Goal: Information Seeking & Learning: Compare options

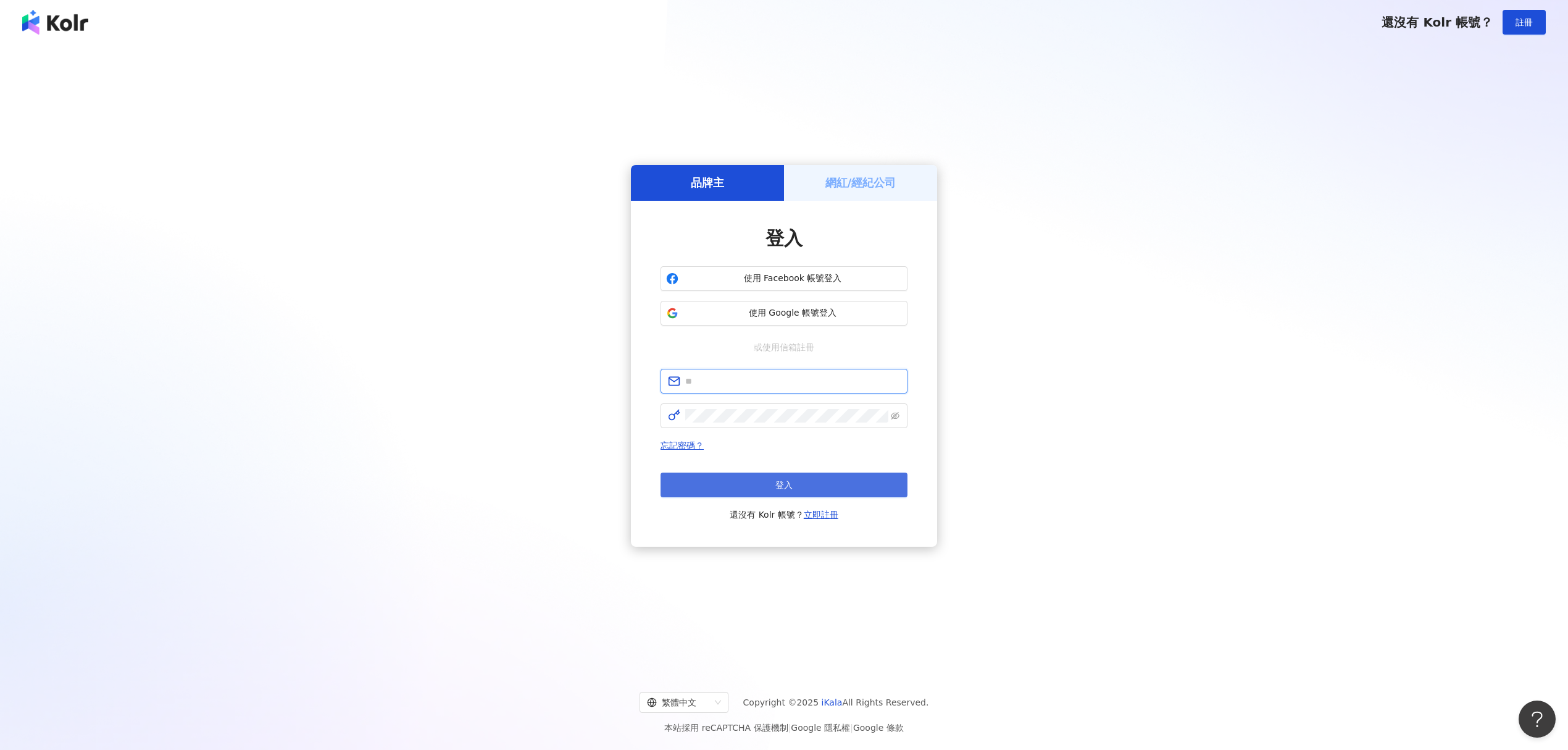
type input "**********"
click at [811, 480] on button "登入" at bounding box center [784, 484] width 247 height 24
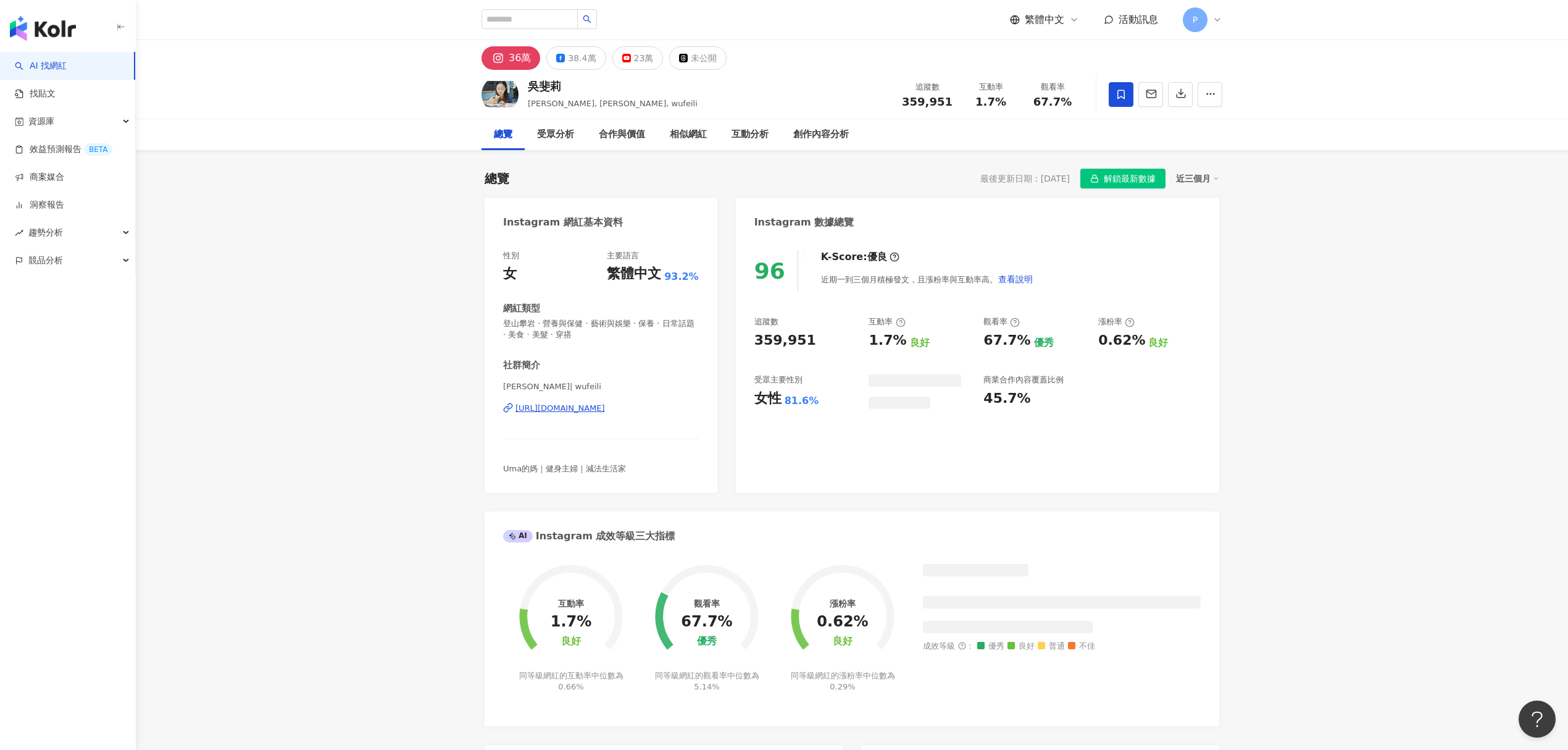
scroll to position [77, 0]
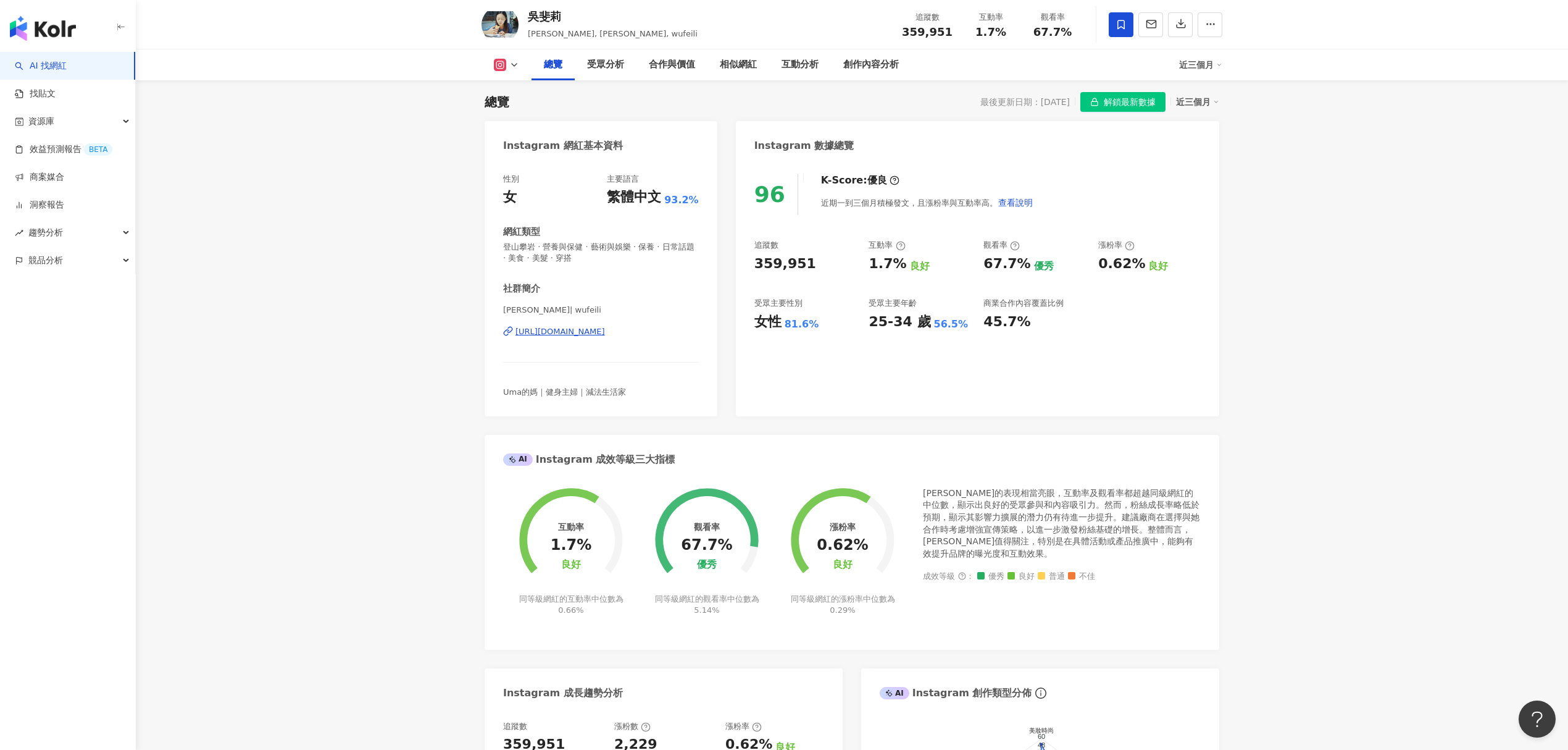
click at [1137, 104] on span "解鎖最新數據" at bounding box center [1130, 102] width 52 height 20
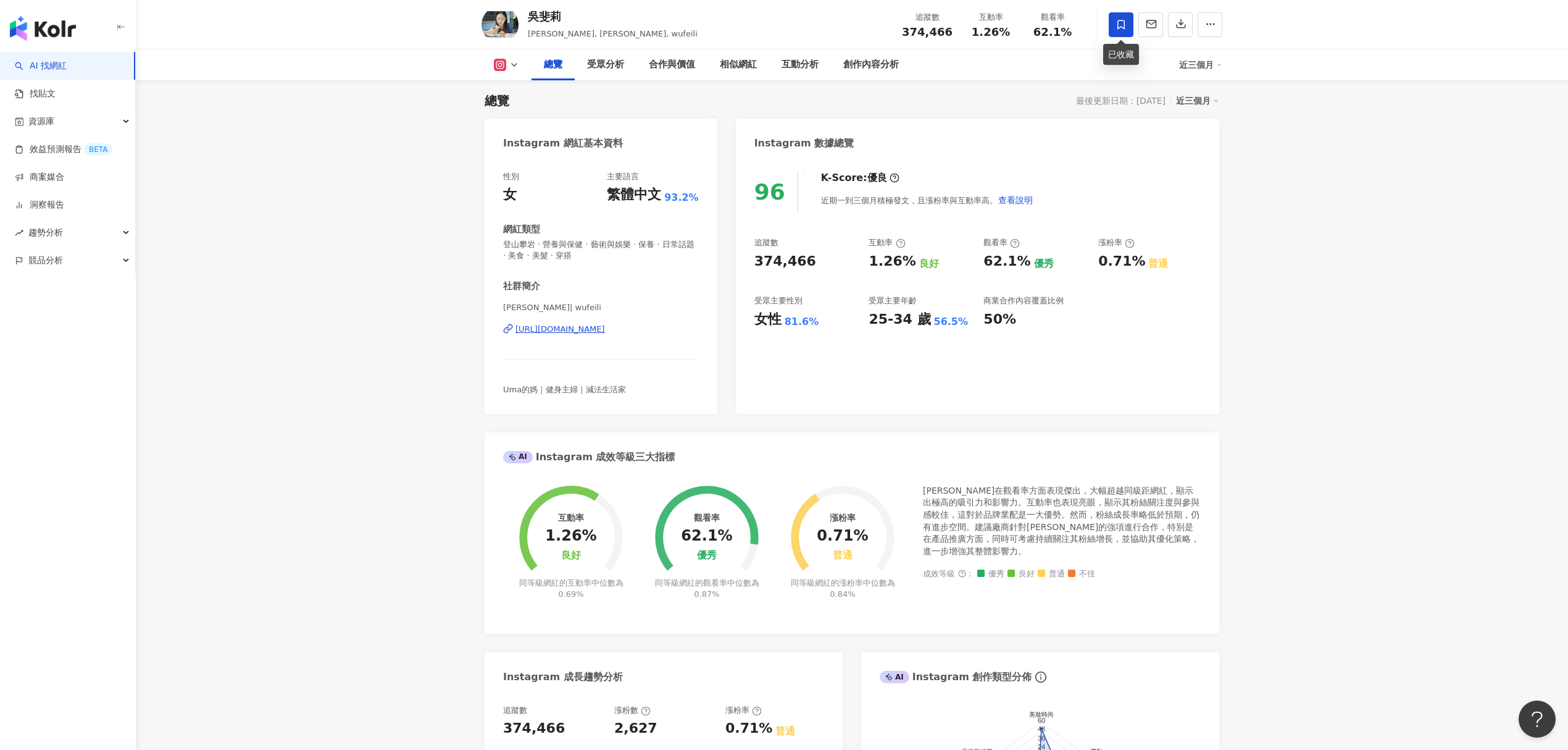
click at [1125, 27] on icon at bounding box center [1121, 24] width 11 height 11
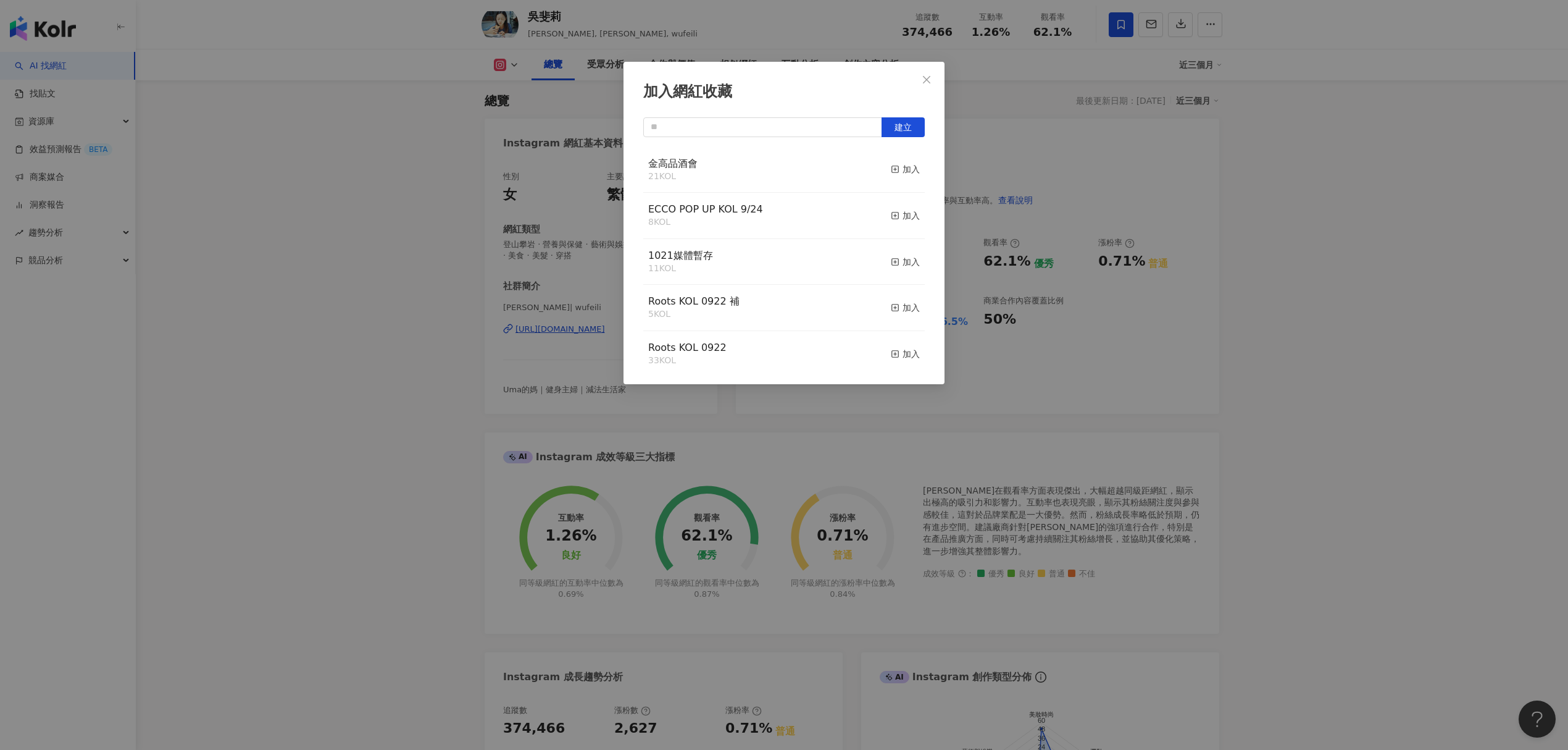
drag, startPoint x: 890, startPoint y: 165, endPoint x: 887, endPoint y: 245, distance: 80.1
click at [887, 246] on div "金高品酒會 21 KOL 加入 ECCO POP UP KOL 9/24 8 KOL 加入 1021媒體暫存 11 KOL 加入 Roots KOL 0922…" at bounding box center [784, 258] width 281 height 222
click at [897, 218] on div "加入" at bounding box center [905, 216] width 29 height 14
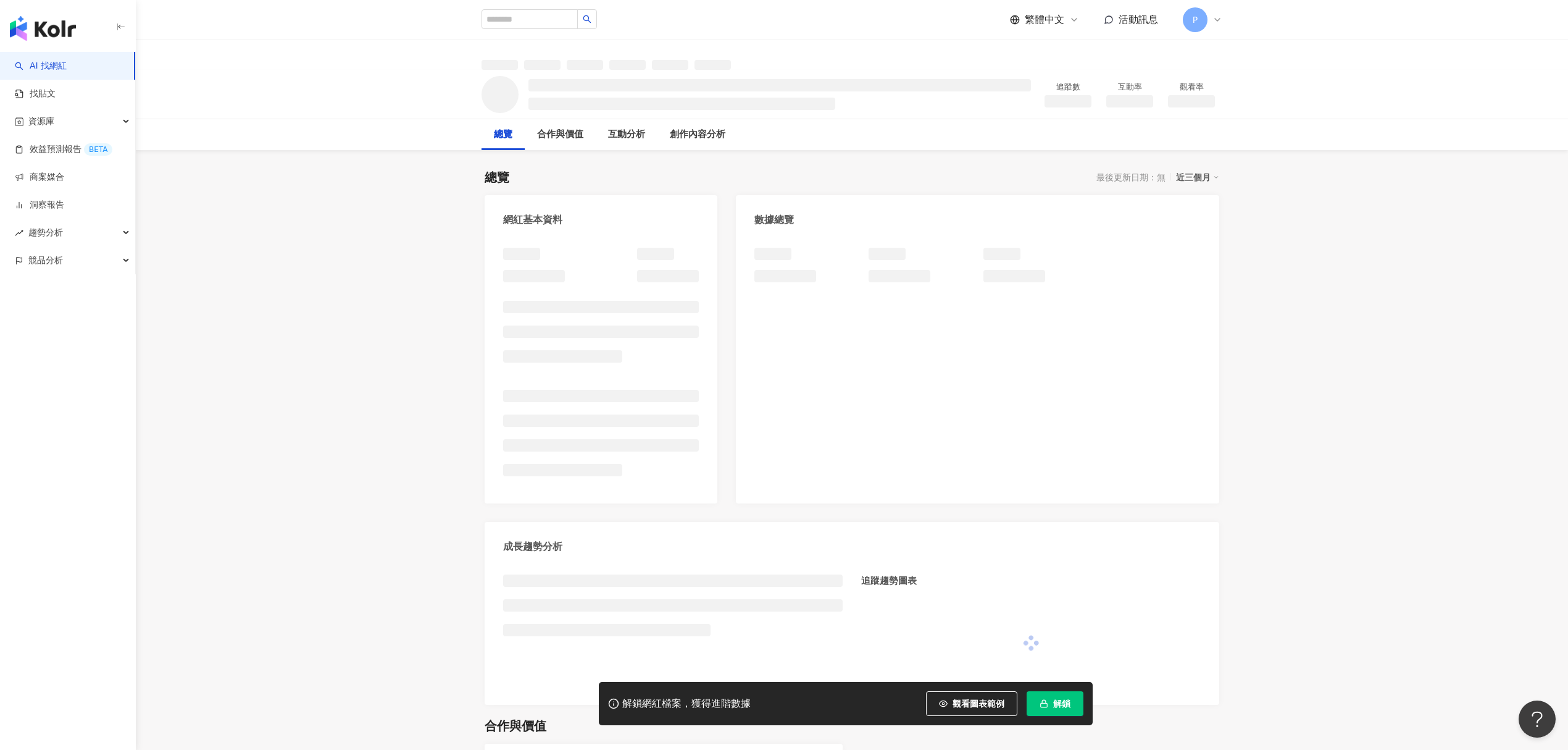
click at [1062, 705] on span "解鎖" at bounding box center [1062, 703] width 17 height 10
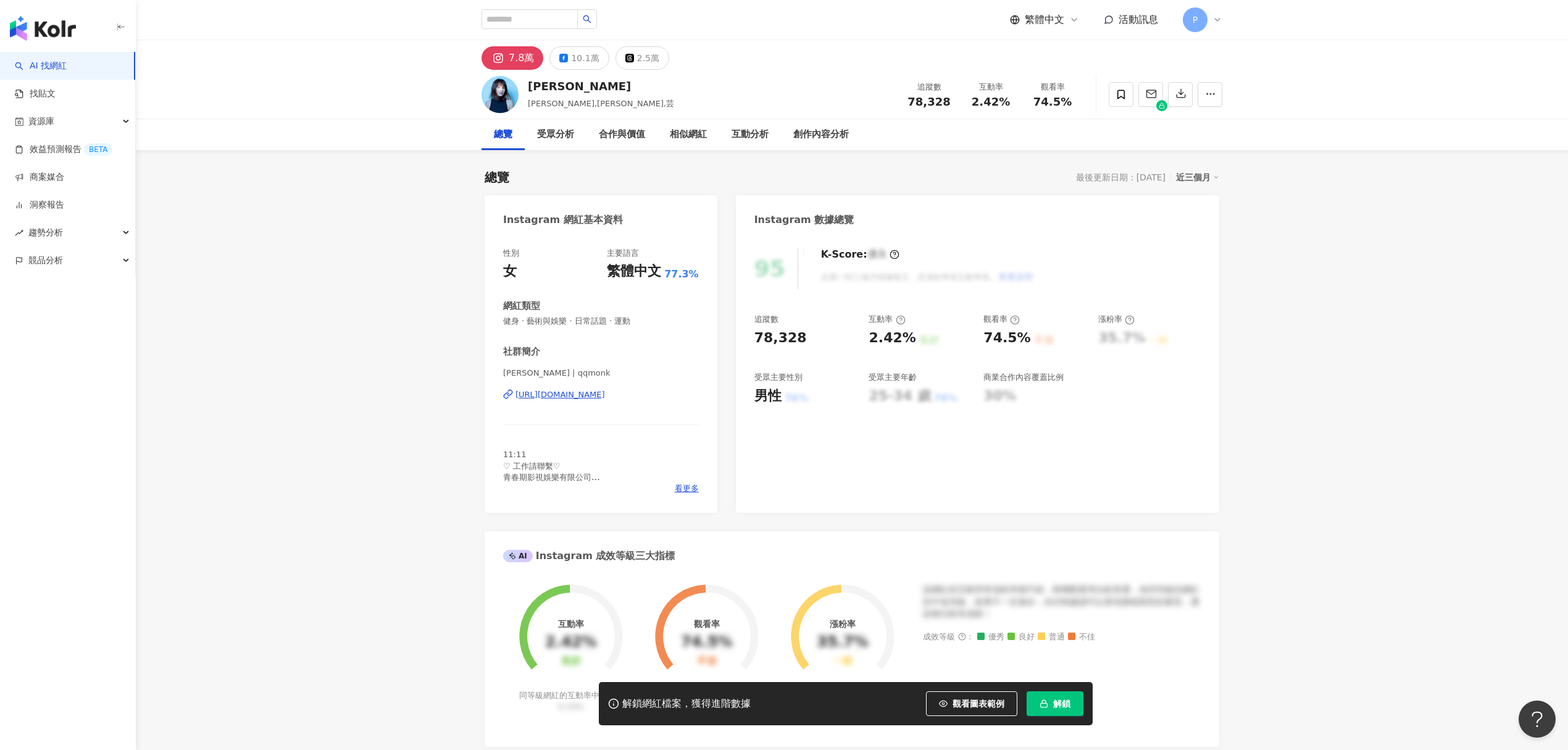
click at [1062, 705] on span "解鎖" at bounding box center [1062, 703] width 17 height 10
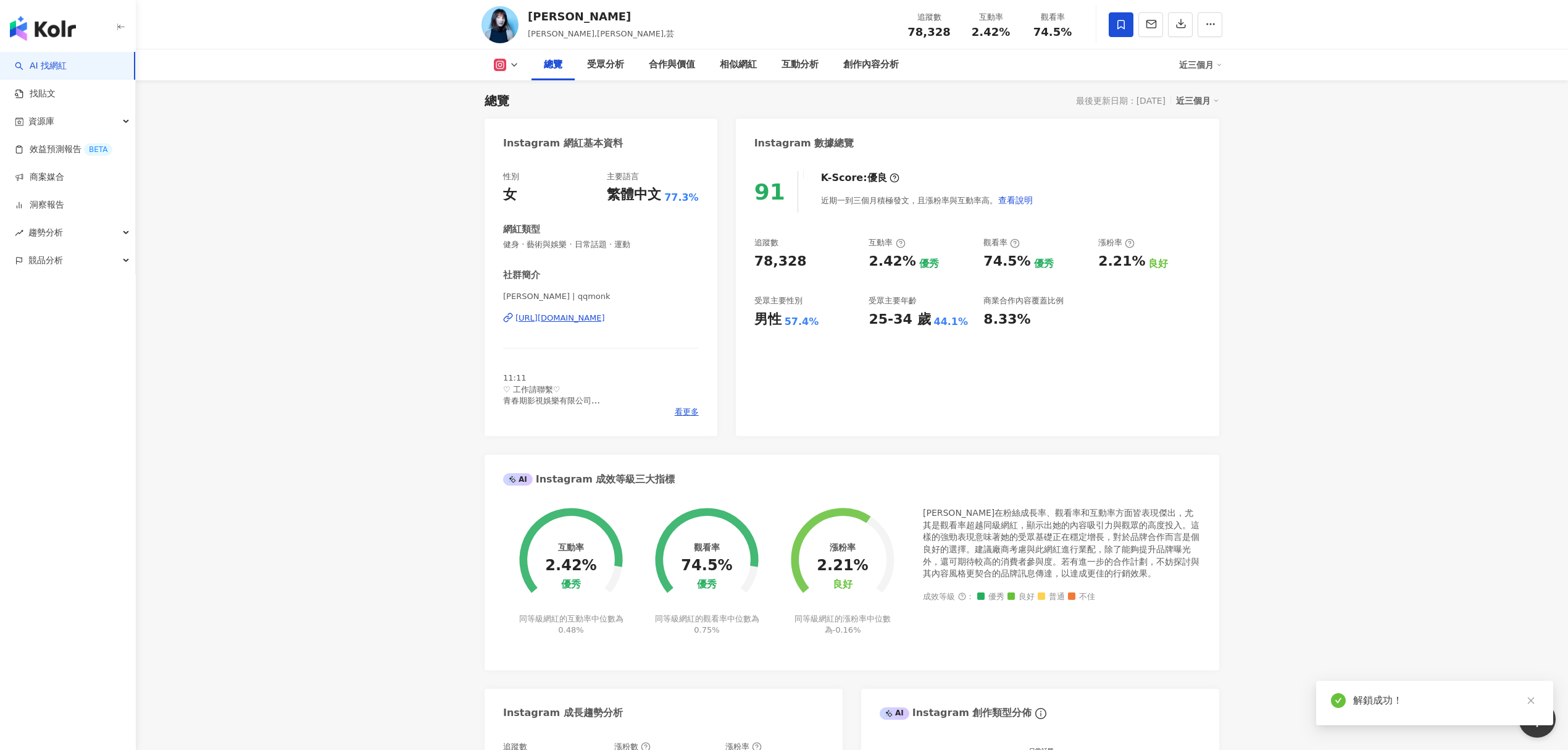
click at [1126, 23] on icon at bounding box center [1121, 24] width 11 height 11
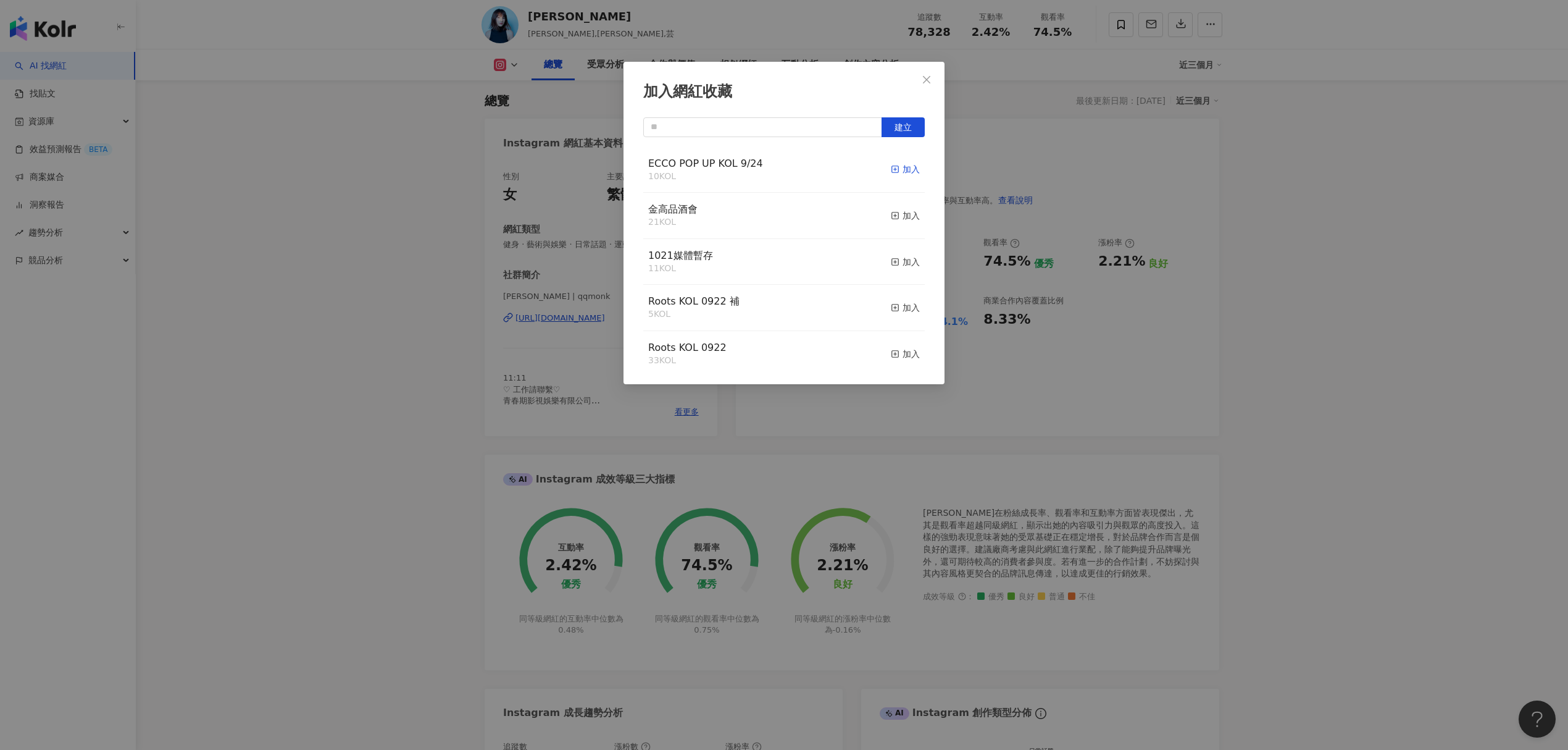
click at [904, 169] on div "加入" at bounding box center [905, 169] width 29 height 14
click at [922, 82] on icon "close" at bounding box center [926, 79] width 10 height 10
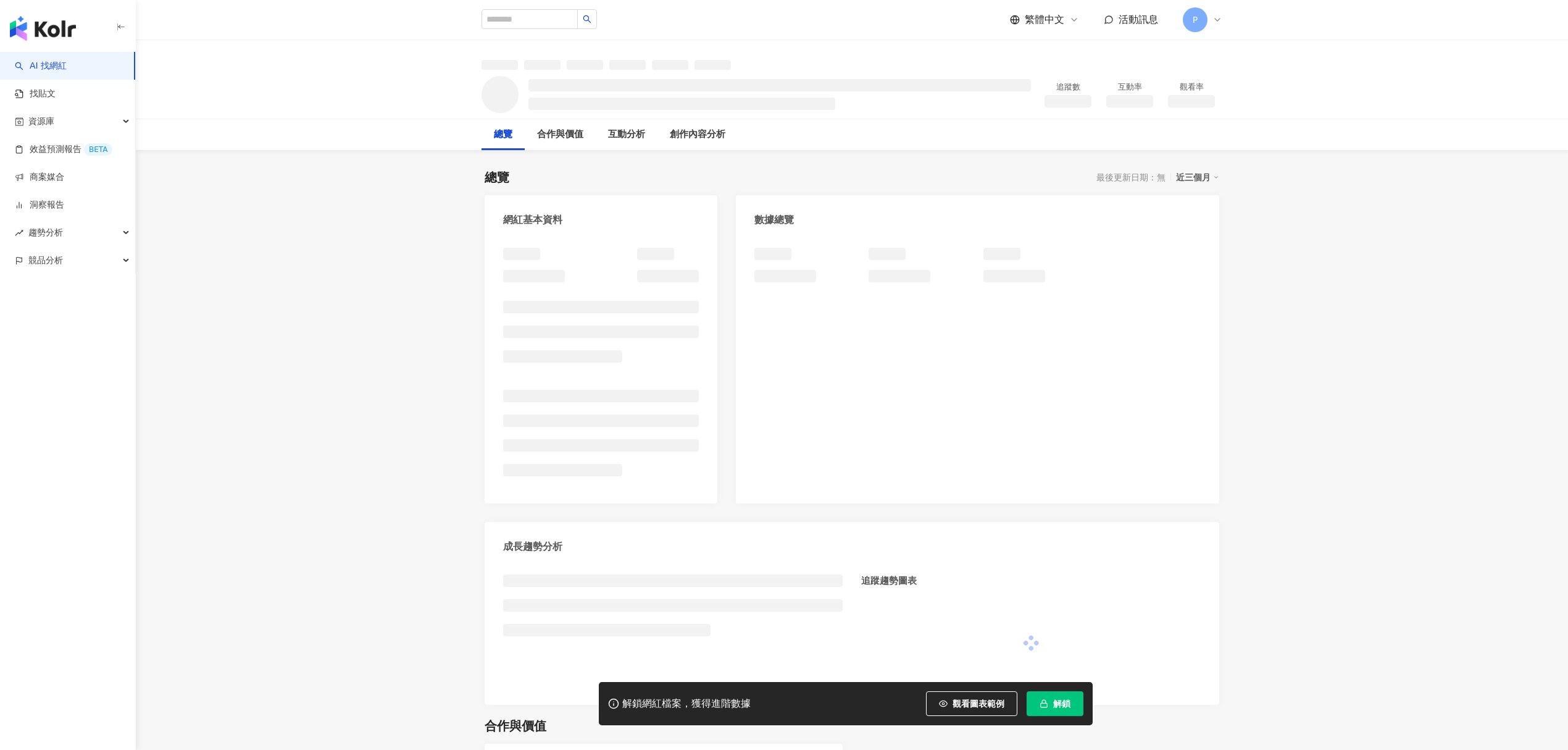
click at [1063, 699] on span "解鎖" at bounding box center [1062, 703] width 17 height 10
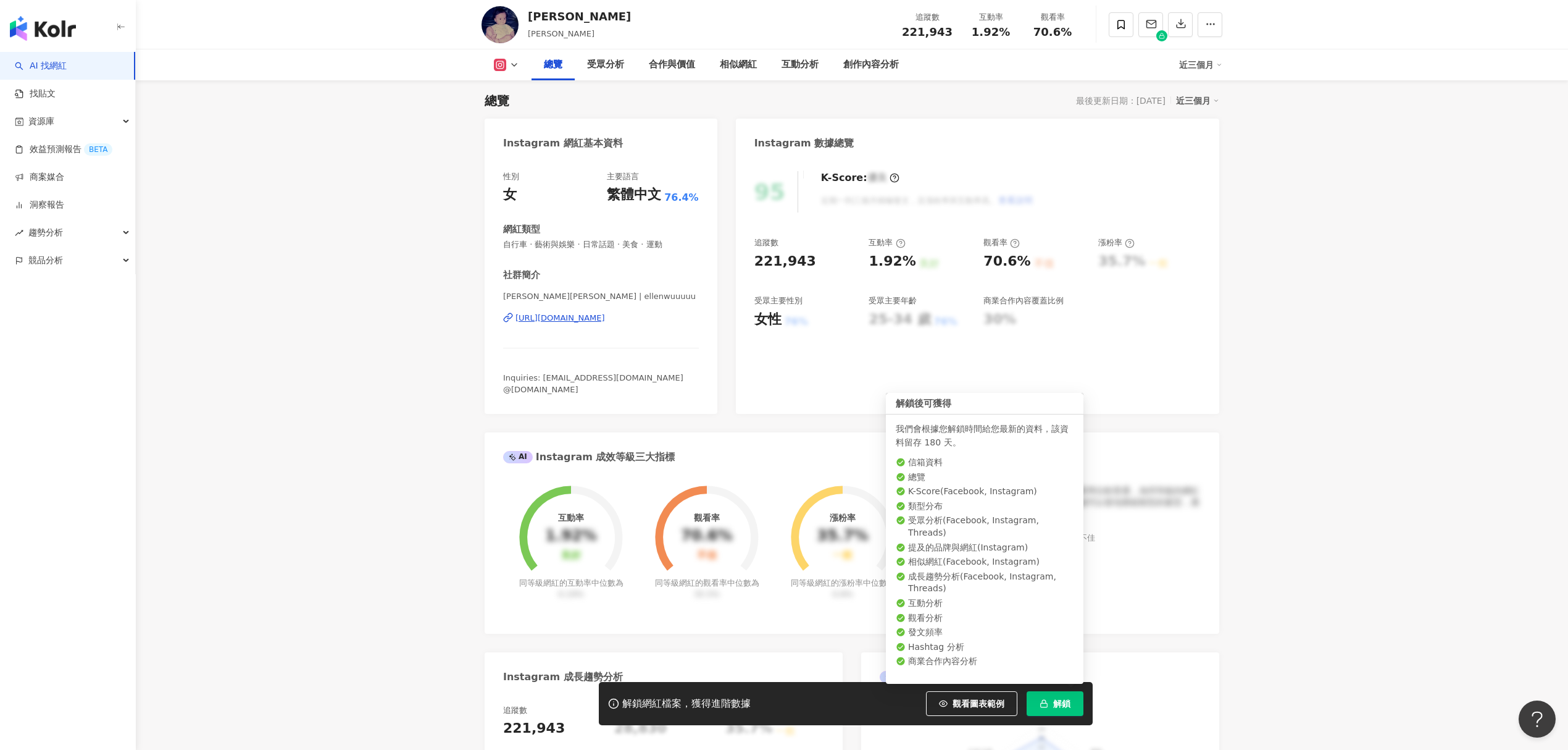
click at [1034, 695] on button "解鎖" at bounding box center [1055, 703] width 57 height 24
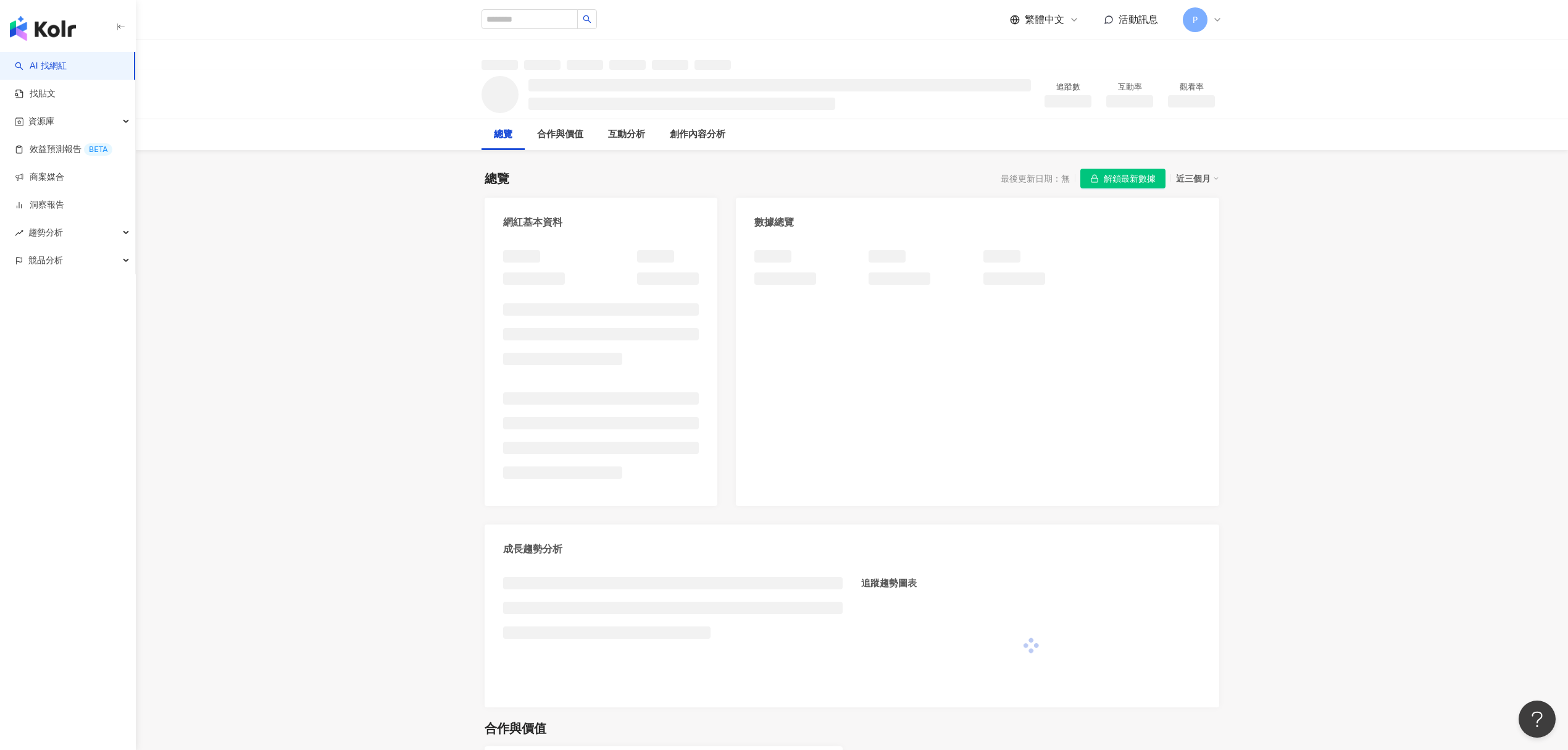
click at [1130, 180] on span "解鎖最新數據" at bounding box center [1130, 179] width 52 height 20
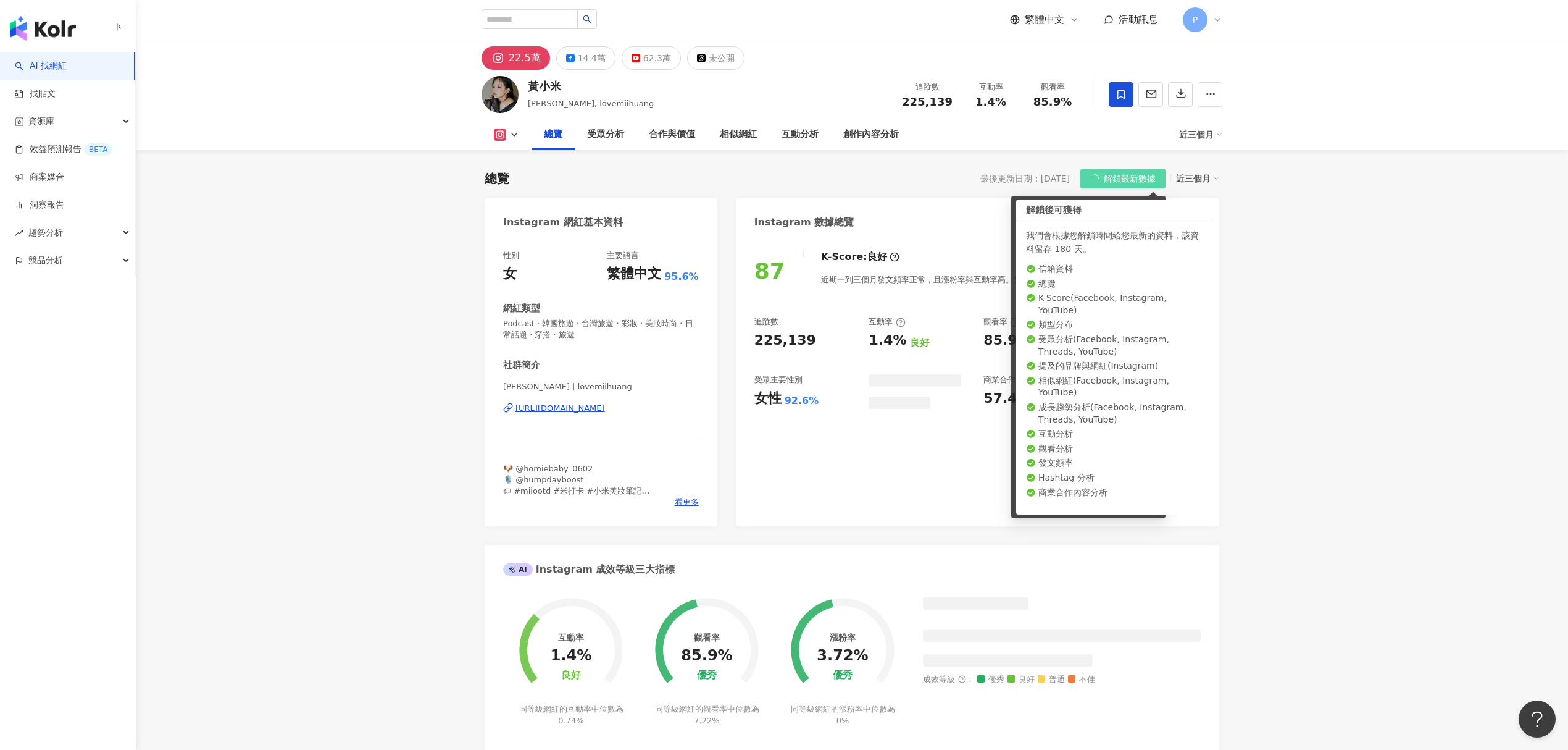
scroll to position [77, 0]
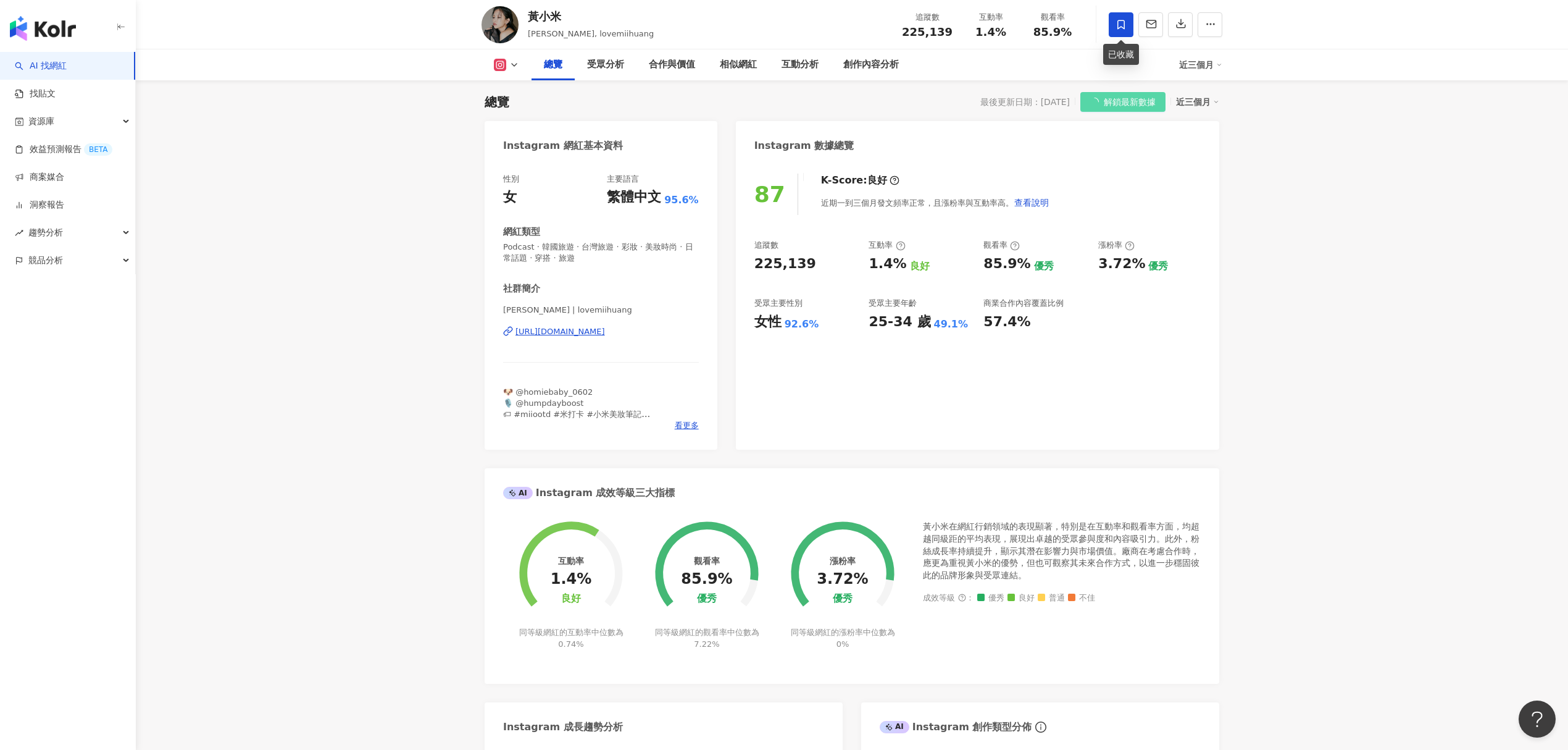
click at [1120, 24] on icon at bounding box center [1121, 24] width 11 height 11
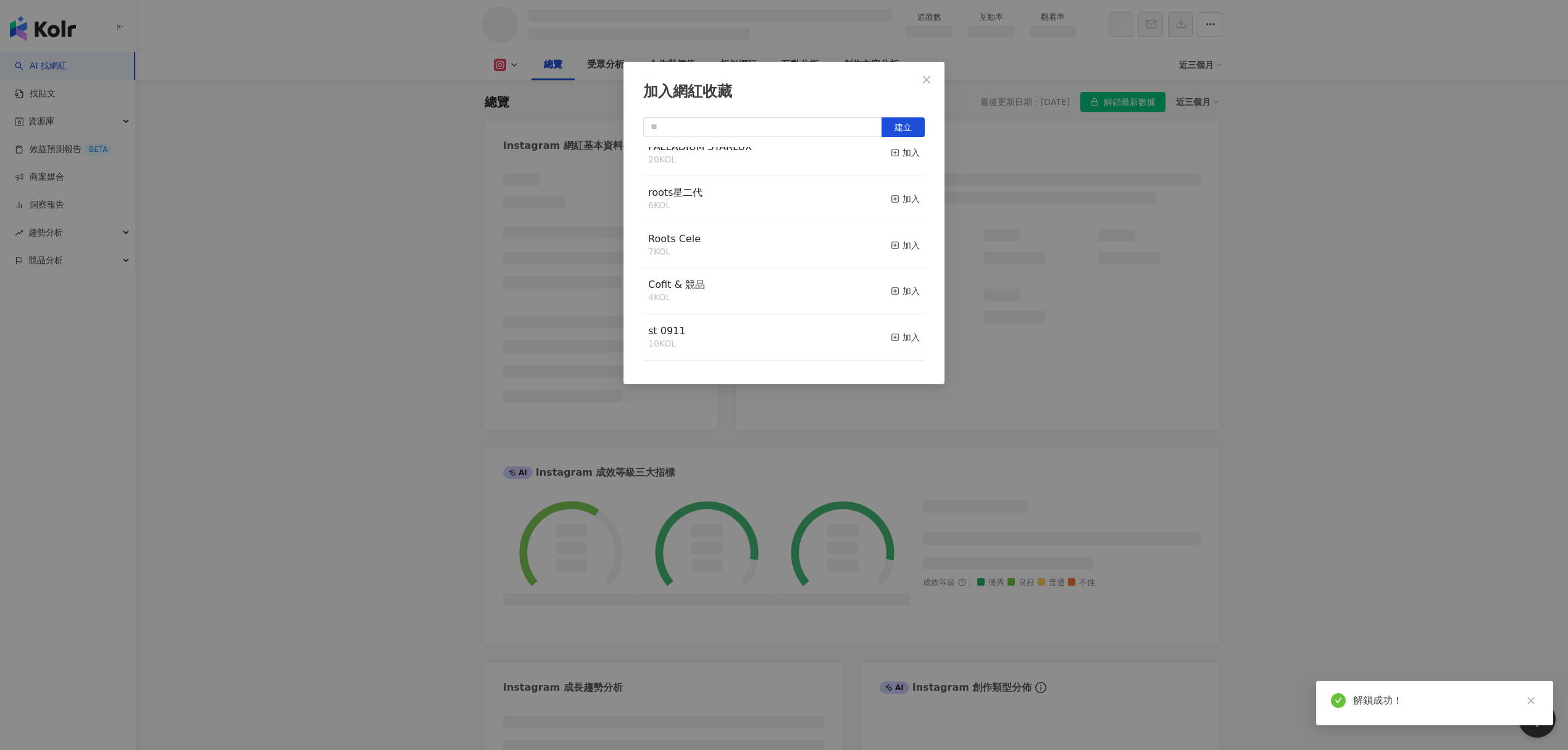
scroll to position [287, 0]
click at [763, 130] on input "text" at bounding box center [763, 127] width 239 height 20
click at [764, 125] on input "text" at bounding box center [763, 127] width 239 height 20
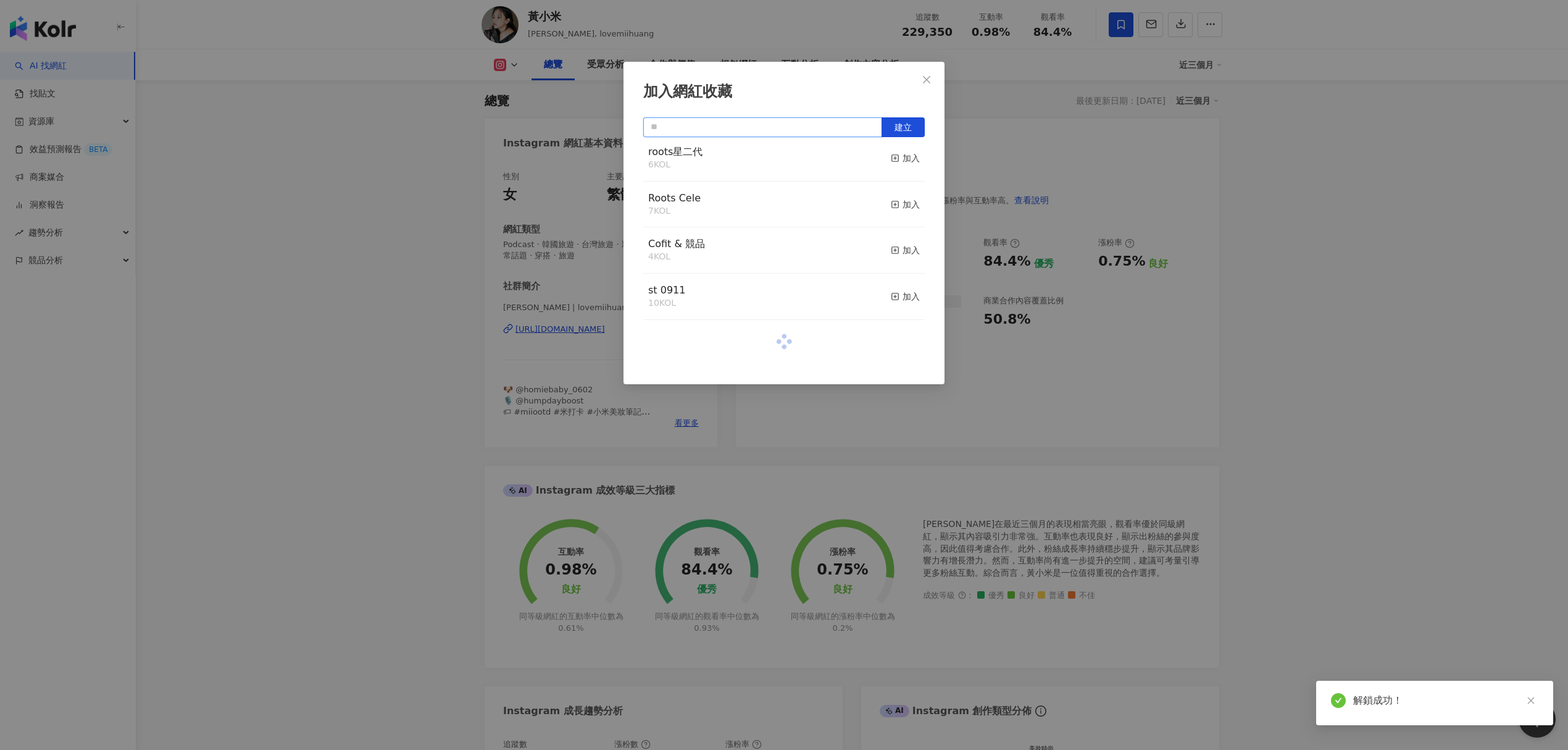
scroll to position [307, 0]
type input "****"
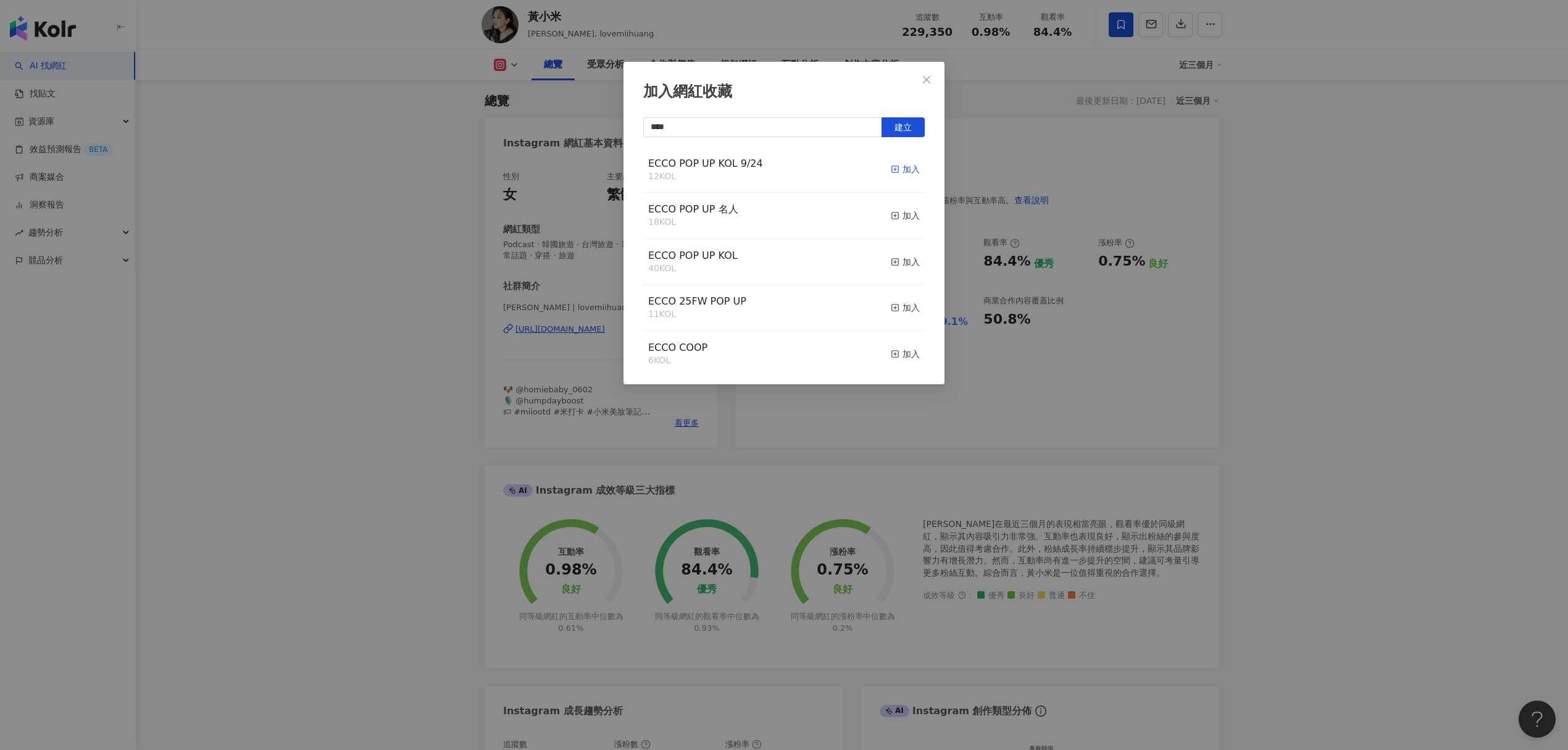
click at [891, 166] on div "加入" at bounding box center [905, 169] width 29 height 14
click at [916, 79] on span "Close" at bounding box center [927, 79] width 24 height 10
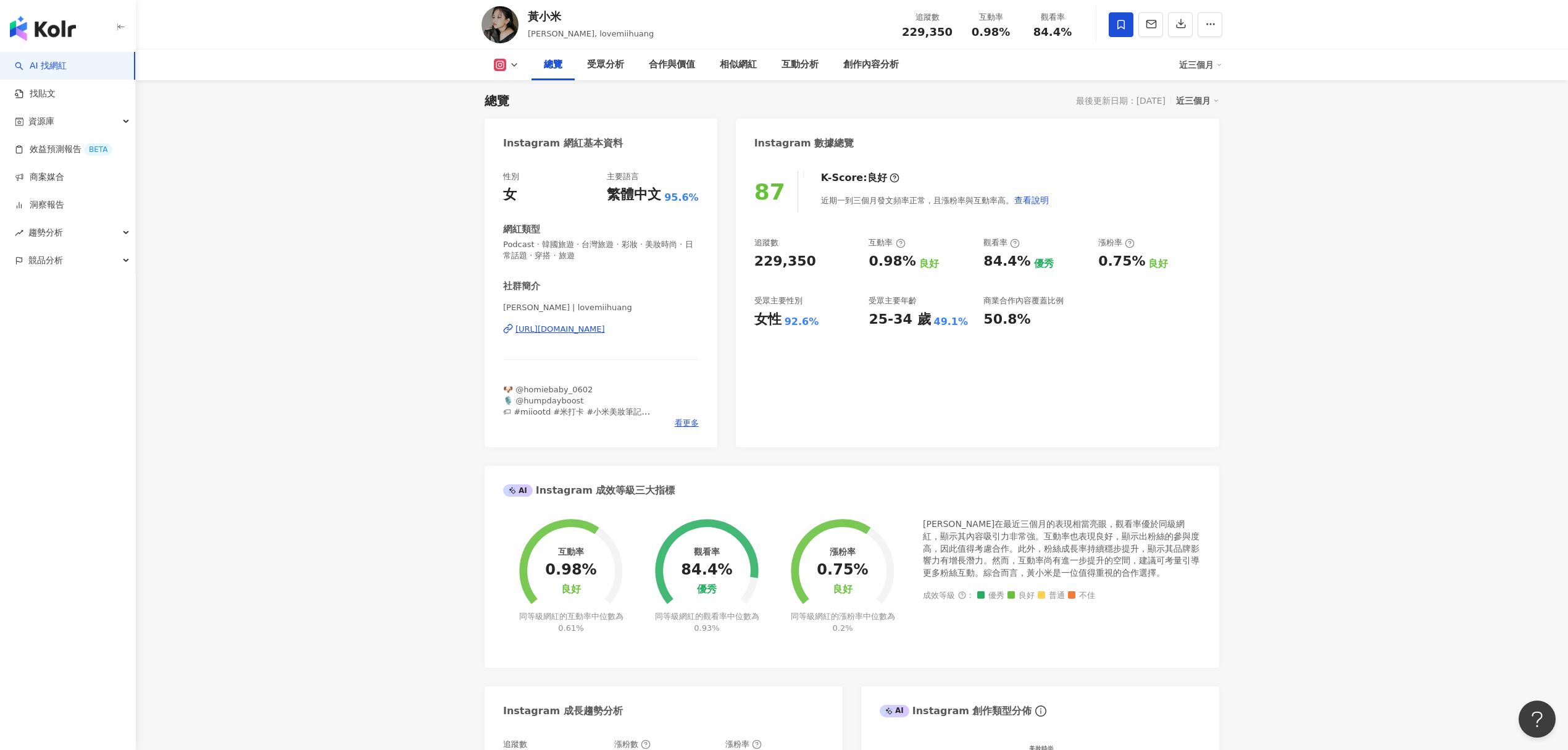
click at [44, 67] on link "AI 找網紅" at bounding box center [41, 66] width 52 height 12
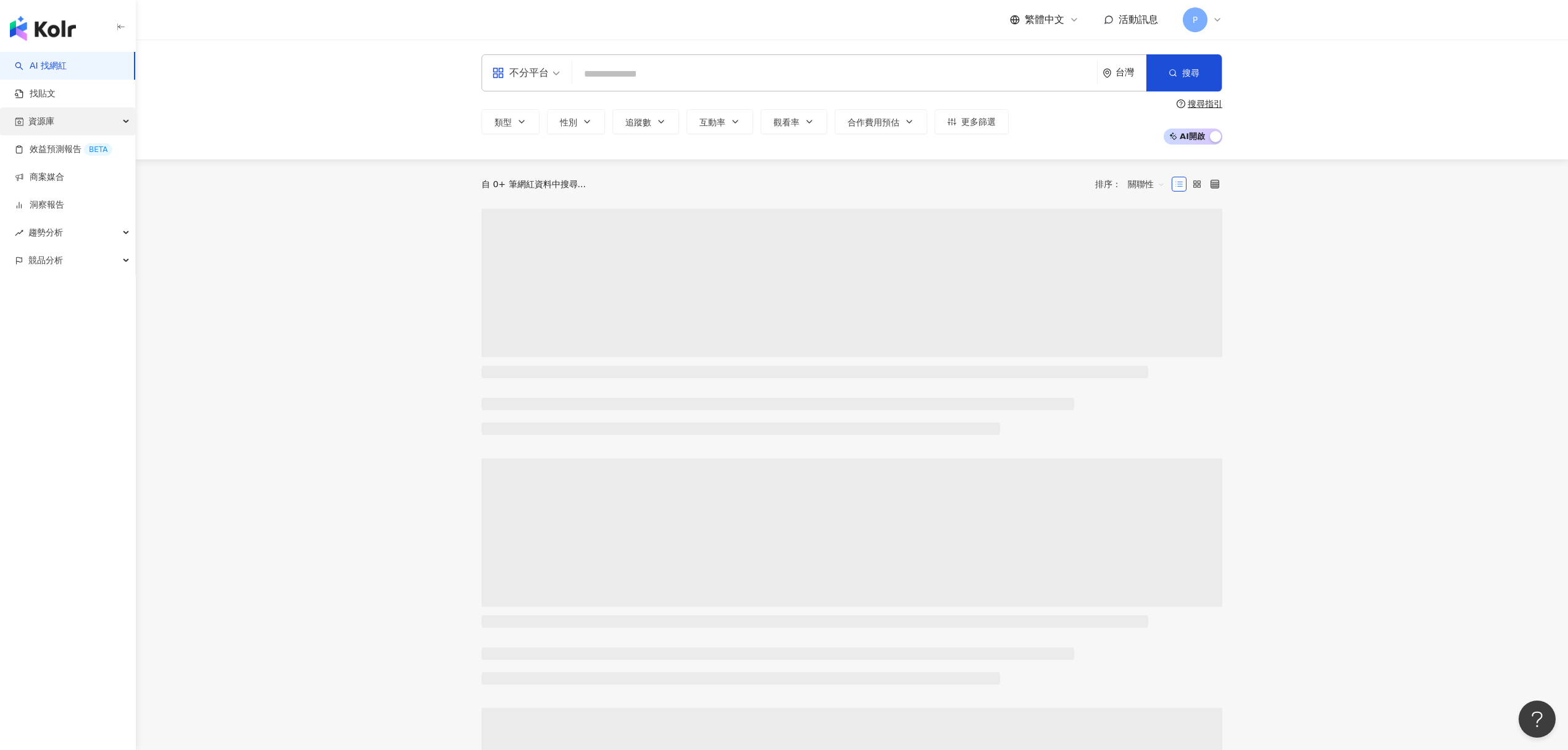
click at [70, 120] on div "資源庫" at bounding box center [67, 121] width 135 height 28
click at [64, 171] on link "網紅收藏" at bounding box center [47, 177] width 35 height 12
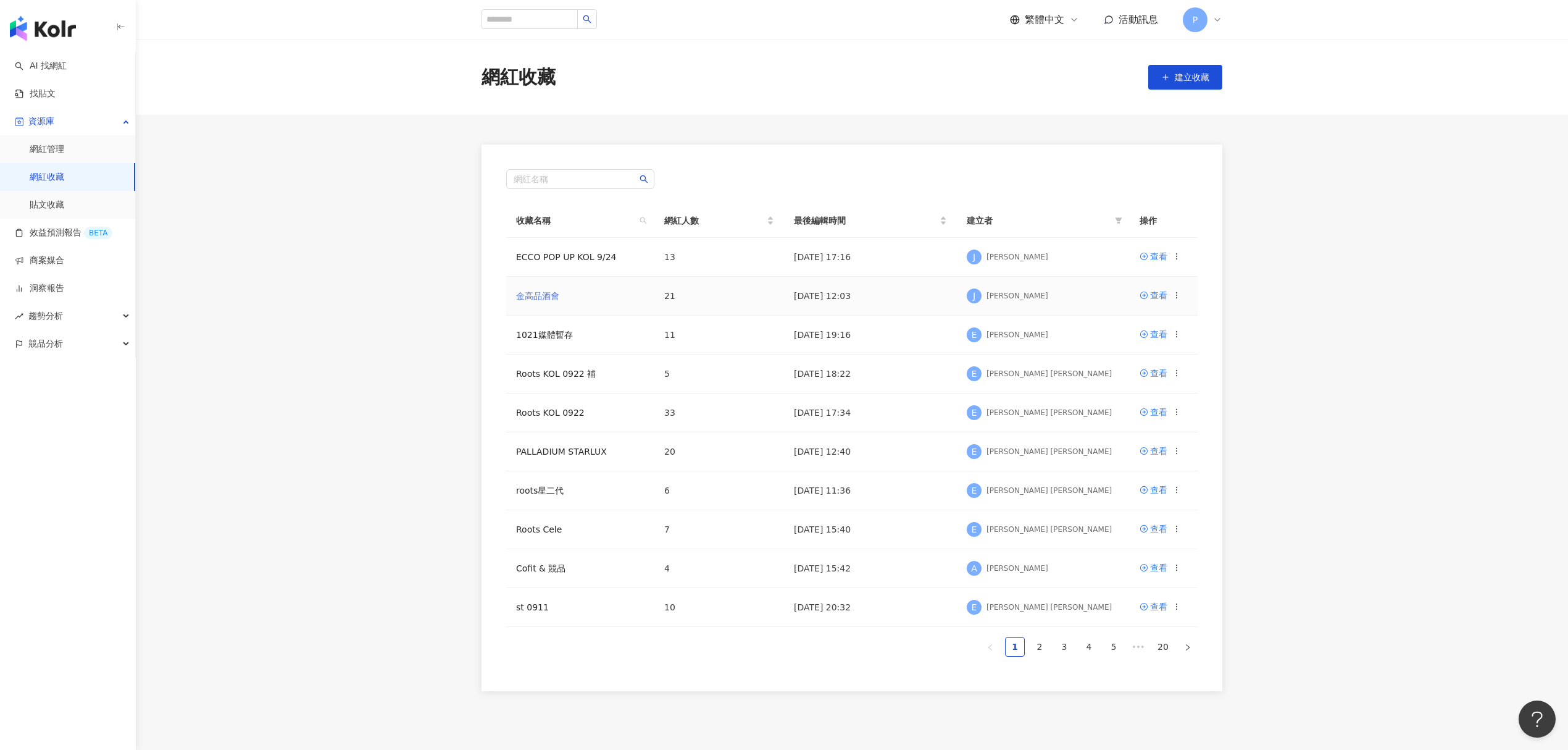
click at [551, 299] on link "金高品酒會" at bounding box center [538, 295] width 44 height 10
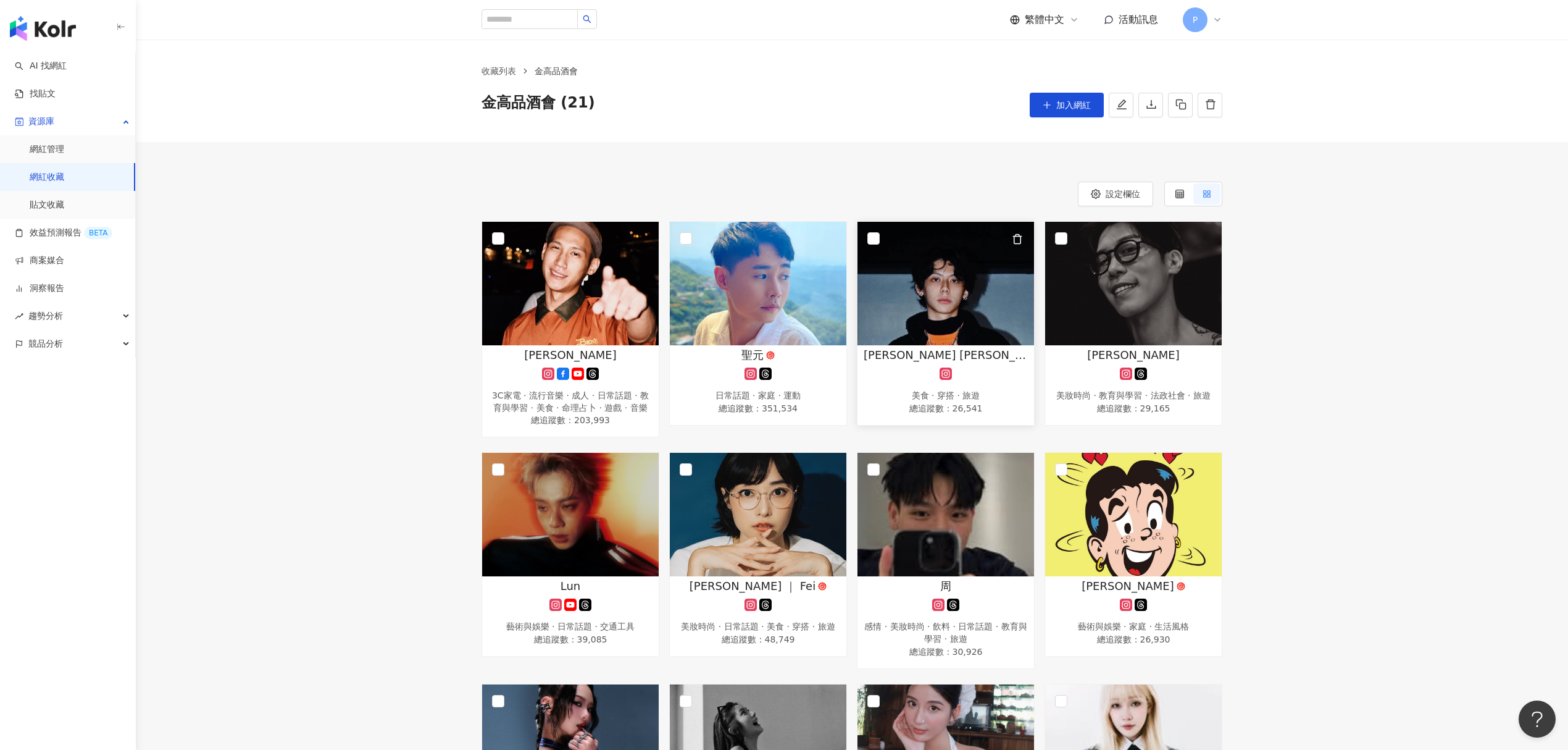
click at [922, 361] on span "梅亞瑟 𝗔𝗥𝗧𝗛𝗨𝗥 𝗠Æ" at bounding box center [946, 355] width 165 height 16
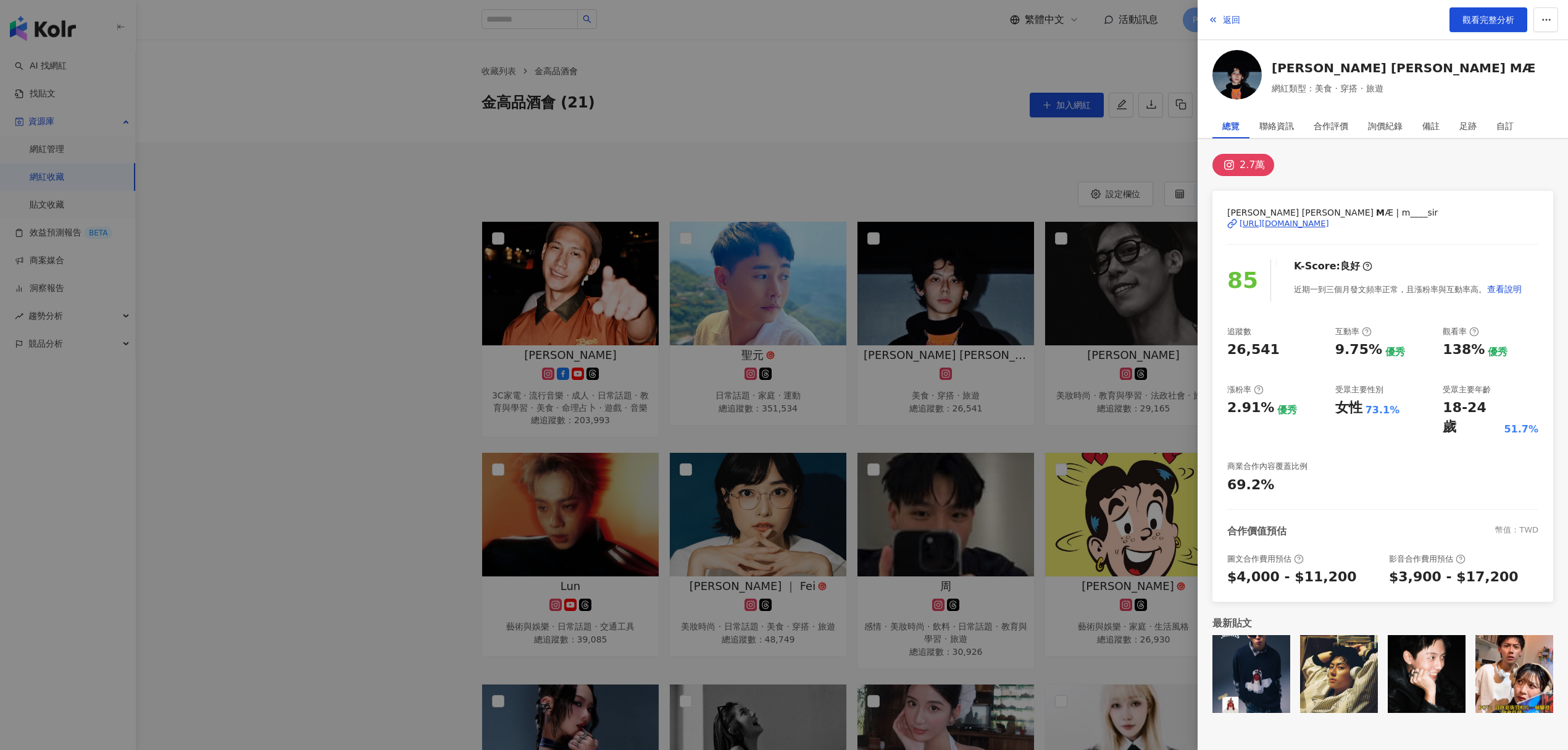
click at [1288, 224] on div "https://www.instagram.com/m____sir/" at bounding box center [1284, 223] width 90 height 11
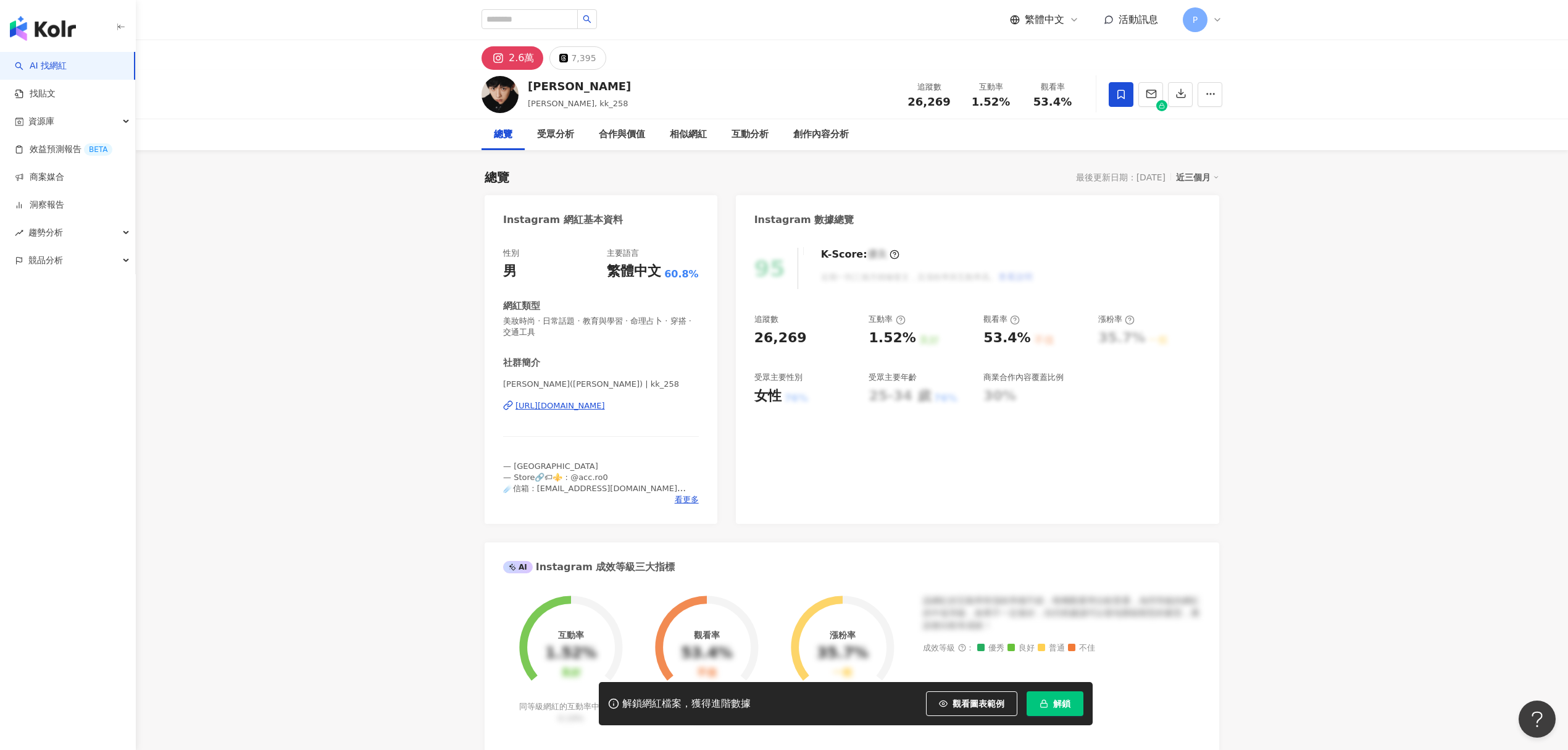
scroll to position [77, 0]
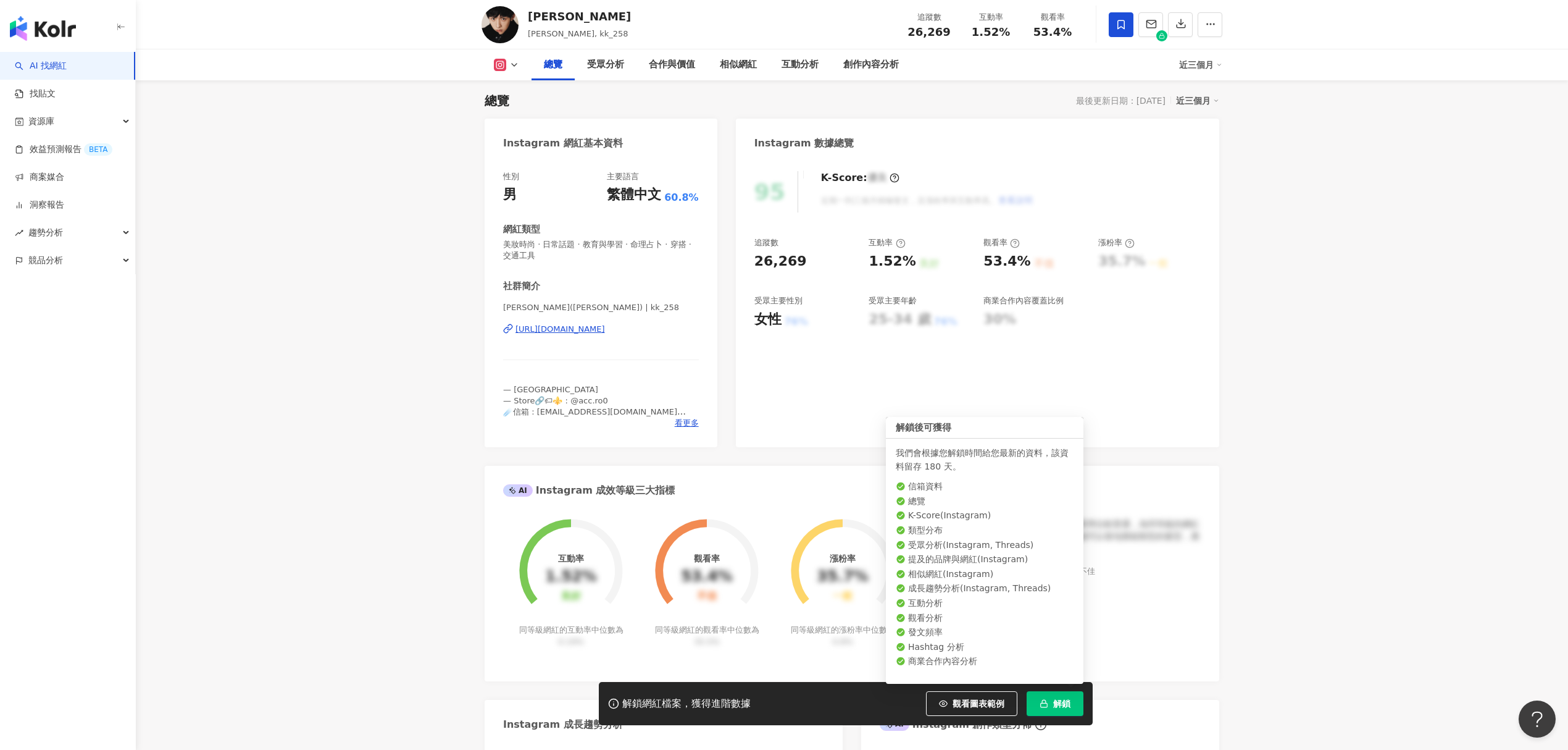
click at [1035, 704] on button "解鎖" at bounding box center [1055, 703] width 57 height 24
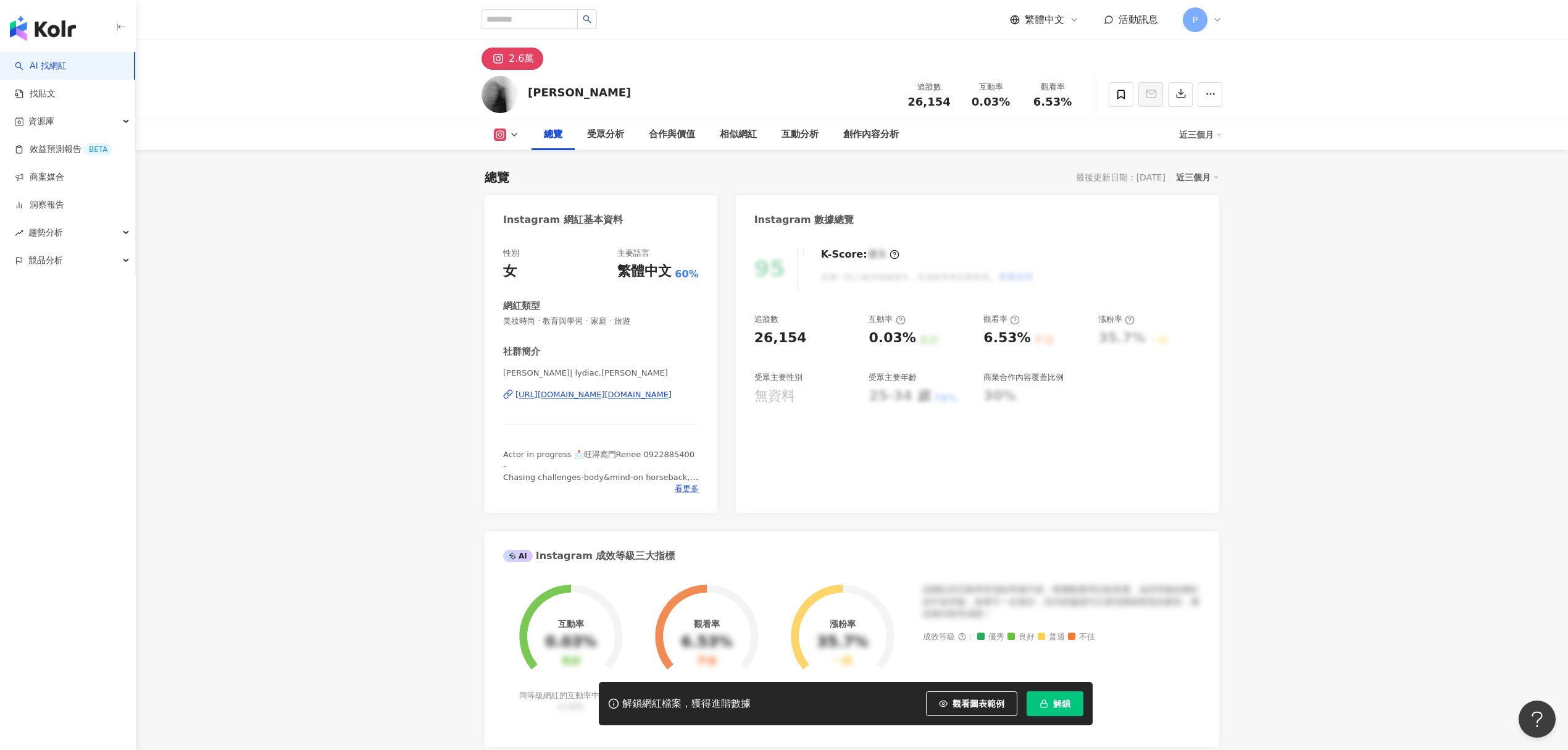
click at [1062, 708] on span "解鎖" at bounding box center [1062, 703] width 17 height 10
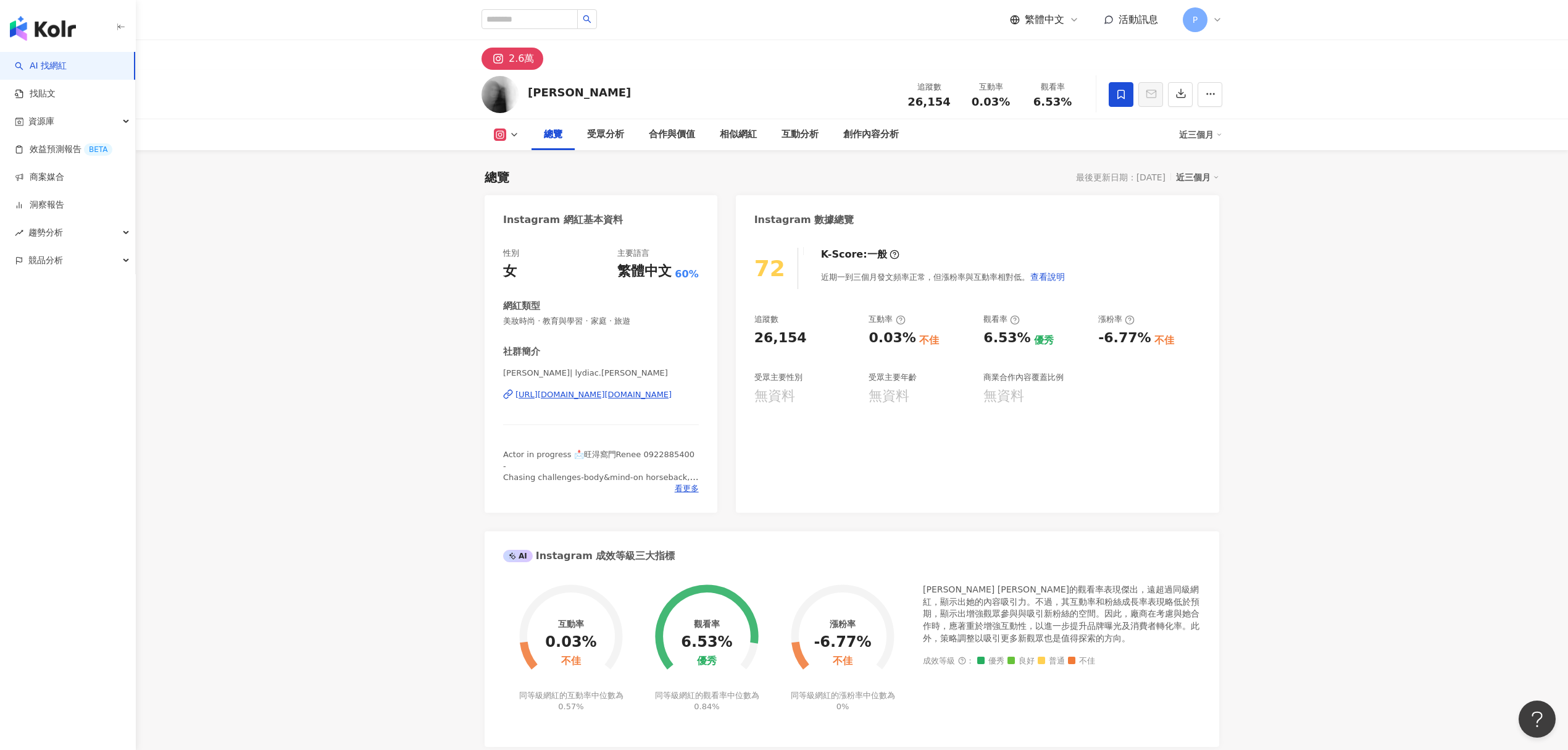
click at [1114, 90] on span at bounding box center [1121, 94] width 24 height 24
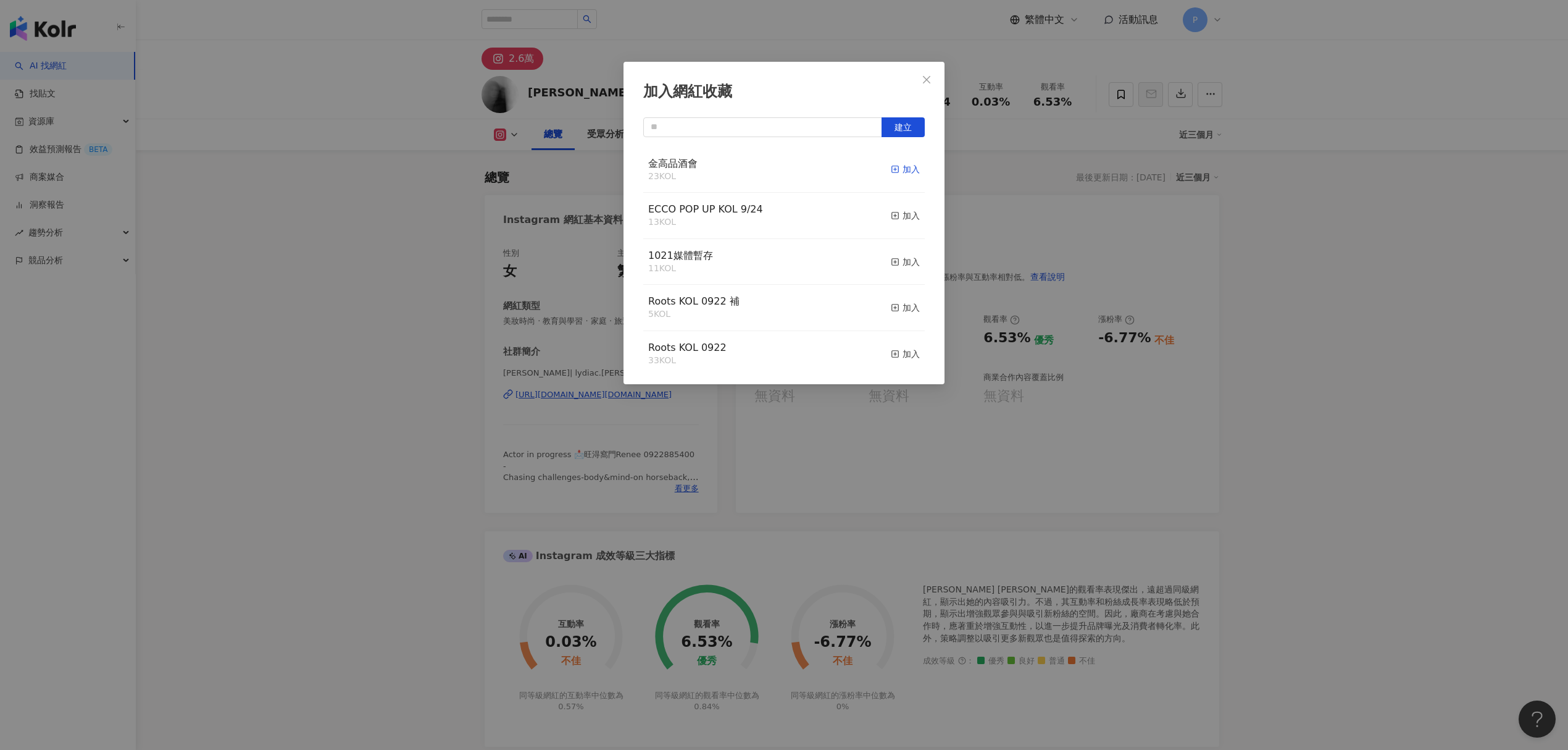
click at [900, 174] on div "加入" at bounding box center [905, 169] width 29 height 14
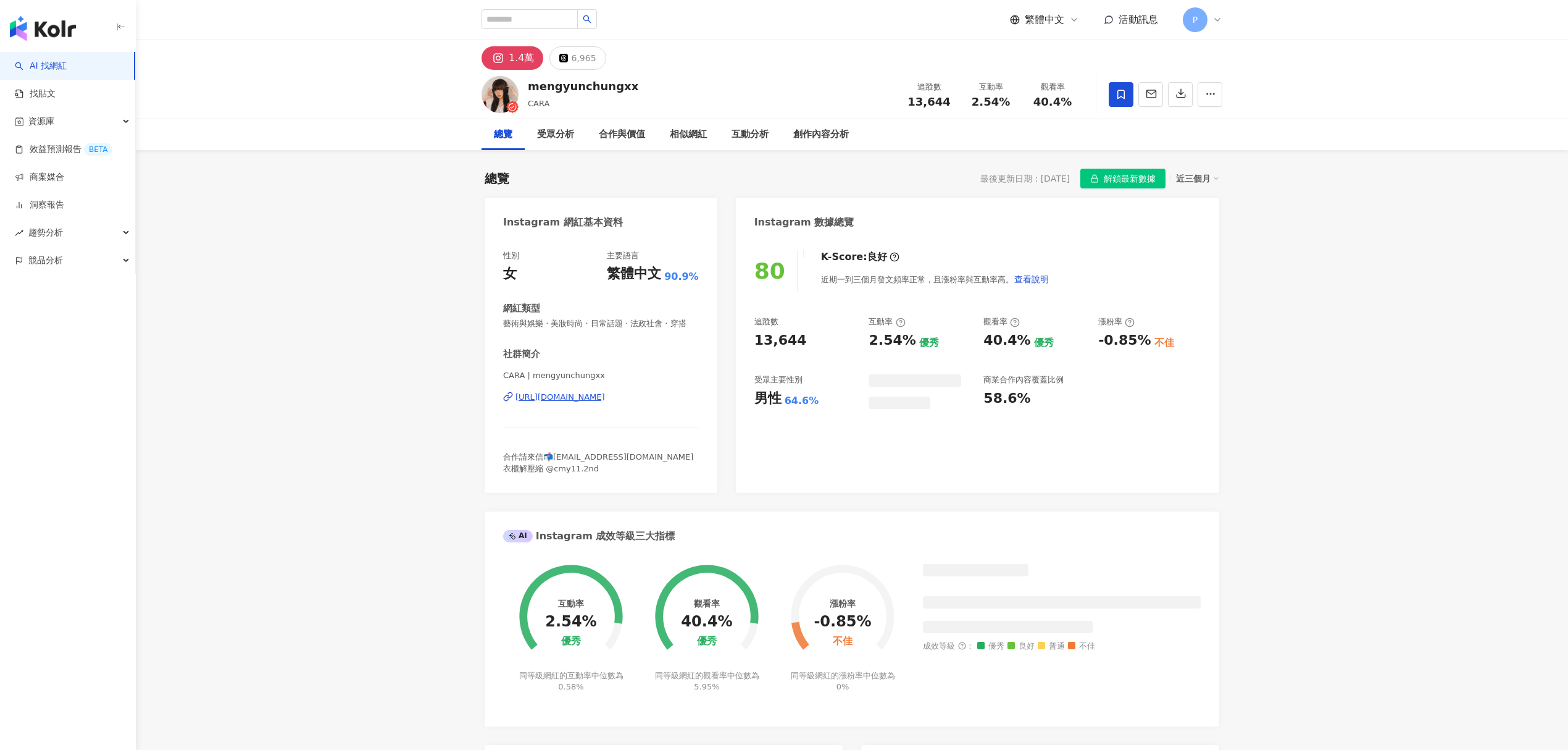
scroll to position [77, 0]
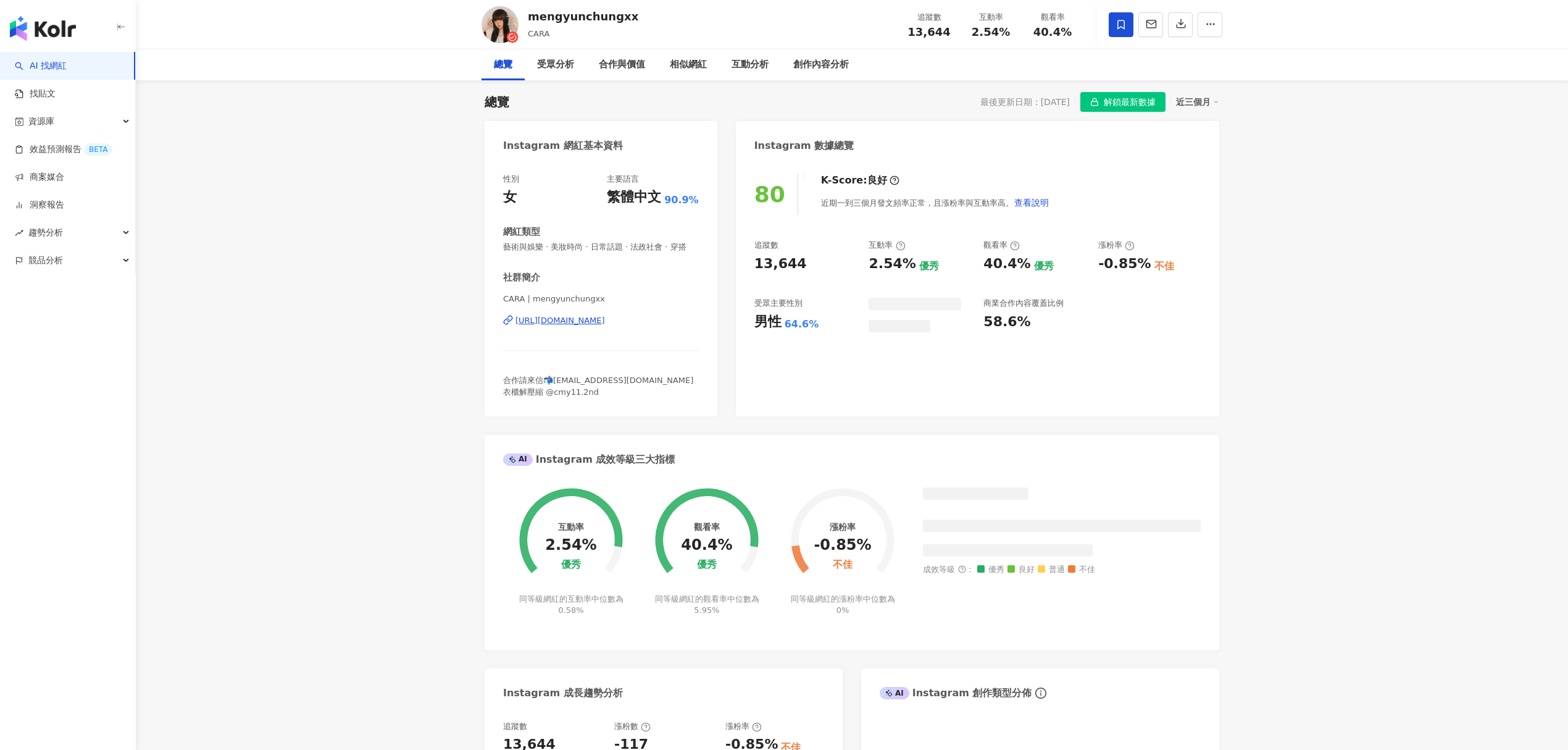
click at [1129, 101] on span "解鎖最新數據" at bounding box center [1130, 102] width 52 height 20
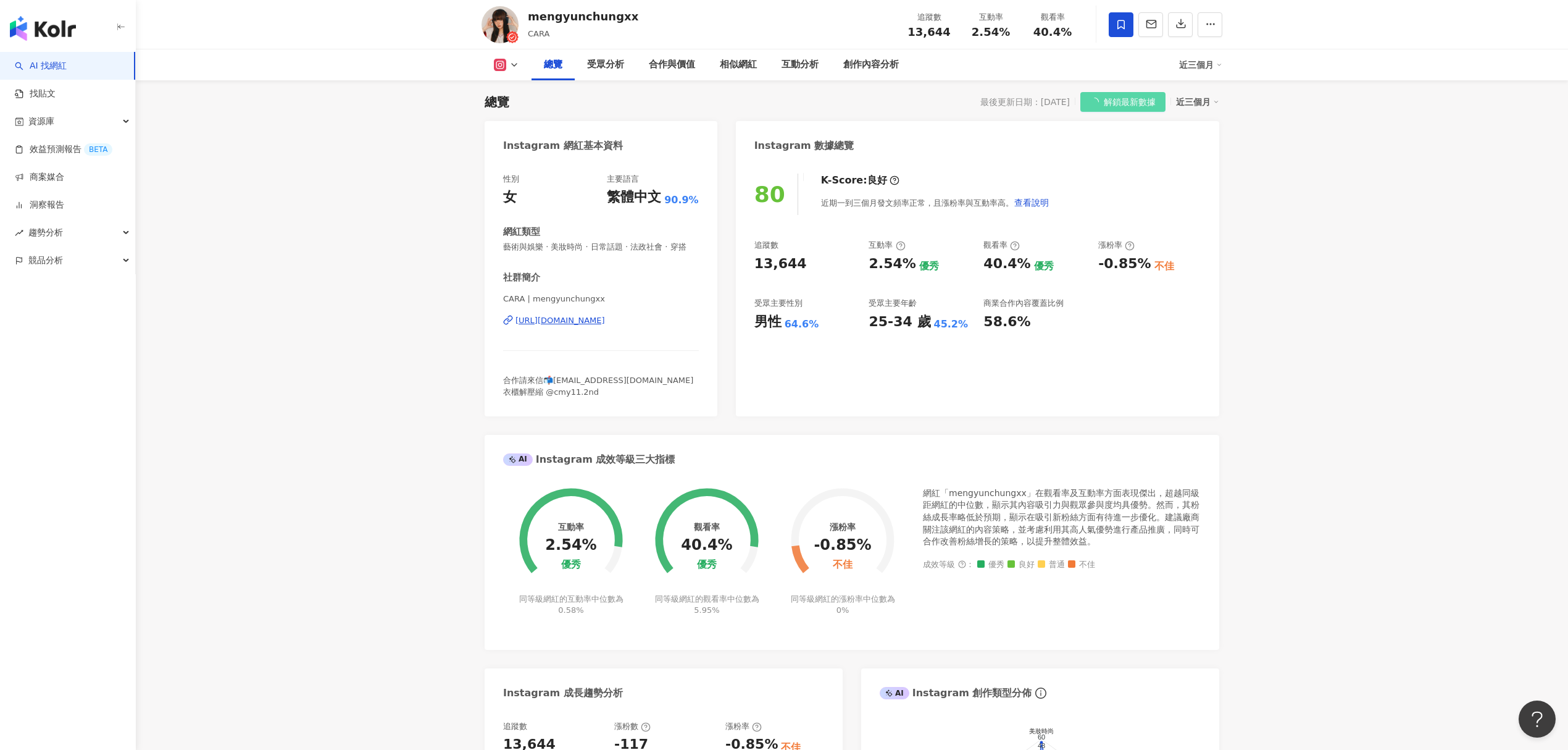
scroll to position [0, 0]
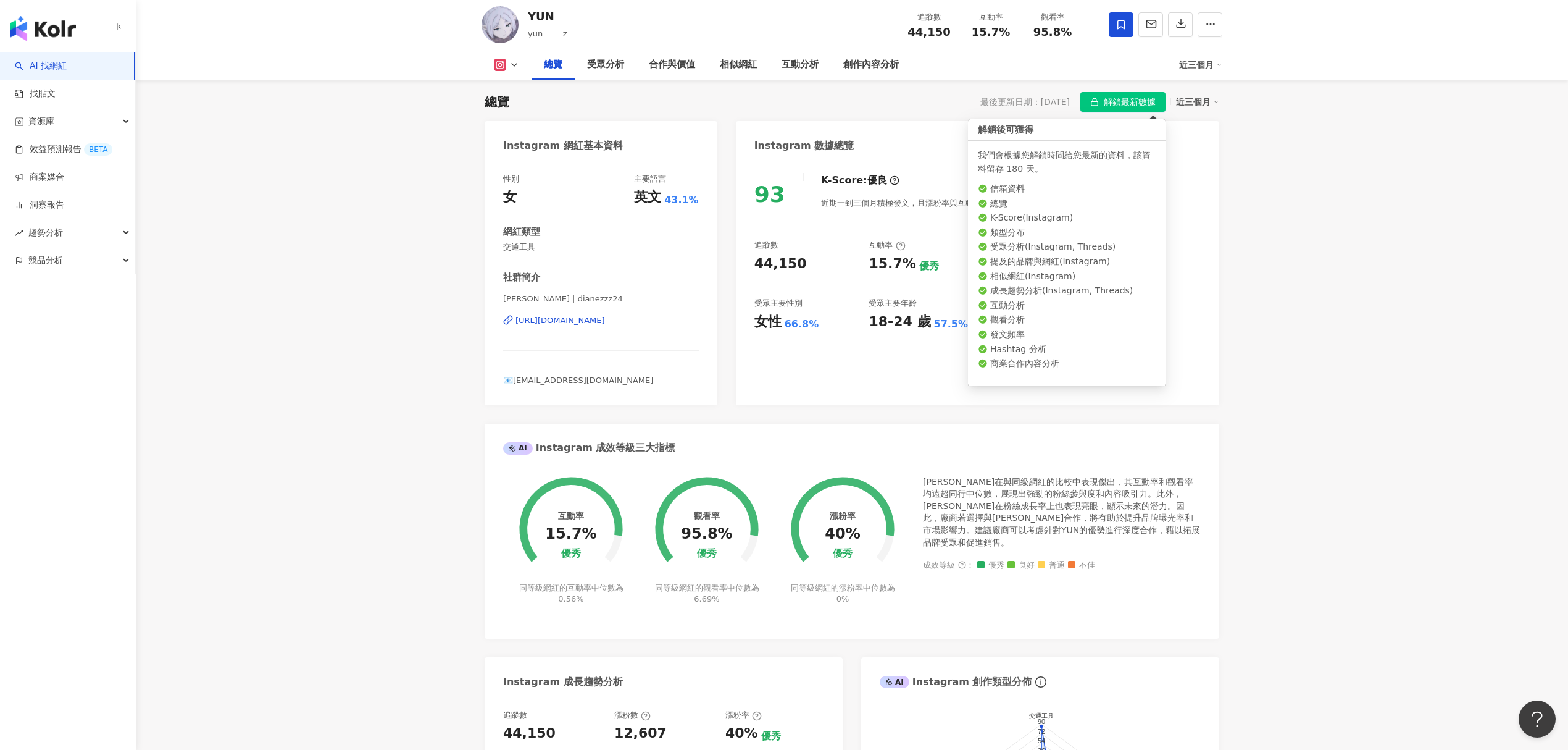
click at [1110, 109] on span "解鎖最新數據" at bounding box center [1130, 102] width 52 height 20
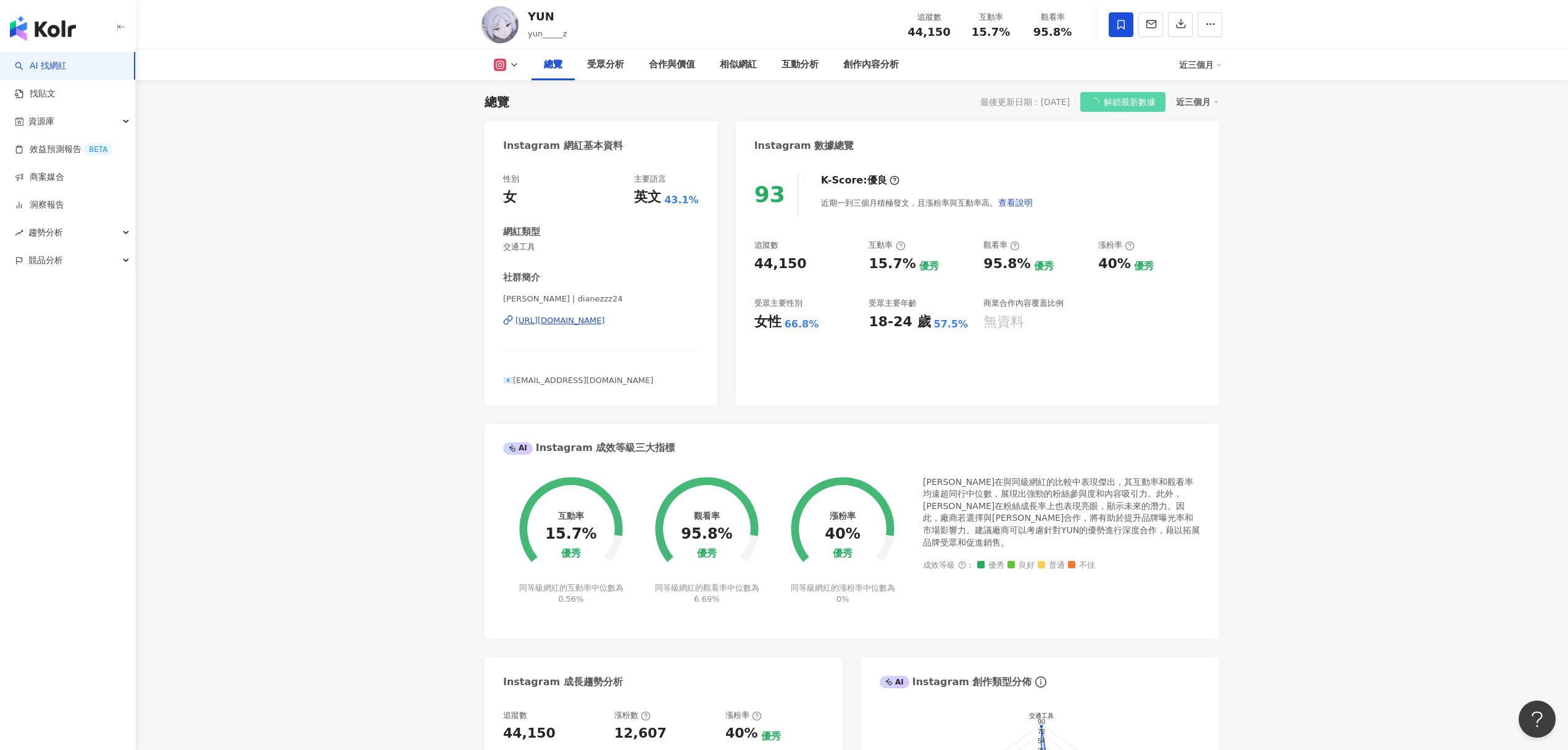
click at [1119, 32] on span at bounding box center [1121, 24] width 24 height 24
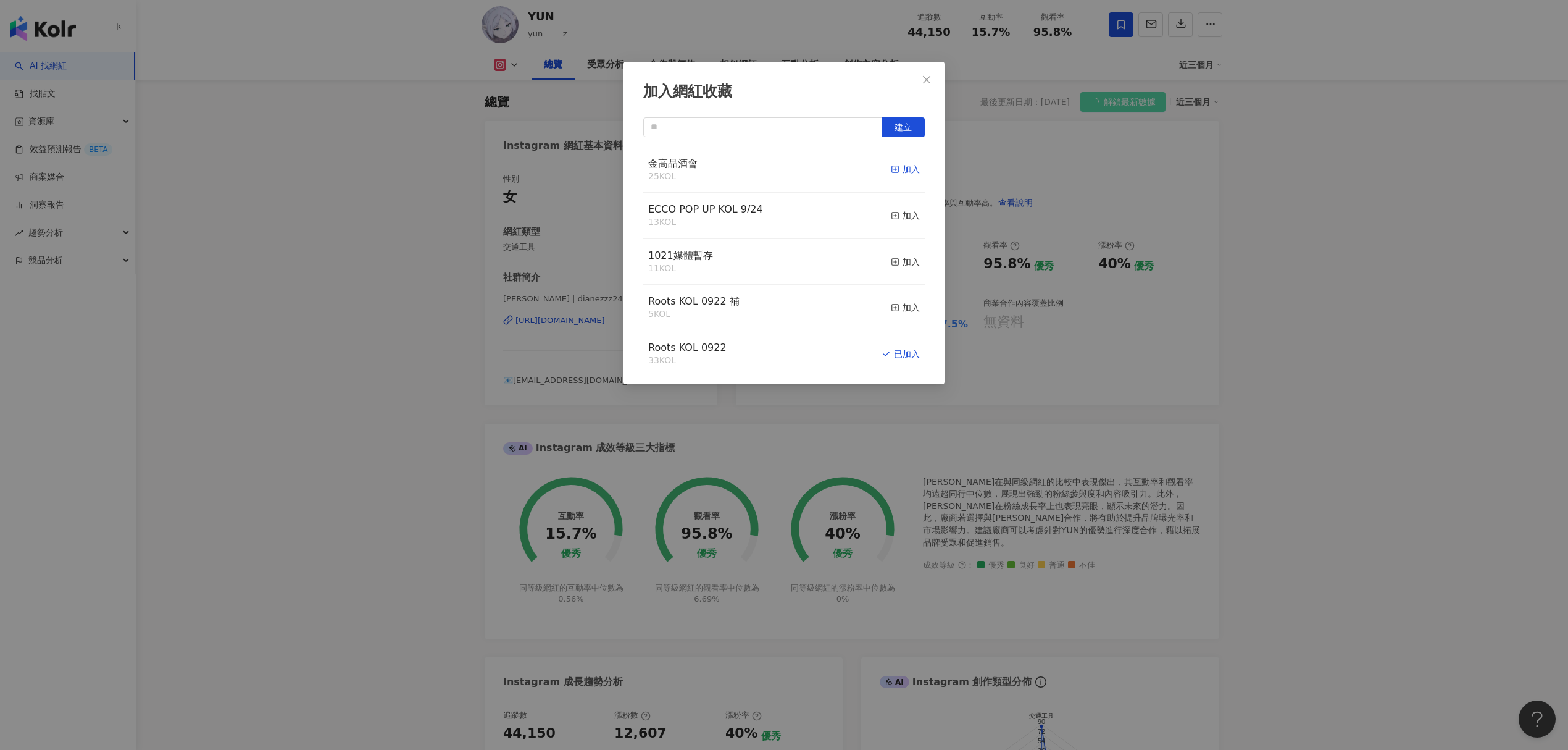
click at [899, 175] on div "加入" at bounding box center [905, 169] width 29 height 14
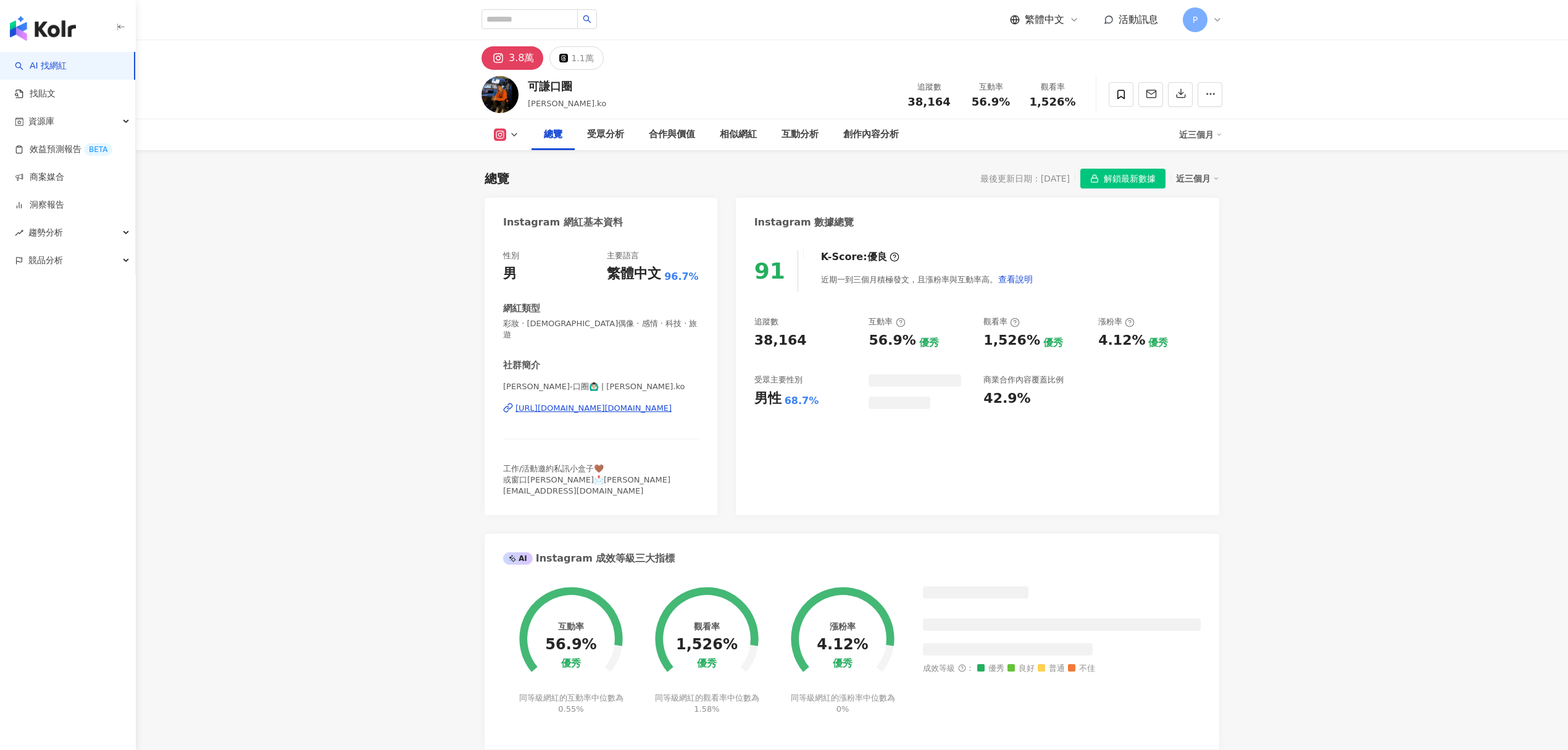
scroll to position [77, 0]
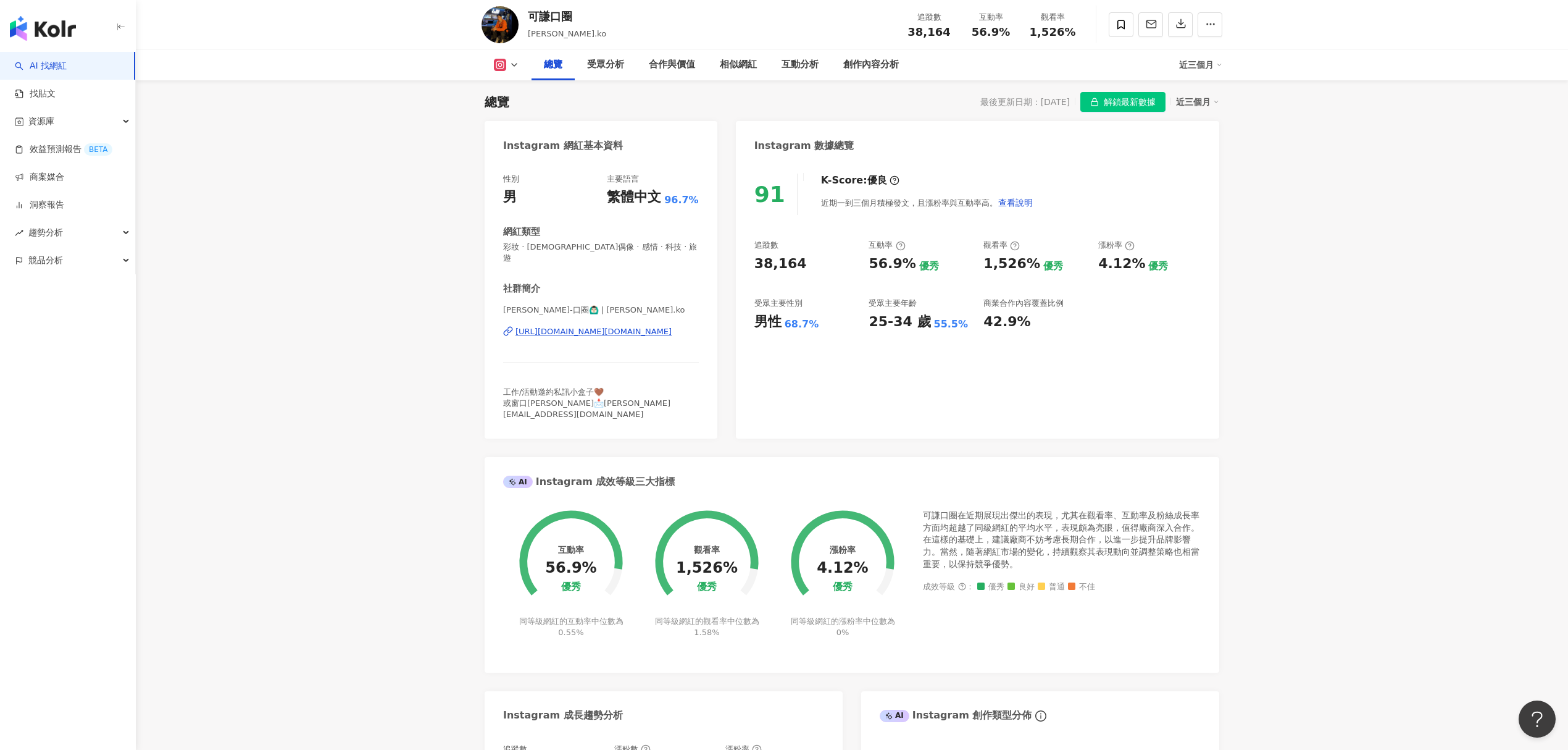
click at [1139, 98] on span "解鎖最新數據" at bounding box center [1130, 102] width 52 height 20
click at [1139, 99] on span "解鎖最新數據" at bounding box center [1130, 102] width 52 height 20
click at [1127, 24] on span at bounding box center [1121, 24] width 24 height 24
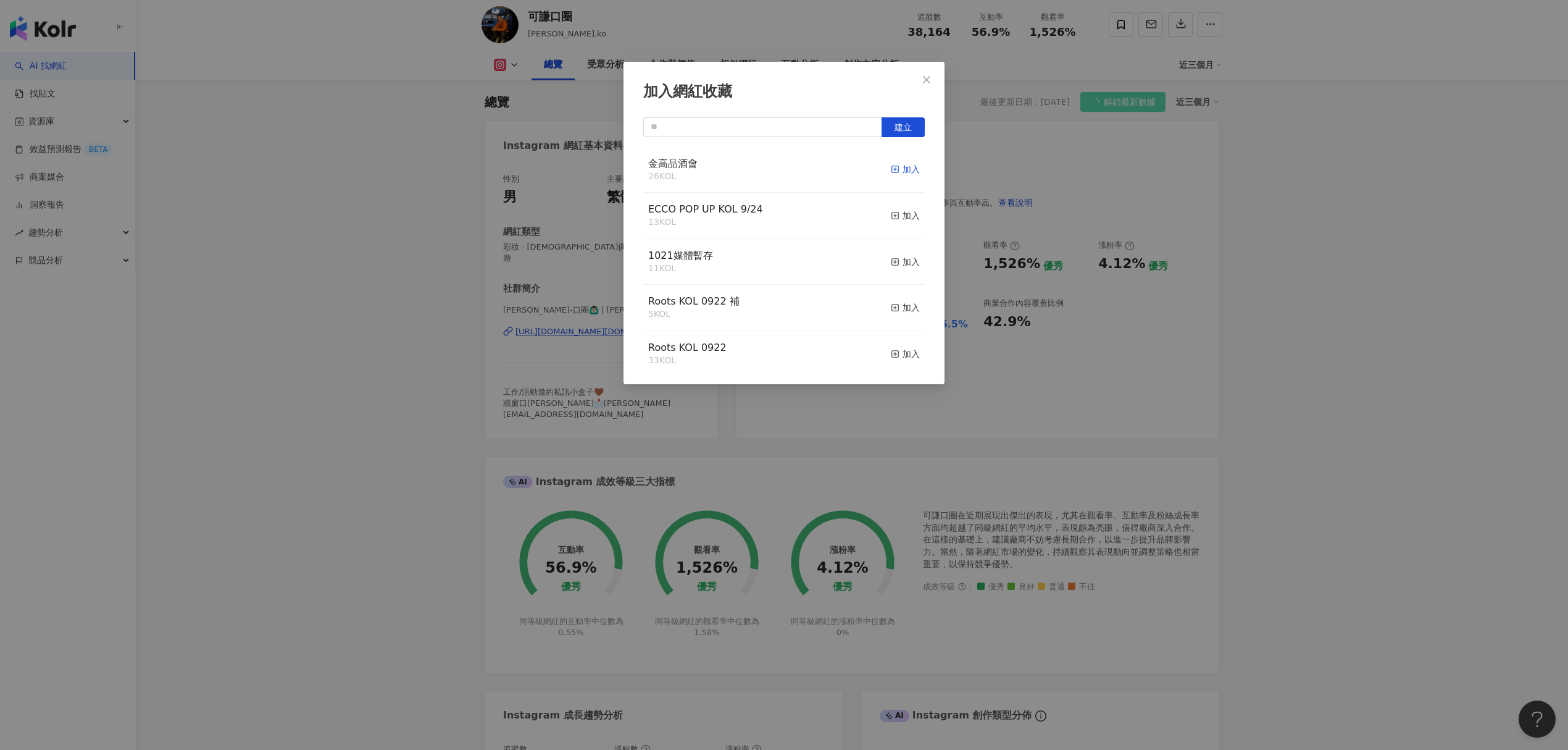
click at [902, 168] on div "加入" at bounding box center [905, 169] width 29 height 14
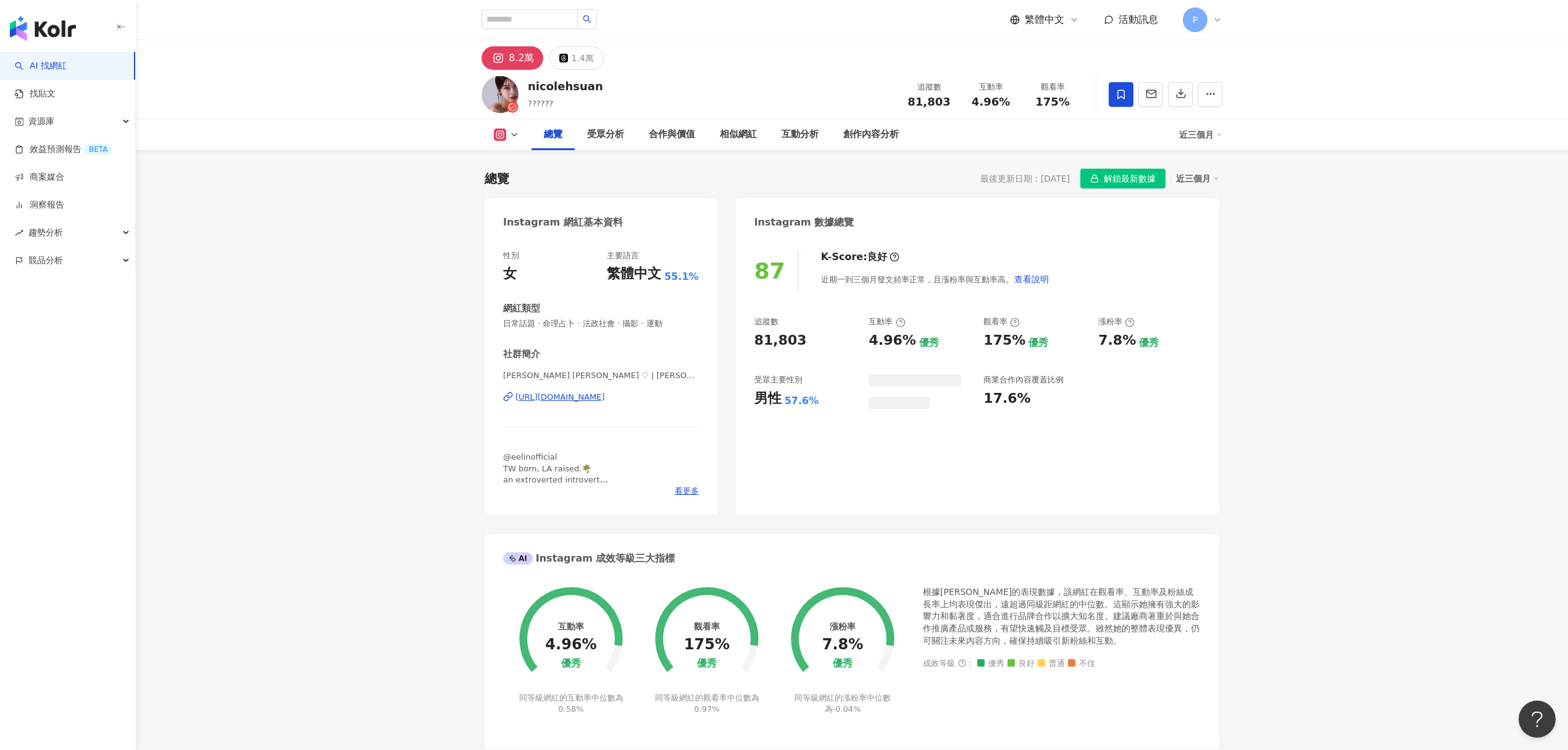
scroll to position [77, 0]
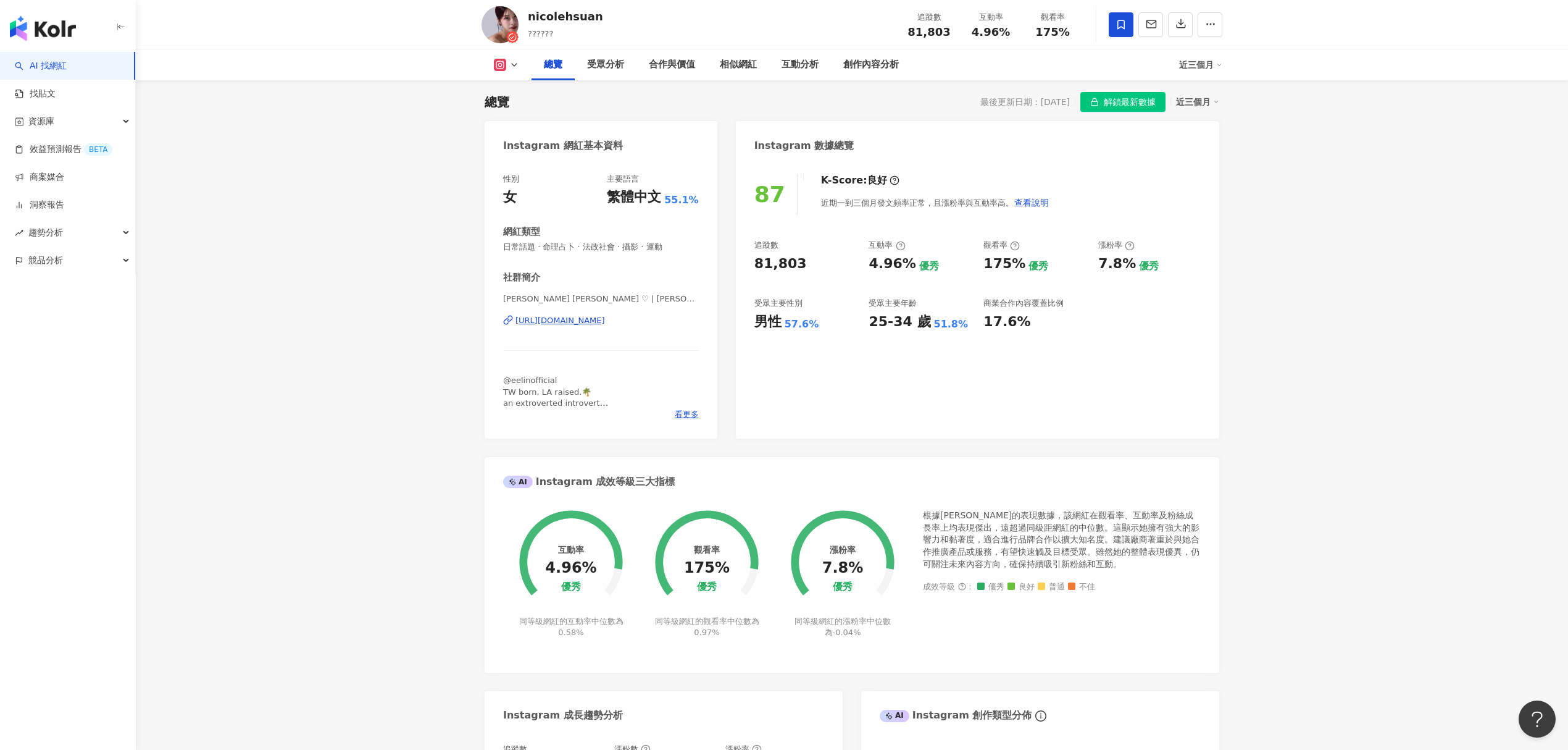
drag, startPoint x: 1132, startPoint y: 106, endPoint x: 1132, endPoint y: 98, distance: 8.0
click at [1132, 106] on span "解鎖最新數據" at bounding box center [1130, 102] width 52 height 20
click at [1122, 24] on icon at bounding box center [1121, 24] width 11 height 11
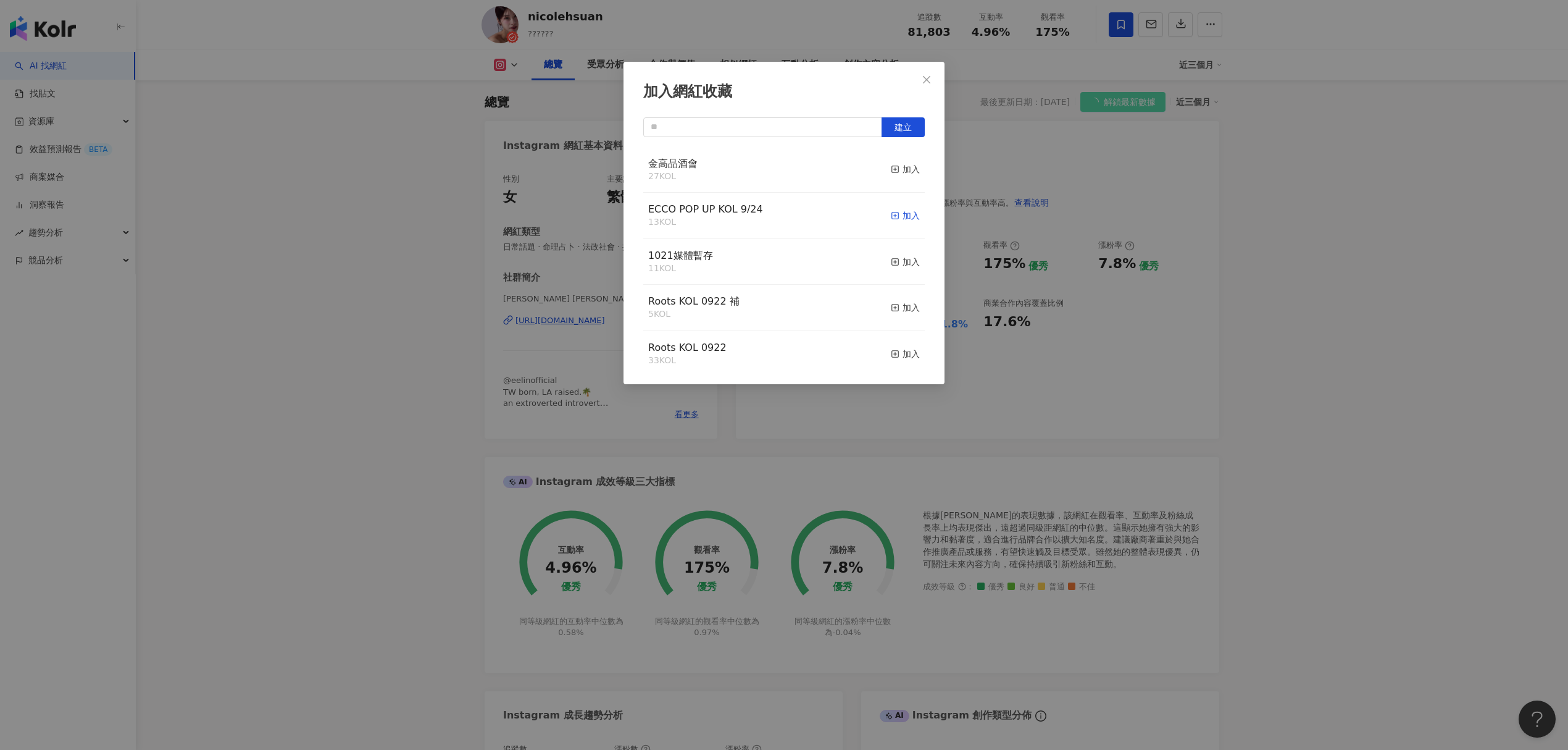
click at [902, 211] on div "加入" at bounding box center [905, 216] width 29 height 14
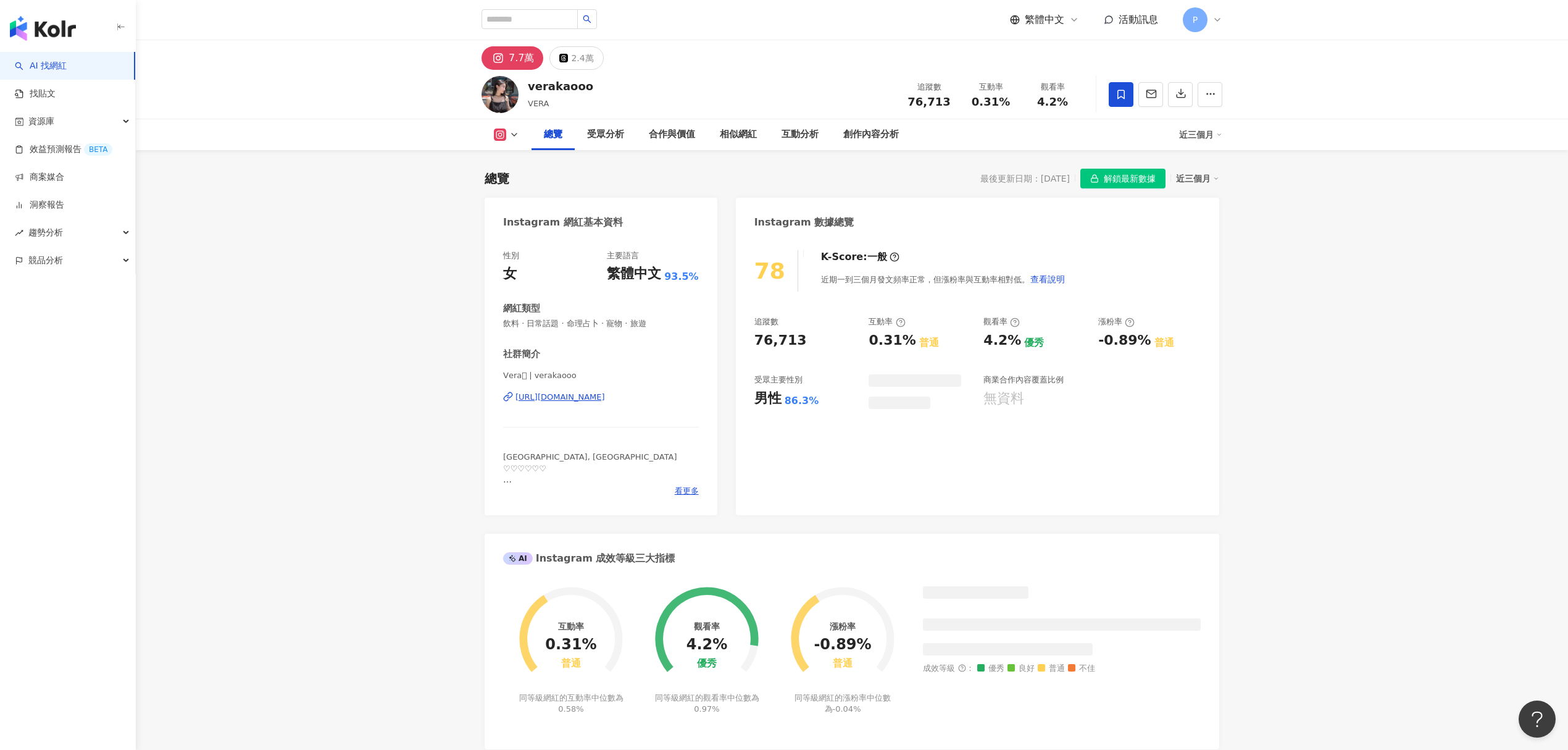
scroll to position [77, 0]
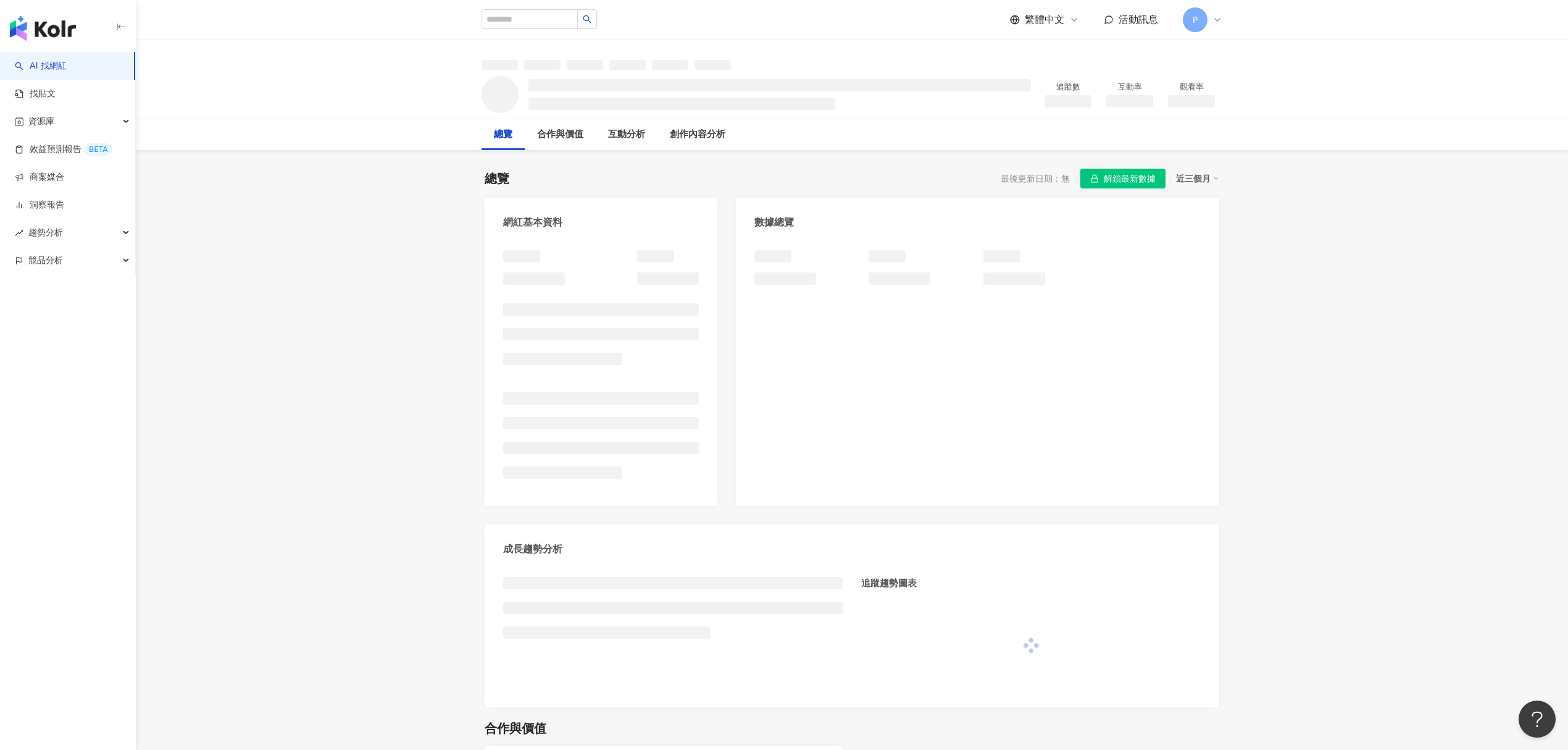
click at [1108, 171] on div "總覽 最後更新日期：無 解鎖最新數據 近三個月 網紅基本資料 數據總覽 成長趨勢分析 追蹤趨勢圖表" at bounding box center [852, 431] width 735 height 551
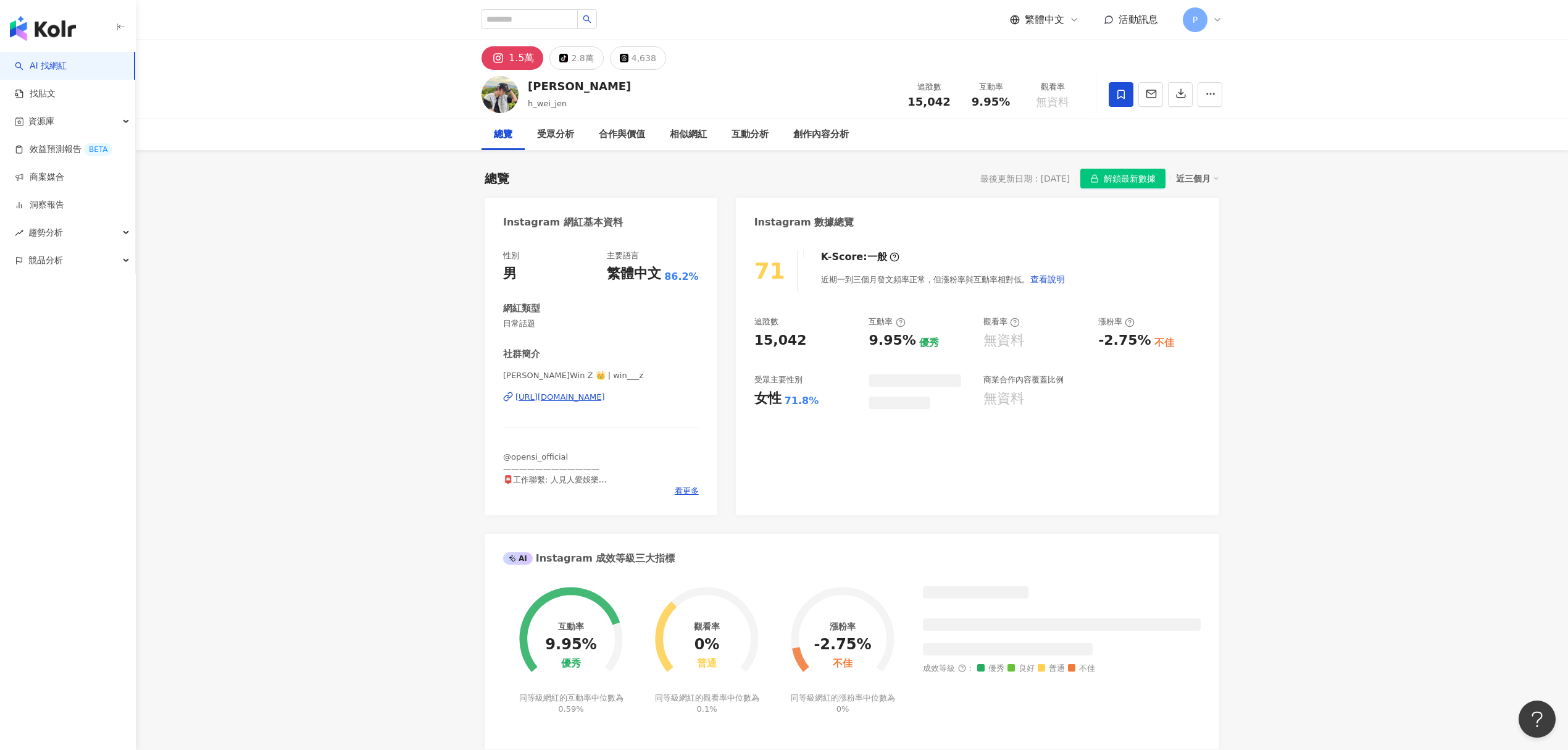
click at [1123, 169] on span "解鎖最新數據" at bounding box center [1130, 179] width 52 height 20
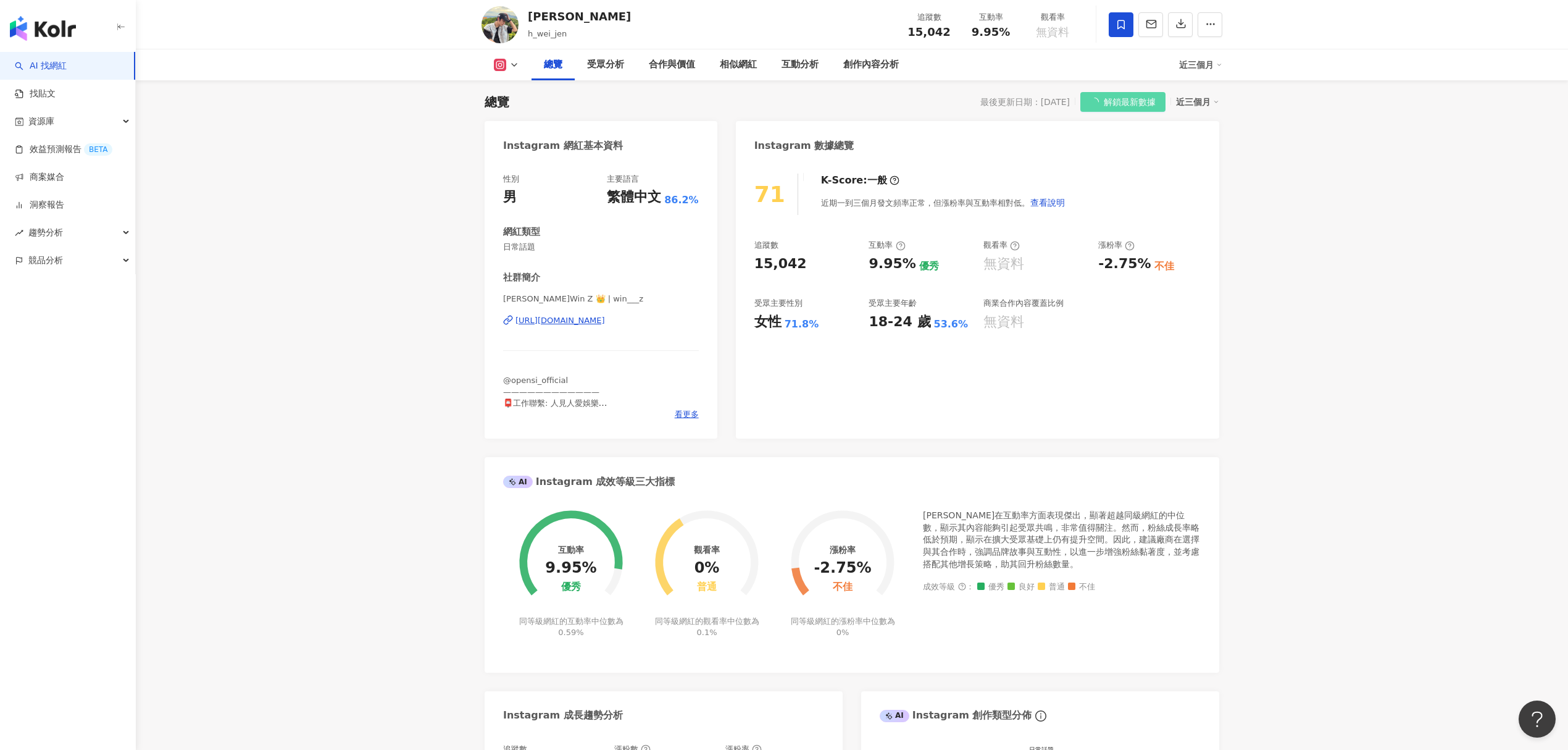
click at [1120, 25] on icon at bounding box center [1121, 24] width 11 height 11
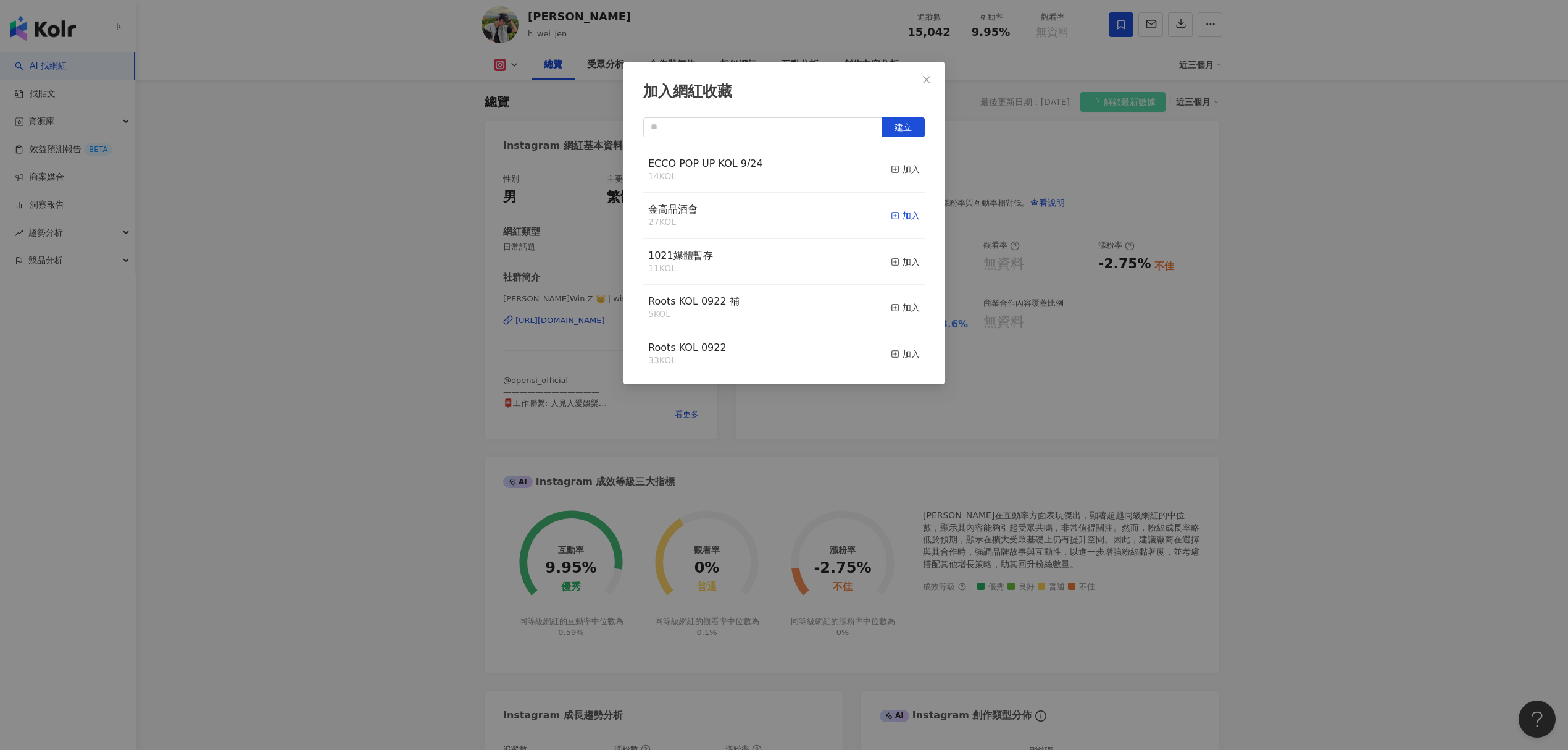
click at [899, 213] on div "加入" at bounding box center [905, 216] width 29 height 14
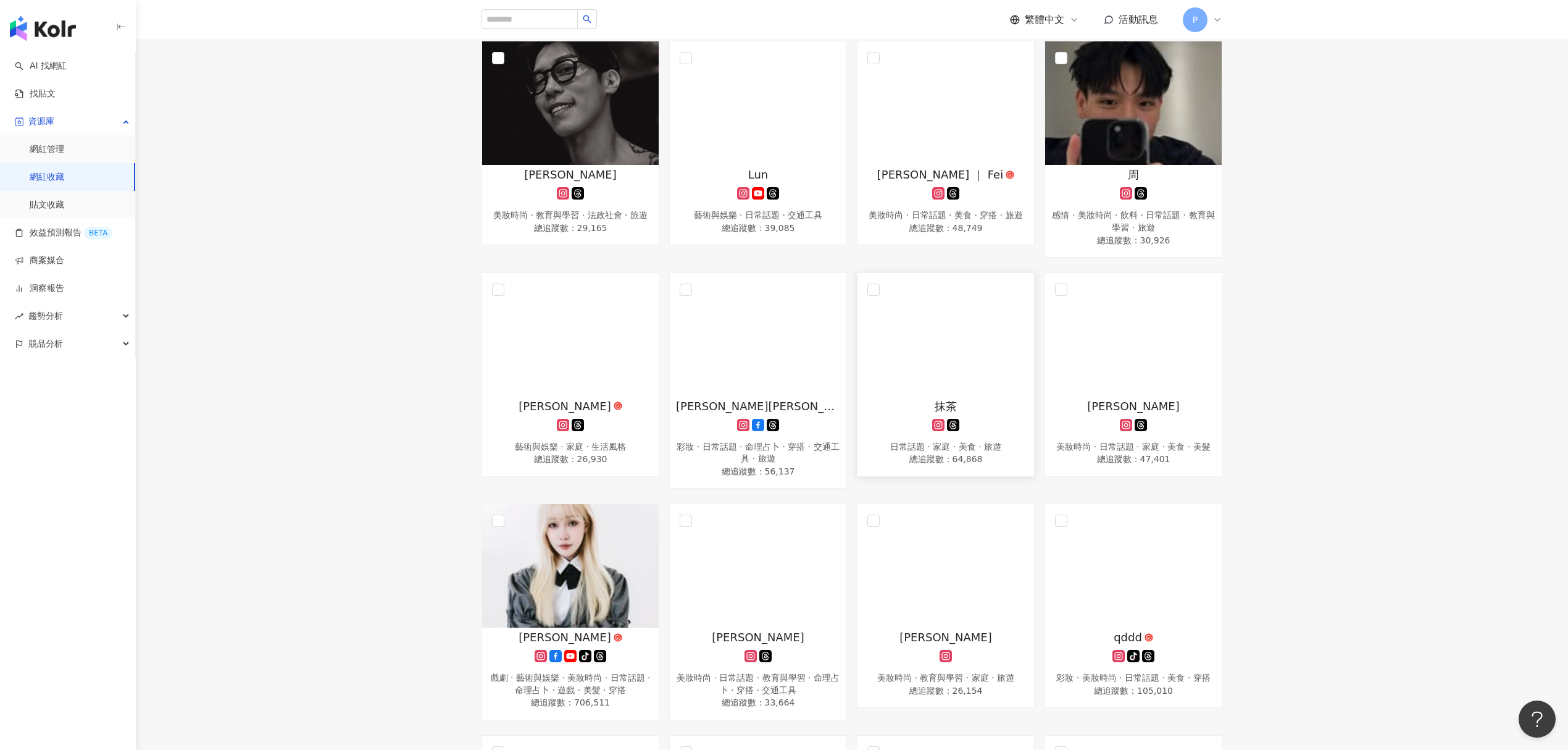
scroll to position [576, 0]
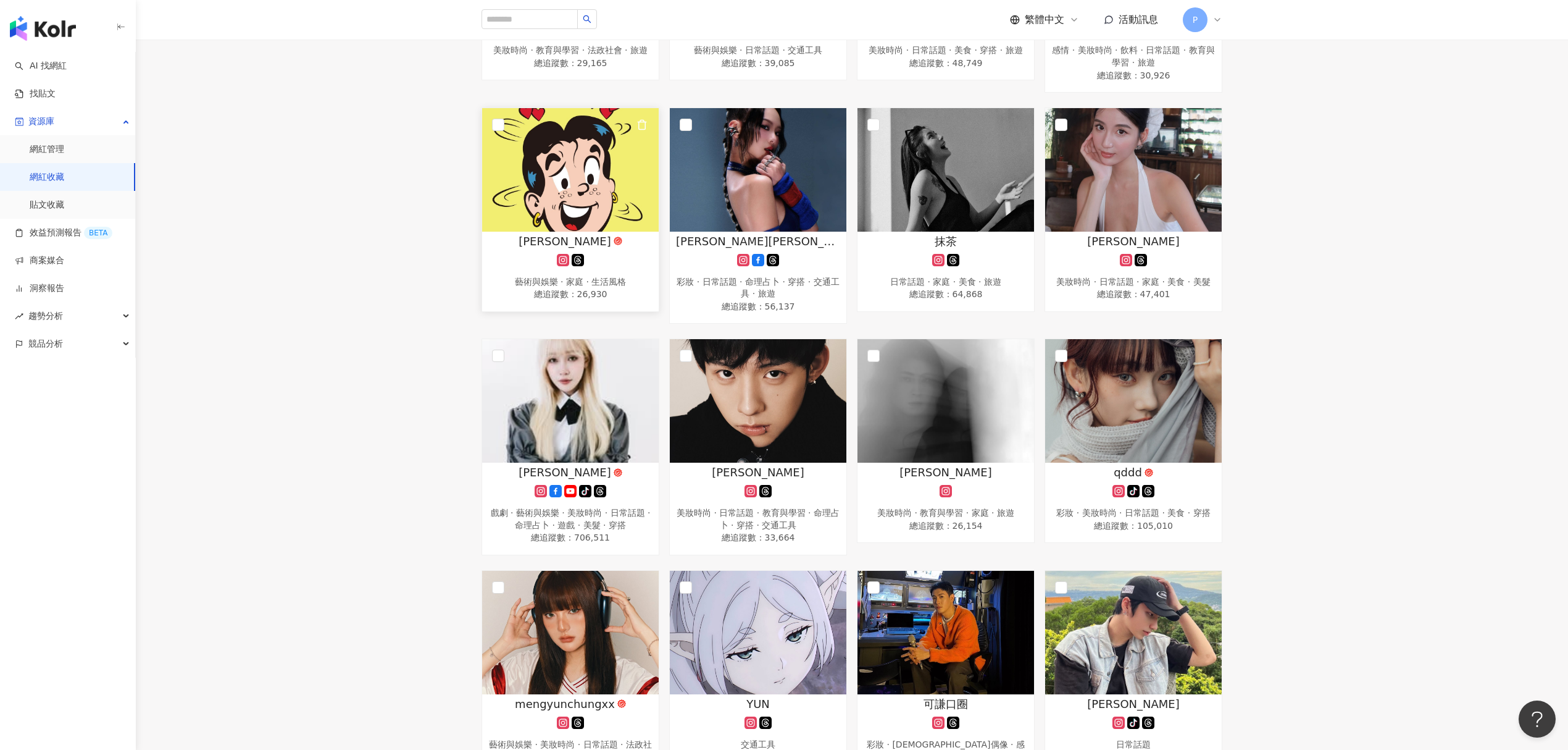
click at [551, 213] on img at bounding box center [571, 170] width 177 height 124
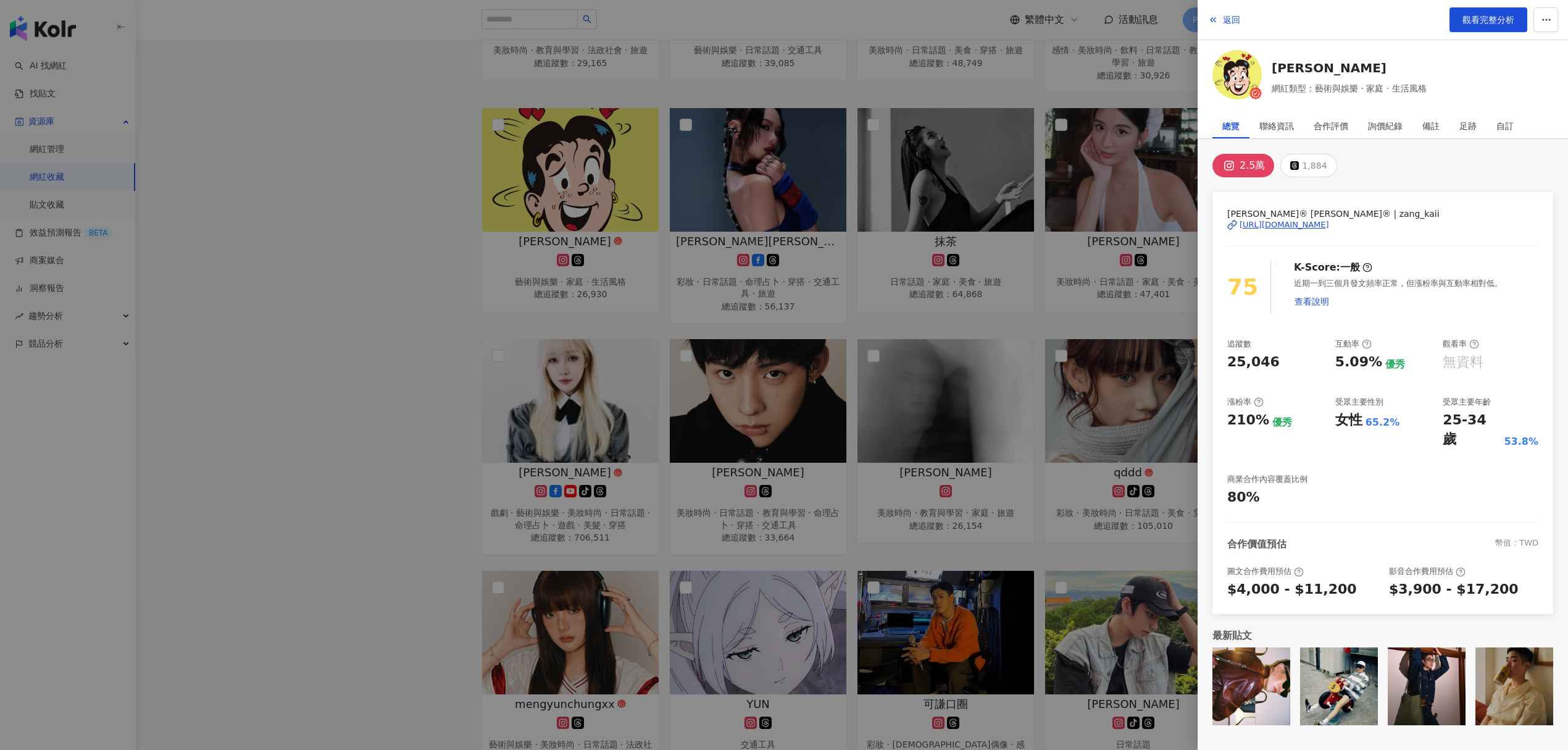
click at [1281, 223] on div "https://www.instagram.com/zang_kaii/" at bounding box center [1284, 225] width 90 height 11
click at [951, 172] on div at bounding box center [784, 375] width 1568 height 750
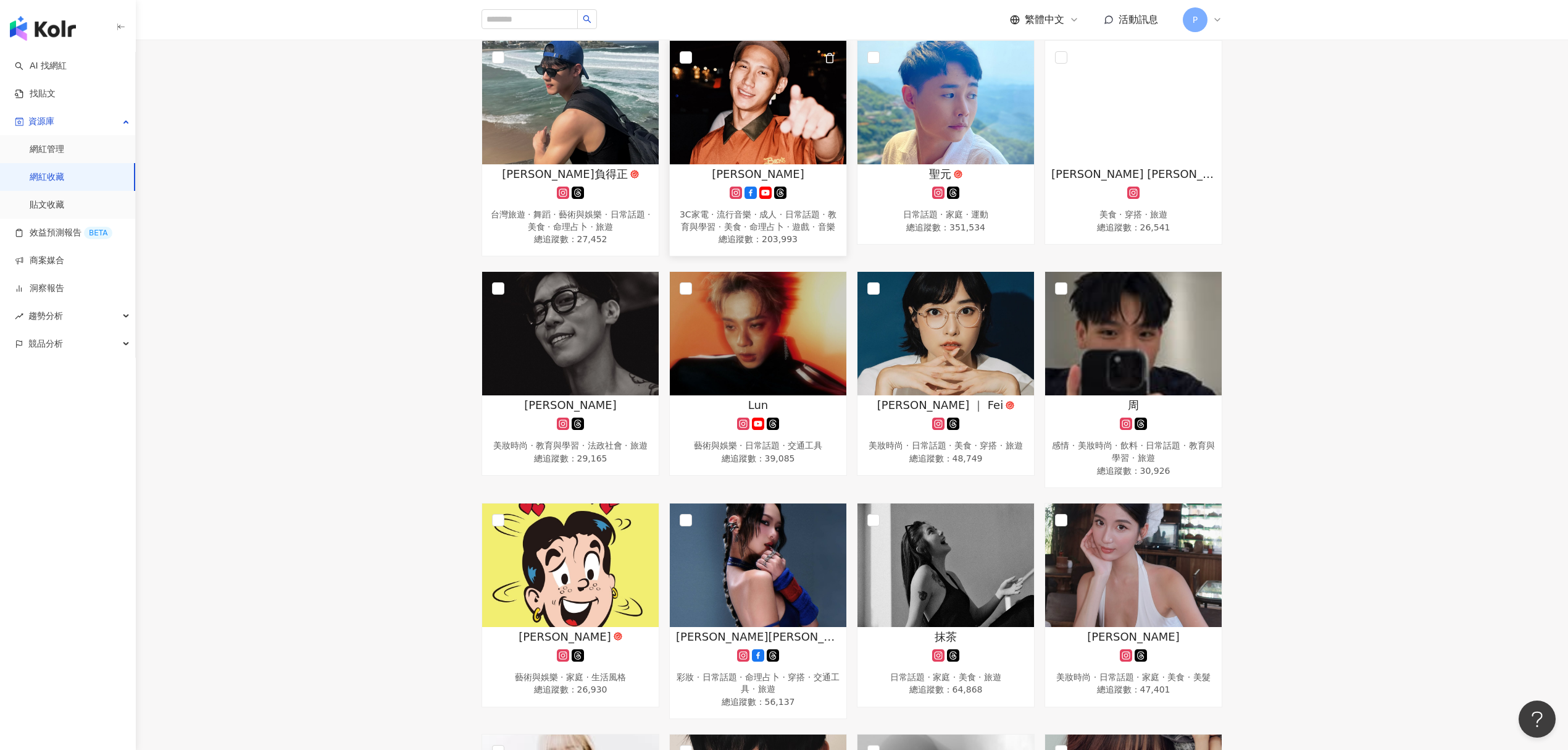
scroll to position [82, 0]
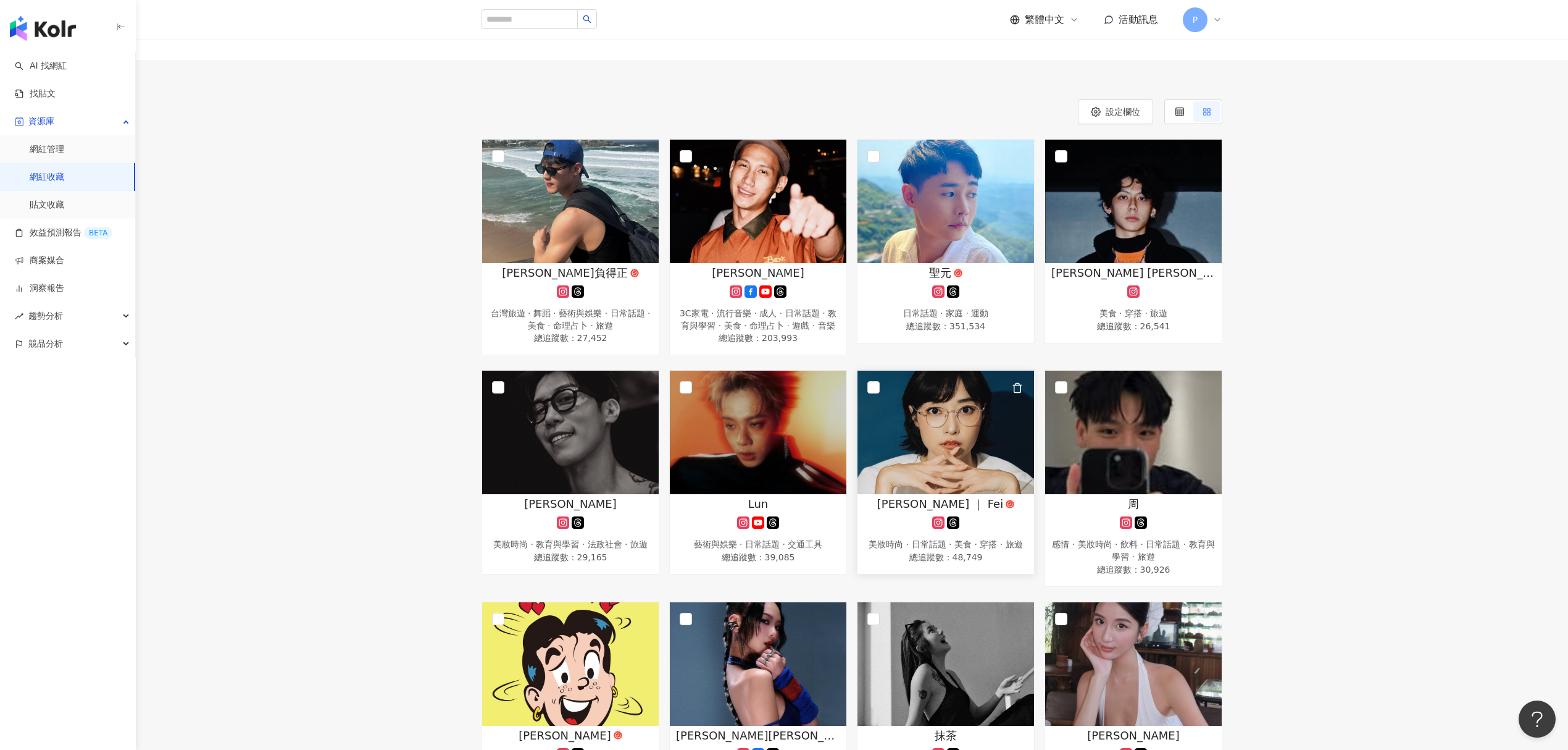
click at [904, 484] on img at bounding box center [946, 432] width 177 height 124
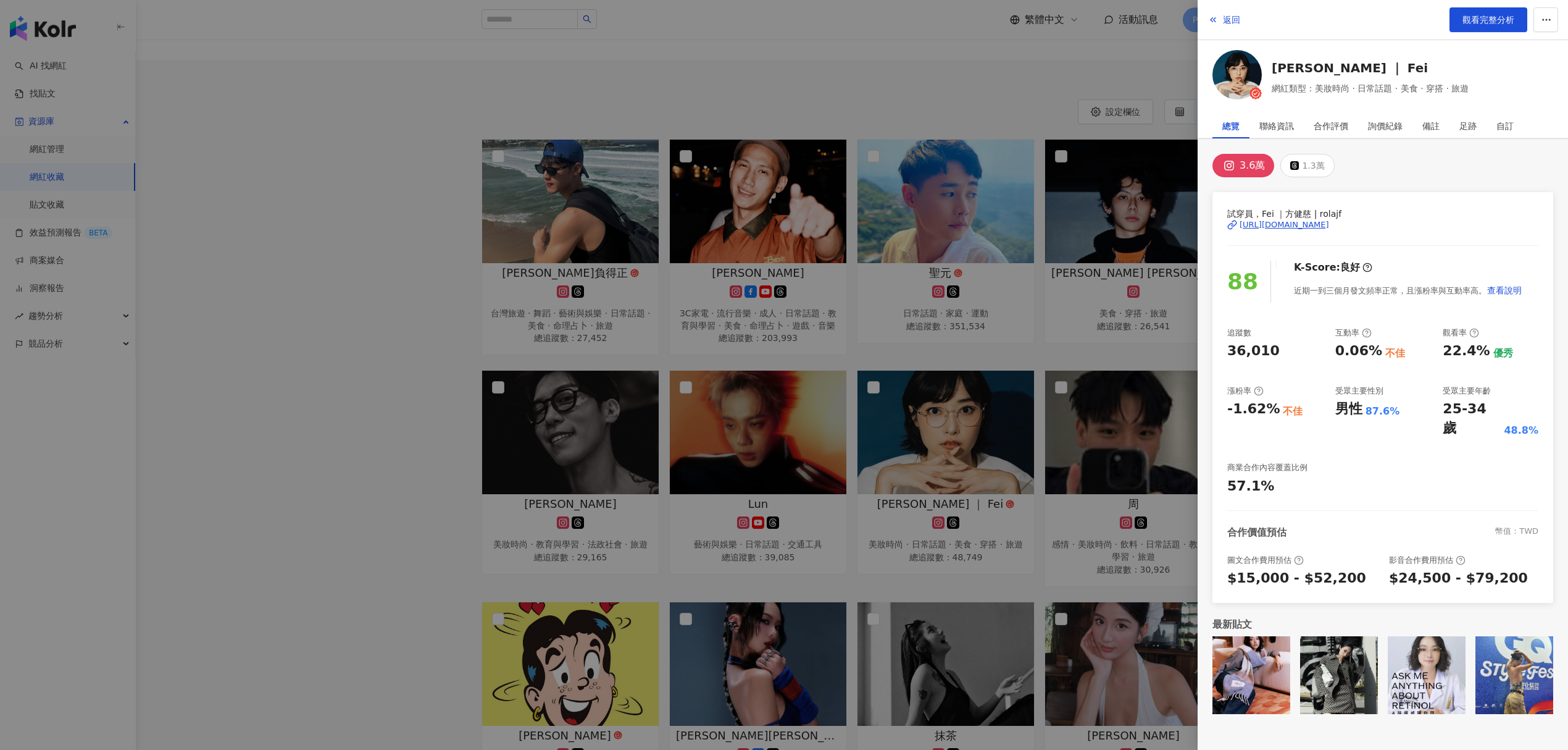
click at [1307, 224] on div "https://www.instagram.com/rolajf/" at bounding box center [1284, 225] width 90 height 11
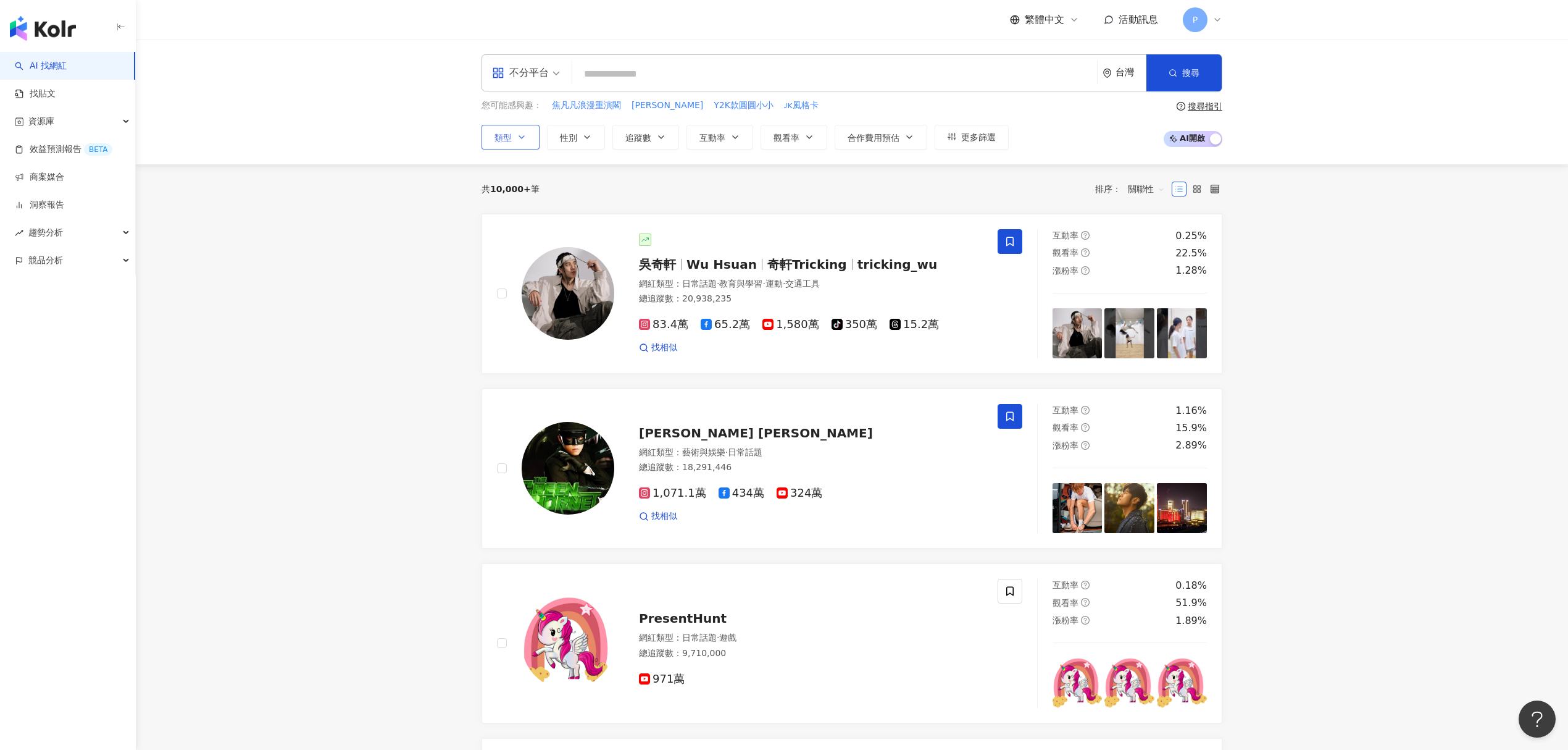
click at [523, 141] on icon "button" at bounding box center [521, 137] width 10 height 10
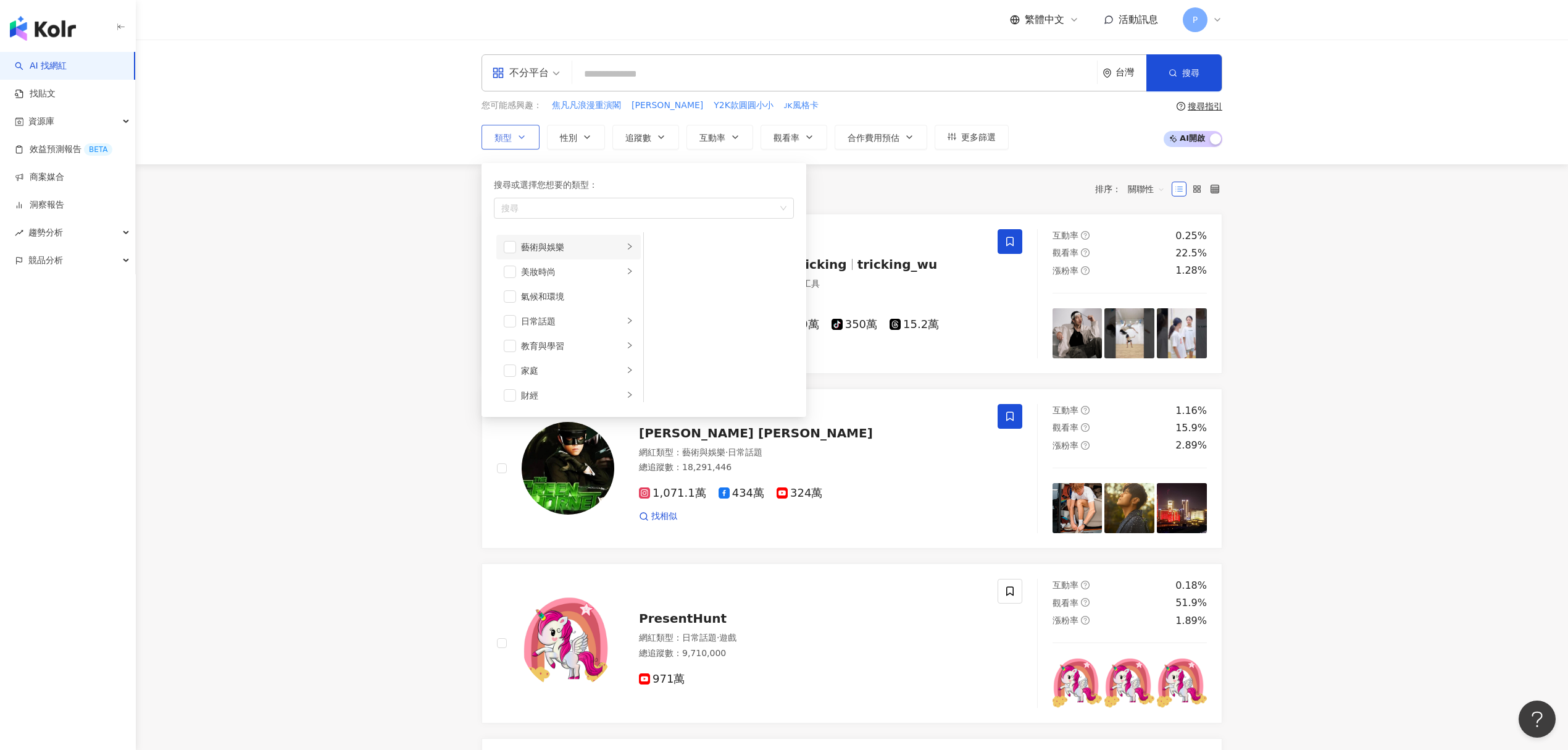
click at [561, 251] on div "藝術與娛樂" at bounding box center [572, 247] width 103 height 14
click at [658, 272] on span "button" at bounding box center [660, 272] width 12 height 12
click at [540, 272] on div "美妝時尚" at bounding box center [572, 272] width 103 height 14
click at [667, 368] on li "穿搭" at bounding box center [719, 370] width 145 height 24
click at [598, 294] on div "氣候和環境" at bounding box center [577, 296] width 112 height 14
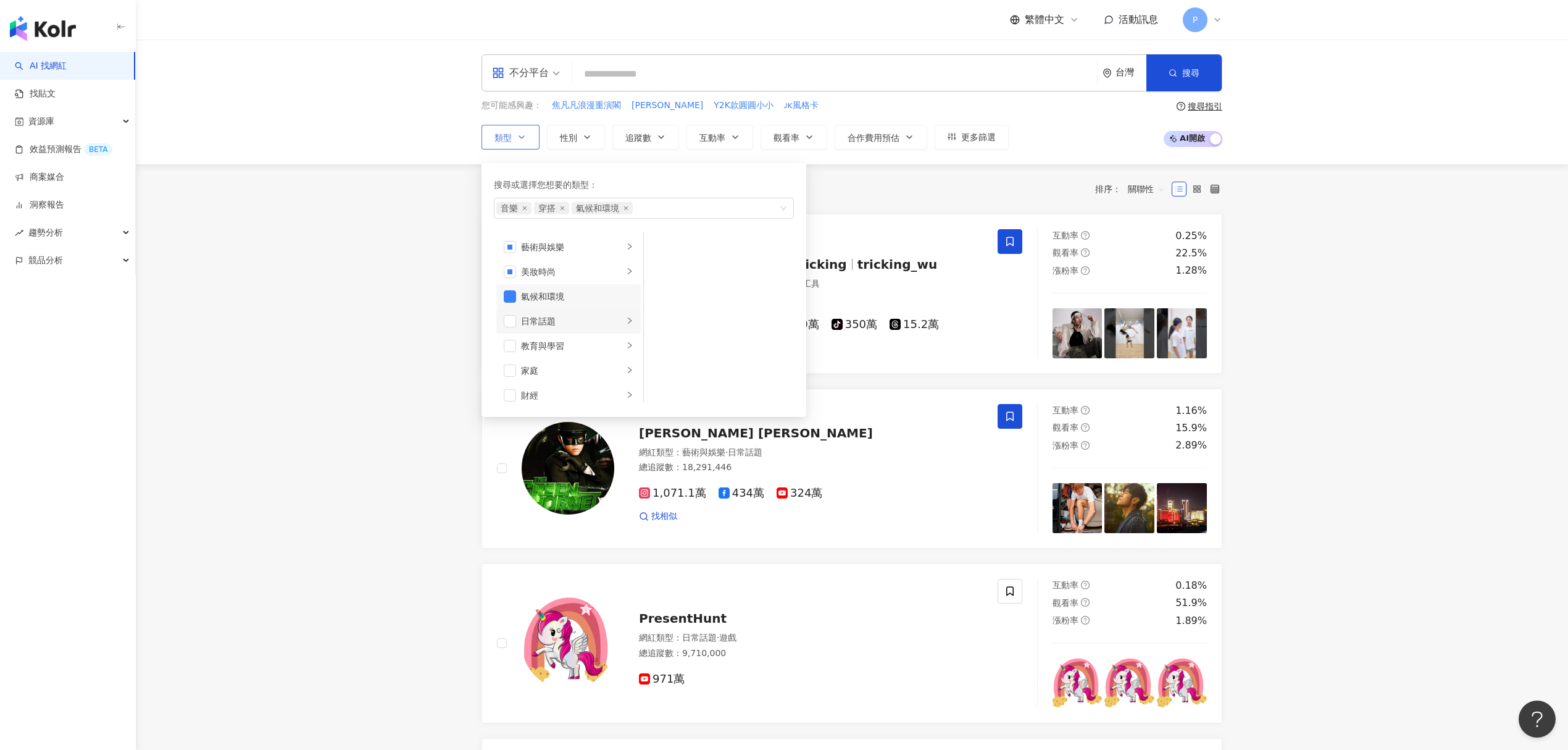
click at [600, 320] on div "日常話題" at bounding box center [572, 321] width 103 height 14
click at [514, 299] on span "button" at bounding box center [510, 296] width 12 height 12
click at [574, 354] on li "教育與學習" at bounding box center [569, 346] width 145 height 24
click at [574, 289] on div "攝影" at bounding box center [577, 288] width 112 height 14
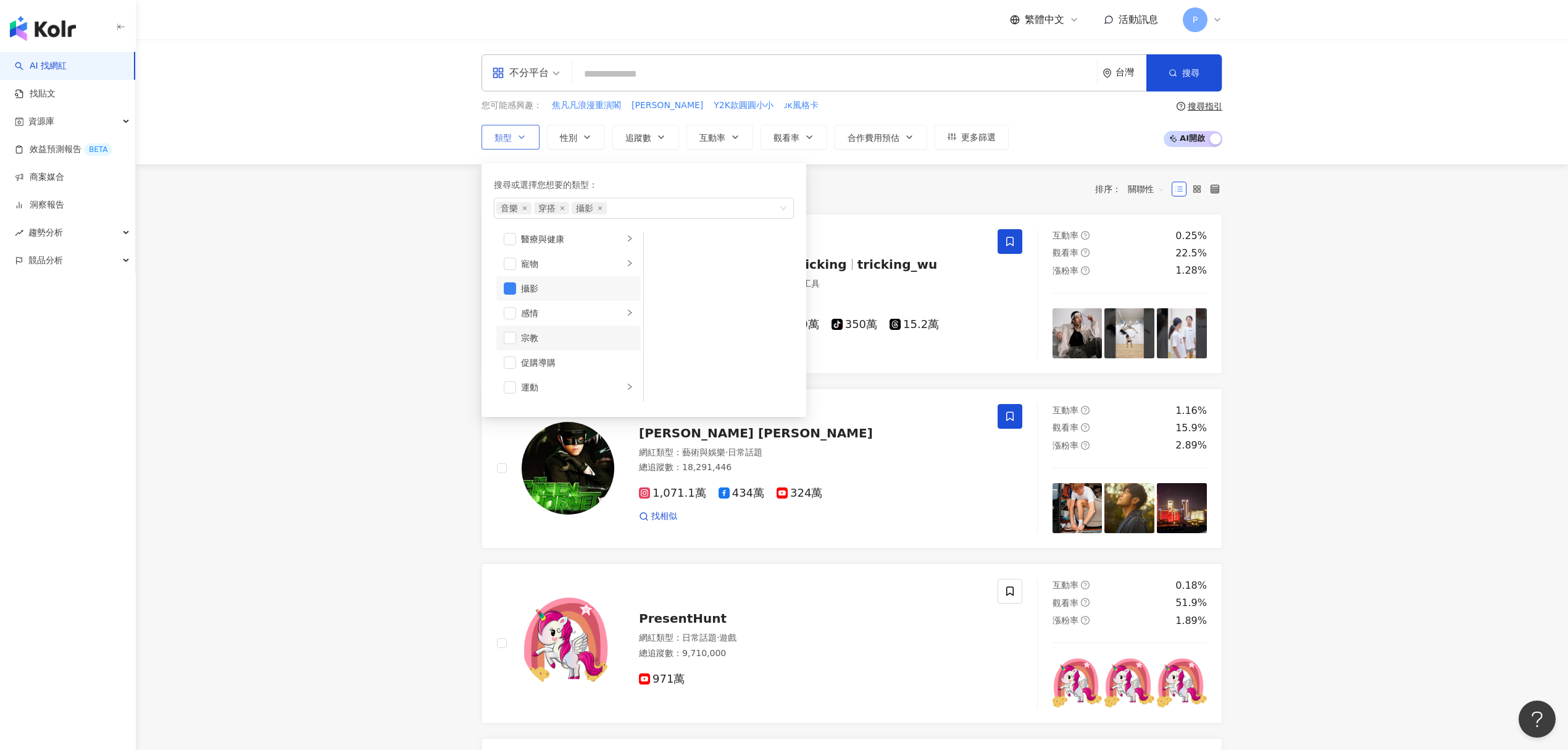
scroll to position [428, 0]
click at [554, 82] on div "不分平台" at bounding box center [526, 72] width 82 height 36
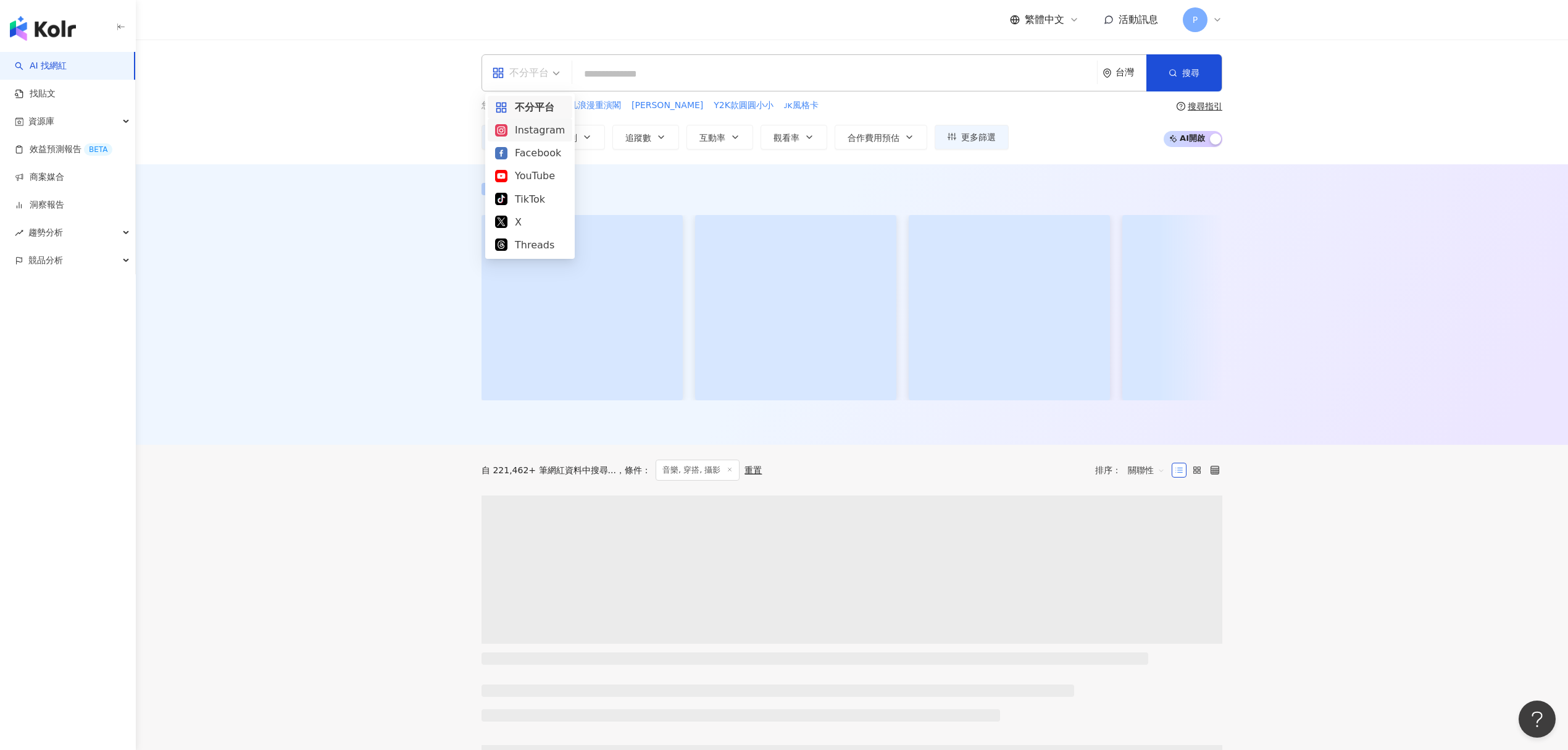
click at [550, 126] on div "Instagram" at bounding box center [530, 130] width 70 height 16
click at [640, 136] on span "追蹤數" at bounding box center [639, 137] width 26 height 10
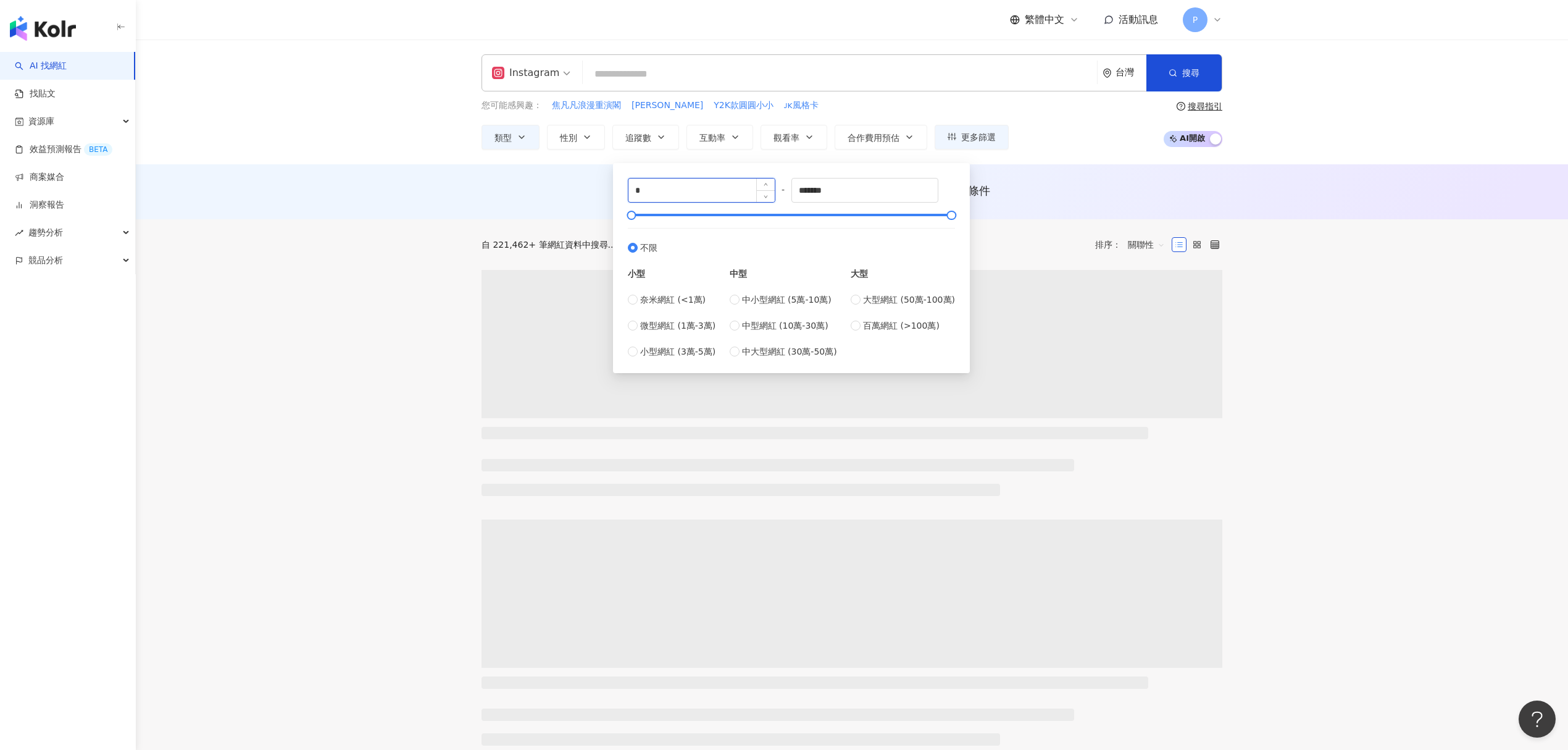
click at [642, 199] on input "*" at bounding box center [702, 190] width 146 height 24
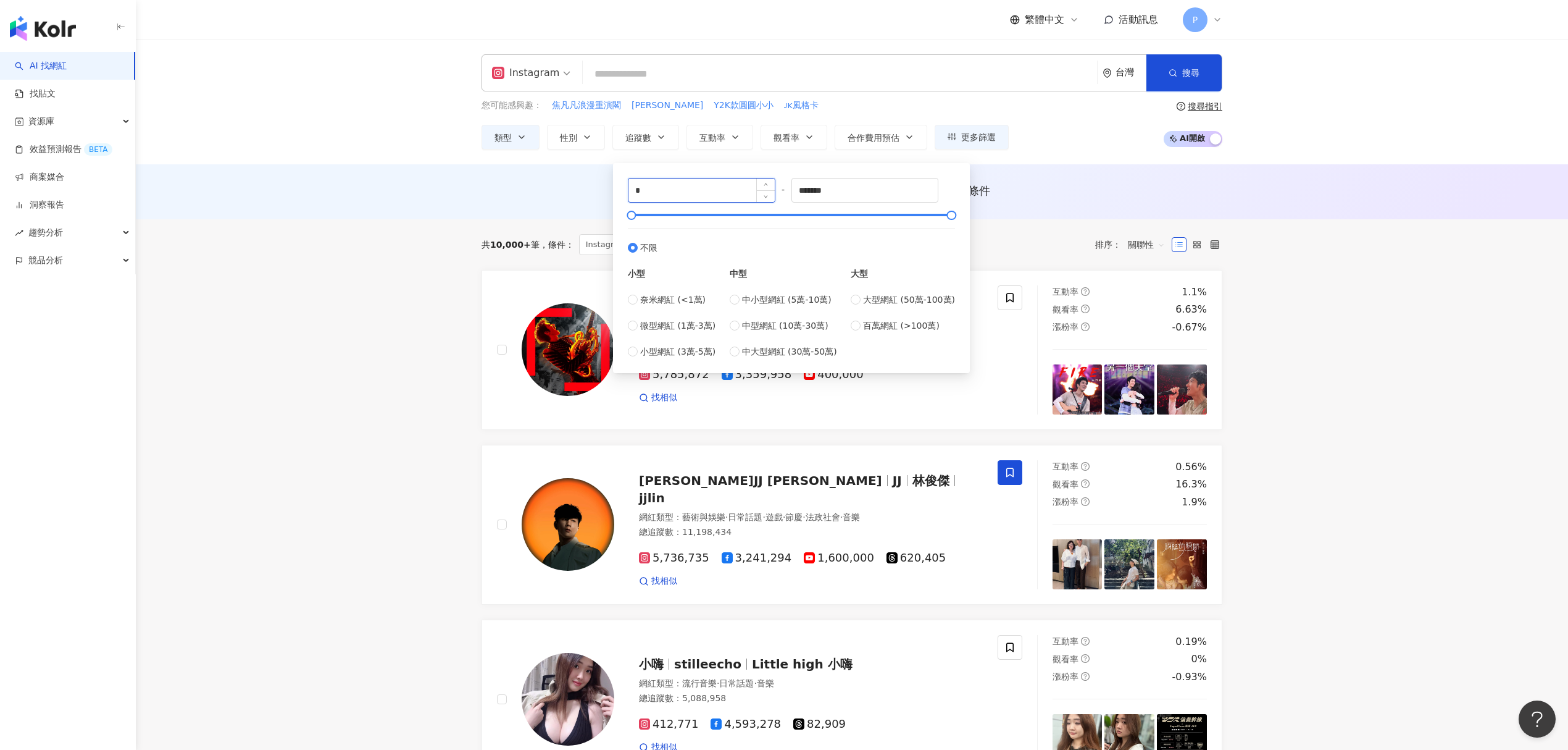
click at [635, 196] on input "*" at bounding box center [702, 190] width 146 height 24
type input "*****"
drag, startPoint x: 885, startPoint y: 187, endPoint x: 638, endPoint y: 172, distance: 247.5
click at [638, 172] on div "***** - ******* 不限 小型 奈米網紅 (<1萬) 微型網紅 (1萬-3萬) 小型網紅 (3萬-5萬) 中型 中小型網紅 (5萬-10萬) 中型…" at bounding box center [791, 268] width 342 height 195
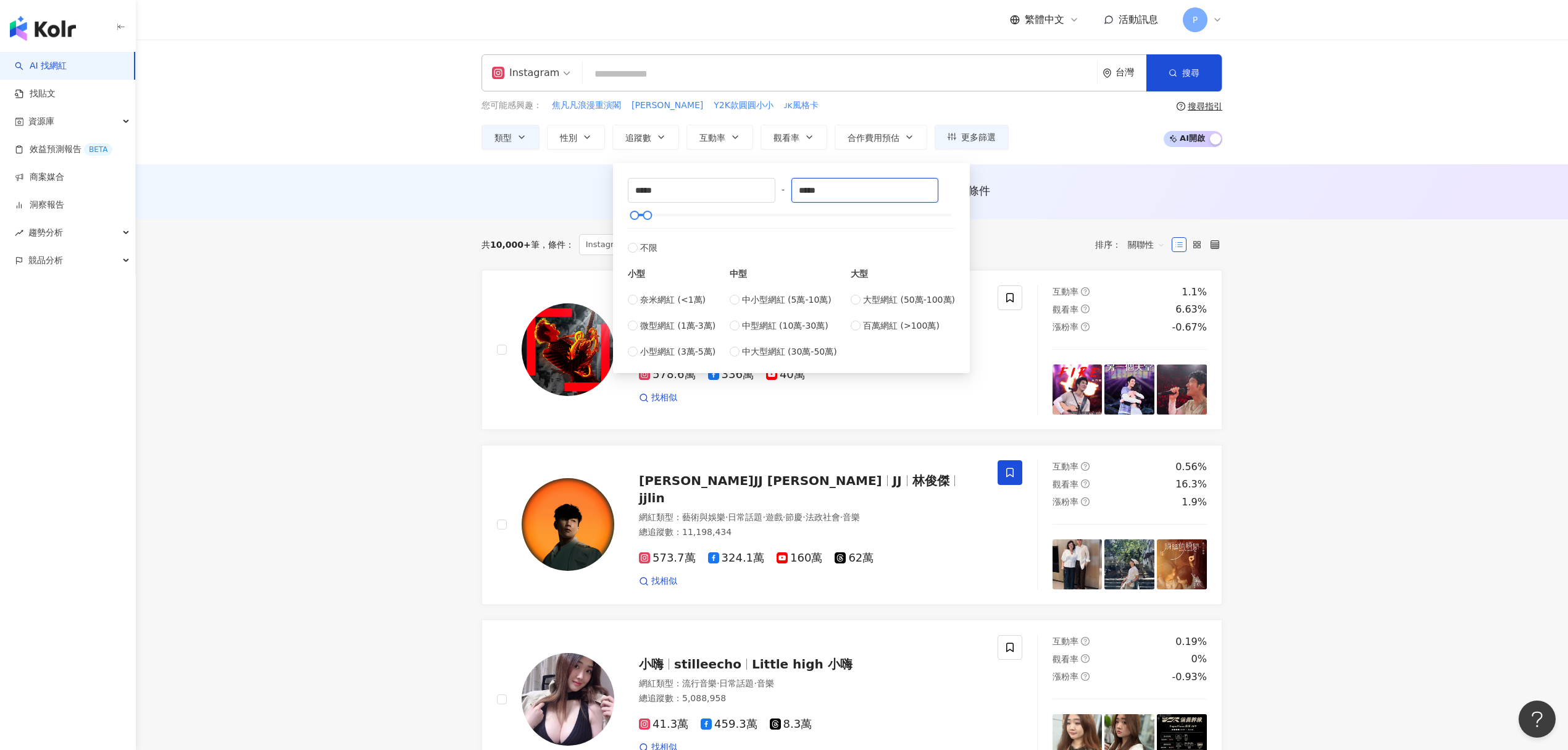
type input "*****"
click at [1098, 175] on div "AI 推薦 ： 無結果，請嘗試搜尋其他語言關鍵字或條件" at bounding box center [852, 192] width 1433 height 55
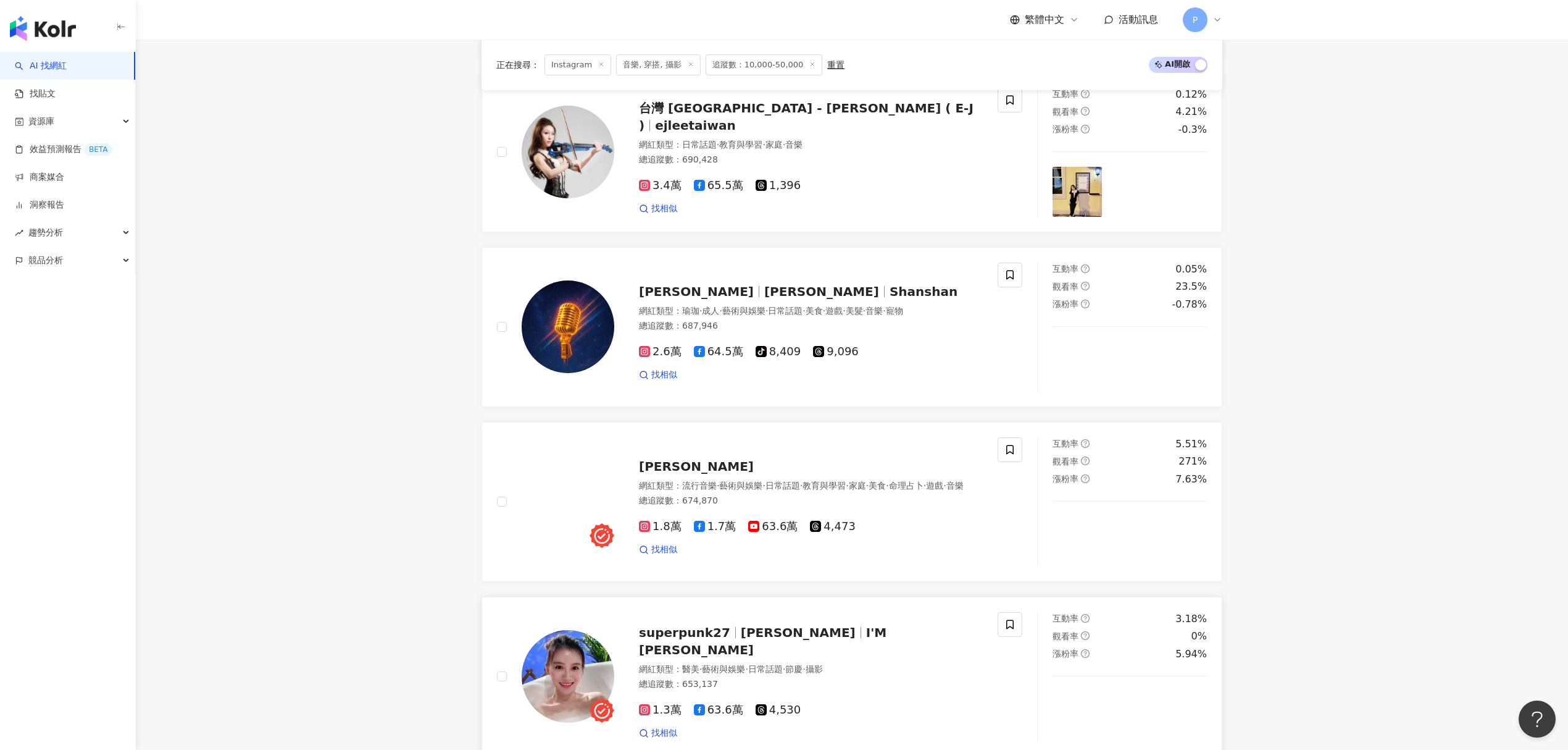
scroll to position [2058, 0]
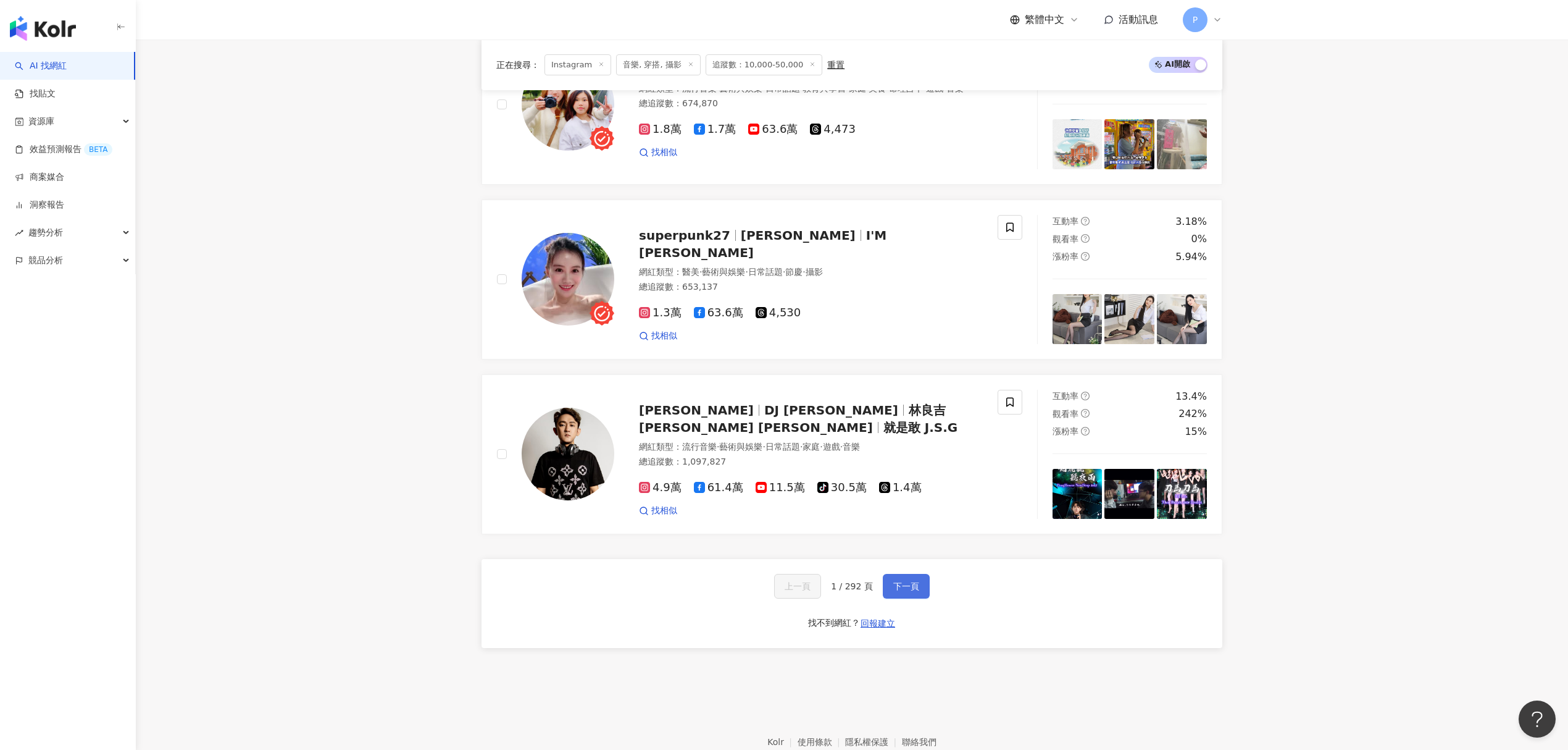
click at [909, 591] on span "下一頁" at bounding box center [907, 585] width 26 height 10
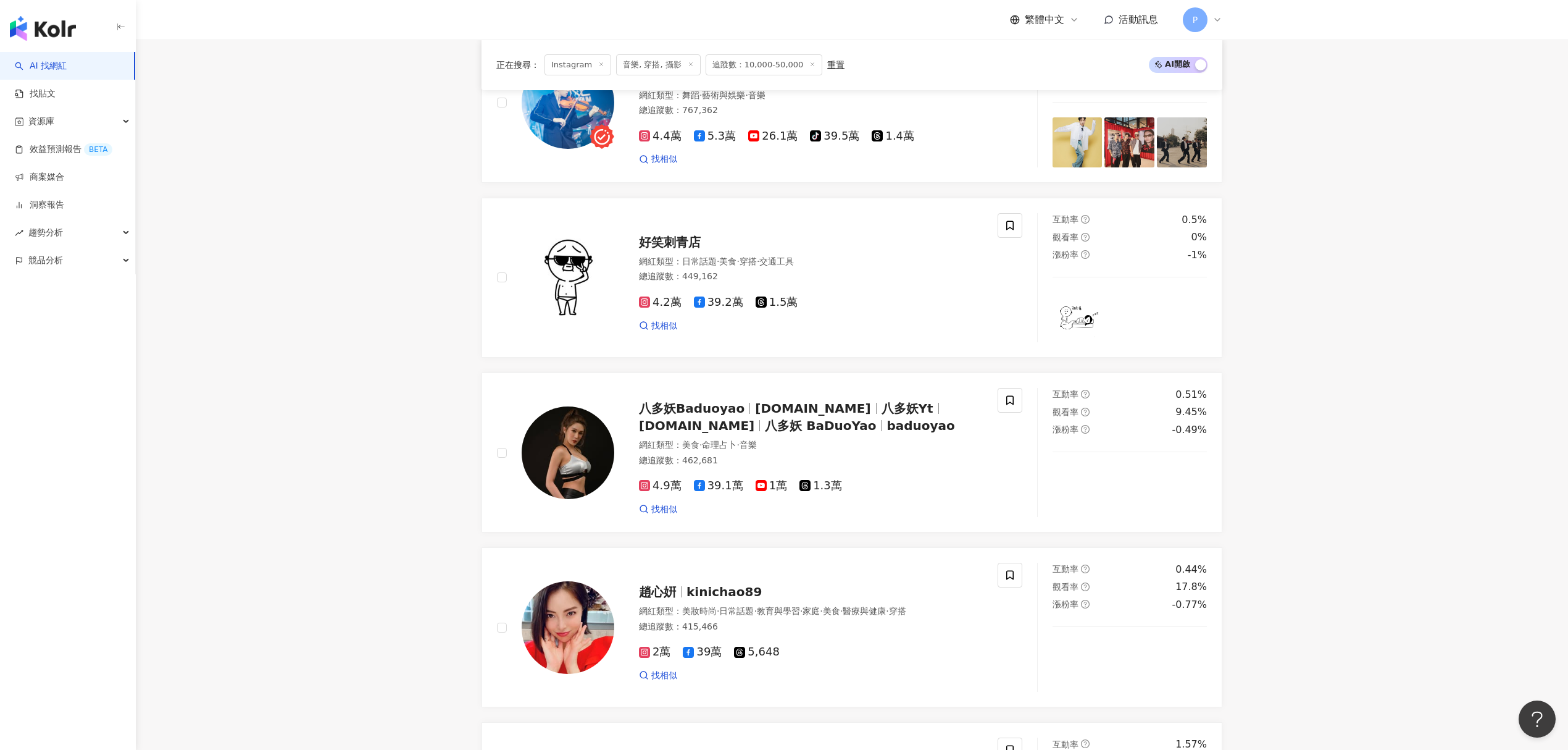
scroll to position [2134, 0]
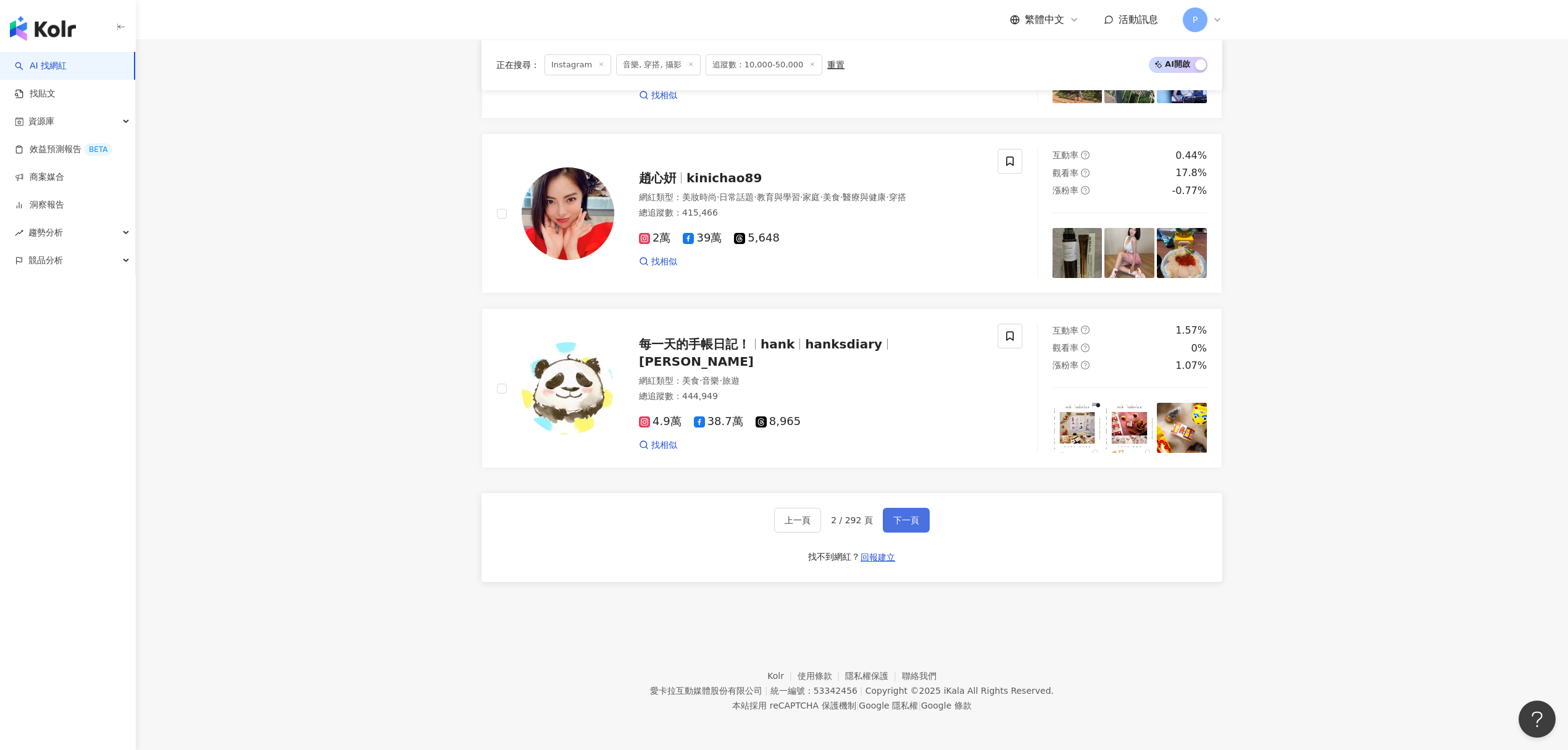
click at [907, 525] on span "下一頁" at bounding box center [907, 519] width 26 height 10
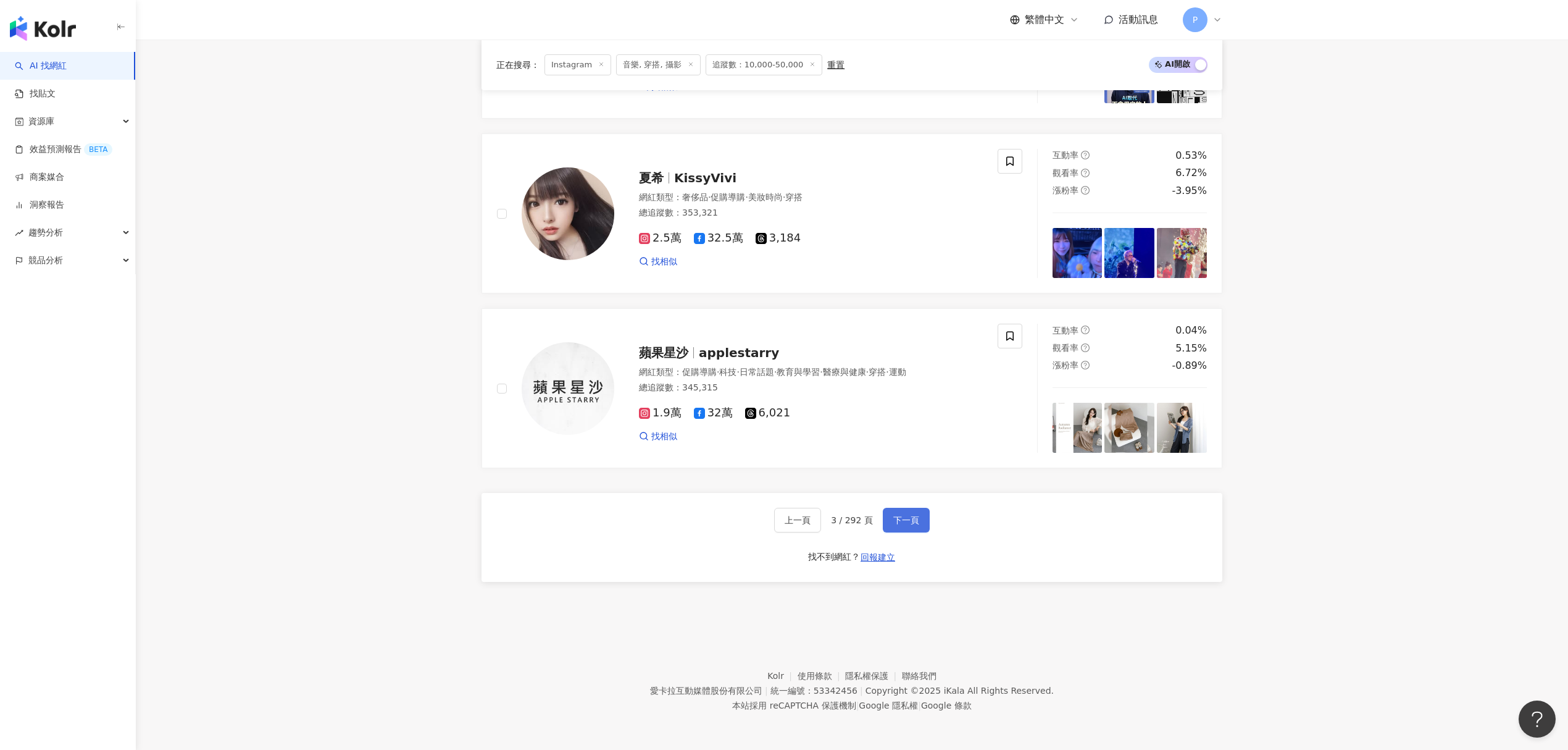
click at [897, 519] on span "下一頁" at bounding box center [907, 519] width 26 height 10
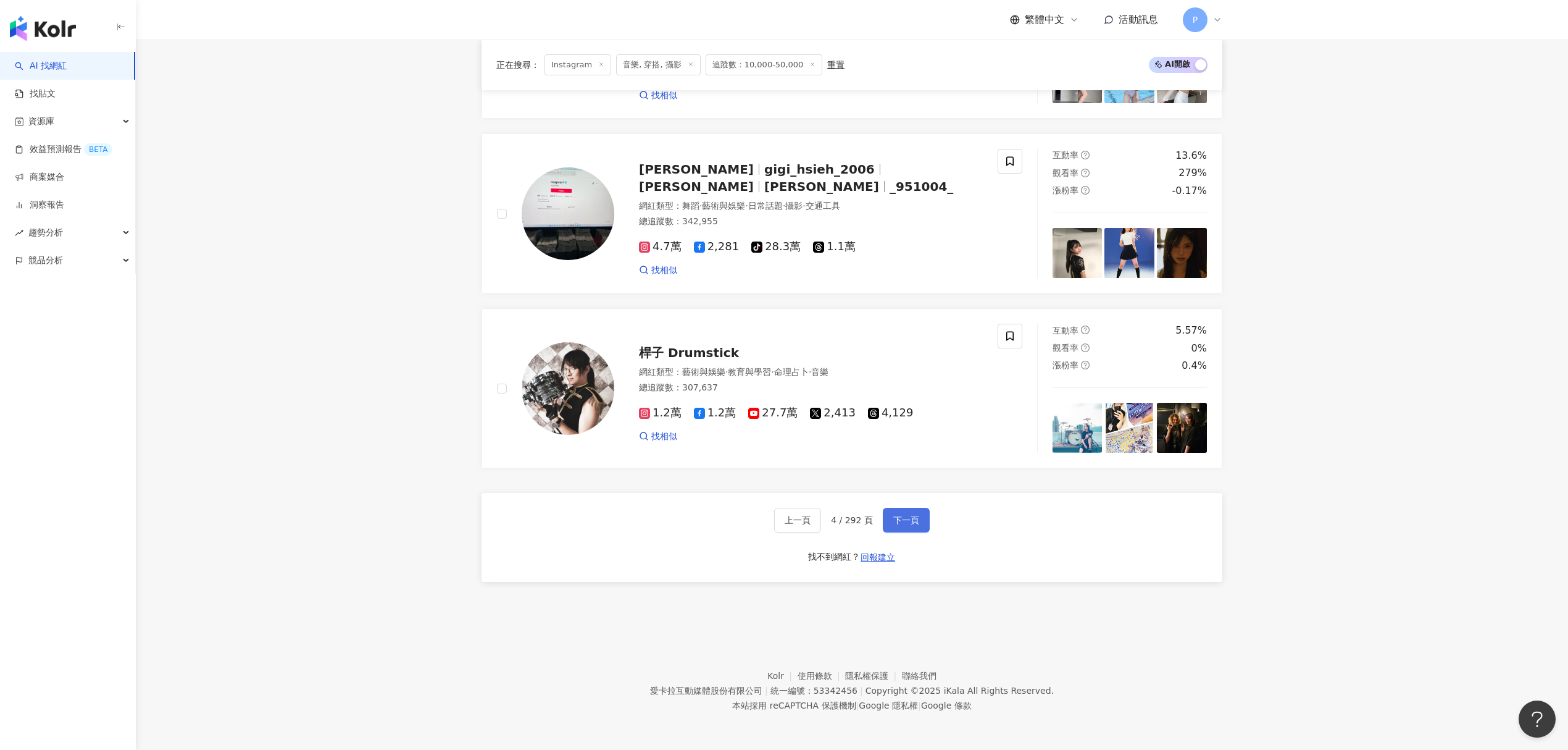
click at [907, 525] on span "下一頁" at bounding box center [907, 519] width 26 height 10
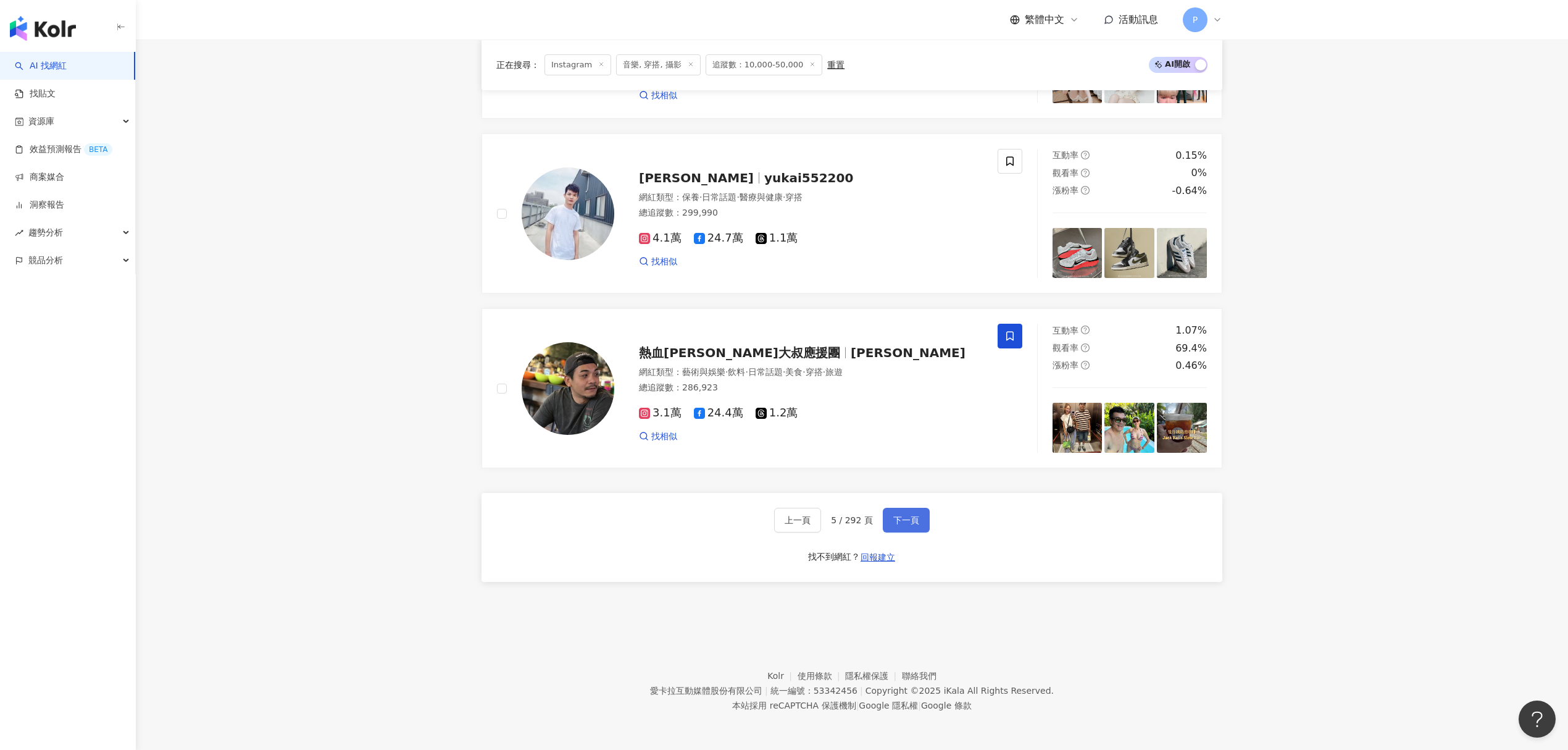
click at [910, 515] on span "下一頁" at bounding box center [907, 519] width 26 height 10
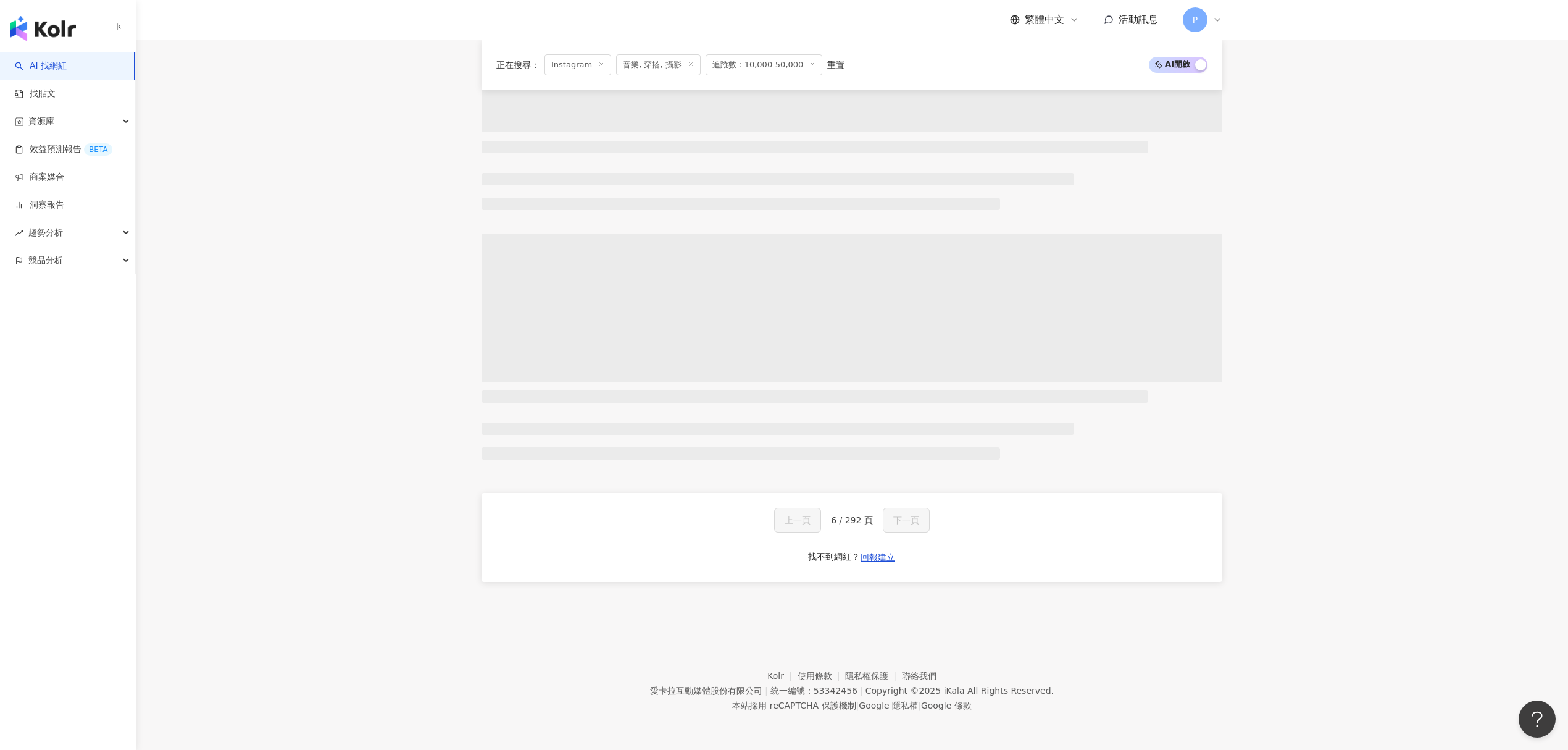
scroll to position [780, 0]
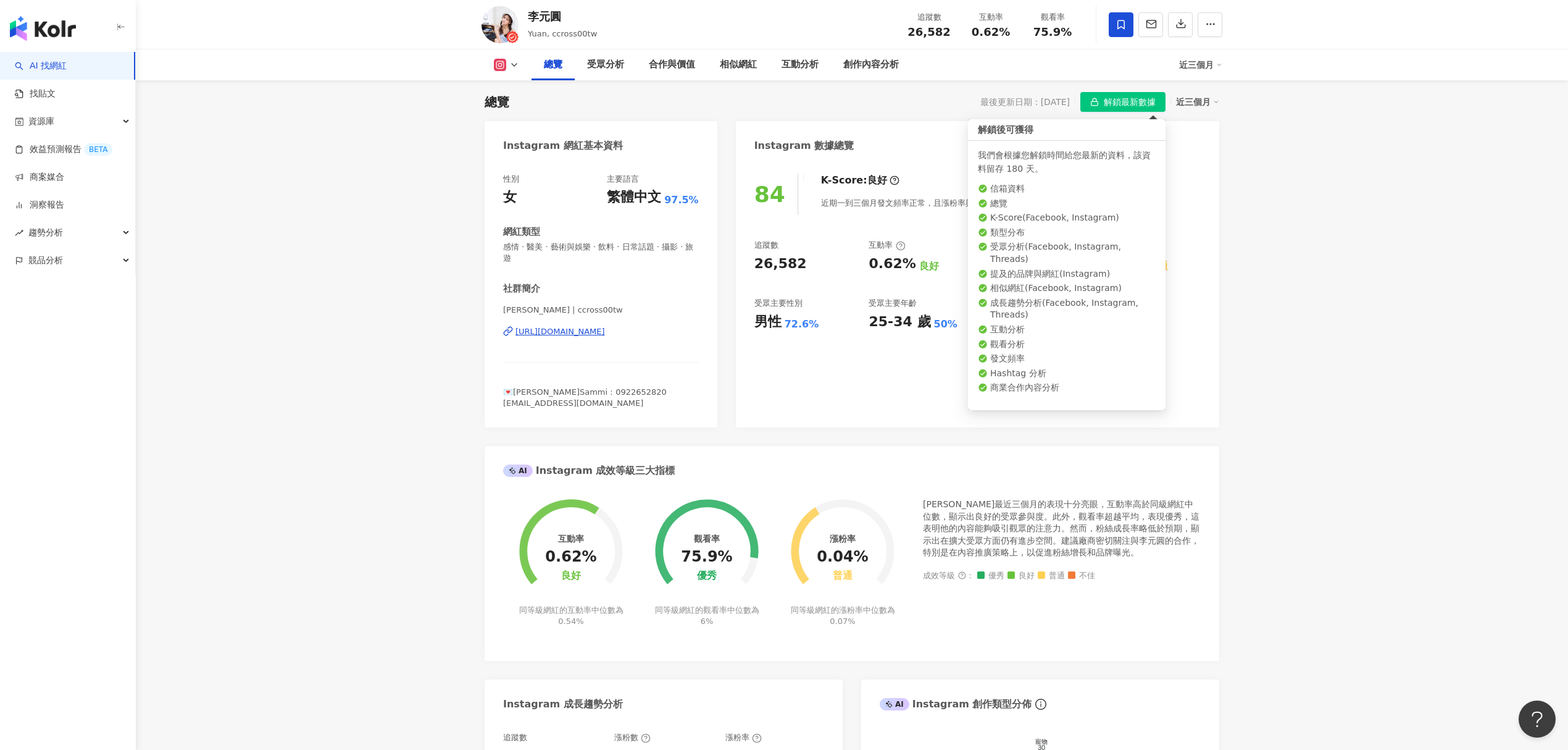
click at [1150, 106] on span "解鎖最新數據" at bounding box center [1130, 102] width 52 height 20
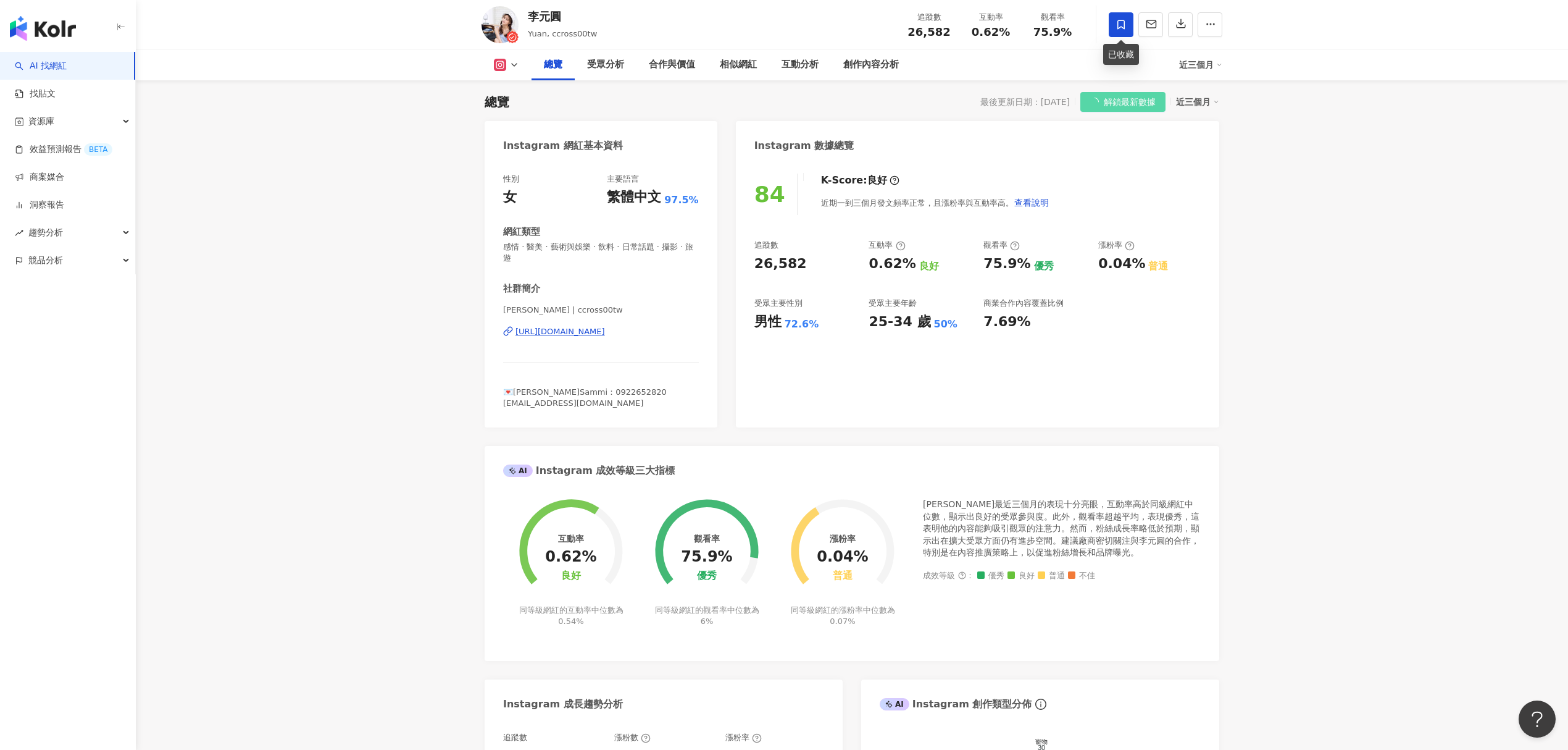
click at [1112, 32] on span at bounding box center [1121, 24] width 24 height 24
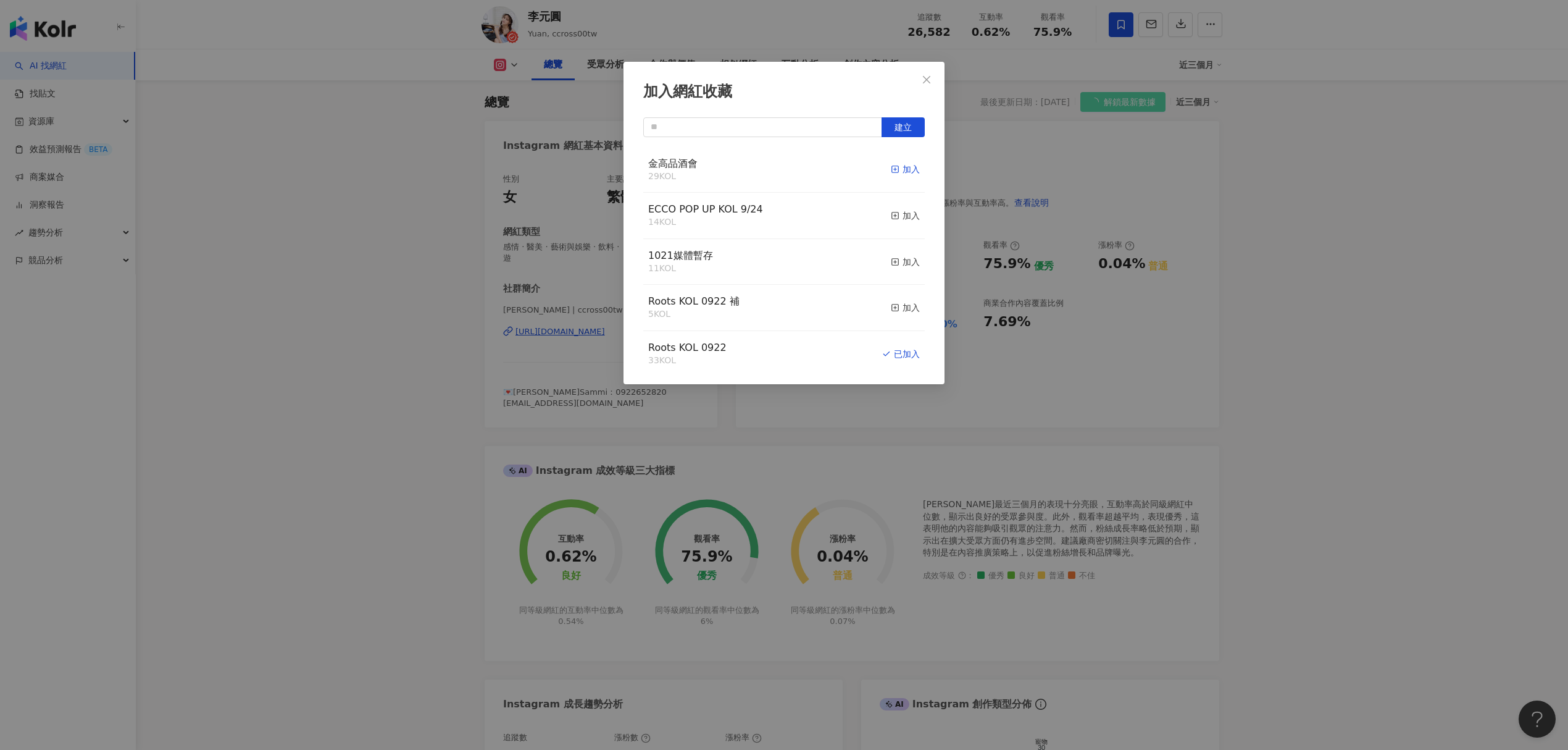
click at [896, 174] on div "加入" at bounding box center [905, 169] width 29 height 14
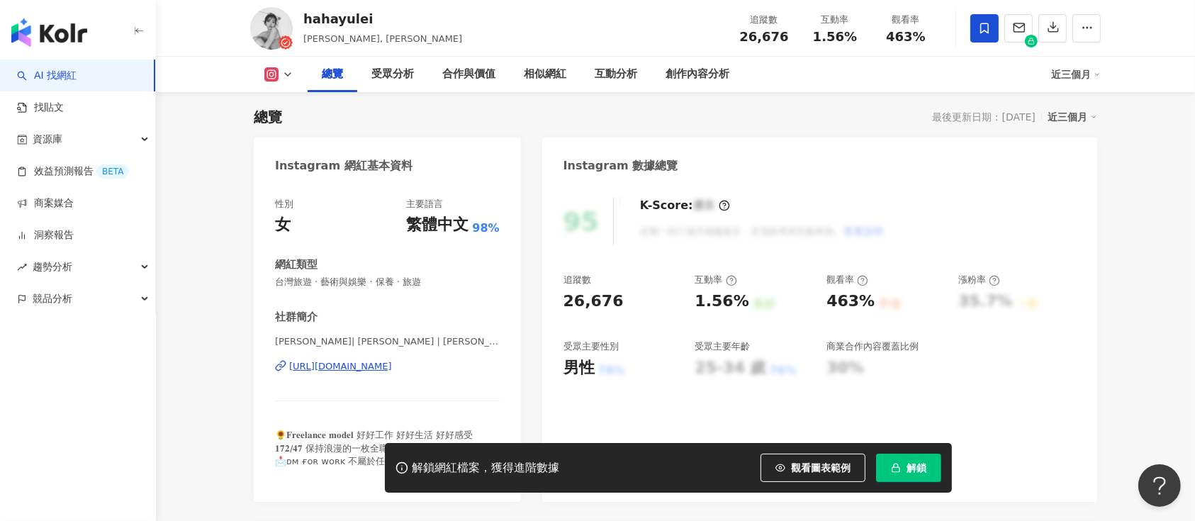
click at [922, 462] on span "解鎖" at bounding box center [917, 467] width 20 height 11
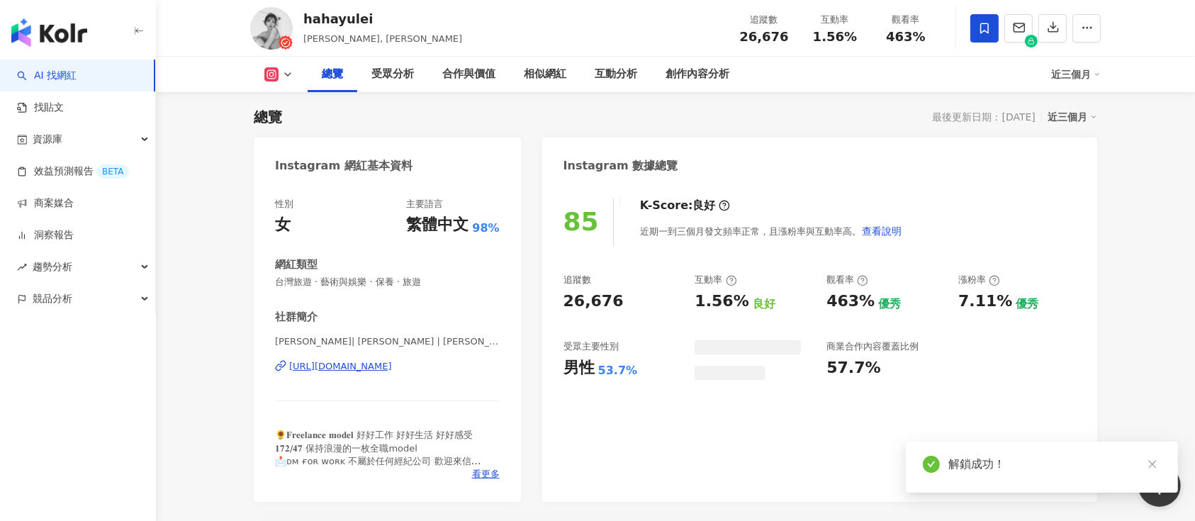
click at [980, 27] on icon at bounding box center [984, 28] width 13 height 13
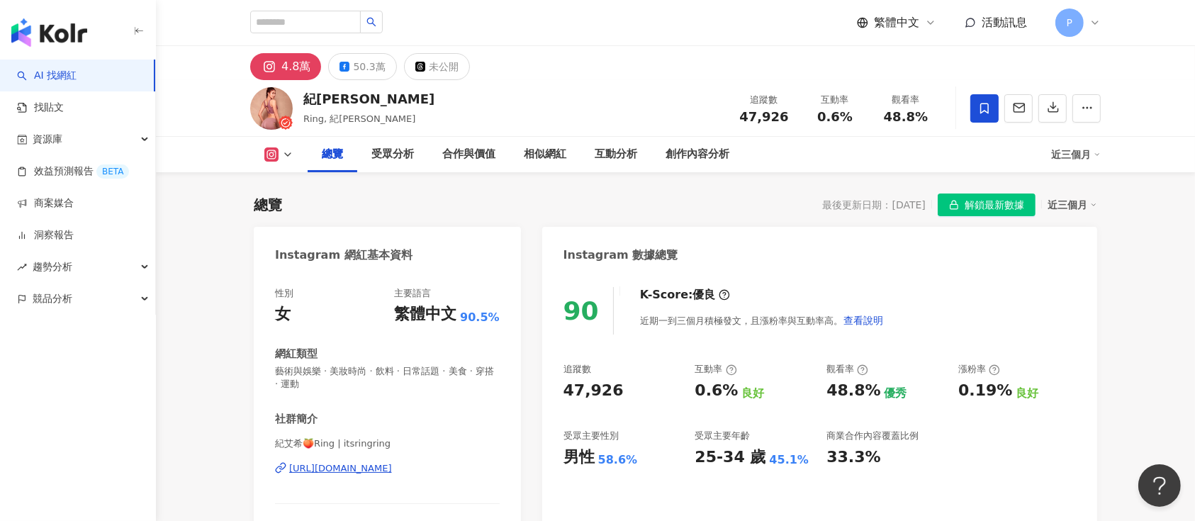
click at [1003, 203] on span "解鎖最新數據" at bounding box center [995, 205] width 60 height 23
click at [981, 105] on icon at bounding box center [984, 108] width 9 height 11
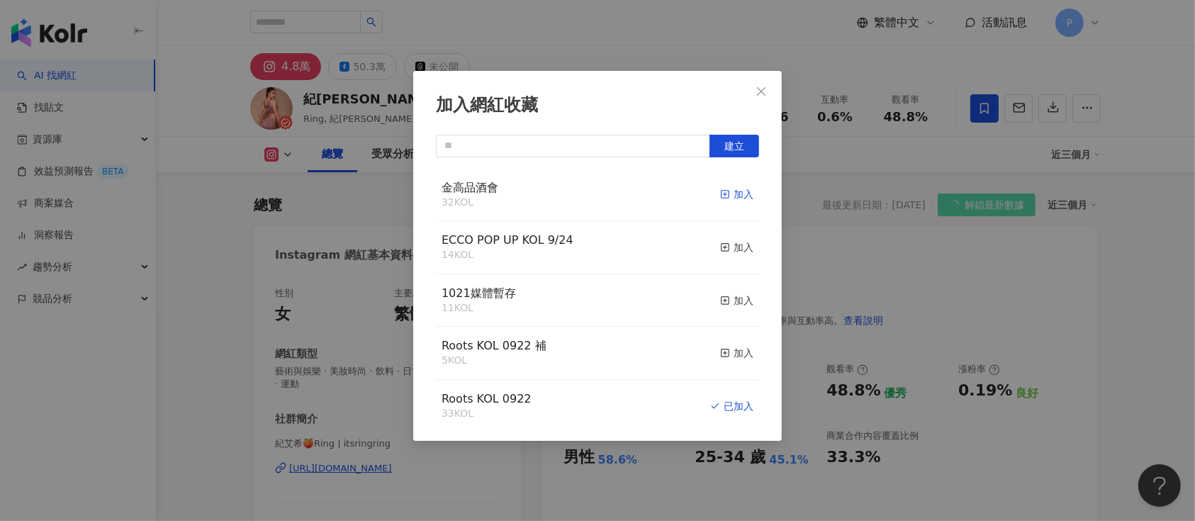
click at [732, 194] on div "加入" at bounding box center [736, 194] width 33 height 16
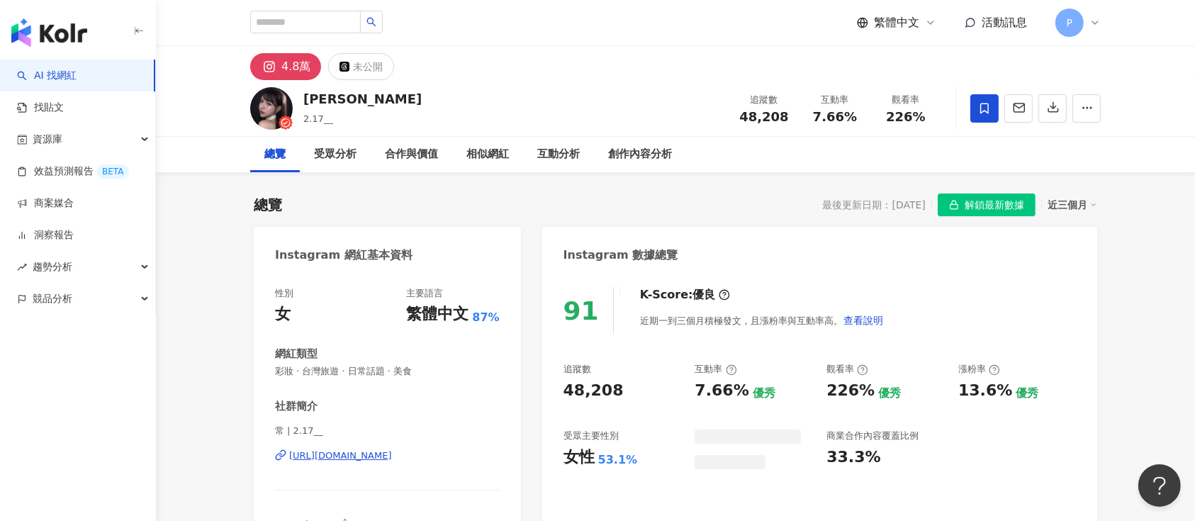
scroll to position [86, 0]
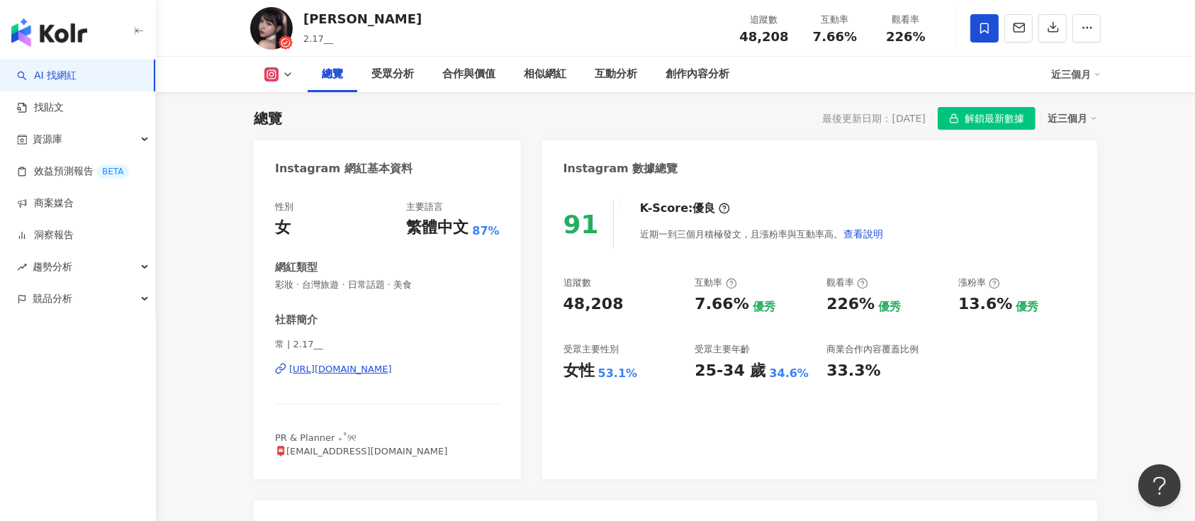
click at [971, 117] on span "解鎖最新數據" at bounding box center [995, 119] width 60 height 23
click at [985, 27] on icon at bounding box center [984, 28] width 13 height 13
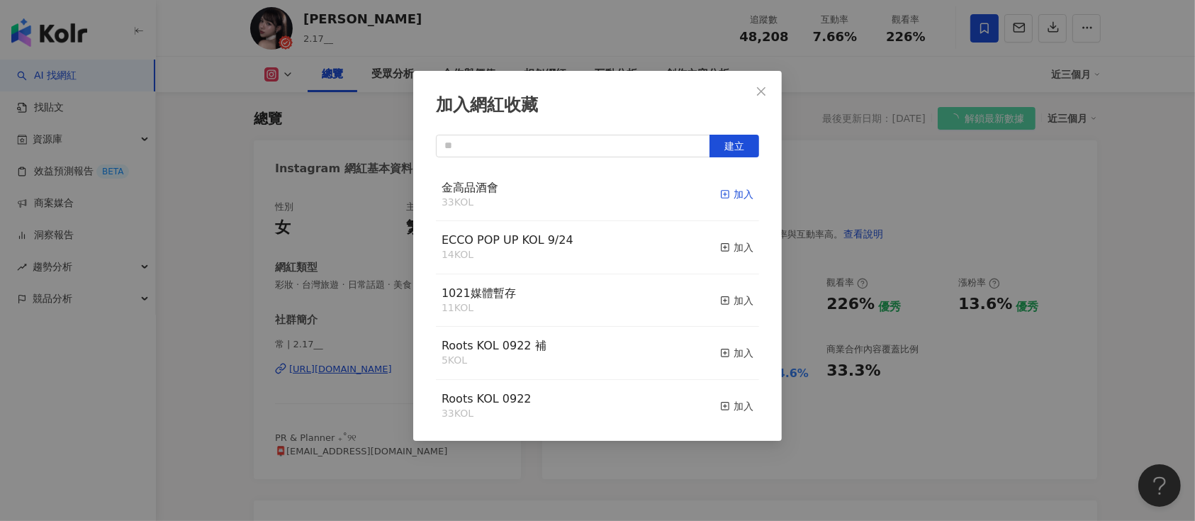
click at [722, 190] on div "加入" at bounding box center [736, 194] width 33 height 16
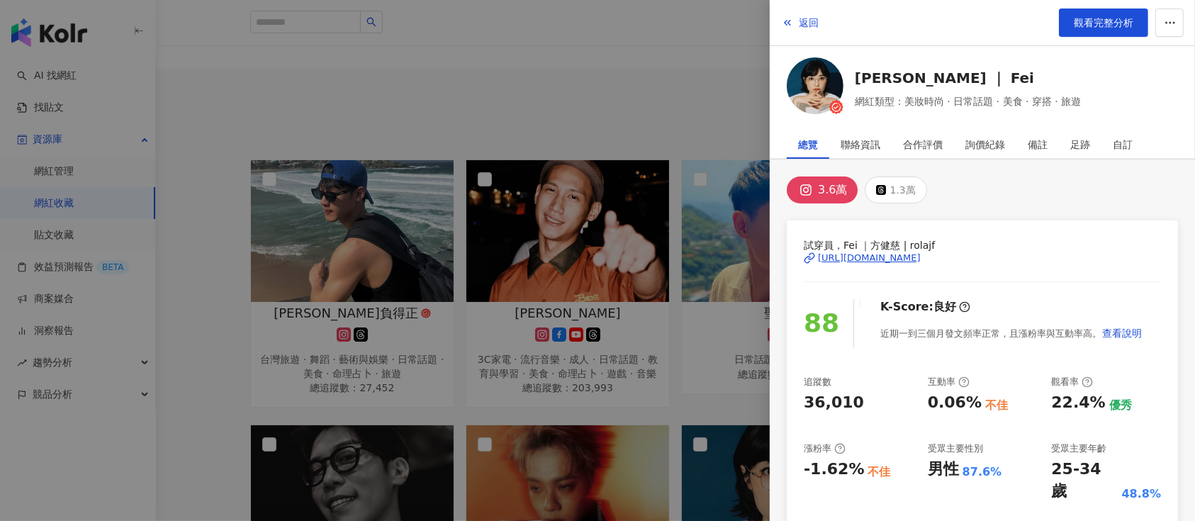
click at [625, 73] on div at bounding box center [597, 260] width 1195 height 521
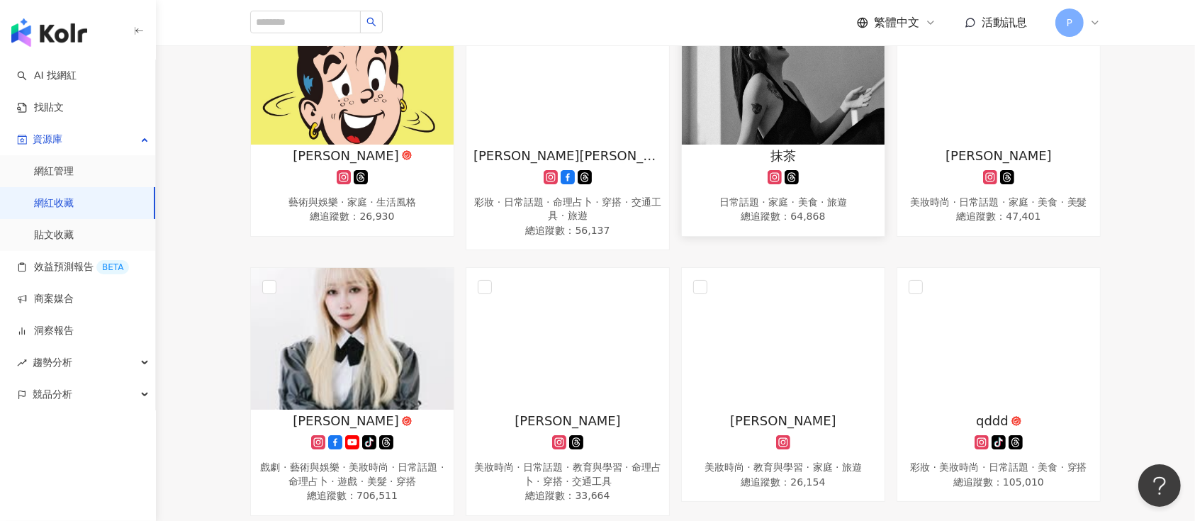
scroll to position [945, 0]
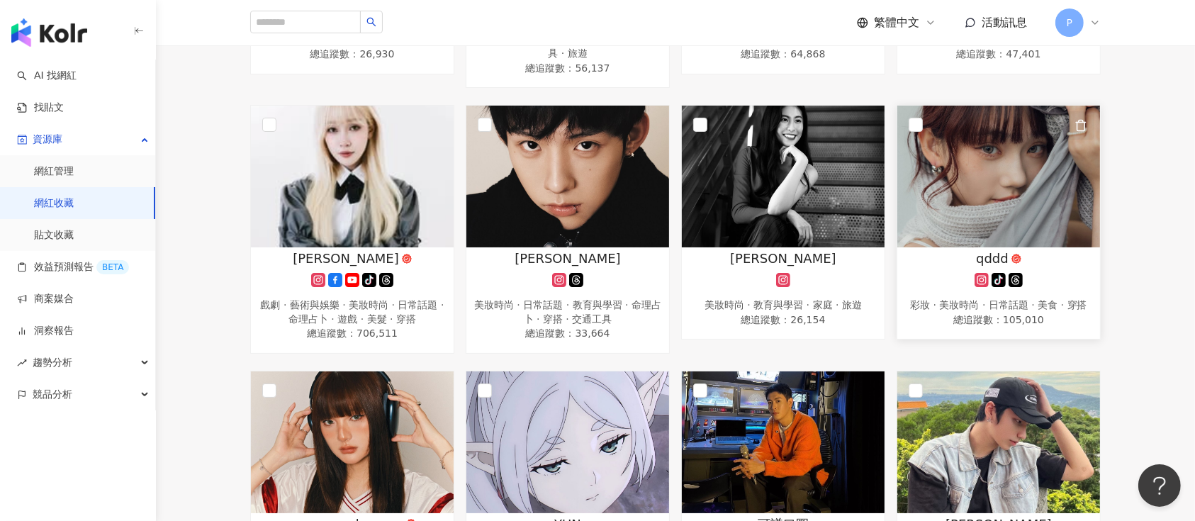
click at [1085, 132] on icon "button" at bounding box center [1081, 125] width 13 height 13
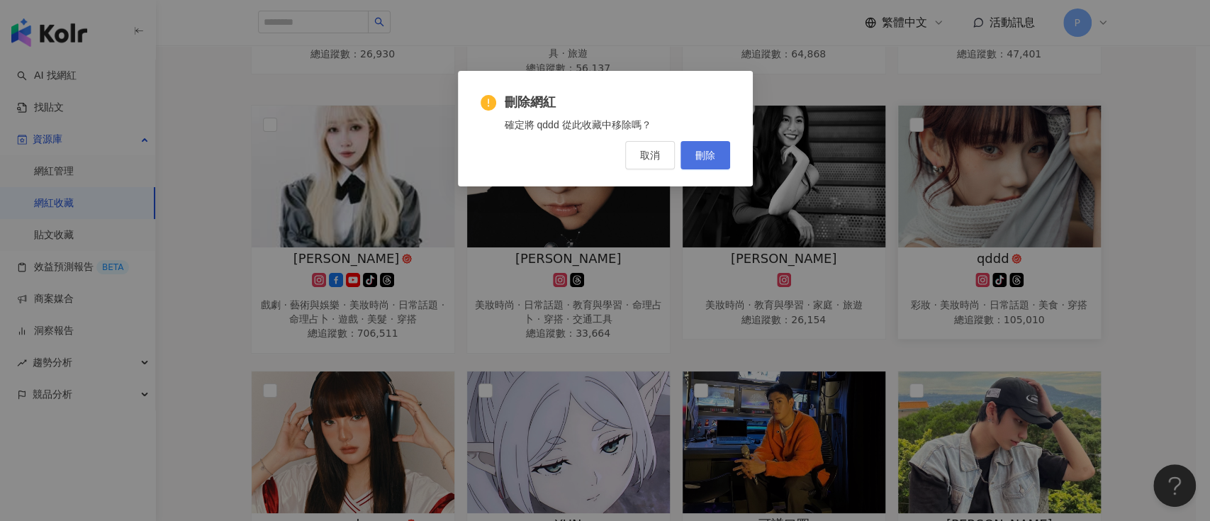
click at [724, 150] on button "刪除" at bounding box center [705, 155] width 50 height 28
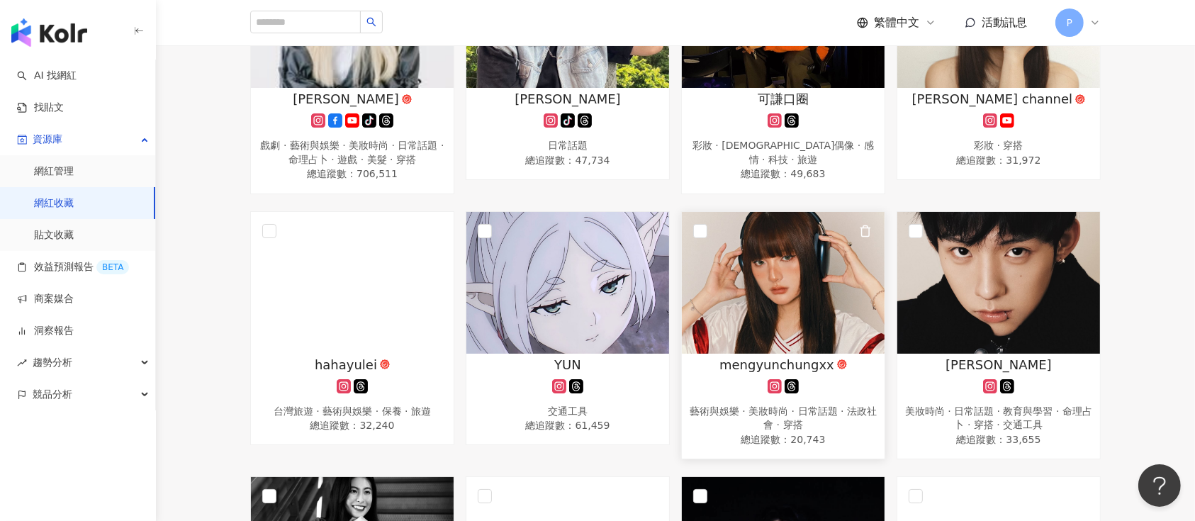
scroll to position [1228, 0]
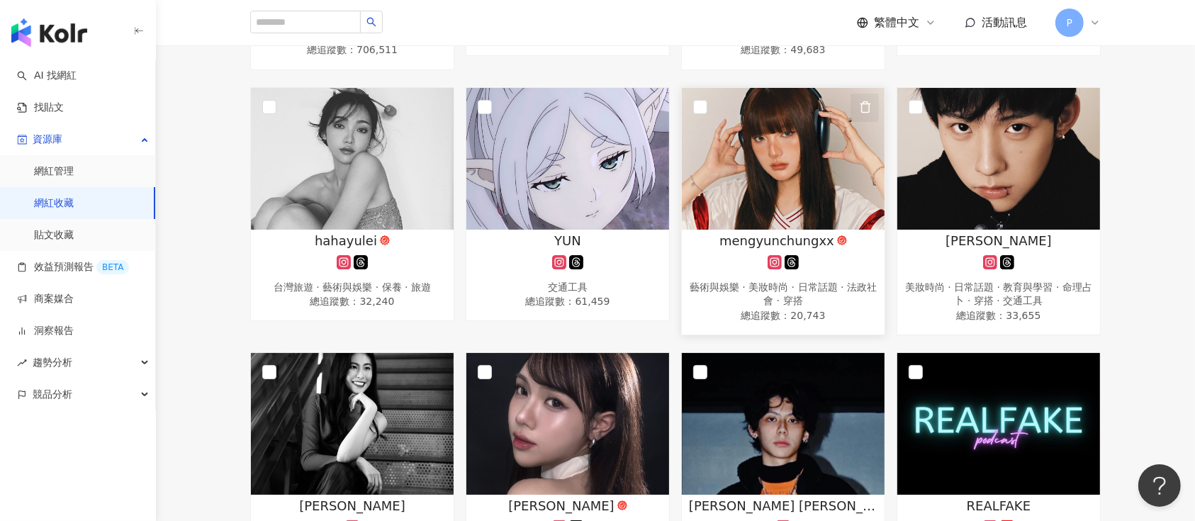
click at [867, 113] on icon "button" at bounding box center [866, 107] width 8 height 11
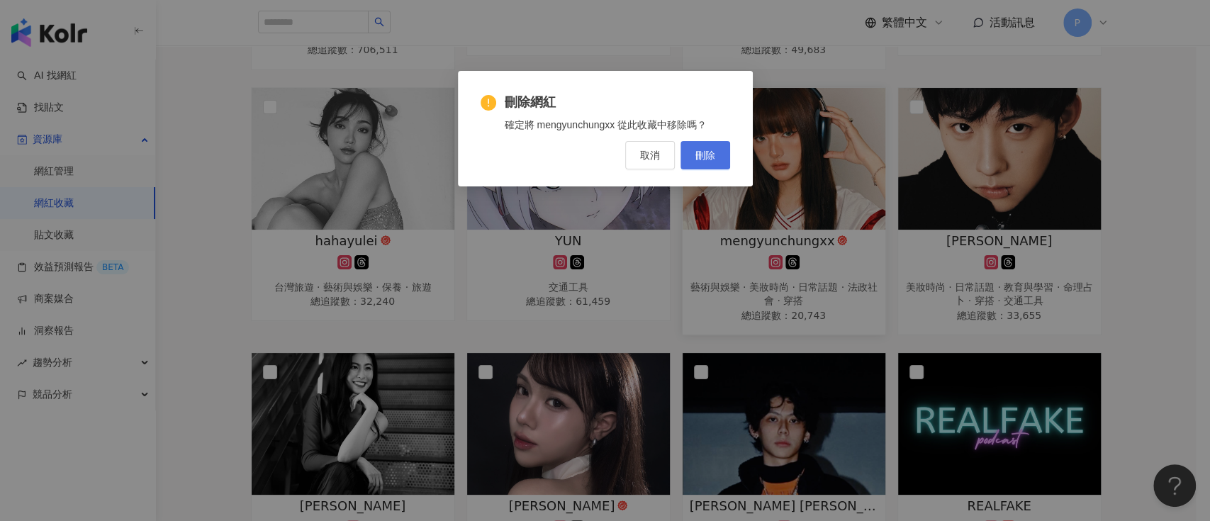
click at [719, 157] on button "刪除" at bounding box center [705, 155] width 50 height 28
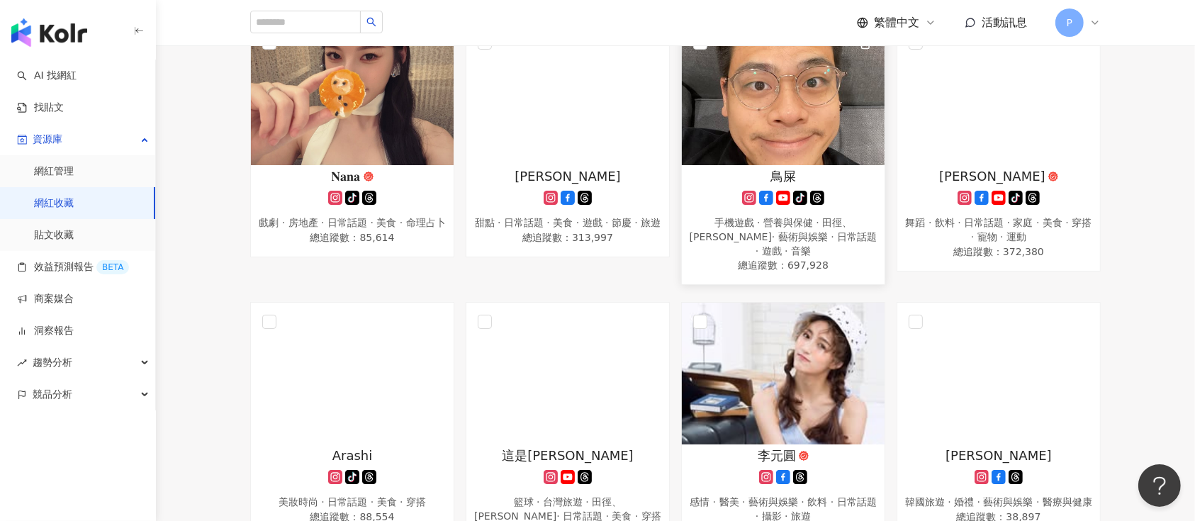
scroll to position [1701, 0]
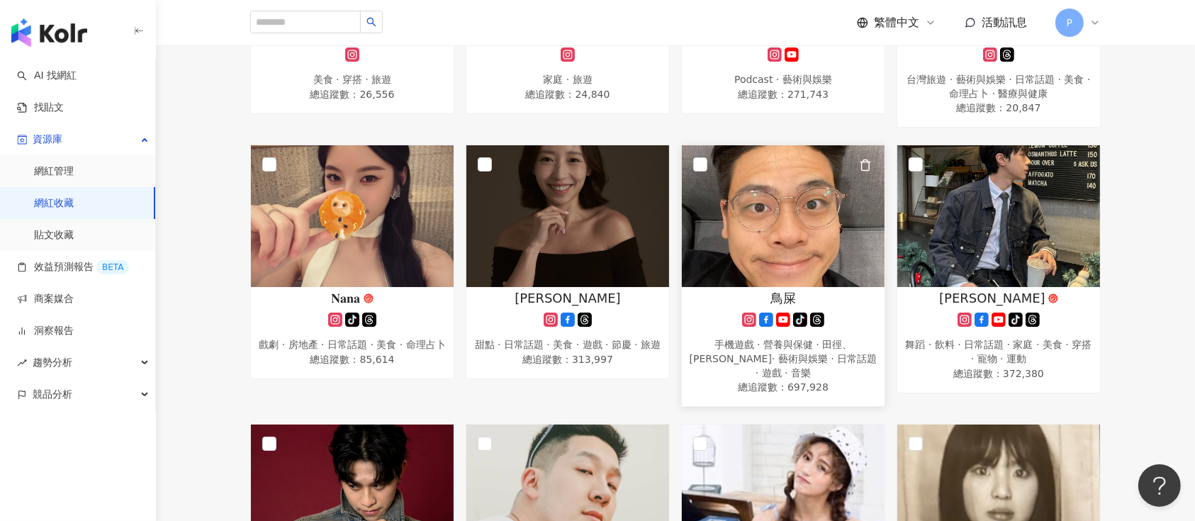
click at [866, 172] on icon "button" at bounding box center [865, 165] width 13 height 13
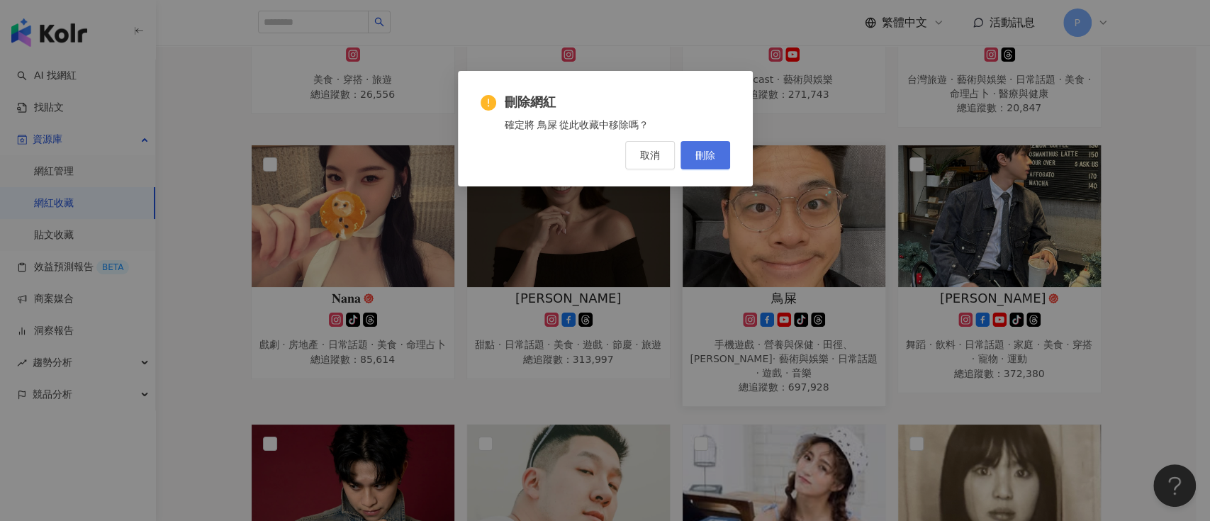
click at [719, 157] on button "刪除" at bounding box center [705, 155] width 50 height 28
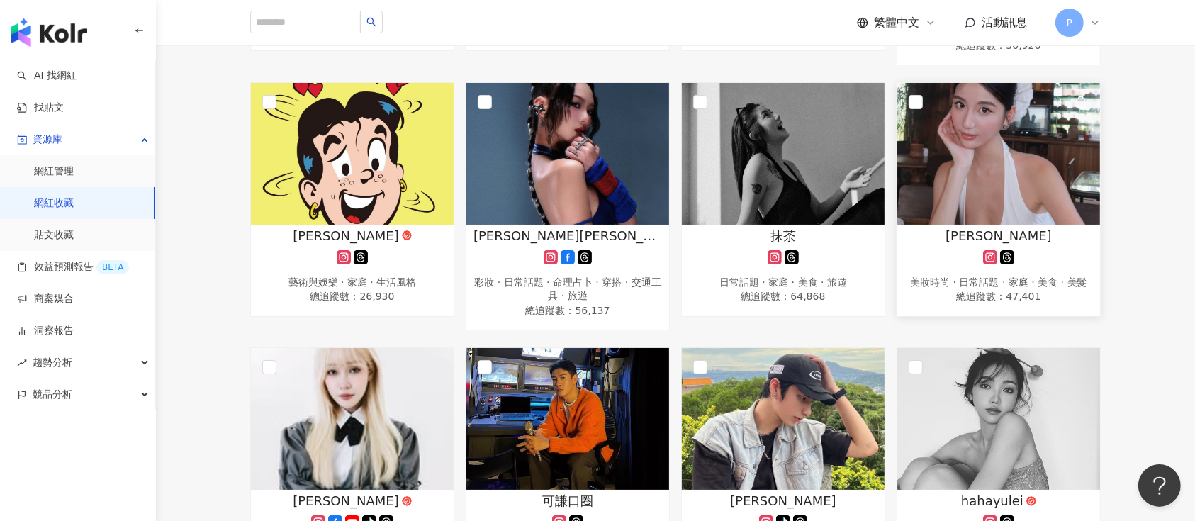
scroll to position [661, 0]
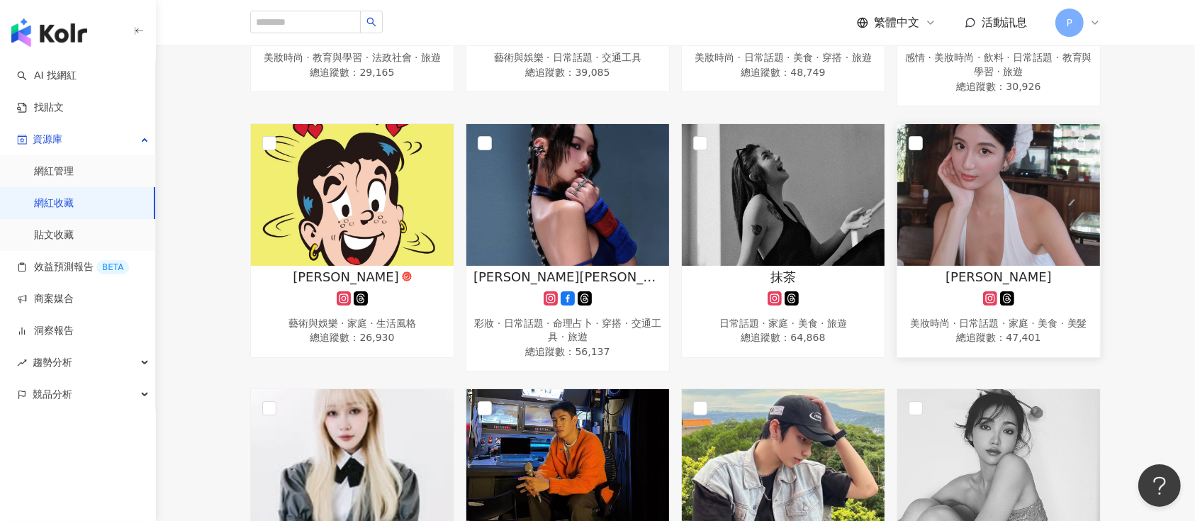
click at [1086, 149] on span "button" at bounding box center [1081, 142] width 13 height 15
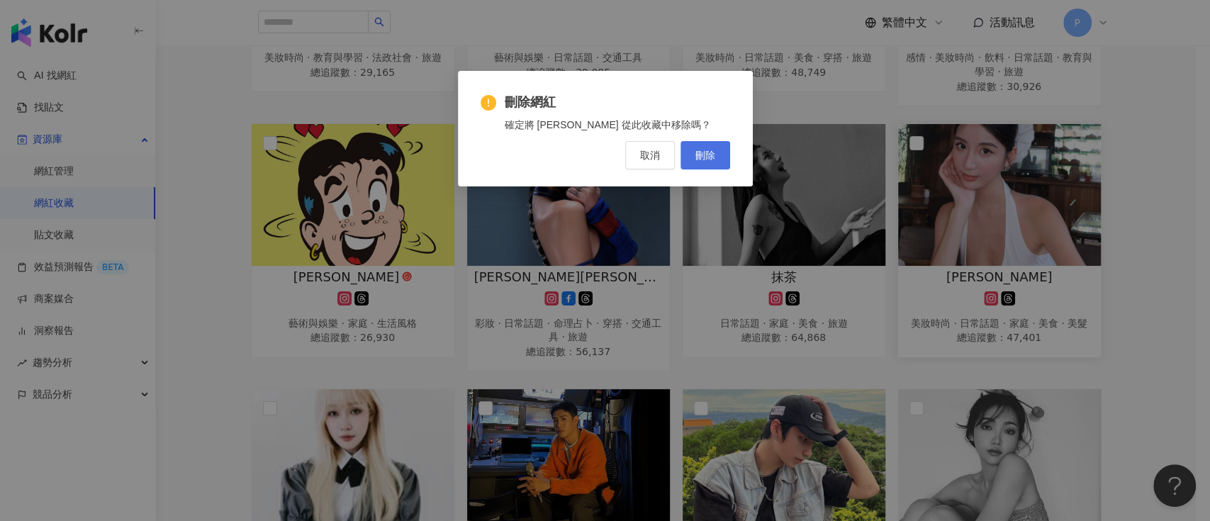
click at [714, 150] on span "刪除" at bounding box center [705, 155] width 20 height 11
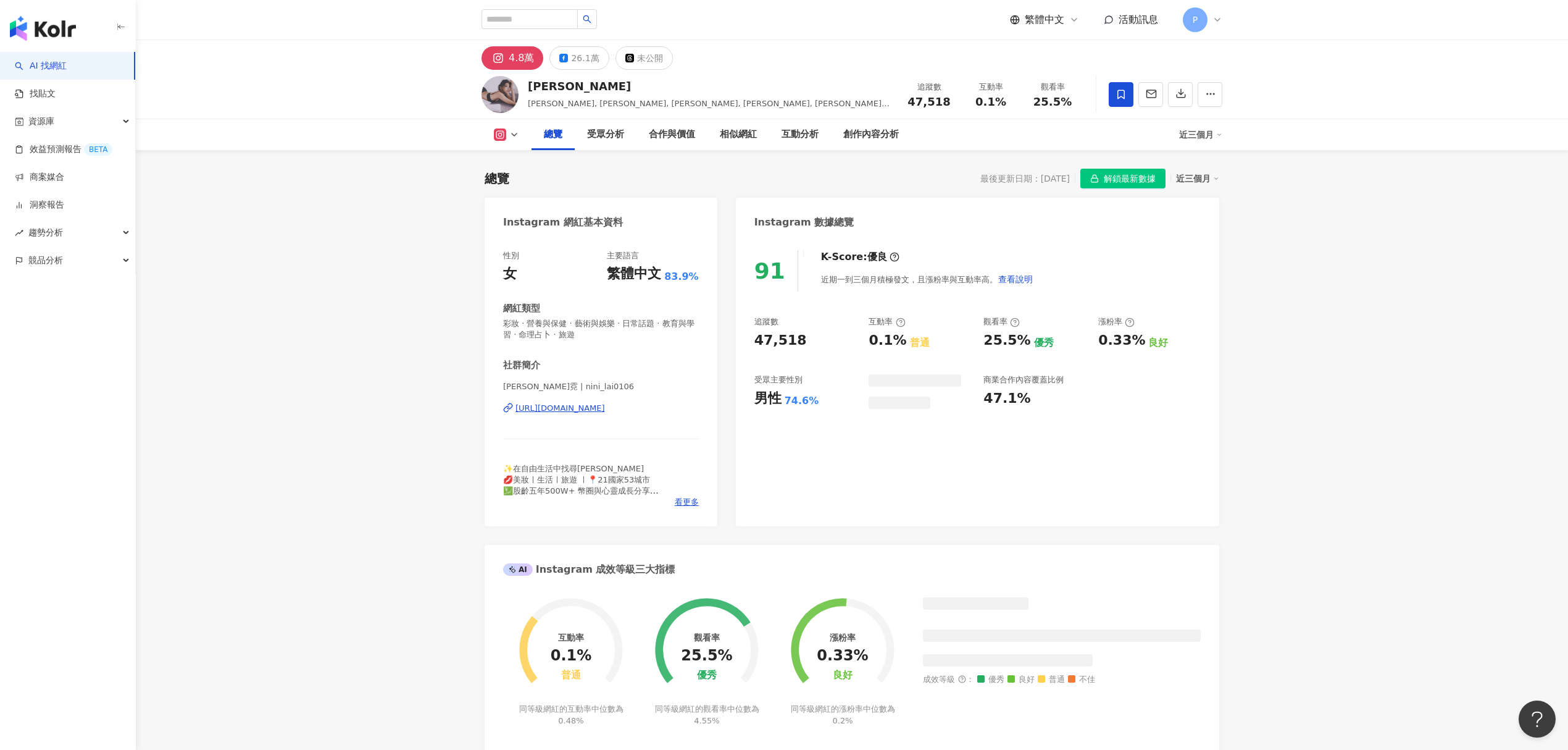
scroll to position [77, 0]
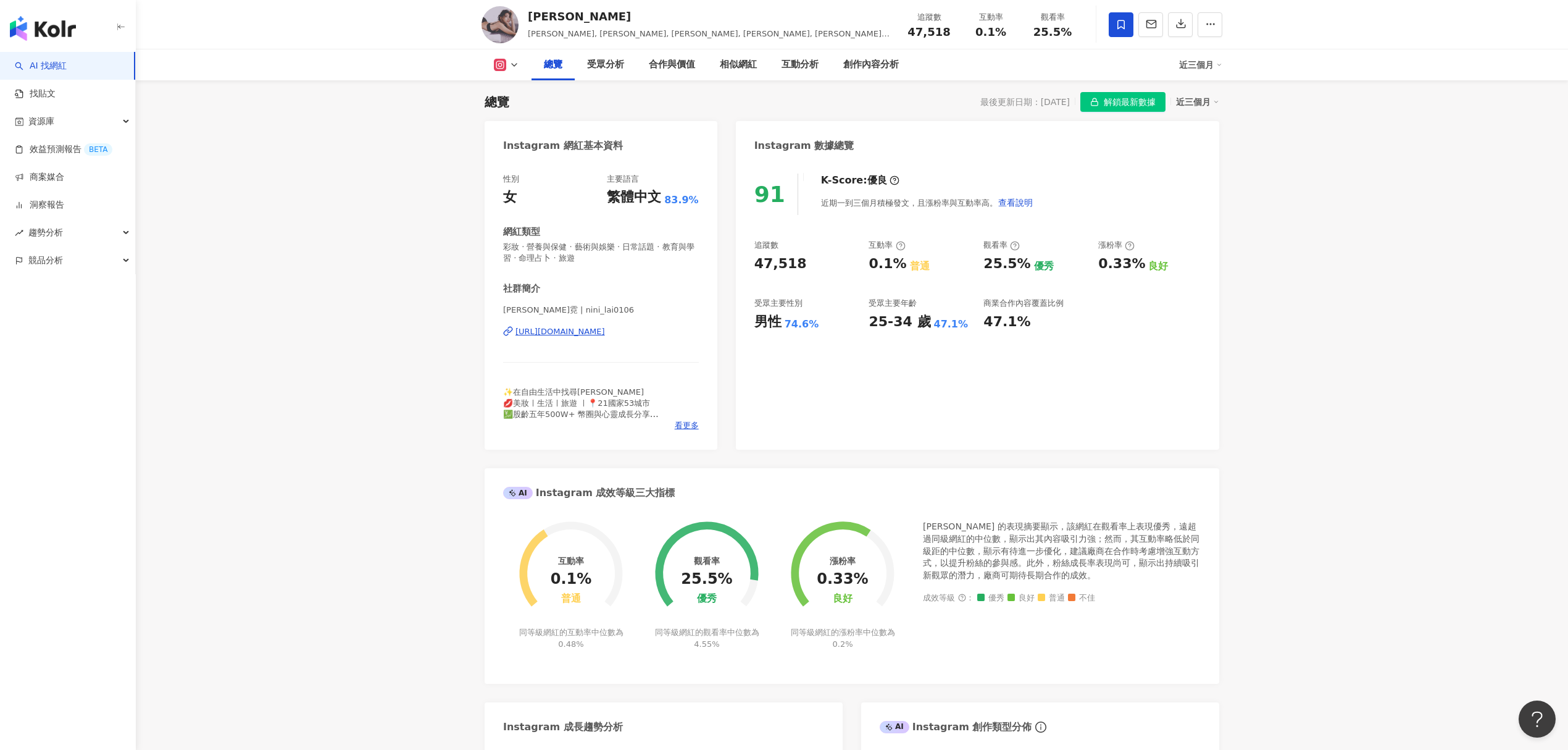
drag, startPoint x: 347, startPoint y: 242, endPoint x: 608, endPoint y: 196, distance: 265.0
click at [1133, 102] on span "解鎖最新數據" at bounding box center [1130, 102] width 52 height 20
click at [1122, 26] on icon at bounding box center [1121, 24] width 8 height 10
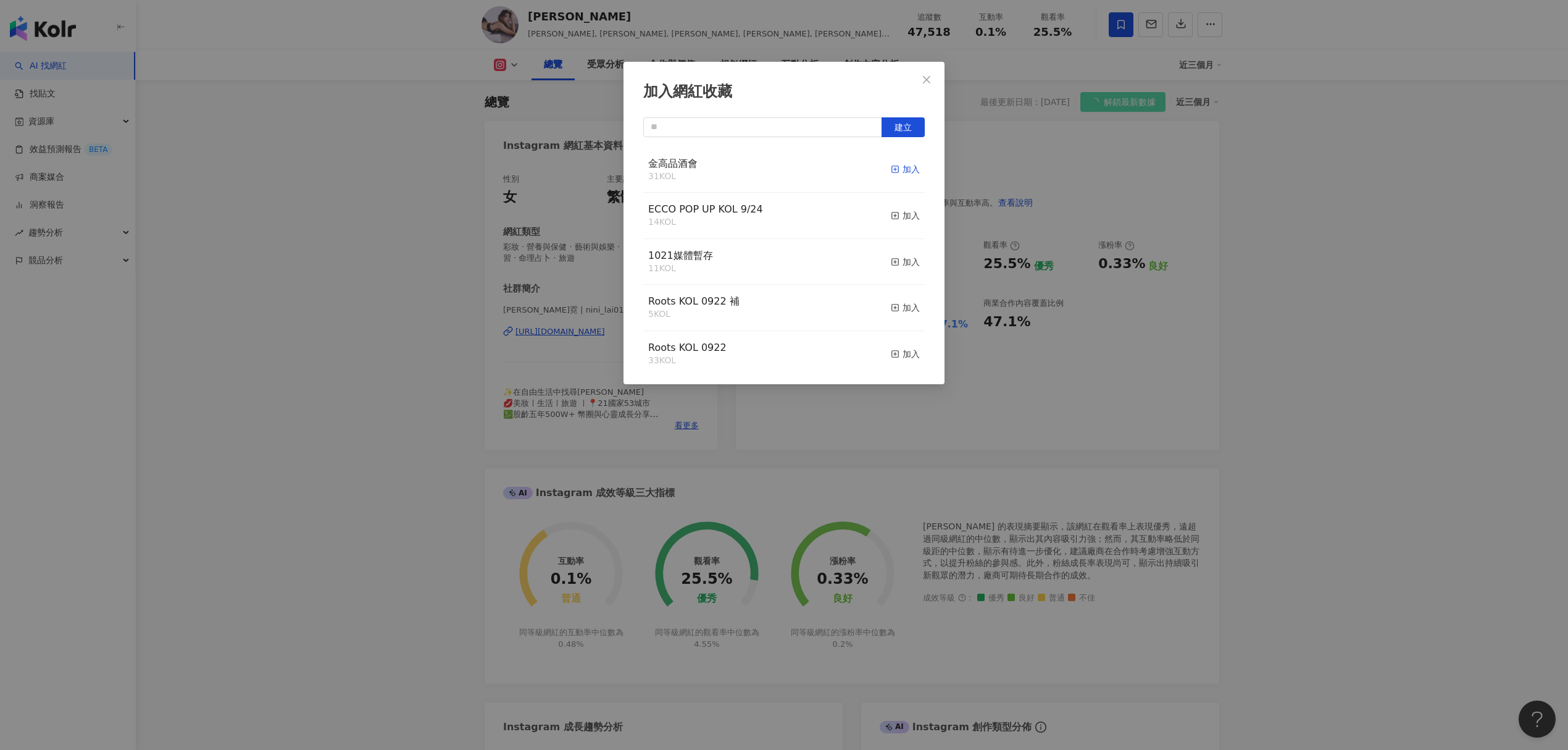
click at [892, 166] on div "加入" at bounding box center [905, 169] width 29 height 14
click at [709, 346] on span "Roots KOL 0922" at bounding box center [687, 347] width 78 height 11
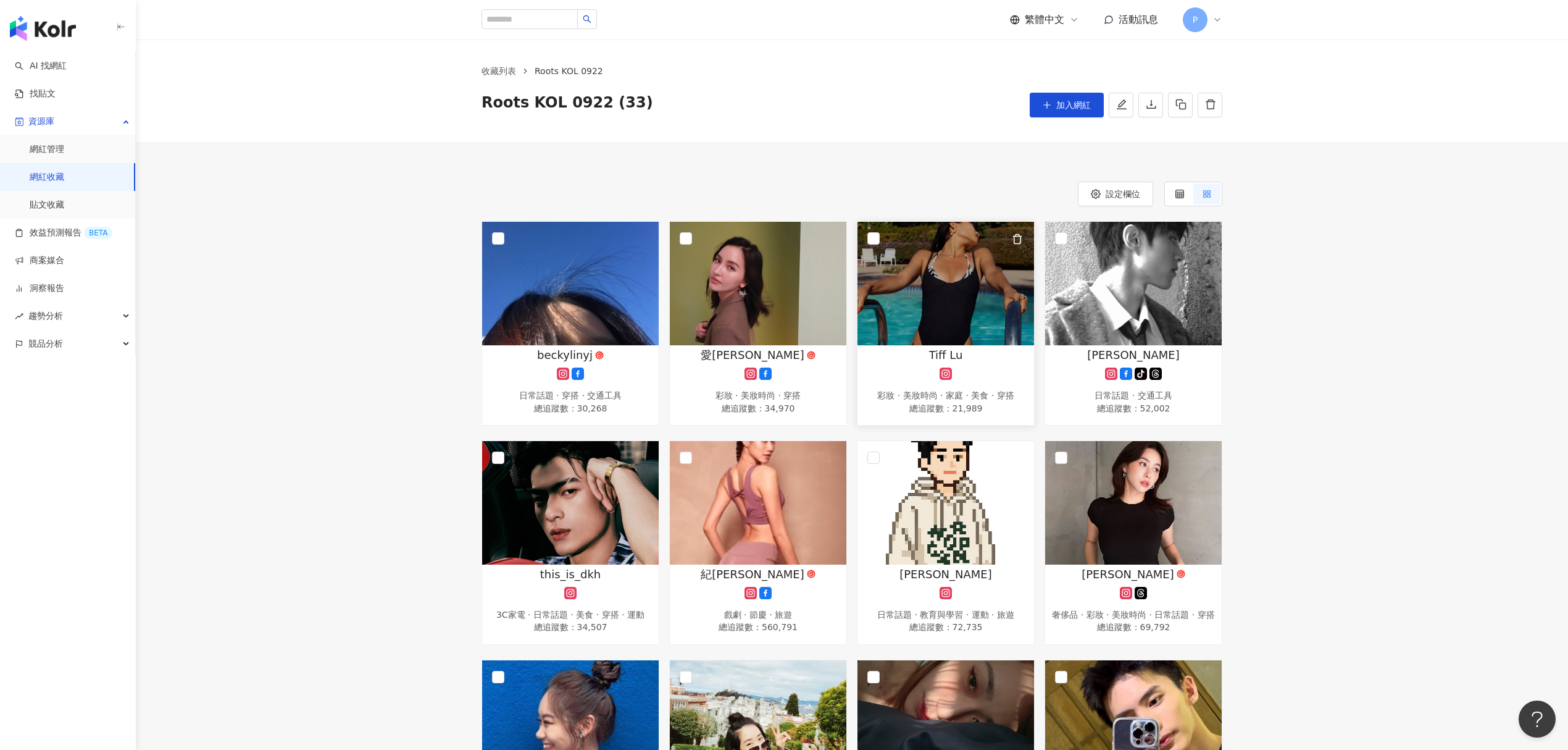
click at [986, 355] on div "Tiff Lu" at bounding box center [946, 355] width 165 height 16
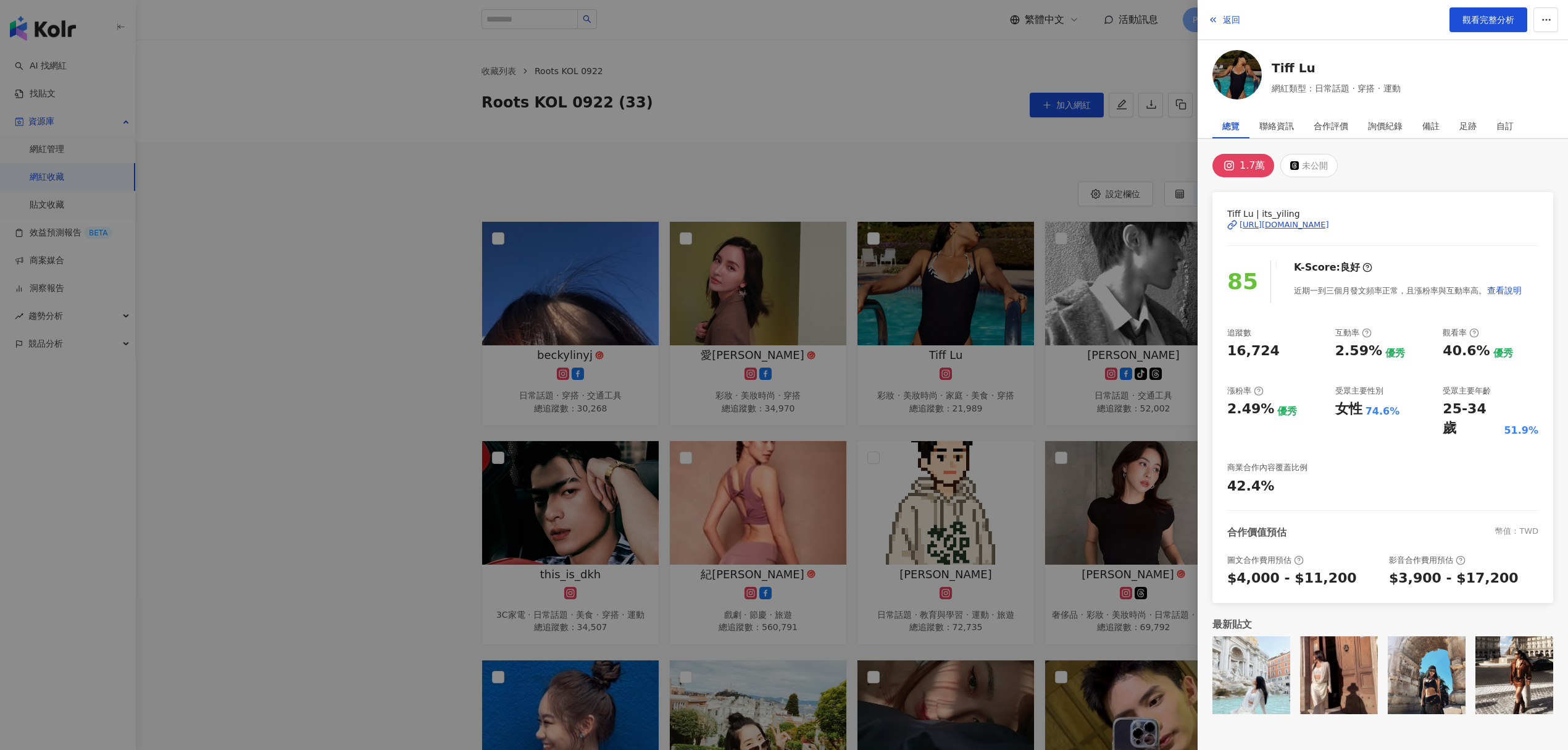
click at [1318, 228] on div "[URL][DOMAIN_NAME]" at bounding box center [1284, 225] width 90 height 11
click at [841, 97] on div at bounding box center [784, 375] width 1568 height 750
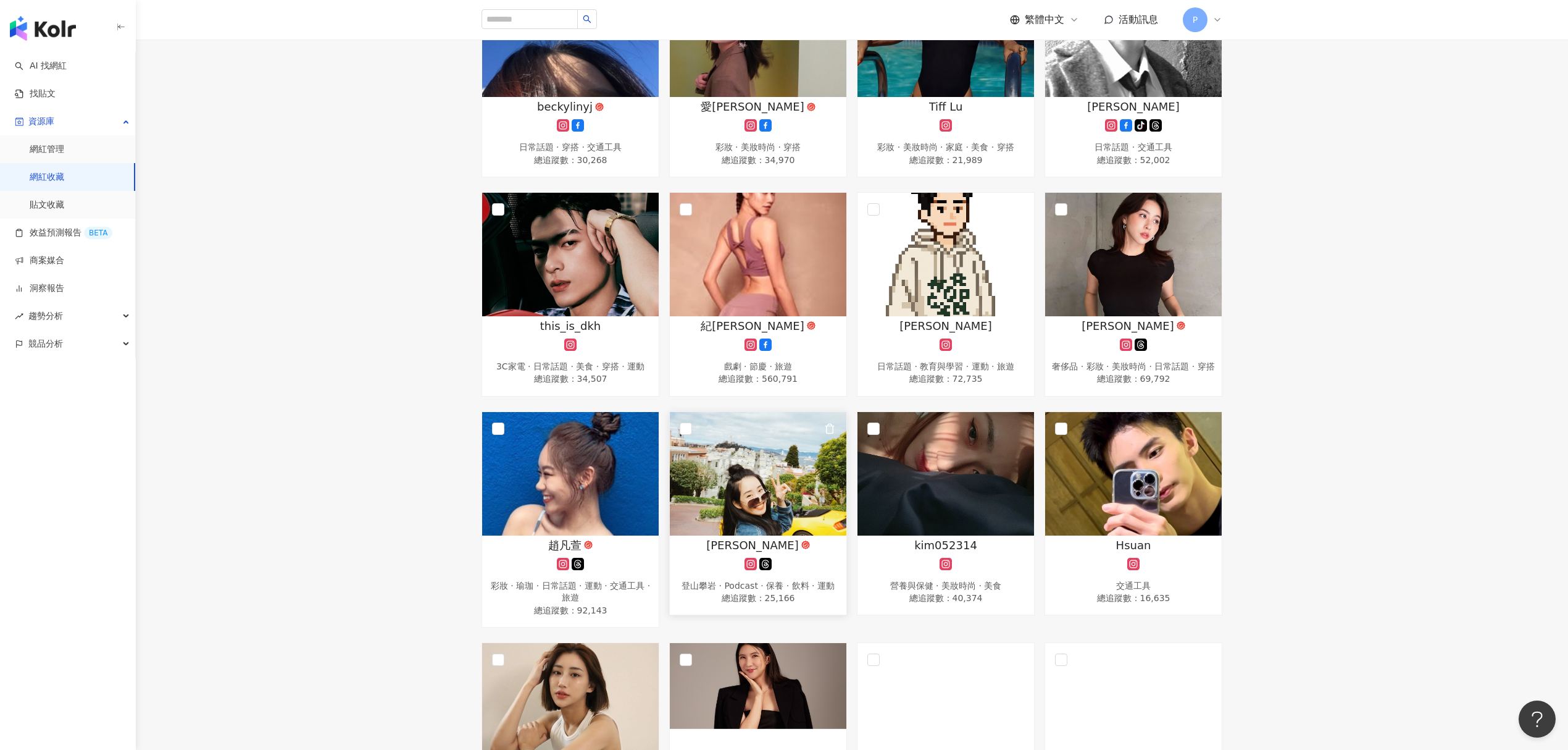
scroll to position [247, 0]
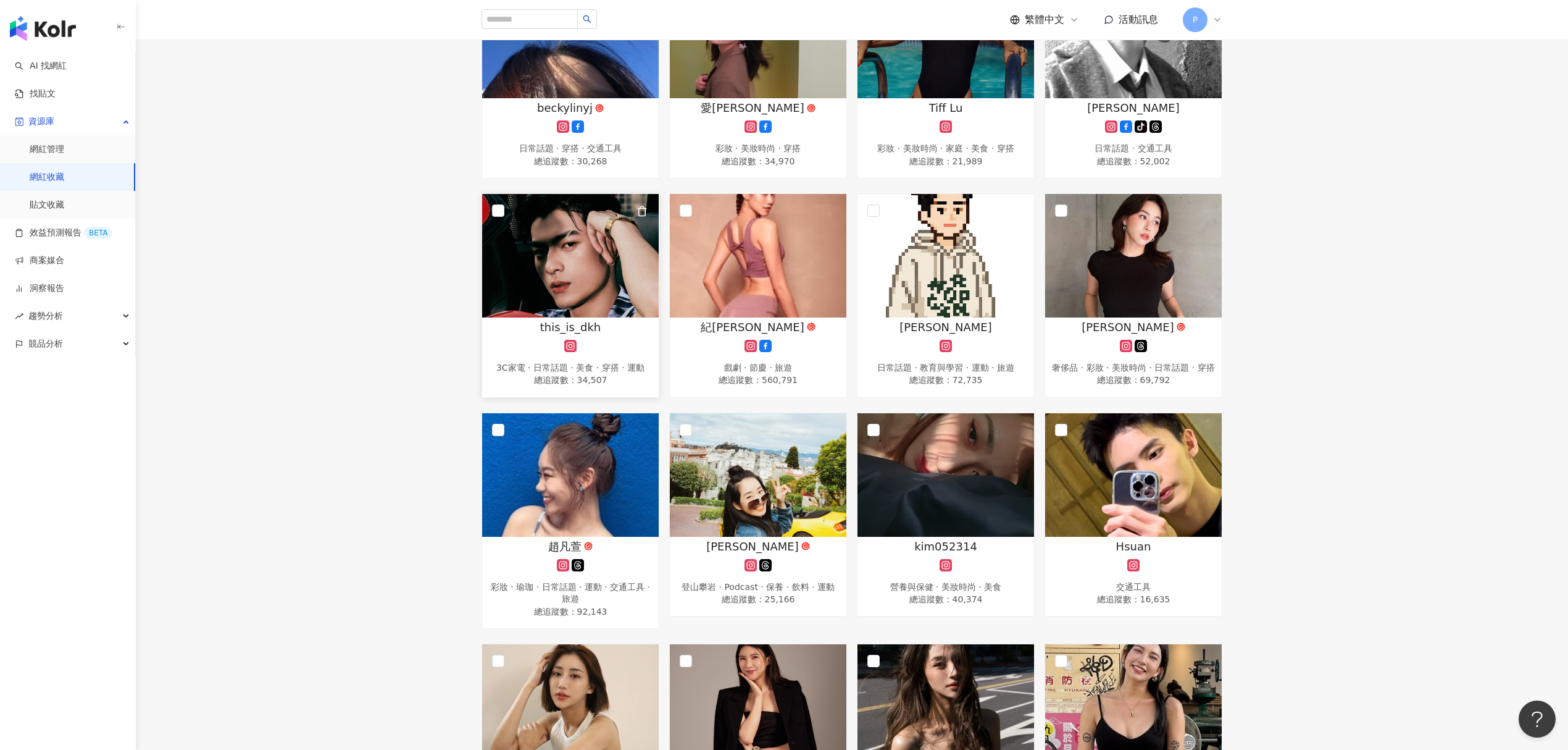
click at [591, 273] on img at bounding box center [571, 256] width 177 height 124
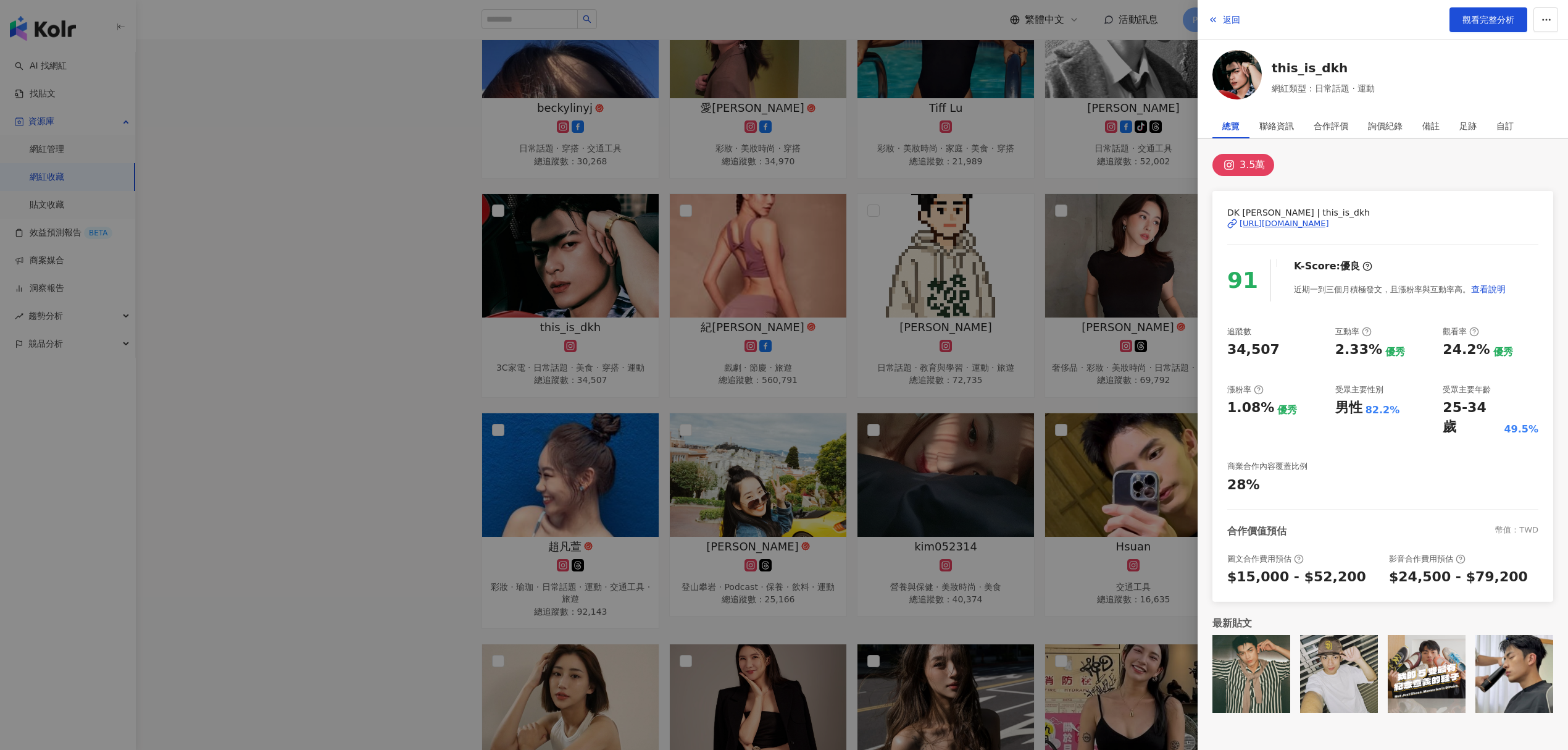
click at [1263, 228] on div "https://www.instagram.com/this_is_dkh/" at bounding box center [1284, 223] width 90 height 11
click at [858, 332] on div at bounding box center [784, 375] width 1568 height 750
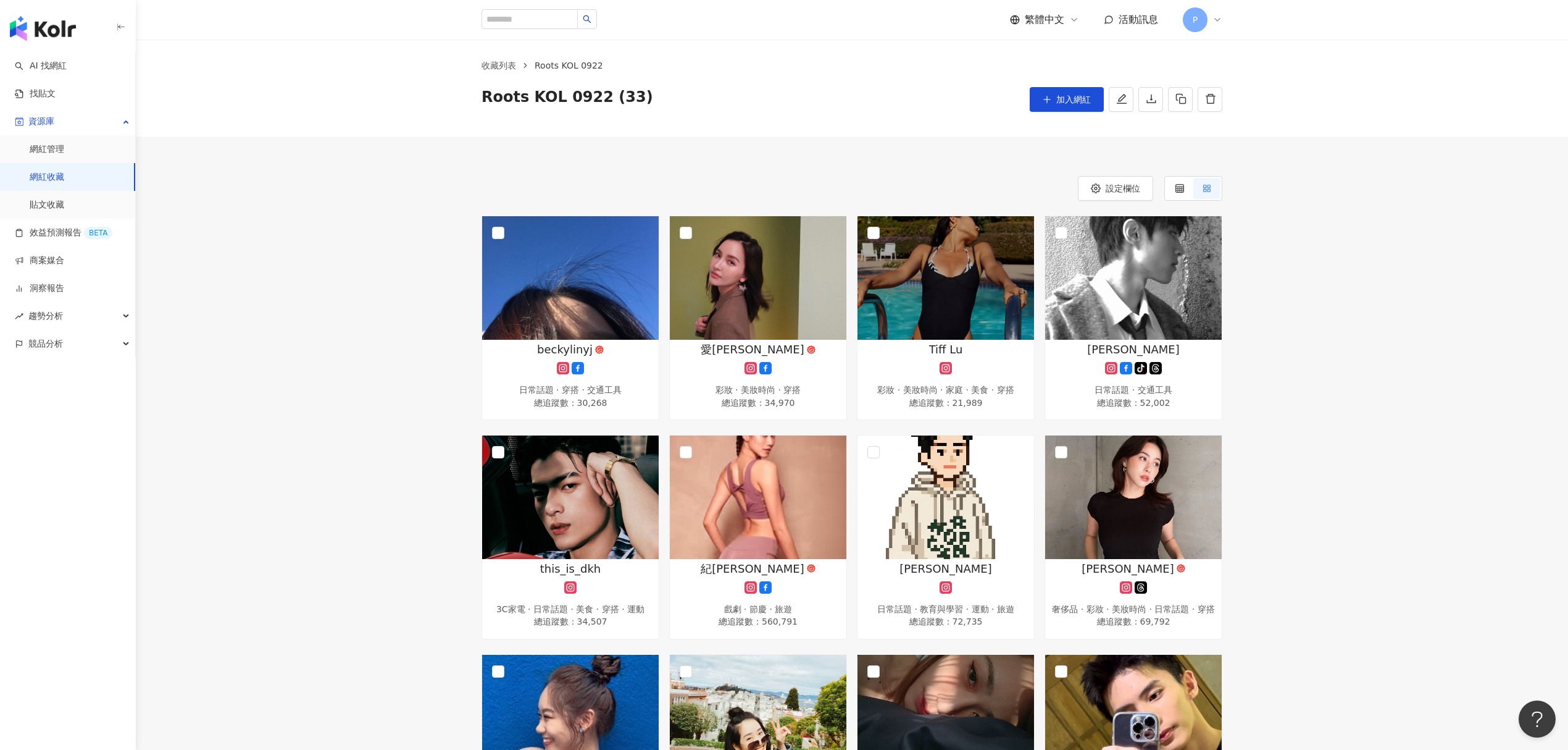
scroll to position [0, 0]
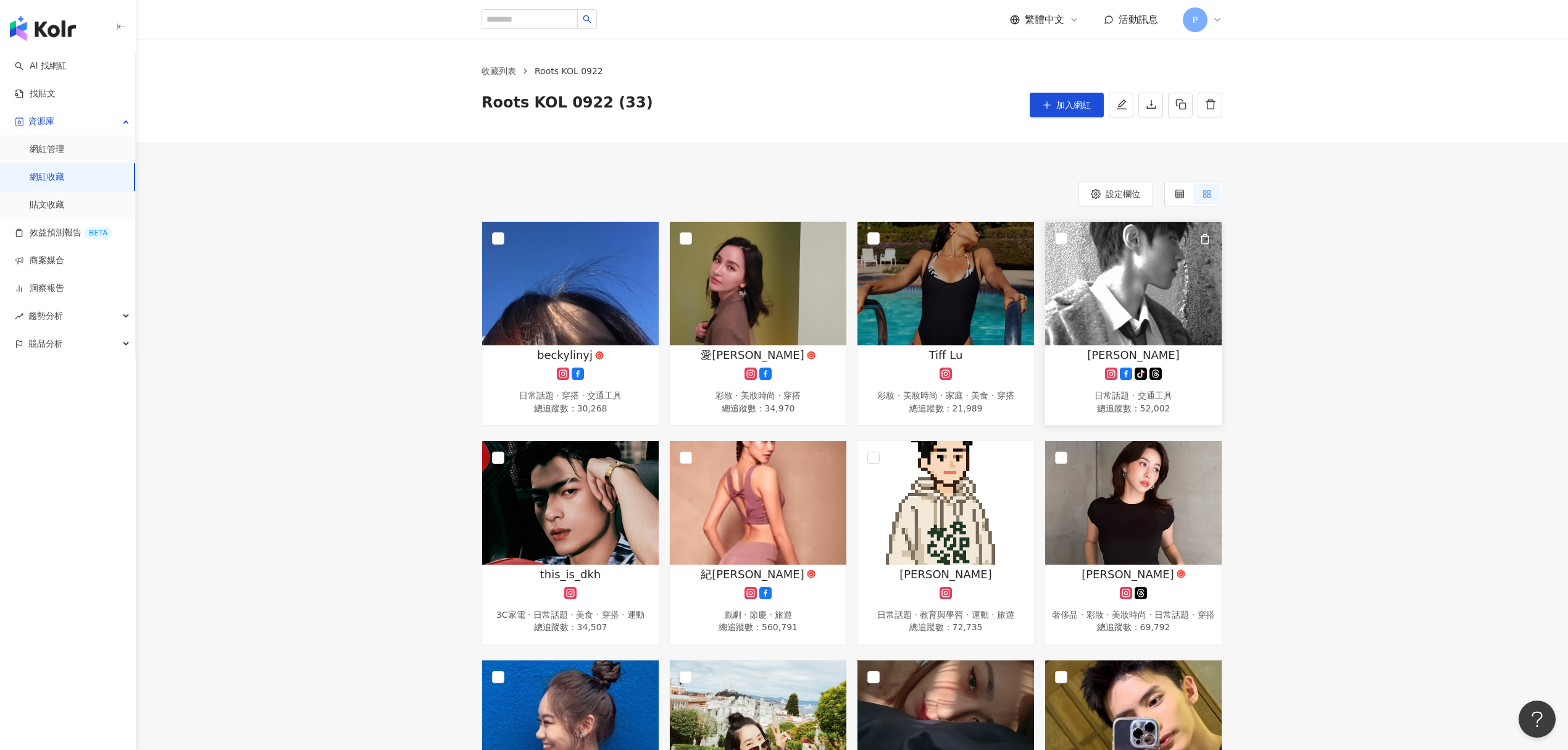
click at [1102, 330] on img at bounding box center [1133, 283] width 177 height 124
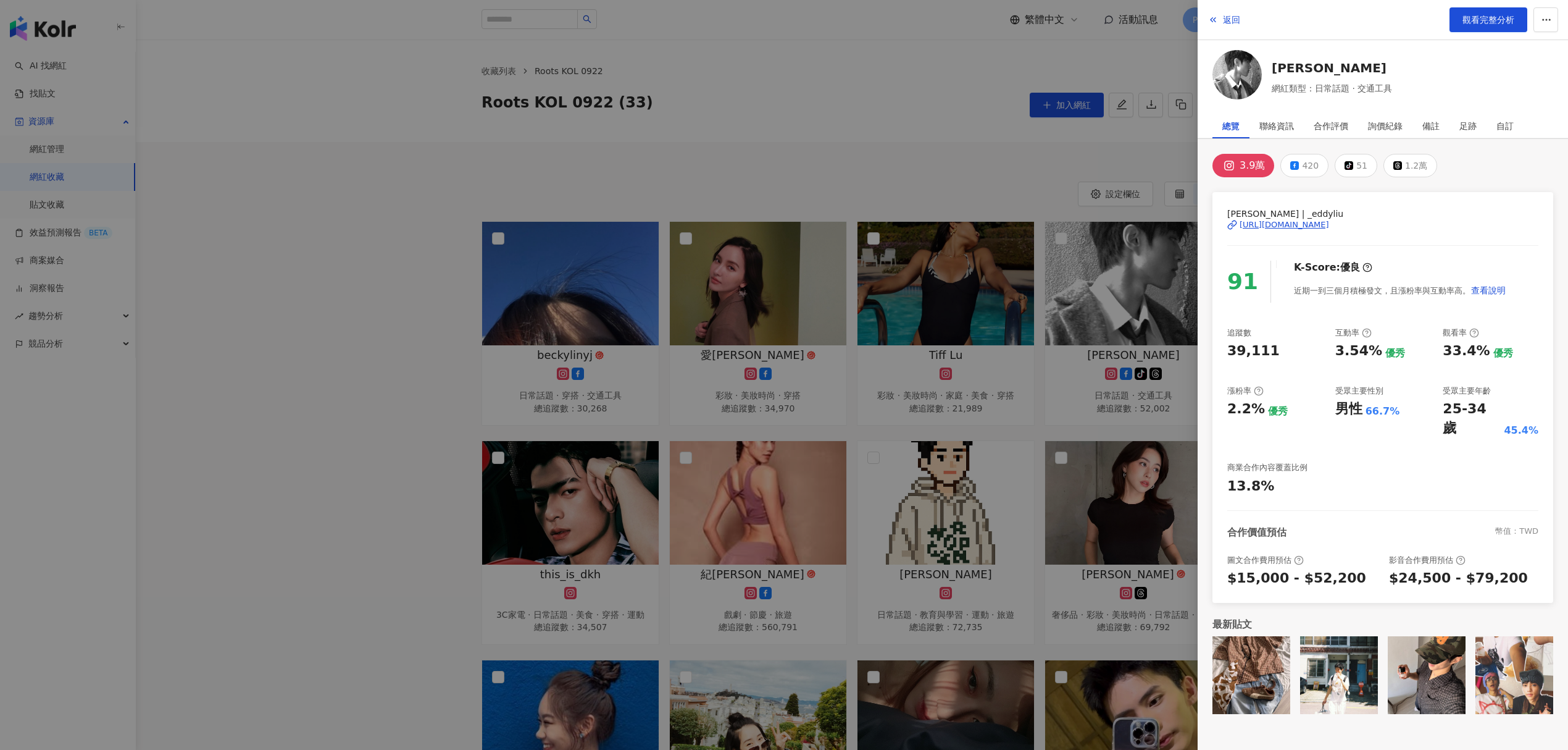
click at [1013, 151] on div at bounding box center [784, 375] width 1568 height 750
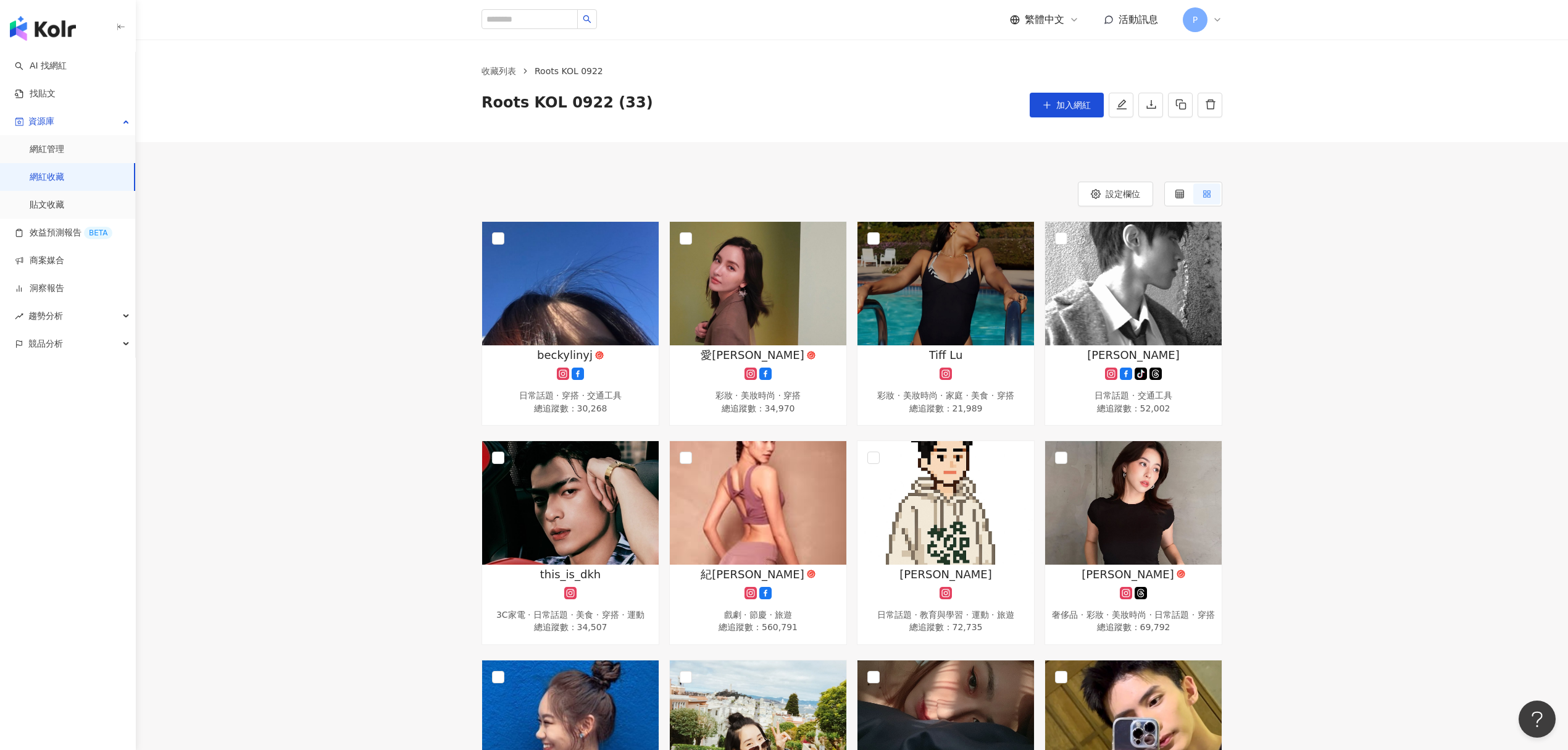
click at [64, 177] on link "網紅收藏" at bounding box center [47, 177] width 35 height 12
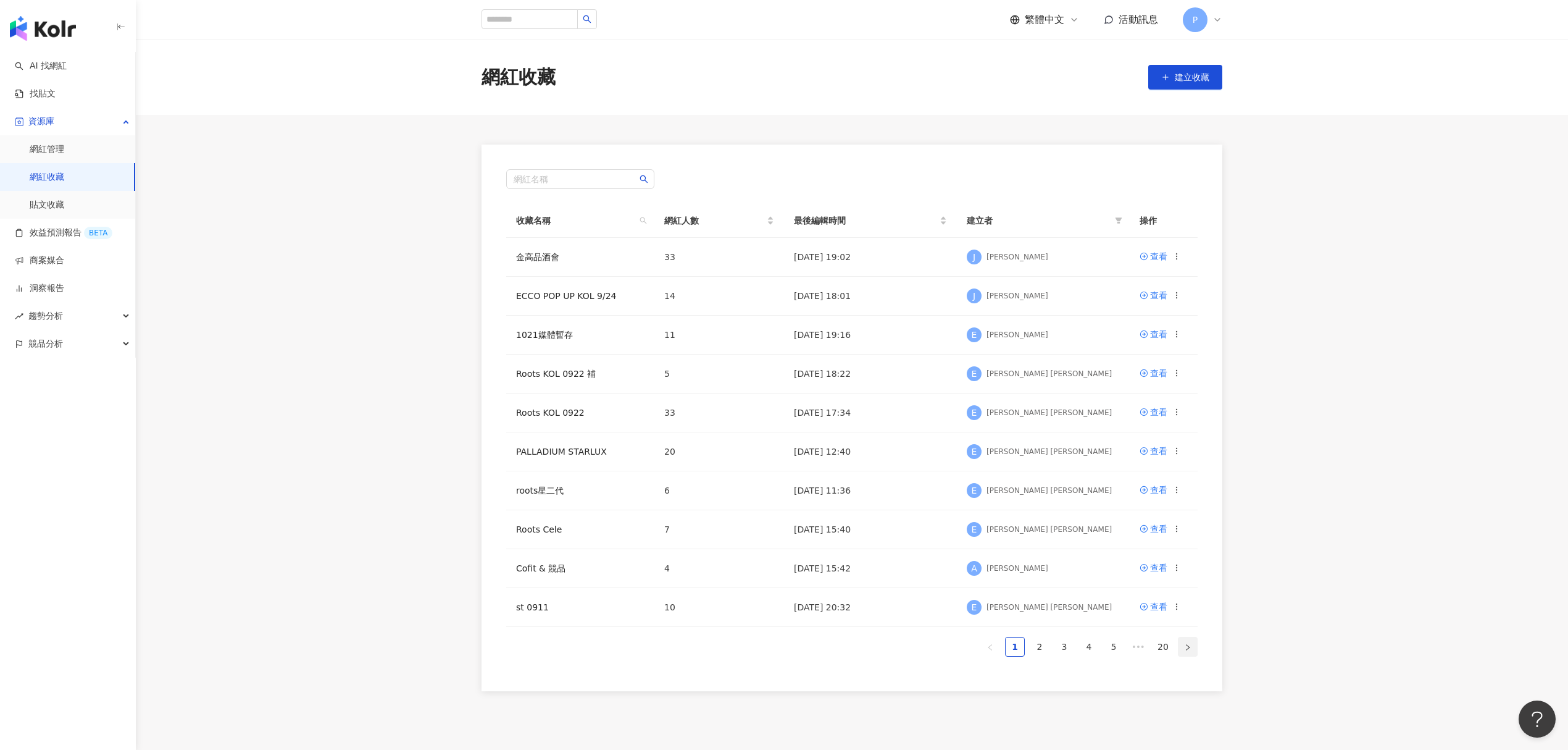
click at [1185, 647] on icon "right" at bounding box center [1188, 647] width 8 height 8
click at [1186, 648] on icon "right" at bounding box center [1188, 647] width 8 height 8
click at [1186, 650] on button "button" at bounding box center [1187, 655] width 20 height 20
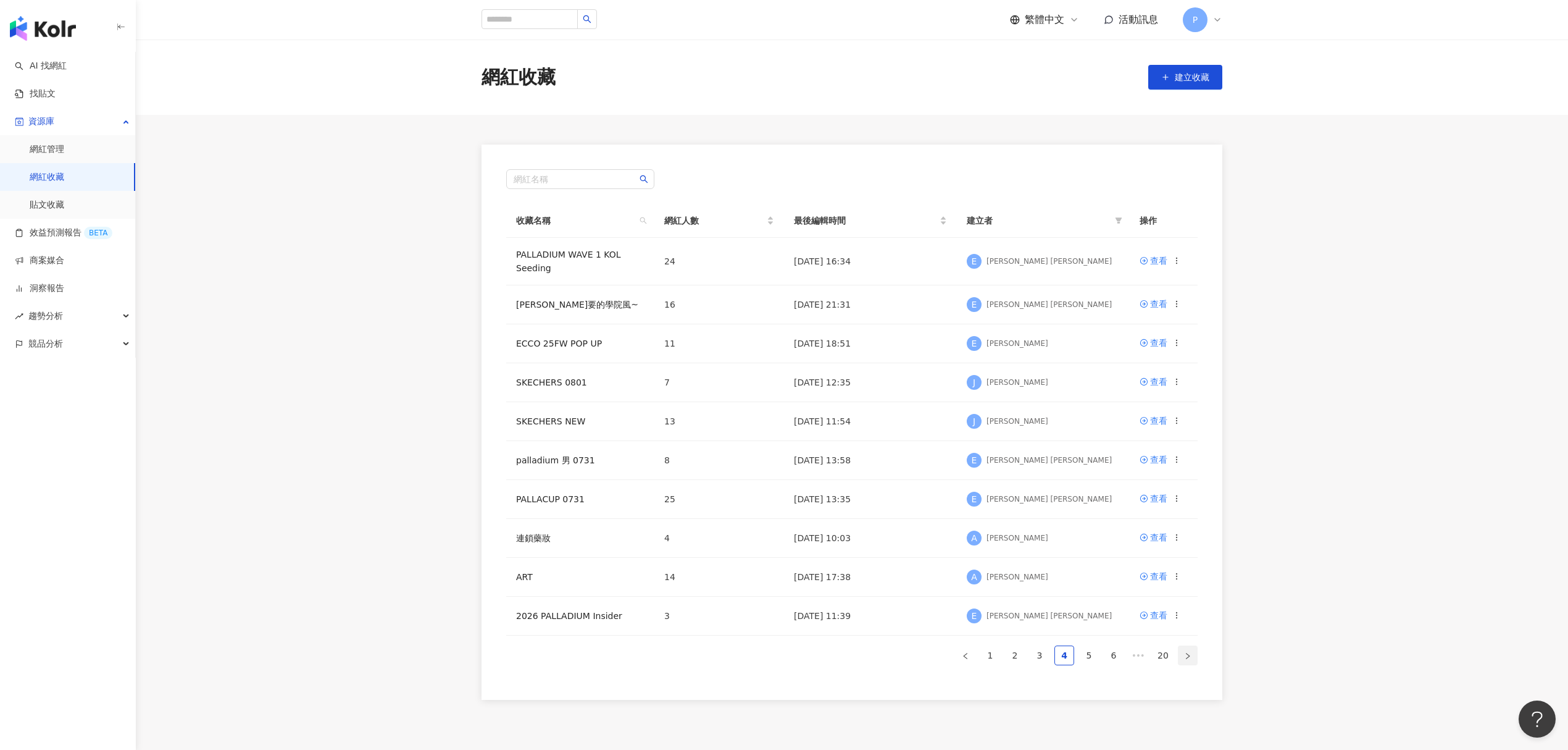
click at [1186, 650] on button "button" at bounding box center [1187, 655] width 20 height 20
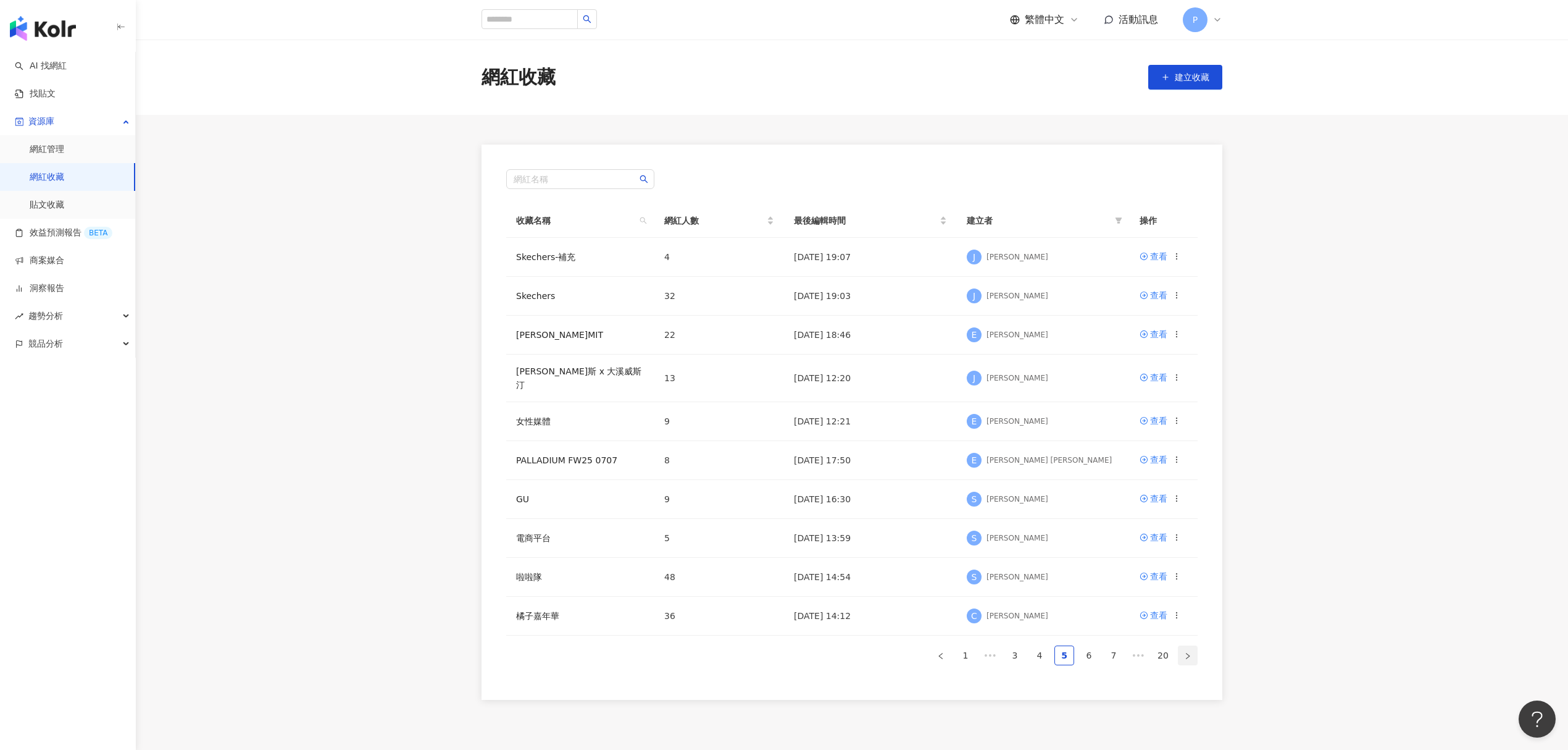
click at [1186, 652] on icon "right" at bounding box center [1188, 656] width 8 height 8
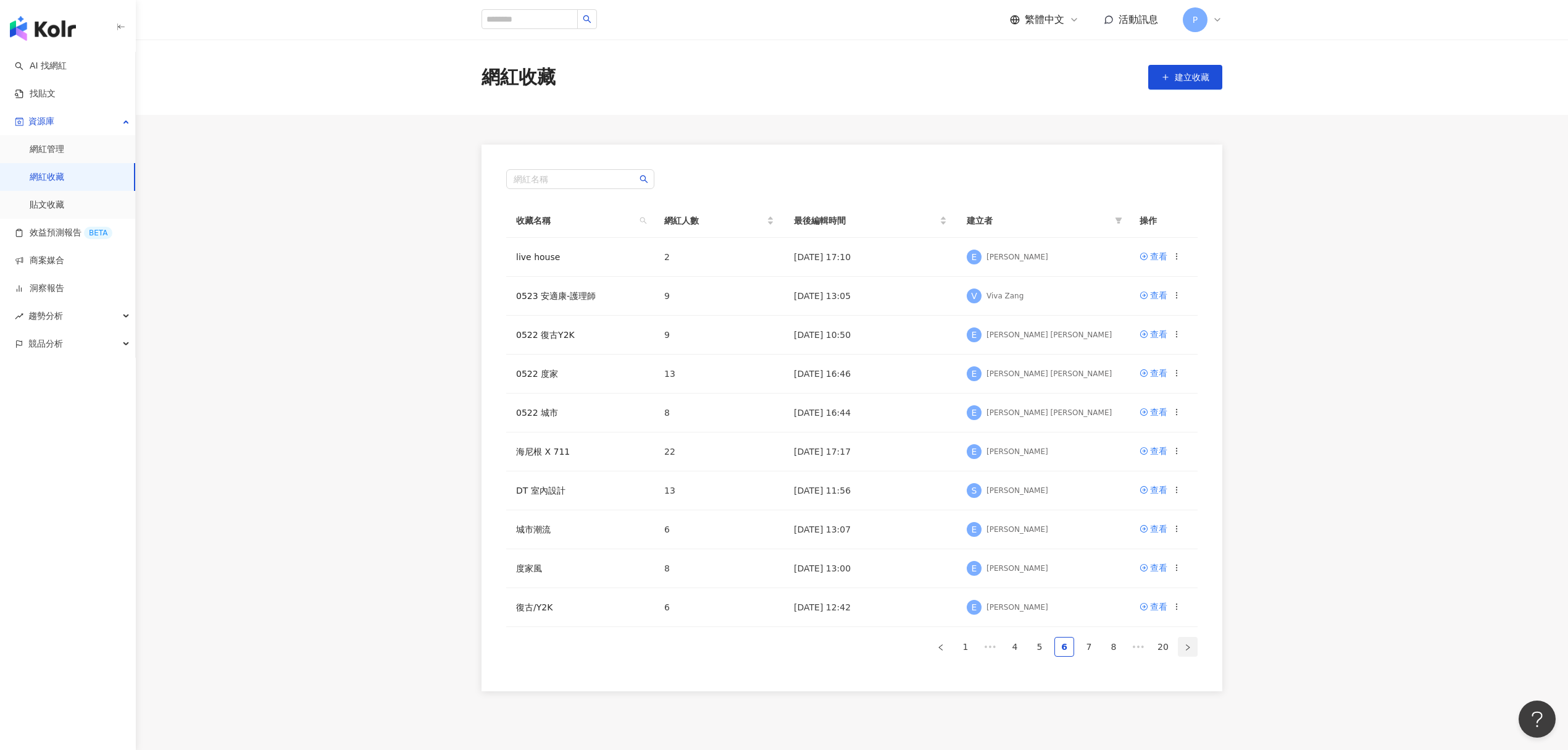
click at [1189, 648] on icon "right" at bounding box center [1188, 646] width 3 height 6
click at [1191, 640] on button "button" at bounding box center [1187, 646] width 20 height 20
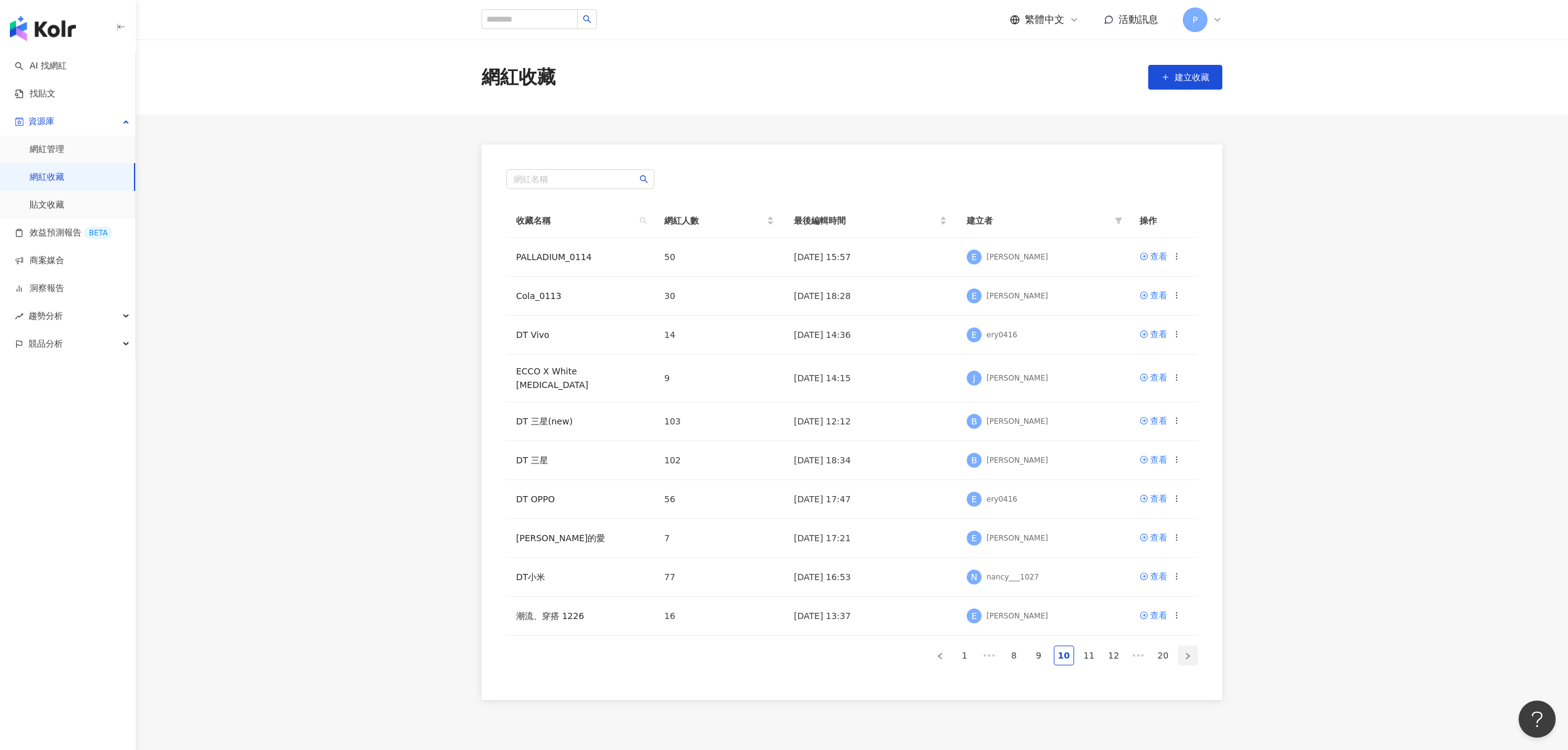
click at [1191, 645] on button "button" at bounding box center [1187, 655] width 20 height 20
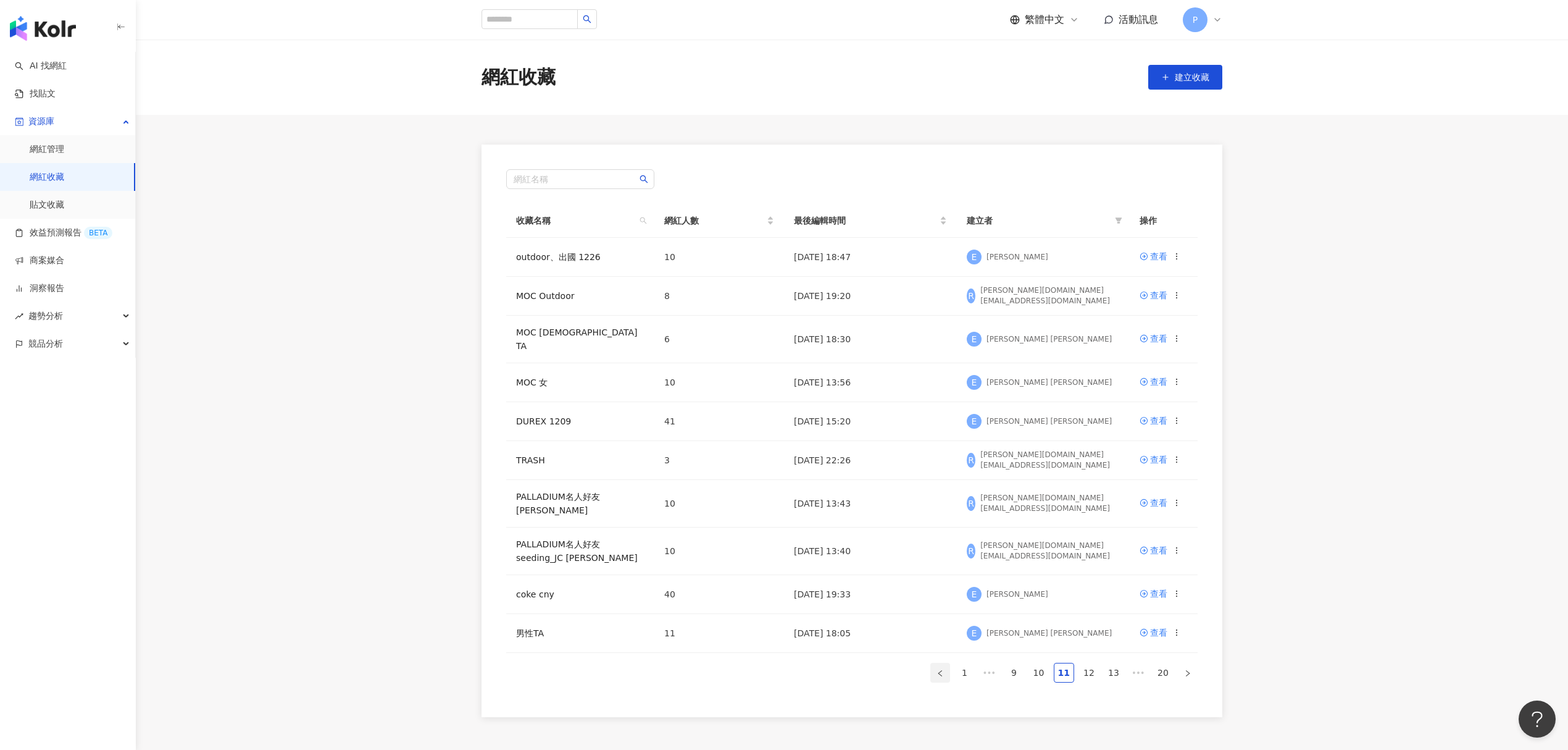
click at [939, 671] on button "button" at bounding box center [940, 672] width 20 height 20
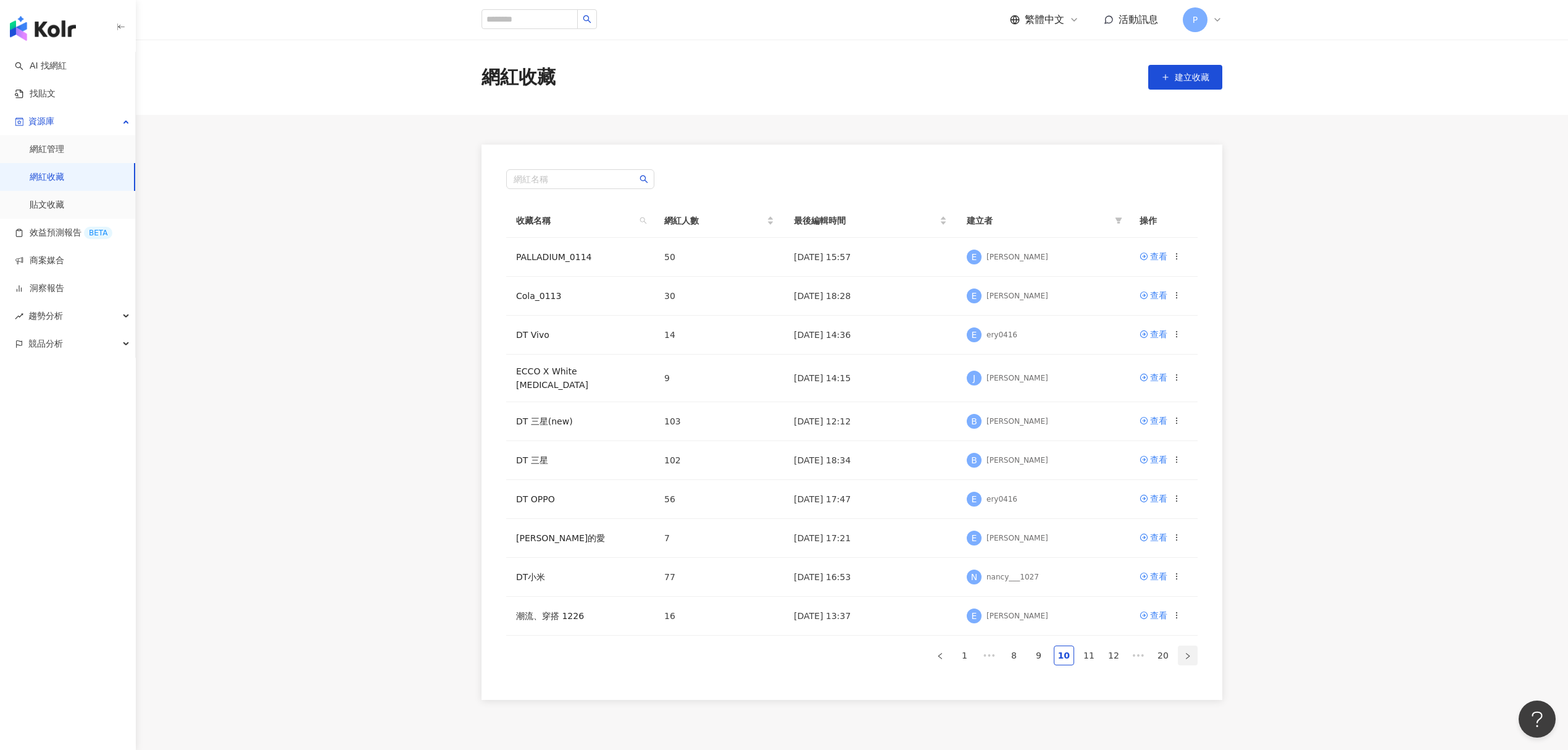
click at [1193, 650] on button "button" at bounding box center [1187, 655] width 20 height 20
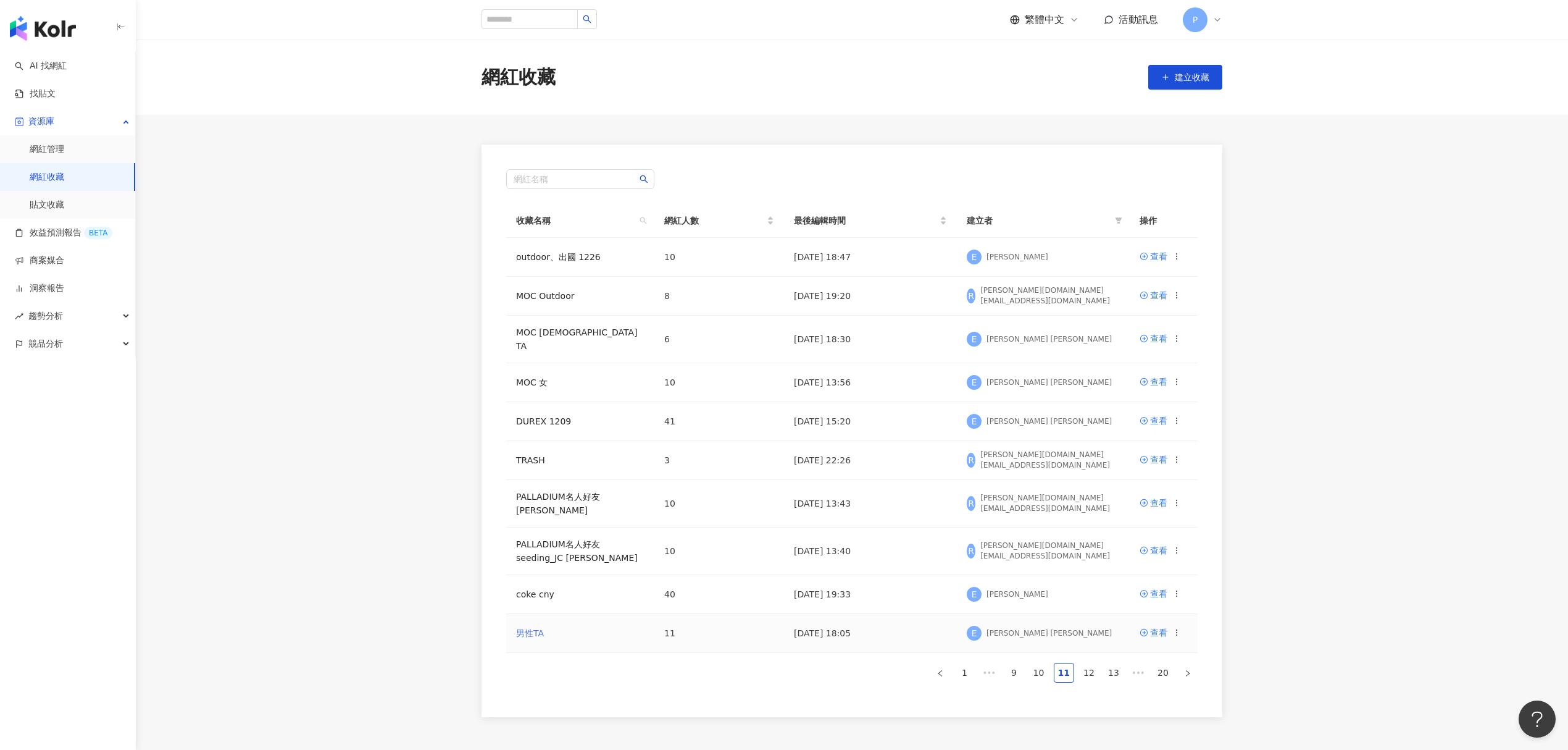
click at [540, 628] on link "男性TA" at bounding box center [531, 632] width 28 height 10
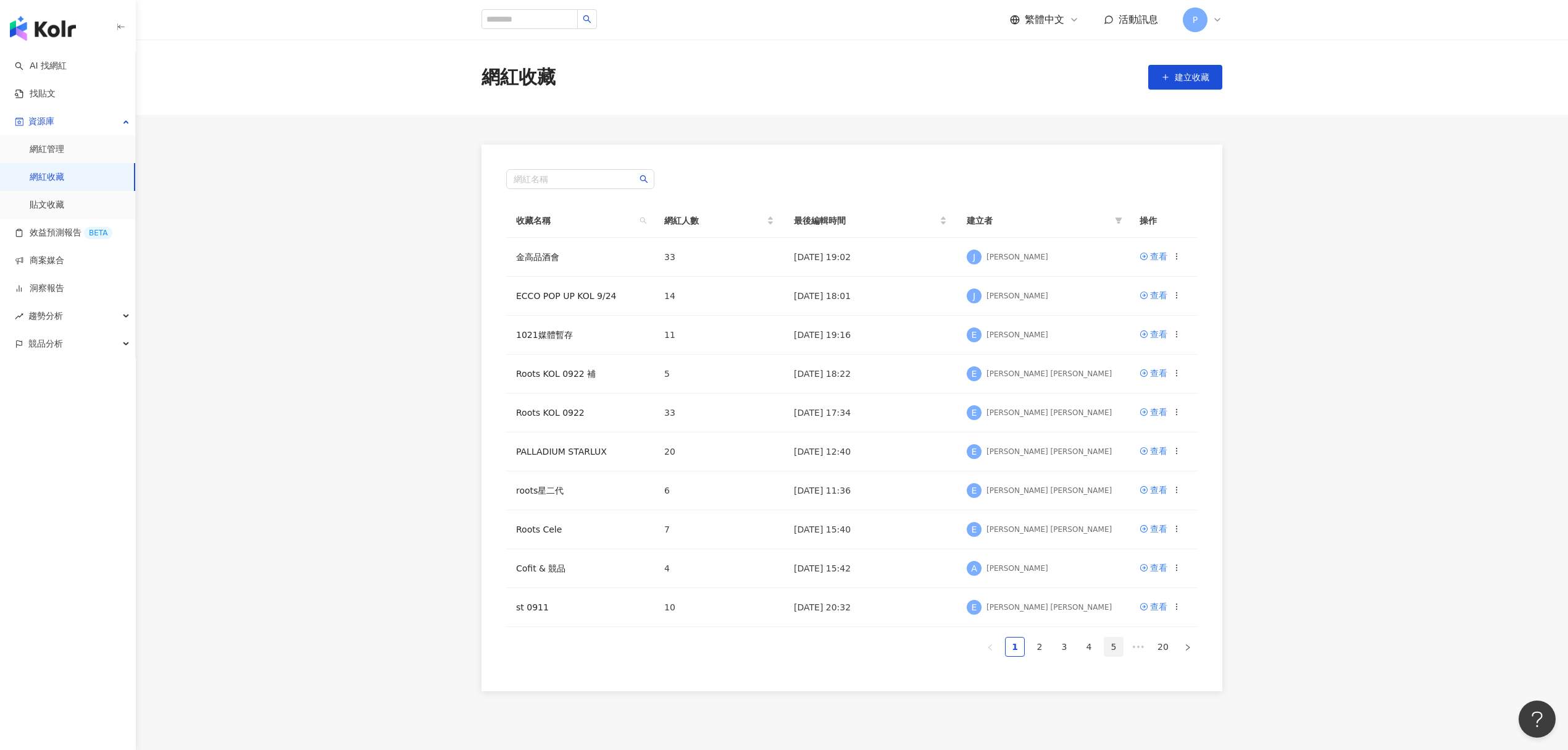
click at [1121, 652] on link "5" at bounding box center [1113, 646] width 18 height 18
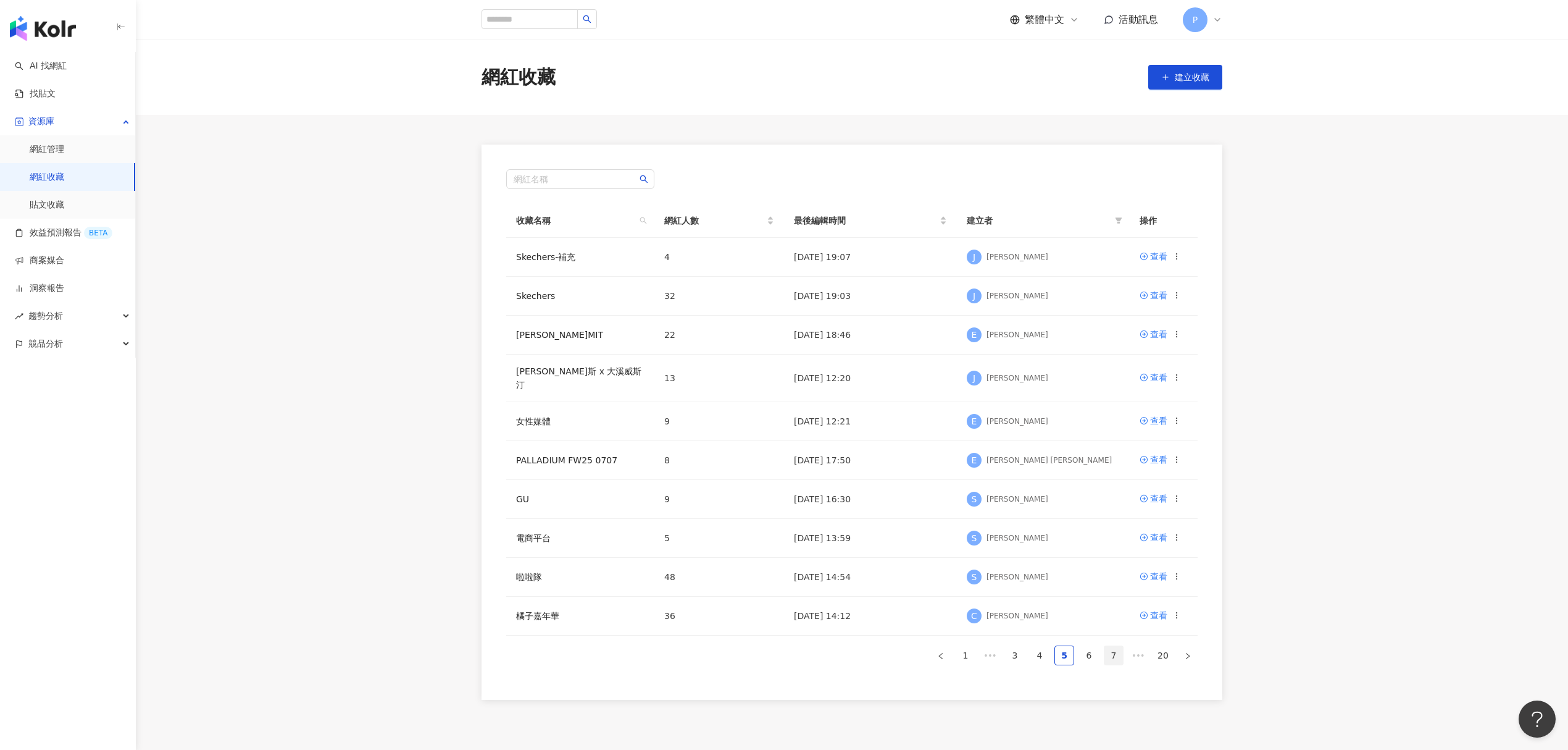
click at [1114, 652] on link "7" at bounding box center [1113, 654] width 18 height 18
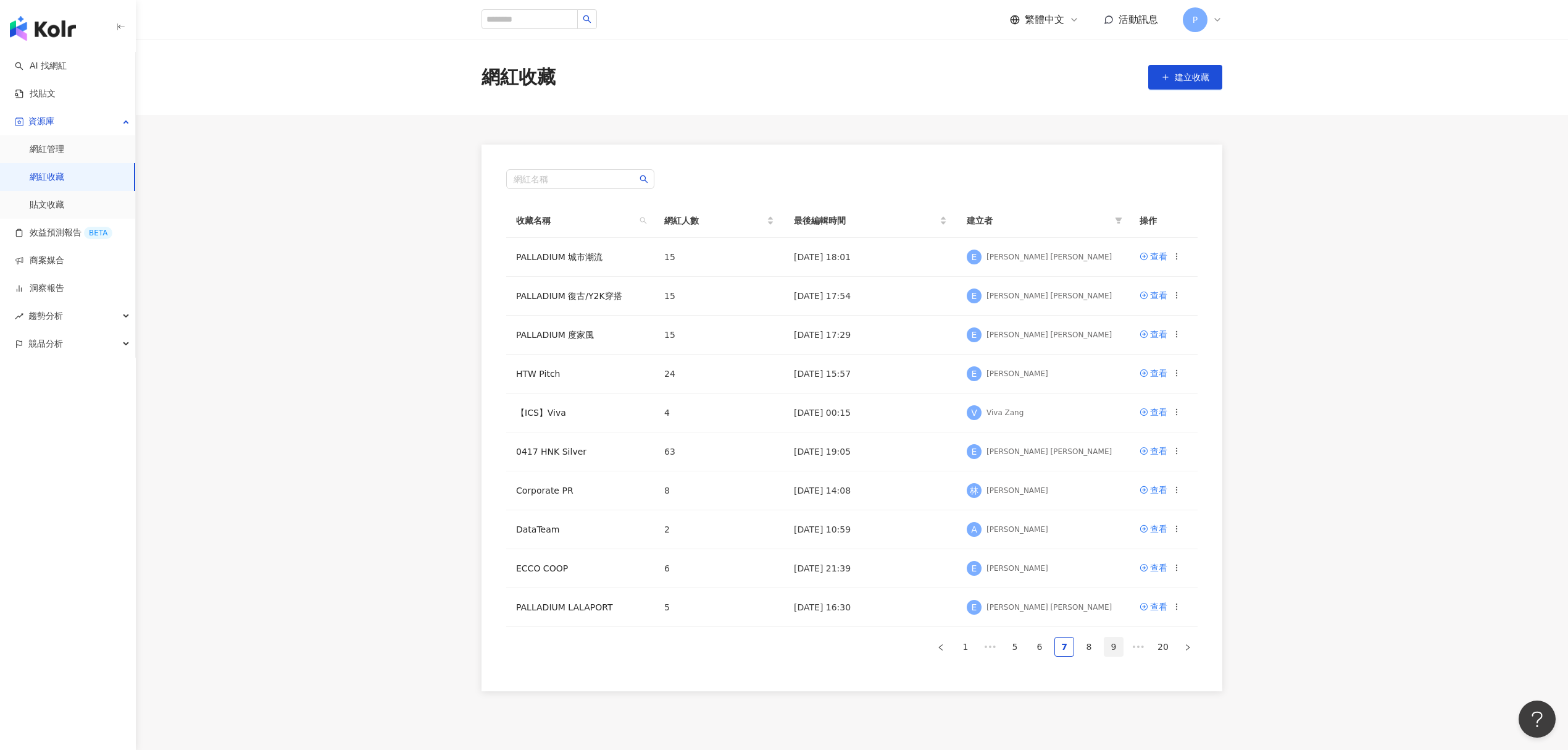
click at [1117, 652] on link "9" at bounding box center [1113, 646] width 18 height 18
click at [1117, 652] on link "11" at bounding box center [1113, 646] width 18 height 18
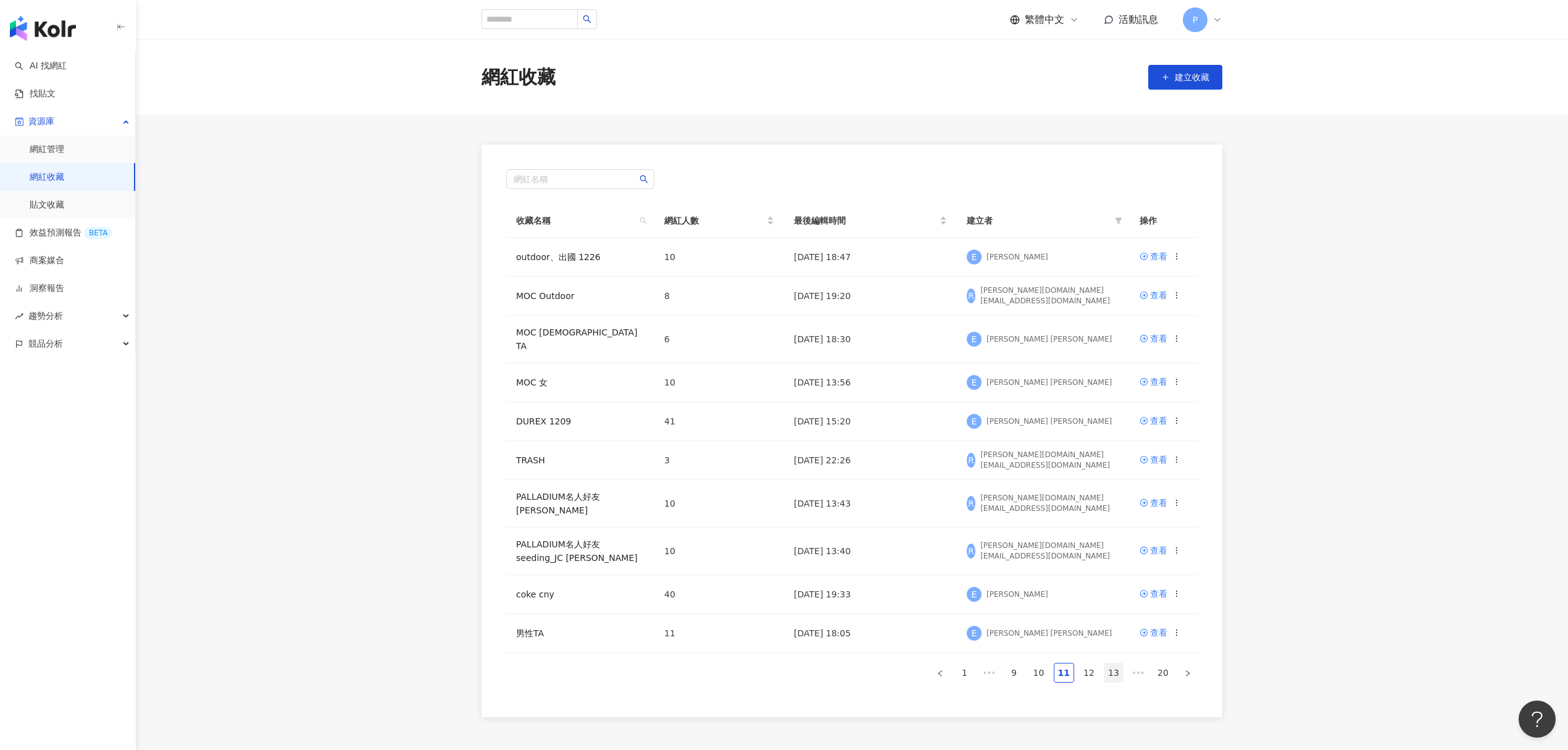
click at [1118, 665] on link "13" at bounding box center [1113, 672] width 18 height 18
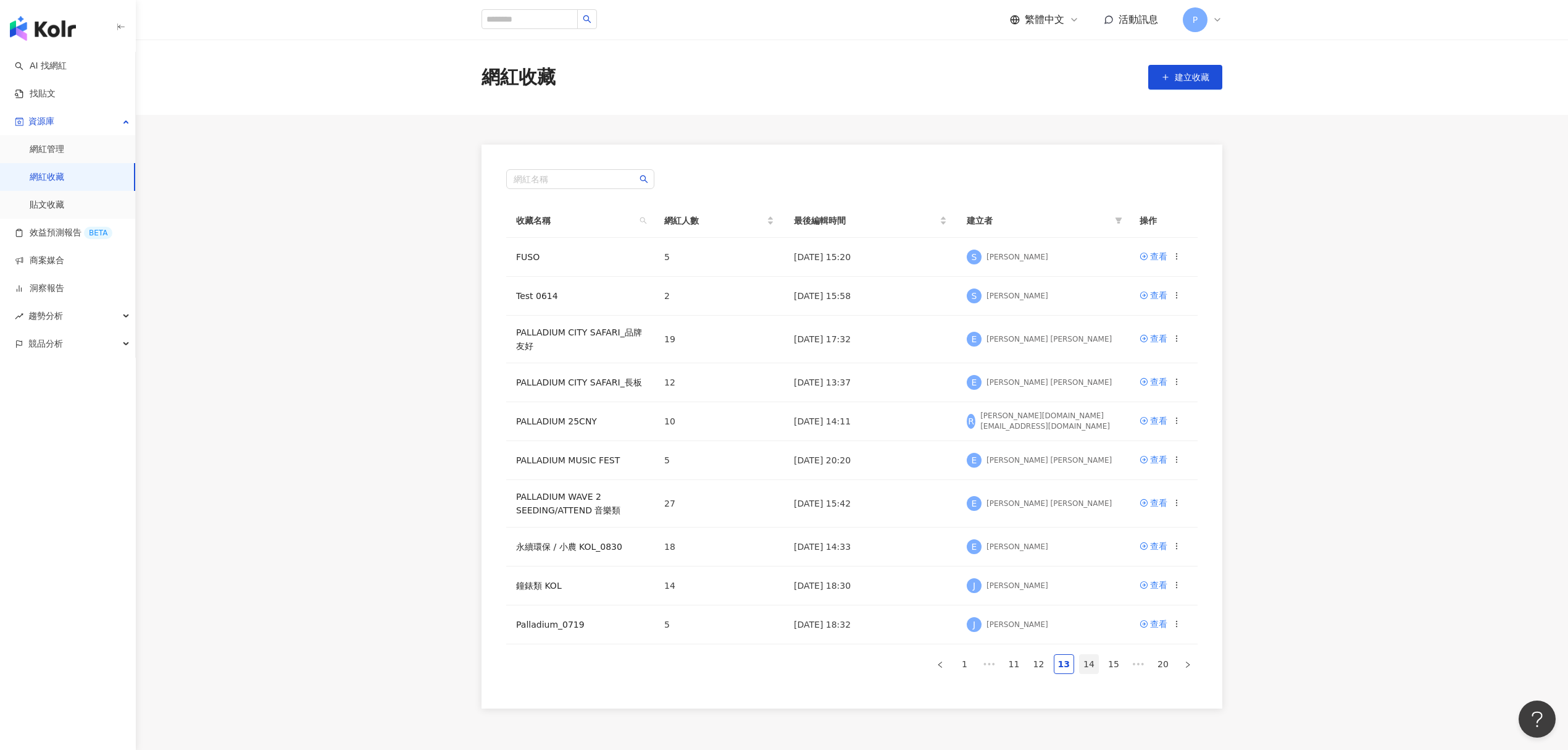
click at [1097, 668] on link "14" at bounding box center [1089, 663] width 18 height 18
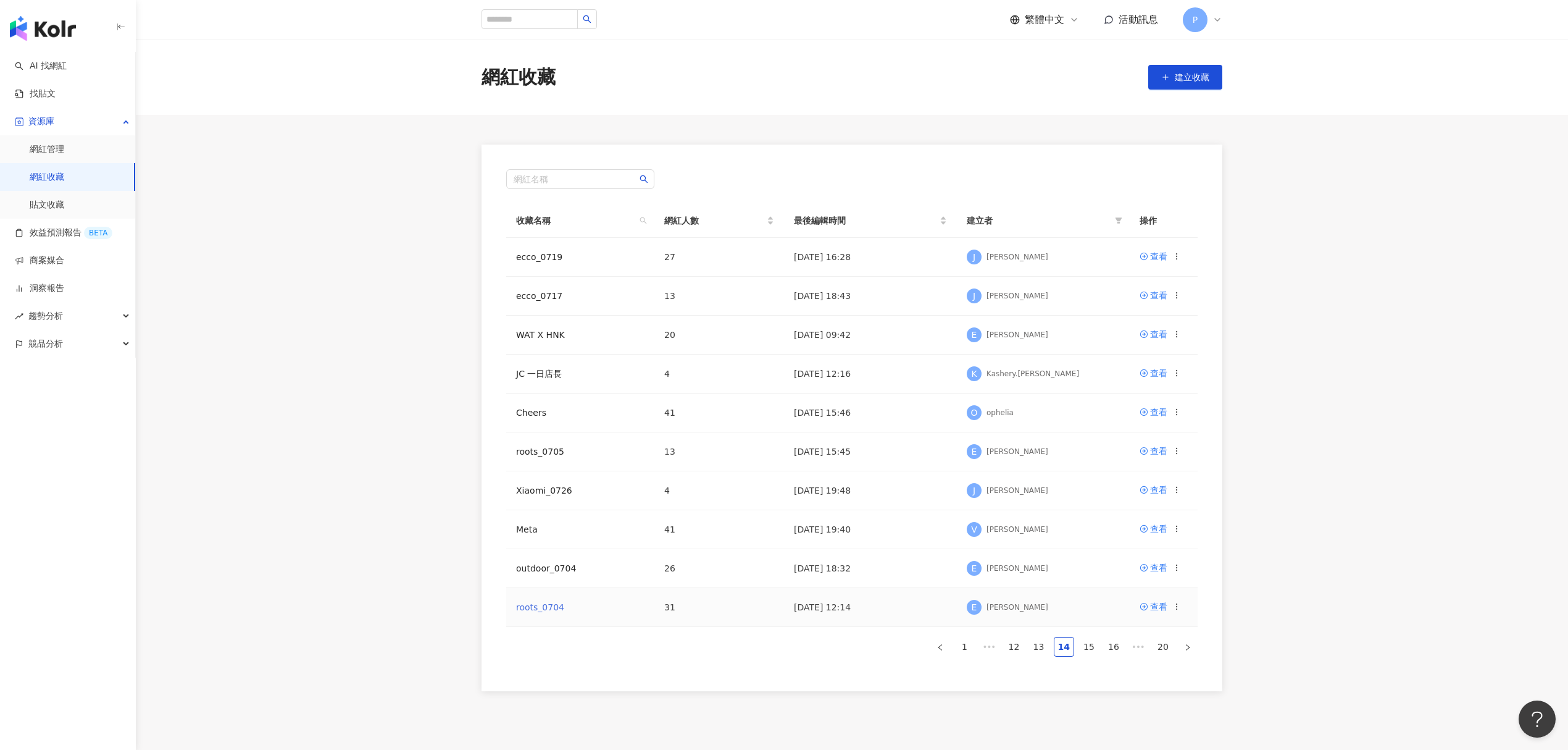
click at [534, 611] on link "roots_0704" at bounding box center [540, 606] width 48 height 10
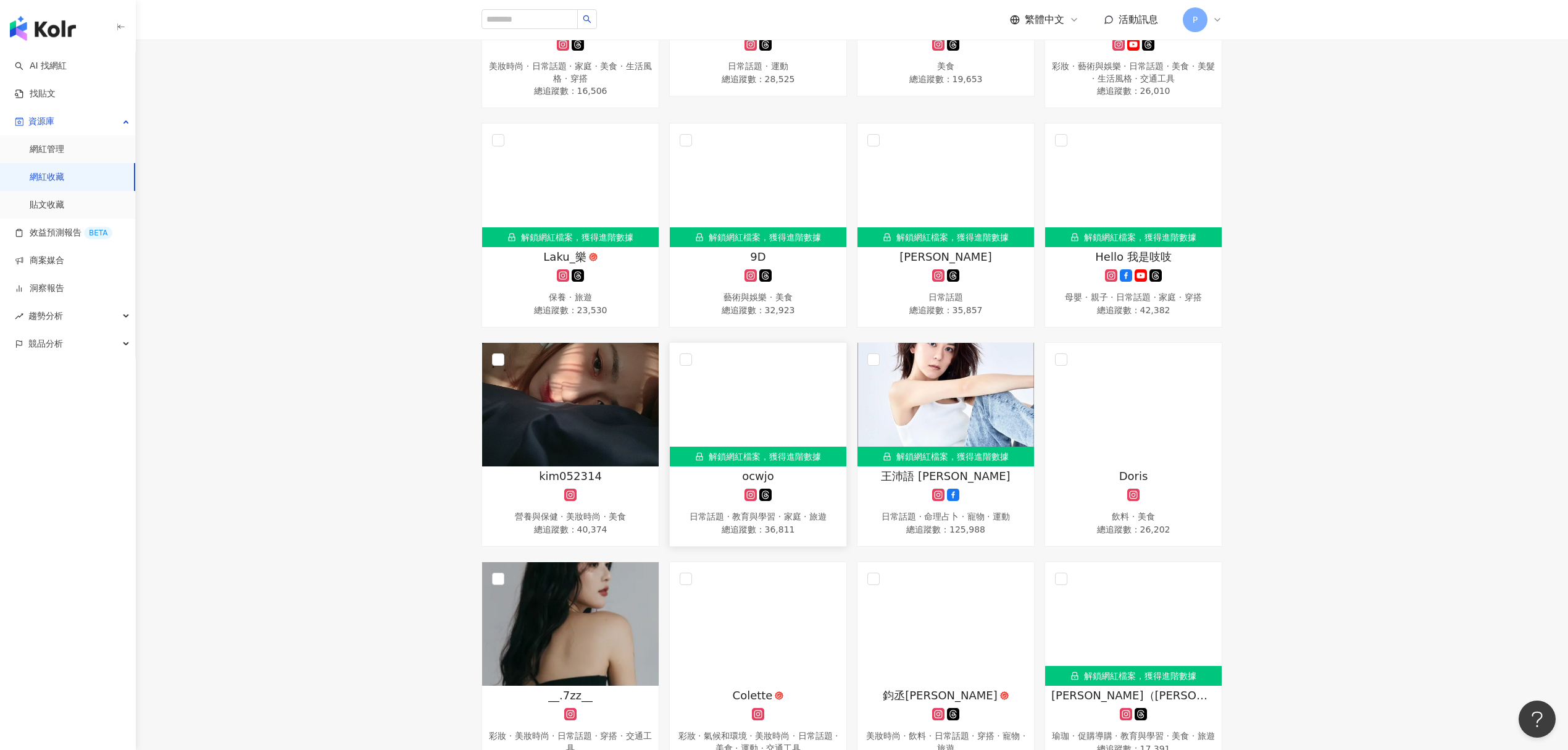
scroll to position [411, 0]
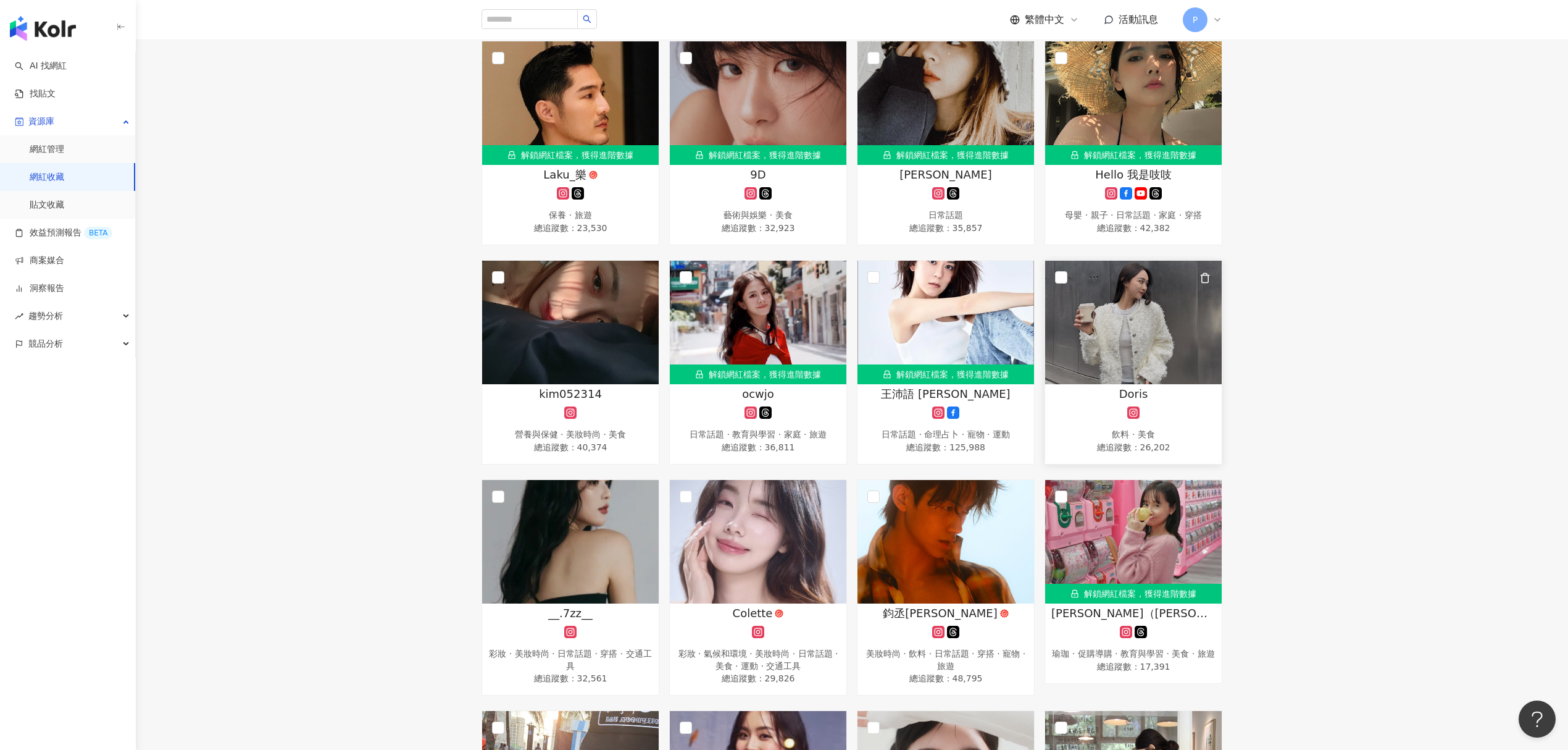
click at [1142, 395] on span "Doris" at bounding box center [1133, 394] width 29 height 16
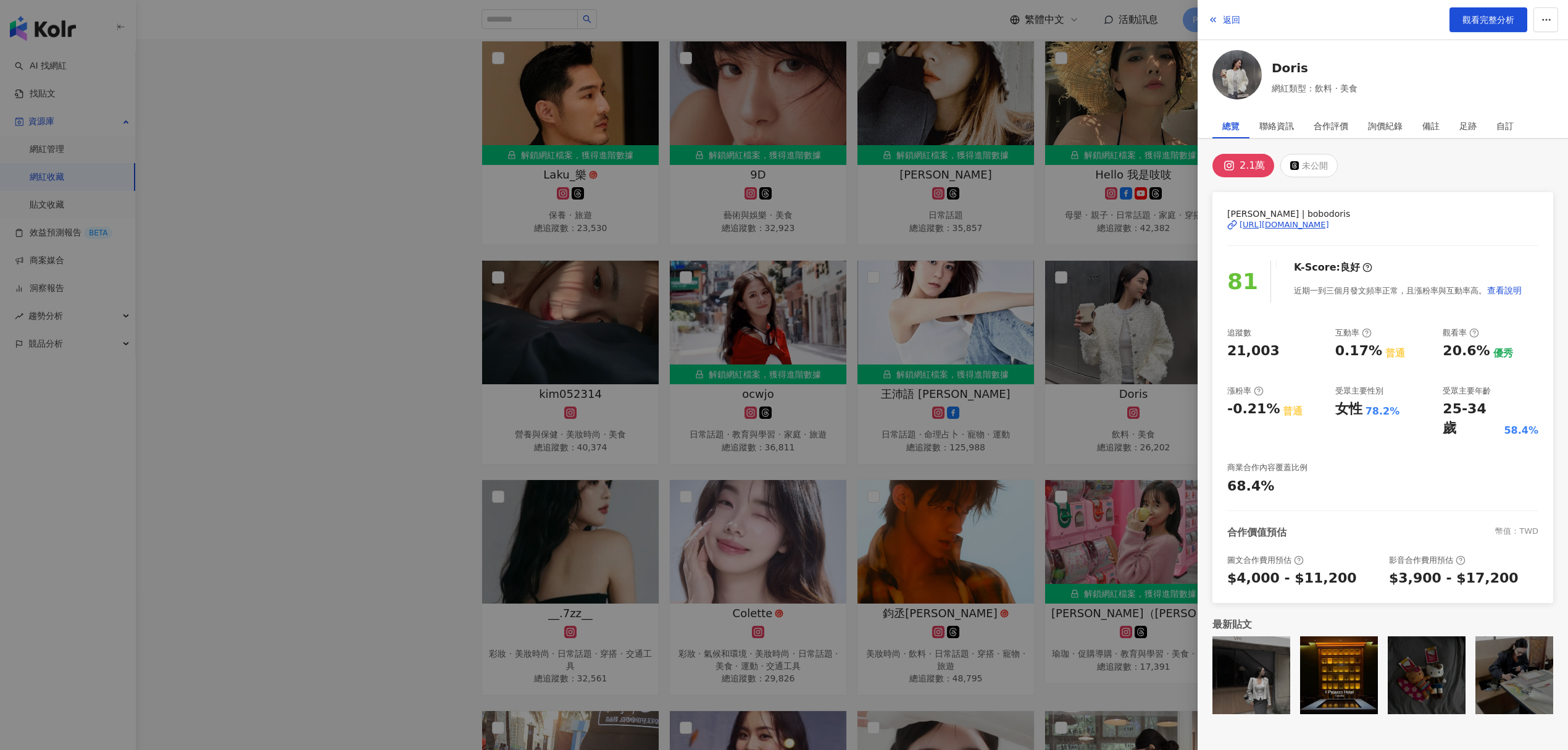
click at [1302, 228] on div "https://www.instagram.com/bobodoris/" at bounding box center [1284, 225] width 90 height 11
click at [994, 289] on div at bounding box center [784, 375] width 1568 height 750
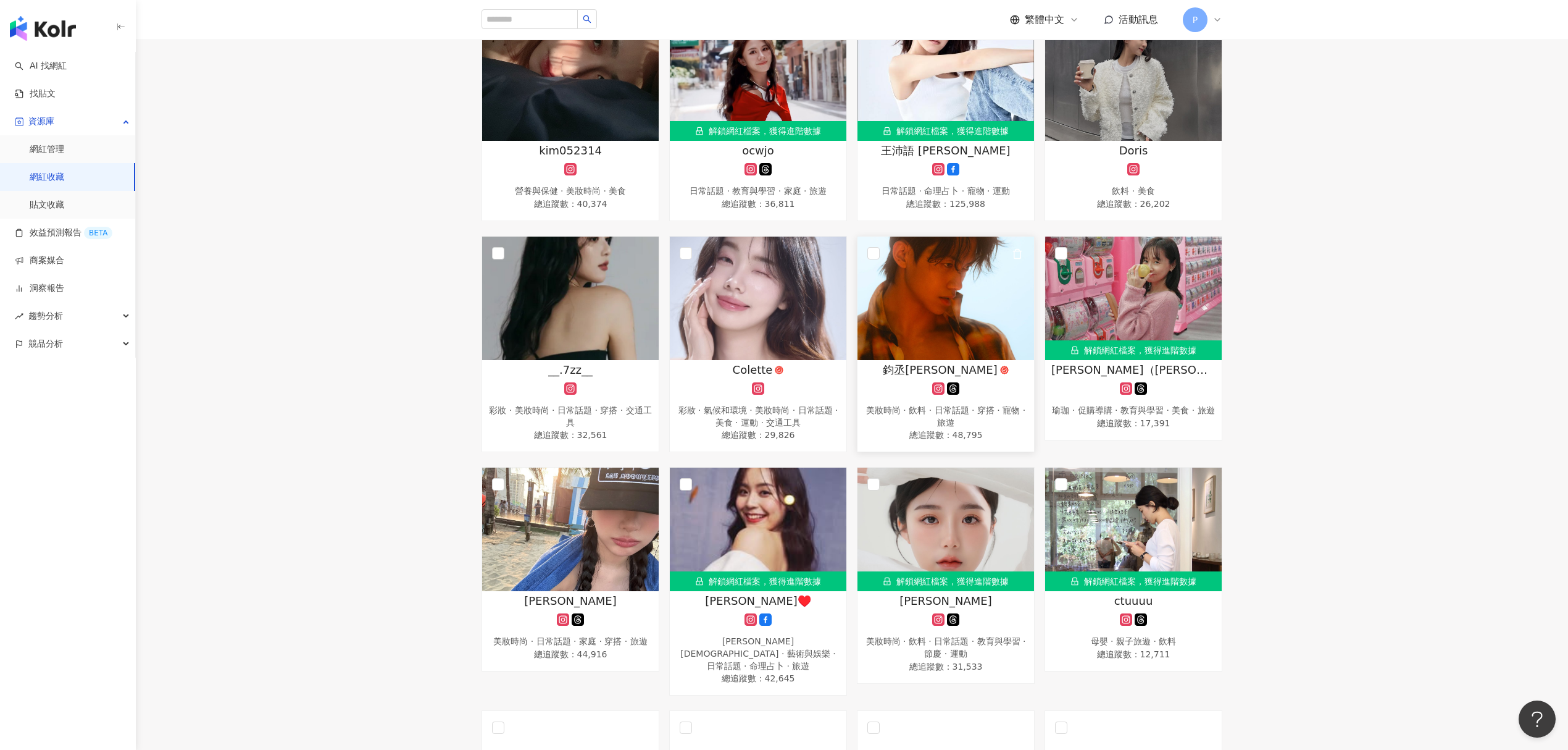
scroll to position [659, 0]
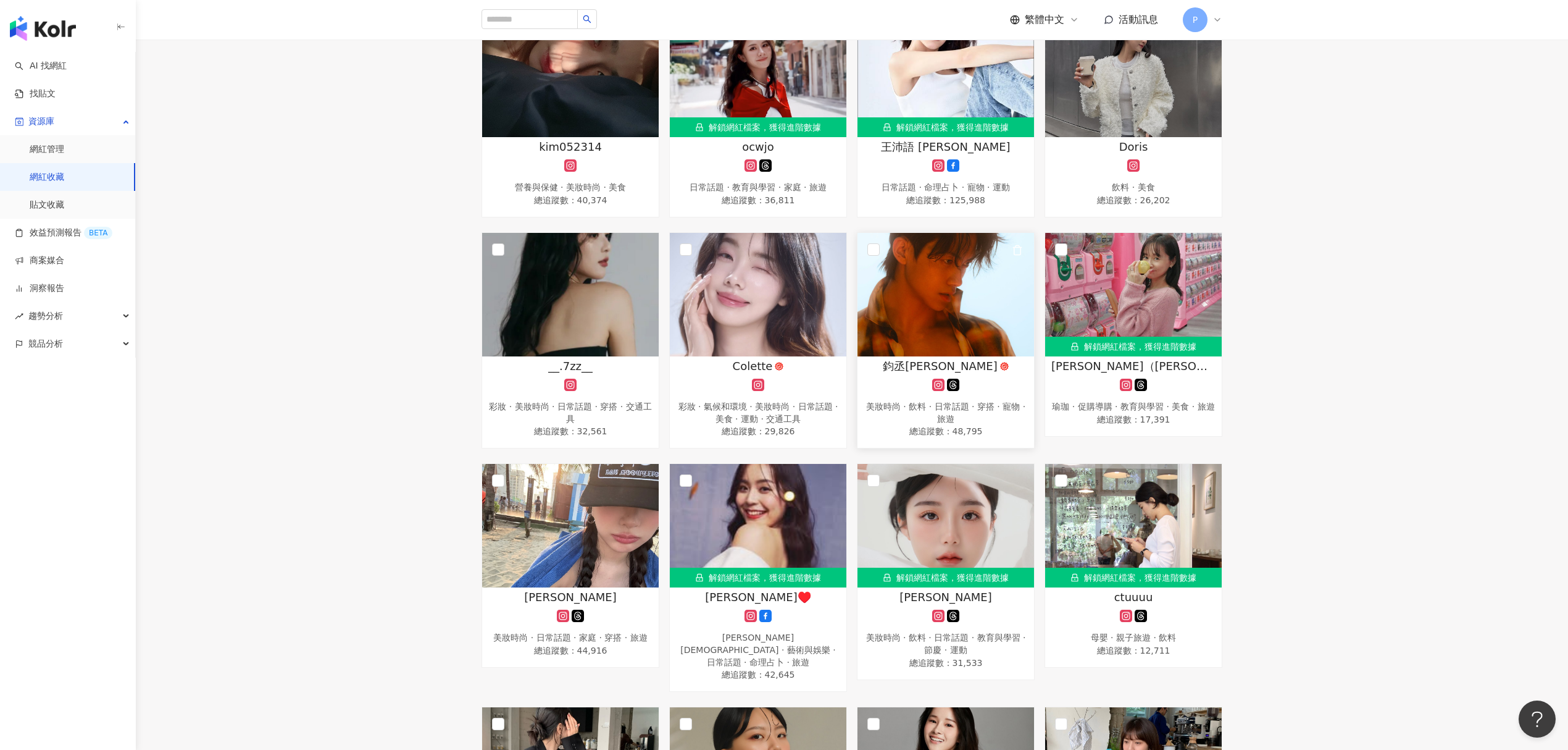
click at [957, 366] on span "鈞丞Jyunn" at bounding box center [941, 366] width 115 height 16
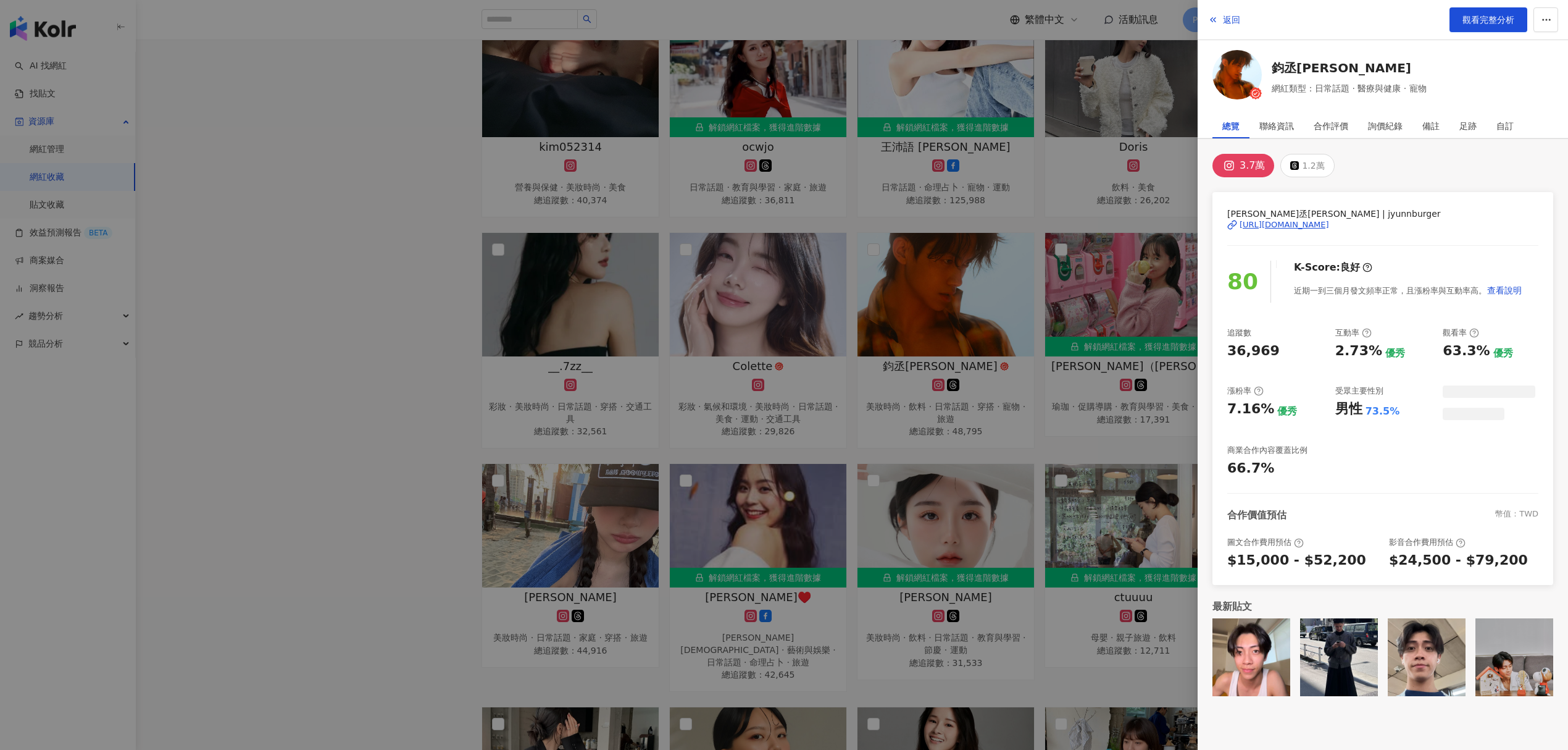
drag, startPoint x: 1318, startPoint y: 253, endPoint x: 1318, endPoint y: 228, distance: 25.0
click at [1318, 228] on div "https://www.instagram.com/jyunnburger/" at bounding box center [1284, 225] width 90 height 11
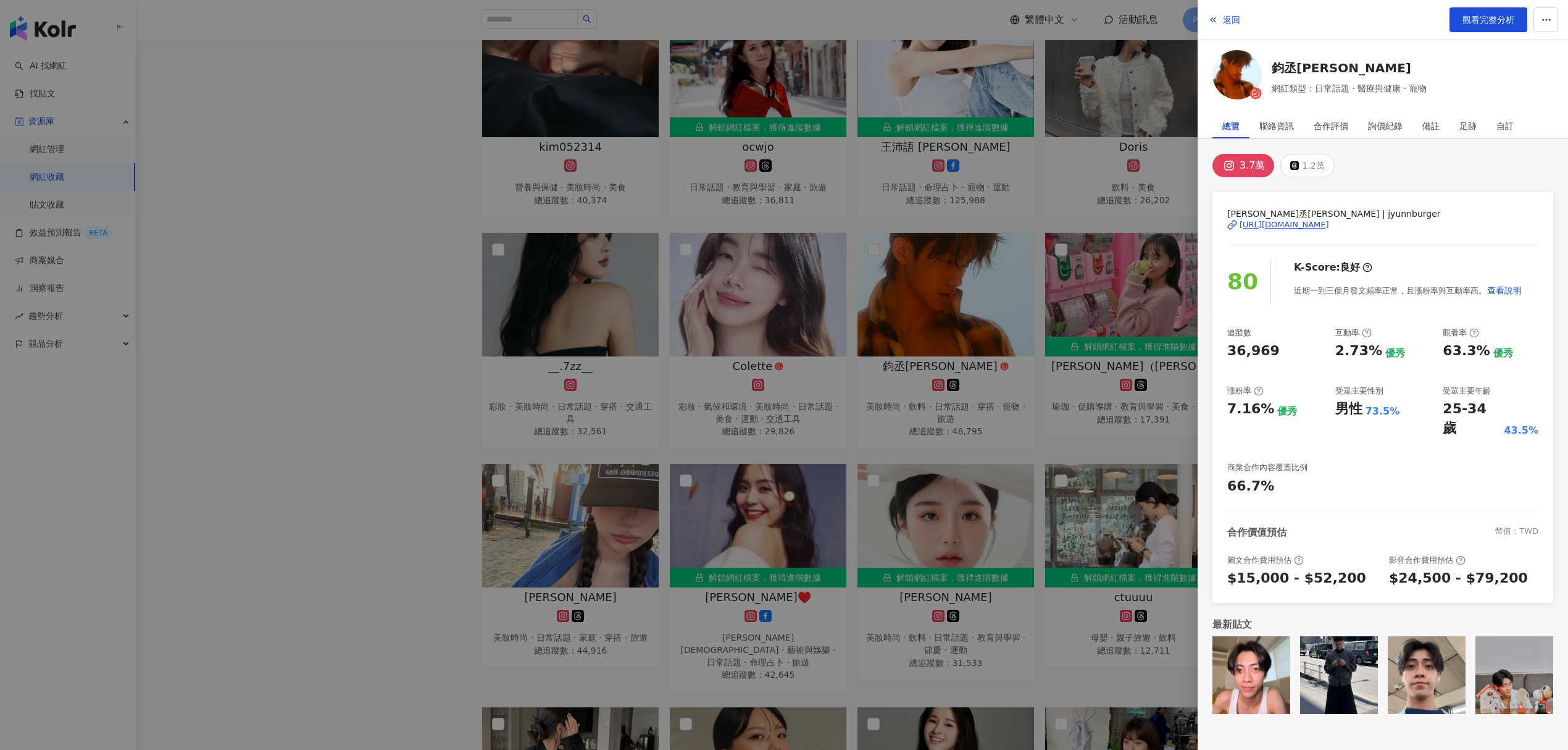
click at [905, 233] on div at bounding box center [784, 375] width 1568 height 750
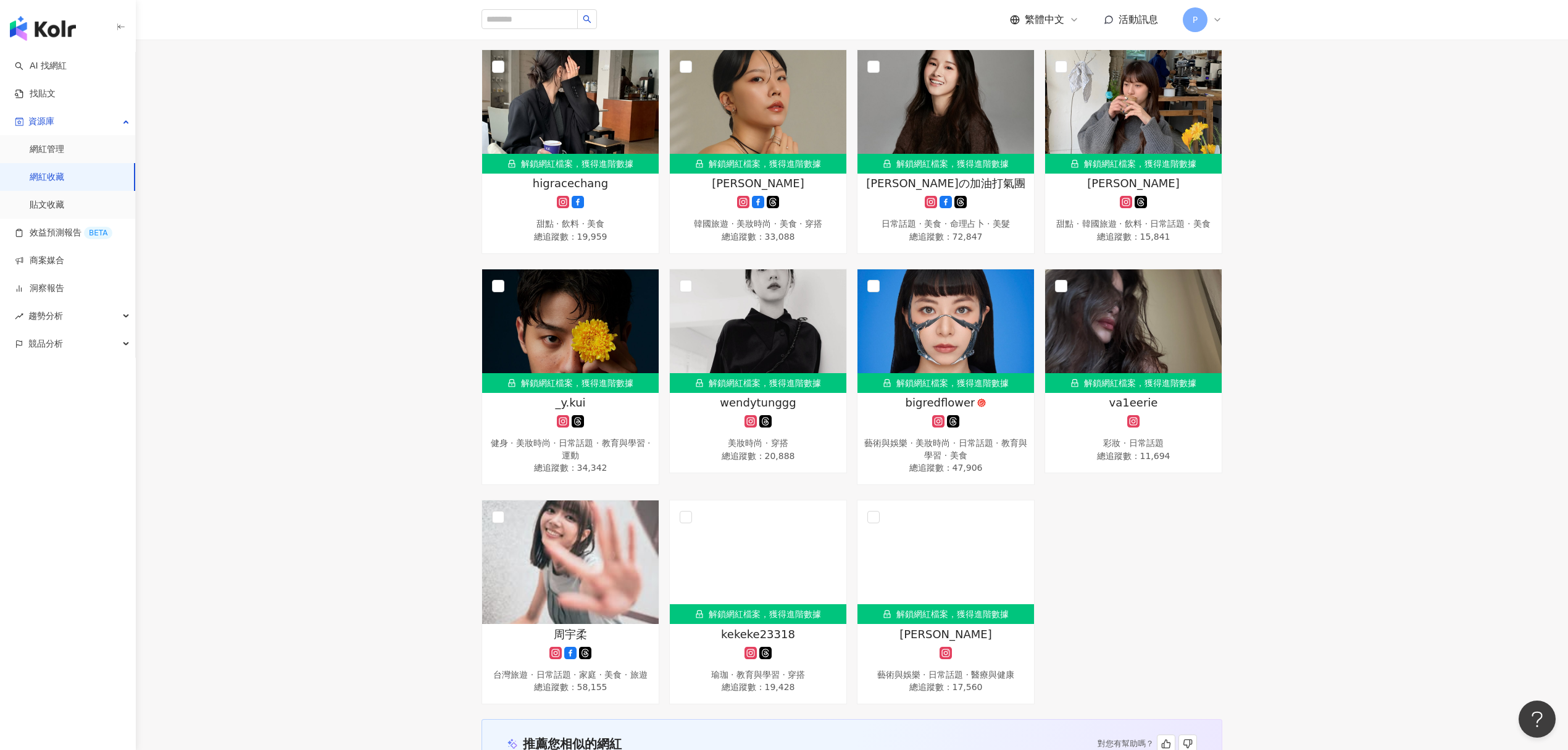
scroll to position [1317, 0]
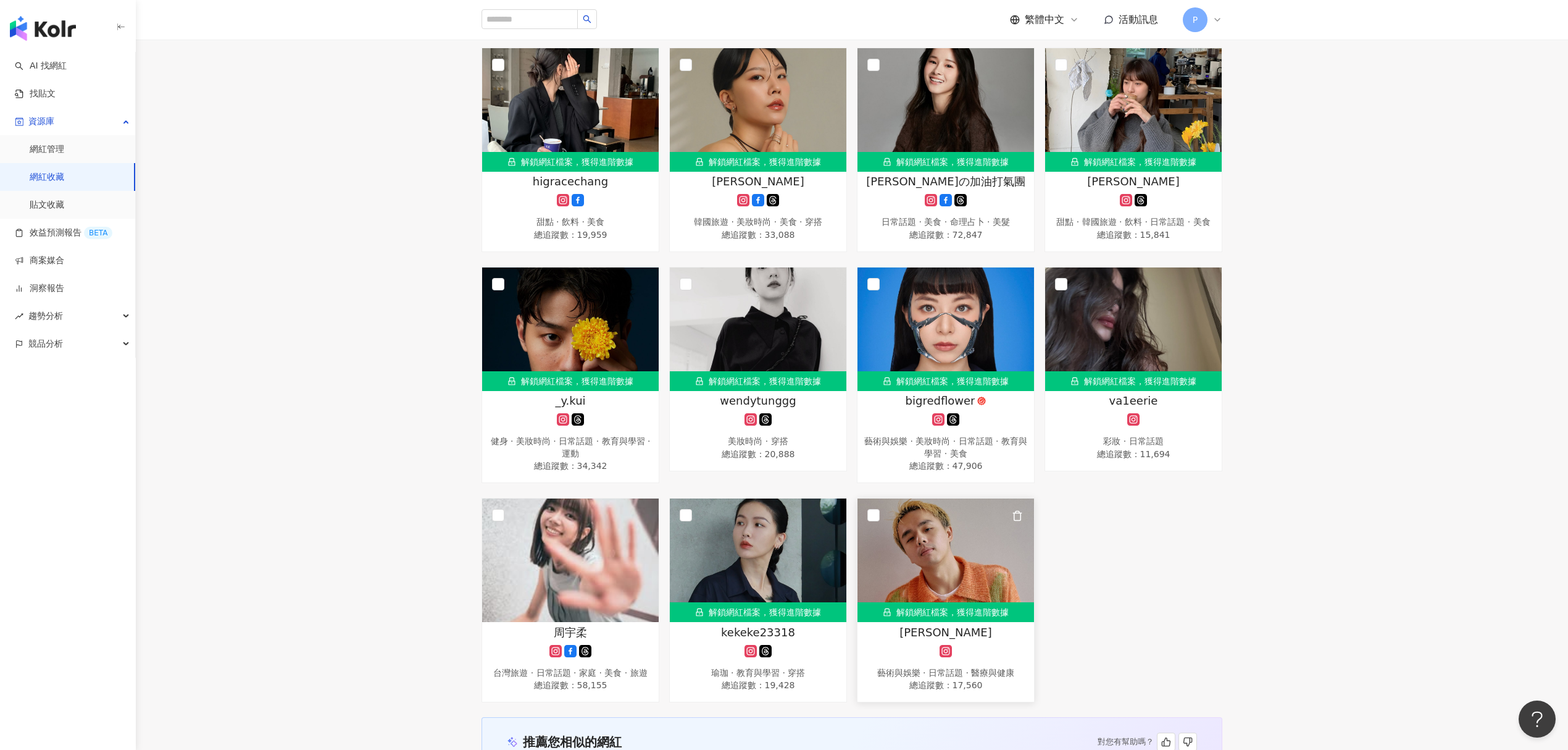
click at [976, 632] on span "Yang Shi Ching" at bounding box center [946, 632] width 92 height 16
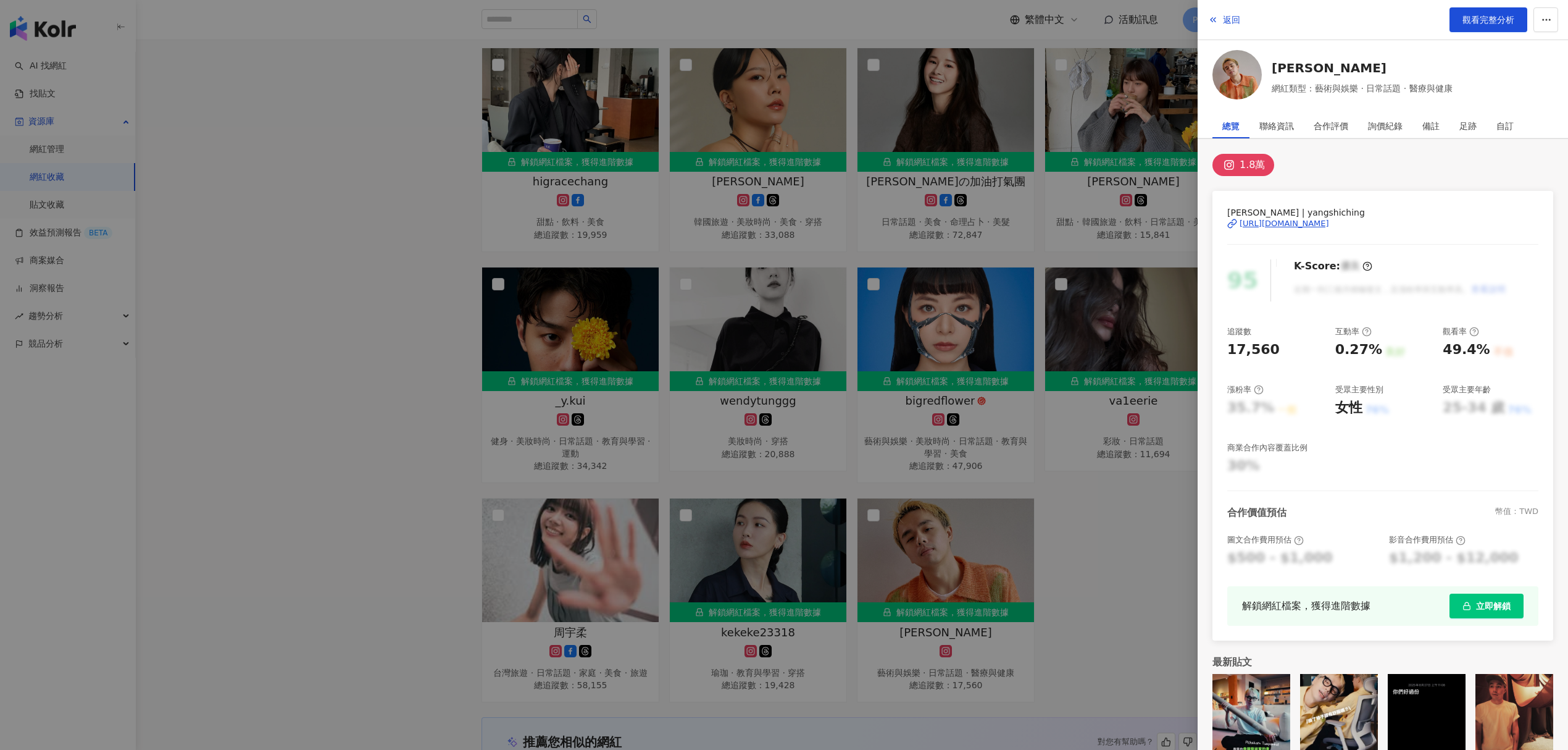
click at [1329, 228] on div "https://www.instagram.com/yangshiching/" at bounding box center [1284, 223] width 90 height 11
click at [949, 395] on div at bounding box center [784, 375] width 1568 height 750
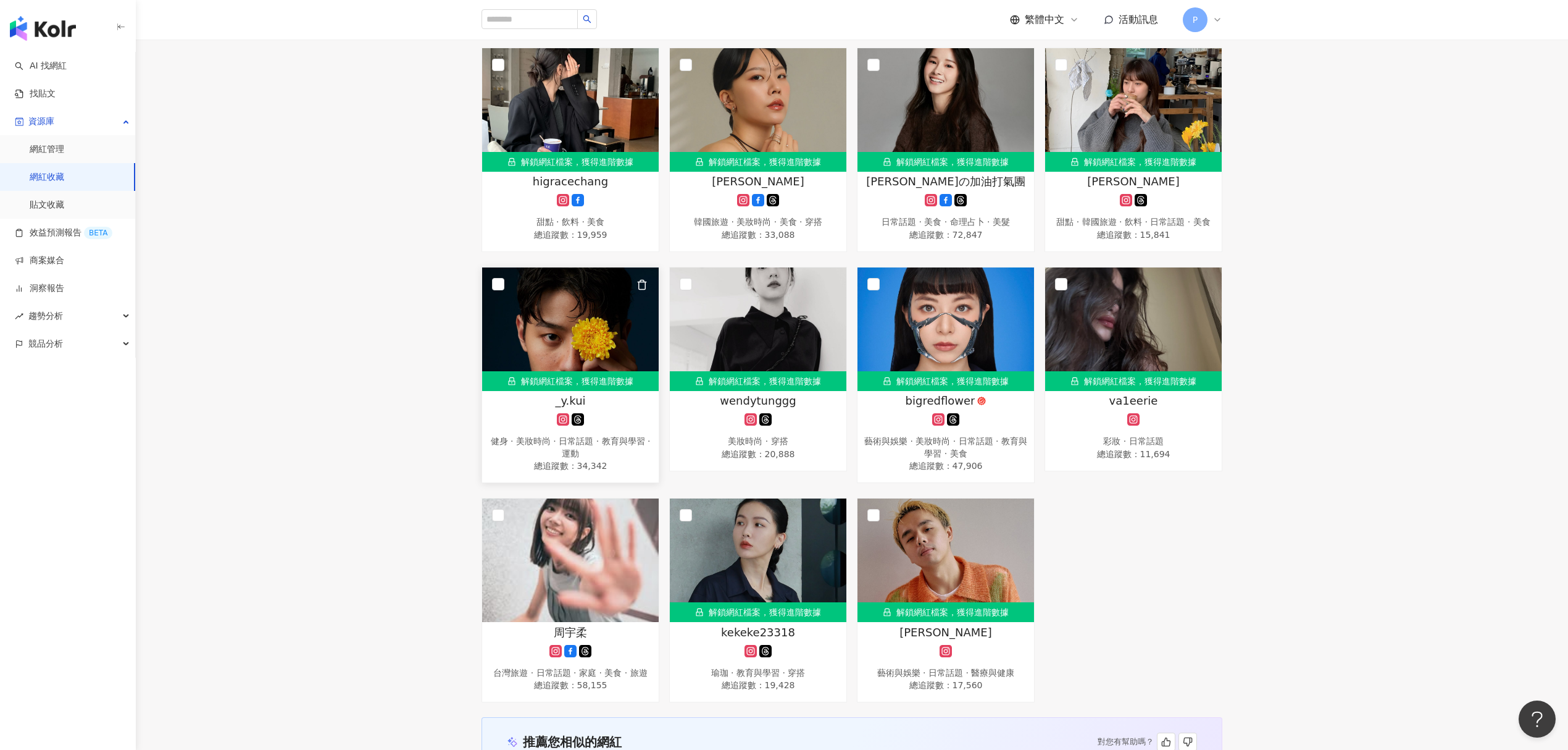
click at [582, 408] on span "_y.kui" at bounding box center [570, 401] width 30 height 16
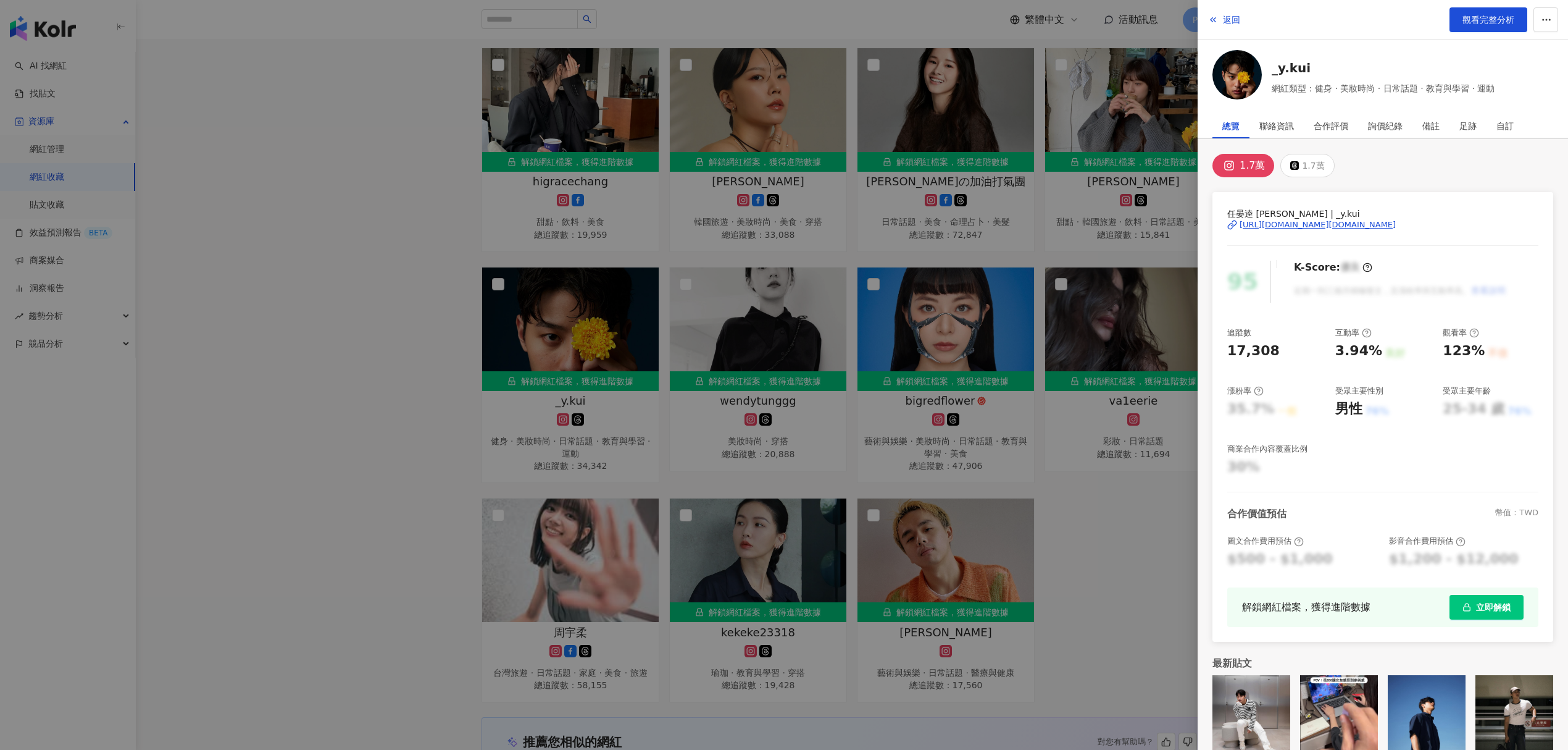
click at [1290, 224] on div "https://www.instagram.com/_y.kui/" at bounding box center [1317, 225] width 156 height 11
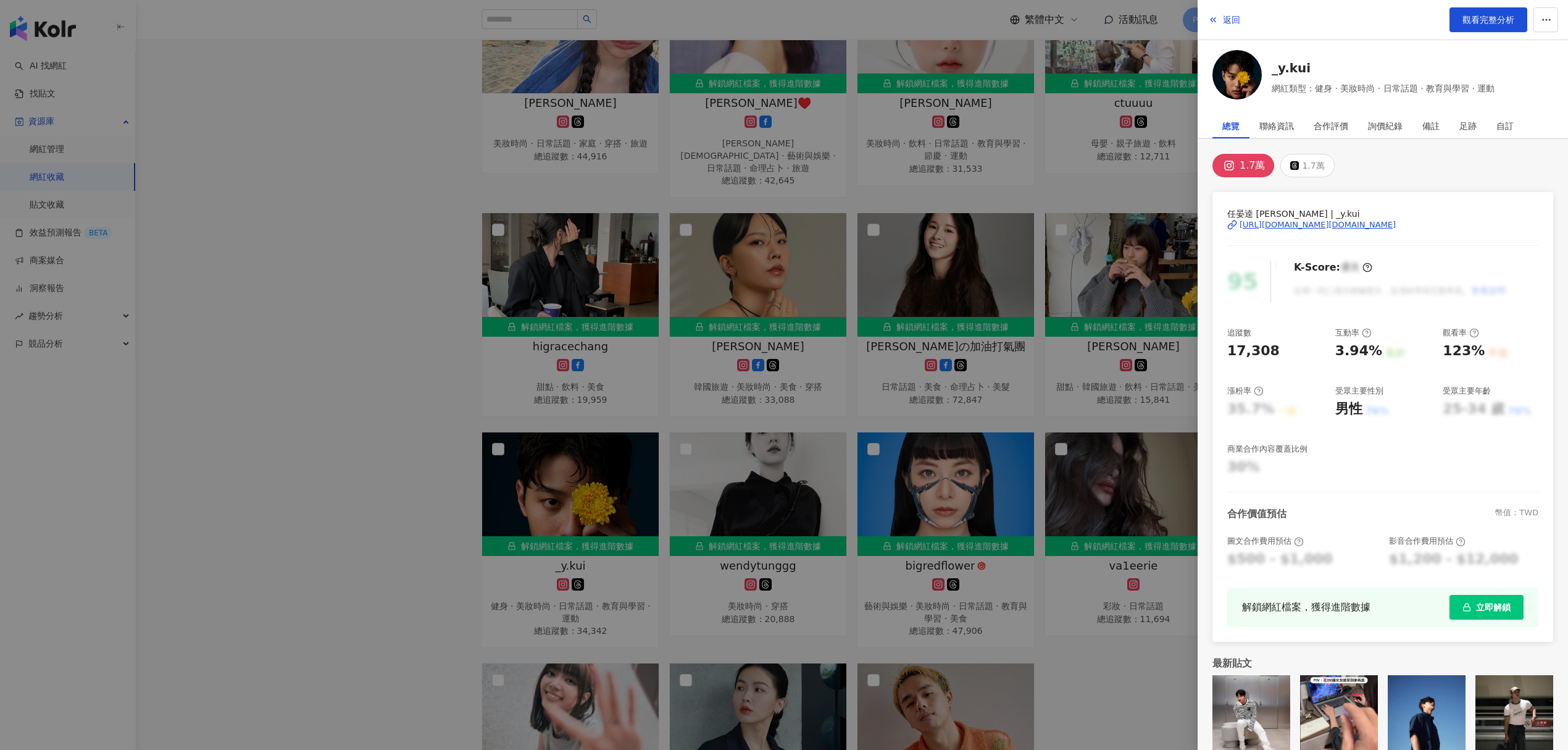
click at [911, 239] on div at bounding box center [784, 375] width 1568 height 750
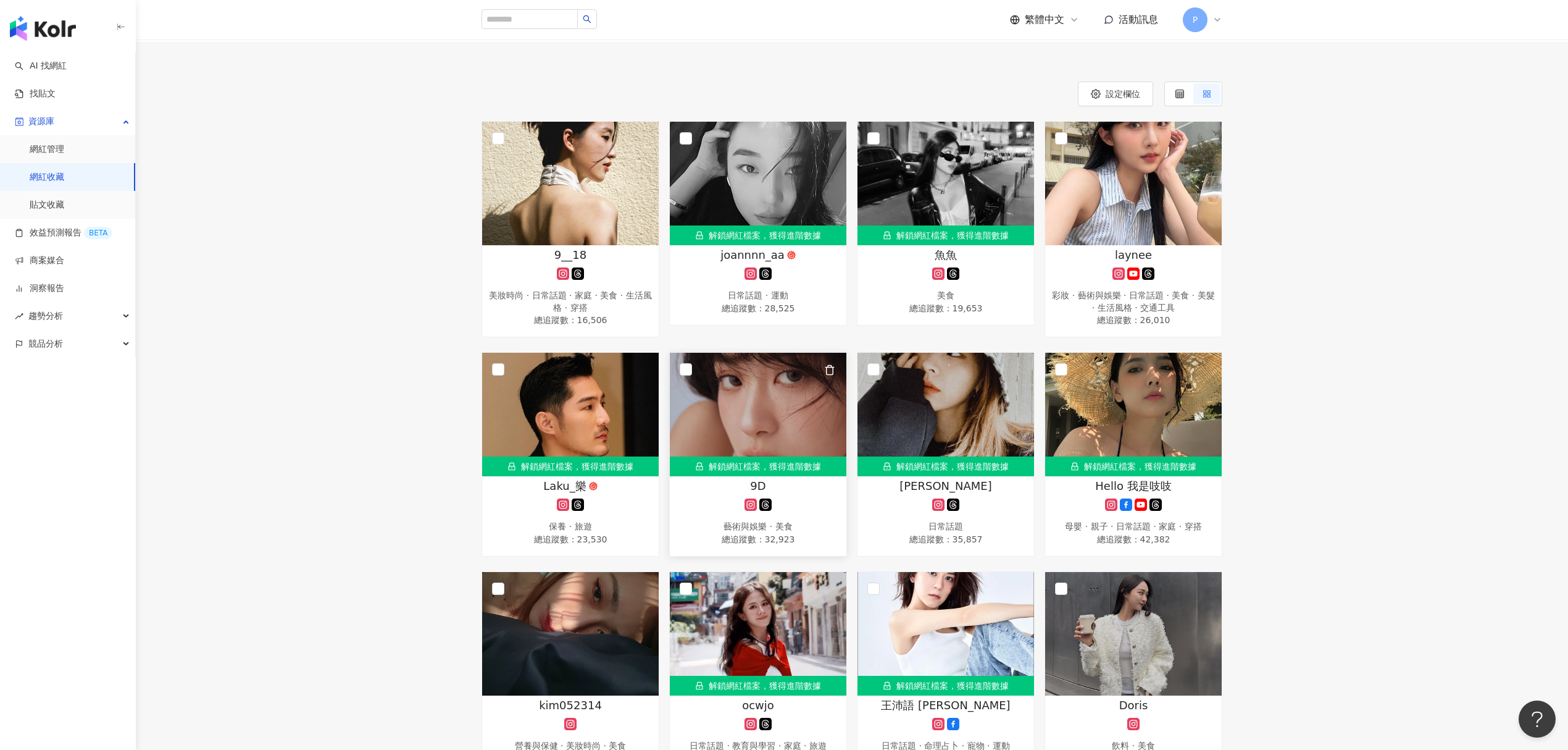
scroll to position [0, 0]
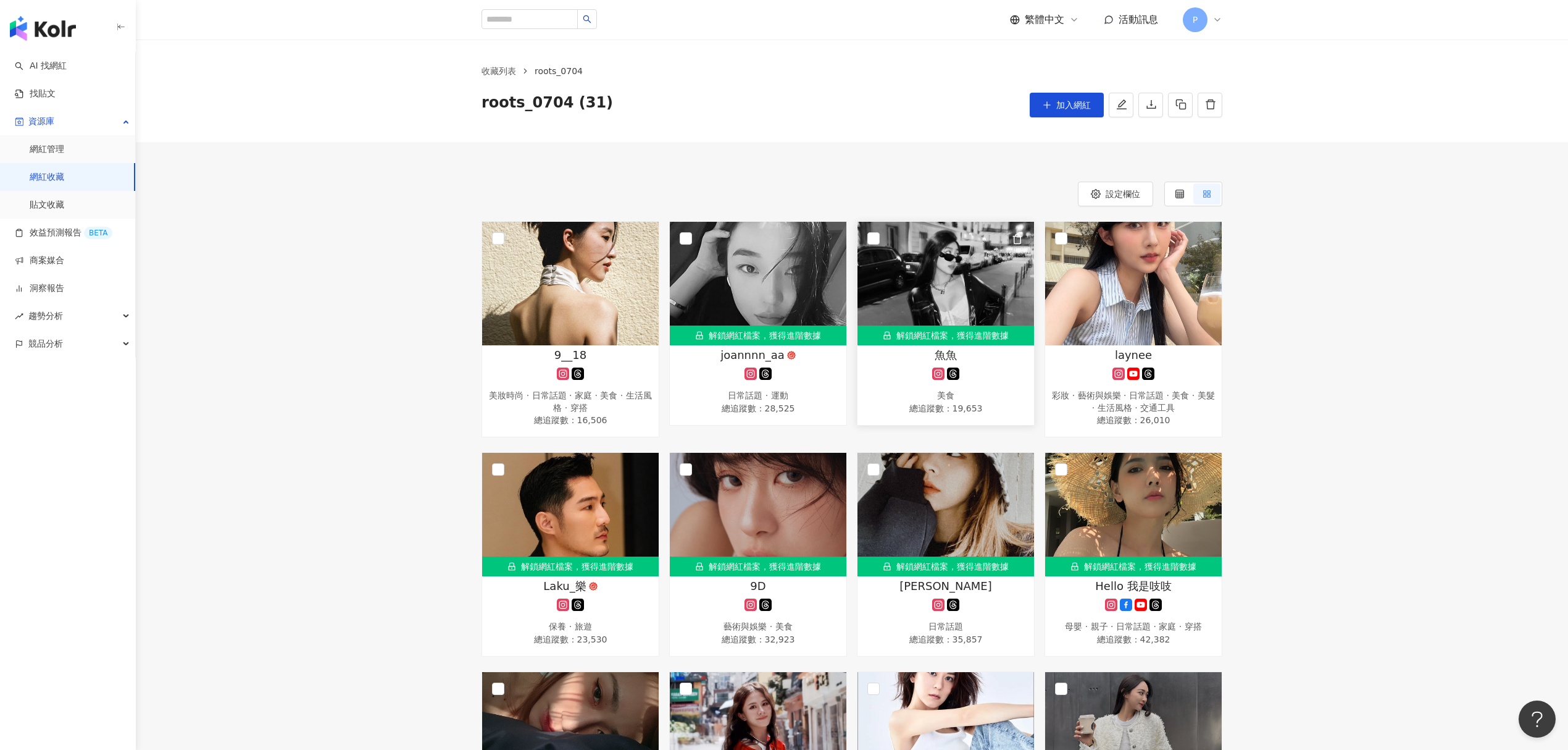
click at [930, 357] on div "魚魚" at bounding box center [946, 355] width 165 height 16
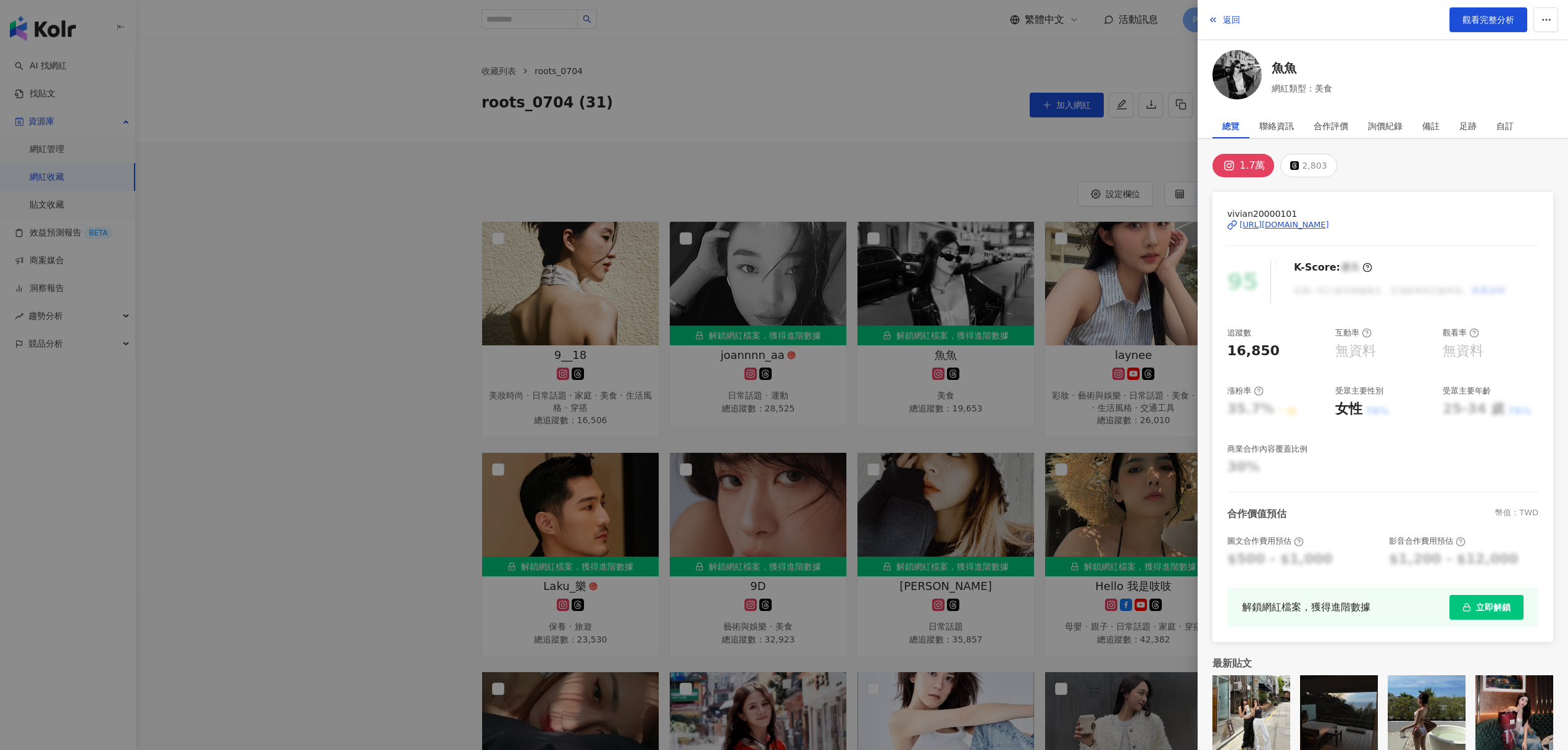
click at [1282, 222] on div "https://www.instagram.com/vivian20000101/" at bounding box center [1284, 225] width 90 height 11
click at [774, 35] on div at bounding box center [784, 375] width 1568 height 750
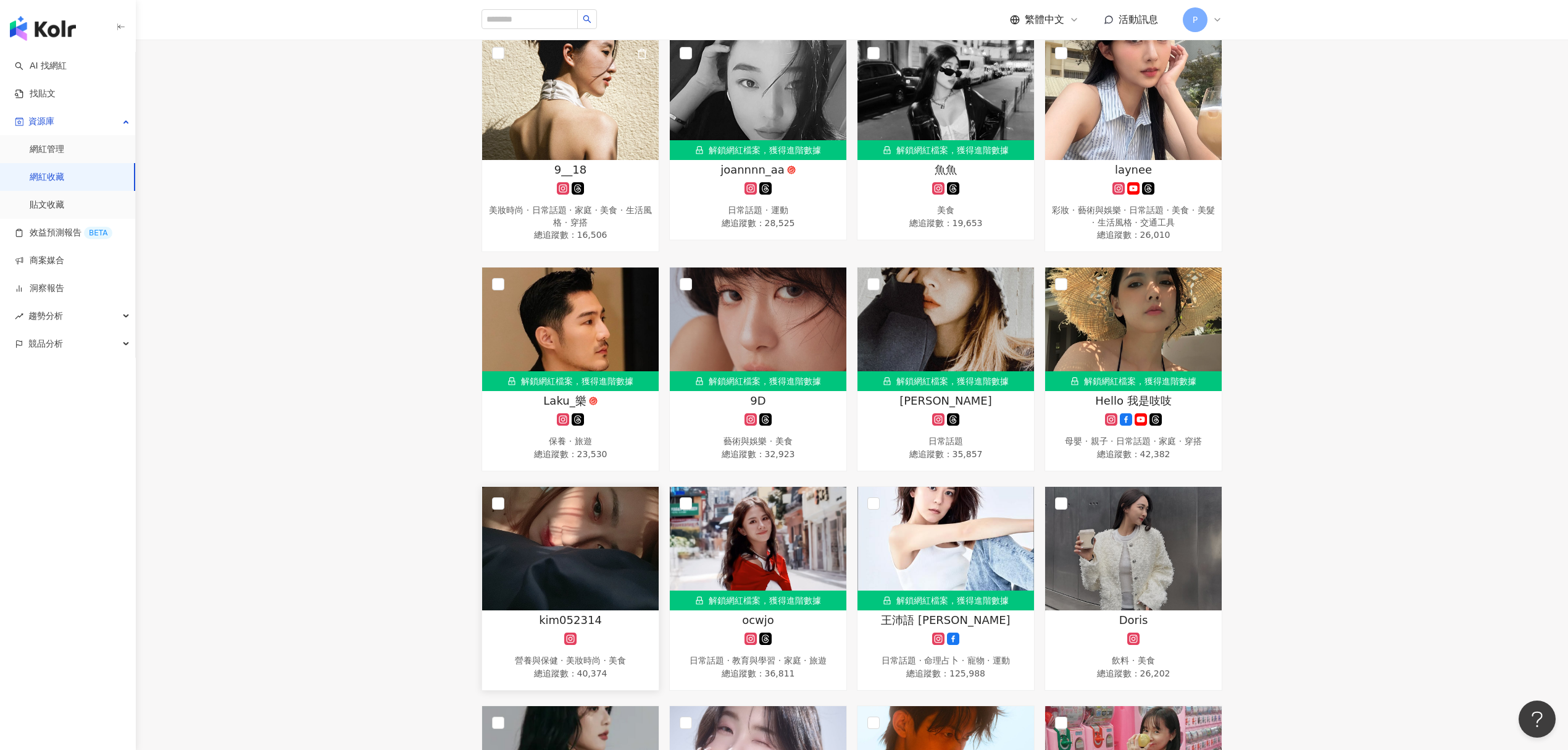
scroll to position [329, 0]
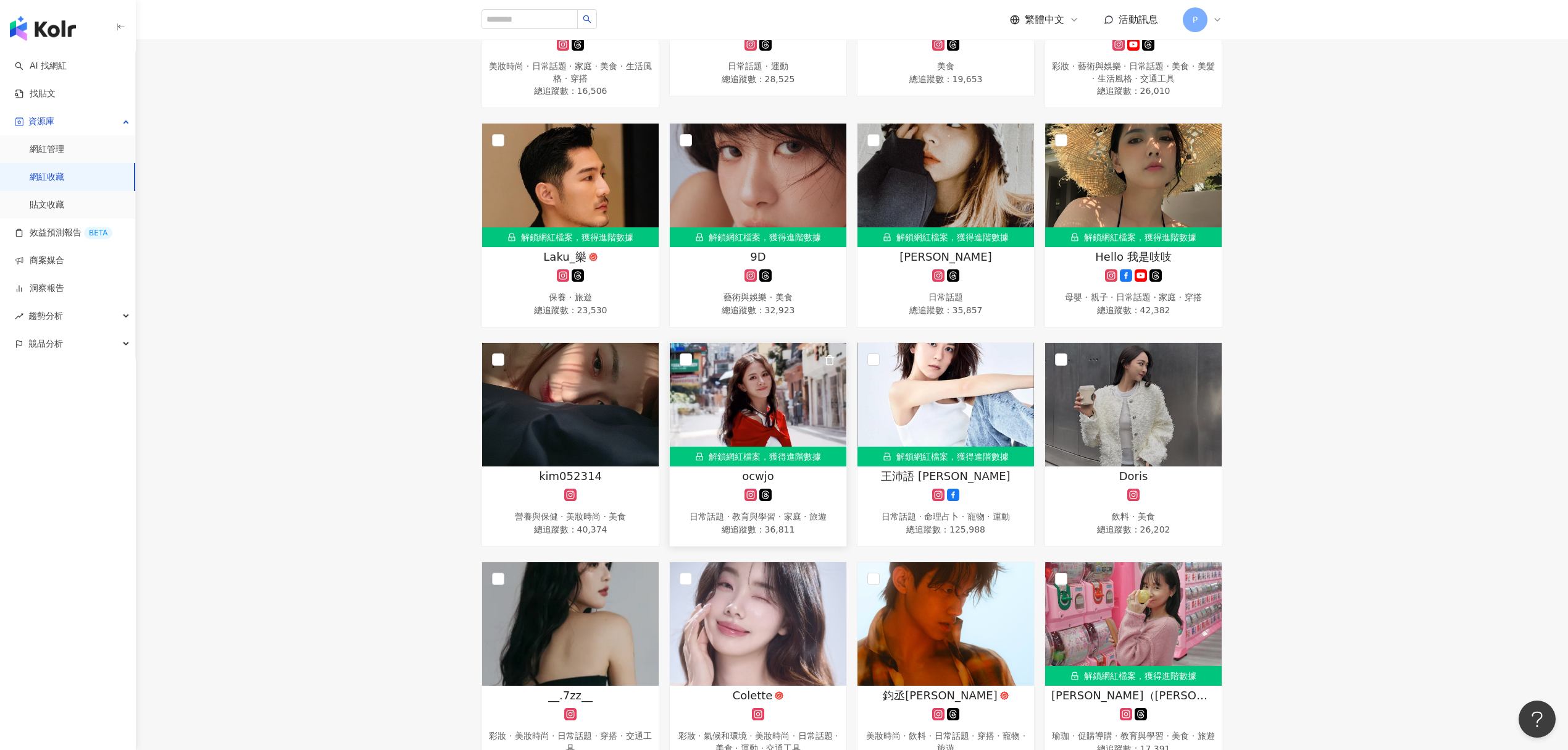
click at [695, 421] on img at bounding box center [758, 404] width 177 height 124
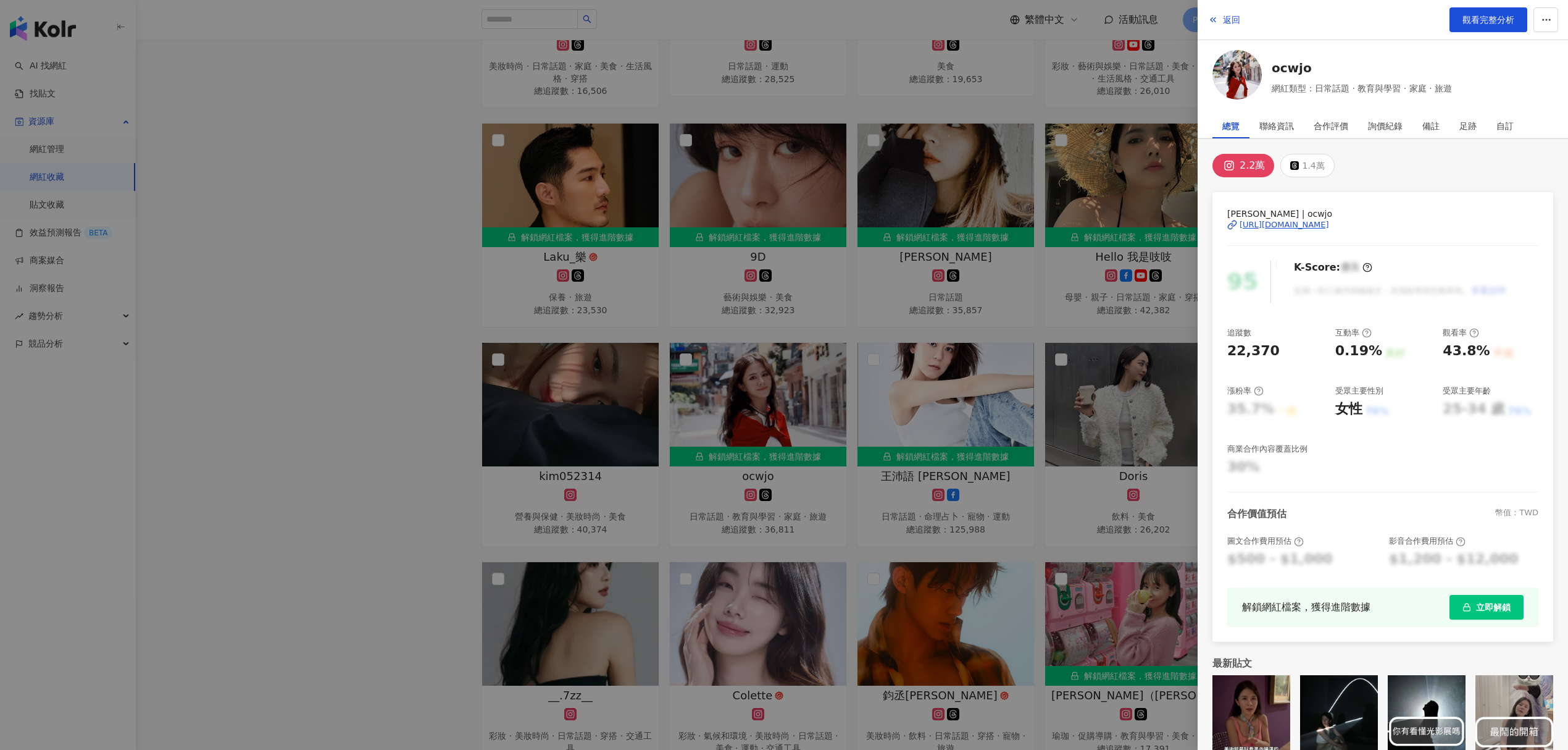
click at [1319, 224] on div "https://www.instagram.com/ocwjo/" at bounding box center [1284, 225] width 90 height 11
click at [267, 200] on div at bounding box center [784, 375] width 1568 height 750
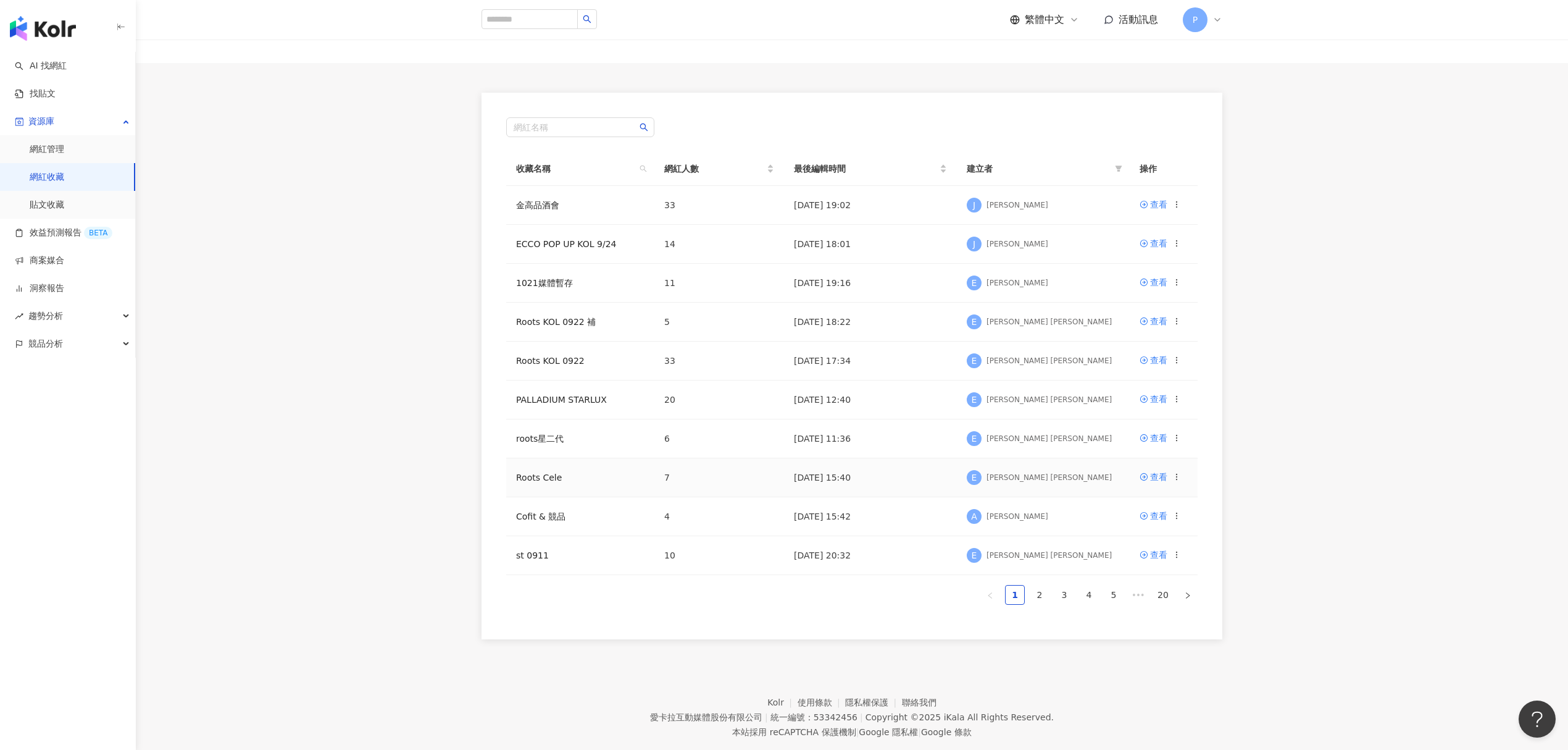
scroll to position [80, 0]
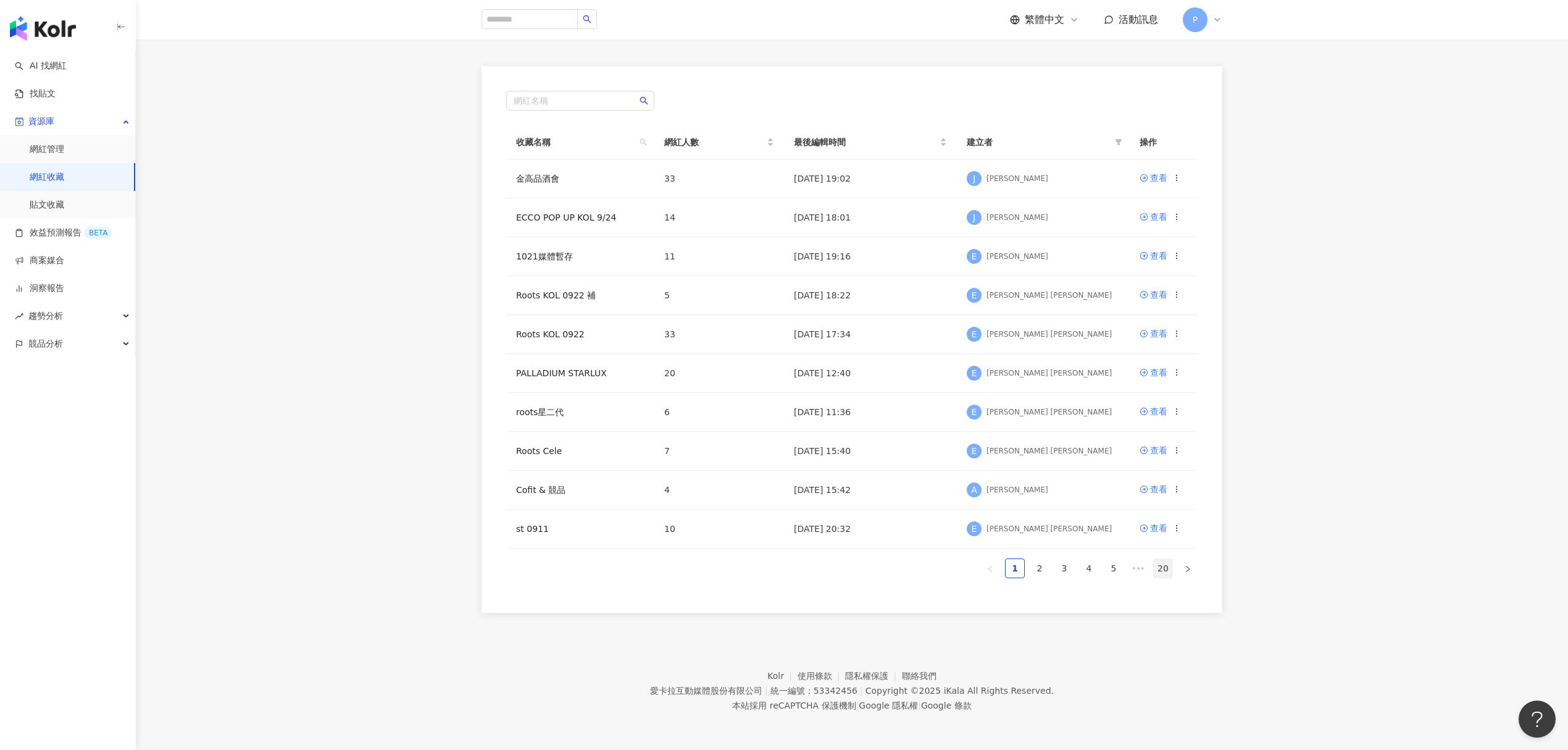
click at [1159, 570] on link "20" at bounding box center [1163, 568] width 18 height 18
click at [1132, 569] on link "19" at bounding box center [1138, 568] width 18 height 18
click at [1117, 564] on link "18" at bounding box center [1112, 568] width 18 height 18
click at [1070, 571] on link "16" at bounding box center [1064, 568] width 18 height 18
click at [537, 492] on link "ROOTS" at bounding box center [531, 489] width 30 height 10
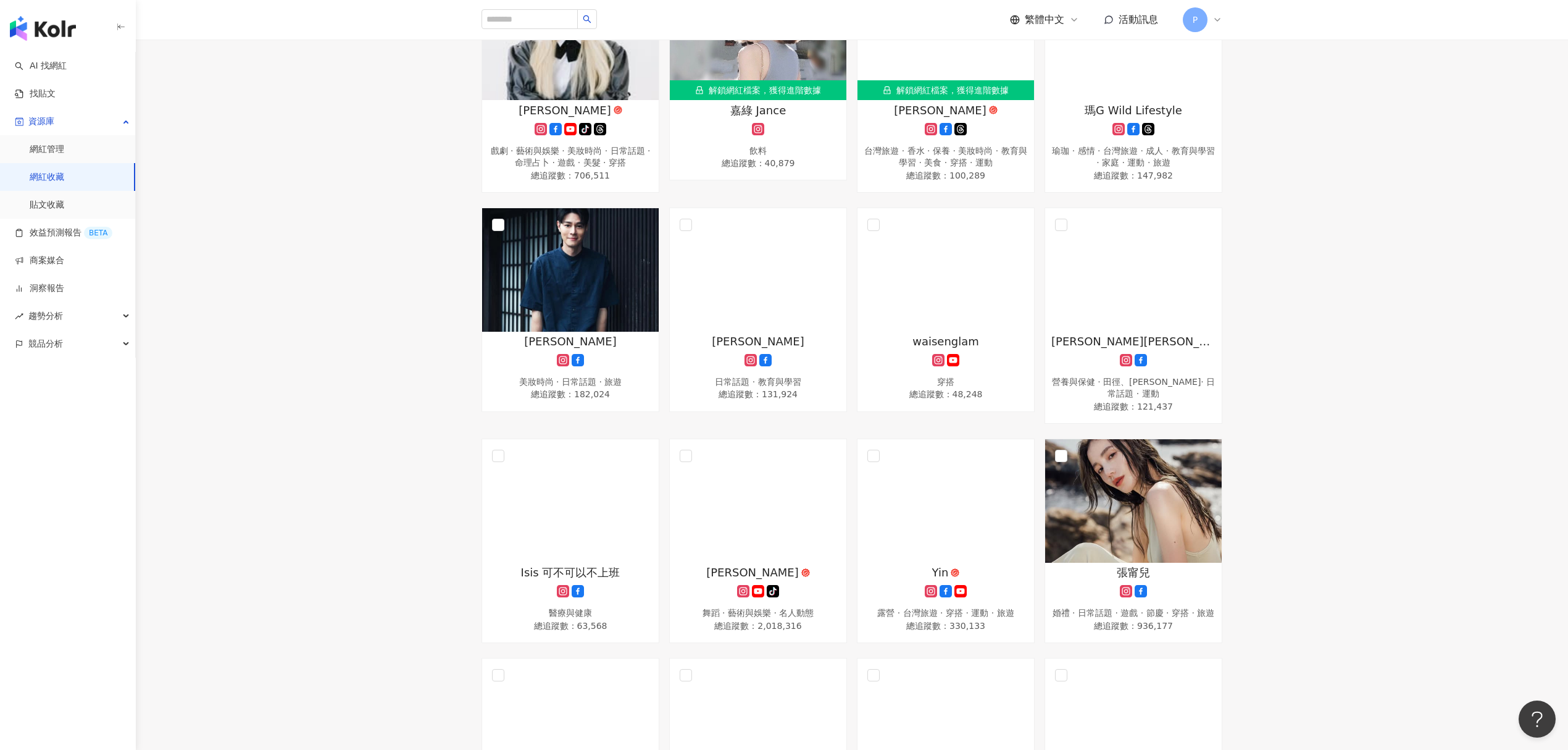
scroll to position [1317, 0]
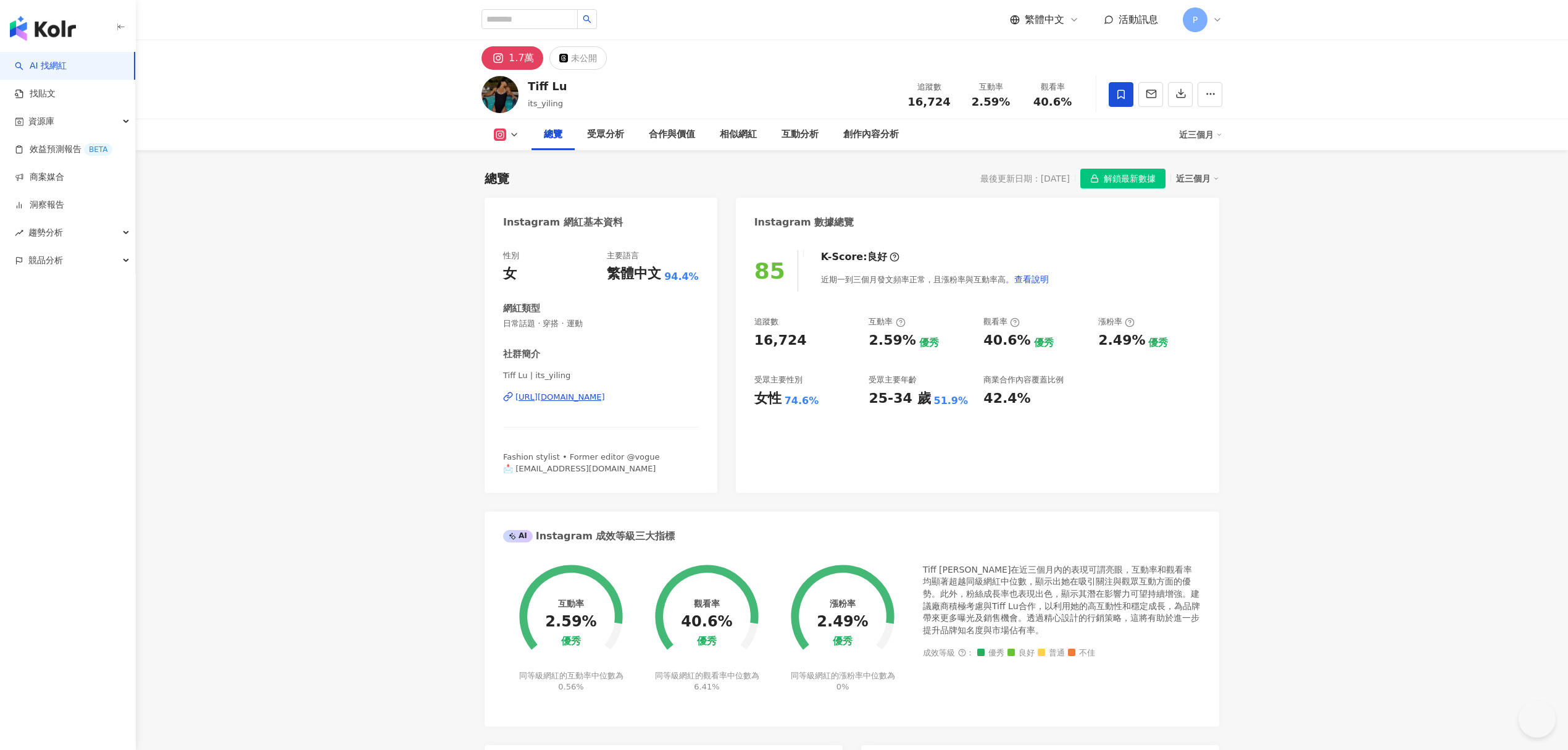
click at [1121, 94] on icon at bounding box center [1121, 94] width 11 height 11
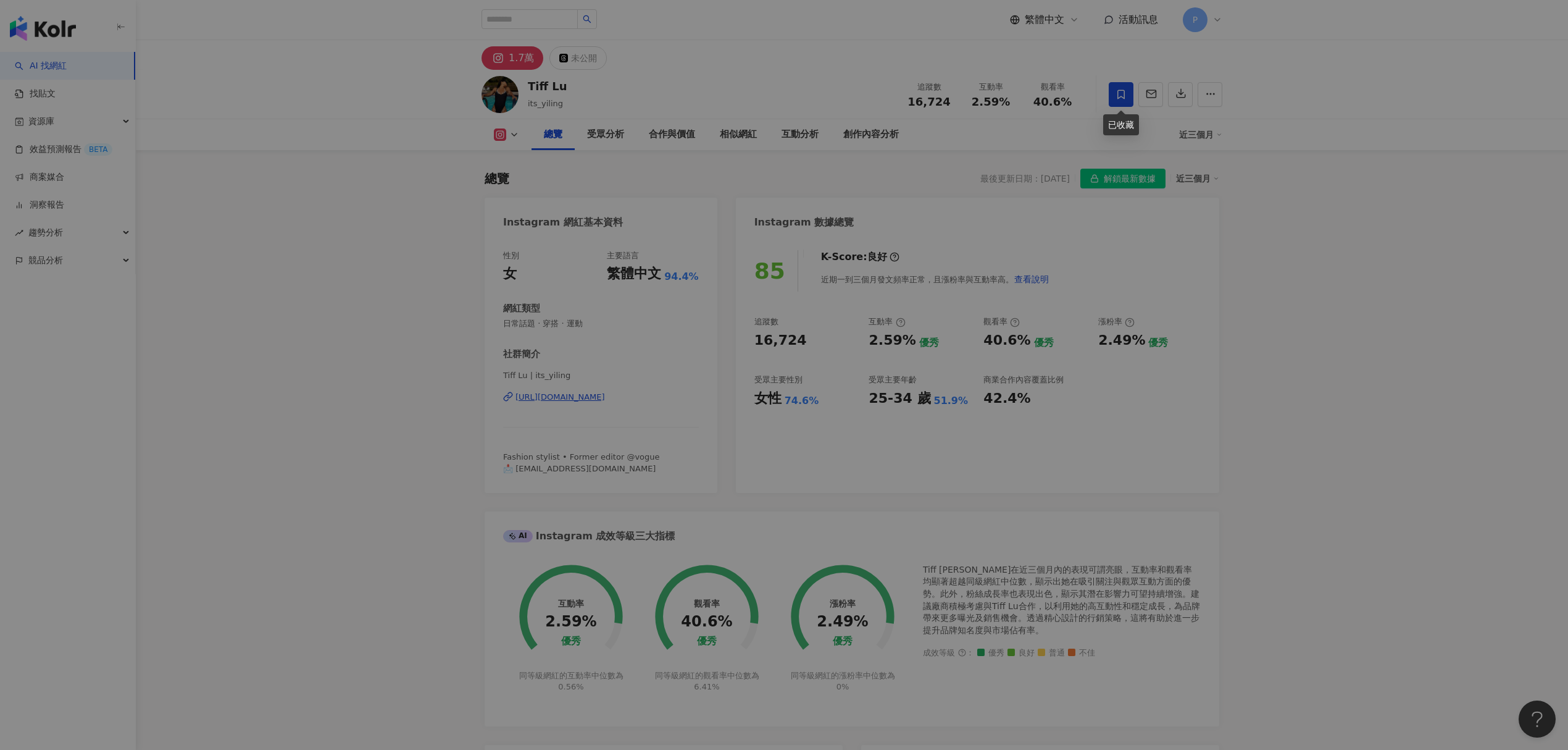
scroll to position [77, 0]
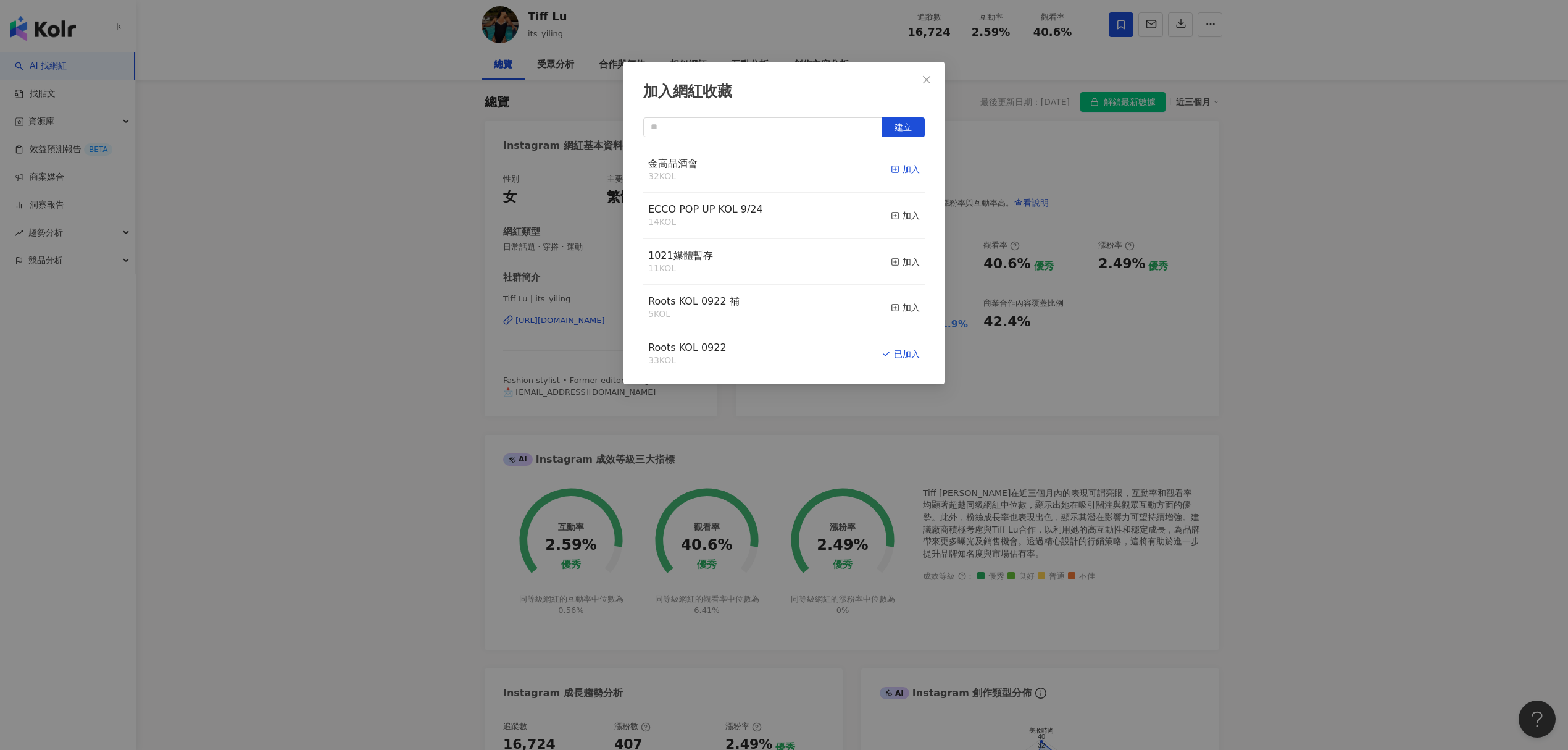
click at [891, 171] on icon "button" at bounding box center [896, 169] width 9 height 9
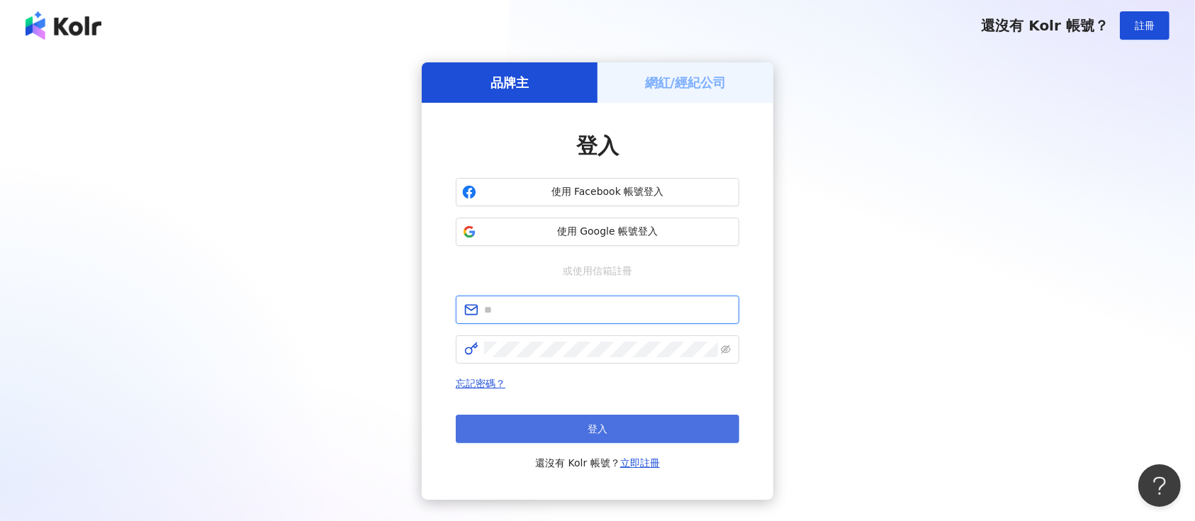
type input "**********"
click at [536, 419] on button "登入" at bounding box center [598, 429] width 284 height 28
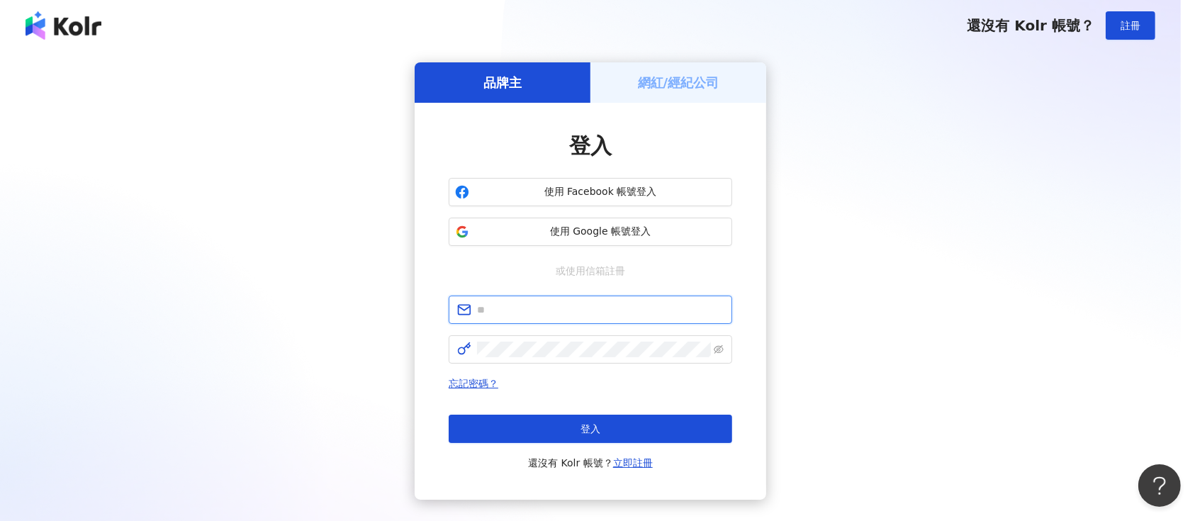
type input "**********"
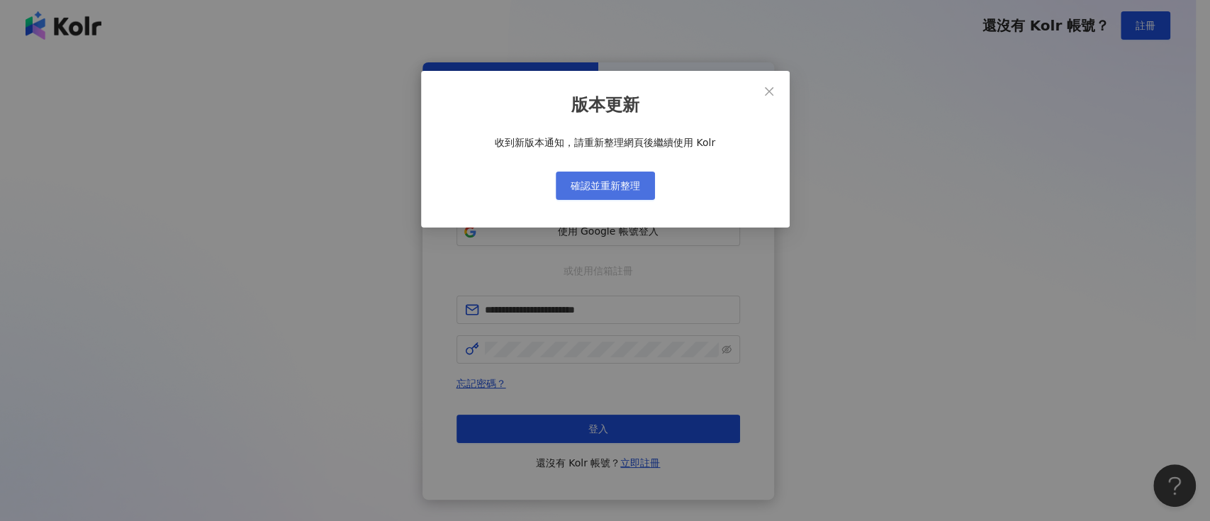
click at [646, 191] on button "確認並重新整理" at bounding box center [605, 186] width 99 height 28
type input "**********"
click at [576, 176] on button "確認並重新整理" at bounding box center [605, 186] width 99 height 28
type input "**********"
drag, startPoint x: 761, startPoint y: 95, endPoint x: 740, endPoint y: 82, distance: 24.8
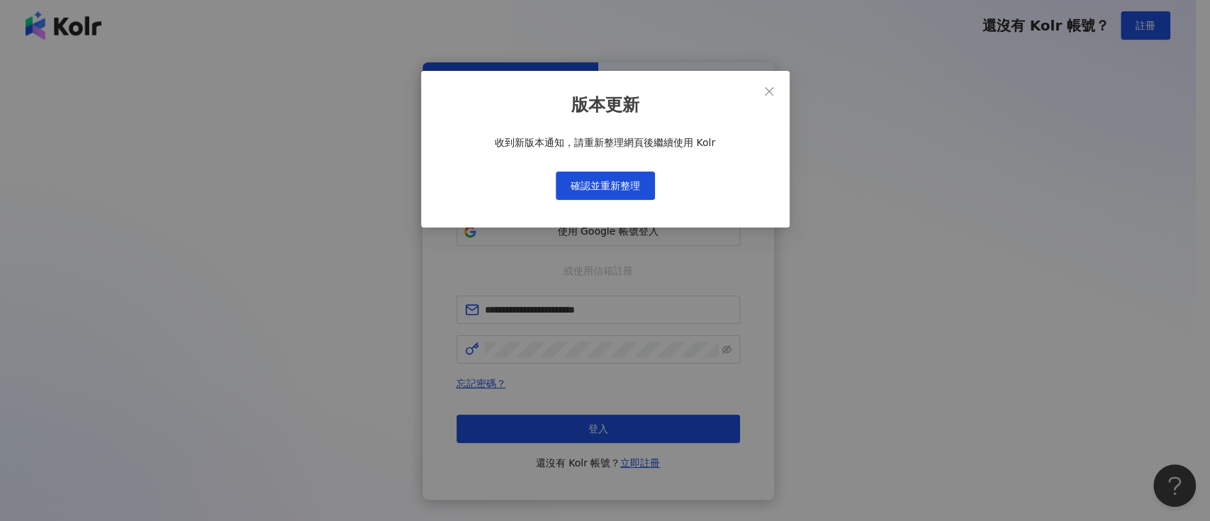
click at [761, 94] on span "Close" at bounding box center [769, 91] width 28 height 11
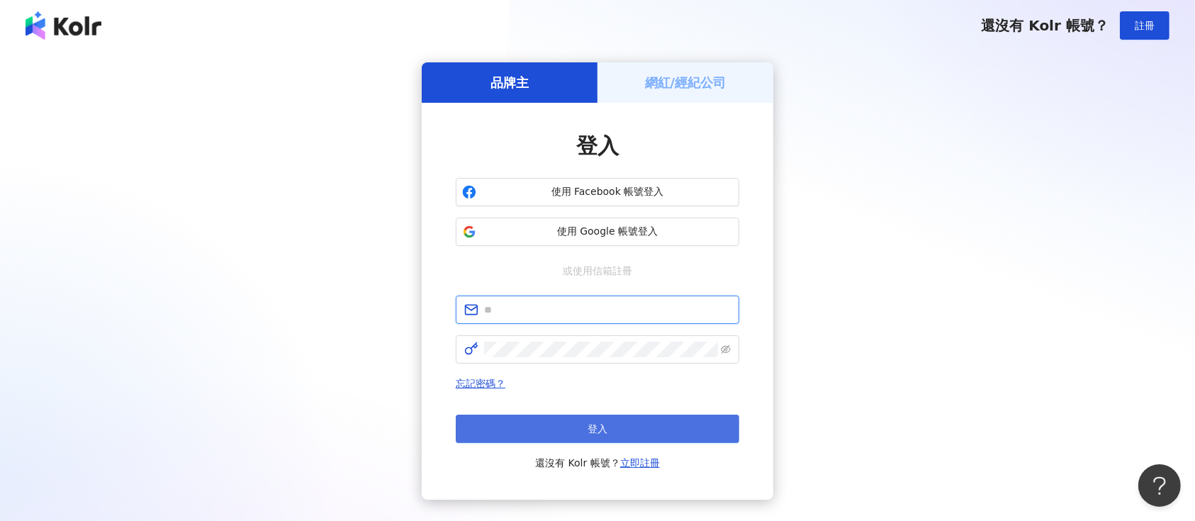
type input "**********"
click at [612, 417] on button "登入" at bounding box center [598, 429] width 284 height 28
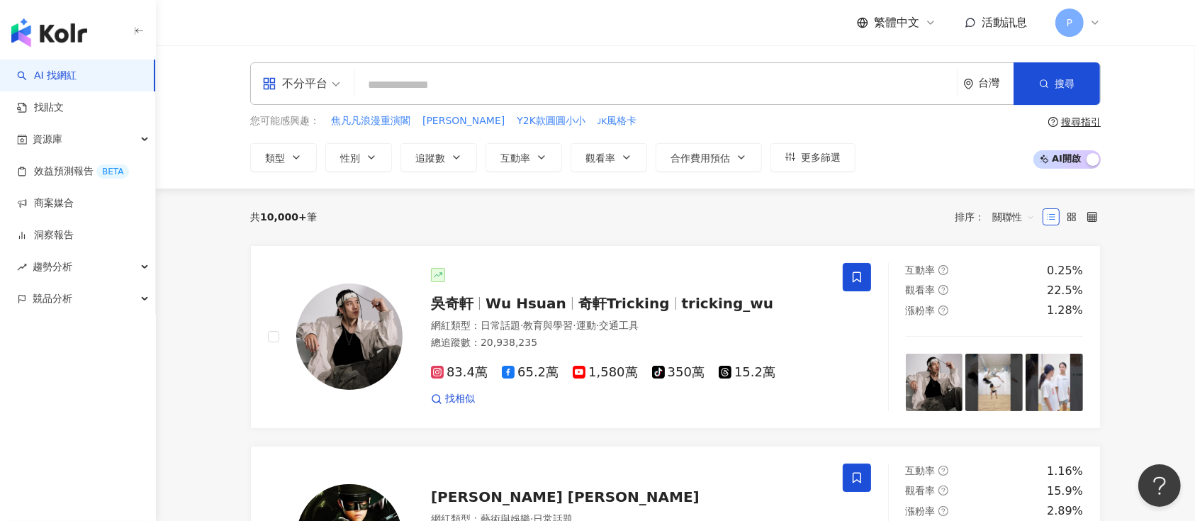
click at [332, 84] on span "不分平台" at bounding box center [301, 83] width 78 height 23
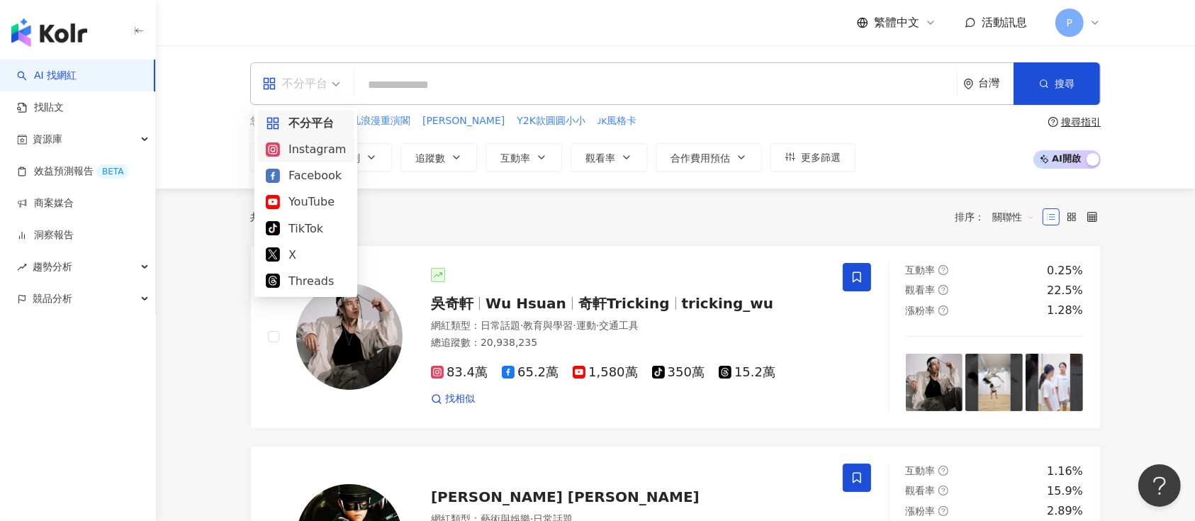
click at [319, 157] on div "Instagram" at bounding box center [306, 149] width 80 height 18
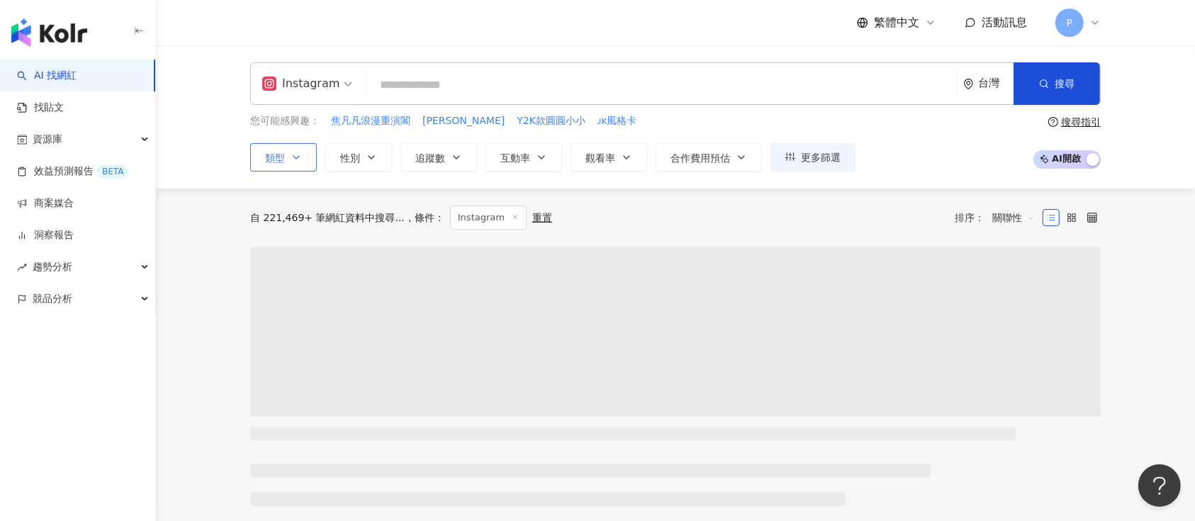
click at [303, 152] on button "類型" at bounding box center [283, 157] width 67 height 28
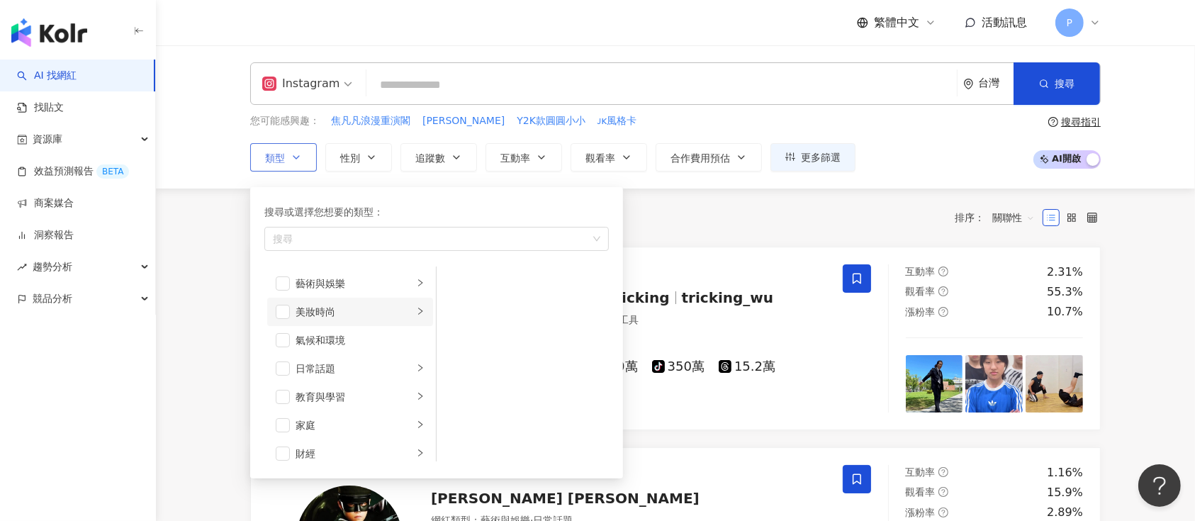
click at [319, 304] on div "美妝時尚" at bounding box center [355, 312] width 118 height 16
click at [483, 421] on div "穿搭" at bounding box center [533, 426] width 130 height 16
click at [359, 287] on div "藝術與娛樂" at bounding box center [355, 284] width 118 height 16
click at [462, 303] on li "音樂" at bounding box center [522, 312] width 167 height 28
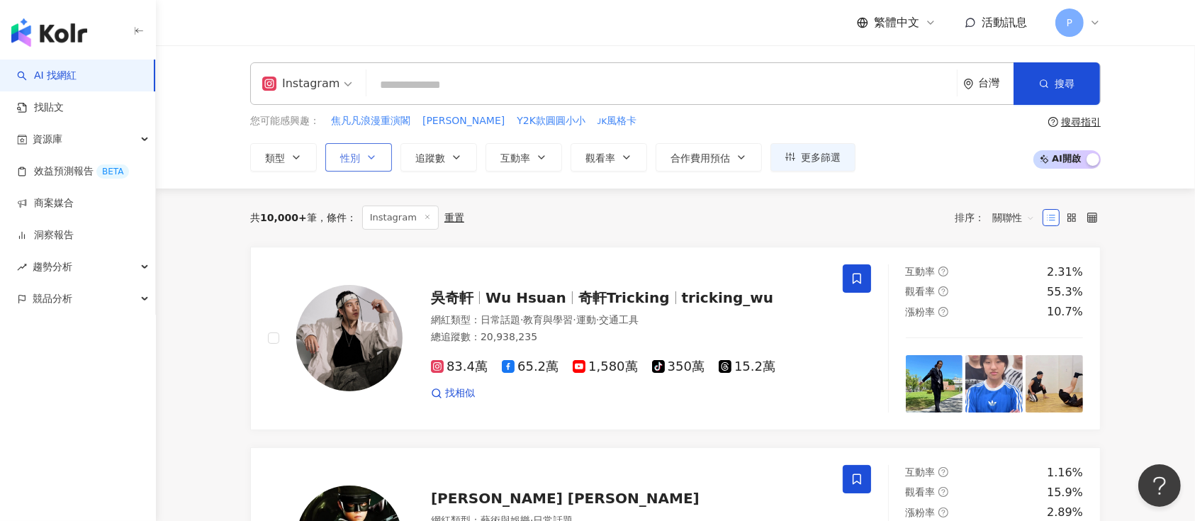
click at [369, 155] on icon "button" at bounding box center [371, 157] width 11 height 11
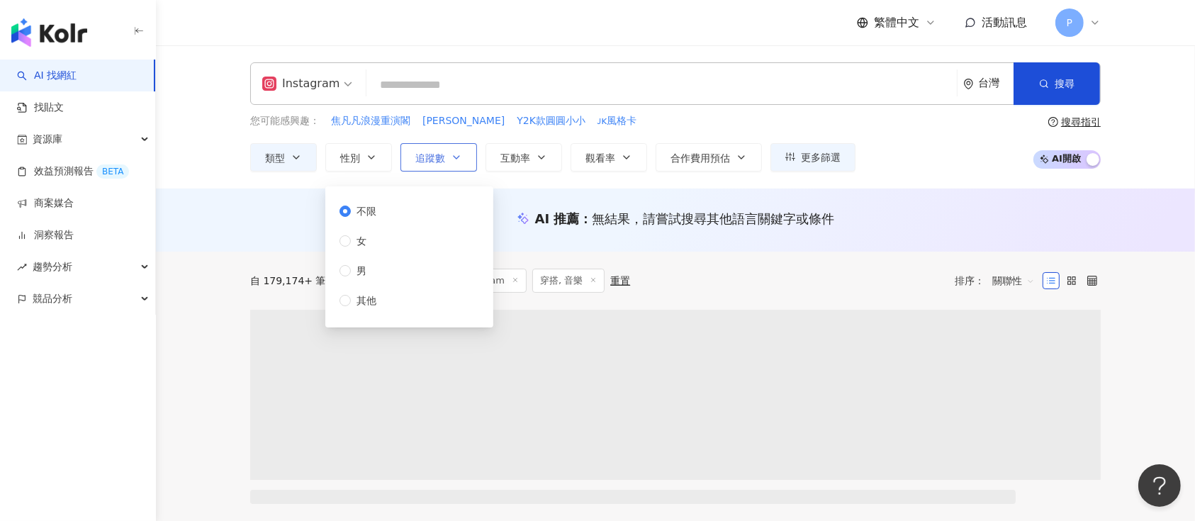
click at [456, 146] on button "追蹤數" at bounding box center [438, 157] width 77 height 28
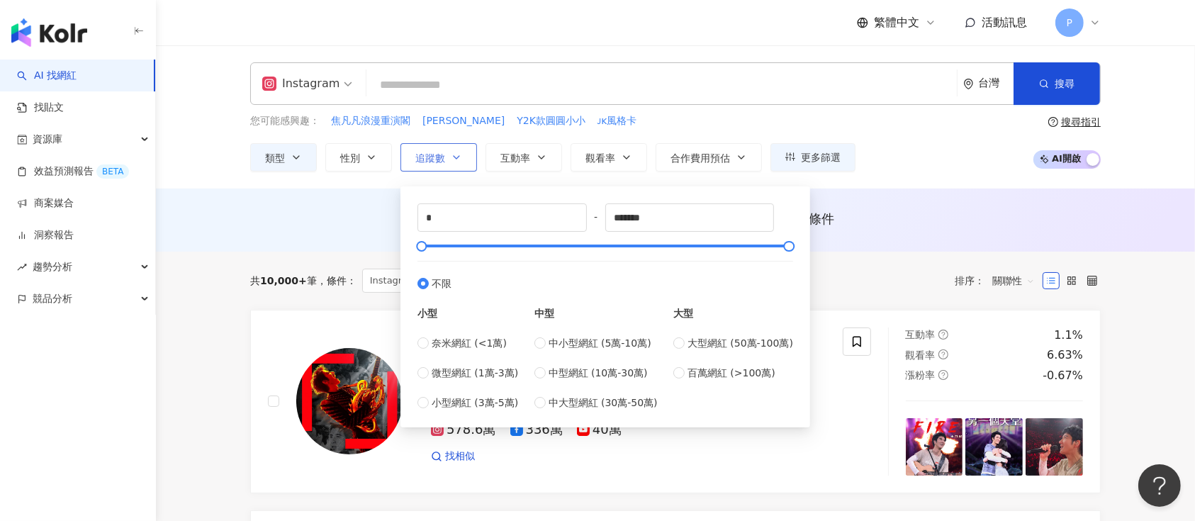
click at [436, 152] on span "追蹤數" at bounding box center [430, 157] width 30 height 11
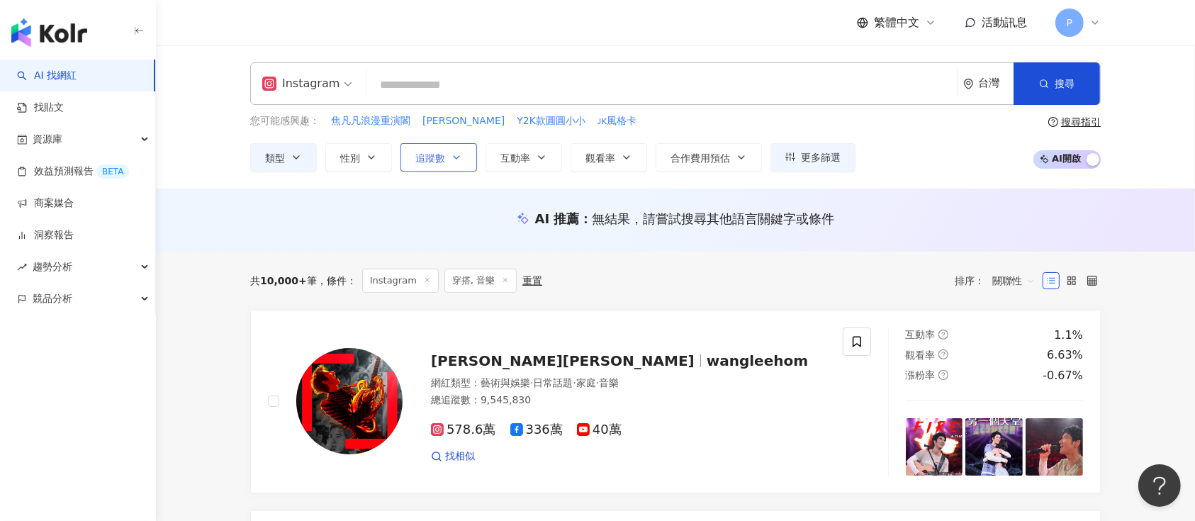
click at [437, 154] on span "追蹤數" at bounding box center [430, 157] width 30 height 11
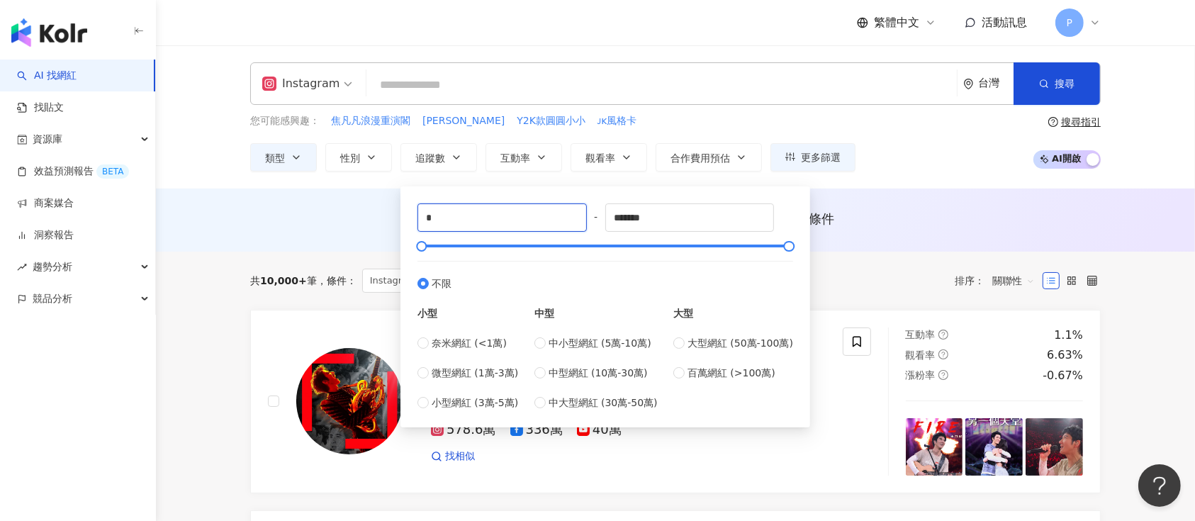
drag, startPoint x: 442, startPoint y: 213, endPoint x: 413, endPoint y: 202, distance: 30.9
click at [413, 202] on div "* - ******* 不限 小型 奈米網紅 (<1萬) 微型網紅 (1萬-3萬) 小型網紅 (3萬-5萬) 中型 中小型網紅 (5萬-10萬) 中型網紅 (…" at bounding box center [605, 307] width 393 height 224
type input "*****"
drag, startPoint x: 676, startPoint y: 220, endPoint x: 450, endPoint y: 230, distance: 225.6
click at [450, 230] on div "***** - ******* 不限 小型 奈米網紅 (<1萬) 微型網紅 (1萬-3萬) 小型網紅 (3萬-5萬) 中型 中小型網紅 (5萬-10萬) 中型…" at bounding box center [606, 306] width 376 height 207
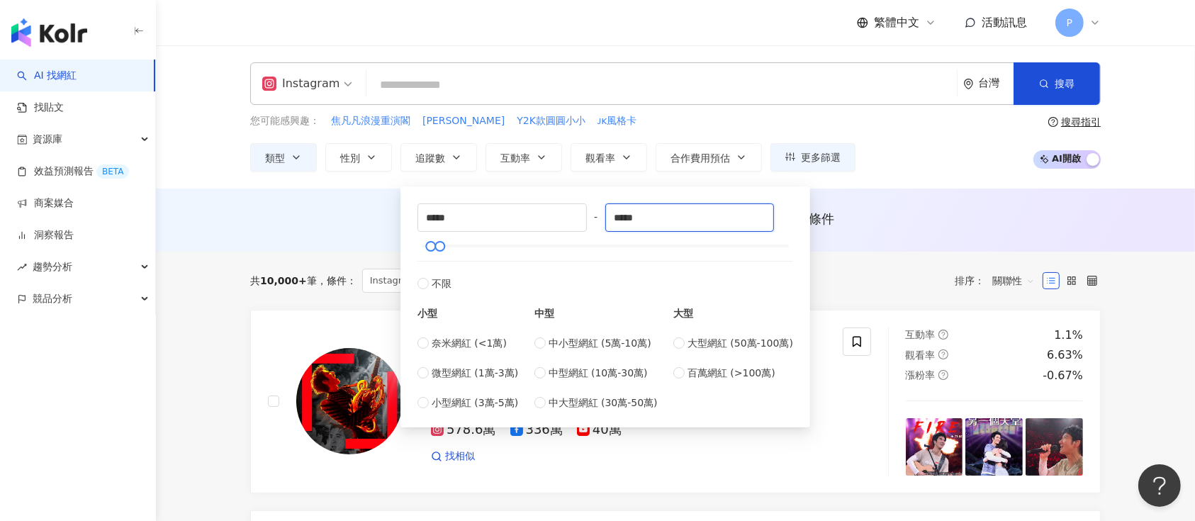
type input "*****"
click at [895, 147] on div "您可能感興趣： 焦凡凡浪漫重演閣 陳庭妮 Y2K款圓圓小小 ᴊᴋ風格卡 類型 性別 追蹤數 互動率 觀看率 合作費用預估 更多篩選 不限 女 男 其他 ***…" at bounding box center [675, 142] width 851 height 58
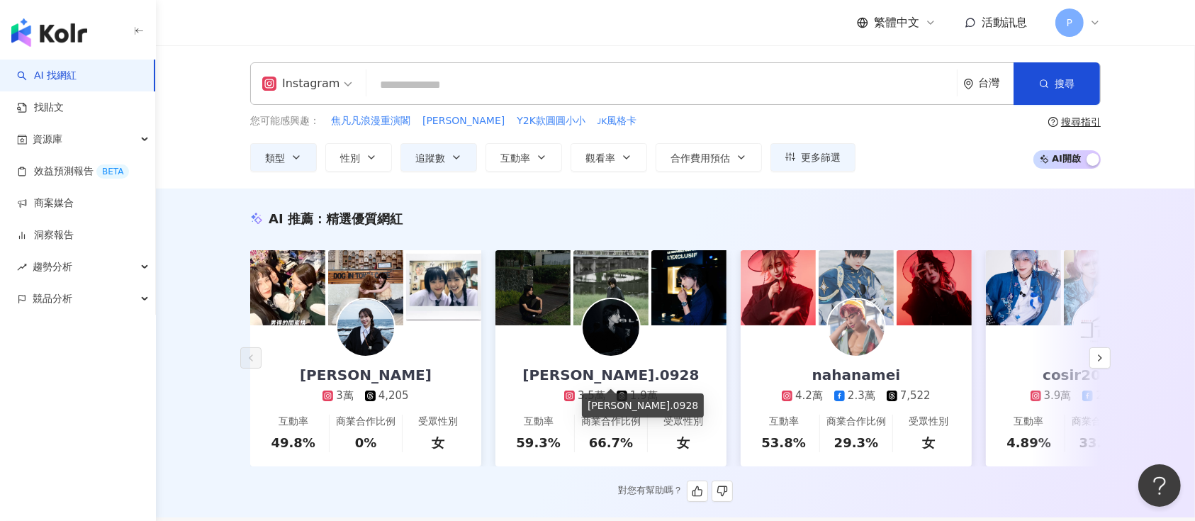
click at [618, 369] on div "[PERSON_NAME].0928" at bounding box center [610, 375] width 205 height 20
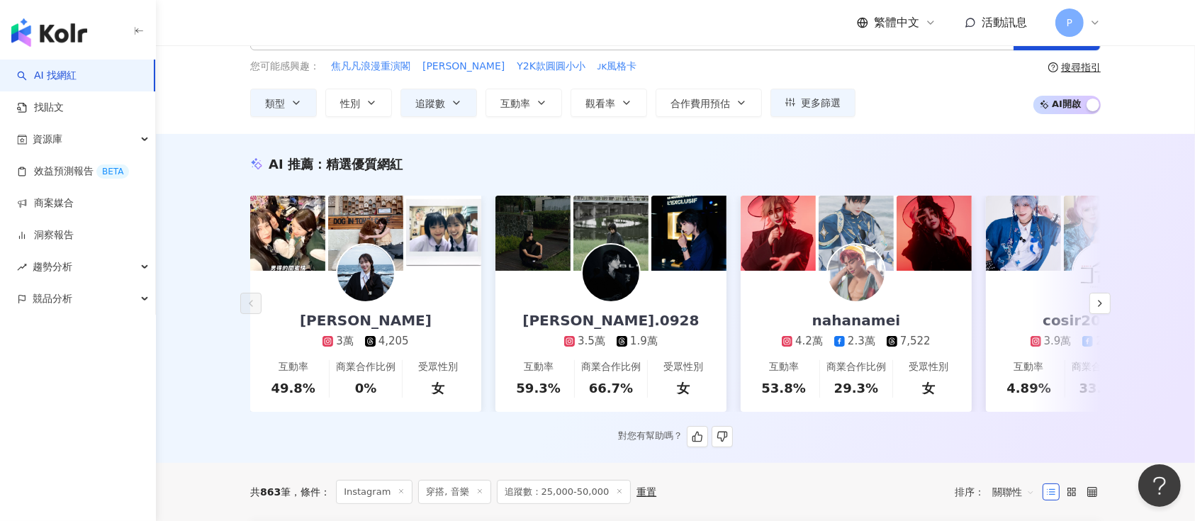
scroll to position [94, 0]
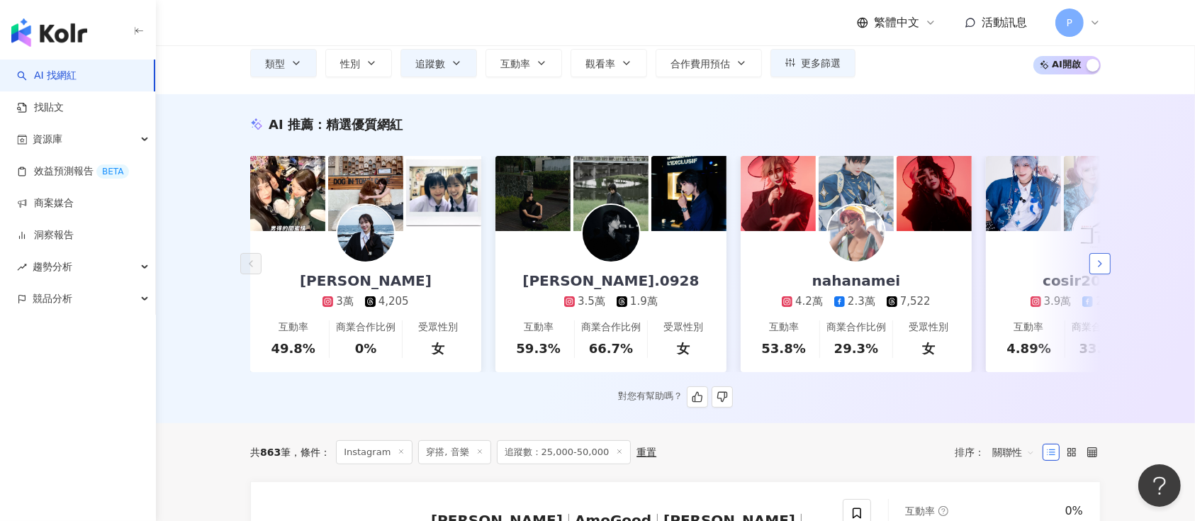
click at [1098, 266] on icon "button" at bounding box center [1099, 263] width 11 height 11
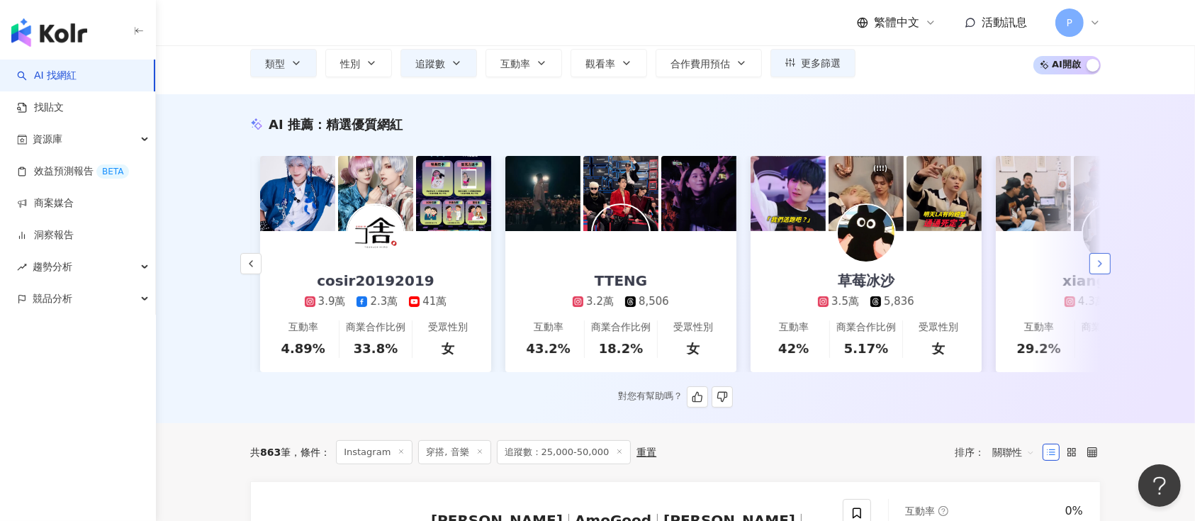
scroll to position [0, 736]
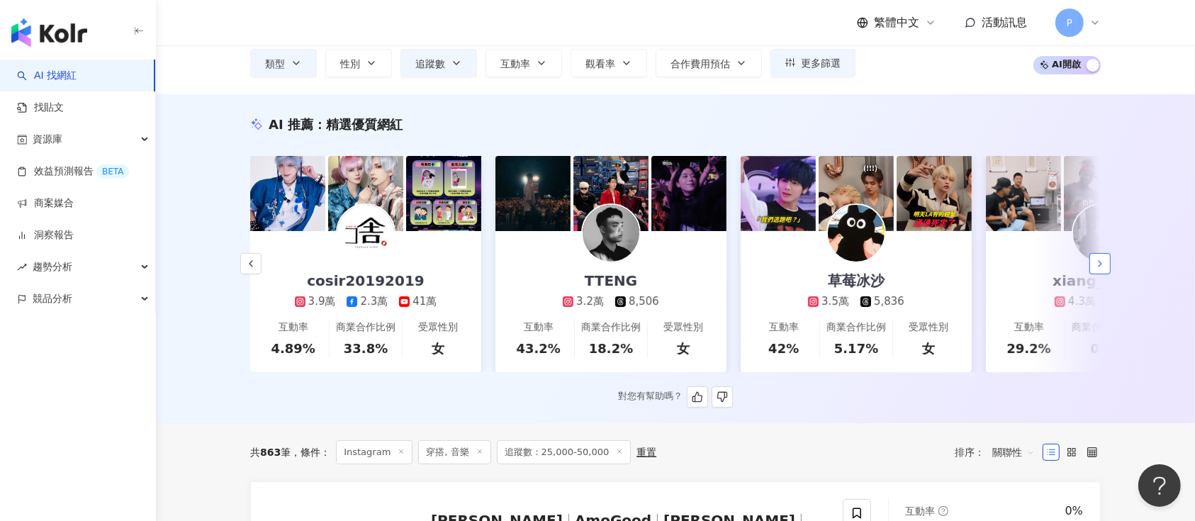
click at [1094, 264] on icon "button" at bounding box center [1099, 263] width 11 height 11
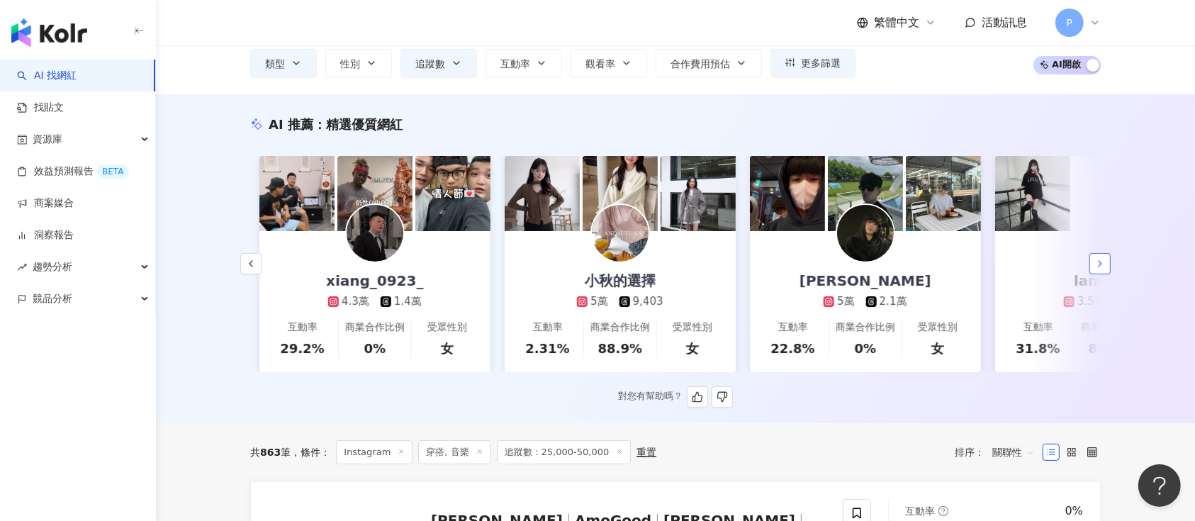
scroll to position [0, 1472]
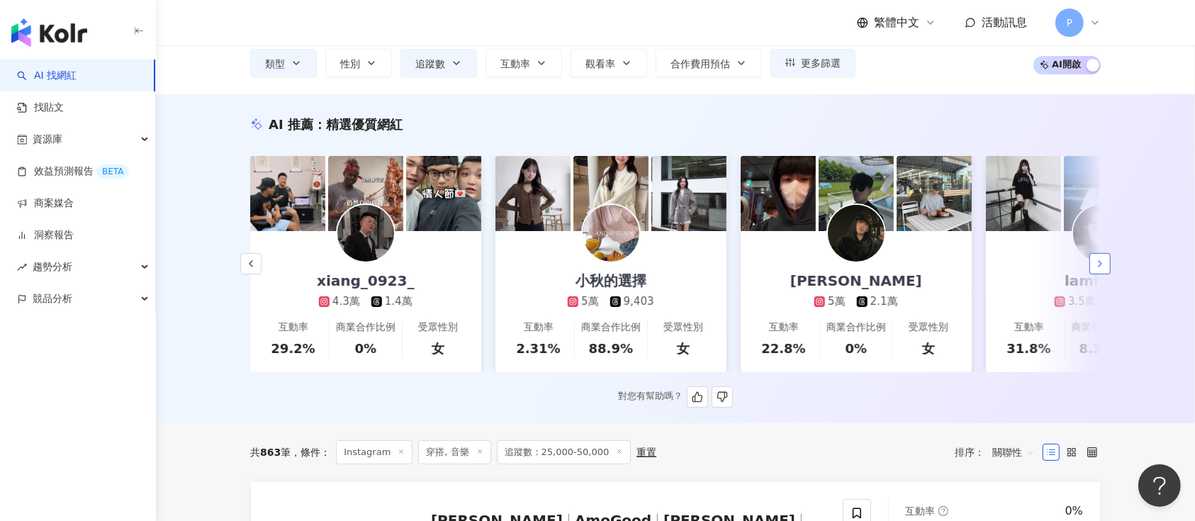
click at [1095, 267] on icon "button" at bounding box center [1099, 263] width 11 height 11
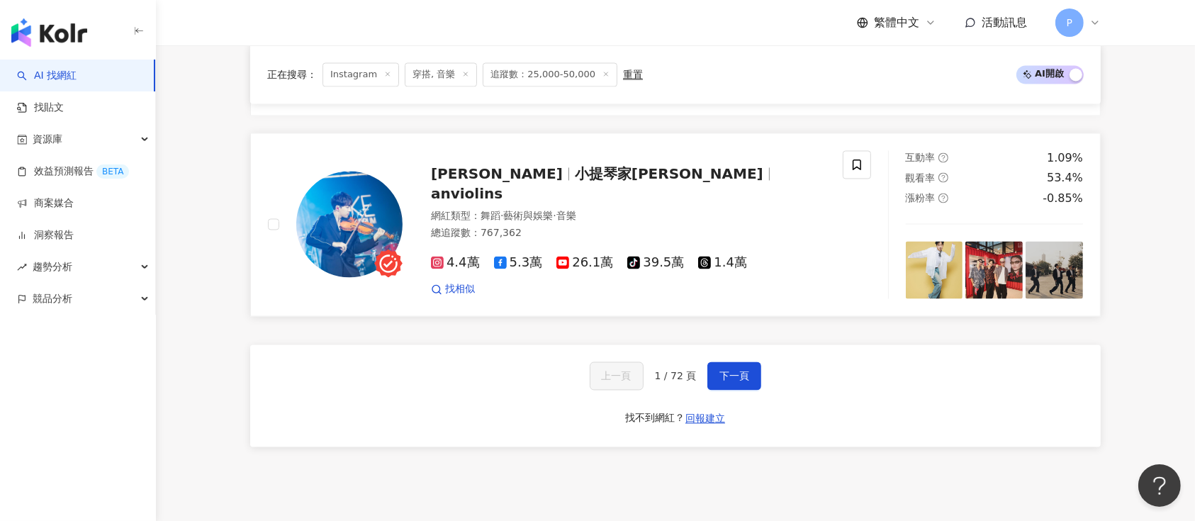
scroll to position [2591, 0]
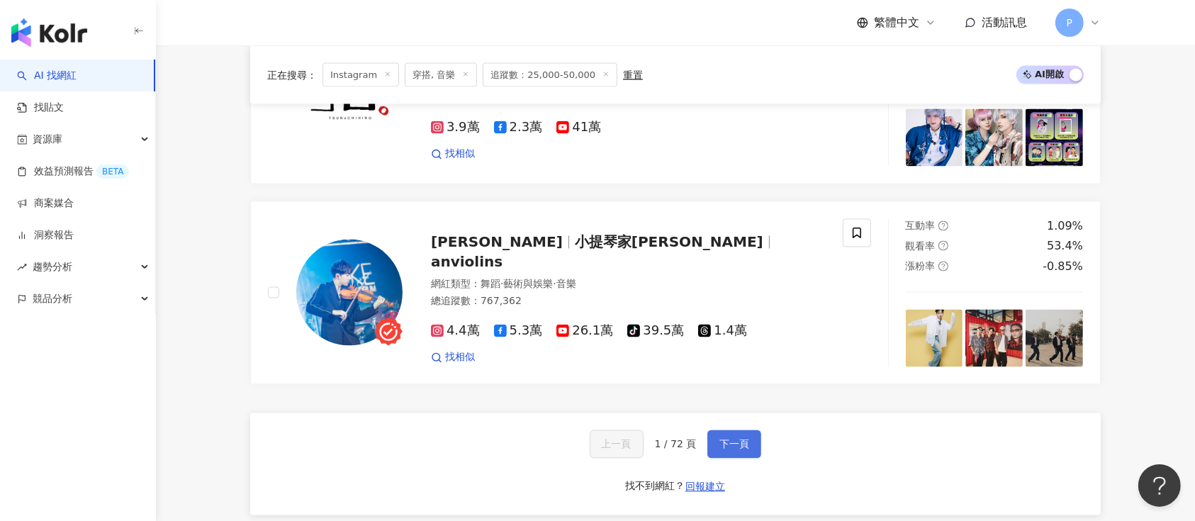
click at [736, 441] on span "下一頁" at bounding box center [734, 444] width 30 height 11
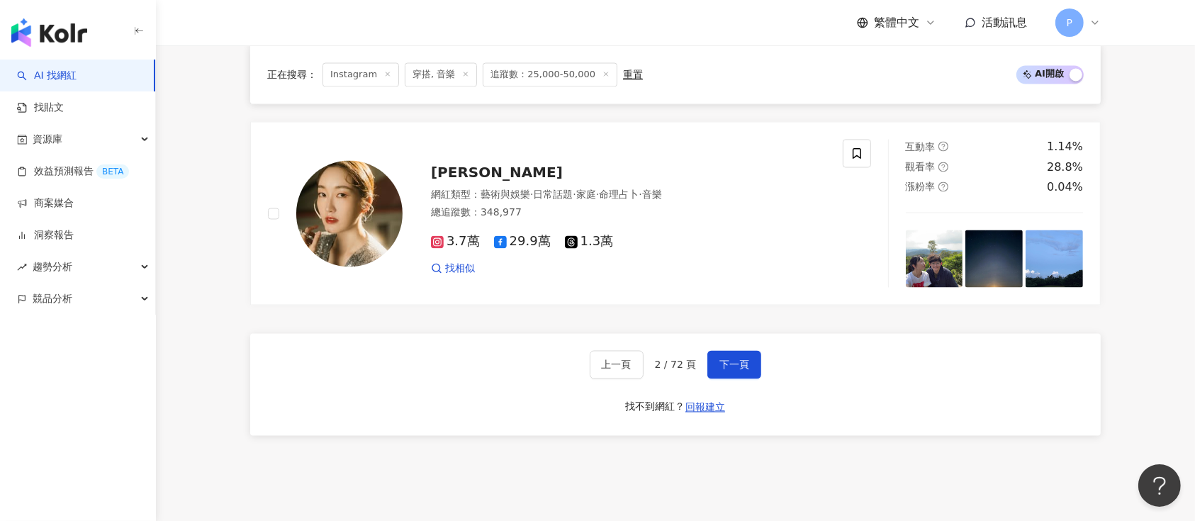
scroll to position [2779, 0]
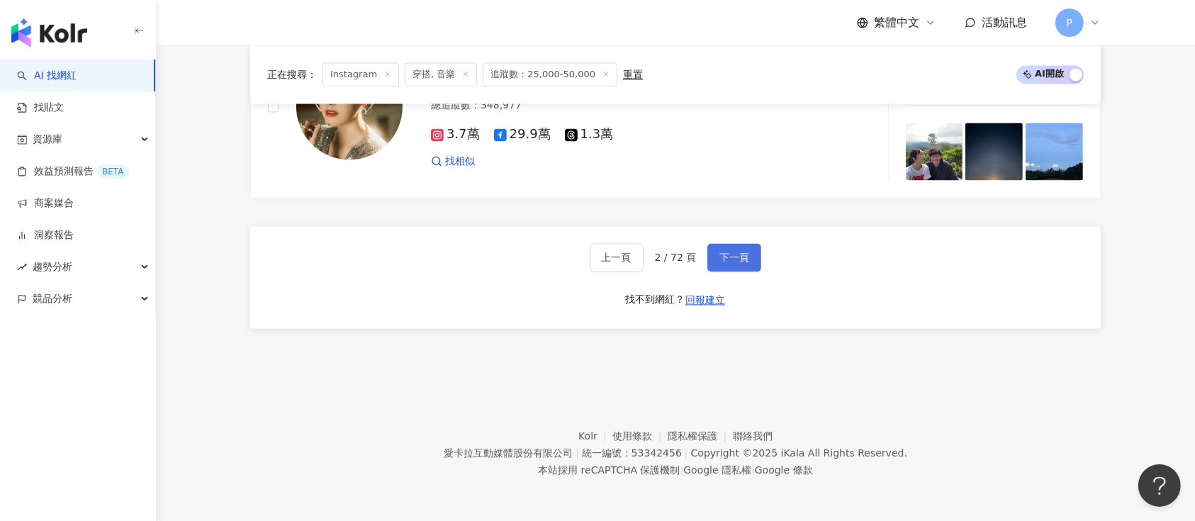
click at [736, 263] on span "下一頁" at bounding box center [734, 257] width 30 height 11
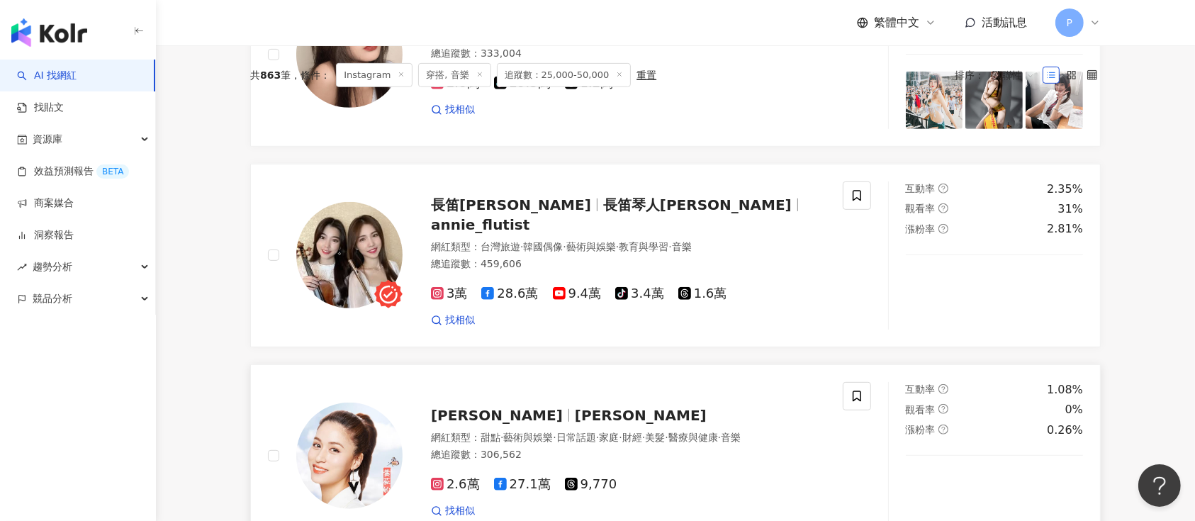
scroll to position [2820, 0]
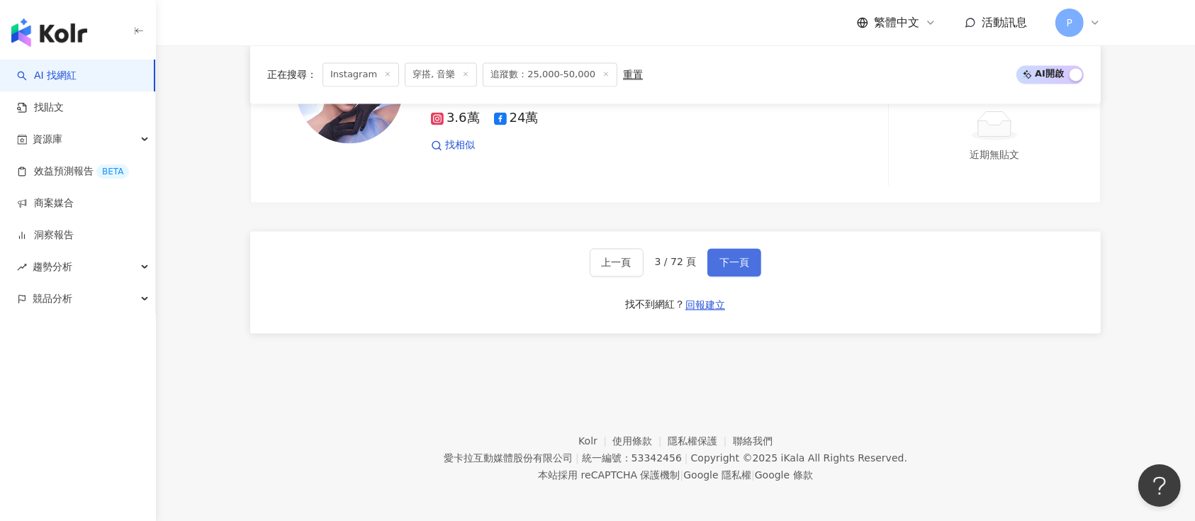
click at [722, 263] on span "下一頁" at bounding box center [734, 262] width 30 height 11
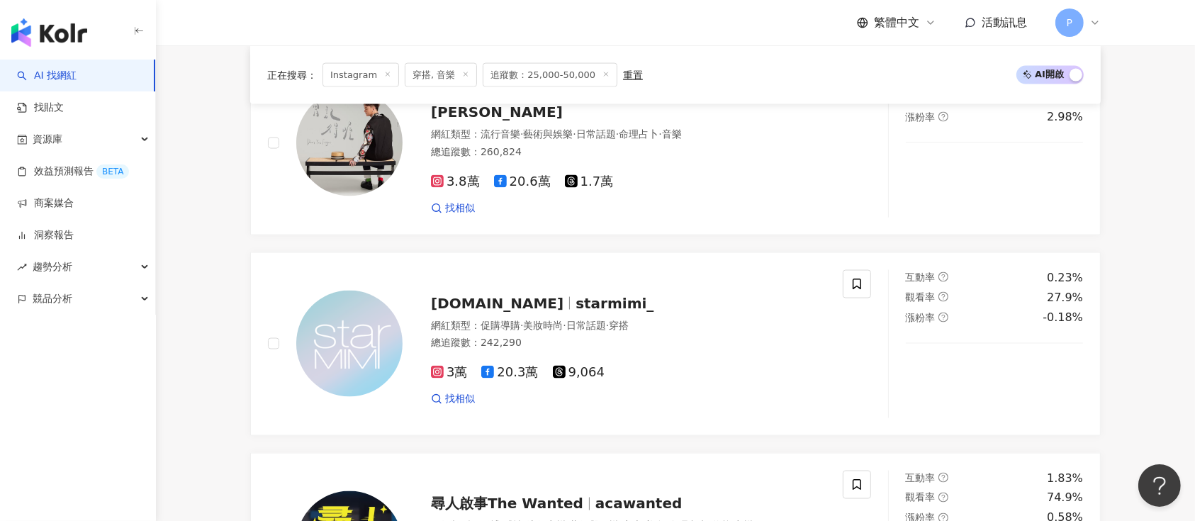
scroll to position [2189, 0]
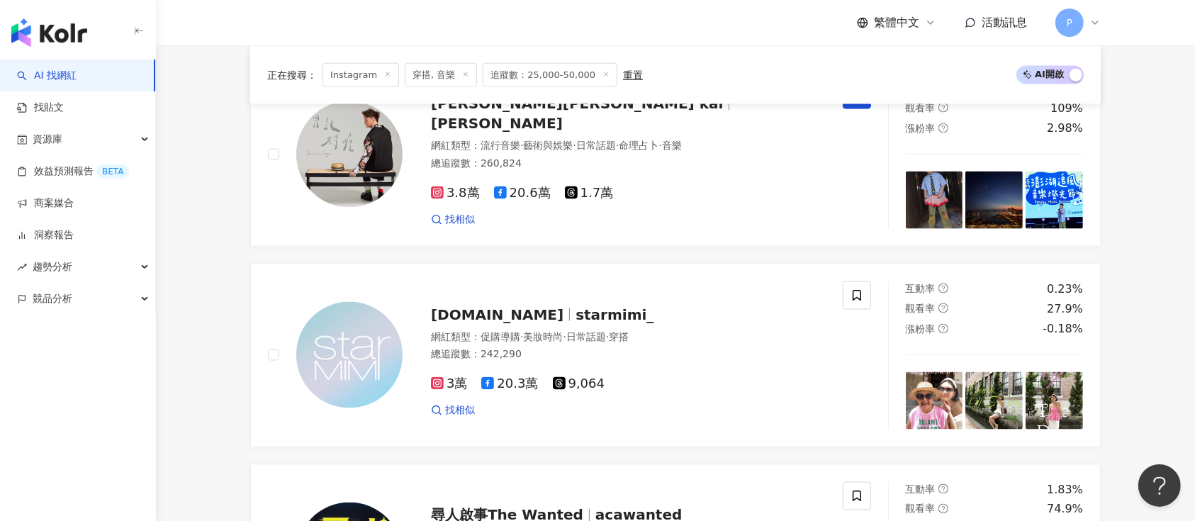
click at [435, 82] on span "穿搭, 音樂" at bounding box center [441, 74] width 72 height 24
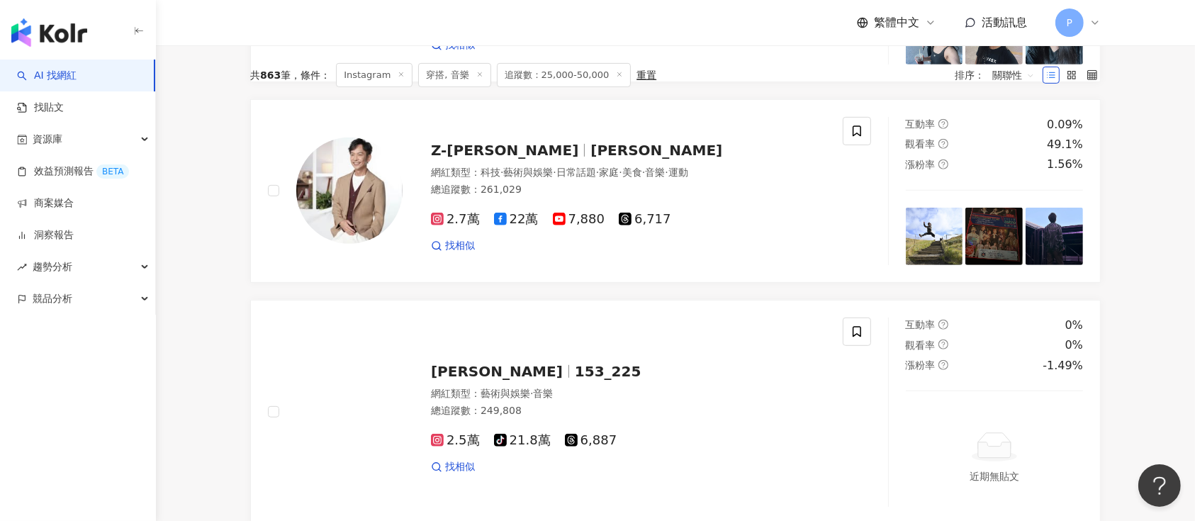
scroll to position [0, 0]
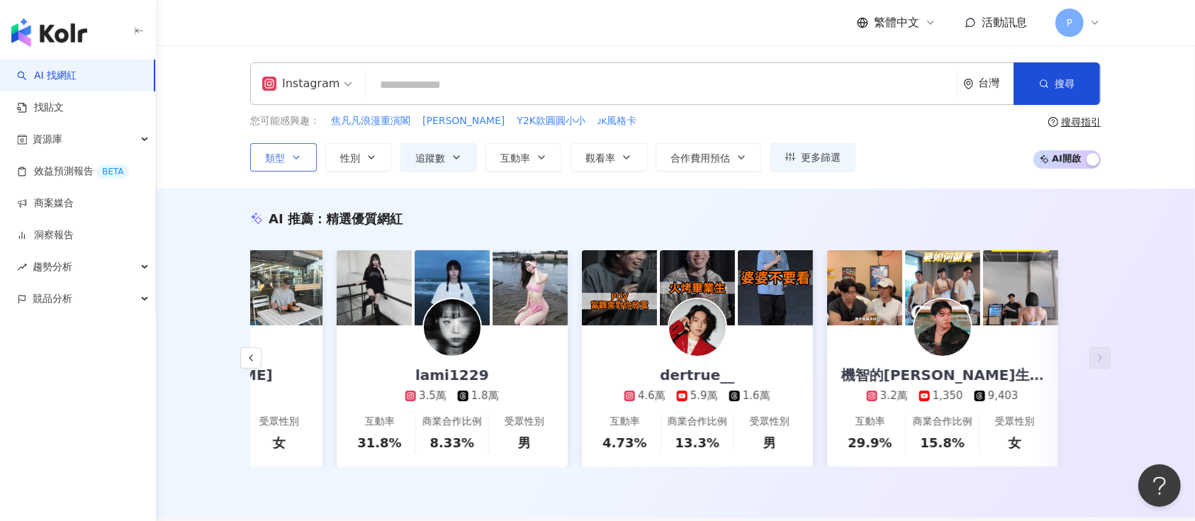
click at [290, 164] on button "類型" at bounding box center [283, 157] width 67 height 28
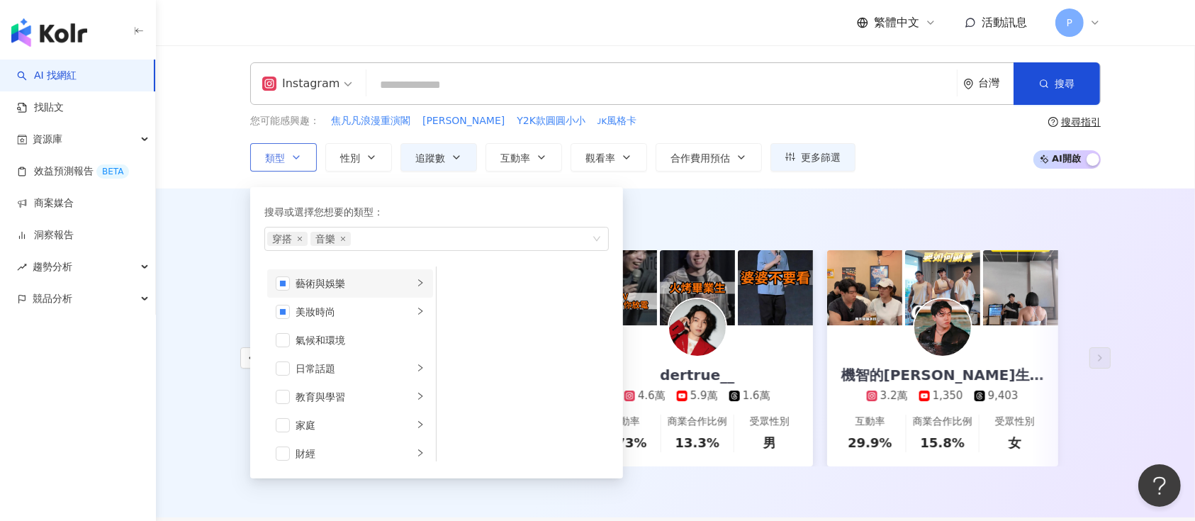
click at [340, 276] on div "藝術與娛樂" at bounding box center [355, 284] width 118 height 16
click at [357, 299] on li "美妝時尚" at bounding box center [350, 312] width 166 height 28
click at [359, 287] on div "藝術與娛樂" at bounding box center [355, 284] width 118 height 16
click at [452, 281] on span "button" at bounding box center [455, 283] width 14 height 14
click at [486, 354] on li "Podcast" at bounding box center [522, 368] width 167 height 28
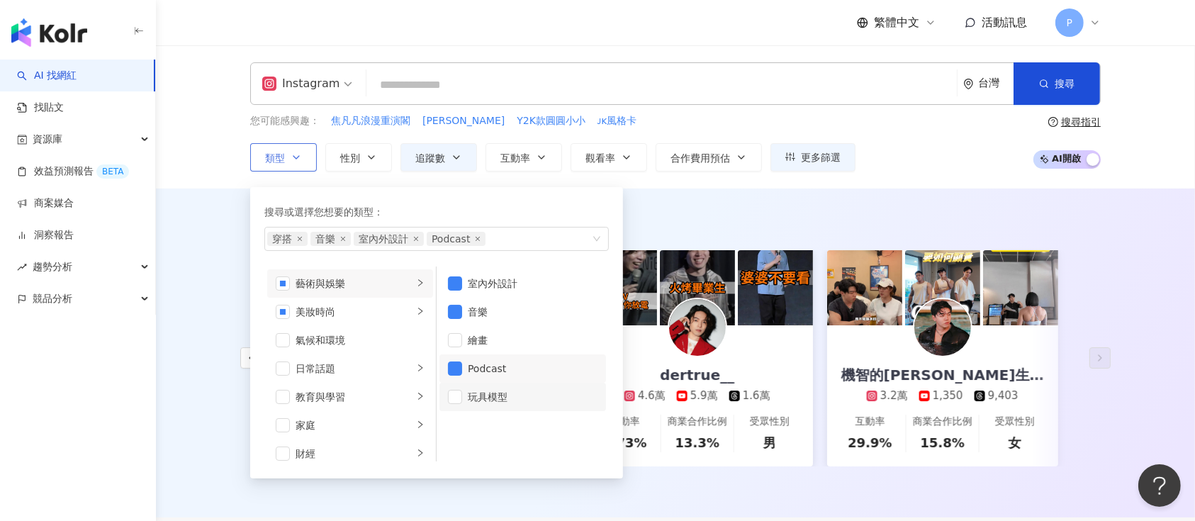
click at [493, 391] on div "玩具模型" at bounding box center [533, 397] width 130 height 16
click at [494, 340] on div "繪畫" at bounding box center [533, 340] width 130 height 16
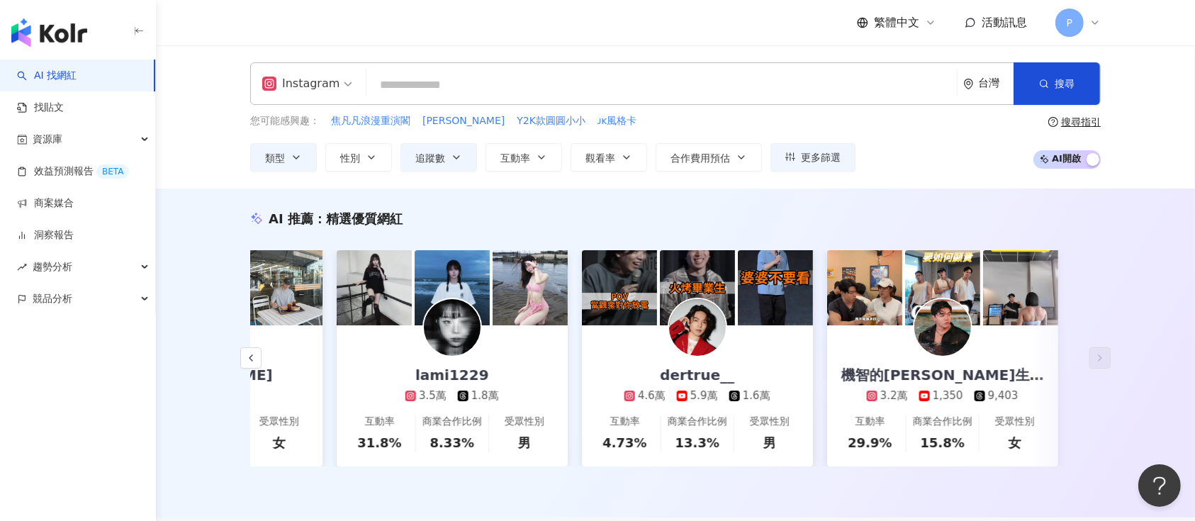
click at [980, 140] on div "您可能感興趣： 焦凡凡浪漫重演閣 陳庭妮 Y2K款圓圓小小 ᴊᴋ風格卡 類型 搜尋或選擇您想要的類型： 穿搭 室內外設計 音樂 Podcast 玩具模型 藝術…" at bounding box center [675, 142] width 851 height 58
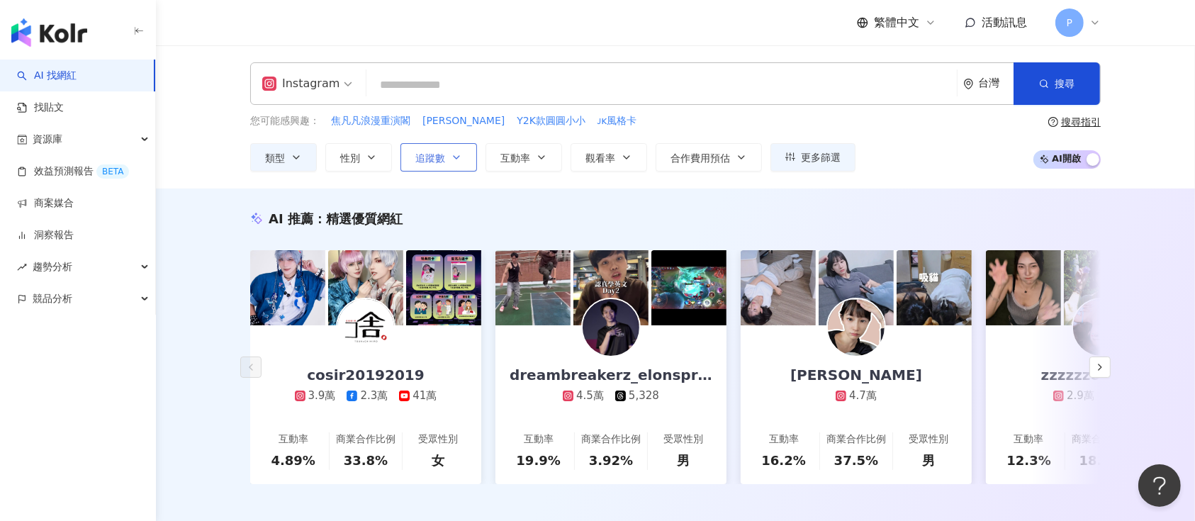
click at [437, 169] on button "追蹤數" at bounding box center [438, 157] width 77 height 28
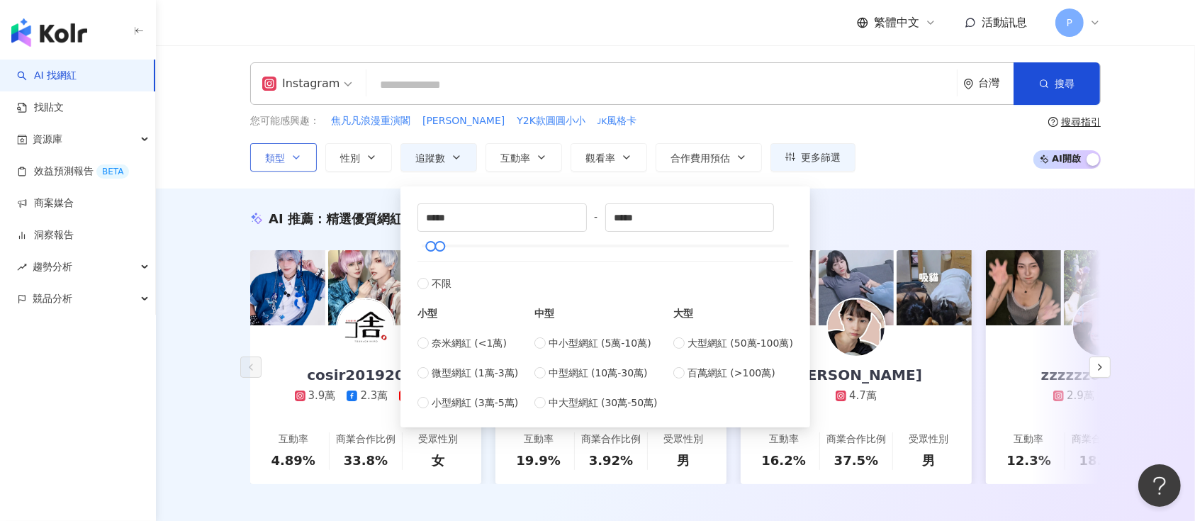
click at [295, 162] on button "類型" at bounding box center [283, 157] width 67 height 28
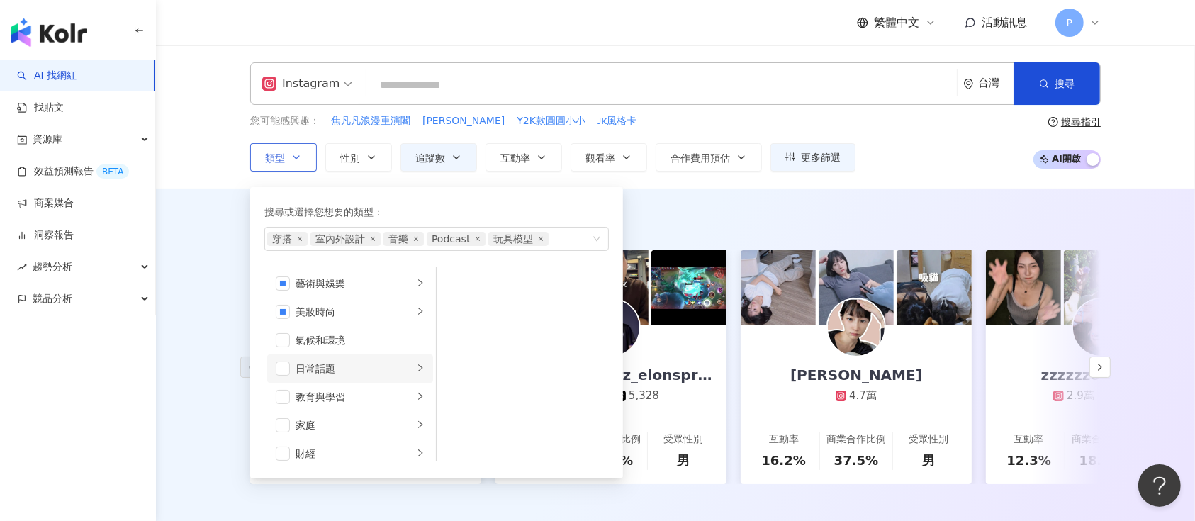
click at [373, 379] on li "日常話題" at bounding box center [350, 368] width 166 height 28
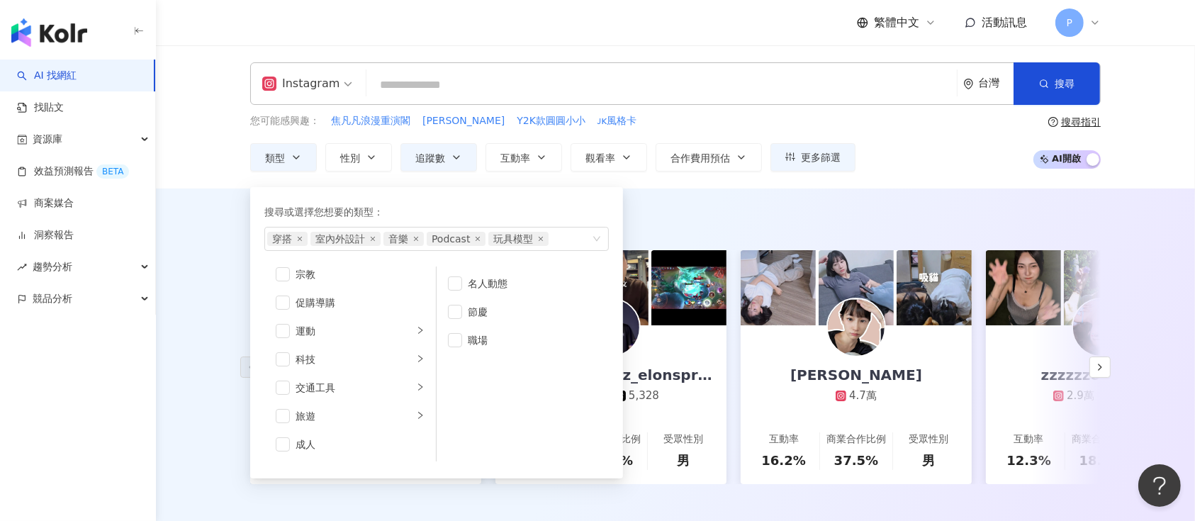
click at [754, 194] on div "AI 推薦 ： 精選優質網紅 cosir20192019 3.9萬 2.3萬 41萬 互動率 4.89% 商業合作比例 33.8% 受眾性別 女 dreamb…" at bounding box center [675, 362] width 1039 height 347
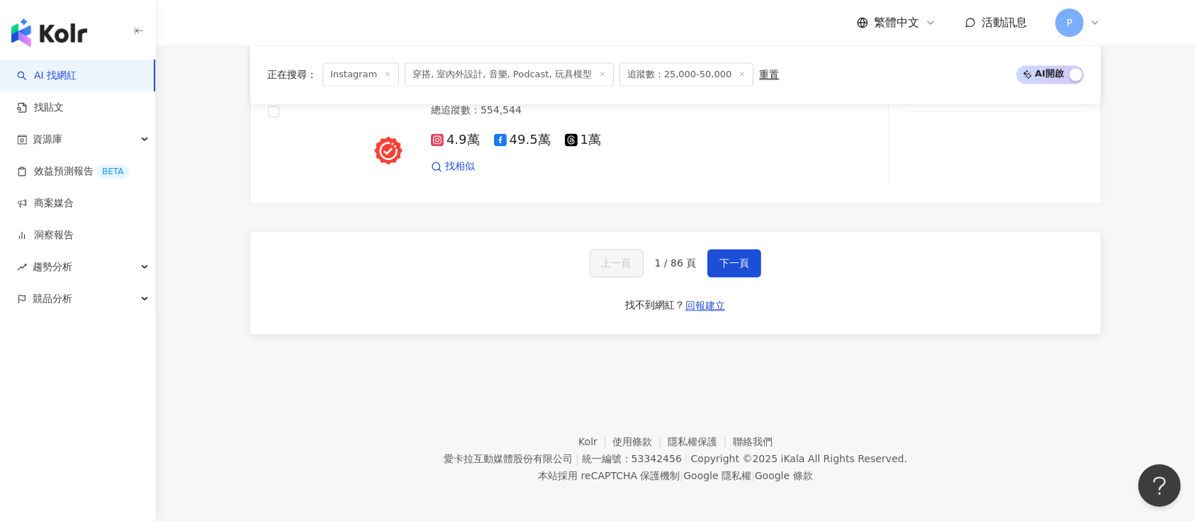
scroll to position [2797, 0]
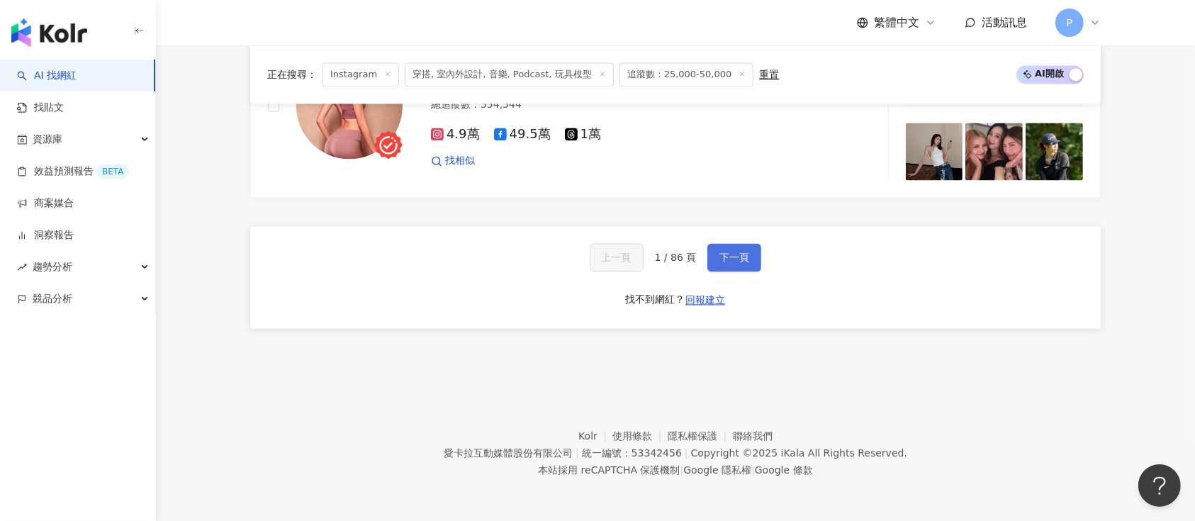
click at [743, 263] on span "下一頁" at bounding box center [734, 257] width 30 height 11
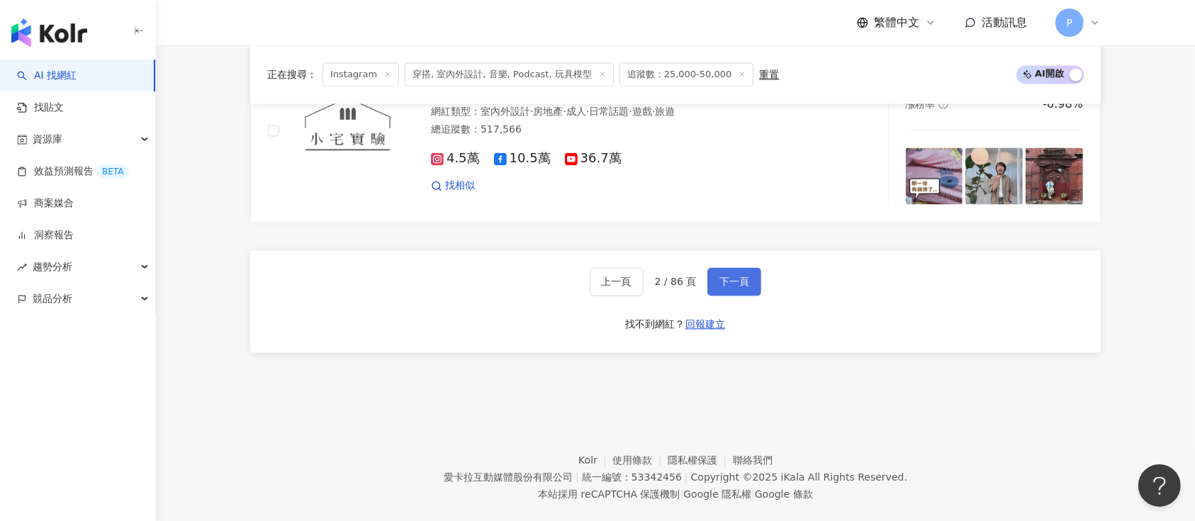
click at [726, 267] on button "下一頁" at bounding box center [734, 281] width 54 height 28
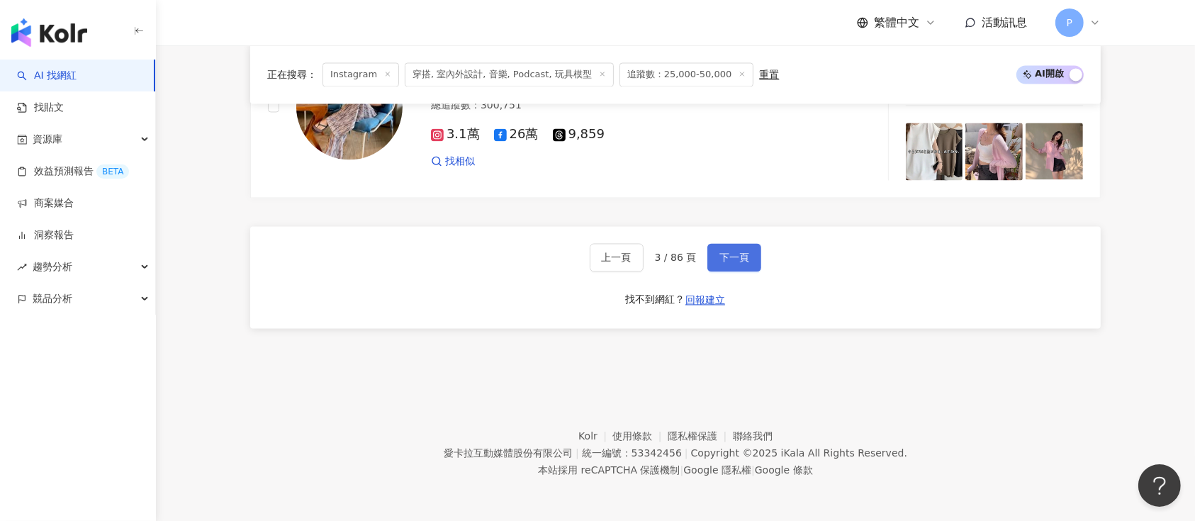
click at [731, 269] on button "下一頁" at bounding box center [734, 257] width 54 height 28
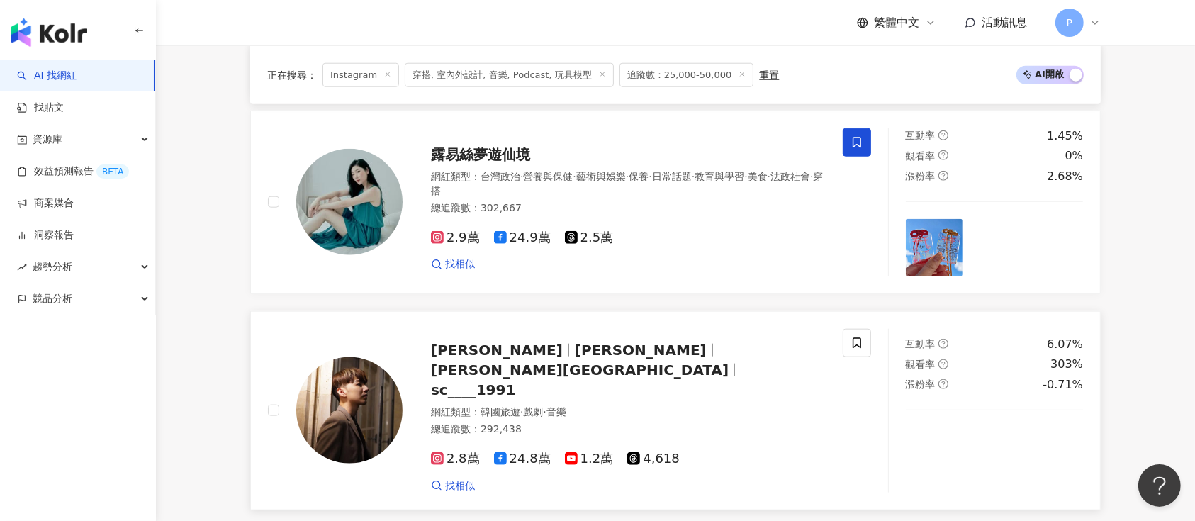
scroll to position [1515, 0]
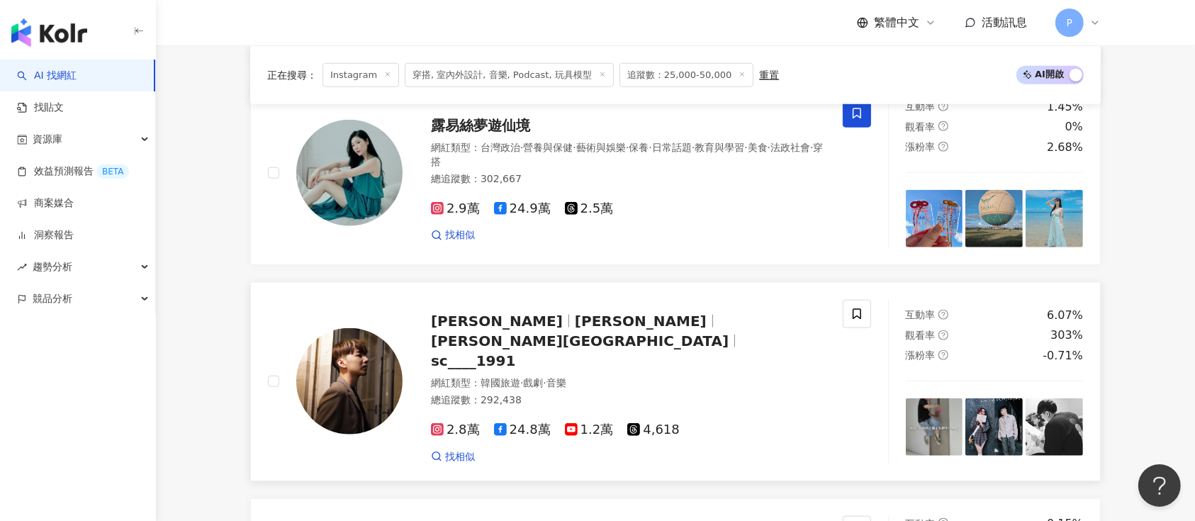
click at [515, 352] on span "sc____1991" at bounding box center [473, 360] width 84 height 17
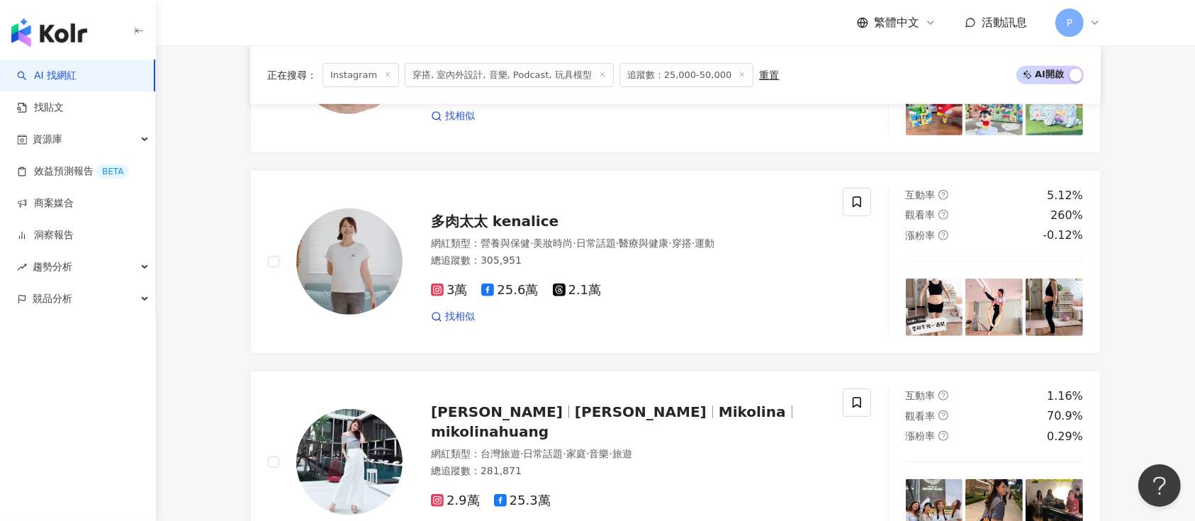
scroll to position [2838, 0]
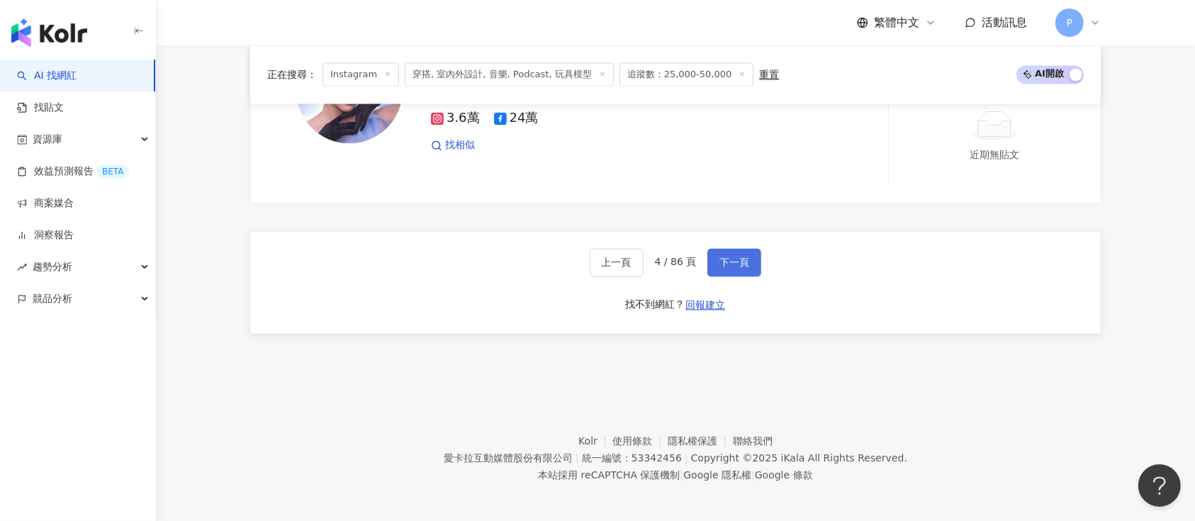
drag, startPoint x: 732, startPoint y: 258, endPoint x: 735, endPoint y: 244, distance: 14.6
click at [732, 258] on span "下一頁" at bounding box center [734, 262] width 30 height 11
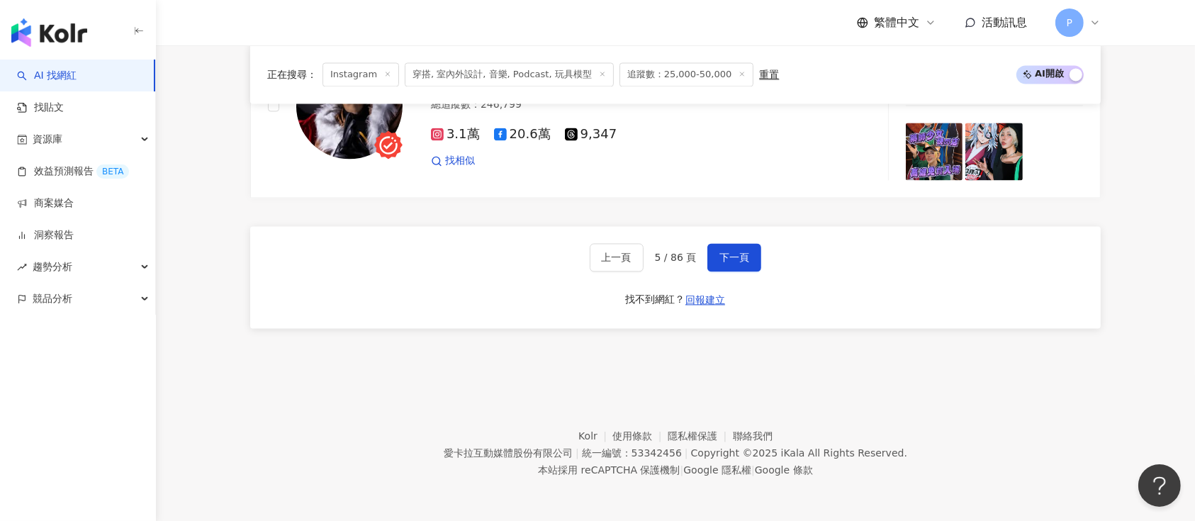
scroll to position [2879, 0]
click at [756, 254] on button "下一頁" at bounding box center [734, 257] width 54 height 28
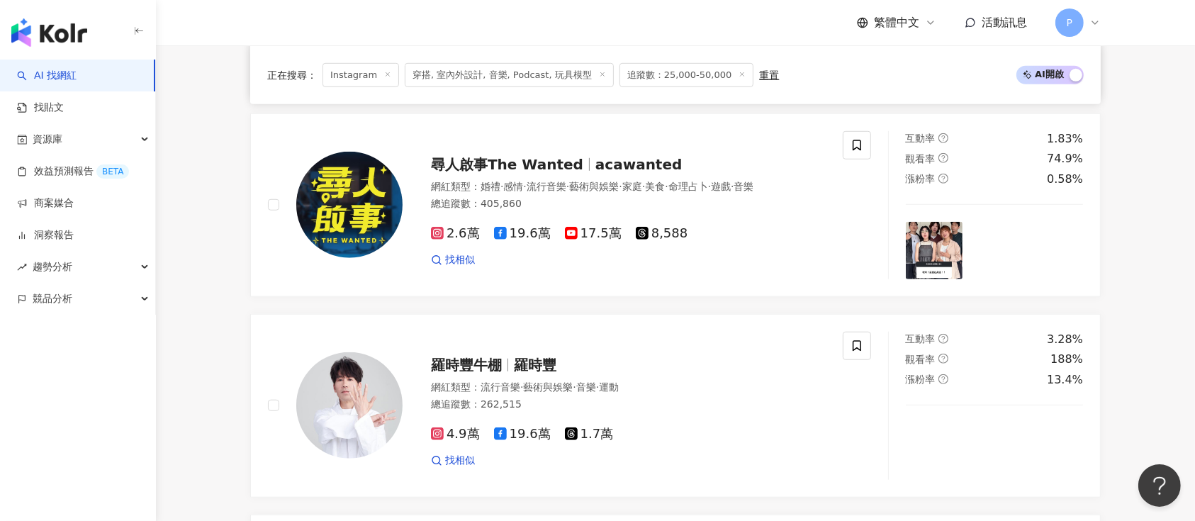
scroll to position [2797, 0]
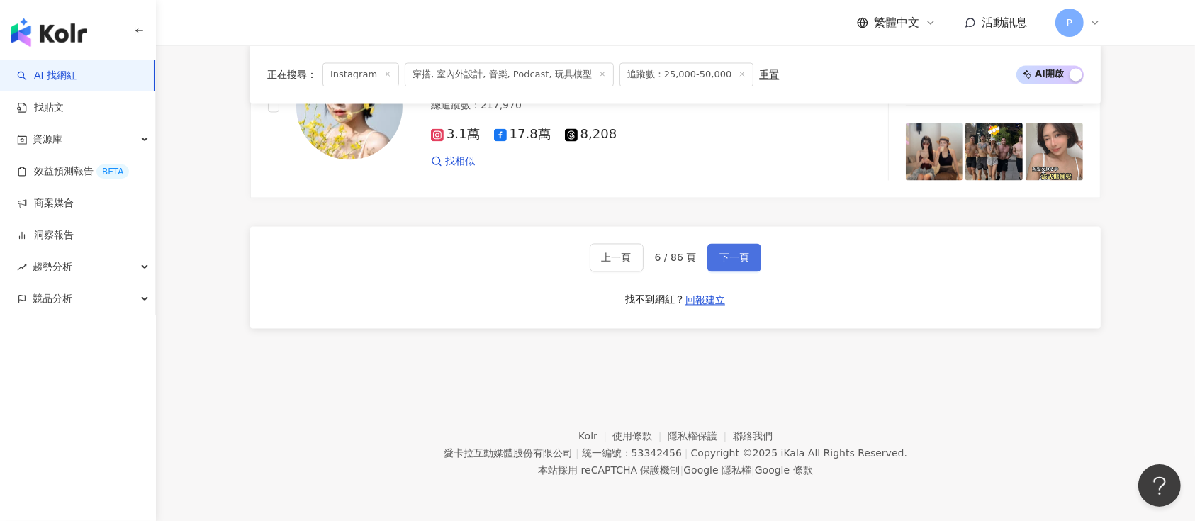
click at [715, 261] on button "下一頁" at bounding box center [734, 257] width 54 height 28
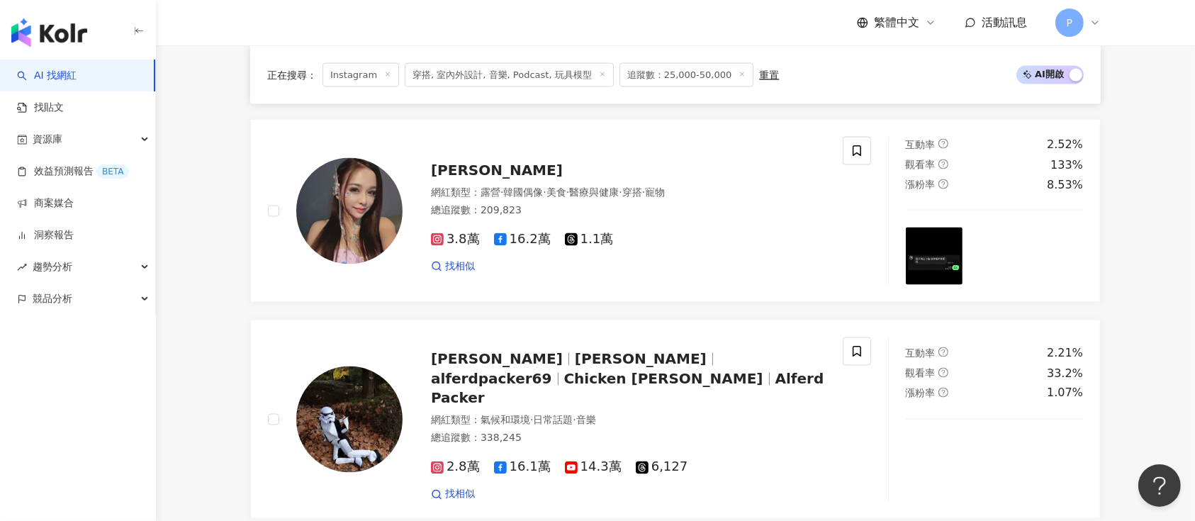
scroll to position [2807, 0]
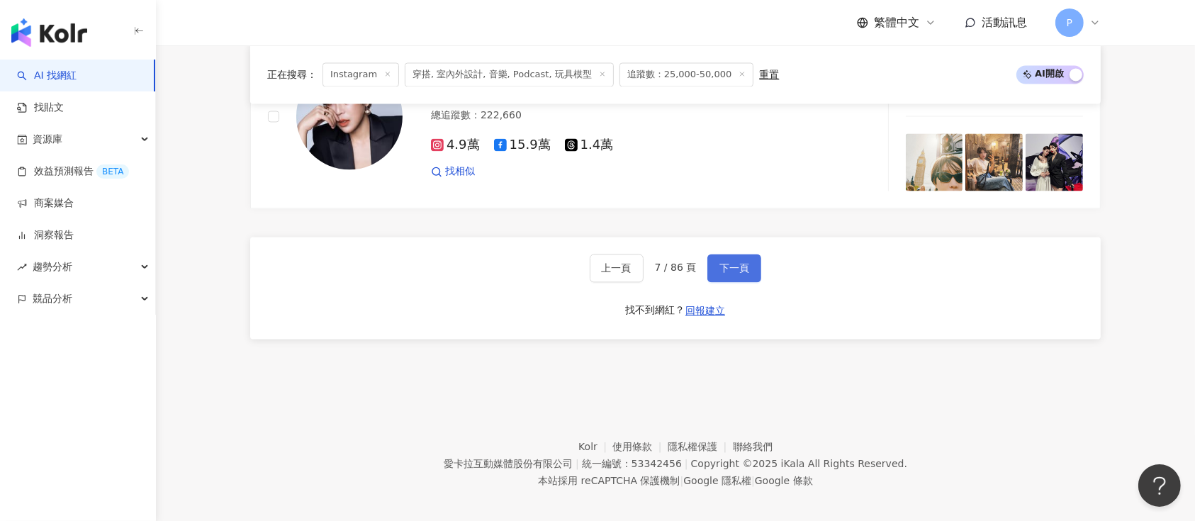
click at [737, 262] on span "下一頁" at bounding box center [734, 267] width 30 height 11
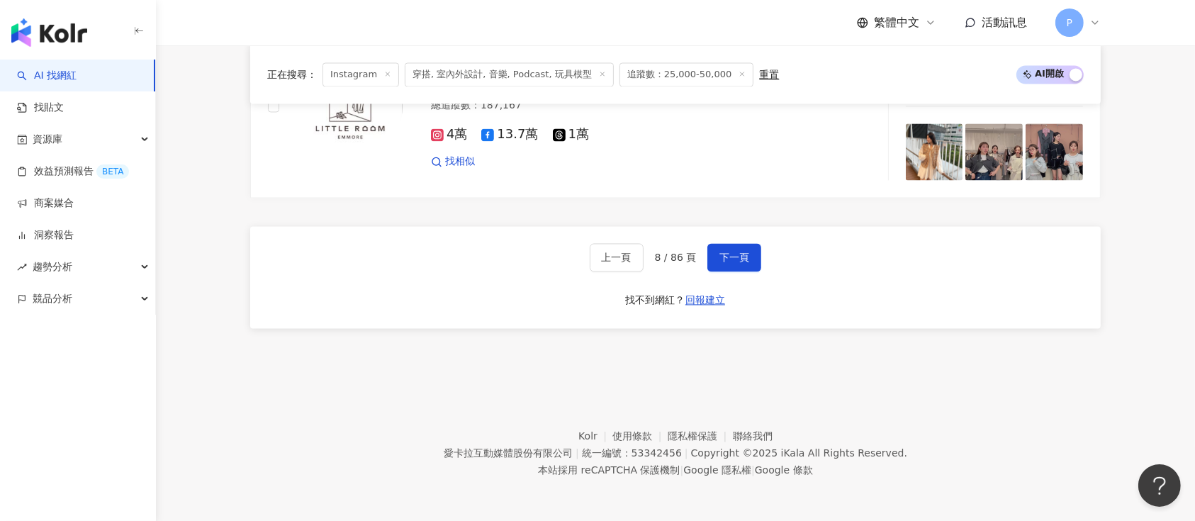
drag, startPoint x: 715, startPoint y: 262, endPoint x: 731, endPoint y: 206, distance: 58.8
click at [715, 262] on button "下一頁" at bounding box center [734, 257] width 54 height 28
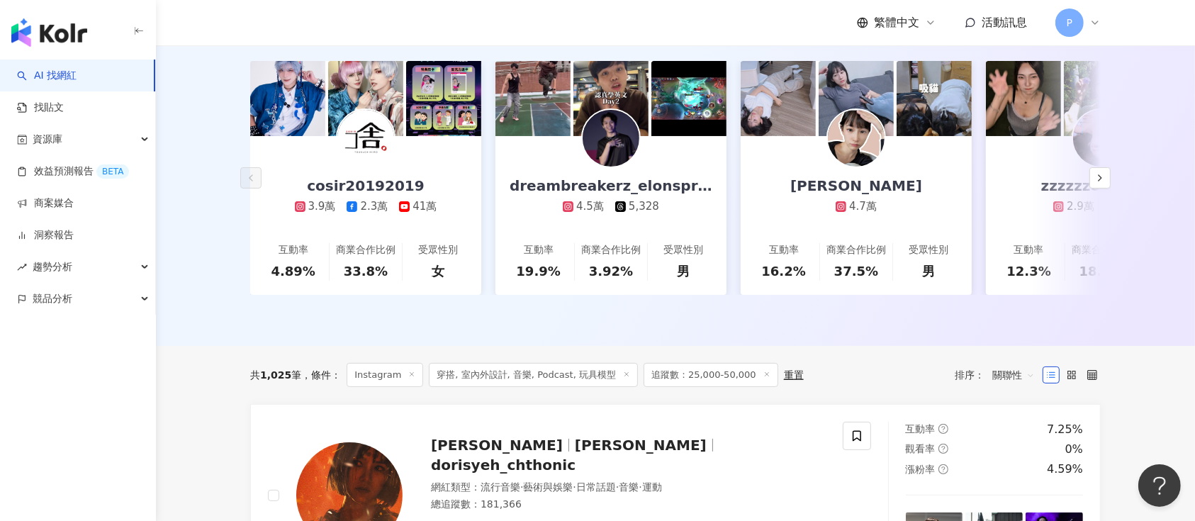
scroll to position [188, 0]
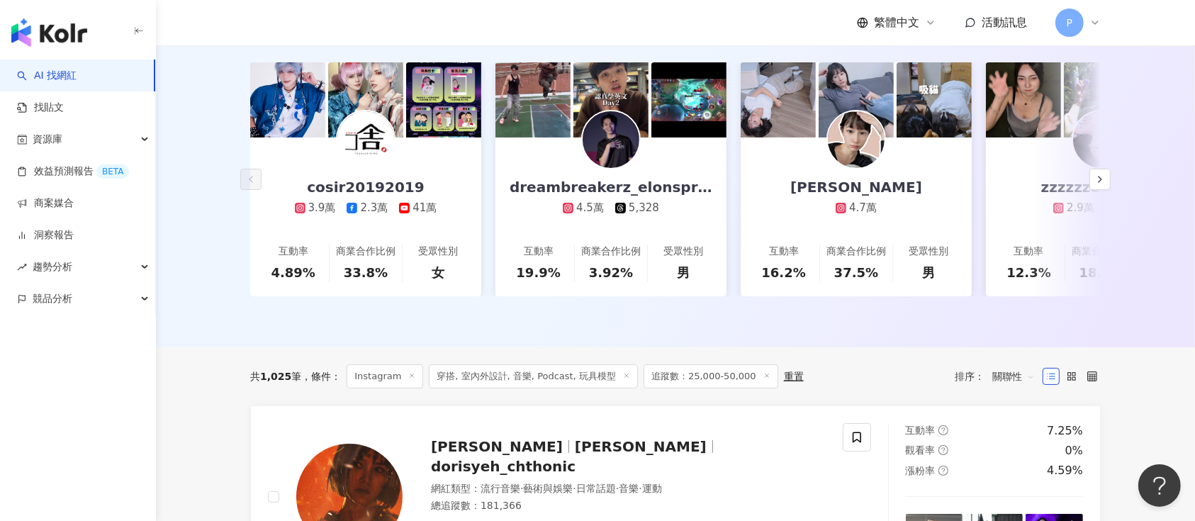
click at [623, 379] on icon at bounding box center [626, 375] width 7 height 7
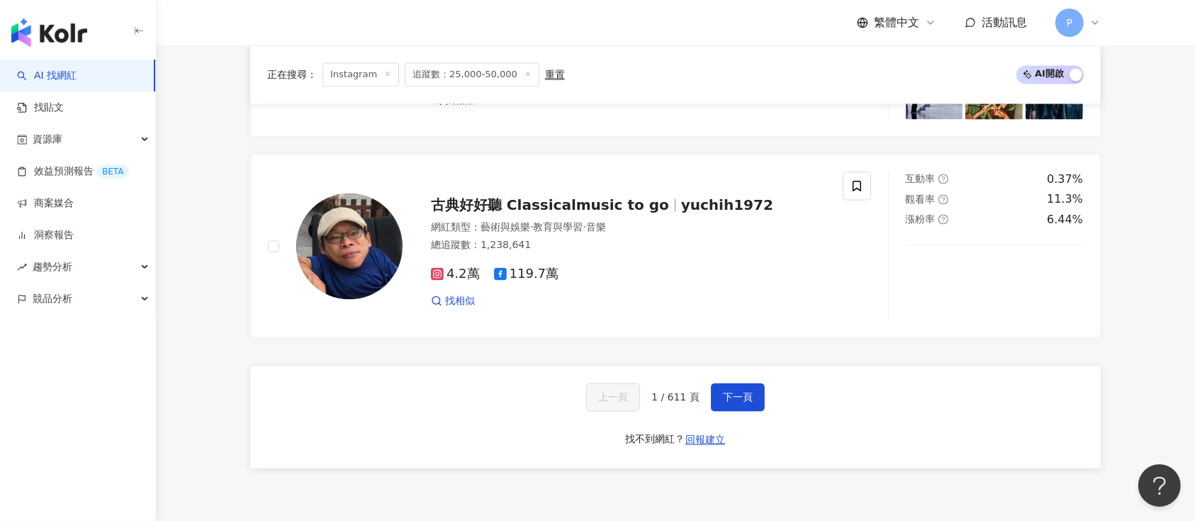
scroll to position [2699, 0]
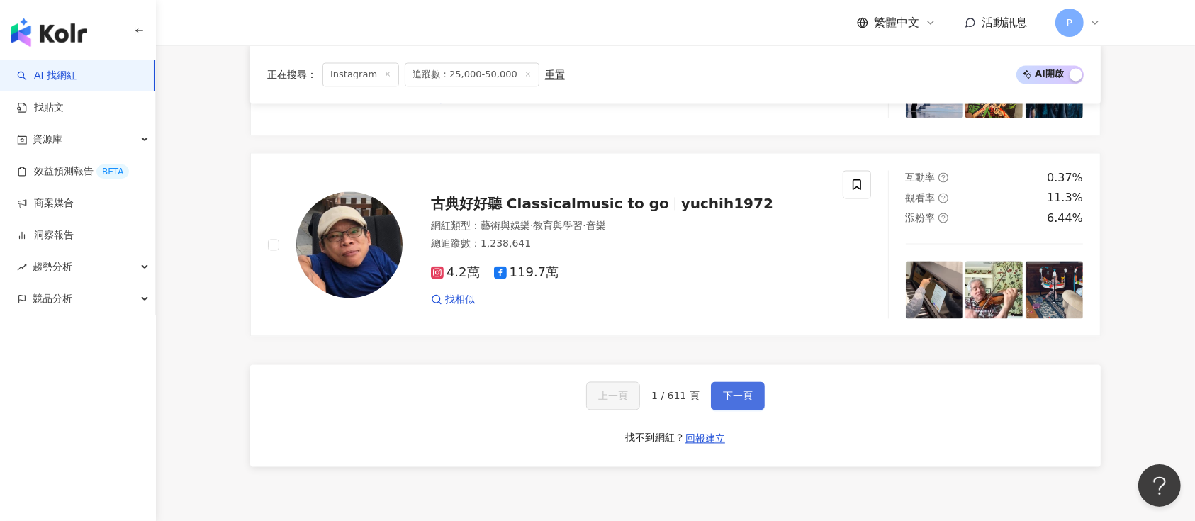
click at [727, 406] on button "下一頁" at bounding box center [738, 395] width 54 height 28
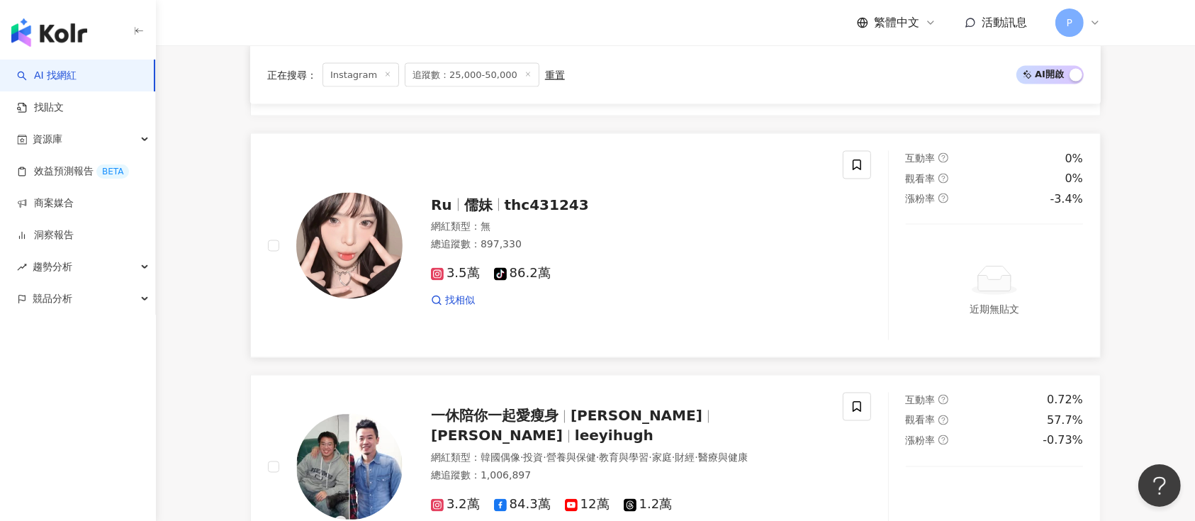
scroll to position [2838, 0]
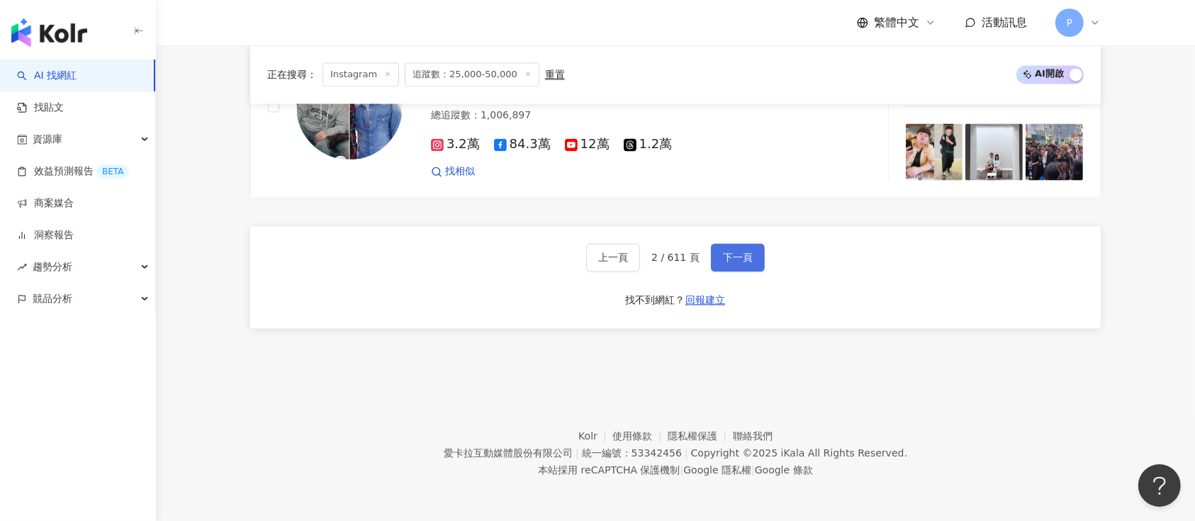
click at [728, 252] on span "下一頁" at bounding box center [738, 257] width 30 height 11
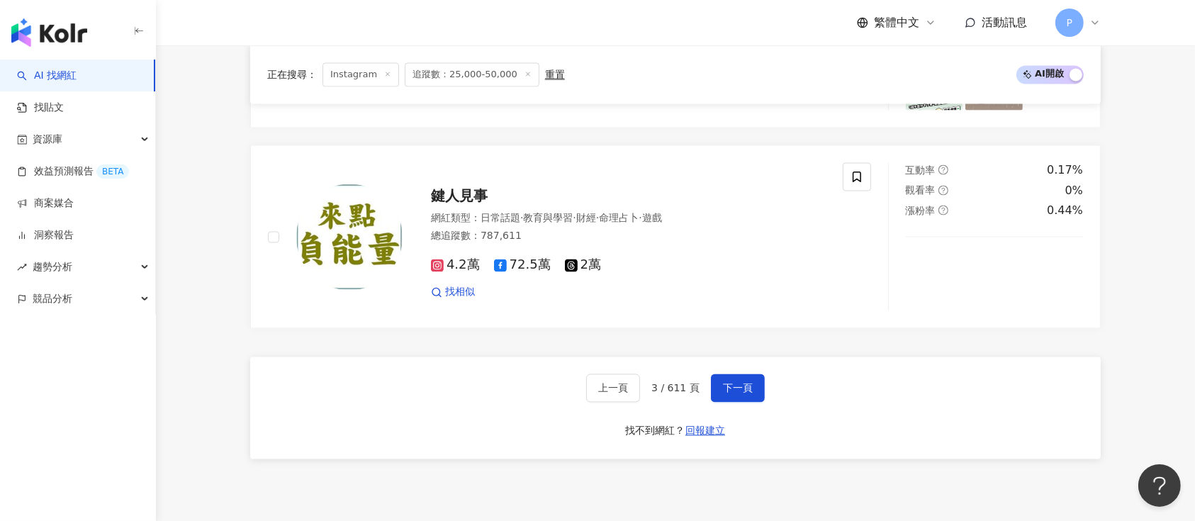
scroll to position [2671, 0]
click at [736, 374] on button "下一頁" at bounding box center [738, 388] width 54 height 28
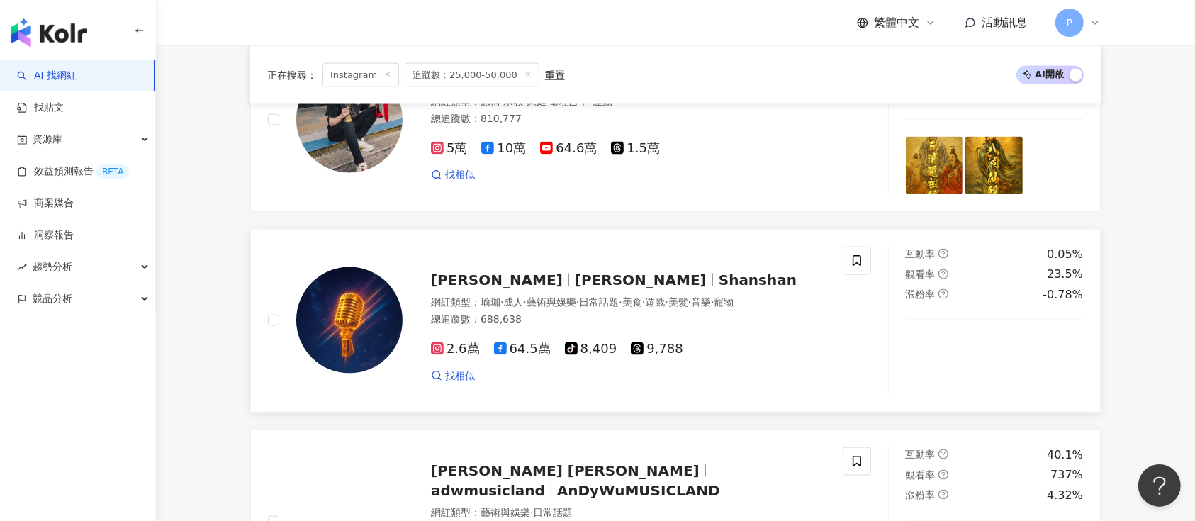
scroll to position [2797, 0]
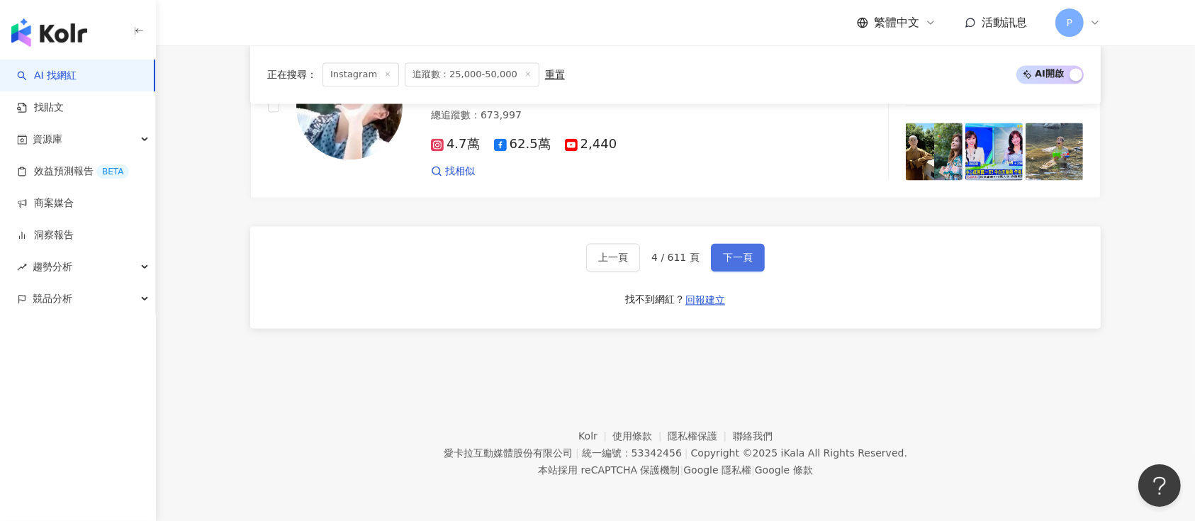
click at [724, 268] on button "下一頁" at bounding box center [738, 257] width 54 height 28
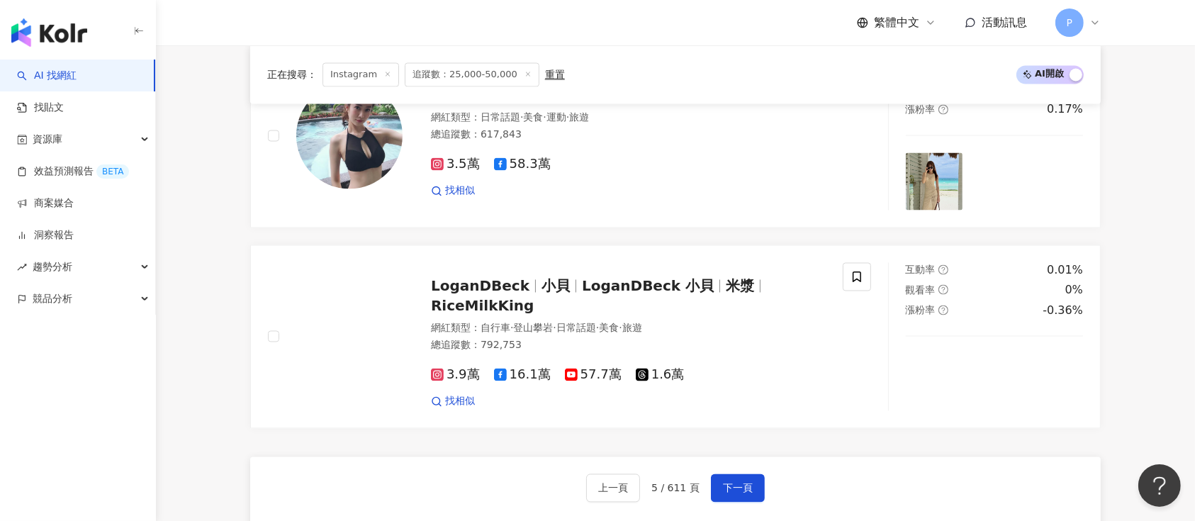
scroll to position [2869, 0]
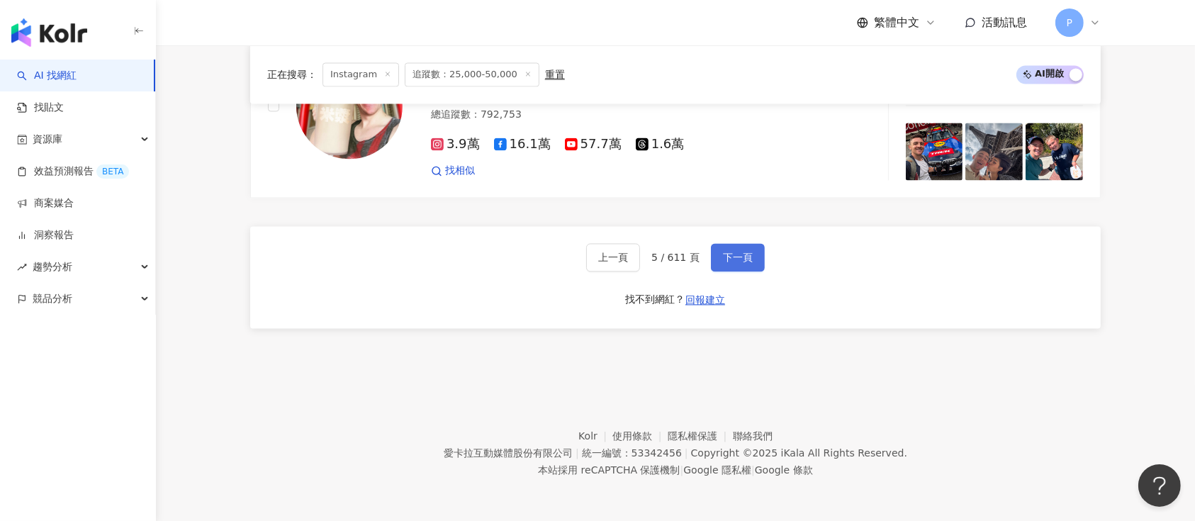
click at [756, 257] on button "下一頁" at bounding box center [738, 257] width 54 height 28
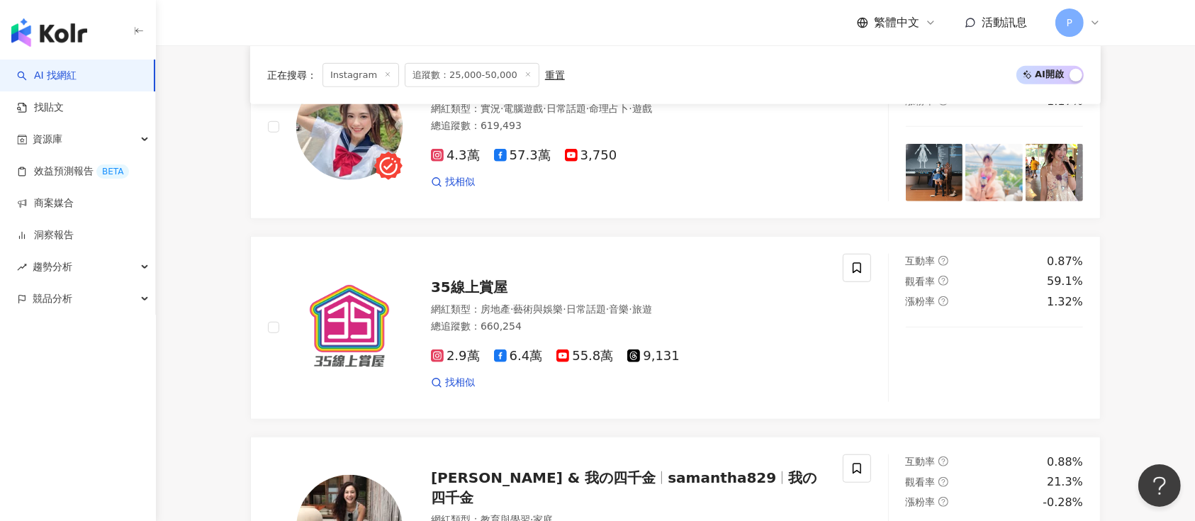
scroll to position [2797, 0]
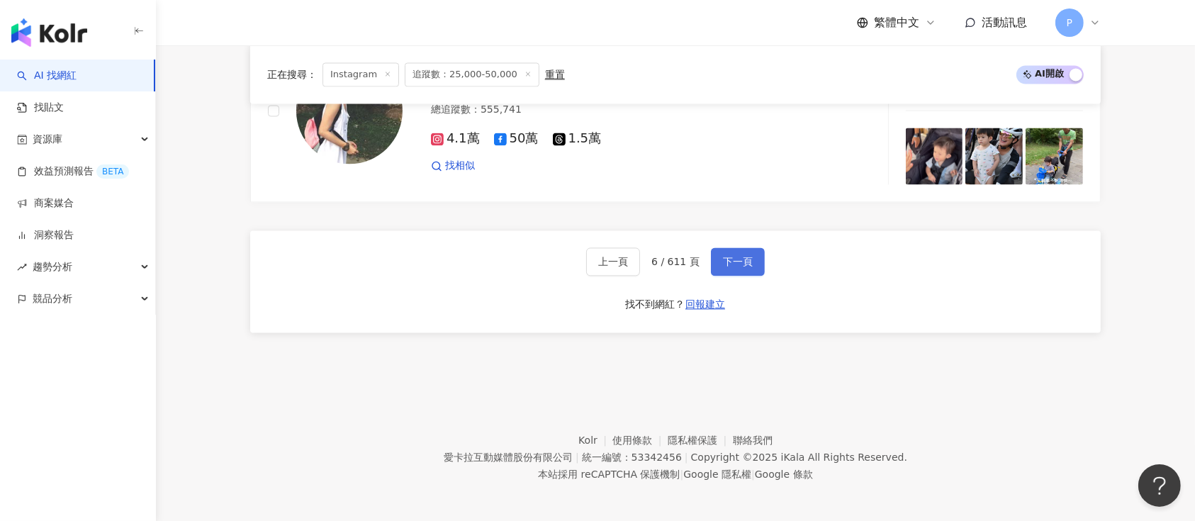
click at [718, 263] on button "下一頁" at bounding box center [738, 261] width 54 height 28
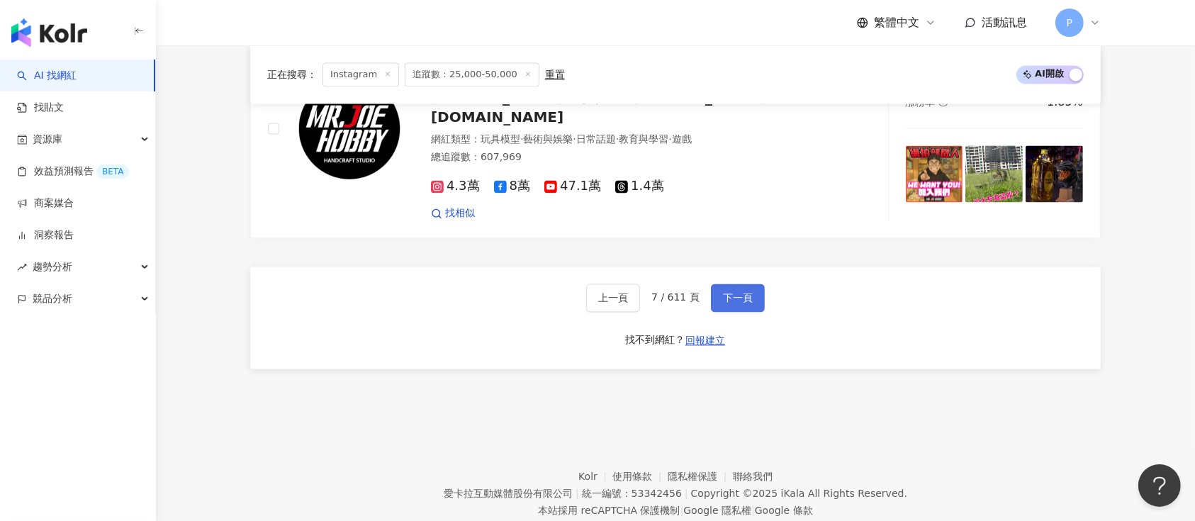
click at [757, 284] on button "下一頁" at bounding box center [738, 298] width 54 height 28
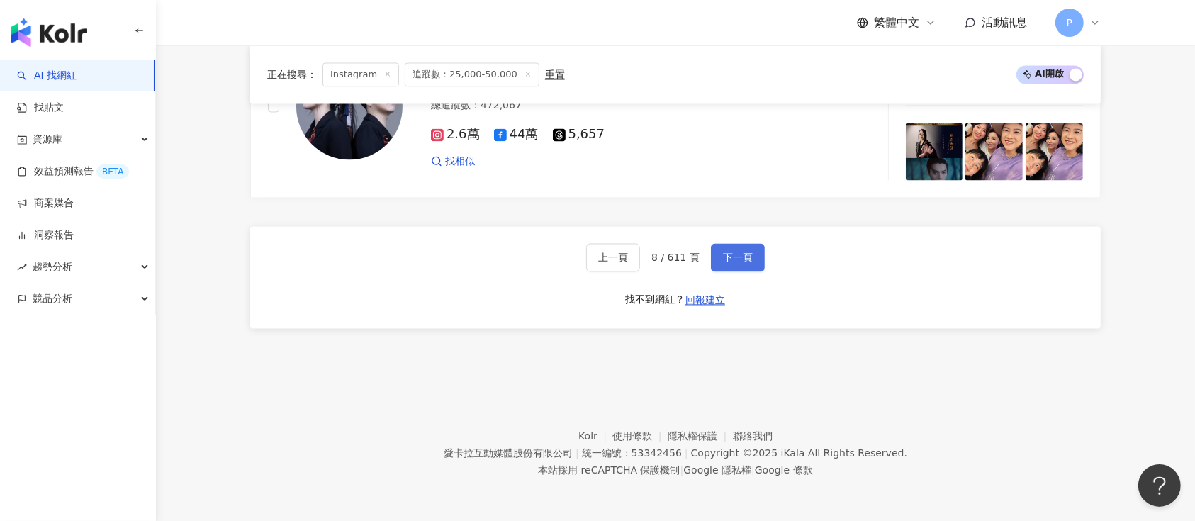
click at [721, 264] on button "下一頁" at bounding box center [738, 257] width 54 height 28
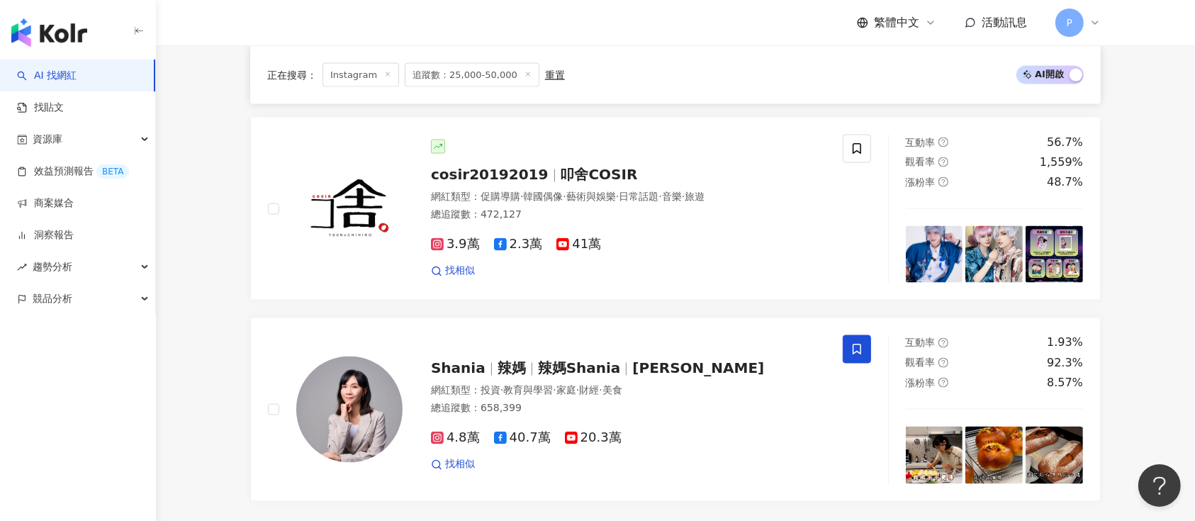
scroll to position [2838, 0]
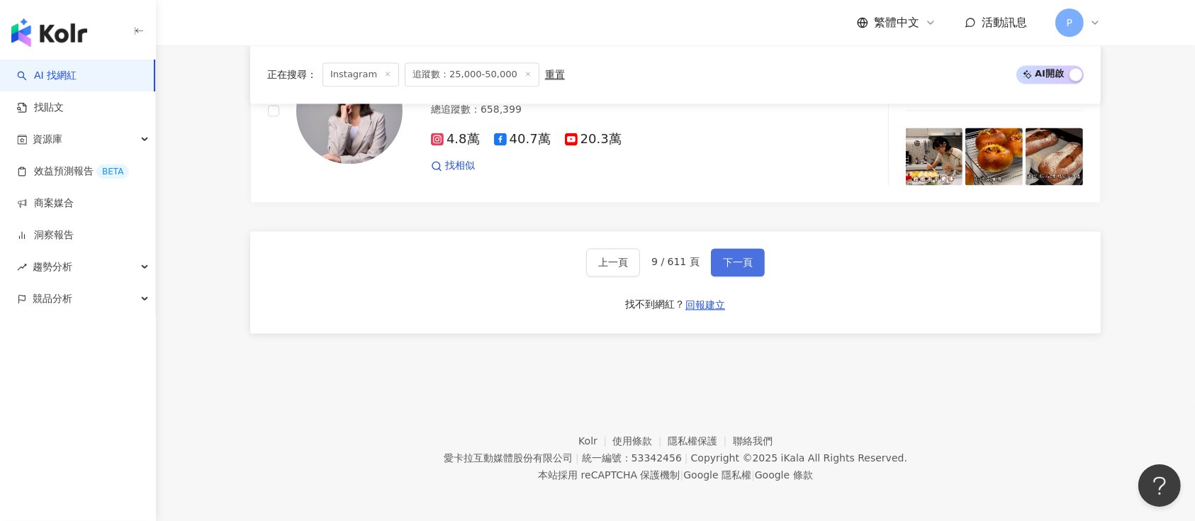
click at [744, 261] on span "下一頁" at bounding box center [738, 262] width 30 height 11
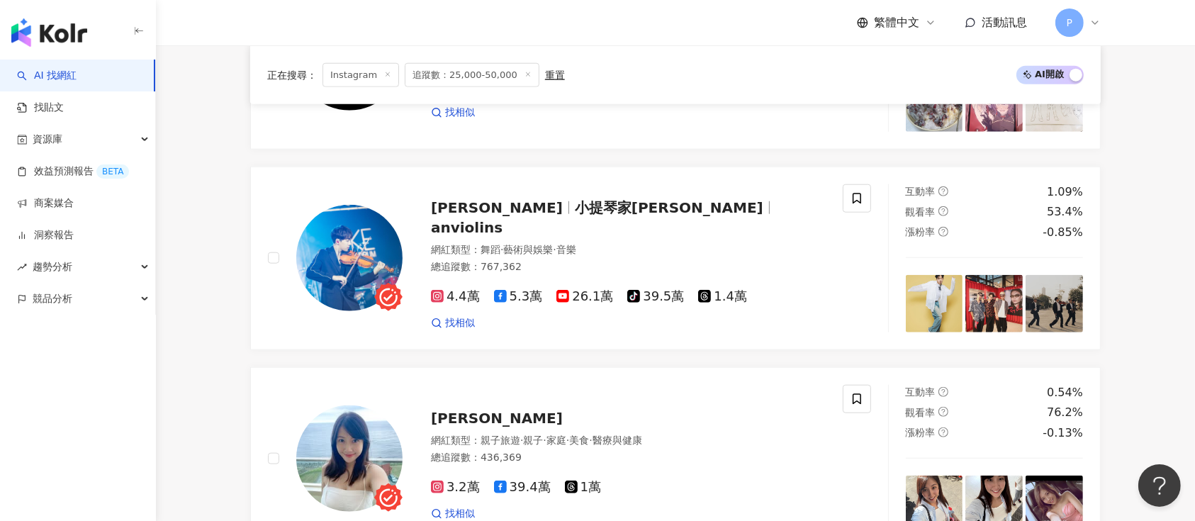
scroll to position [2797, 0]
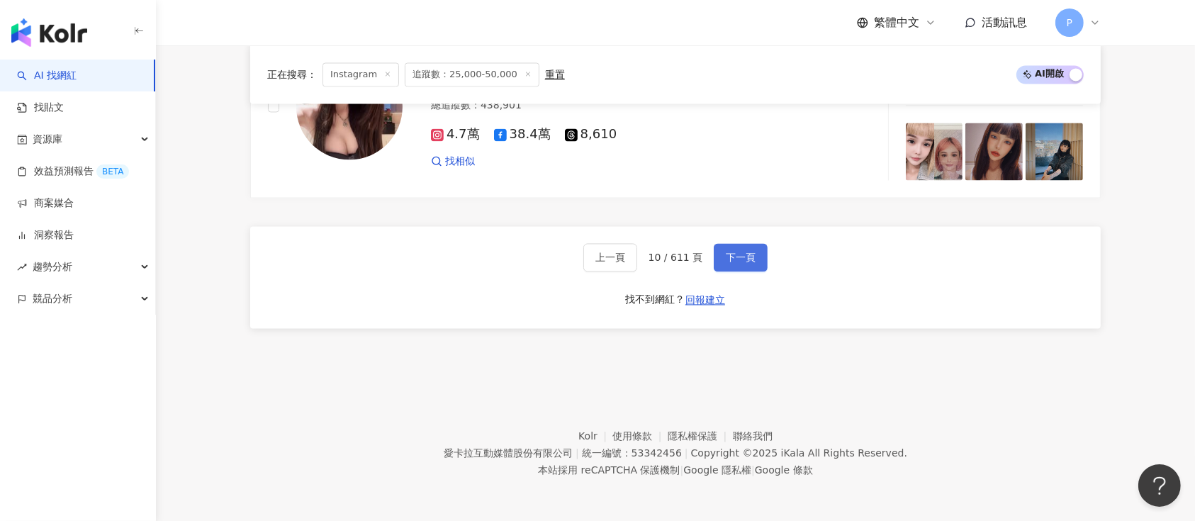
click at [757, 261] on button "下一頁" at bounding box center [741, 257] width 54 height 28
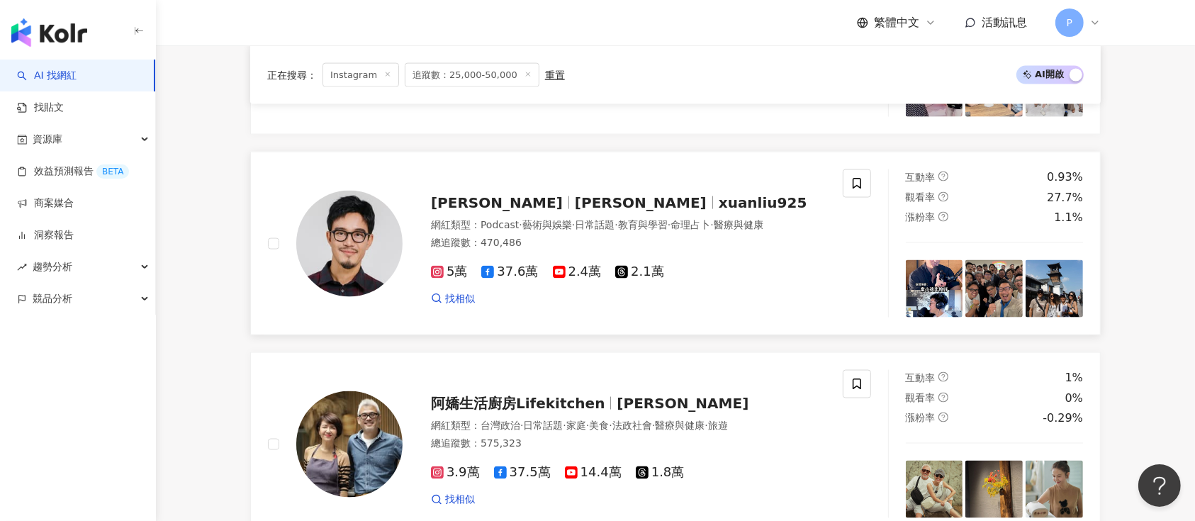
scroll to position [2838, 0]
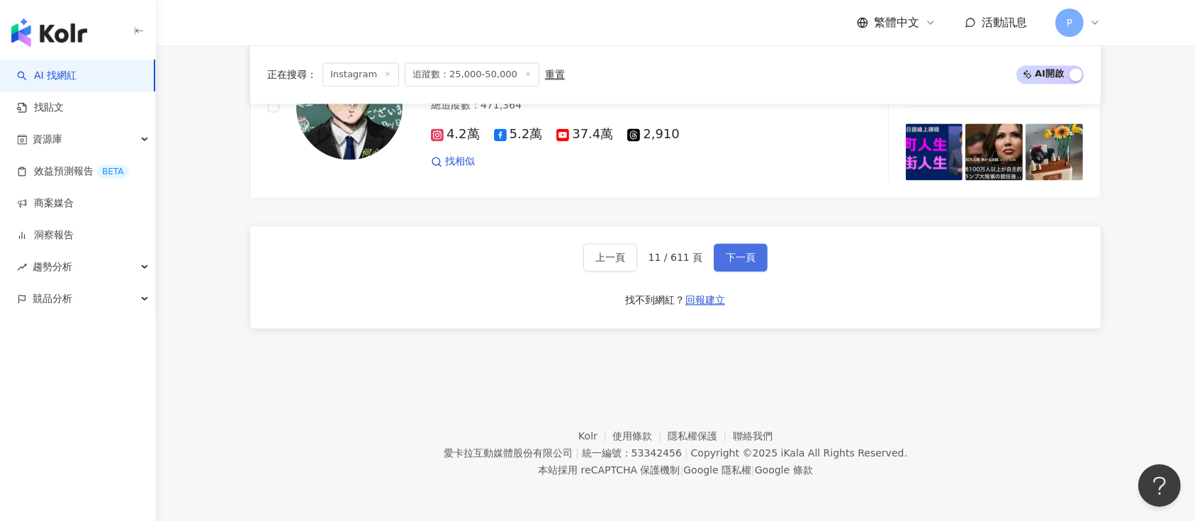
click at [748, 263] on span "下一頁" at bounding box center [741, 257] width 30 height 11
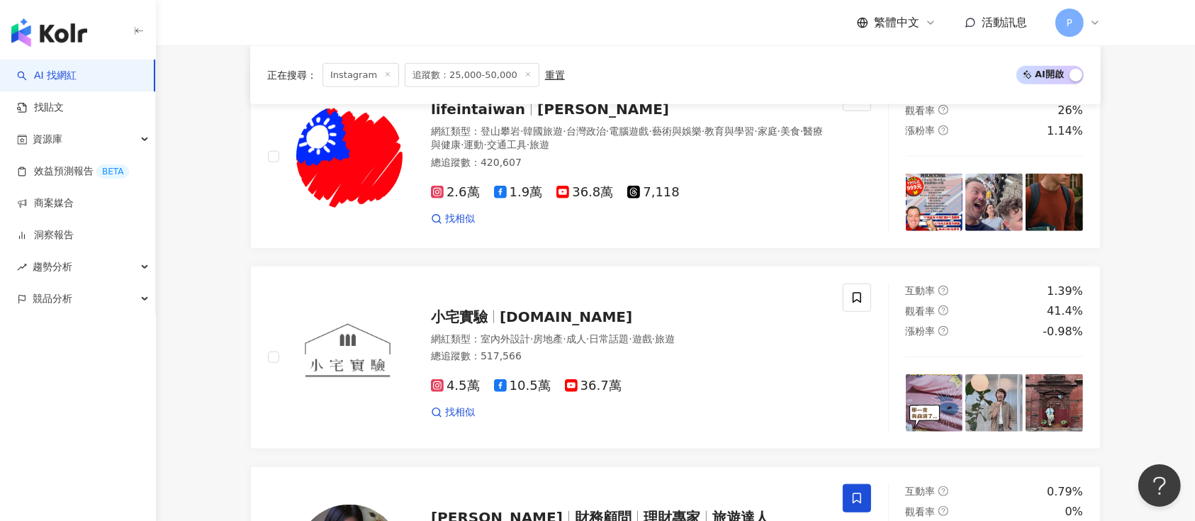
scroll to position [2918, 0]
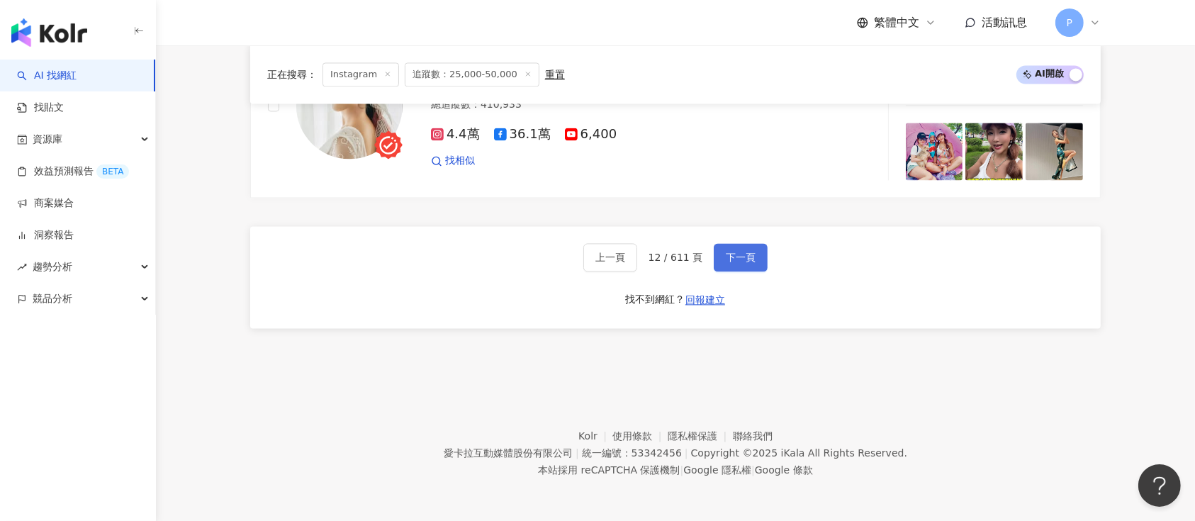
click at [762, 262] on button "下一頁" at bounding box center [741, 257] width 54 height 28
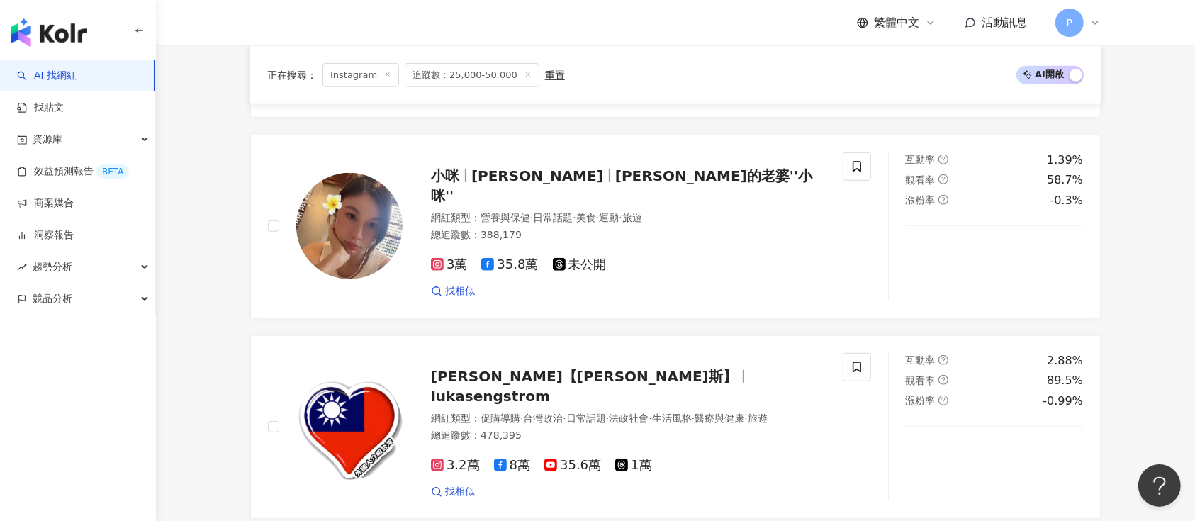
scroll to position [2797, 0]
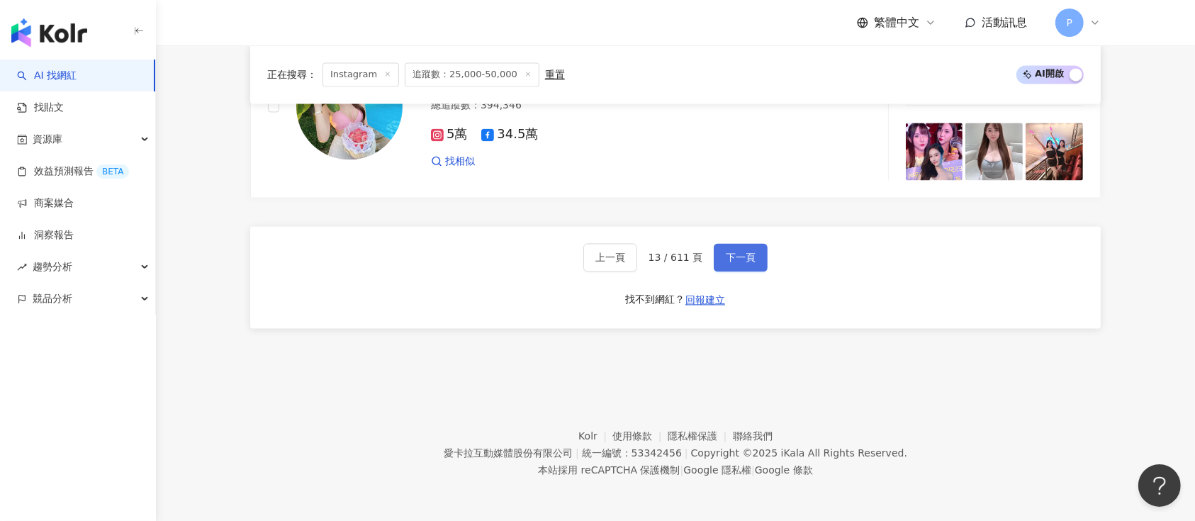
click at [714, 253] on button "下一頁" at bounding box center [741, 257] width 54 height 28
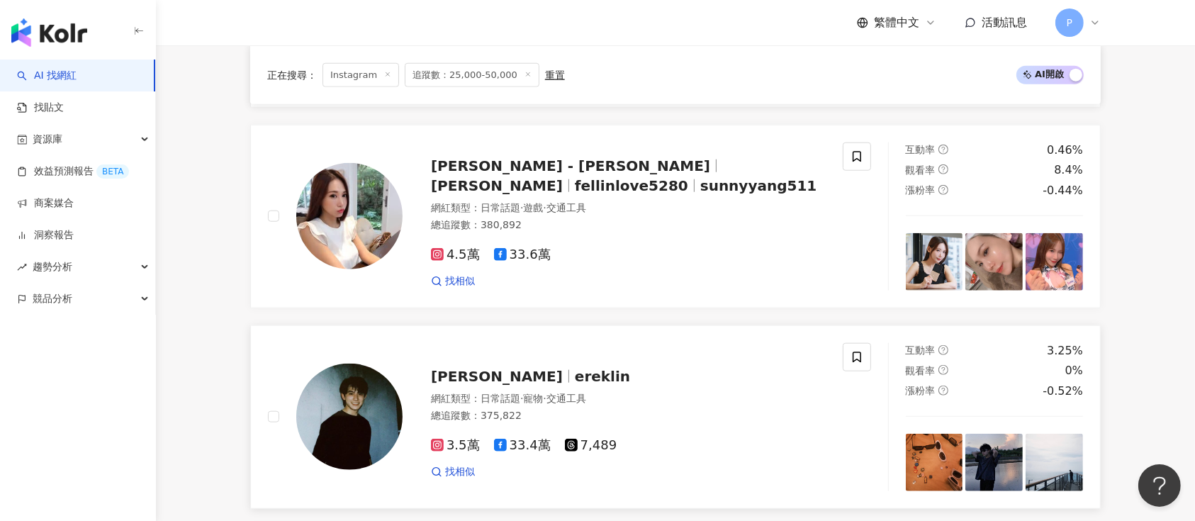
scroll to position [1474, 0]
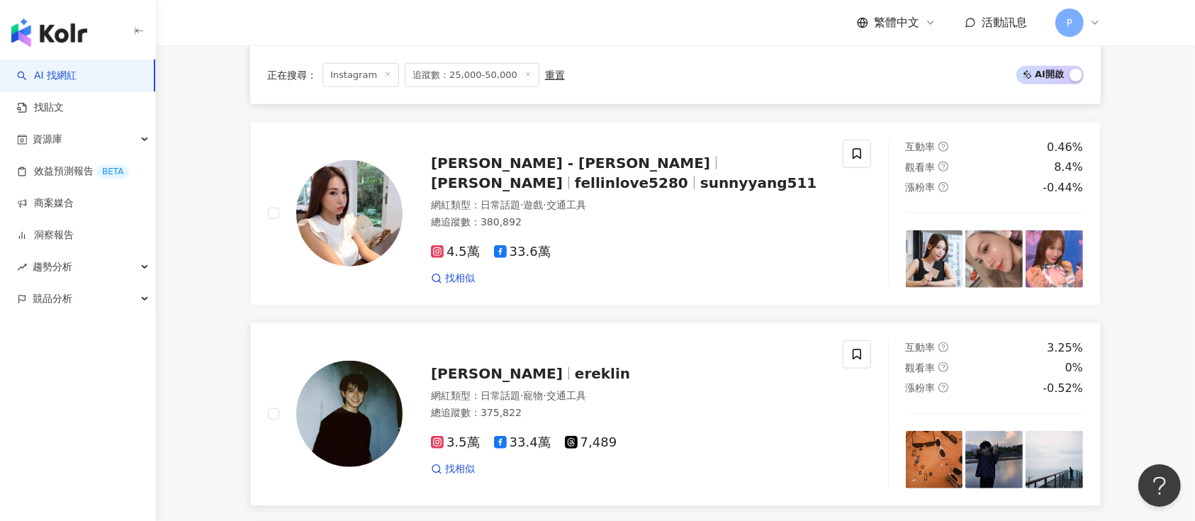
click at [488, 398] on div "林暉閔 ereklin 網紅類型 ： 日常話題 · 寵物 · 交通工具 總追蹤數 ： 375,822 3.5萬 33.4萬 7,489 找相似" at bounding box center [614, 414] width 423 height 124
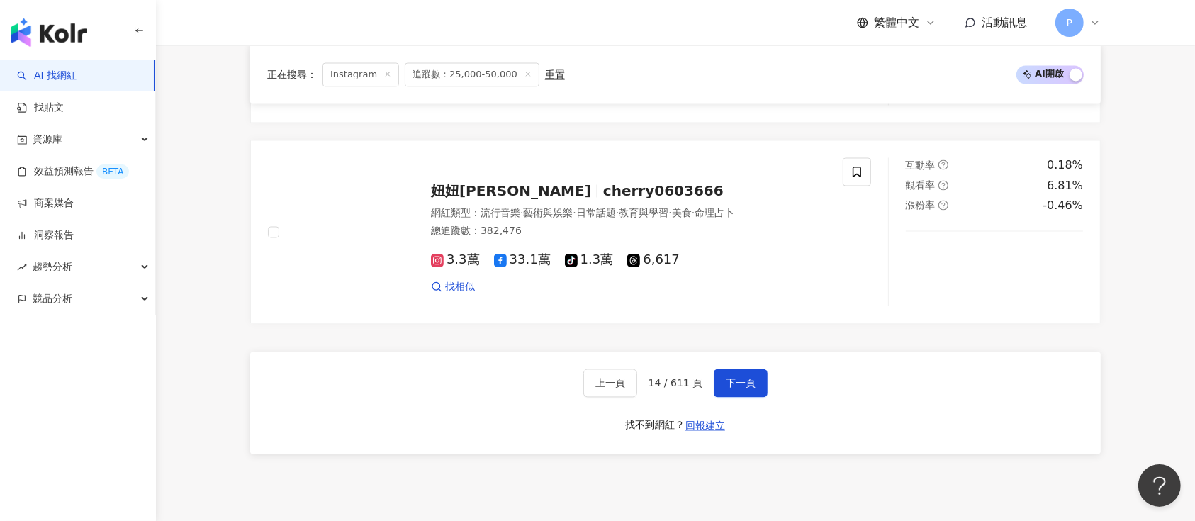
scroll to position [2703, 0]
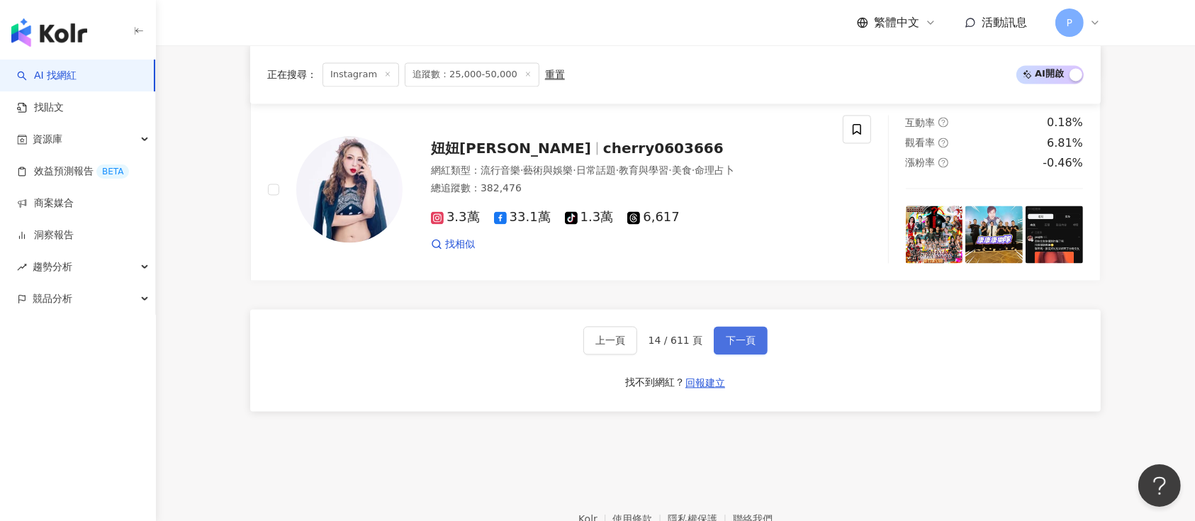
click at [736, 341] on button "下一頁" at bounding box center [741, 340] width 54 height 28
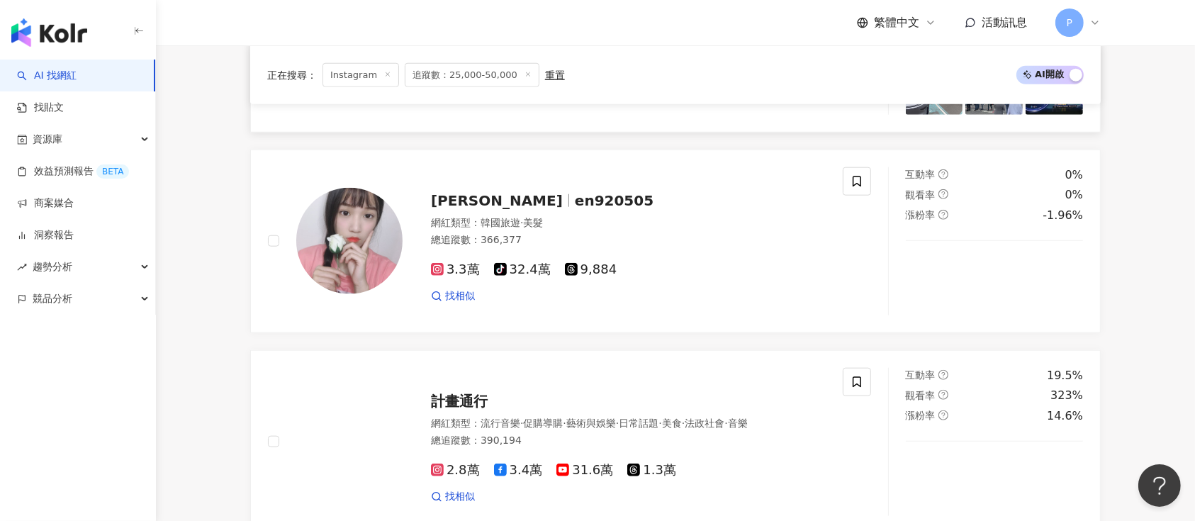
scroll to position [2797, 0]
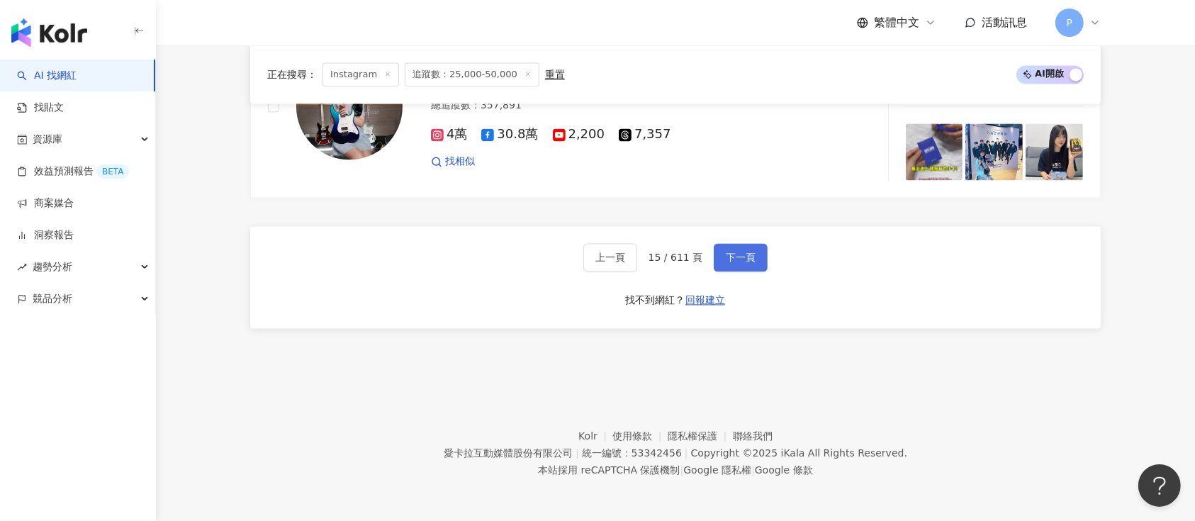
click at [732, 252] on span "下一頁" at bounding box center [741, 257] width 30 height 11
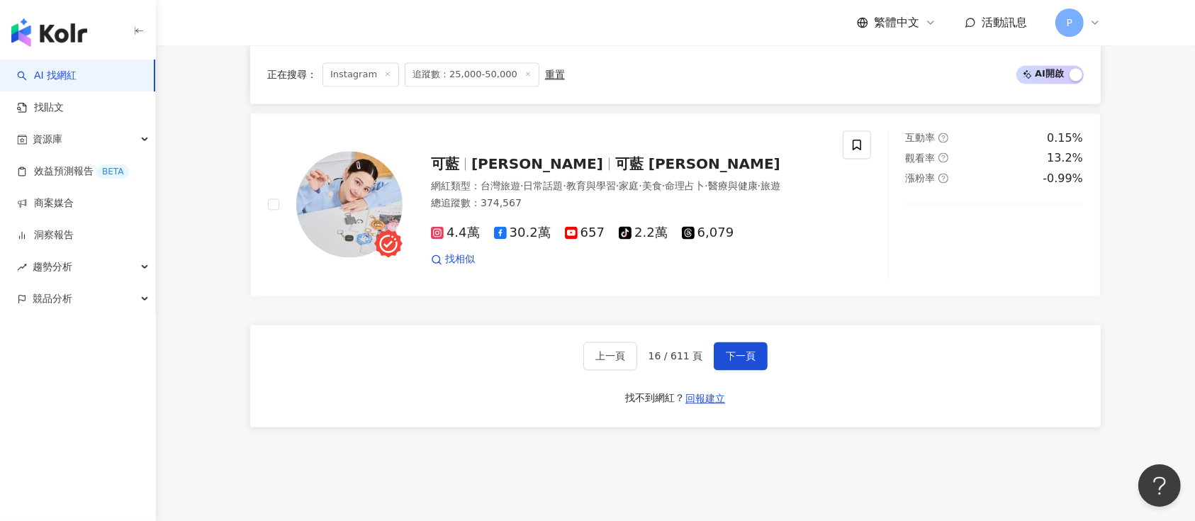
scroll to position [2869, 0]
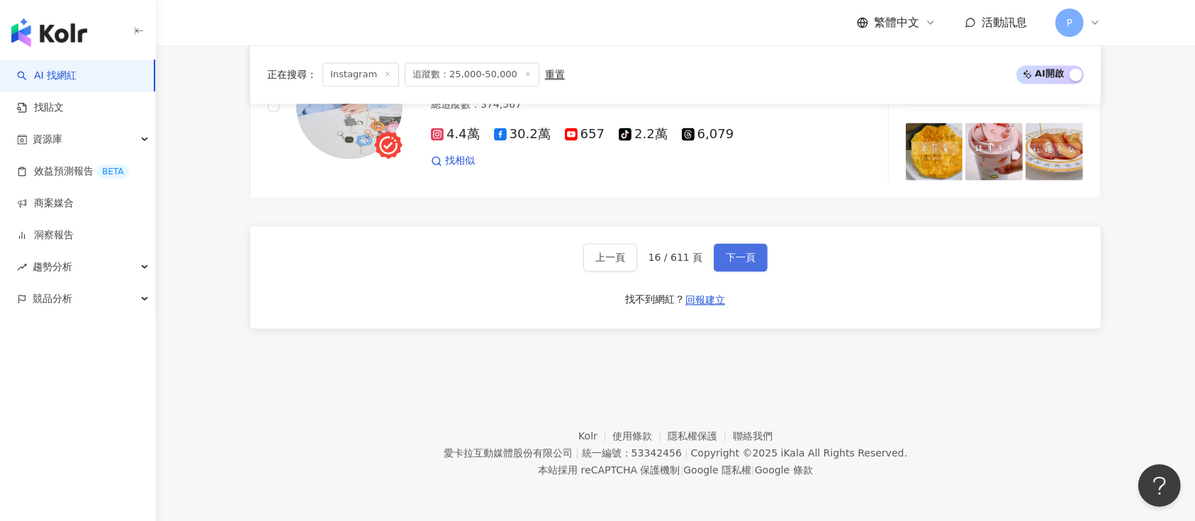
click at [714, 257] on button "下一頁" at bounding box center [741, 257] width 54 height 28
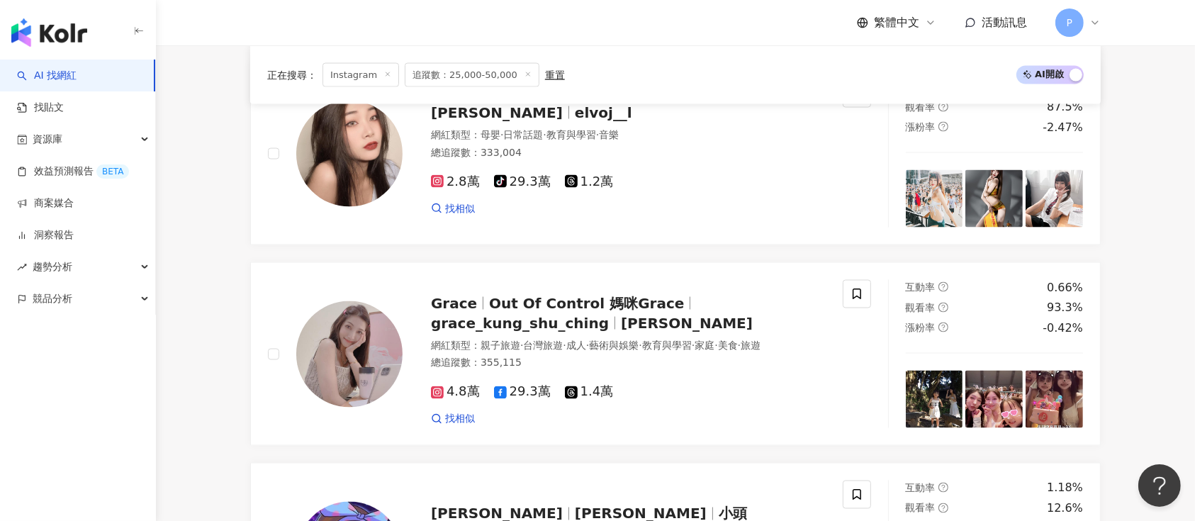
scroll to position [2807, 0]
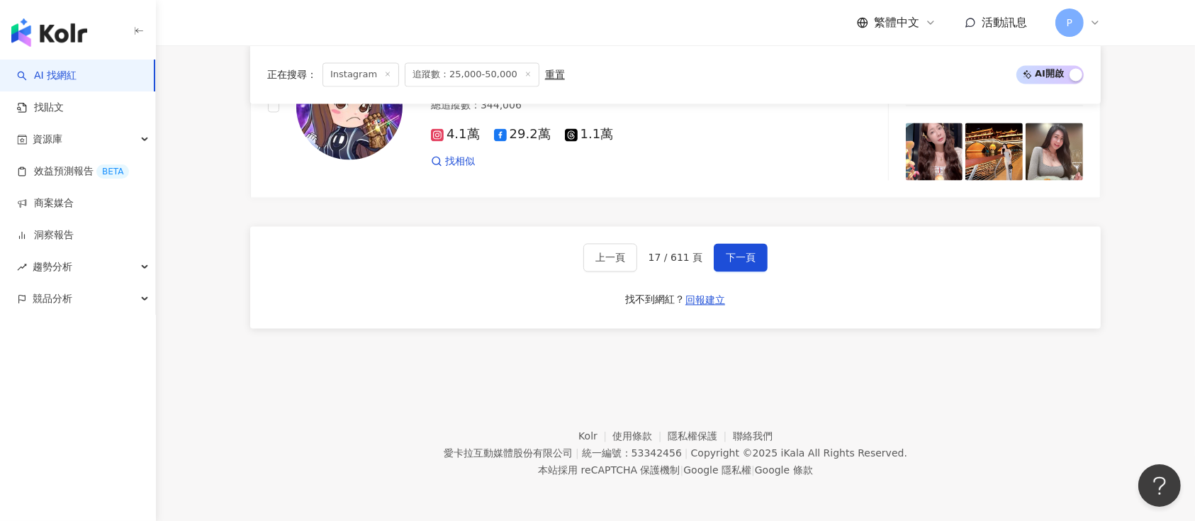
click at [740, 242] on div "上一頁 17 / 611 頁 下一頁 找不到網紅？ 回報建立" at bounding box center [675, 277] width 851 height 102
click at [739, 263] on span "下一頁" at bounding box center [741, 257] width 30 height 11
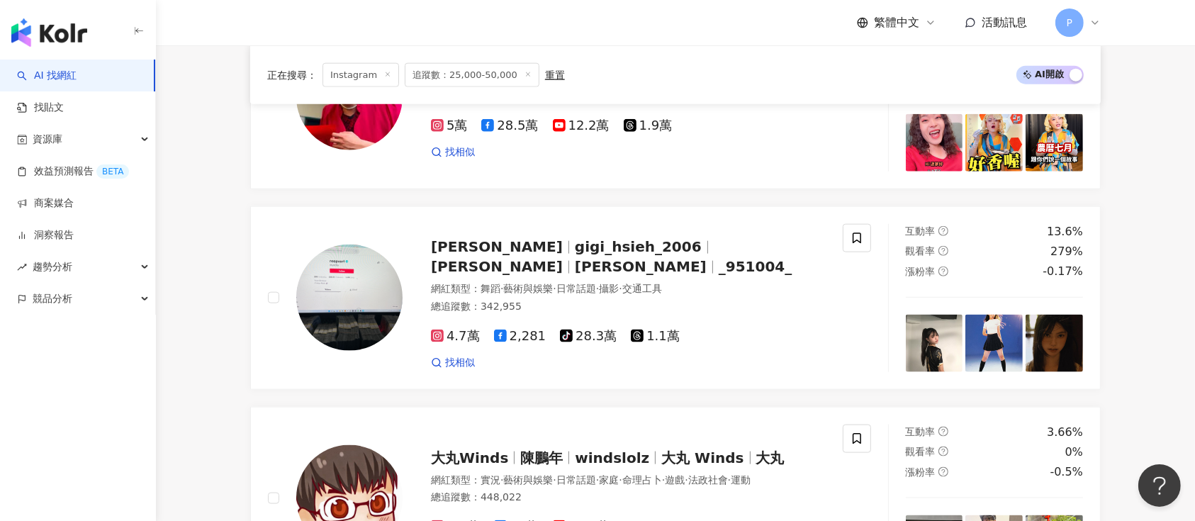
scroll to position [2918, 0]
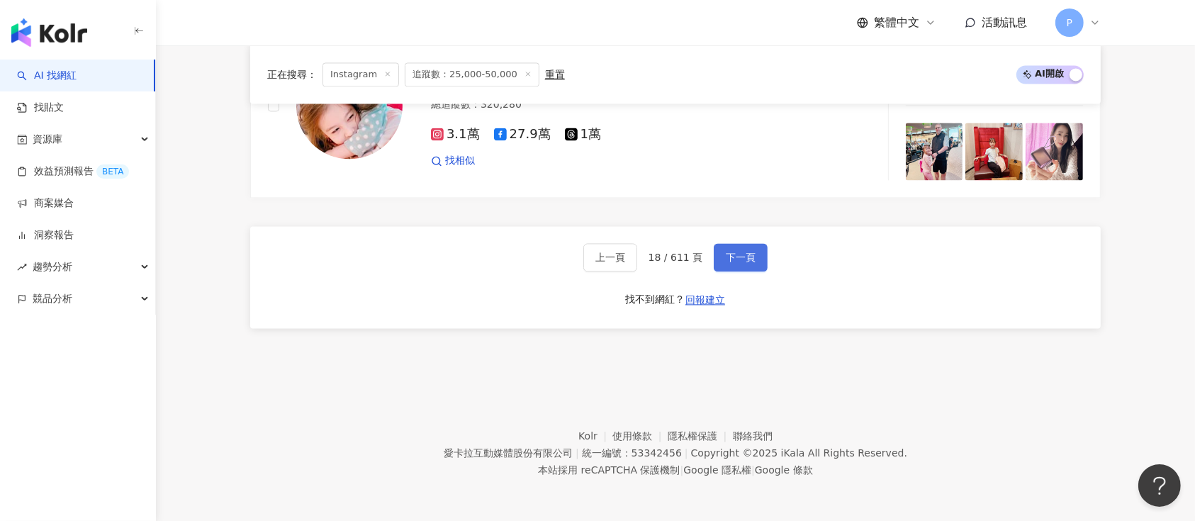
click at [749, 263] on span "下一頁" at bounding box center [741, 257] width 30 height 11
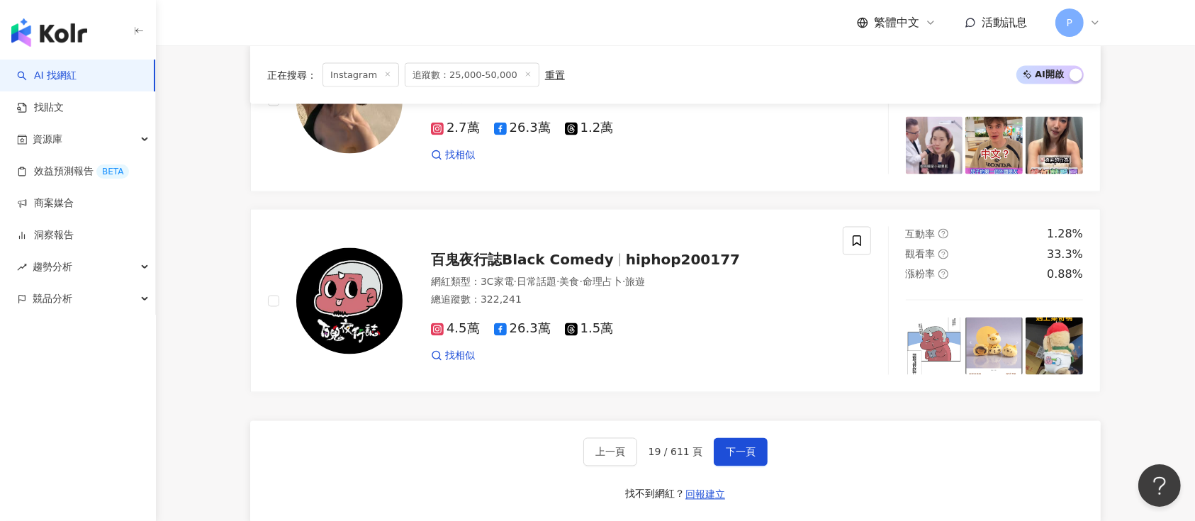
scroll to position [2797, 0]
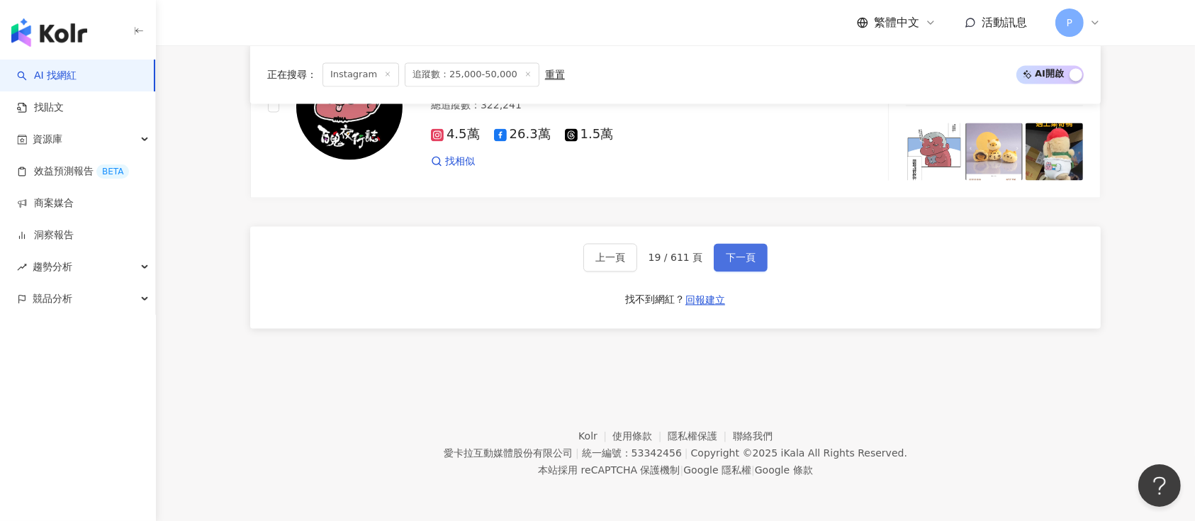
click at [751, 257] on span "下一頁" at bounding box center [741, 257] width 30 height 11
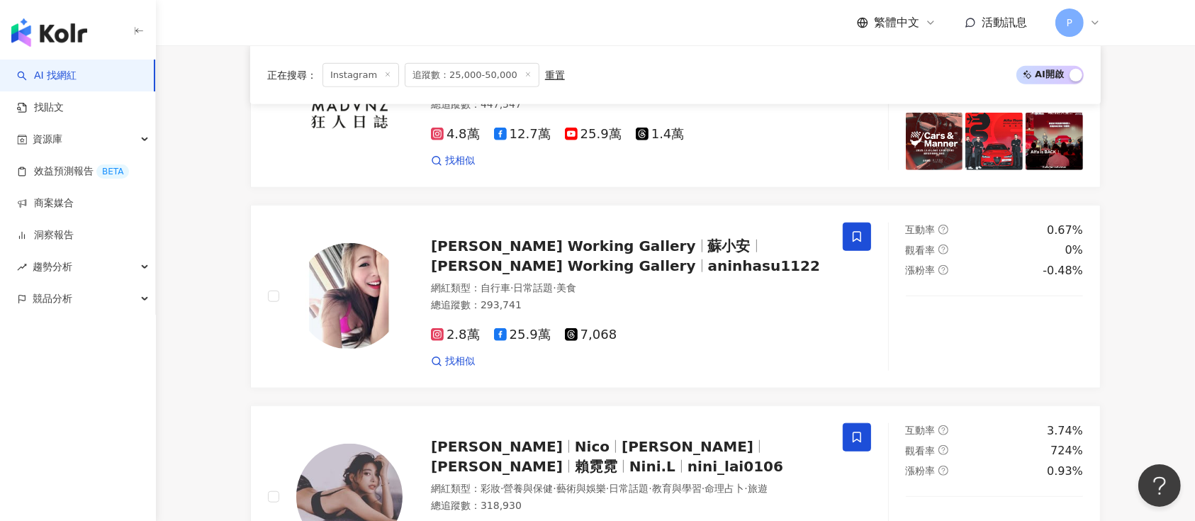
scroll to position [2807, 0]
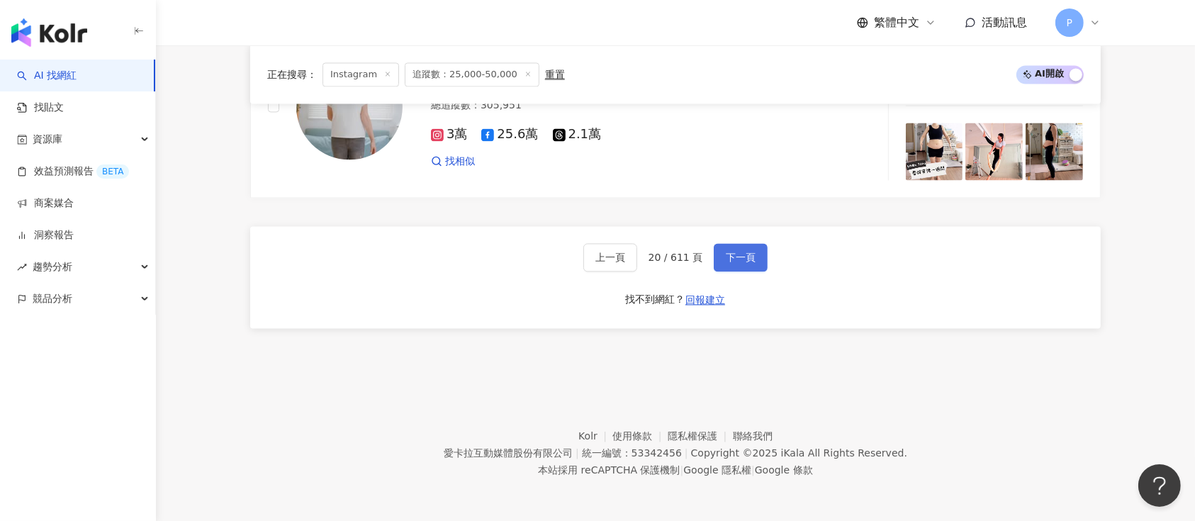
click at [735, 262] on span "下一頁" at bounding box center [741, 257] width 30 height 11
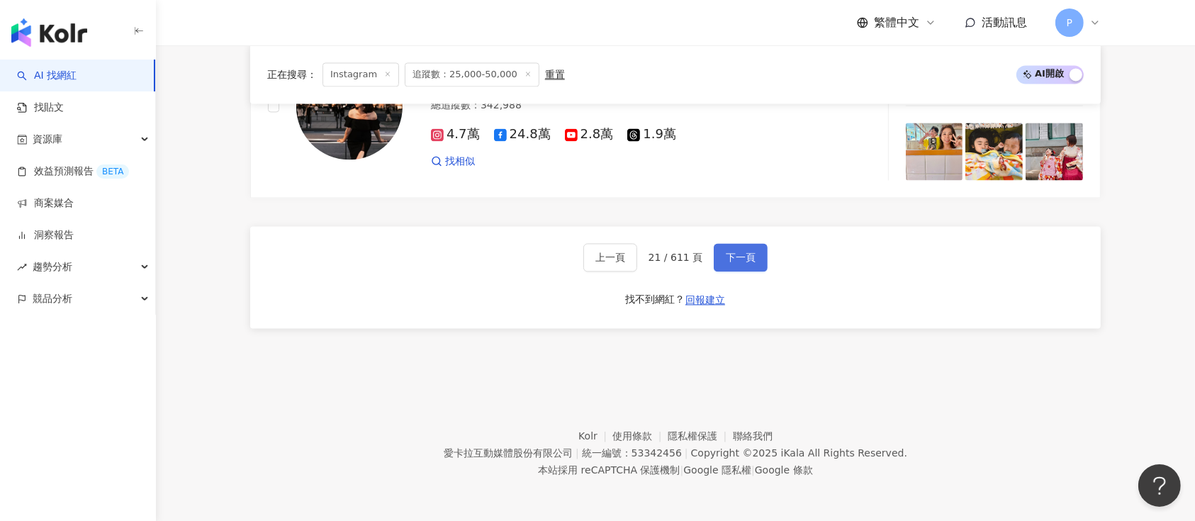
click at [742, 257] on span "下一頁" at bounding box center [741, 257] width 30 height 11
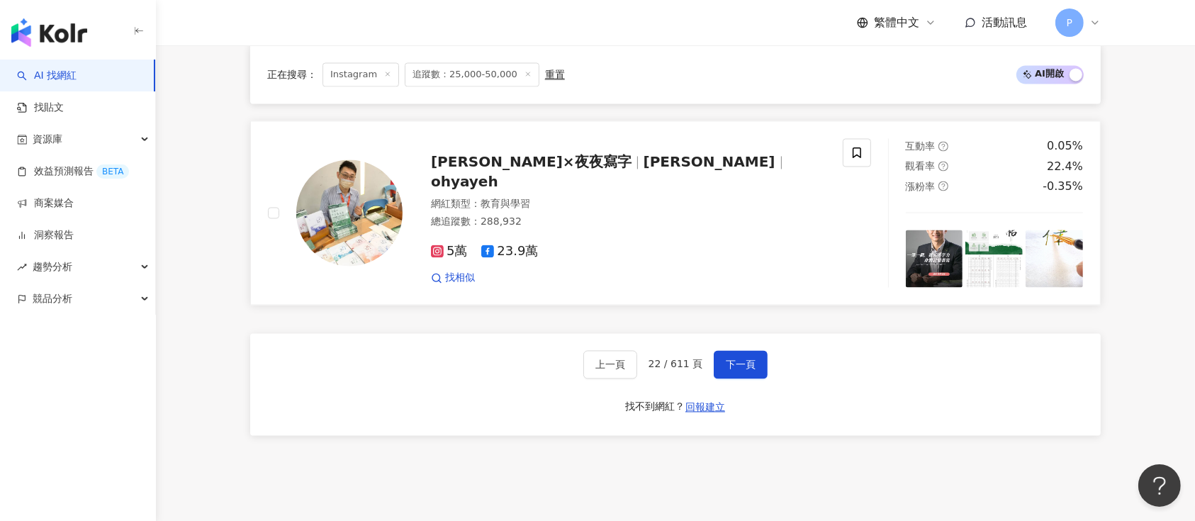
scroll to position [2744, 0]
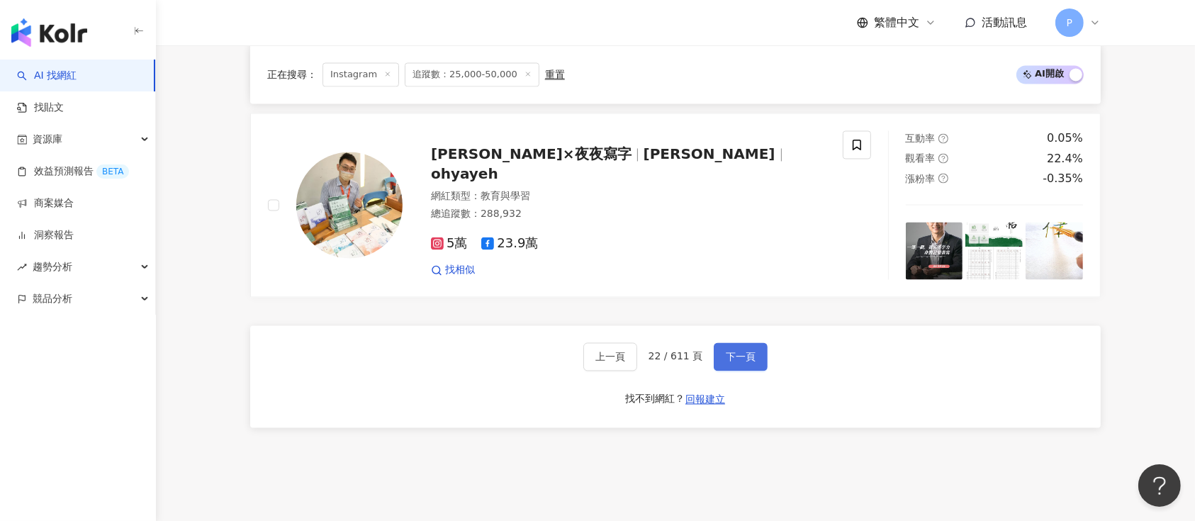
click at [749, 351] on span "下一頁" at bounding box center [741, 356] width 30 height 11
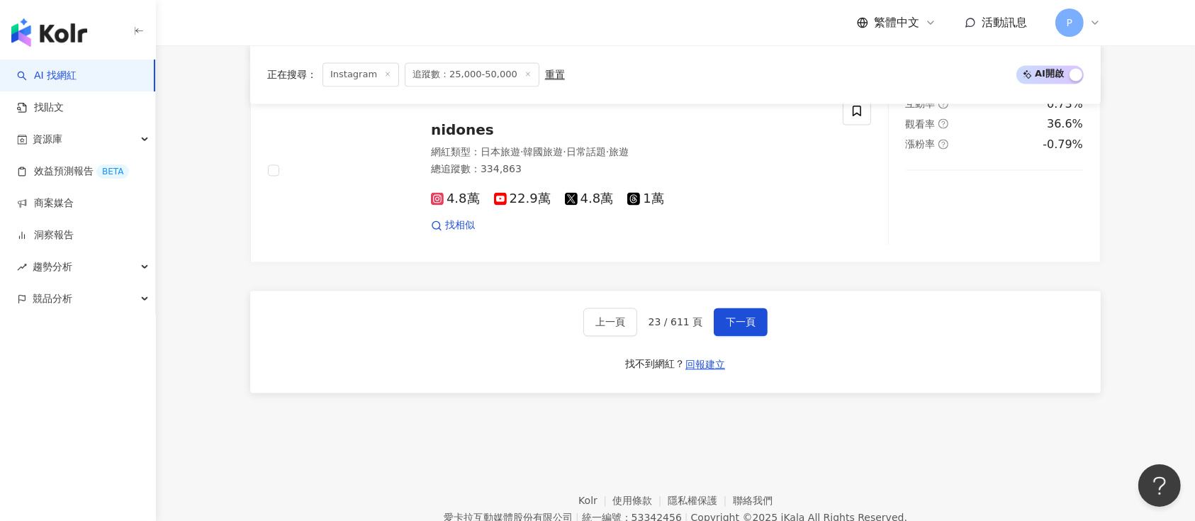
scroll to position [2828, 0]
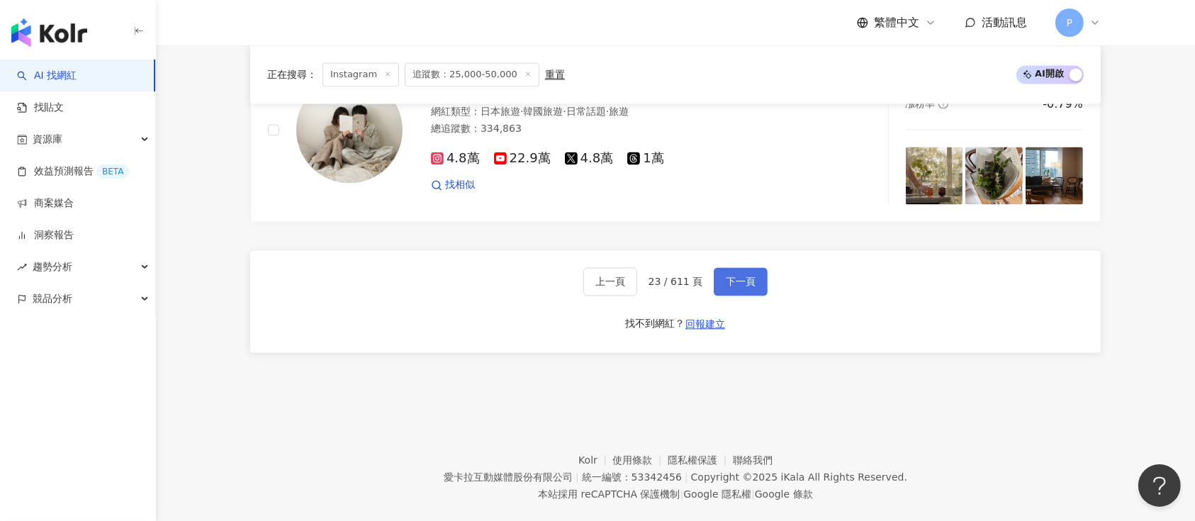
click at [727, 276] on span "下一頁" at bounding box center [741, 281] width 30 height 11
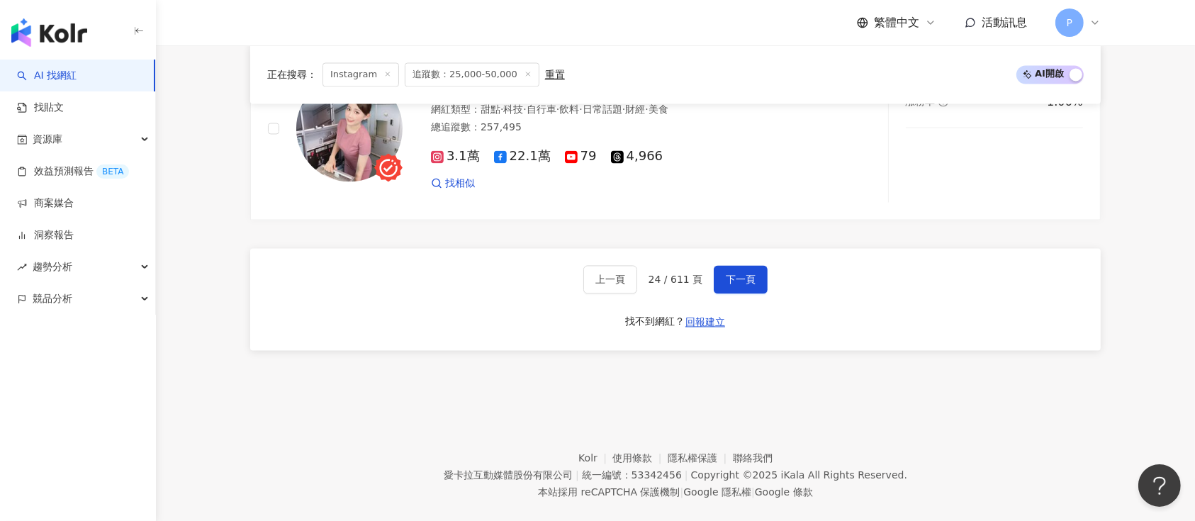
scroll to position [2797, 0]
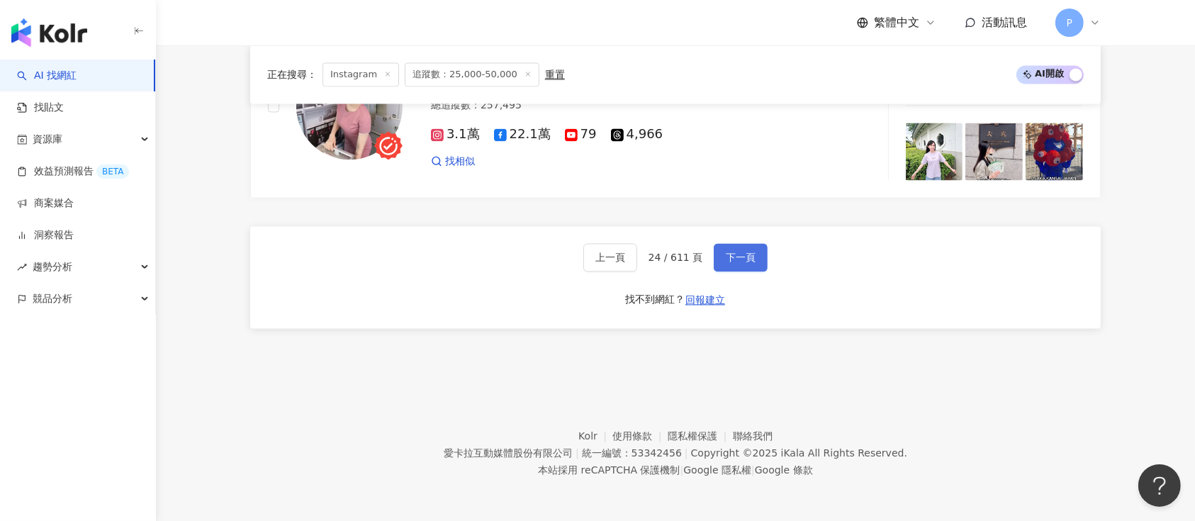
click at [714, 254] on button "下一頁" at bounding box center [741, 257] width 54 height 28
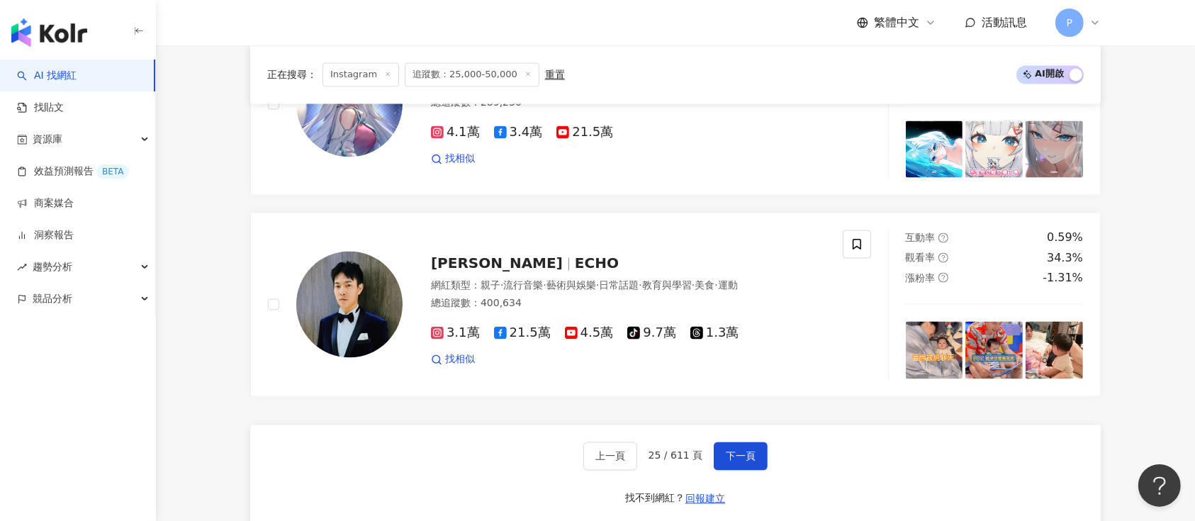
scroll to position [2838, 0]
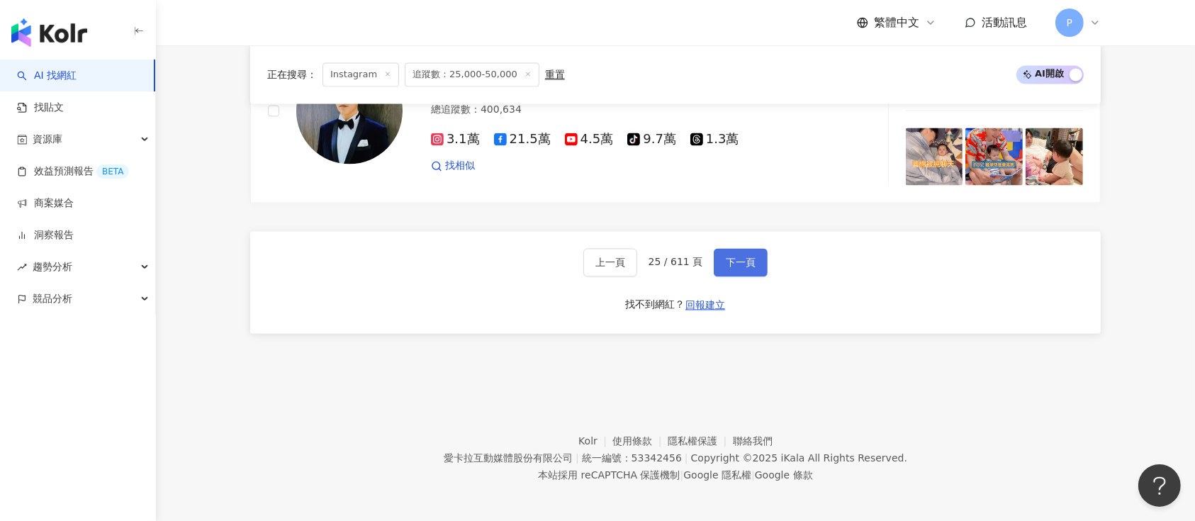
click at [746, 259] on span "下一頁" at bounding box center [741, 262] width 30 height 11
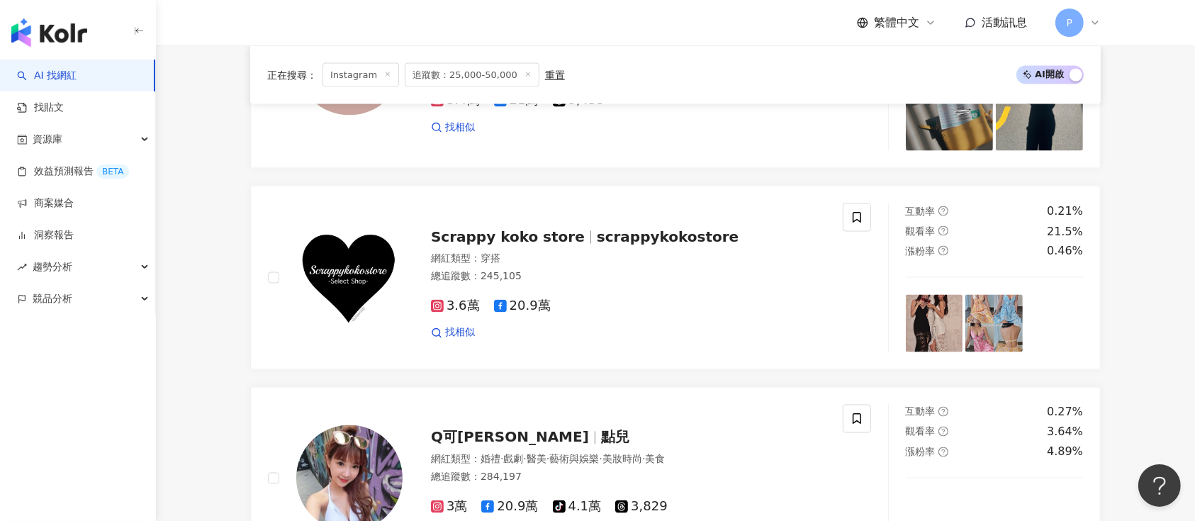
scroll to position [2828, 0]
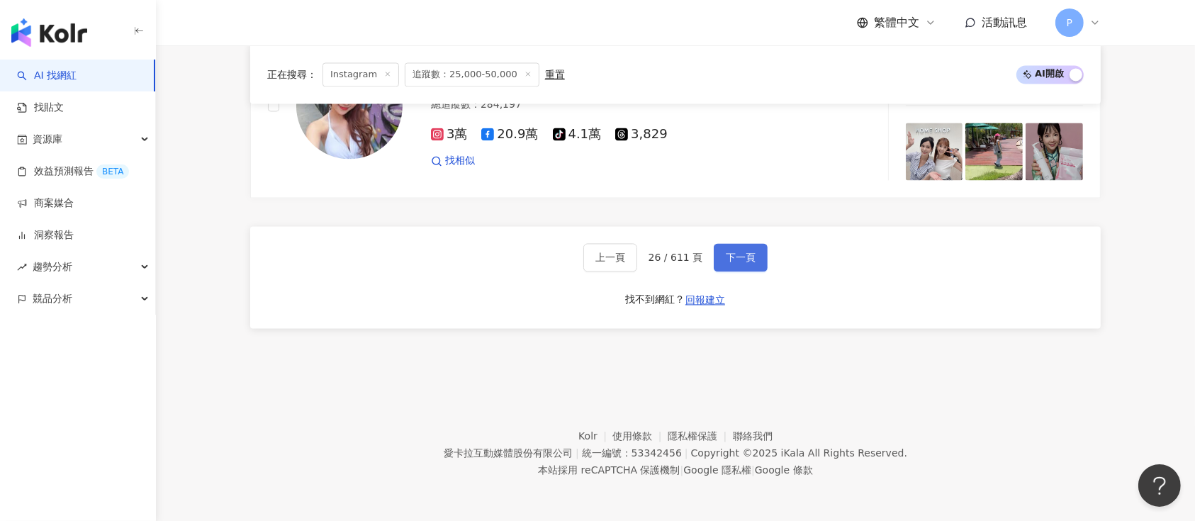
click at [726, 252] on span "下一頁" at bounding box center [741, 257] width 30 height 11
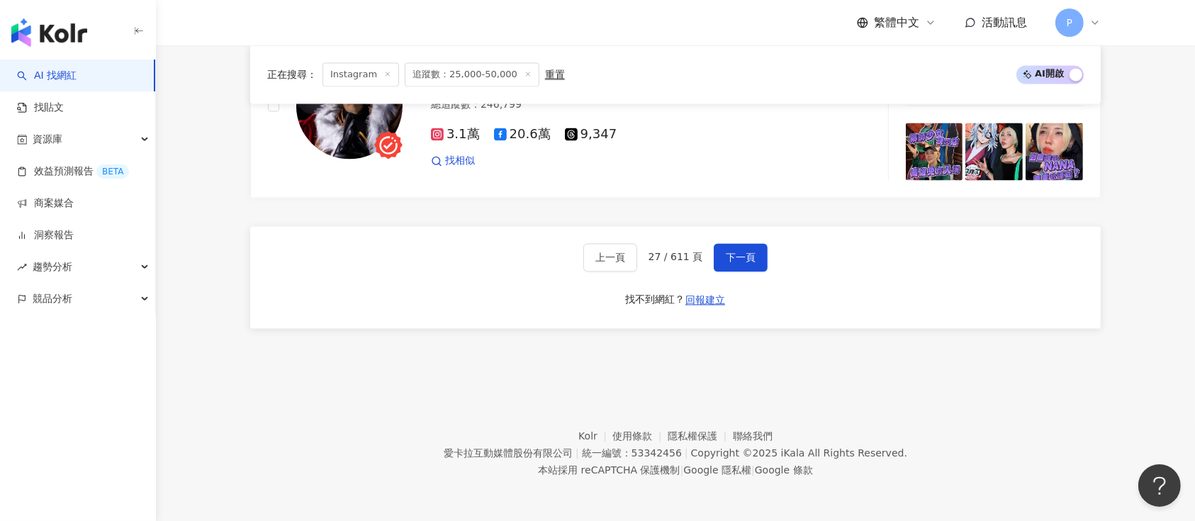
scroll to position [2817, 0]
click at [739, 247] on button "下一頁" at bounding box center [741, 257] width 54 height 28
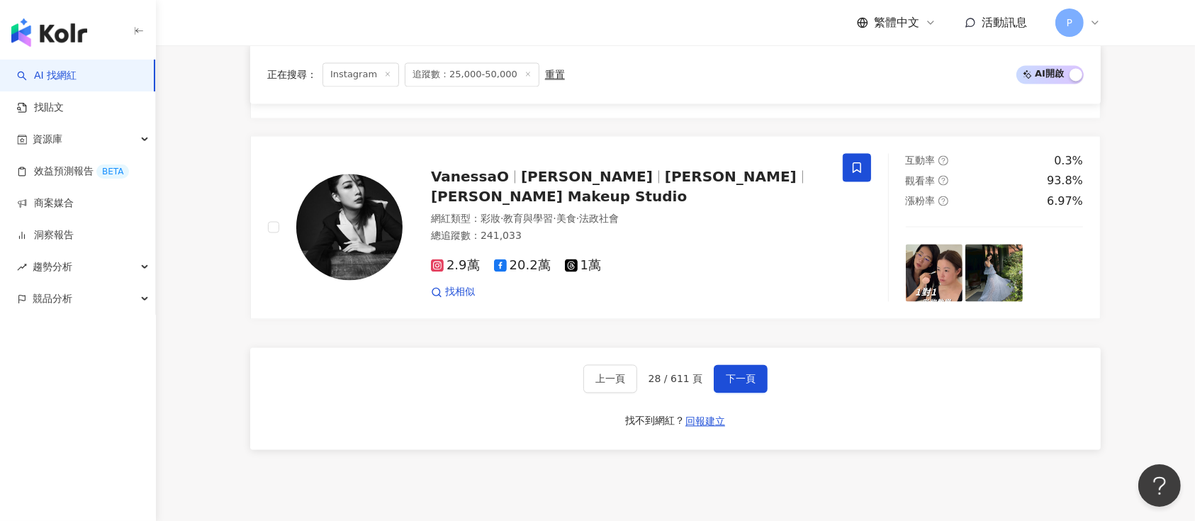
scroll to position [2743, 0]
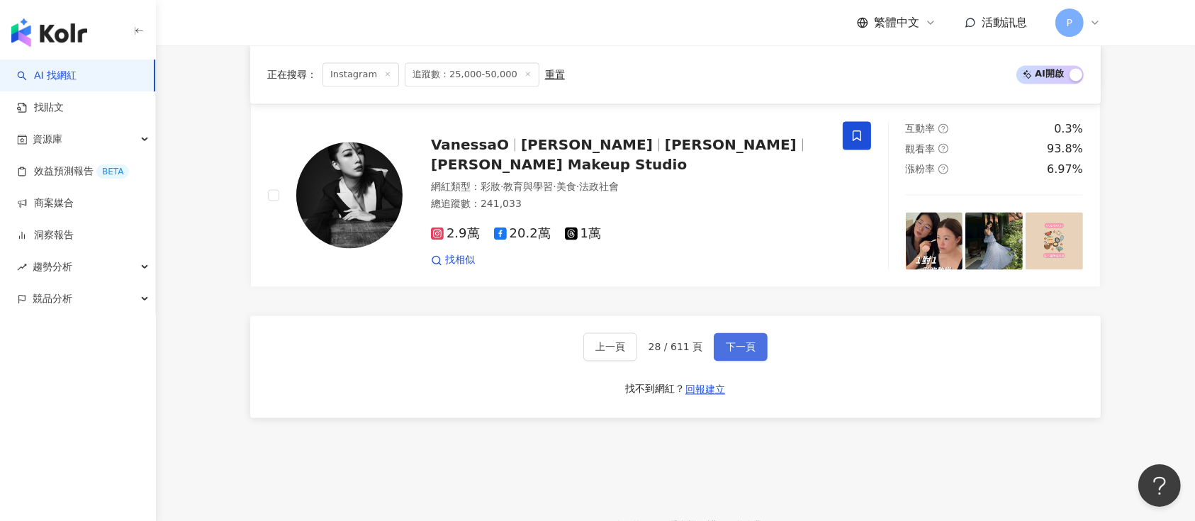
click at [758, 345] on button "下一頁" at bounding box center [741, 346] width 54 height 28
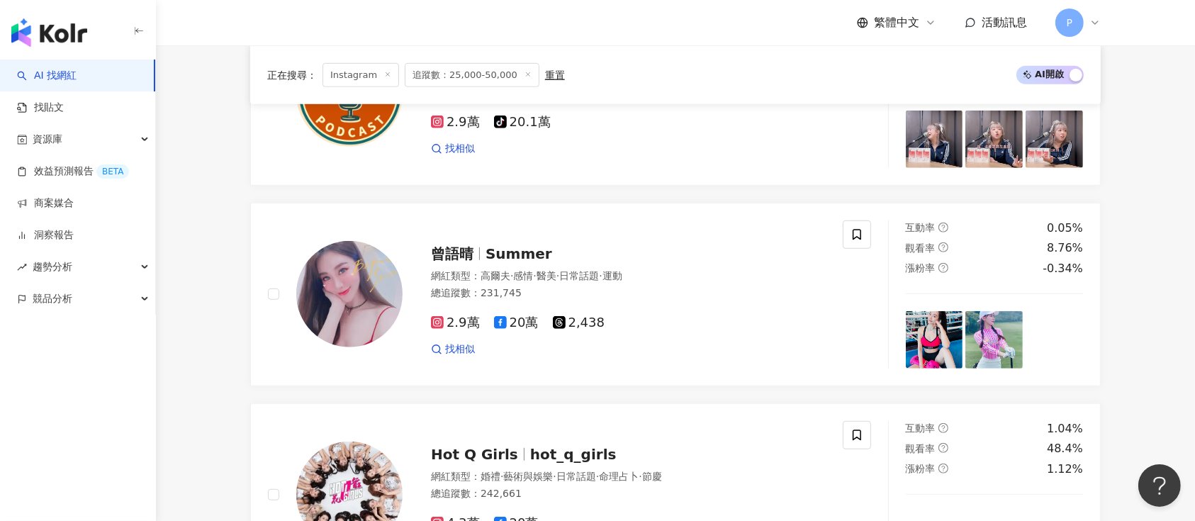
scroll to position [2828, 0]
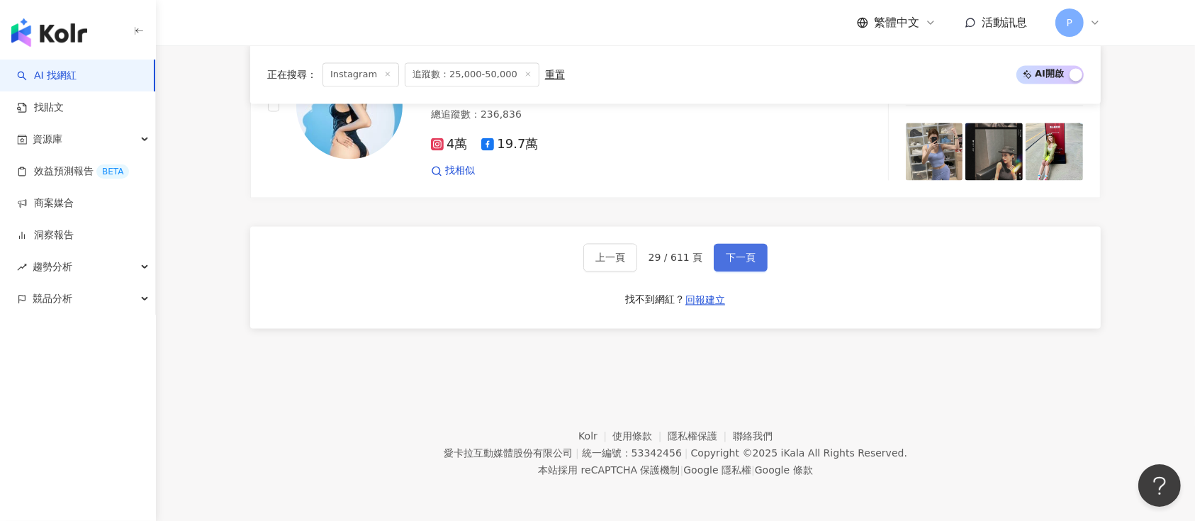
click at [755, 255] on button "下一頁" at bounding box center [741, 257] width 54 height 28
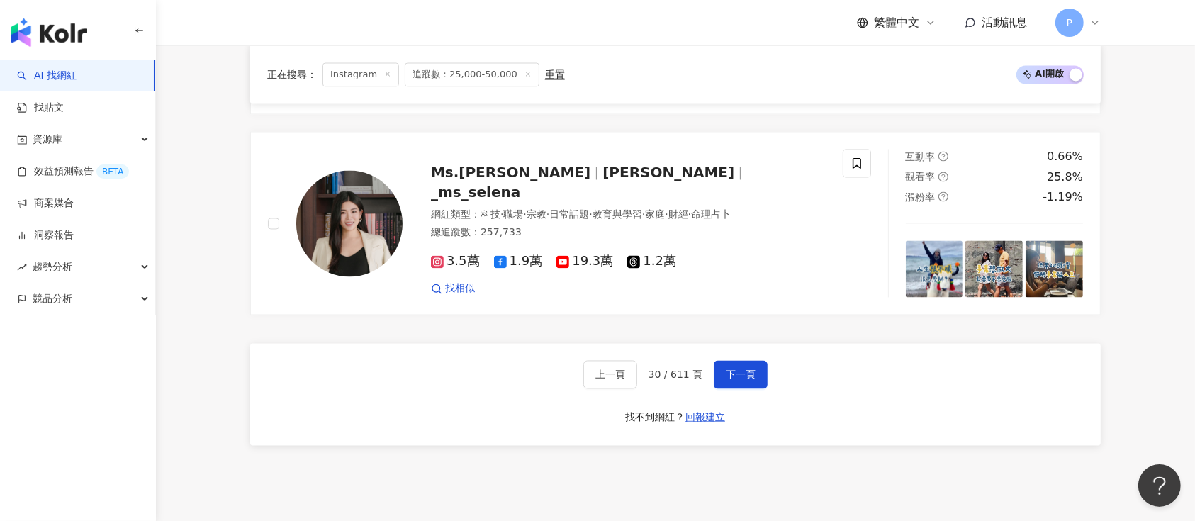
scroll to position [2813, 0]
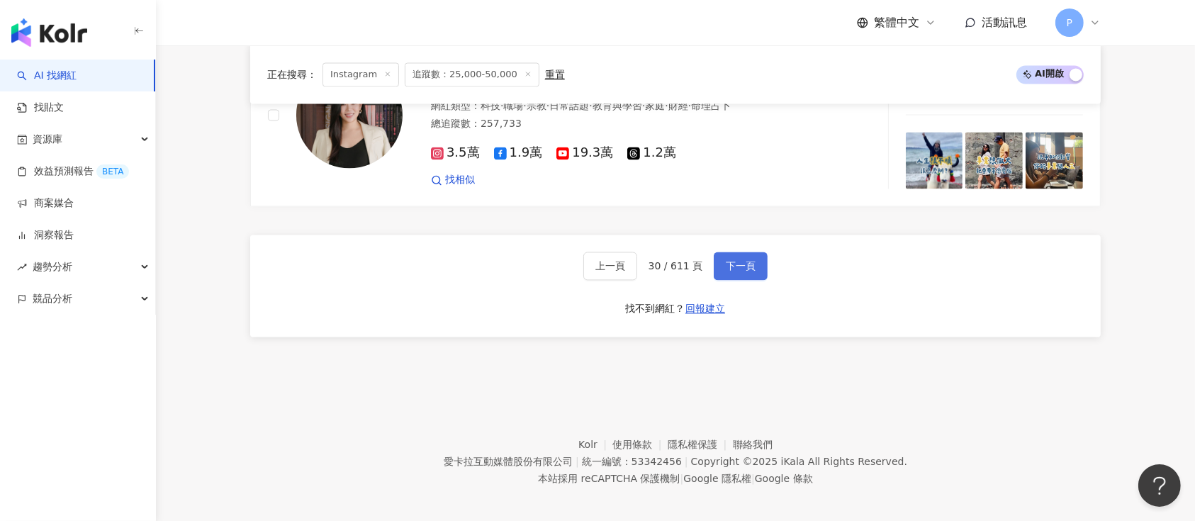
click at [739, 260] on span "下一頁" at bounding box center [741, 265] width 30 height 11
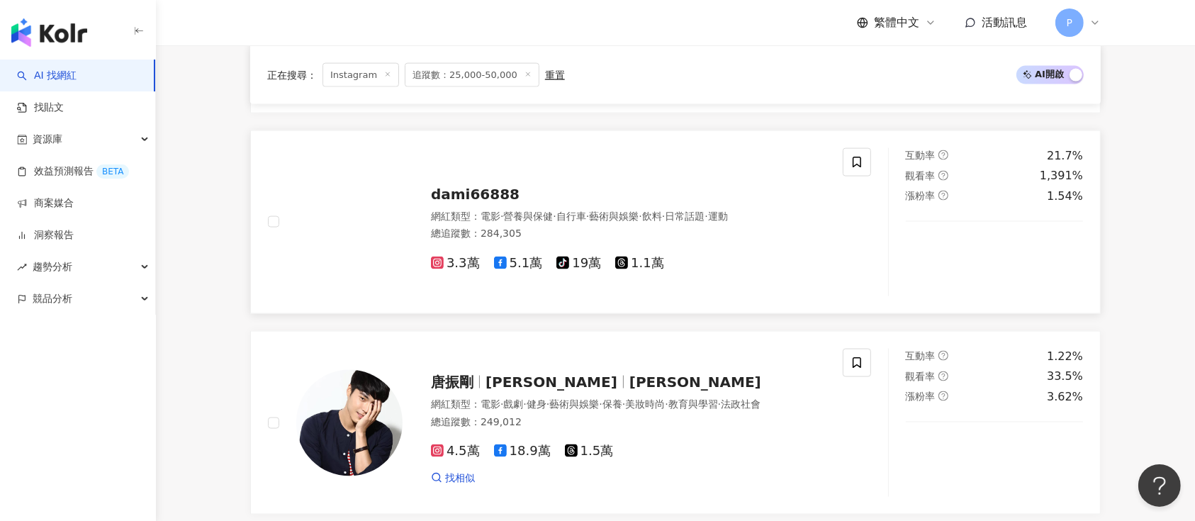
scroll to position [2797, 0]
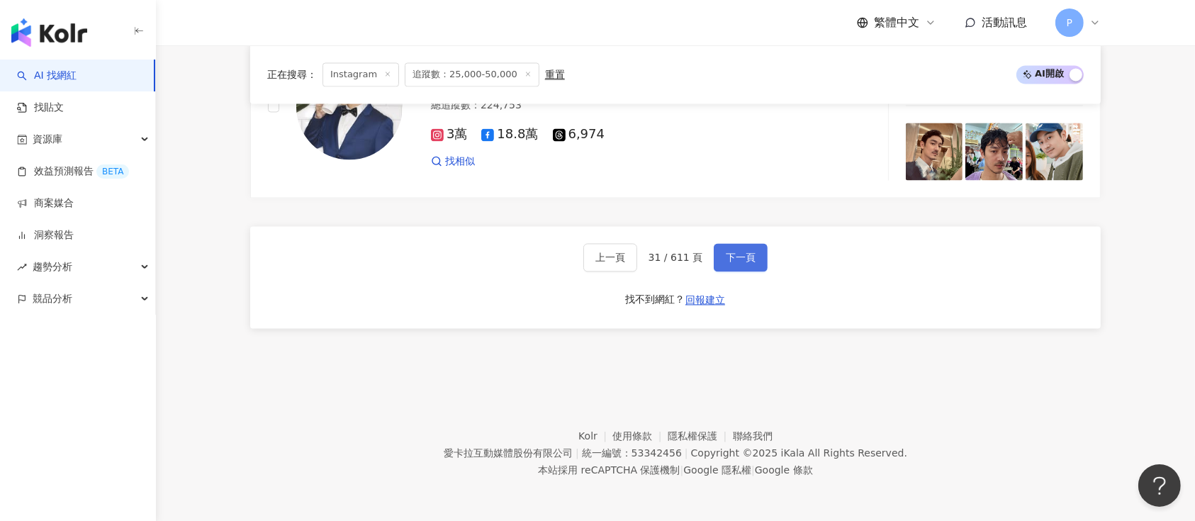
click at [761, 249] on button "下一頁" at bounding box center [741, 257] width 54 height 28
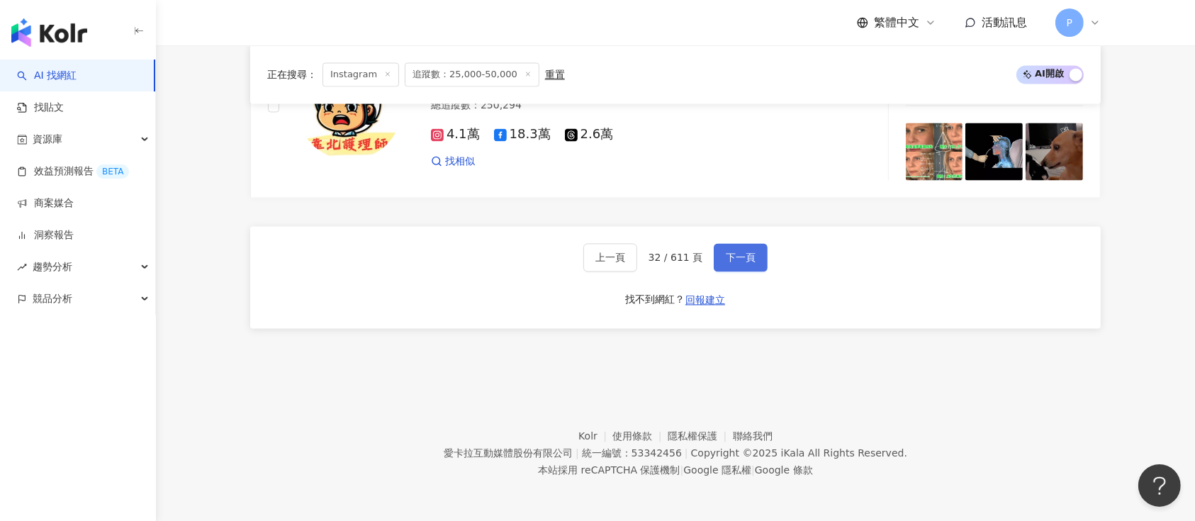
click at [760, 248] on button "下一頁" at bounding box center [741, 257] width 54 height 28
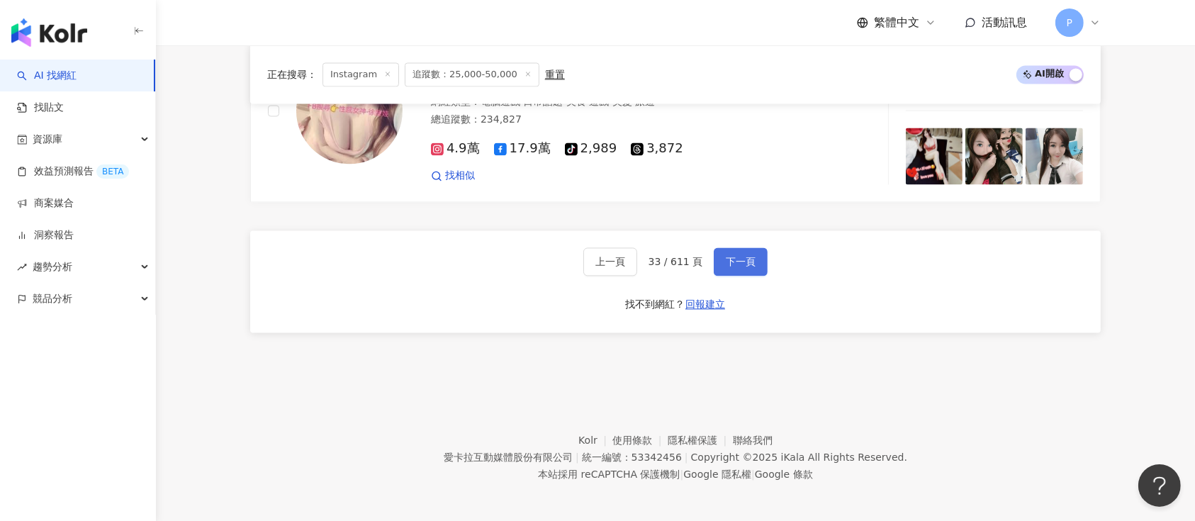
click at [761, 266] on button "下一頁" at bounding box center [741, 261] width 54 height 28
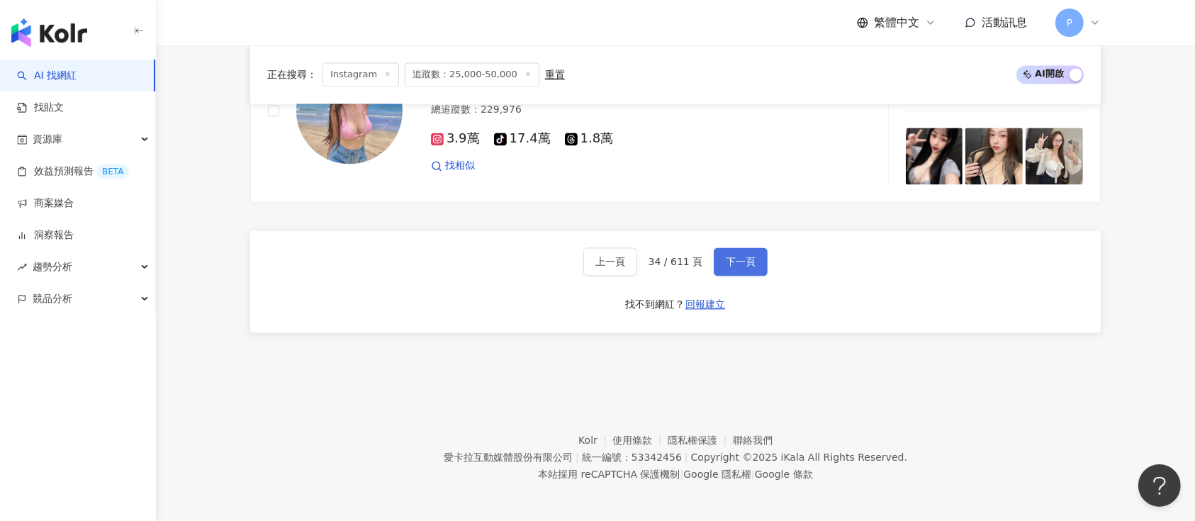
click at [723, 247] on button "下一頁" at bounding box center [741, 261] width 54 height 28
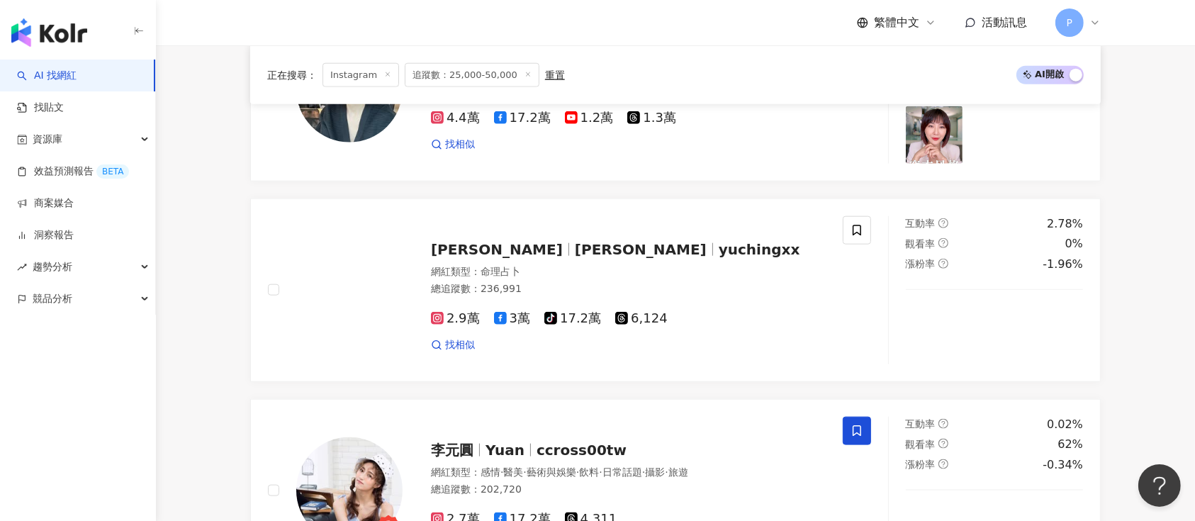
scroll to position [2807, 0]
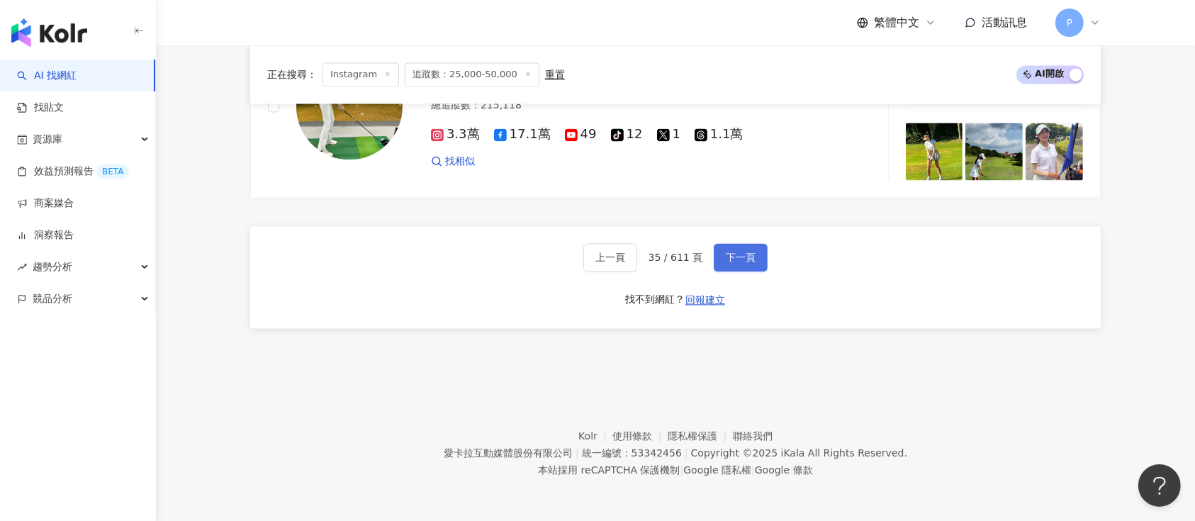
click at [730, 253] on span "下一頁" at bounding box center [741, 257] width 30 height 11
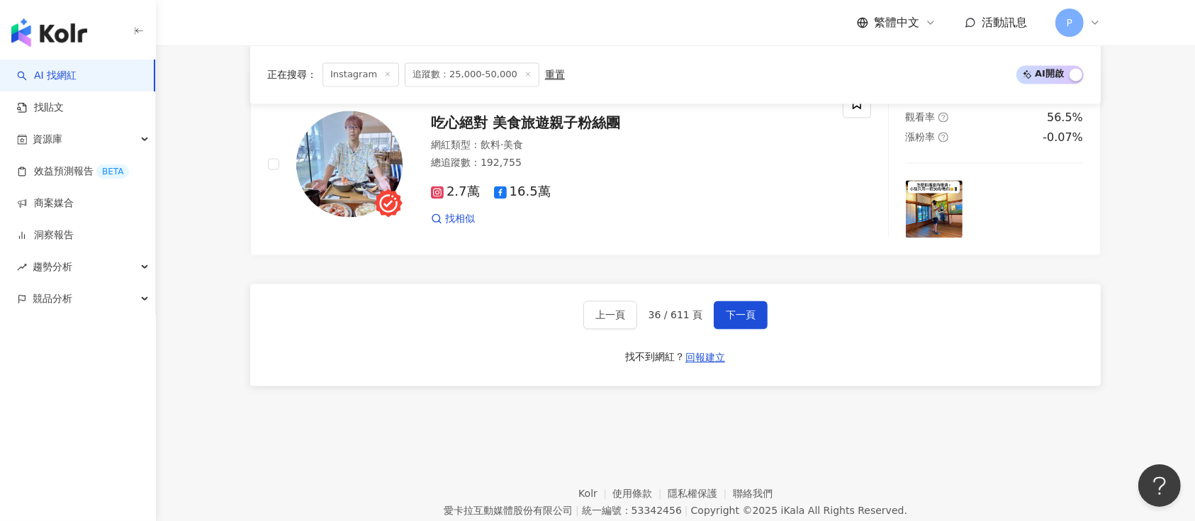
scroll to position [2797, 0]
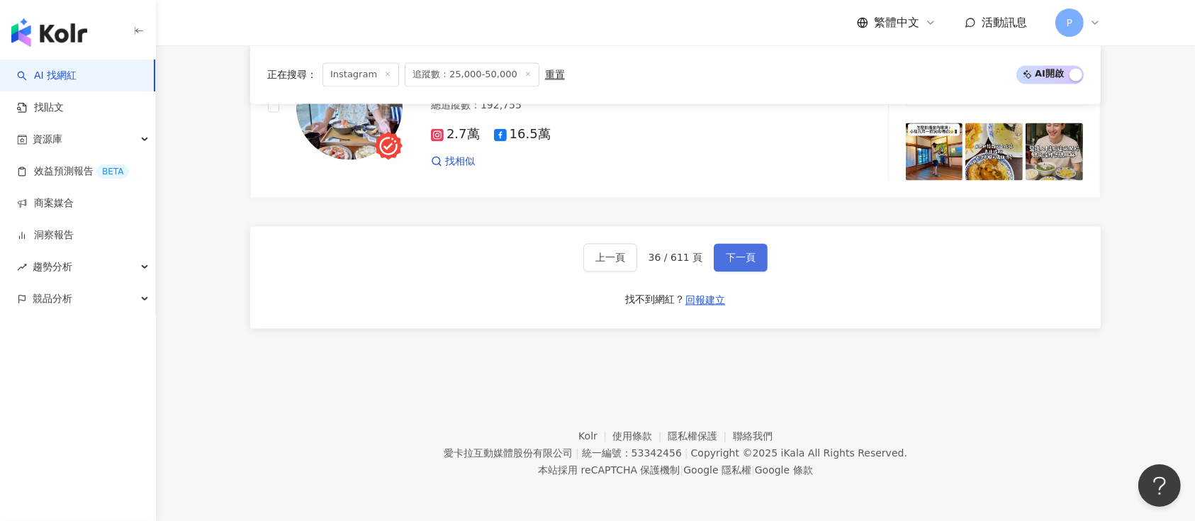
click at [726, 258] on span "下一頁" at bounding box center [741, 257] width 30 height 11
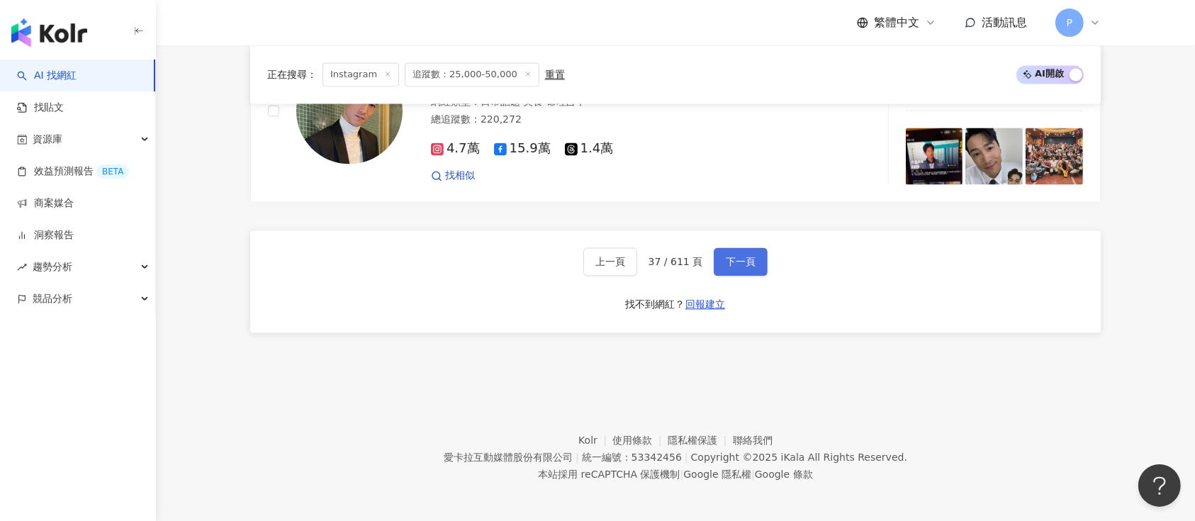
click at [727, 264] on button "下一頁" at bounding box center [741, 261] width 54 height 28
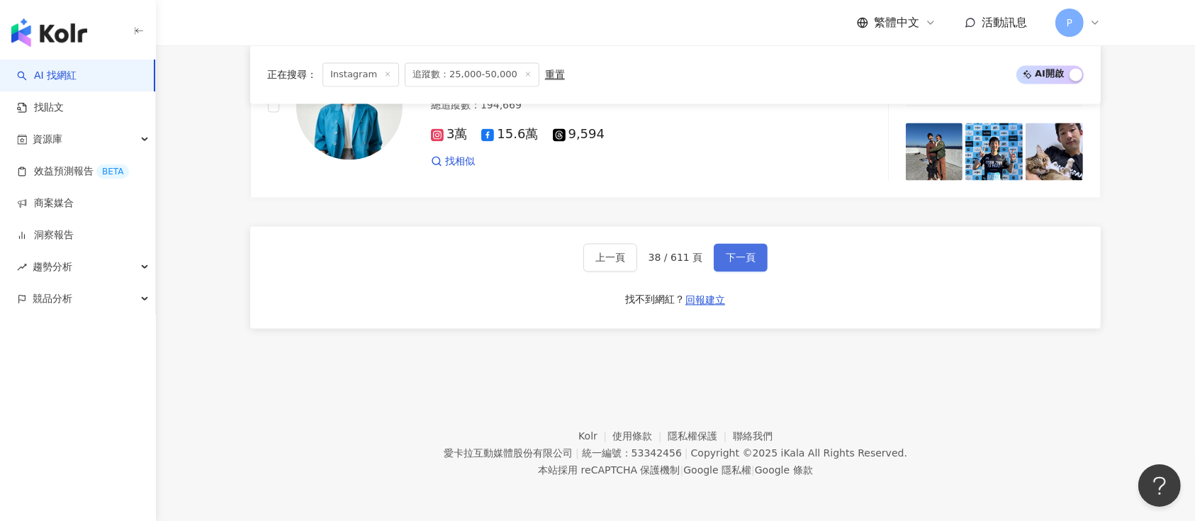
click at [726, 264] on button "下一頁" at bounding box center [741, 257] width 54 height 28
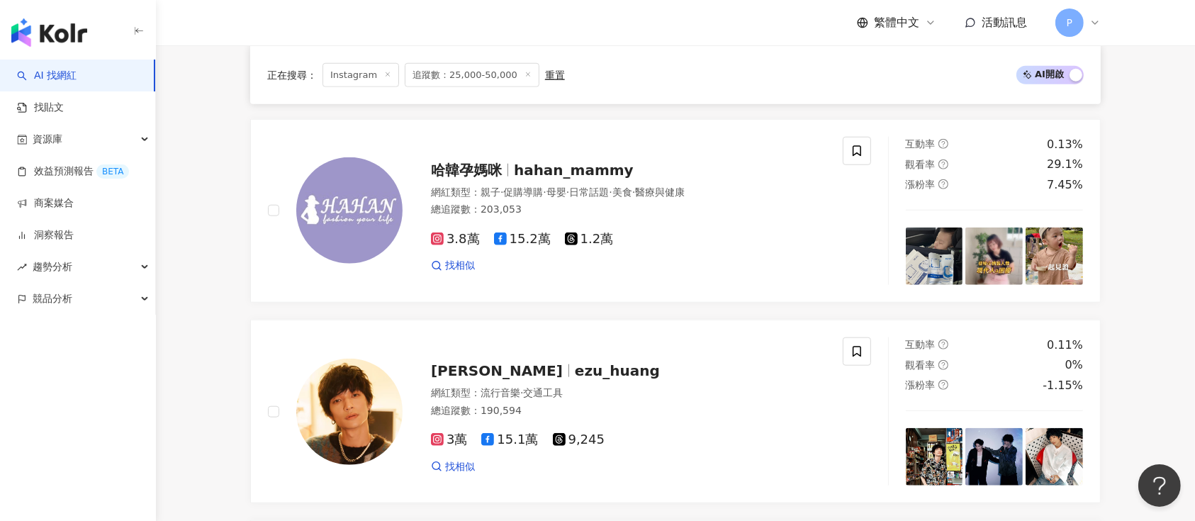
scroll to position [2807, 0]
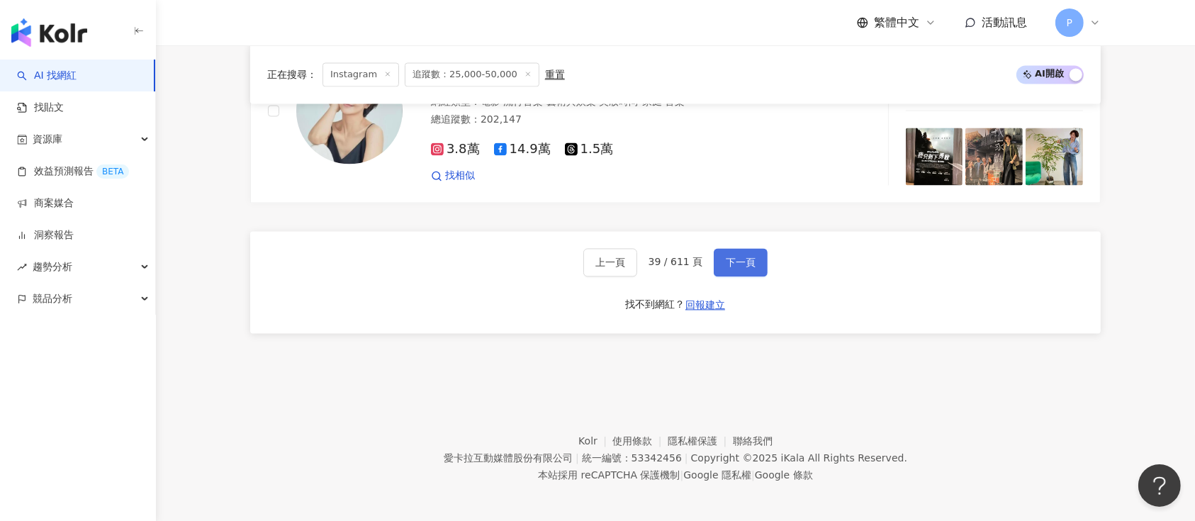
click at [746, 257] on span "下一頁" at bounding box center [741, 262] width 30 height 11
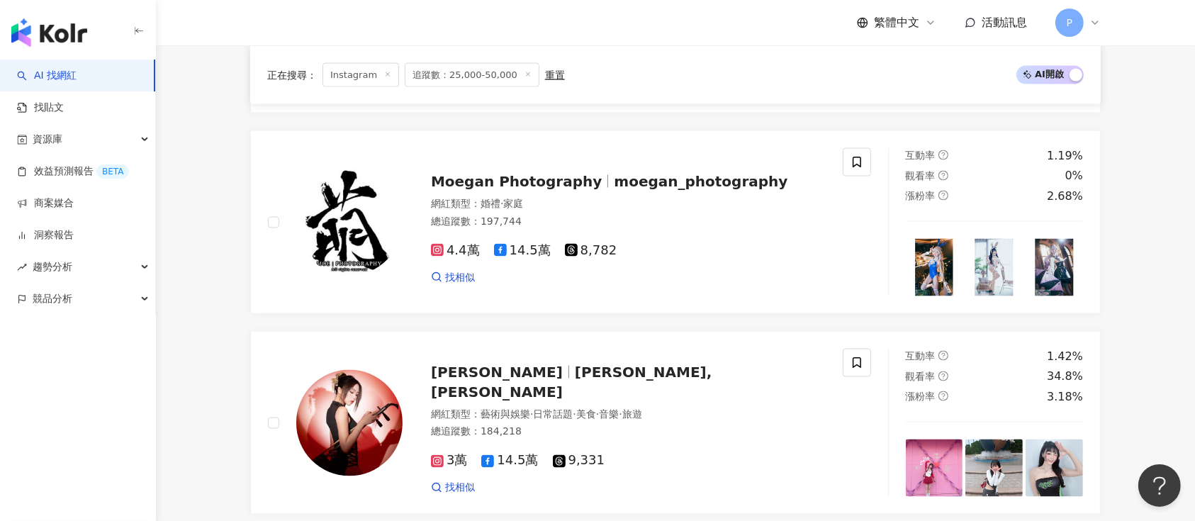
scroll to position [2797, 0]
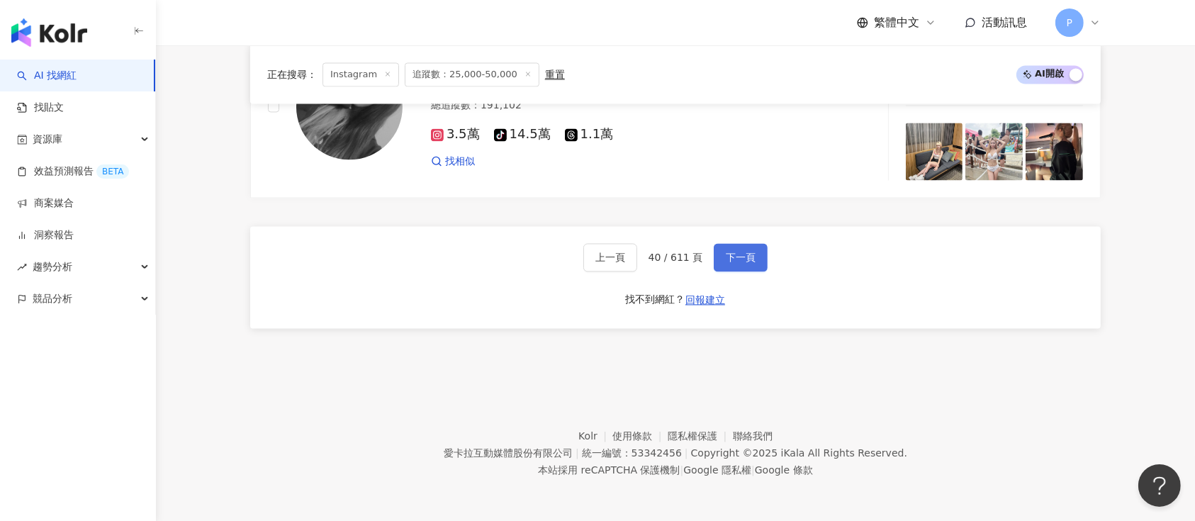
click at [743, 263] on span "下一頁" at bounding box center [741, 257] width 30 height 11
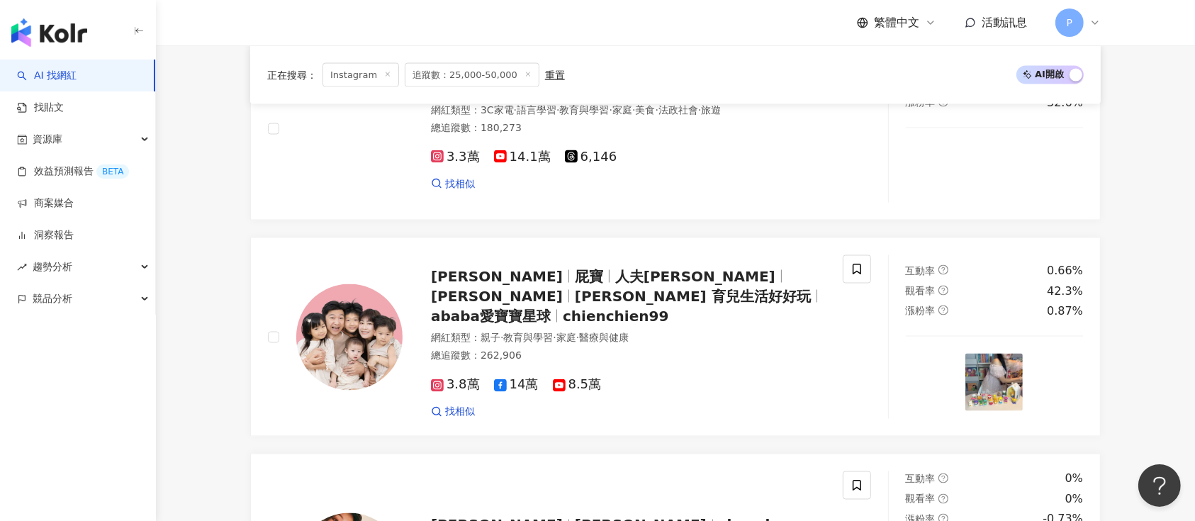
scroll to position [2838, 0]
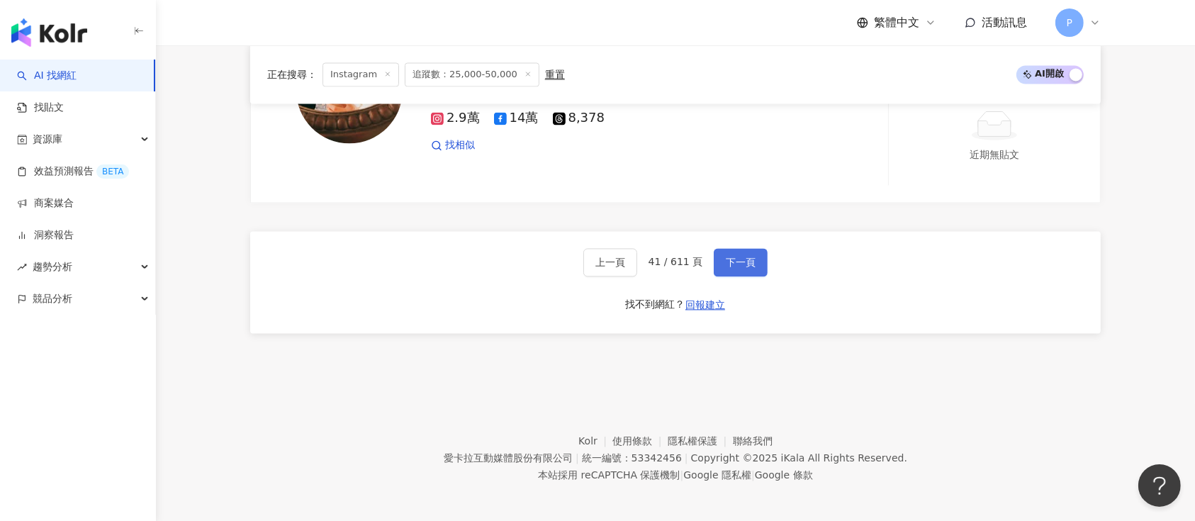
click at [743, 249] on button "下一頁" at bounding box center [741, 262] width 54 height 28
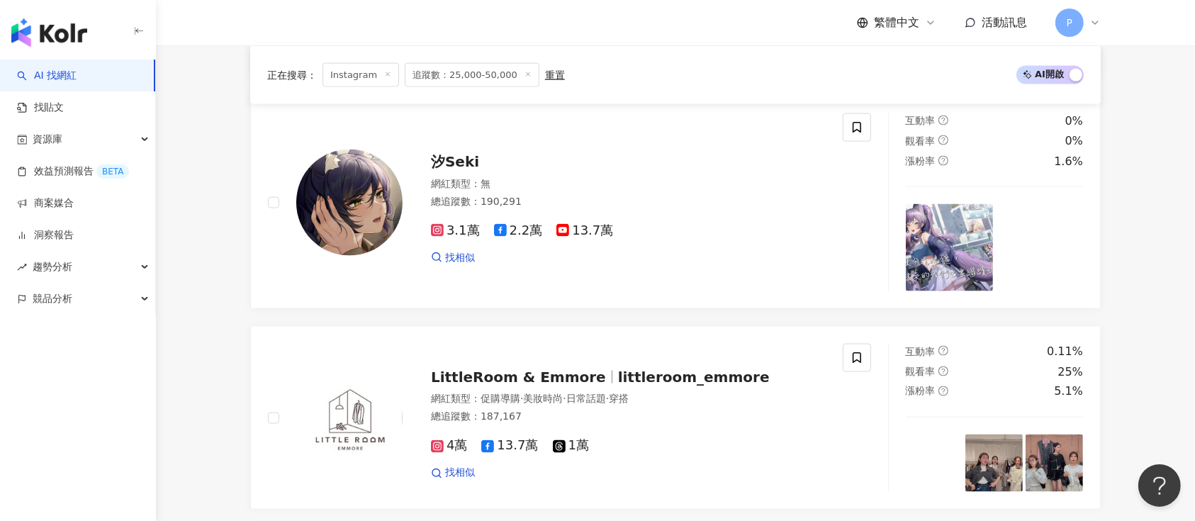
scroll to position [2831, 0]
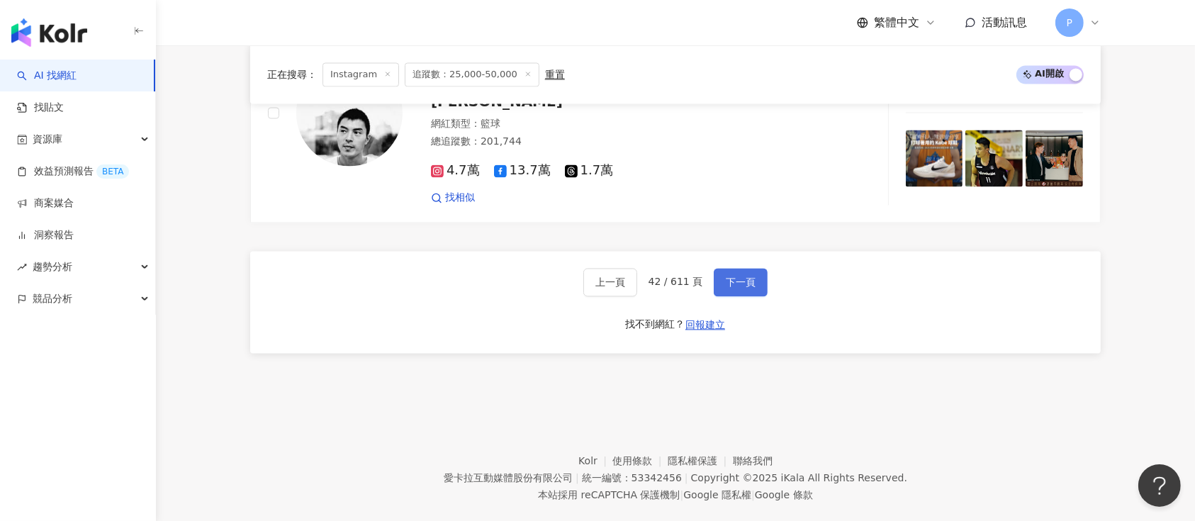
click at [728, 276] on span "下一頁" at bounding box center [741, 281] width 30 height 11
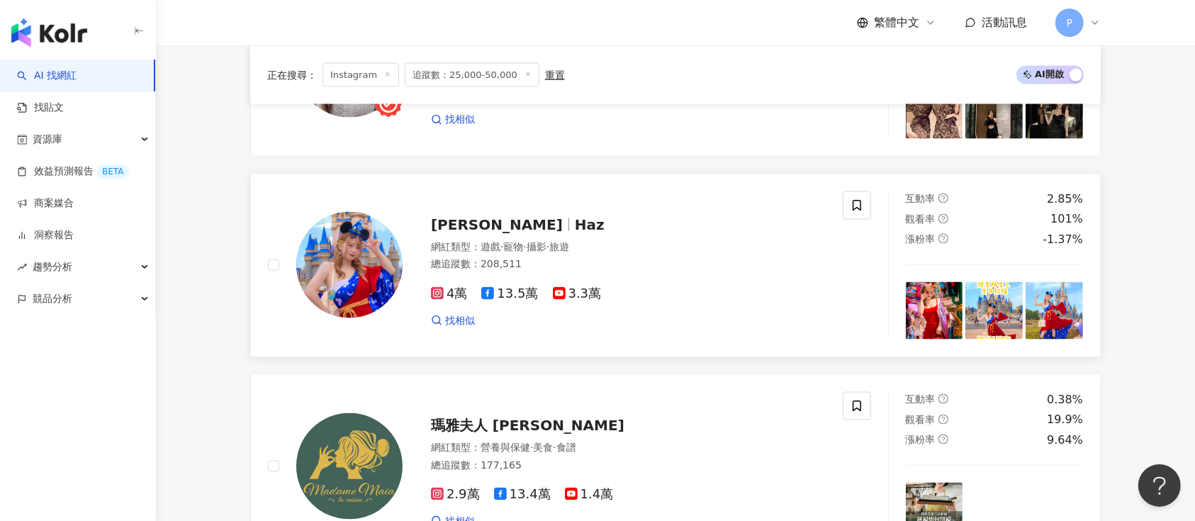
scroll to position [2797, 0]
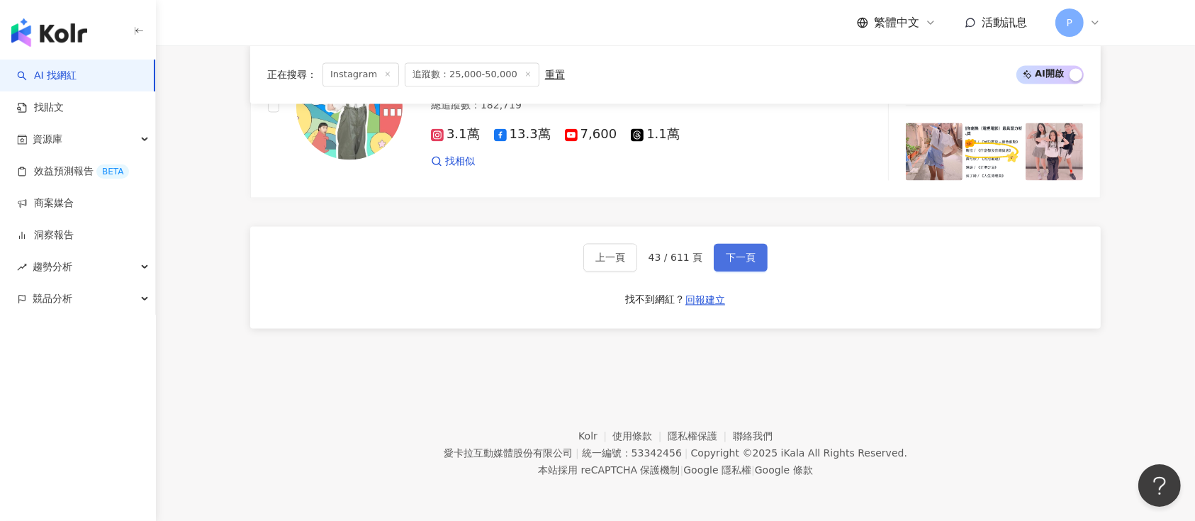
click at [721, 250] on button "下一頁" at bounding box center [741, 257] width 54 height 28
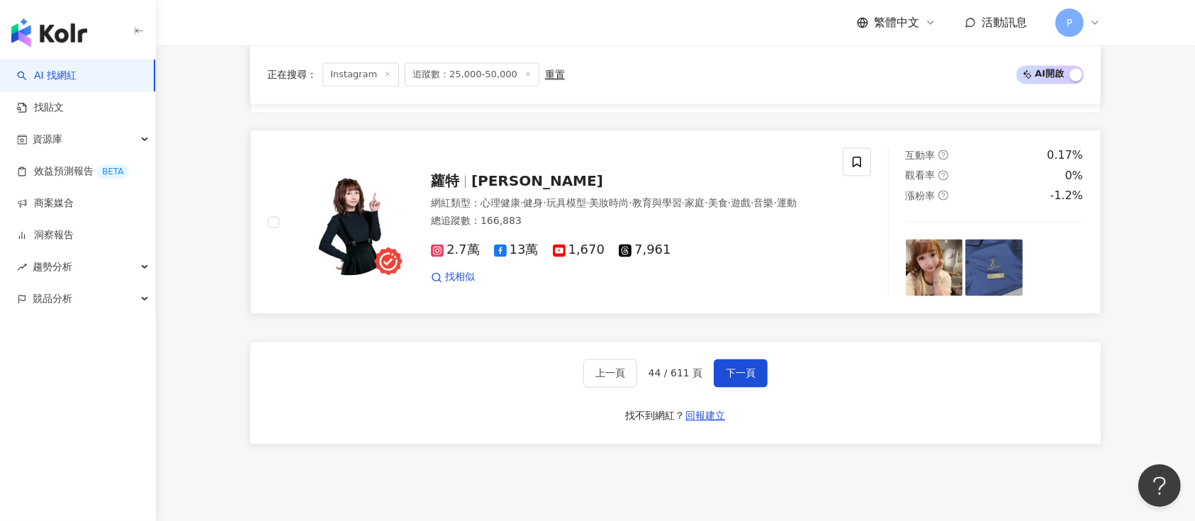
scroll to position [2838, 0]
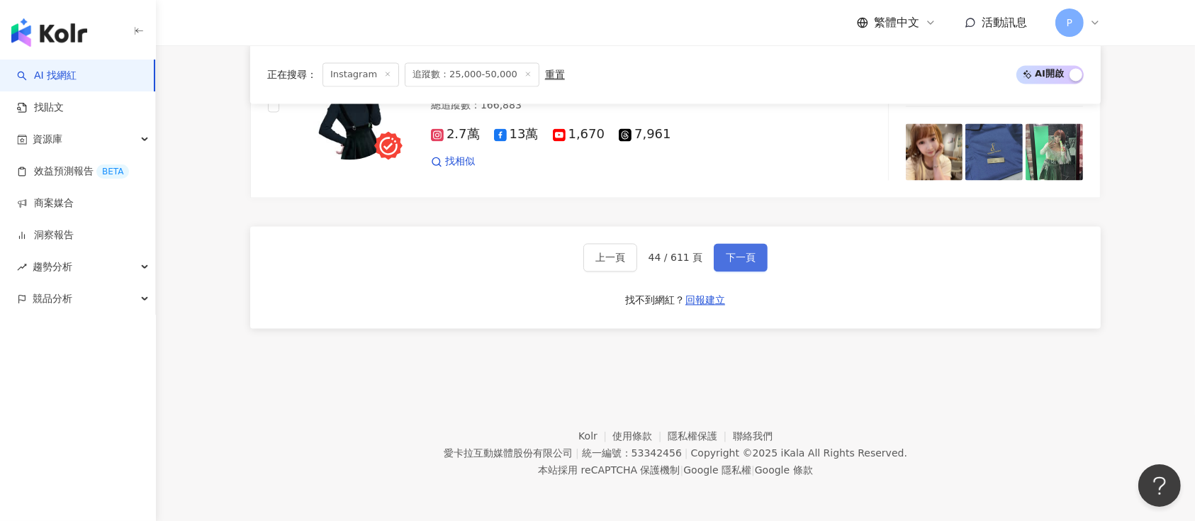
click at [715, 261] on button "下一頁" at bounding box center [741, 257] width 54 height 28
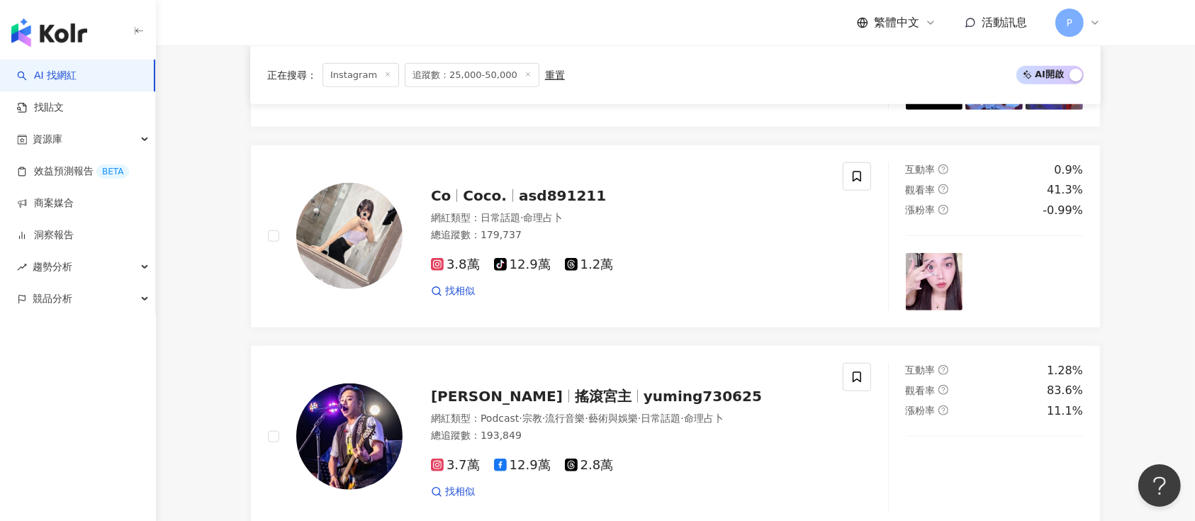
scroll to position [2797, 0]
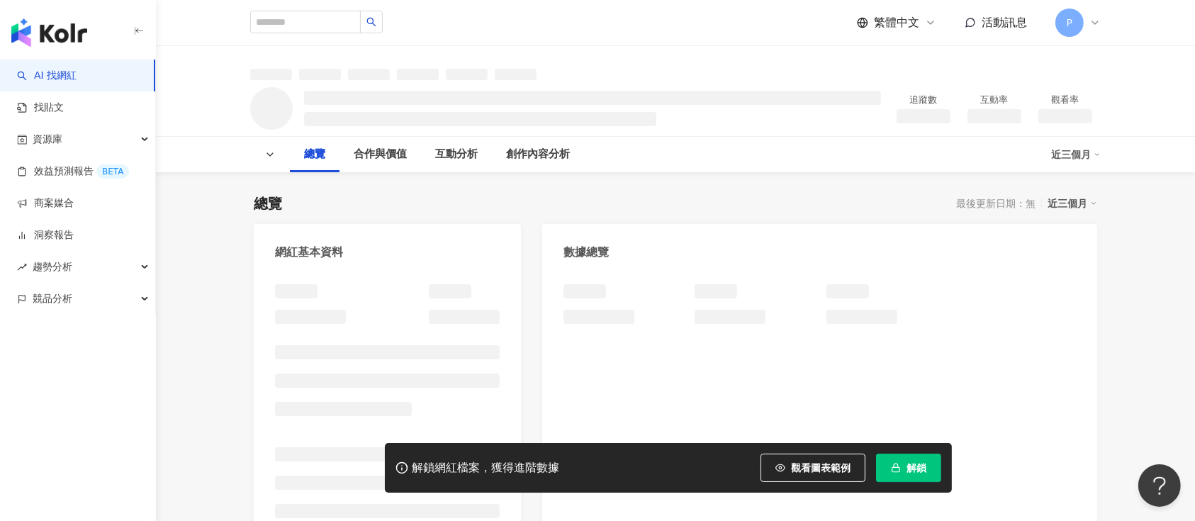
click at [896, 470] on icon "button" at bounding box center [896, 468] width 10 height 10
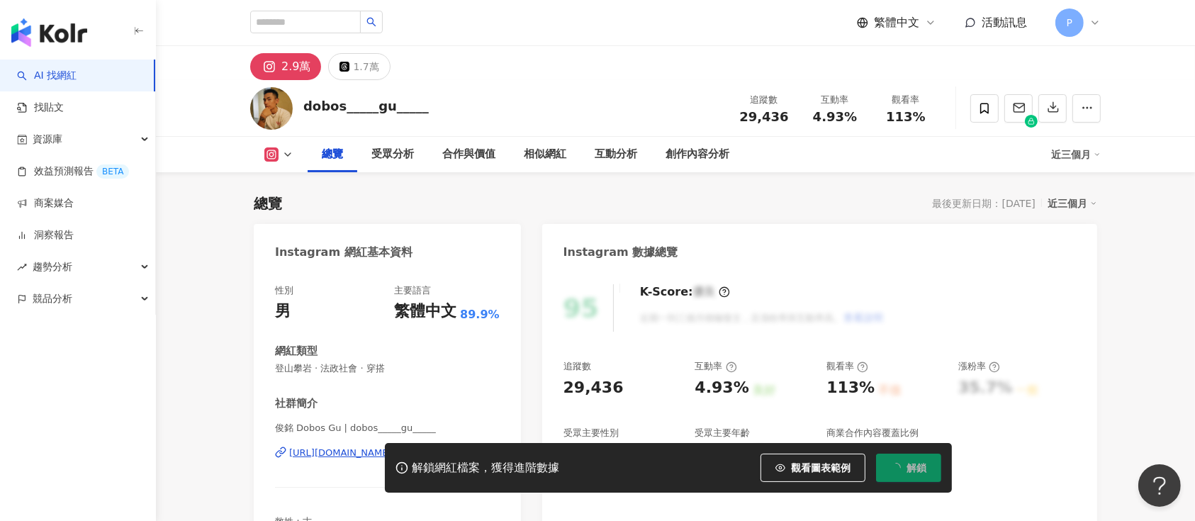
scroll to position [86, 0]
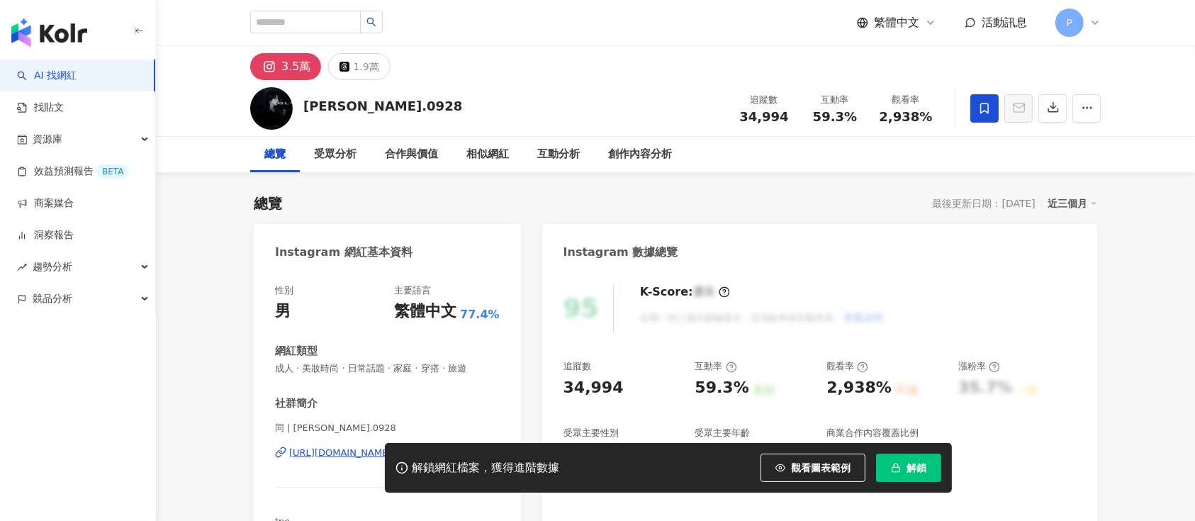
click at [342, 453] on div "解鎖網紅檔案，獲得進階數據 觀看圖表範例 解鎖" at bounding box center [597, 468] width 1195 height 50
click at [342, 456] on div "解鎖網紅檔案，獲得進階數據 觀看圖表範例 解鎖" at bounding box center [597, 468] width 1195 height 50
click at [366, 456] on div "解鎖網紅檔案，獲得進階數據 觀看圖表範例 解鎖" at bounding box center [597, 468] width 1195 height 50
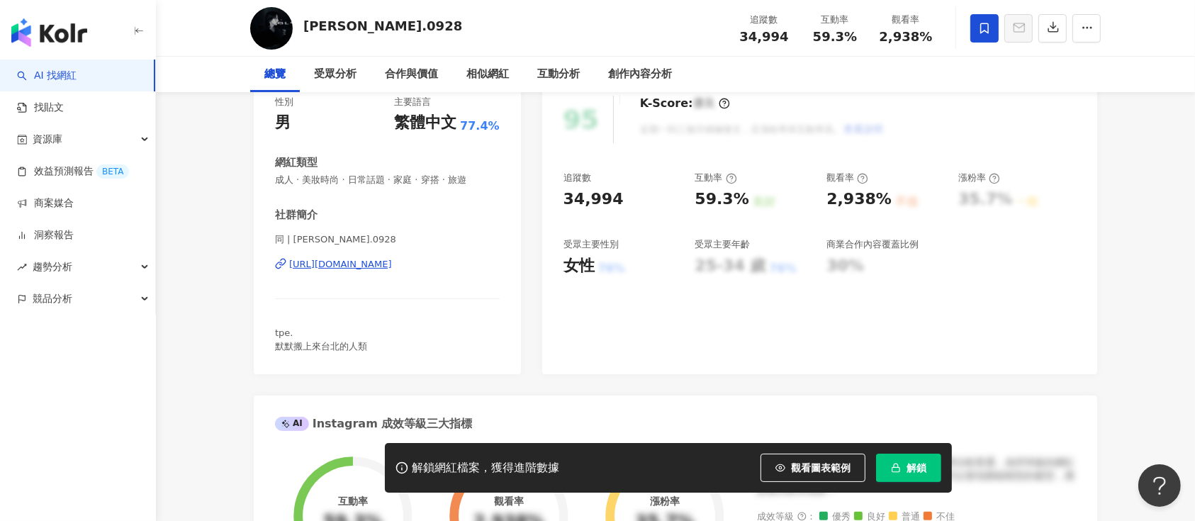
click at [392, 264] on div "[URL][DOMAIN_NAME]" at bounding box center [340, 264] width 103 height 13
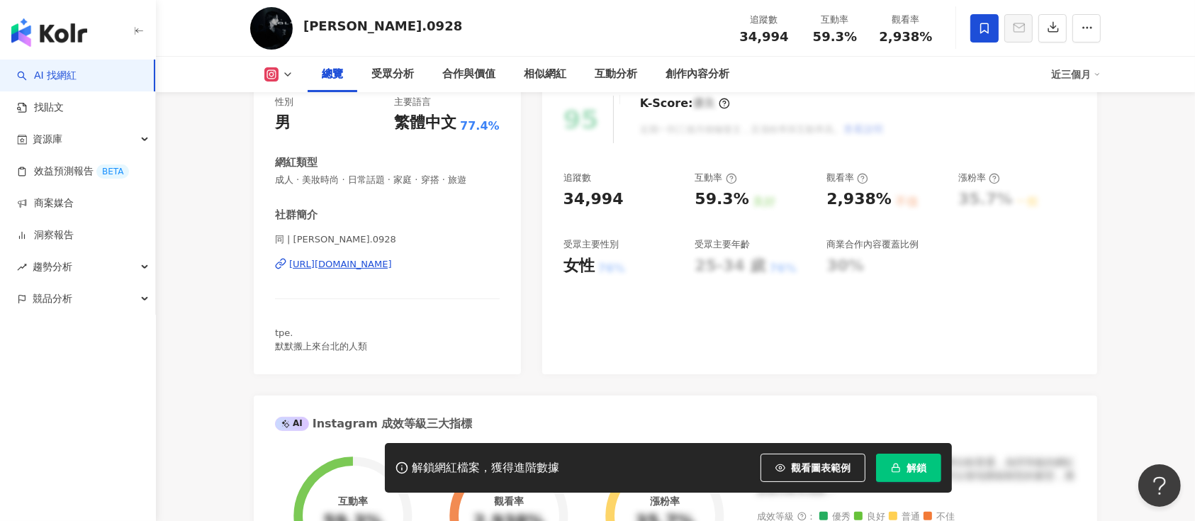
drag, startPoint x: 907, startPoint y: 464, endPoint x: 911, endPoint y: 474, distance: 10.5
click at [911, 474] on button "解鎖" at bounding box center [908, 468] width 65 height 28
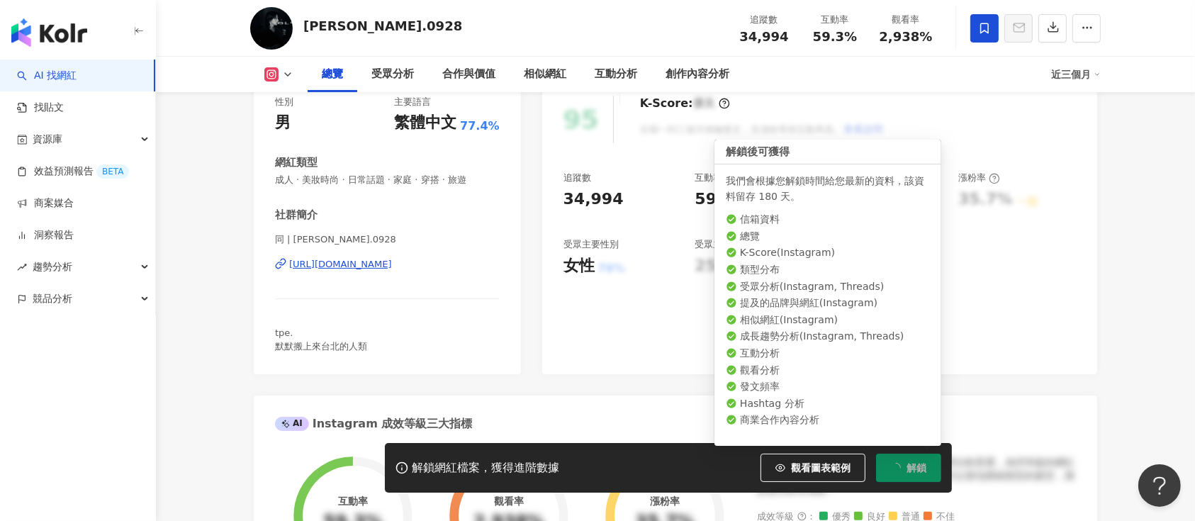
click at [912, 473] on span "解鎖" at bounding box center [917, 467] width 20 height 11
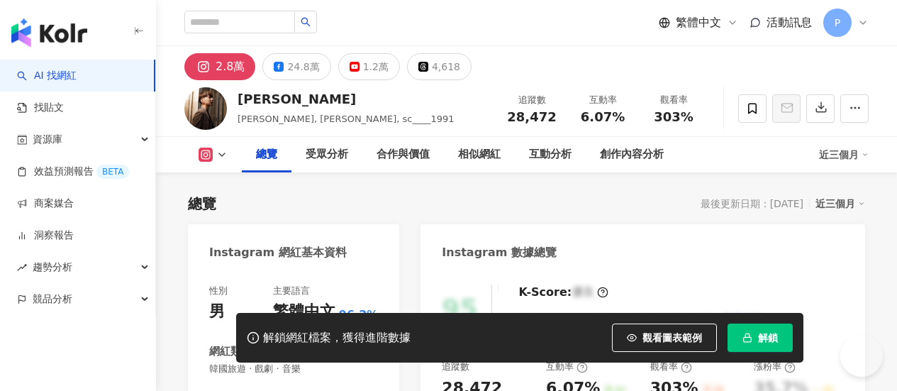
click at [339, 362] on div "解鎖網紅檔案，獲得進階數據 觀看圖表範例 解鎖" at bounding box center [448, 338] width 897 height 50
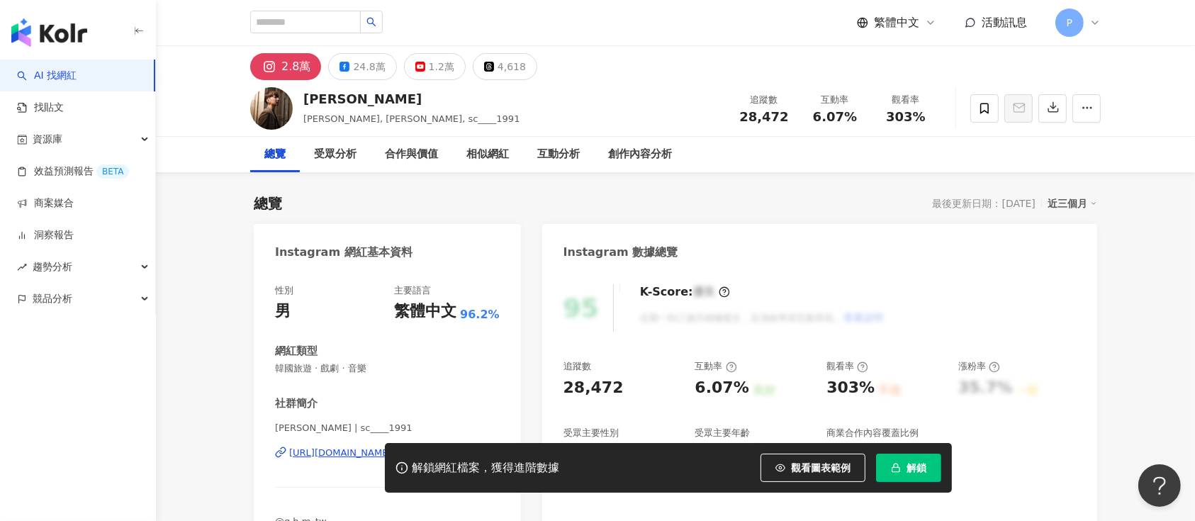
click at [339, 390] on div "解鎖網紅檔案，獲得進階數據 觀看圖表範例 解鎖" at bounding box center [597, 468] width 1195 height 50
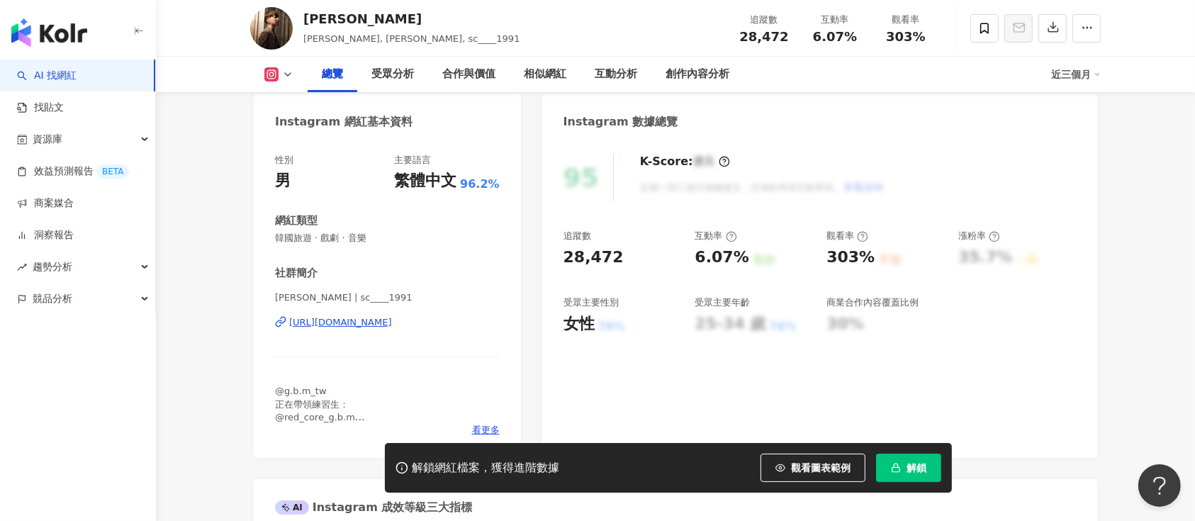
scroll to position [189, 0]
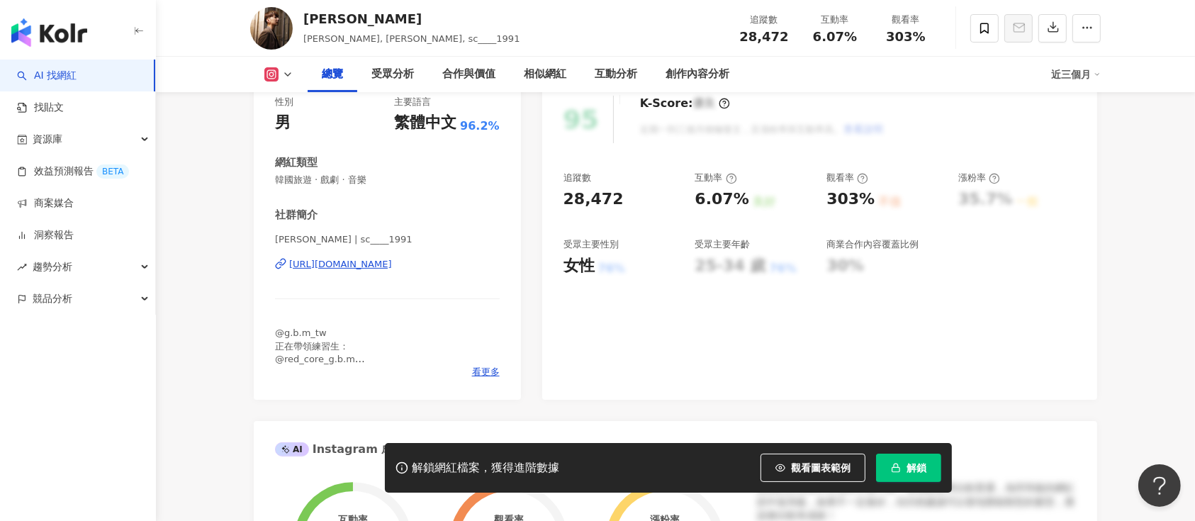
click at [325, 265] on div "[URL][DOMAIN_NAME]" at bounding box center [340, 264] width 103 height 13
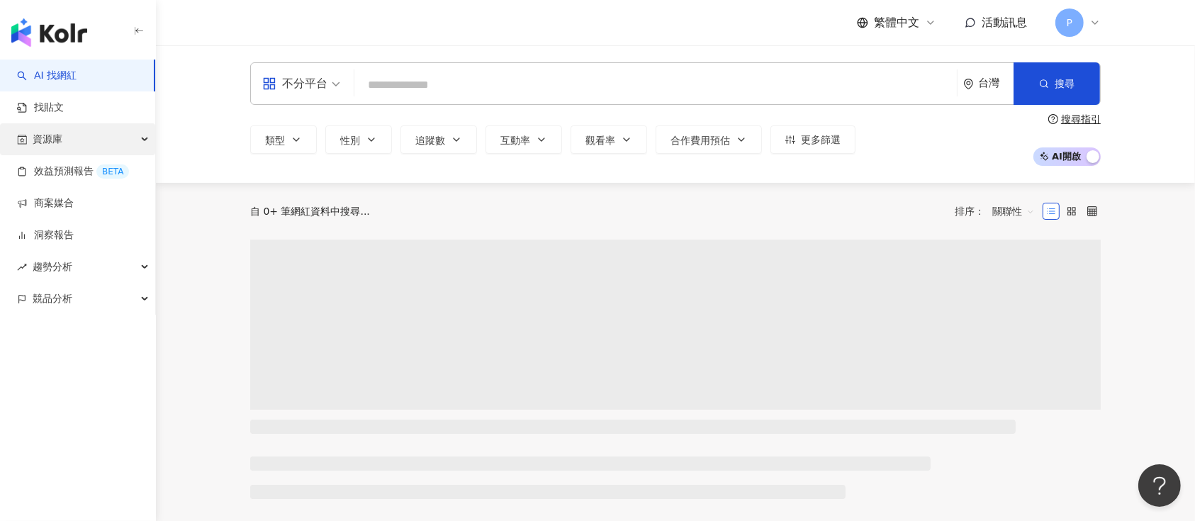
click at [86, 140] on div "資源庫" at bounding box center [77, 139] width 155 height 32
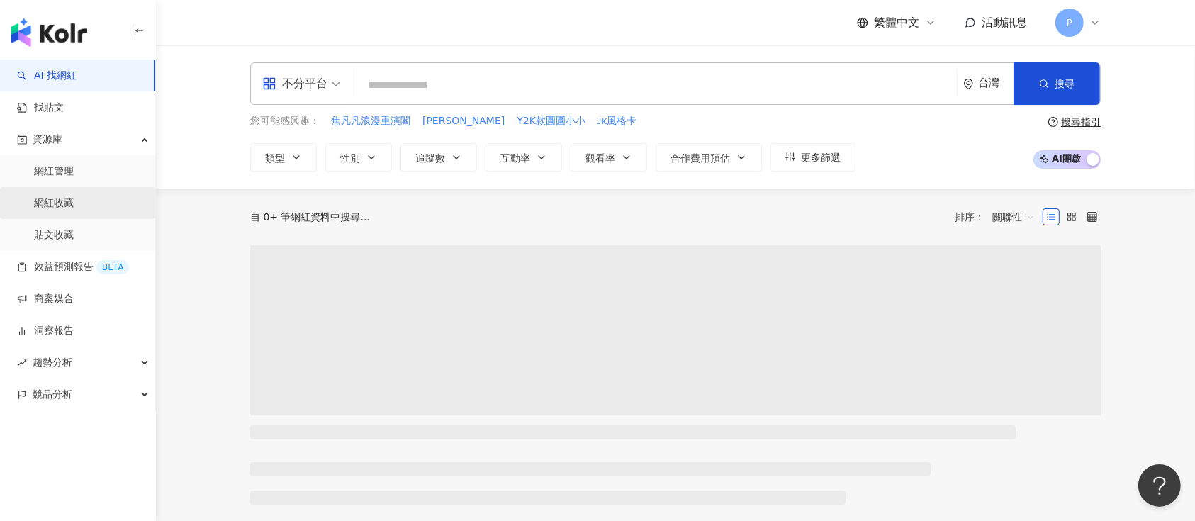
click at [74, 208] on link "網紅收藏" at bounding box center [54, 203] width 40 height 14
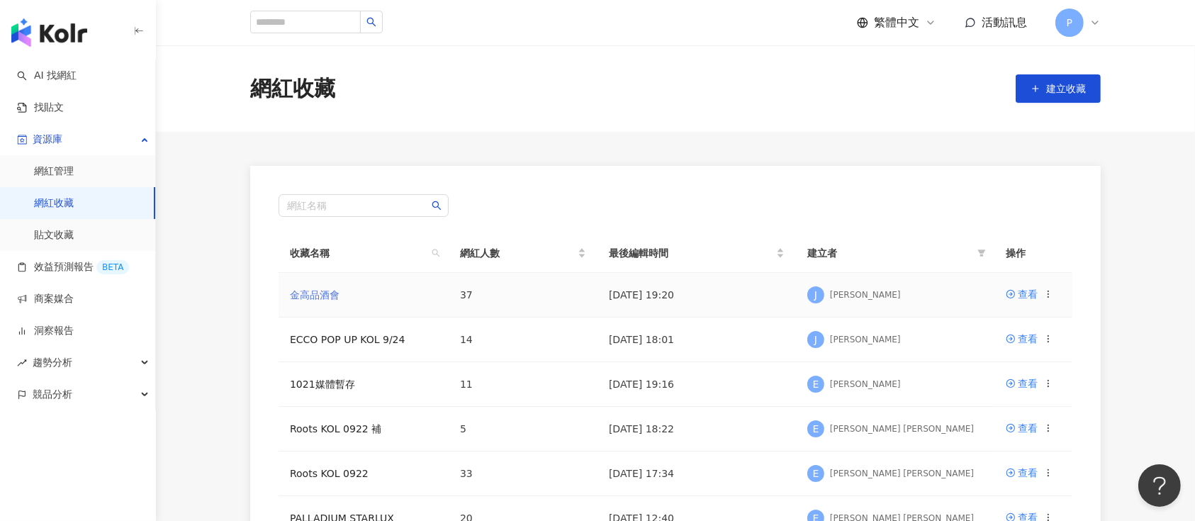
click at [338, 292] on link "金高品酒會" at bounding box center [315, 294] width 50 height 11
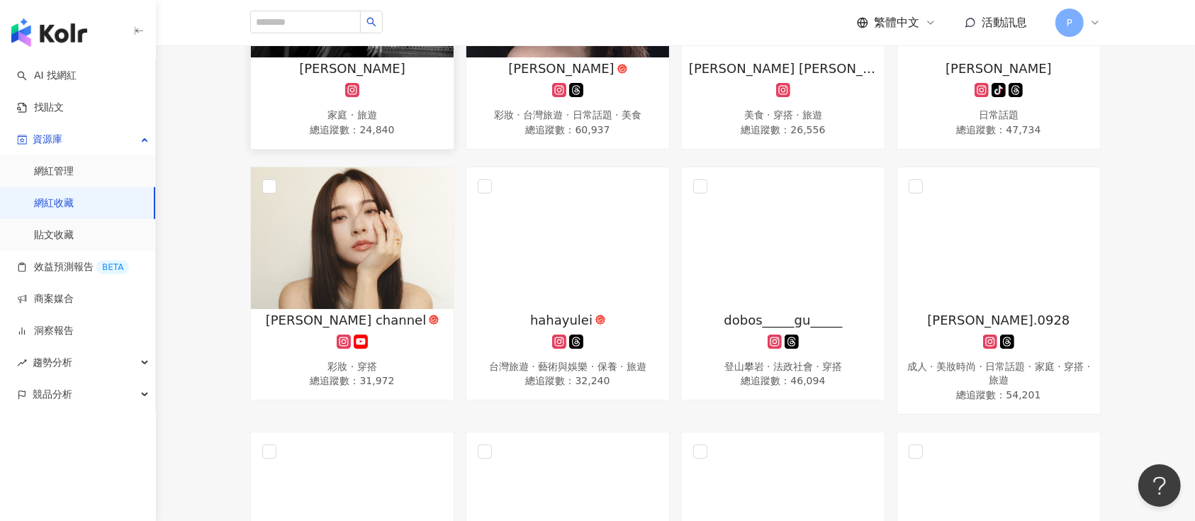
scroll to position [1418, 0]
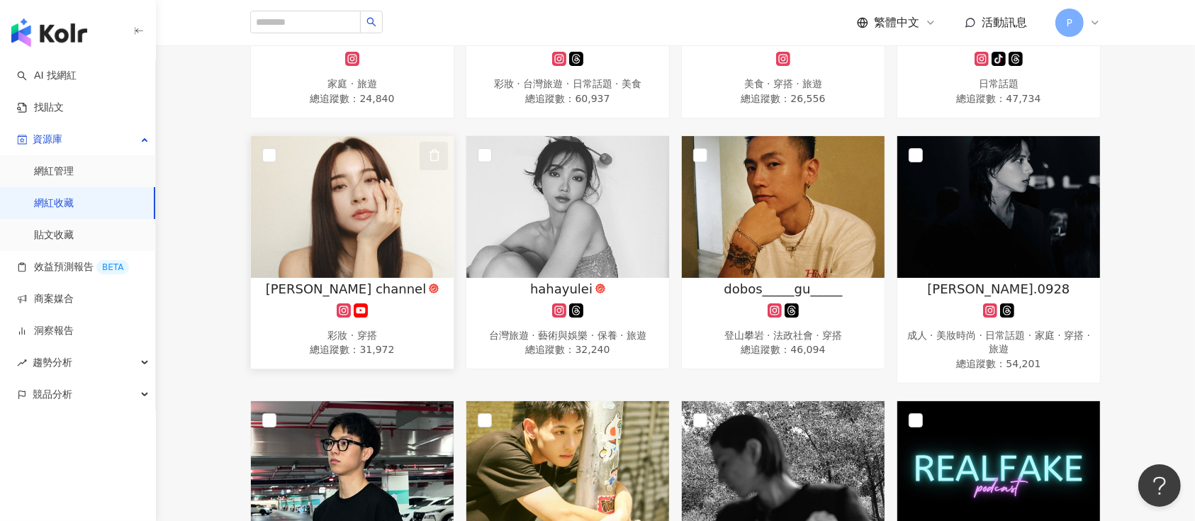
click at [442, 170] on button "button" at bounding box center [434, 156] width 28 height 28
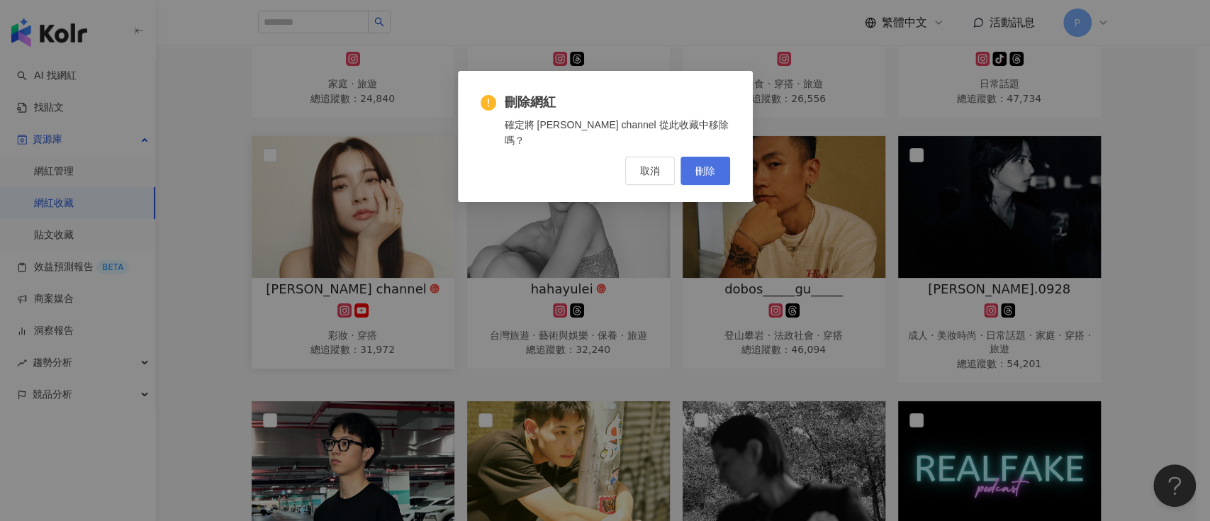
click at [712, 157] on button "刪除" at bounding box center [705, 171] width 50 height 28
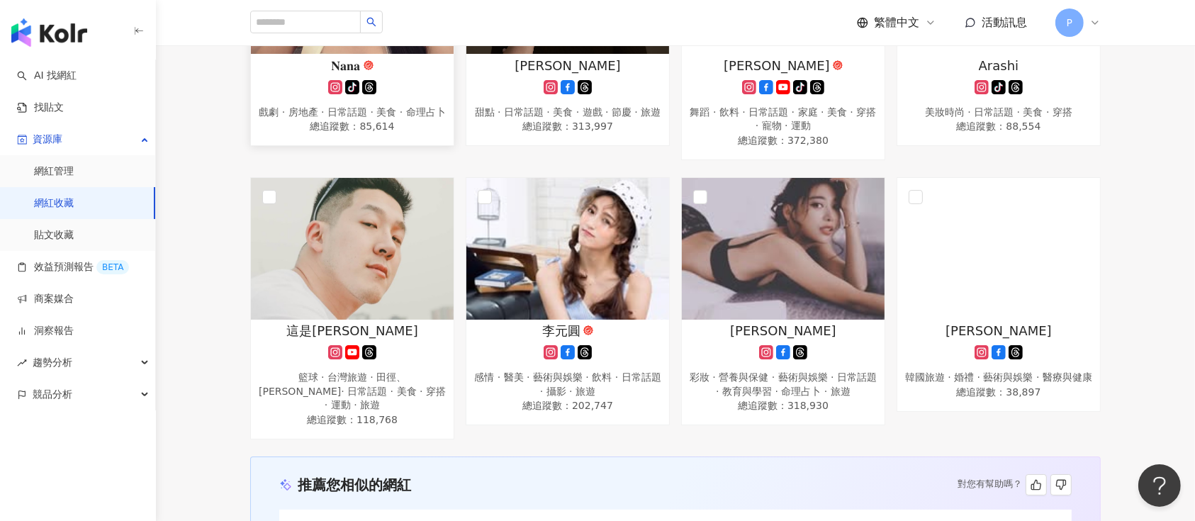
scroll to position [2173, 0]
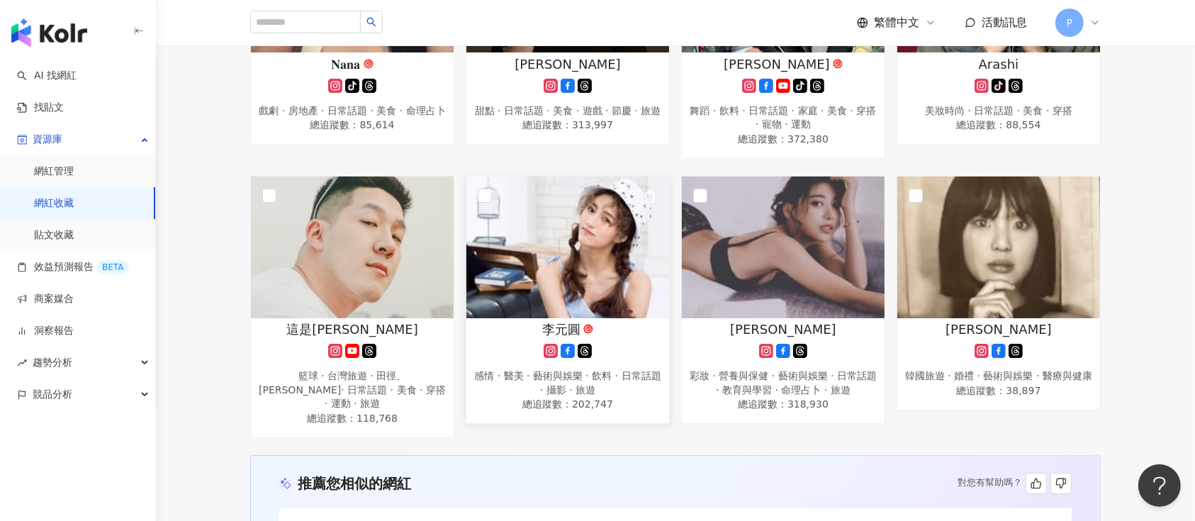
click at [615, 285] on img at bounding box center [567, 248] width 203 height 142
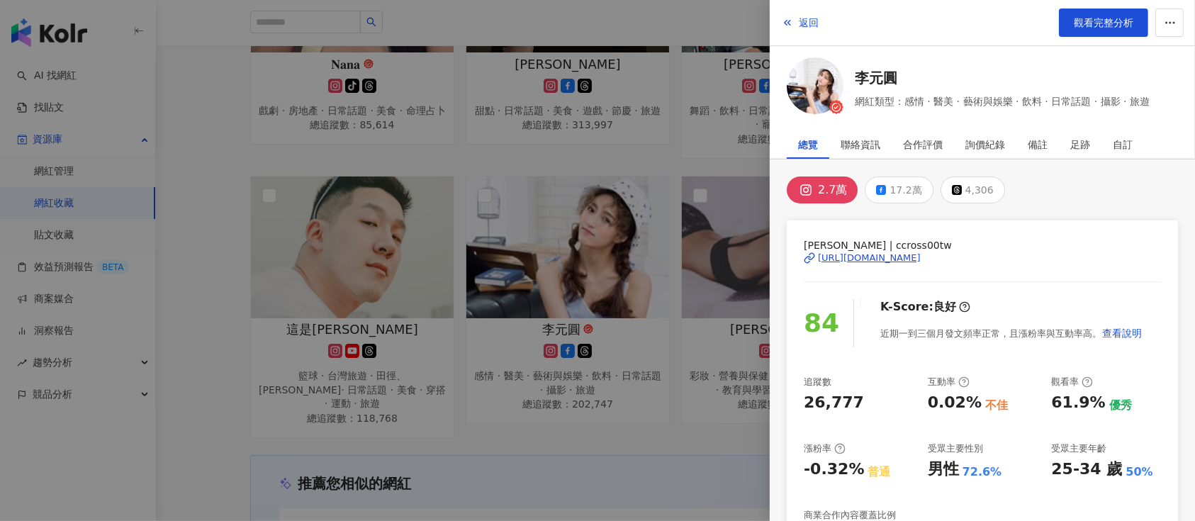
click at [921, 254] on div "[URL][DOMAIN_NAME]" at bounding box center [869, 258] width 103 height 13
click at [351, 151] on div at bounding box center [597, 260] width 1195 height 521
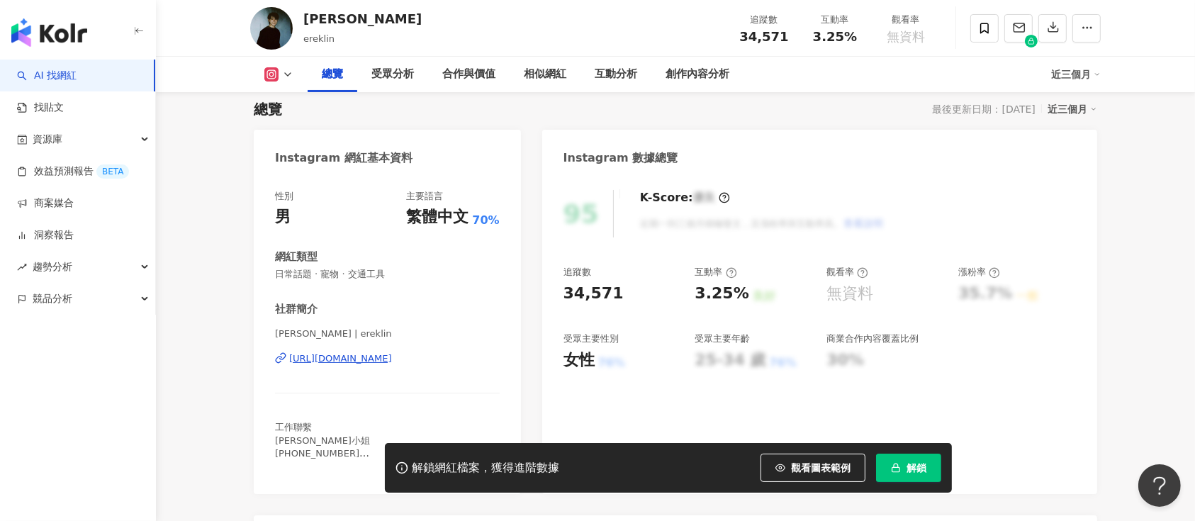
drag, startPoint x: 386, startPoint y: 363, endPoint x: 338, endPoint y: 22, distance: 344.2
click at [386, 363] on div "https://www.instagram.com/ereklin/" at bounding box center [340, 358] width 103 height 13
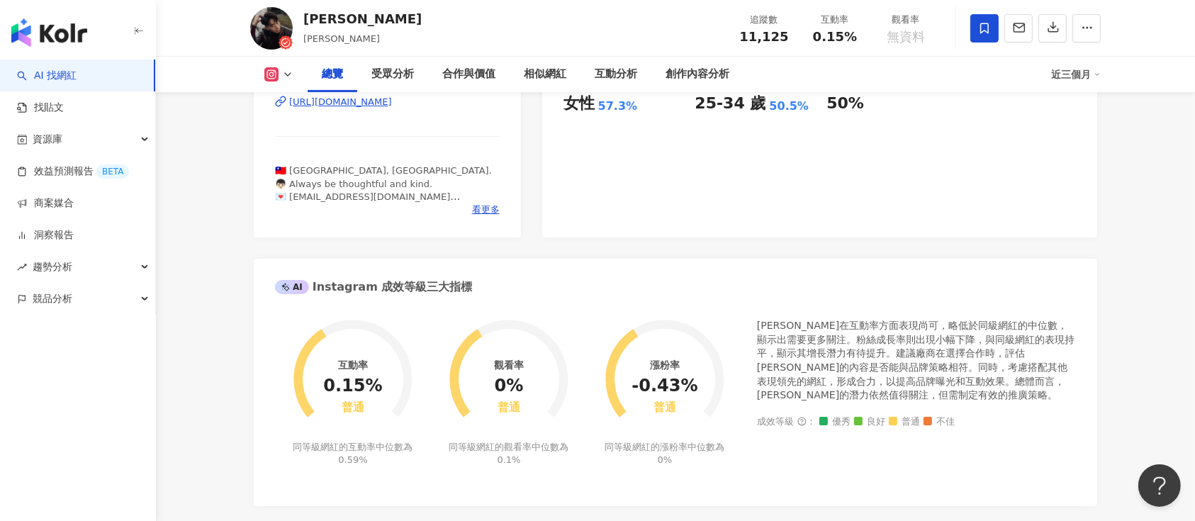
scroll to position [559, 0]
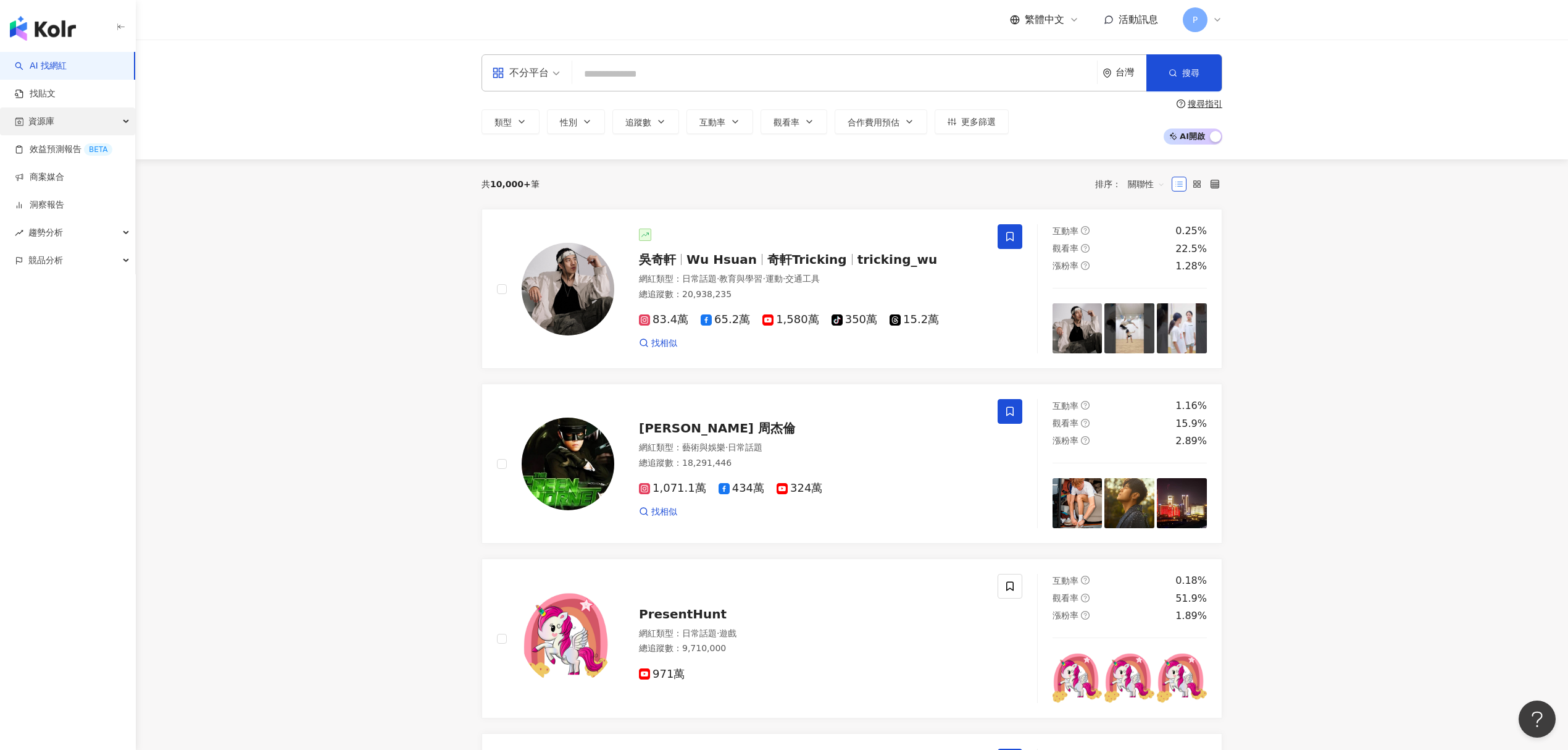
click at [104, 120] on div "資源庫" at bounding box center [67, 121] width 135 height 28
click at [64, 172] on link "網紅收藏" at bounding box center [47, 177] width 35 height 12
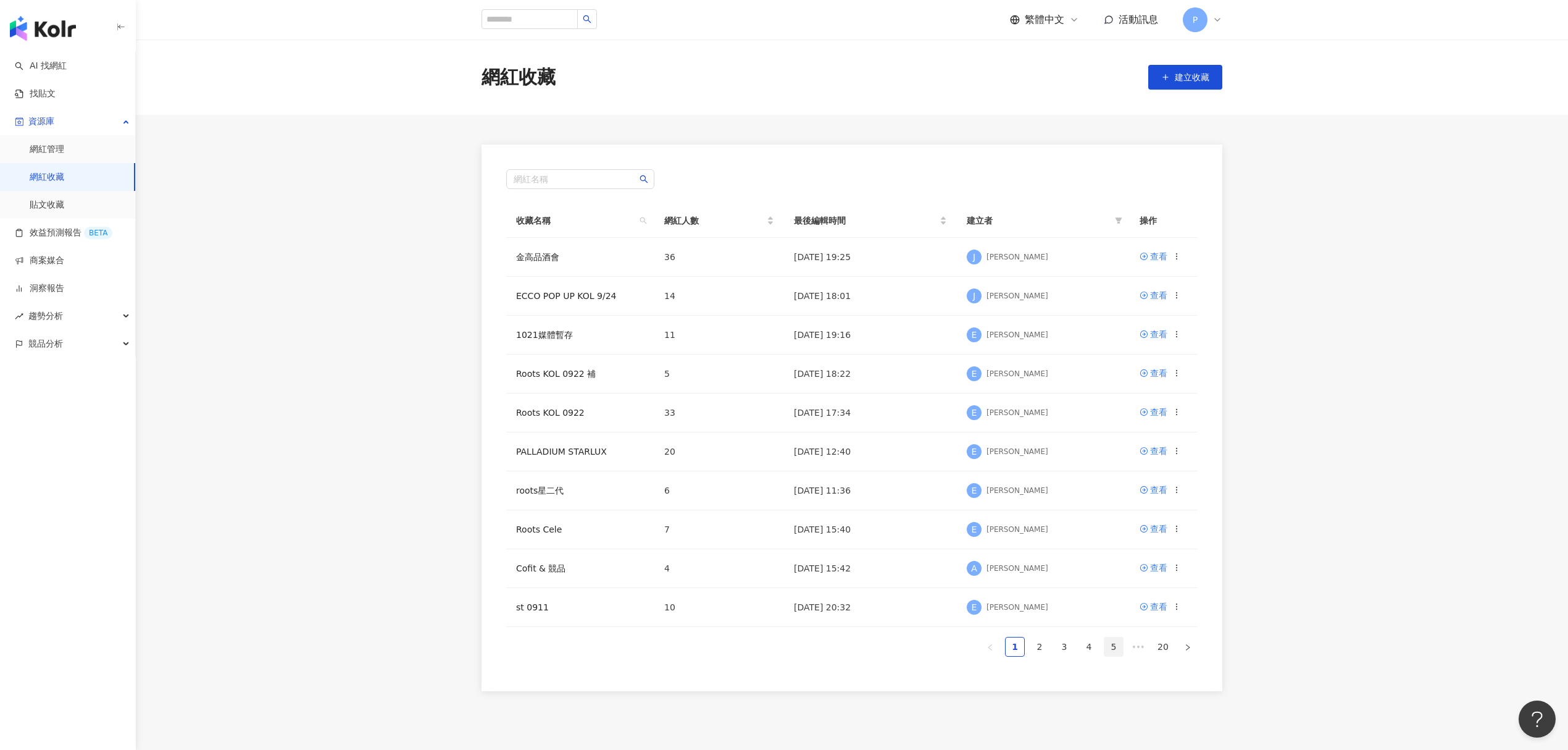
click at [1112, 650] on link "5" at bounding box center [1113, 646] width 18 height 18
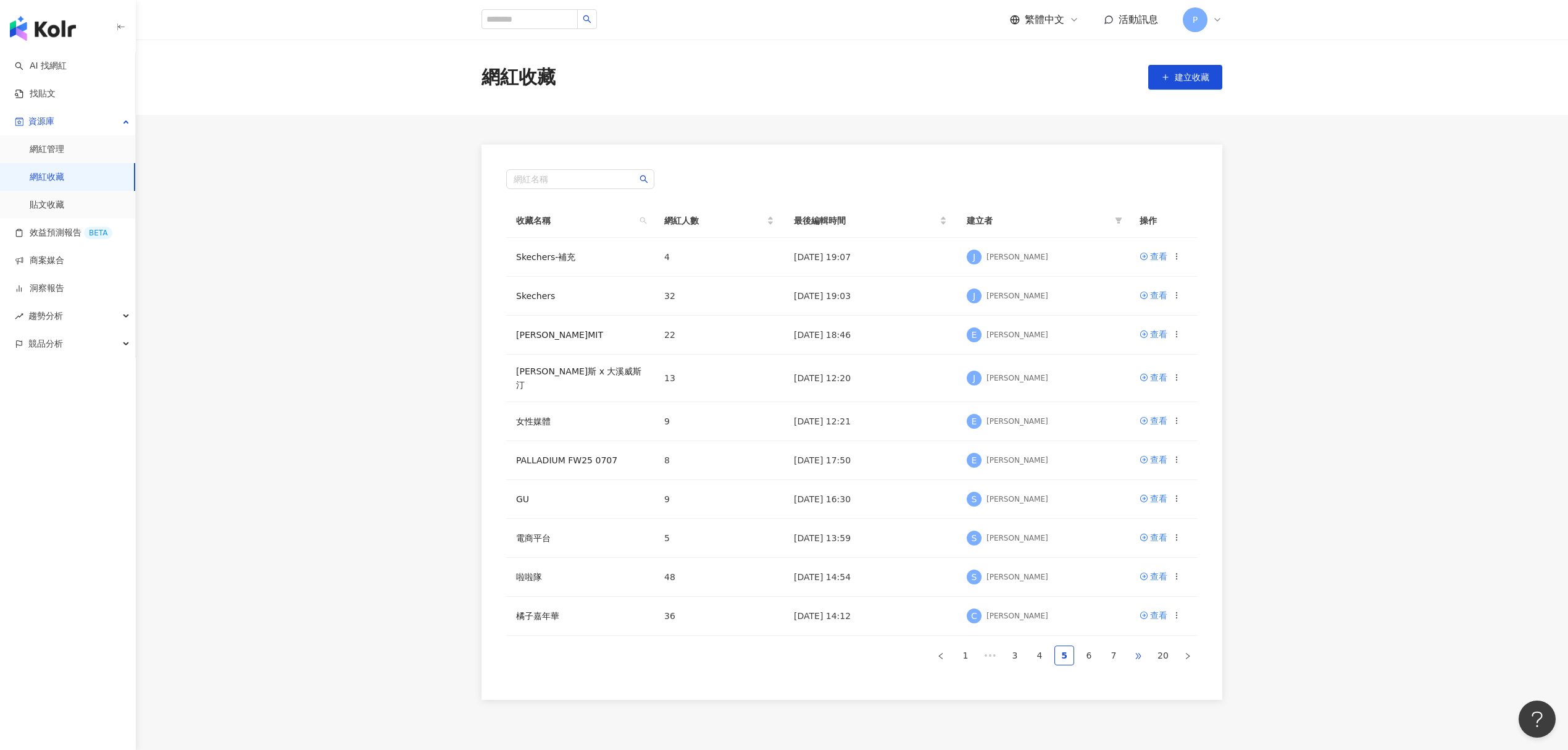
click at [1140, 650] on span "•••" at bounding box center [1139, 655] width 20 height 20
click at [1121, 650] on link "12" at bounding box center [1113, 654] width 18 height 18
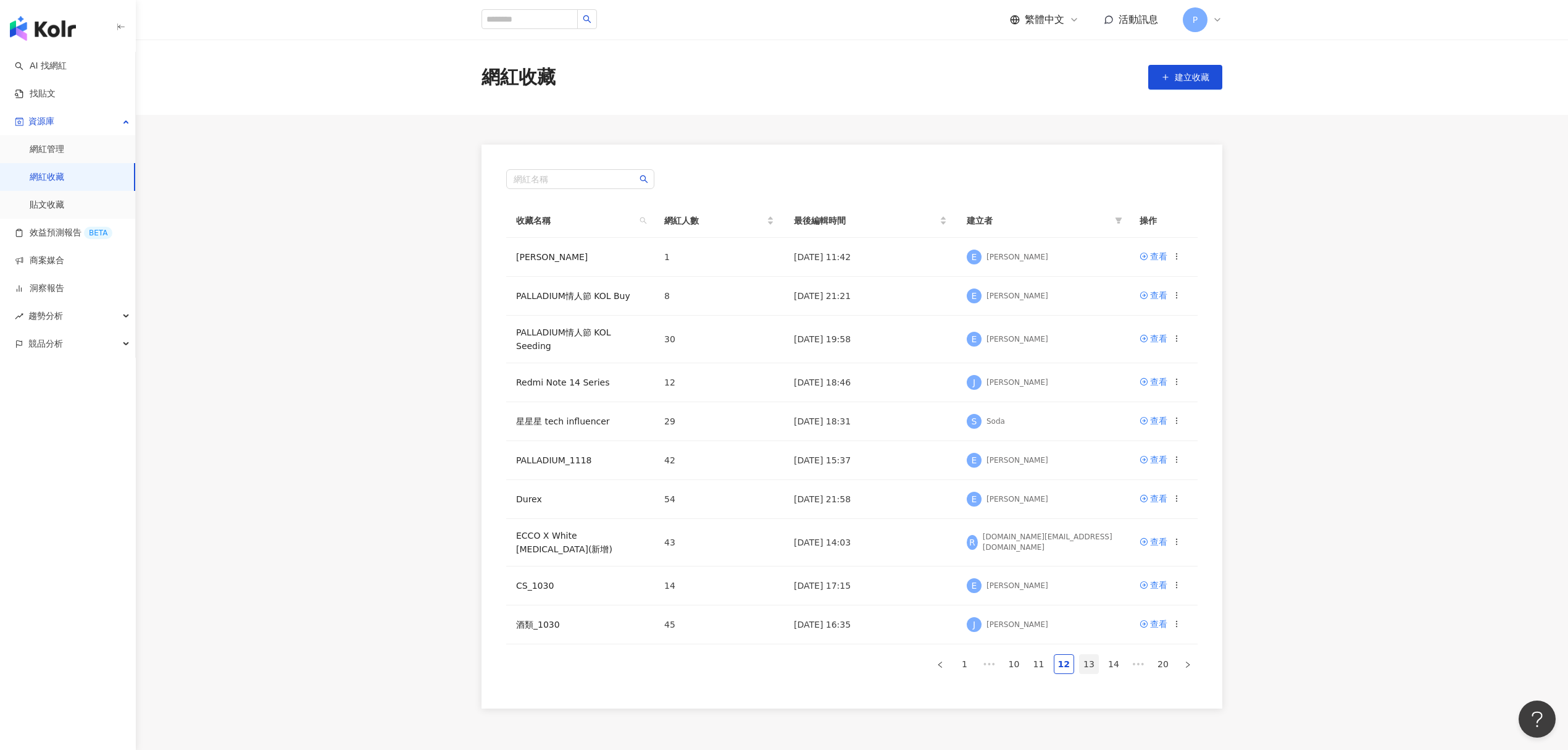
click at [1085, 663] on link "13" at bounding box center [1089, 663] width 18 height 18
click at [1046, 665] on link "12" at bounding box center [1038, 663] width 18 height 18
click at [535, 619] on link "酒類_1030" at bounding box center [538, 624] width 44 height 10
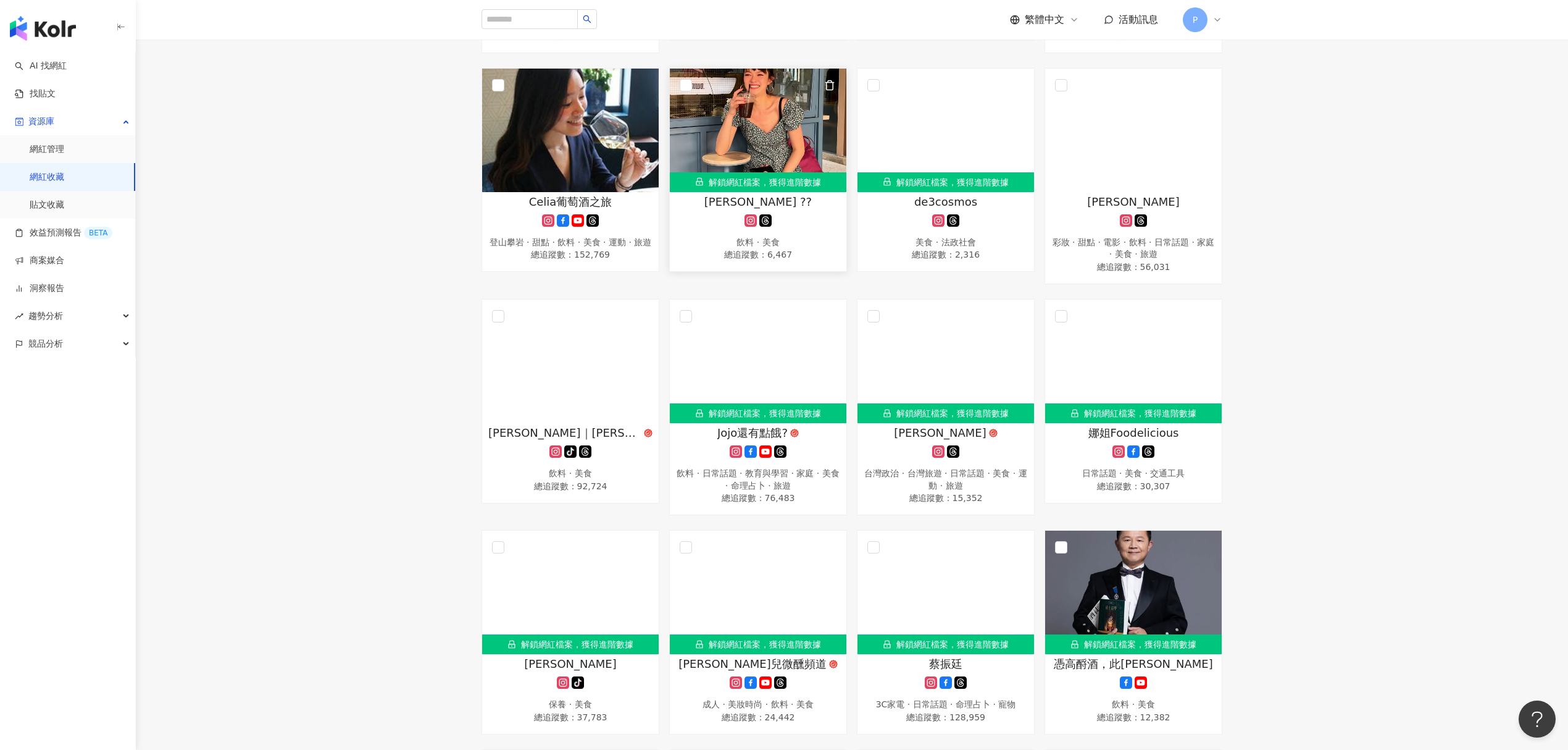
scroll to position [1811, 0]
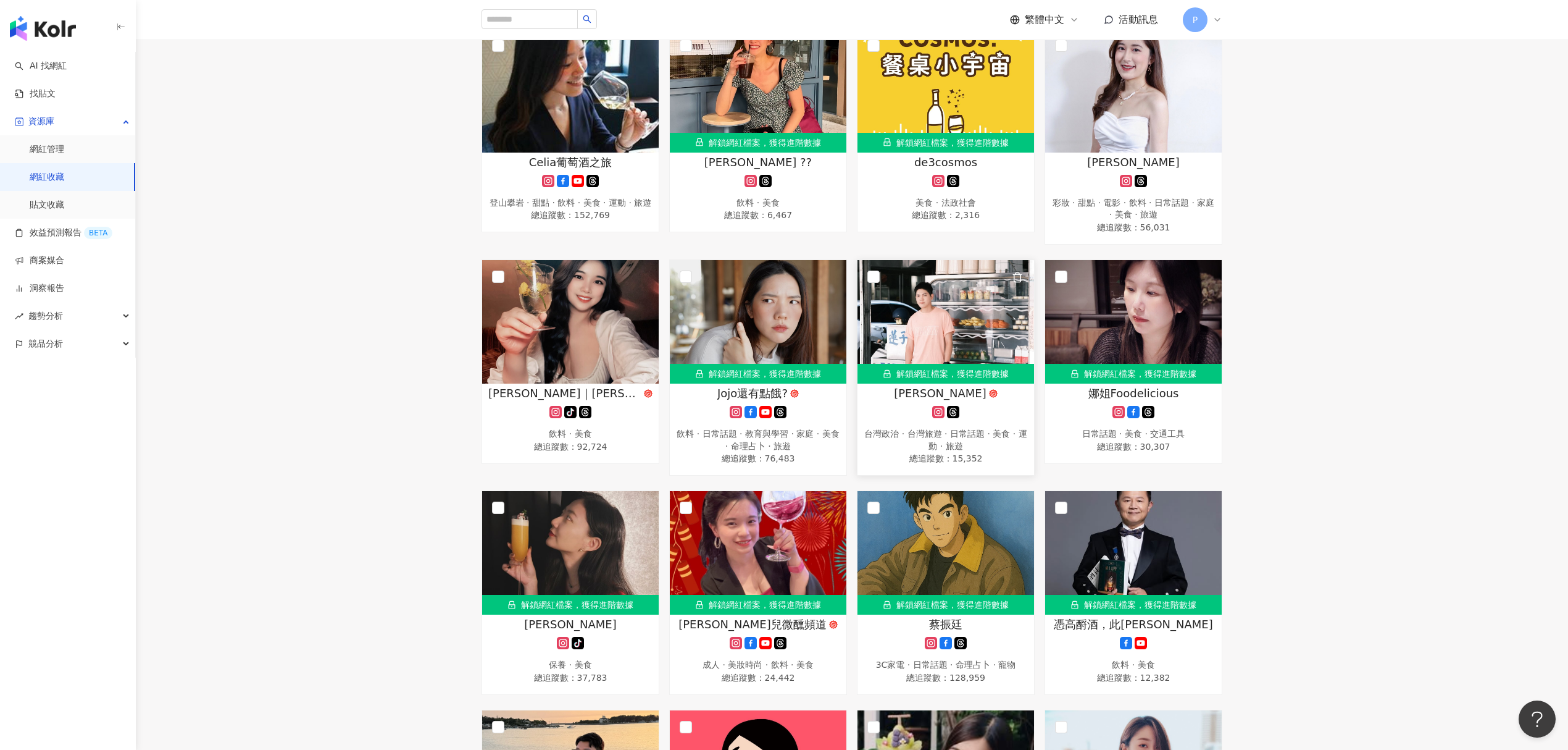
click at [896, 417] on div at bounding box center [946, 412] width 165 height 12
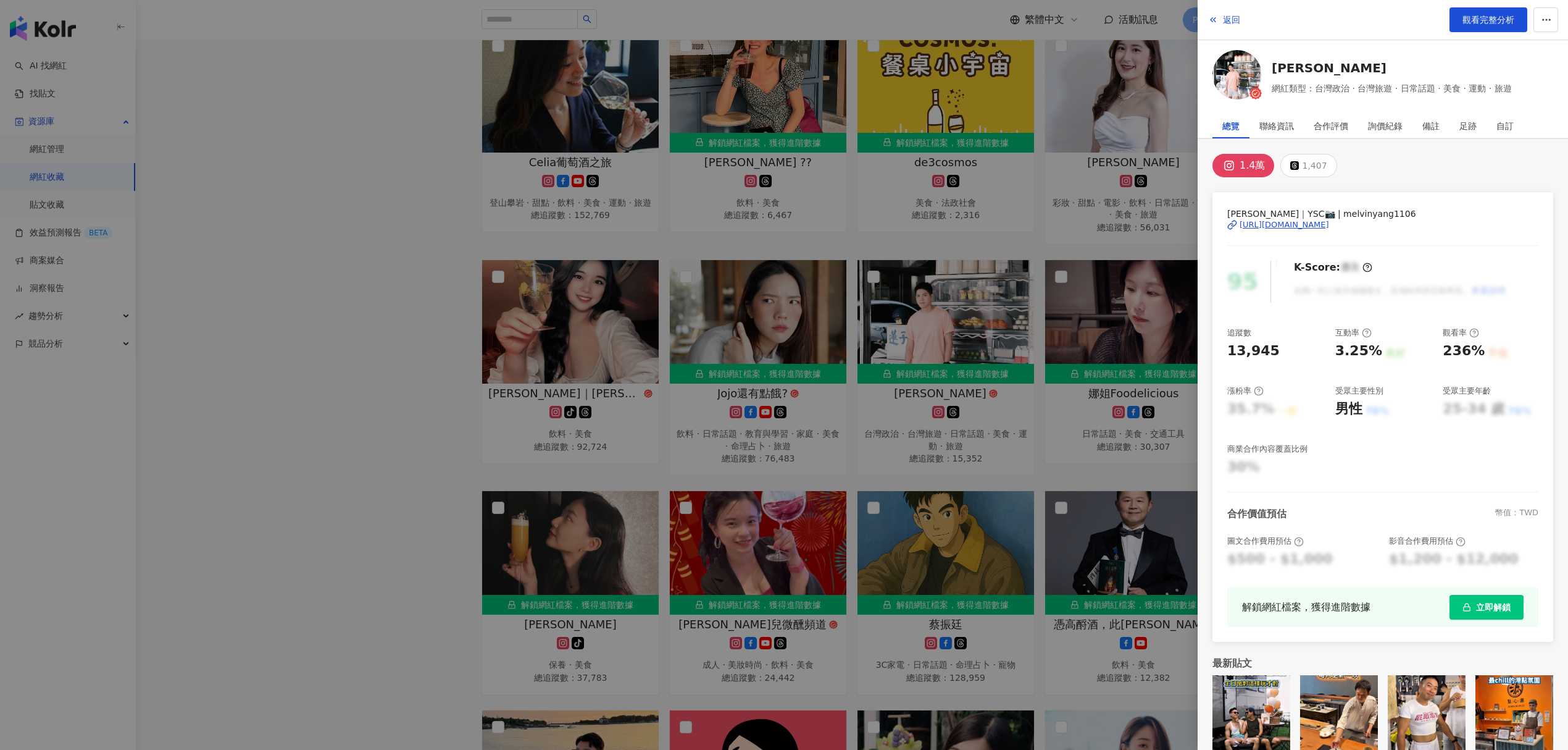
click at [1304, 226] on div "https://www.instagram.com/melvinyang1106/" at bounding box center [1284, 225] width 90 height 11
click at [900, 270] on div at bounding box center [784, 375] width 1568 height 750
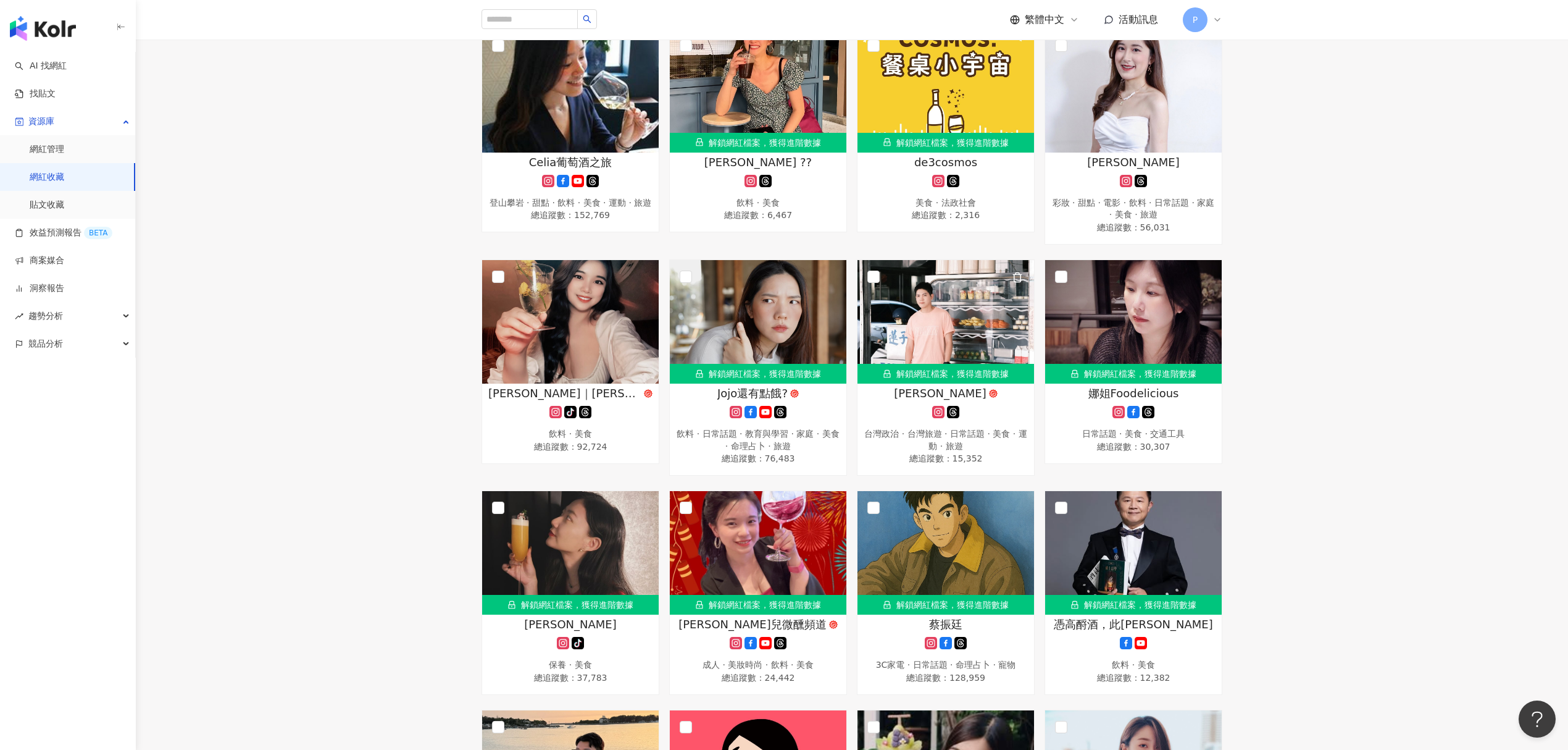
scroll to position [2223, 0]
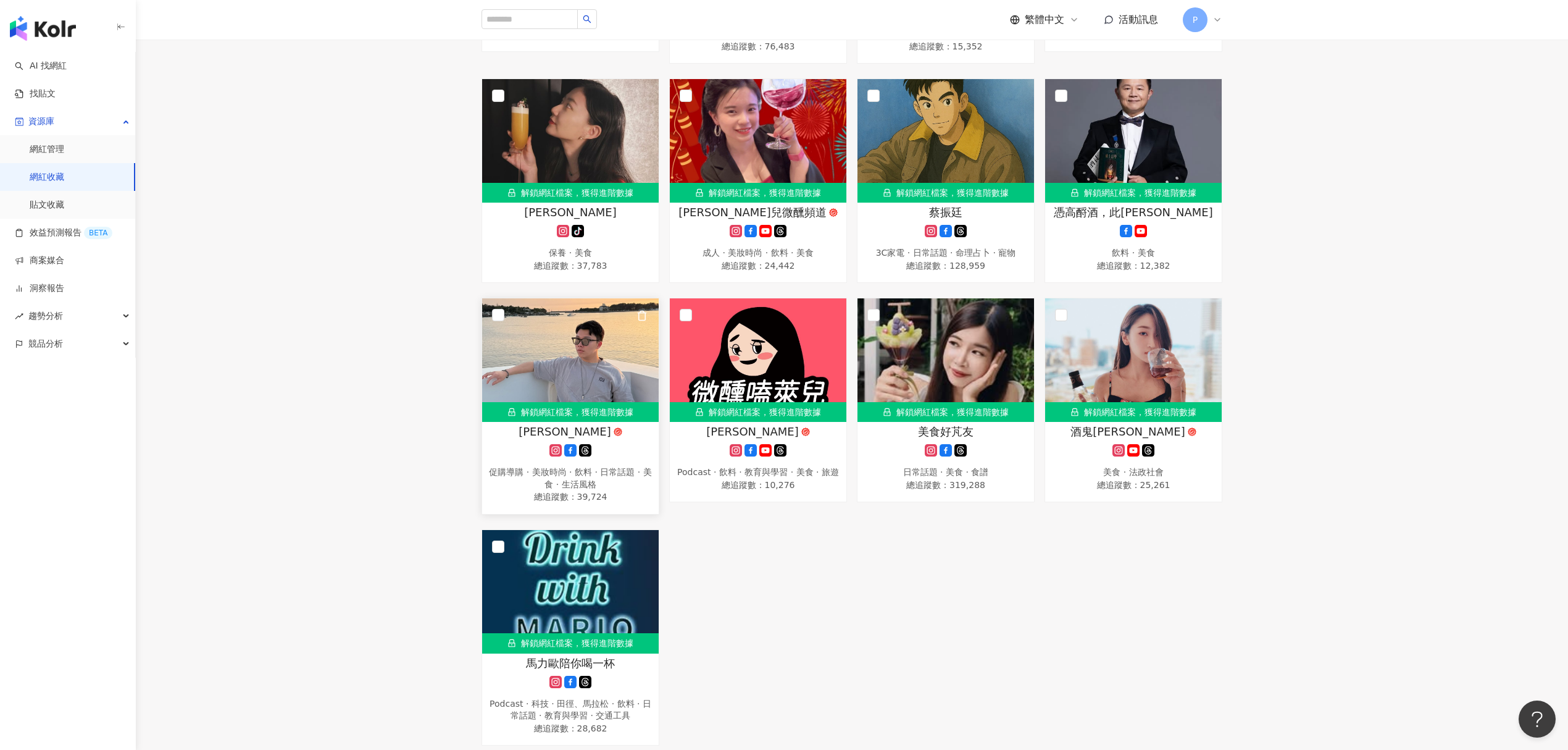
click at [546, 422] on div "解鎖網紅檔案，獲得進階數據" at bounding box center [571, 411] width 177 height 20
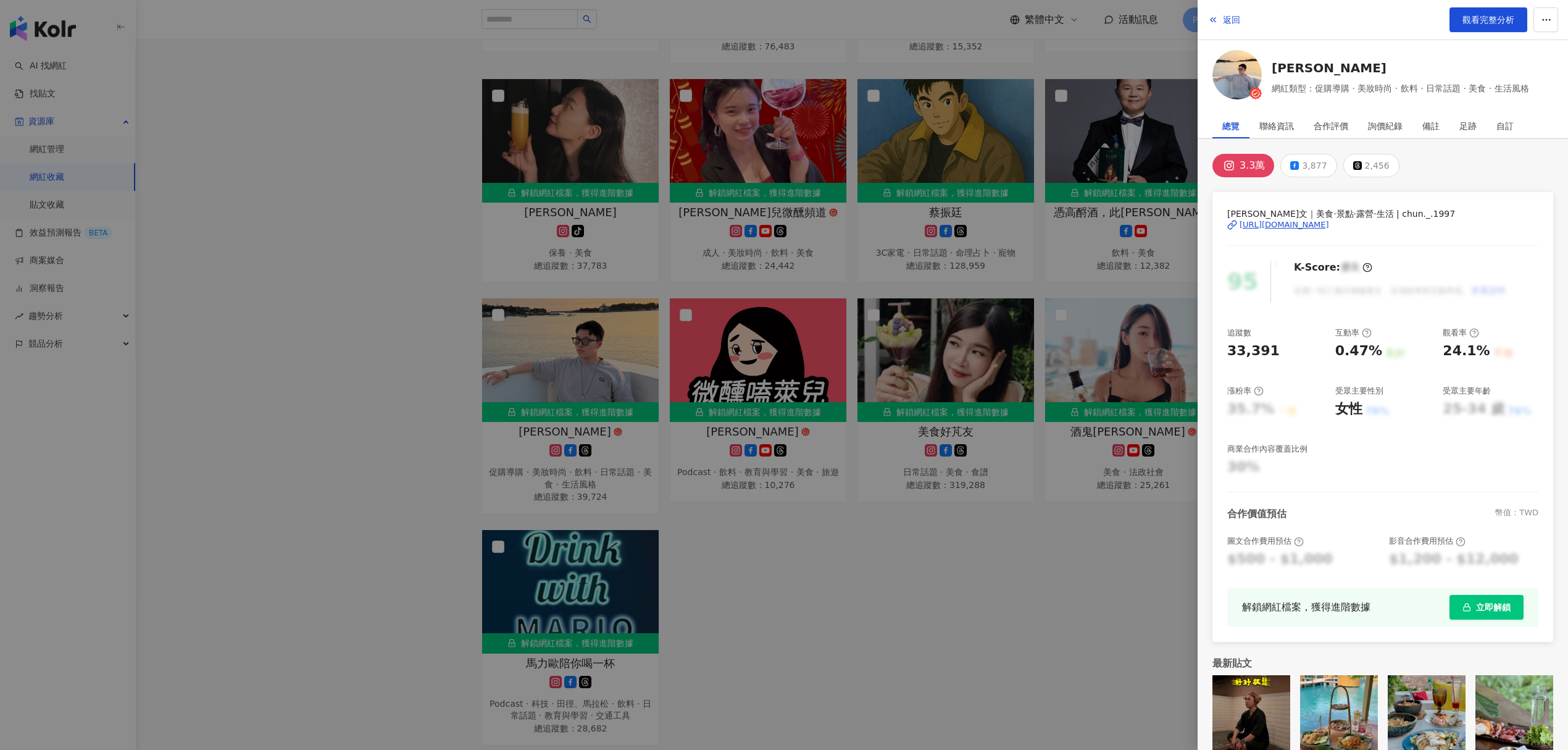
click at [1307, 226] on div "https://www.instagram.com/chun._.1997/" at bounding box center [1284, 225] width 90 height 11
click at [340, 166] on div at bounding box center [784, 375] width 1568 height 750
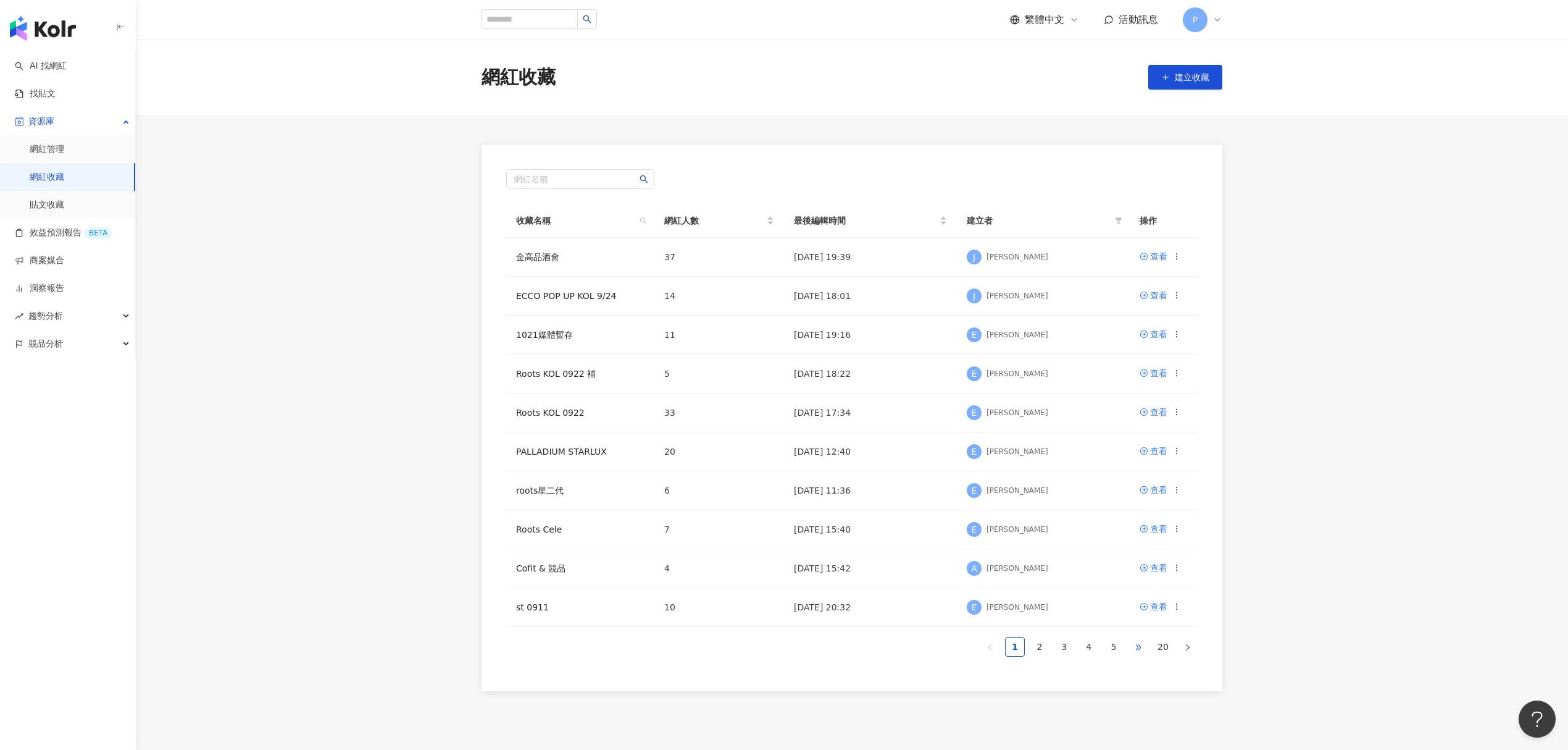
click at [1135, 652] on span "•••" at bounding box center [1139, 646] width 20 height 20
click at [1135, 651] on span "•••" at bounding box center [1139, 646] width 20 height 20
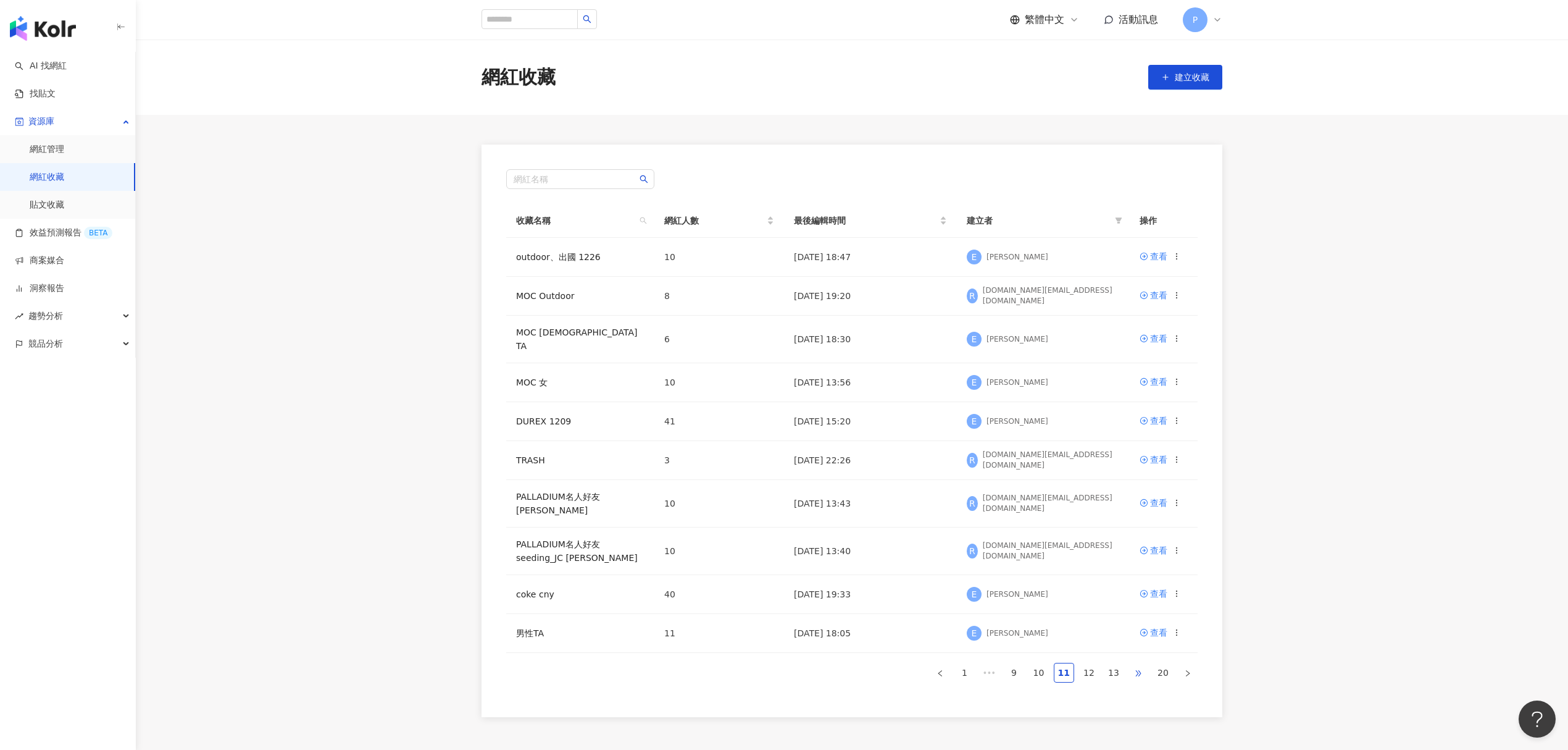
click at [1138, 671] on span "•••" at bounding box center [1139, 672] width 20 height 20
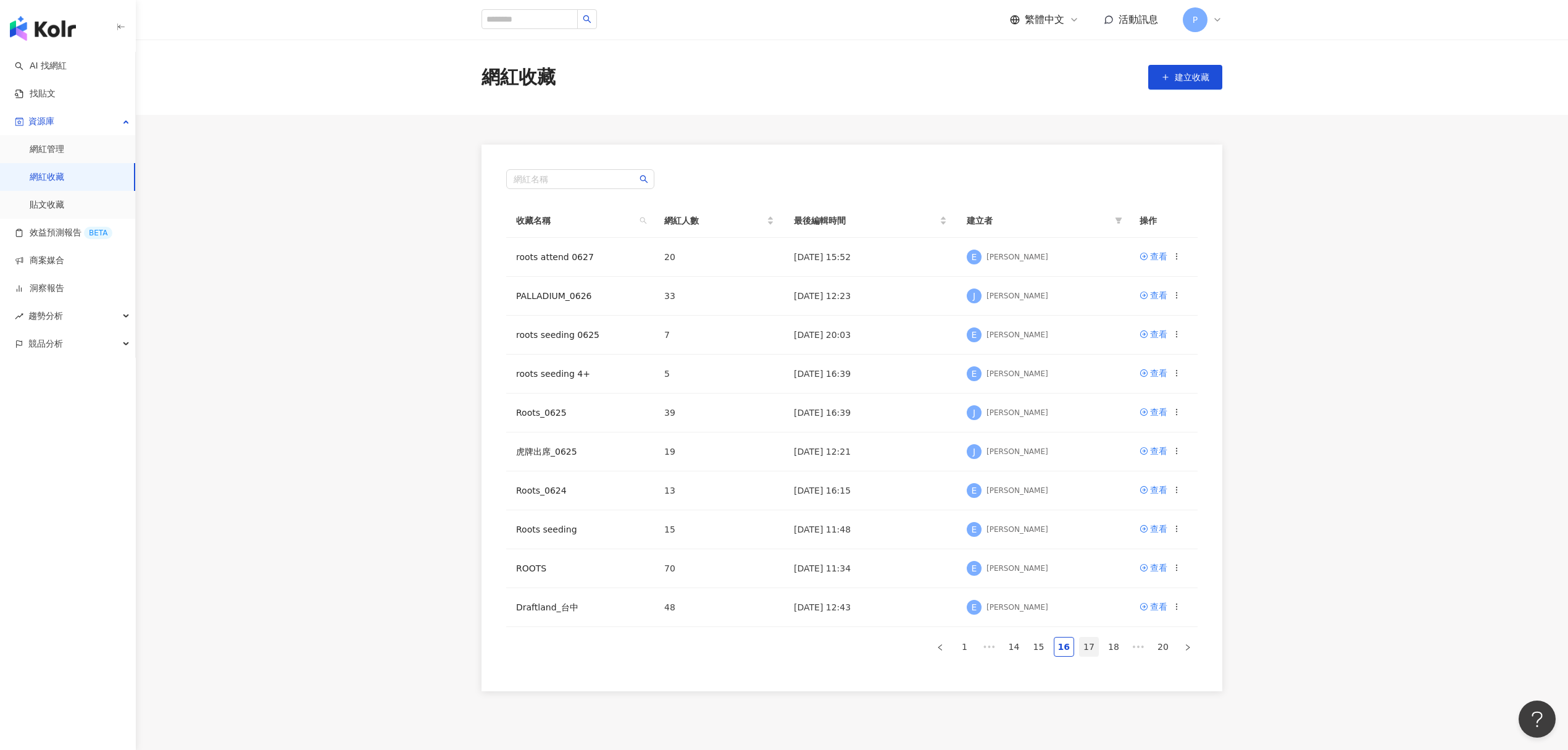
click at [1097, 647] on link "17" at bounding box center [1089, 646] width 18 height 18
click at [1072, 650] on link "16" at bounding box center [1064, 646] width 18 height 18
click at [1031, 648] on link "15" at bounding box center [1038, 646] width 18 height 18
click at [1139, 647] on span "•••" at bounding box center [1139, 655] width 20 height 20
drag, startPoint x: 539, startPoint y: 576, endPoint x: 531, endPoint y: 574, distance: 8.2
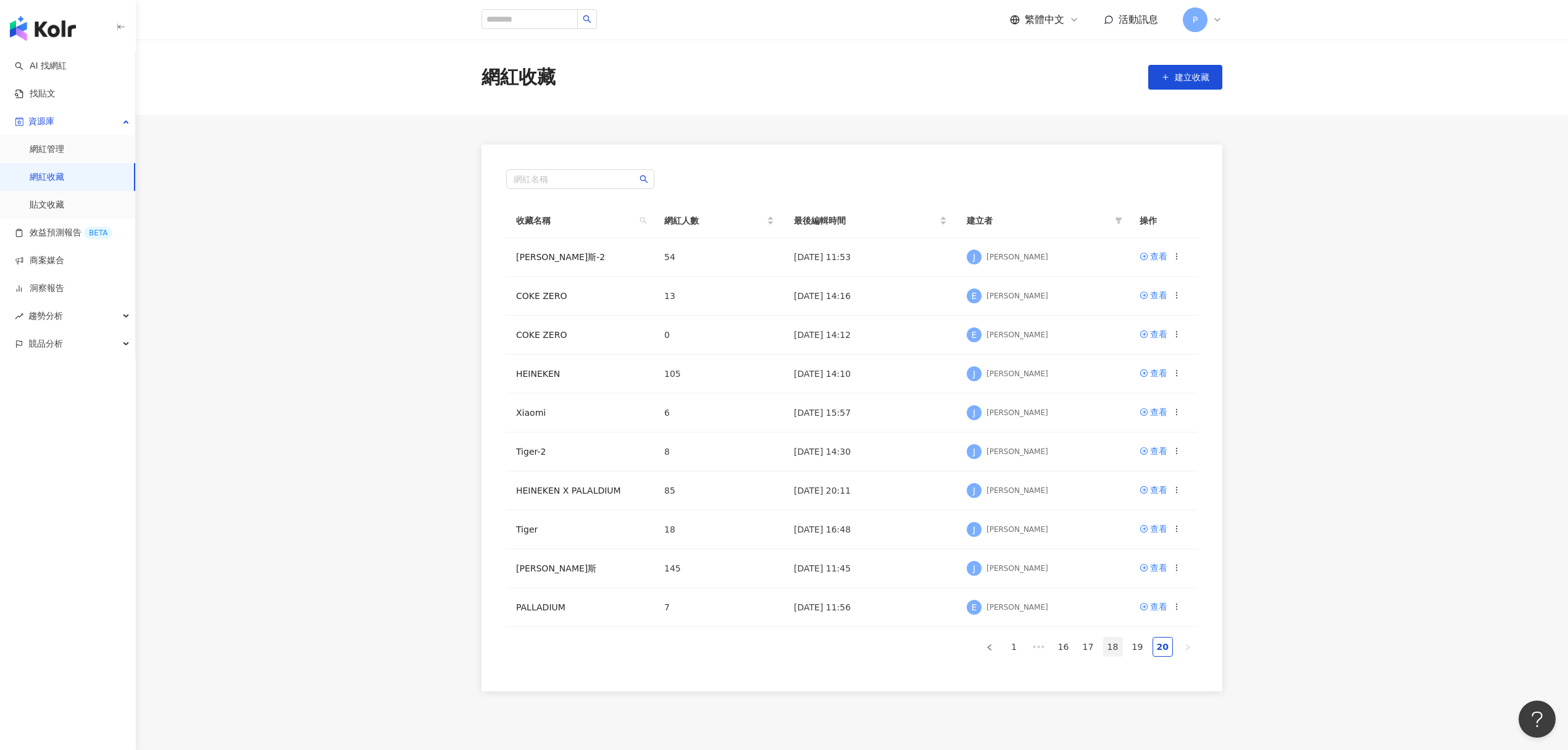
click at [1115, 653] on link "18" at bounding box center [1112, 646] width 18 height 18
click at [1090, 653] on link "17" at bounding box center [1088, 646] width 18 height 18
click at [1061, 647] on link "16" at bounding box center [1064, 646] width 18 height 18
click at [1046, 641] on link "15" at bounding box center [1038, 646] width 18 height 18
click at [1041, 650] on link "14" at bounding box center [1038, 654] width 18 height 18
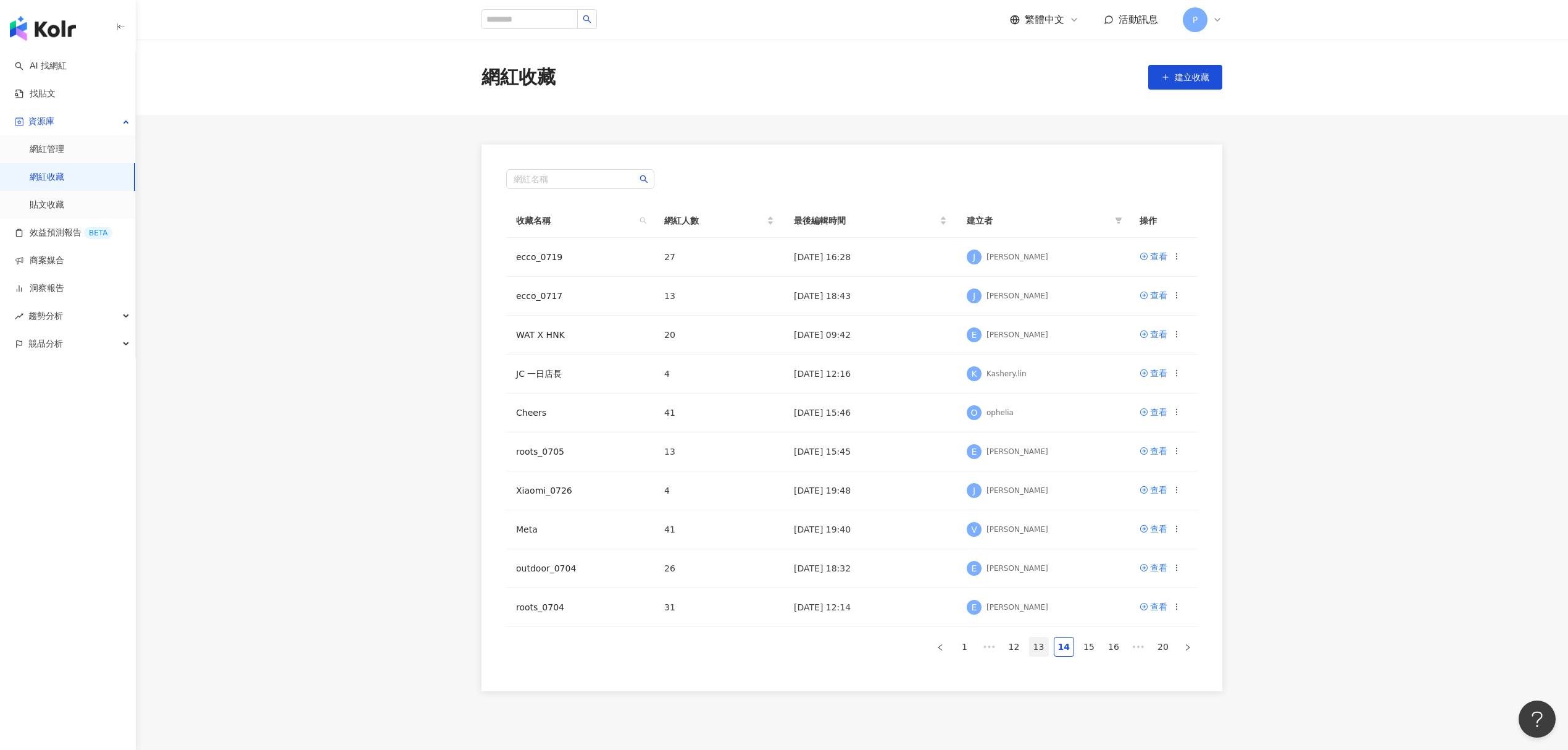
click at [1047, 651] on link "13" at bounding box center [1038, 646] width 18 height 18
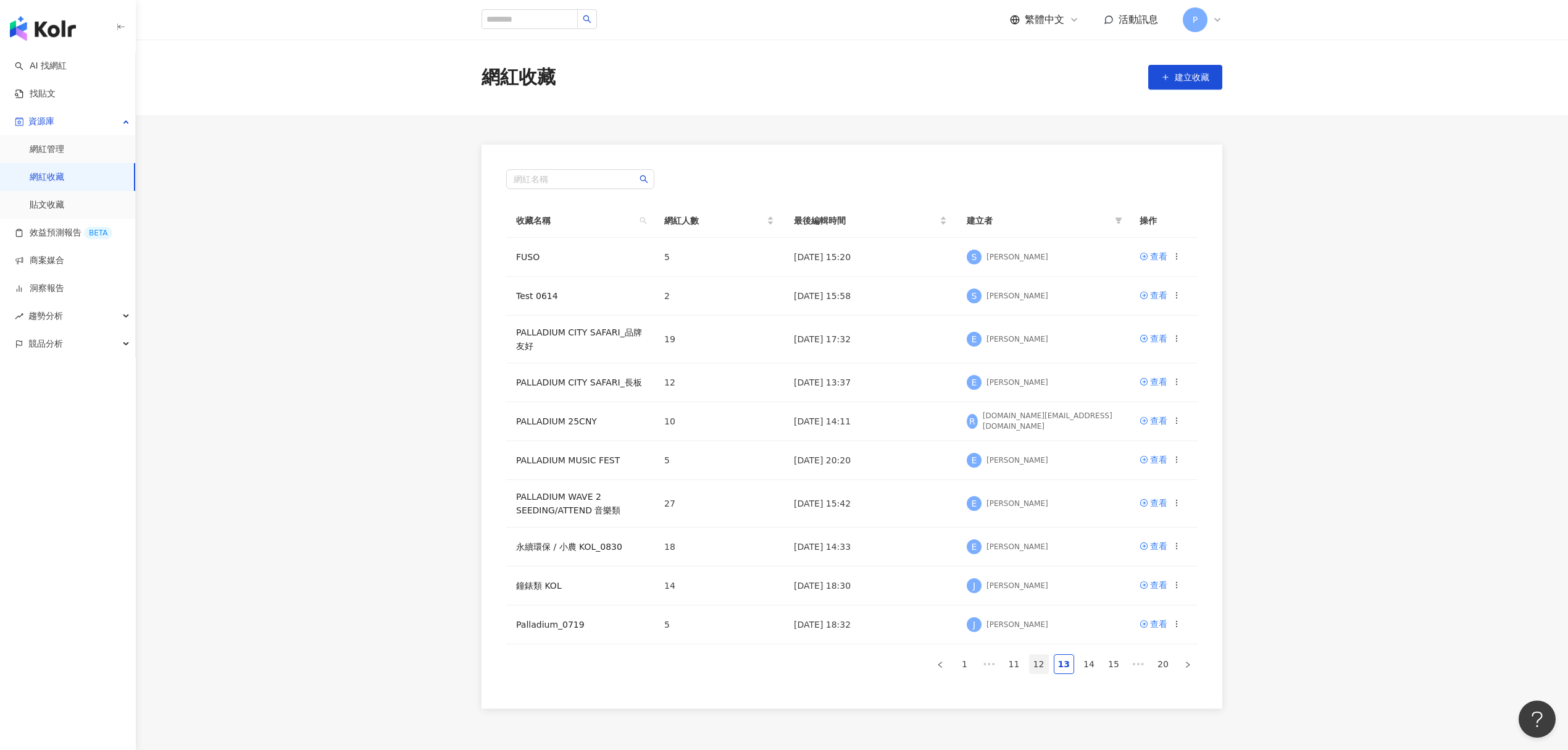
click at [1047, 659] on link "12" at bounding box center [1038, 663] width 18 height 18
click at [1044, 659] on link "11" at bounding box center [1038, 663] width 18 height 18
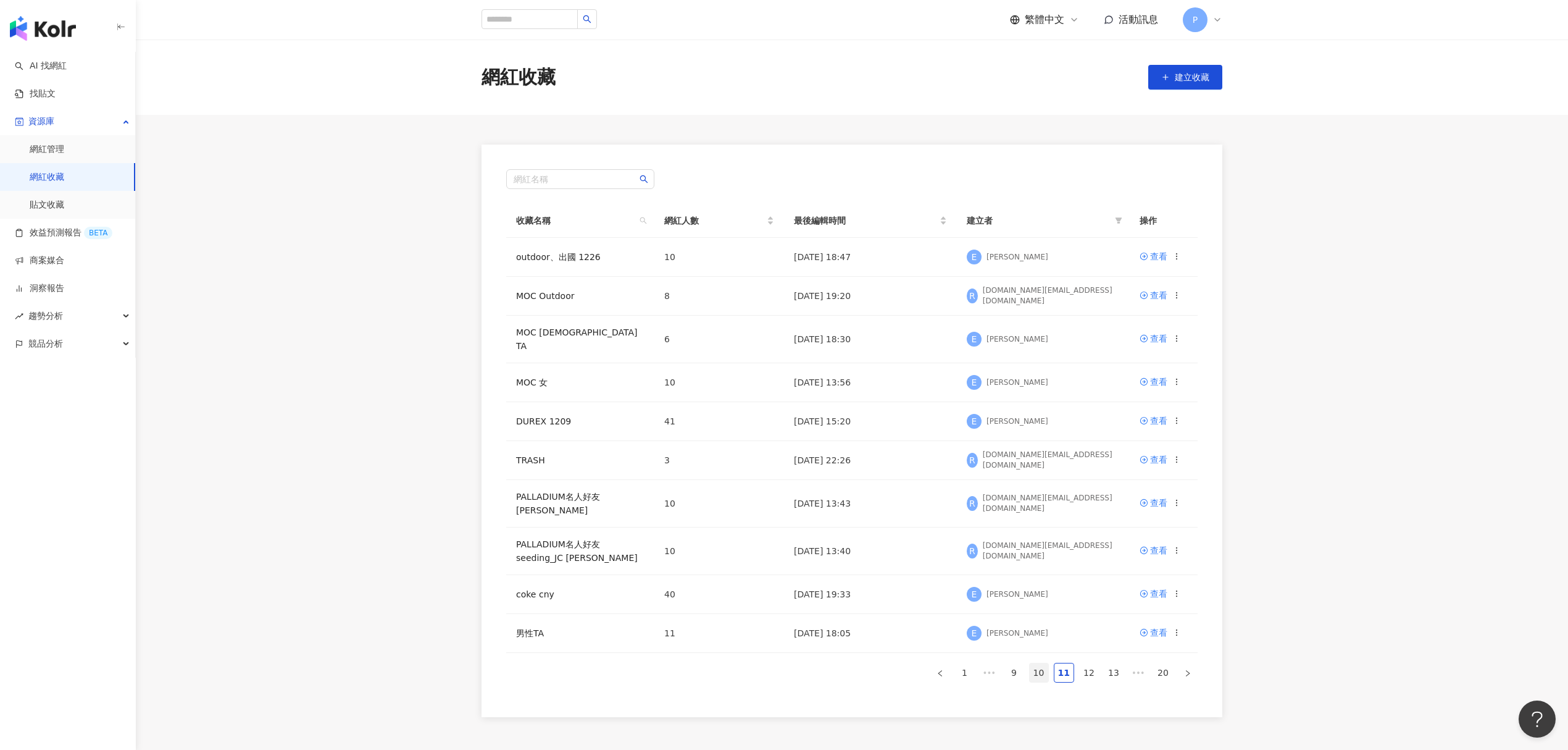
click at [1038, 663] on link "10" at bounding box center [1038, 672] width 18 height 18
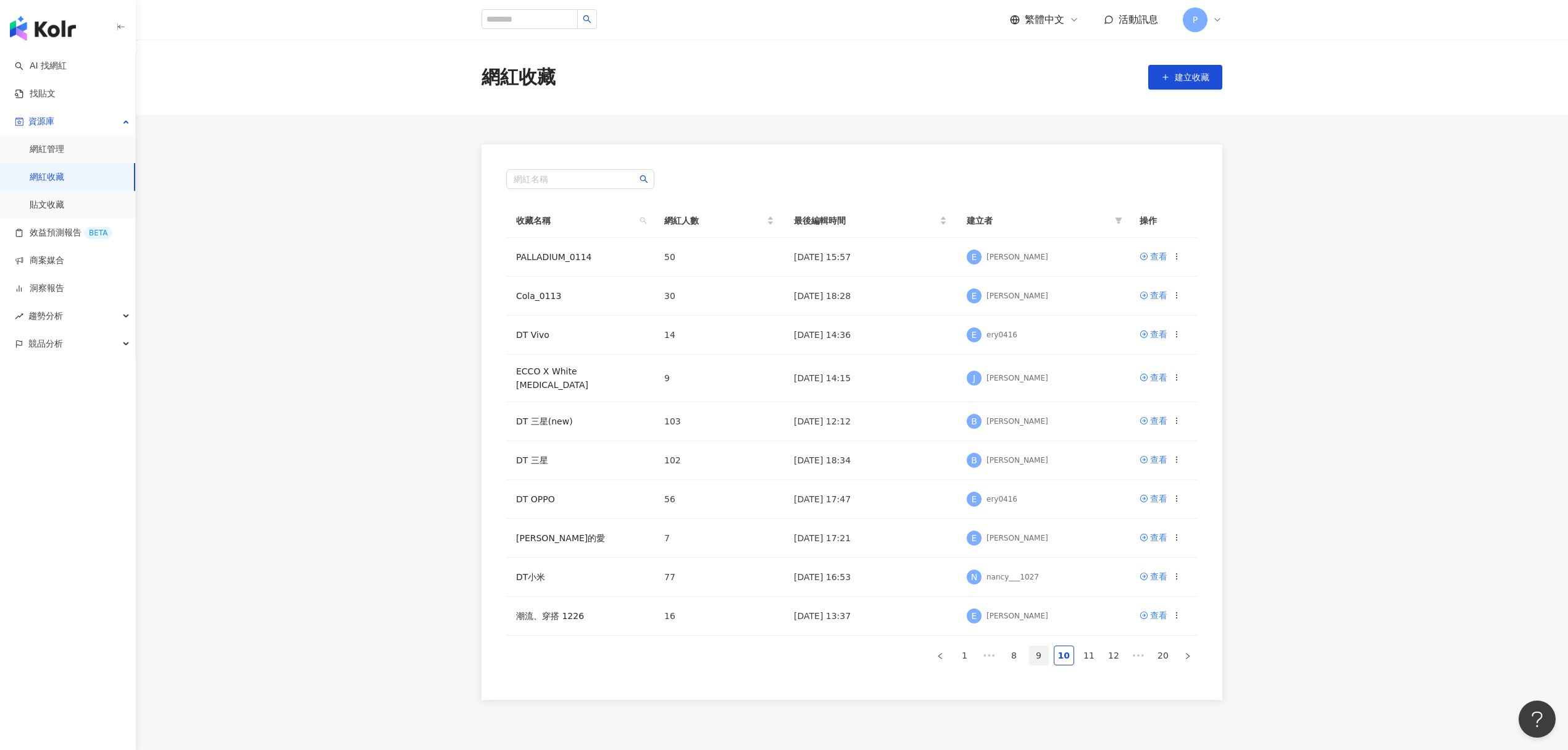
click at [1031, 645] on link "9" at bounding box center [1038, 654] width 18 height 18
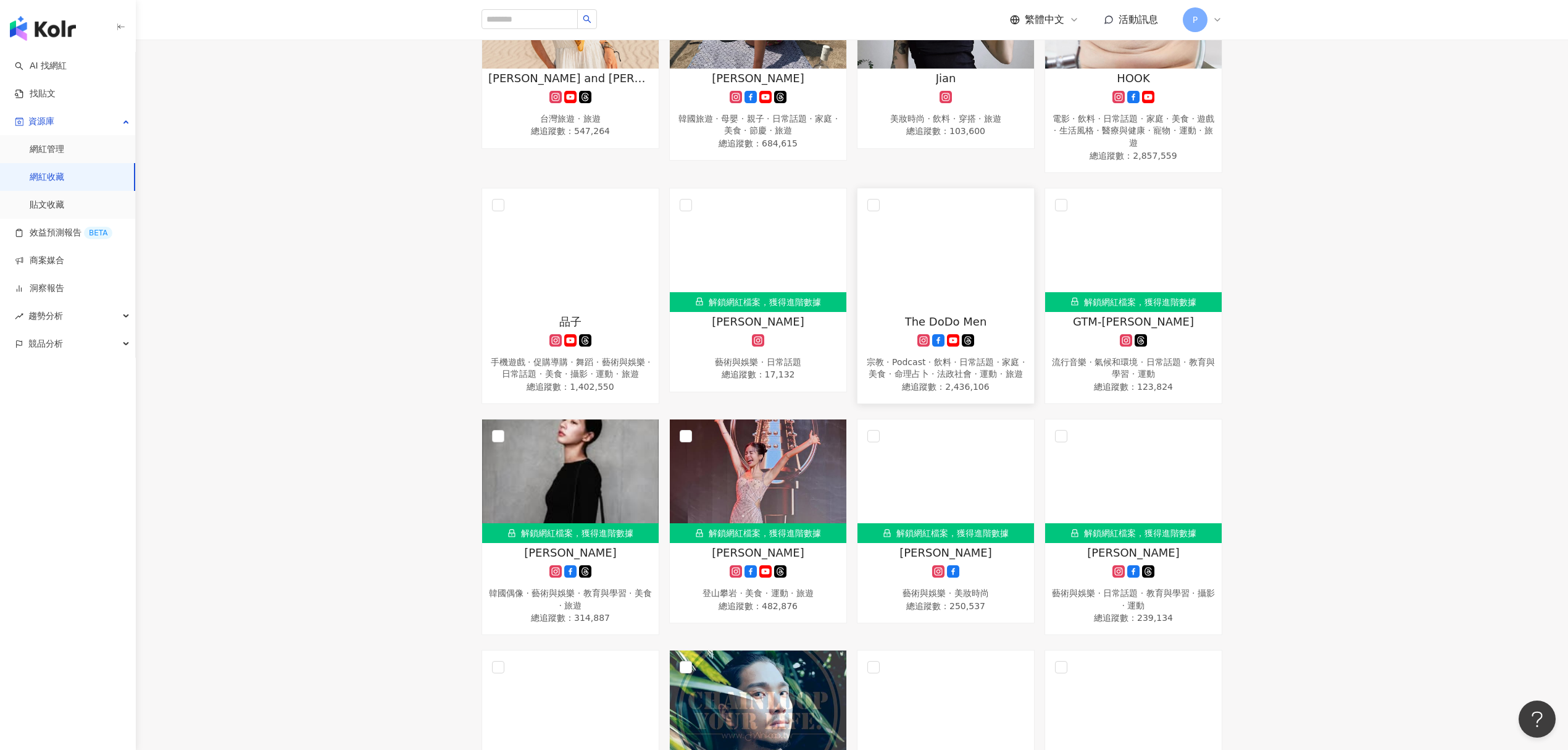
scroll to position [741, 0]
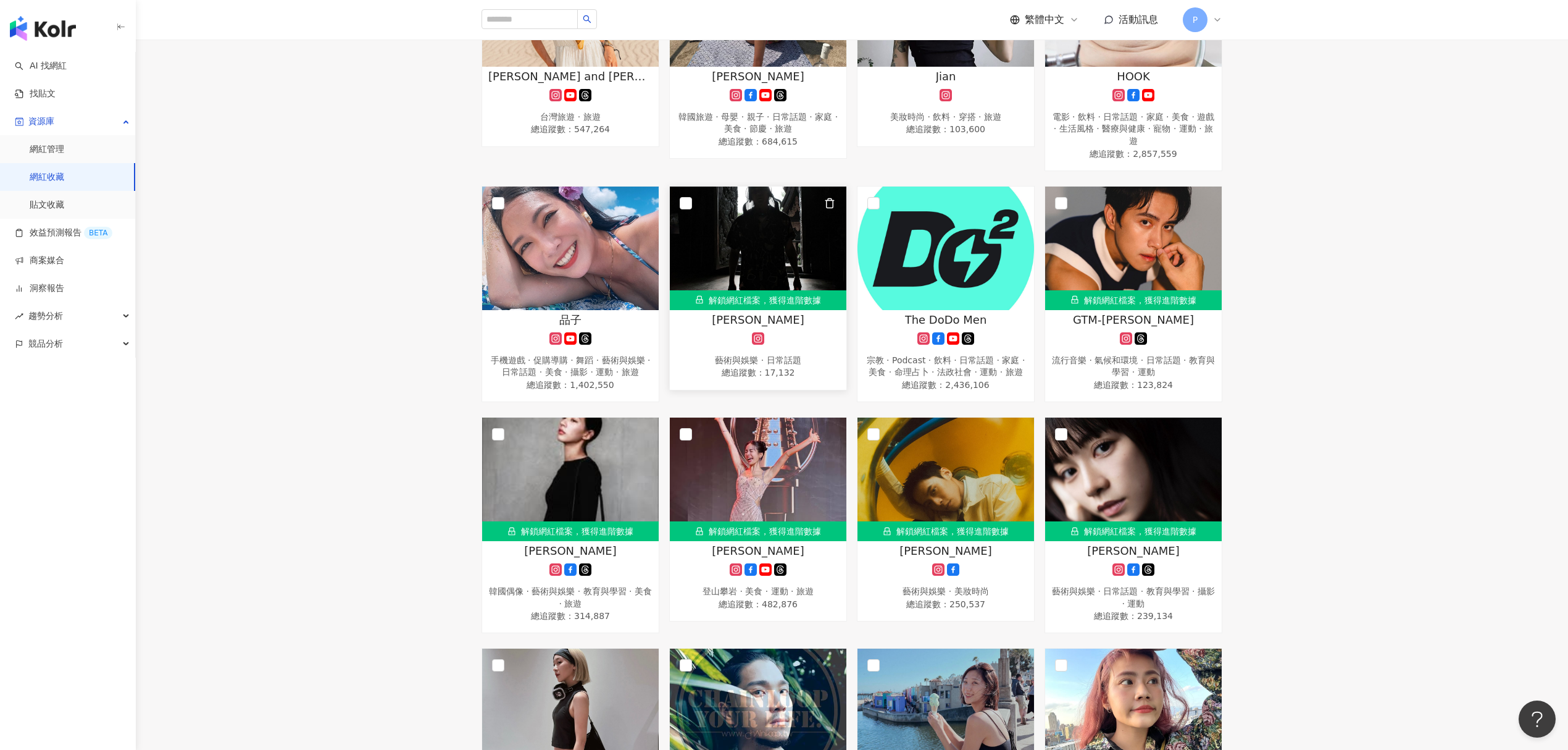
click at [795, 361] on div "藝術與娛樂 · 日常話題" at bounding box center [758, 361] width 165 height 12
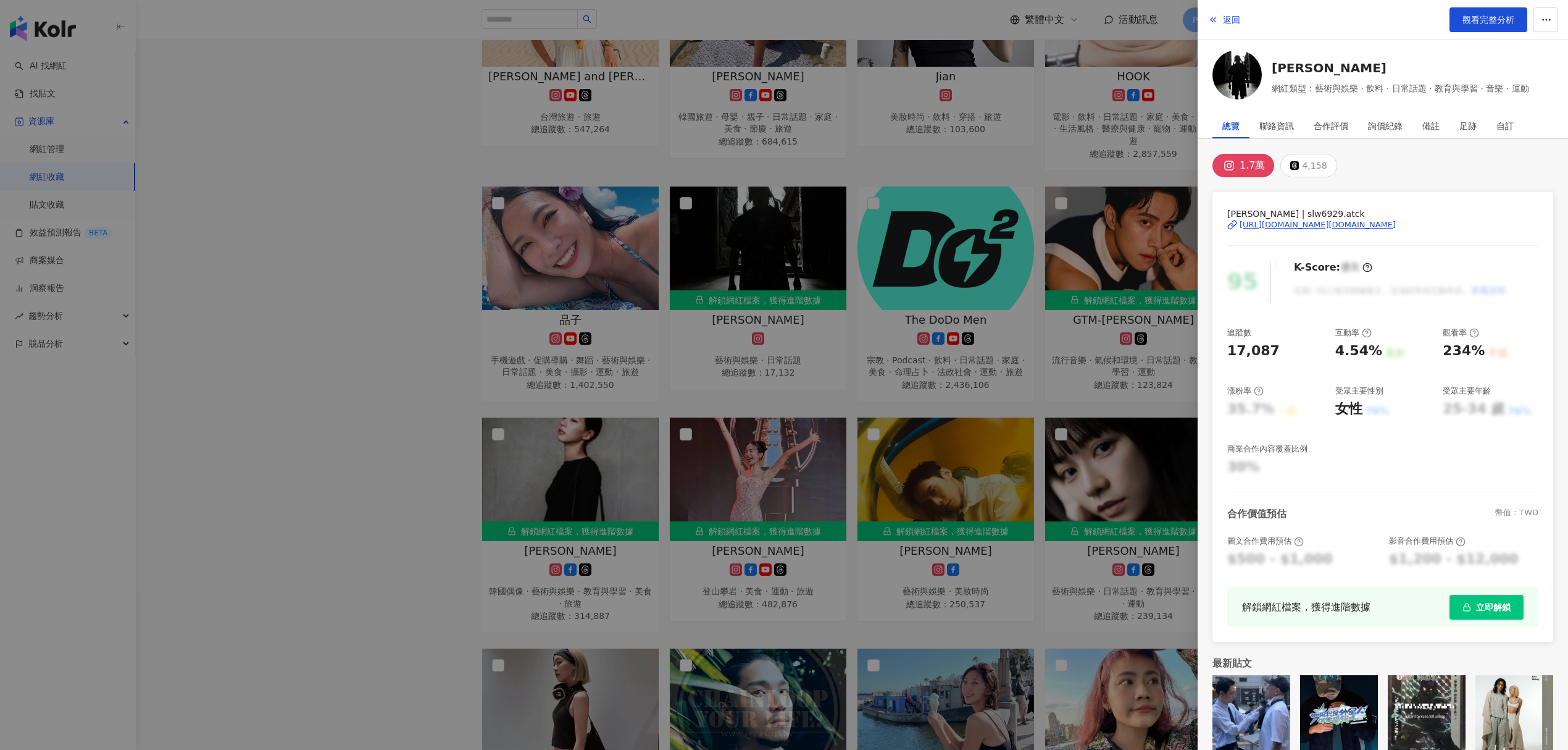
click at [1301, 222] on div "[URL][DOMAIN_NAME][DOMAIN_NAME]" at bounding box center [1317, 225] width 156 height 11
click at [1087, 213] on div at bounding box center [784, 375] width 1568 height 750
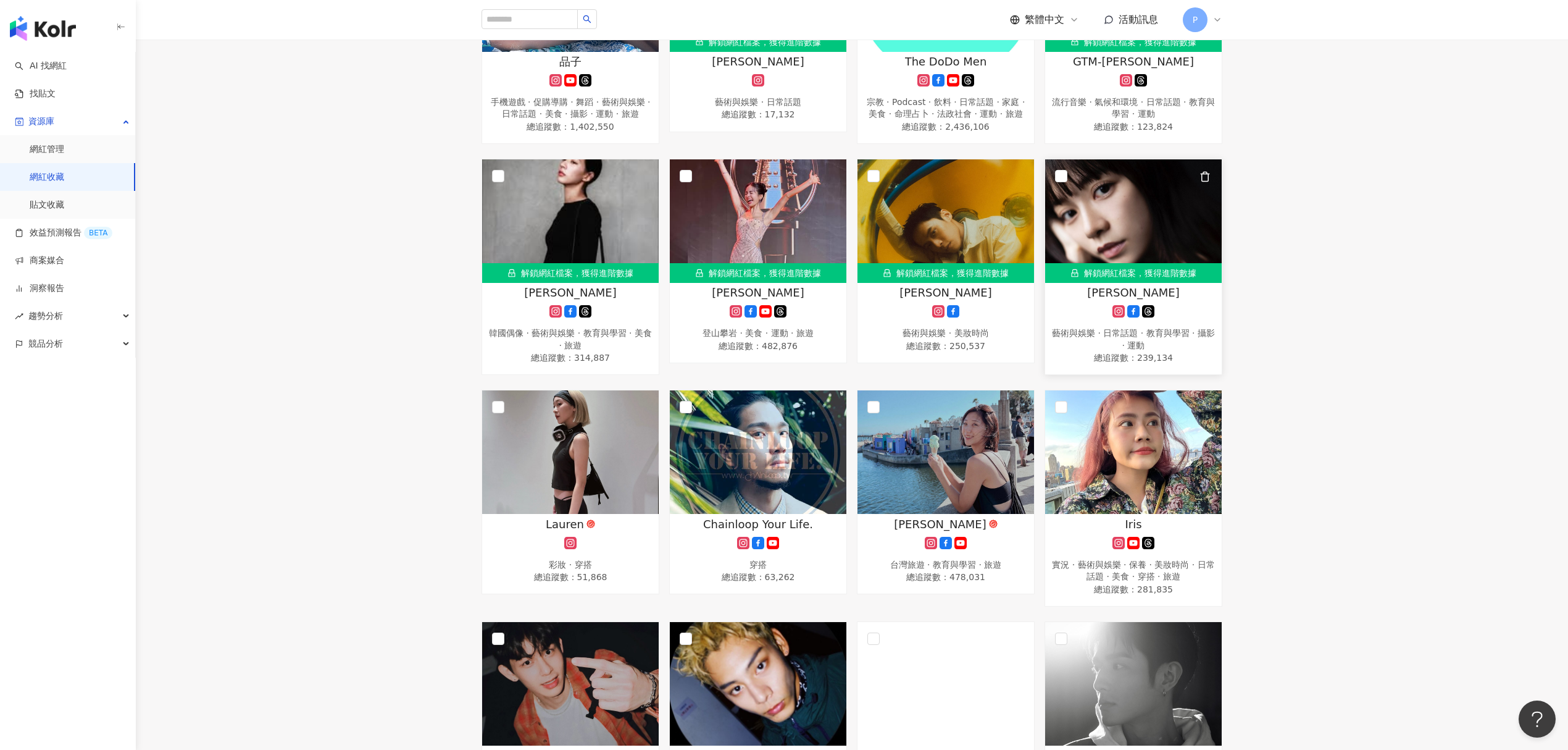
scroll to position [1235, 0]
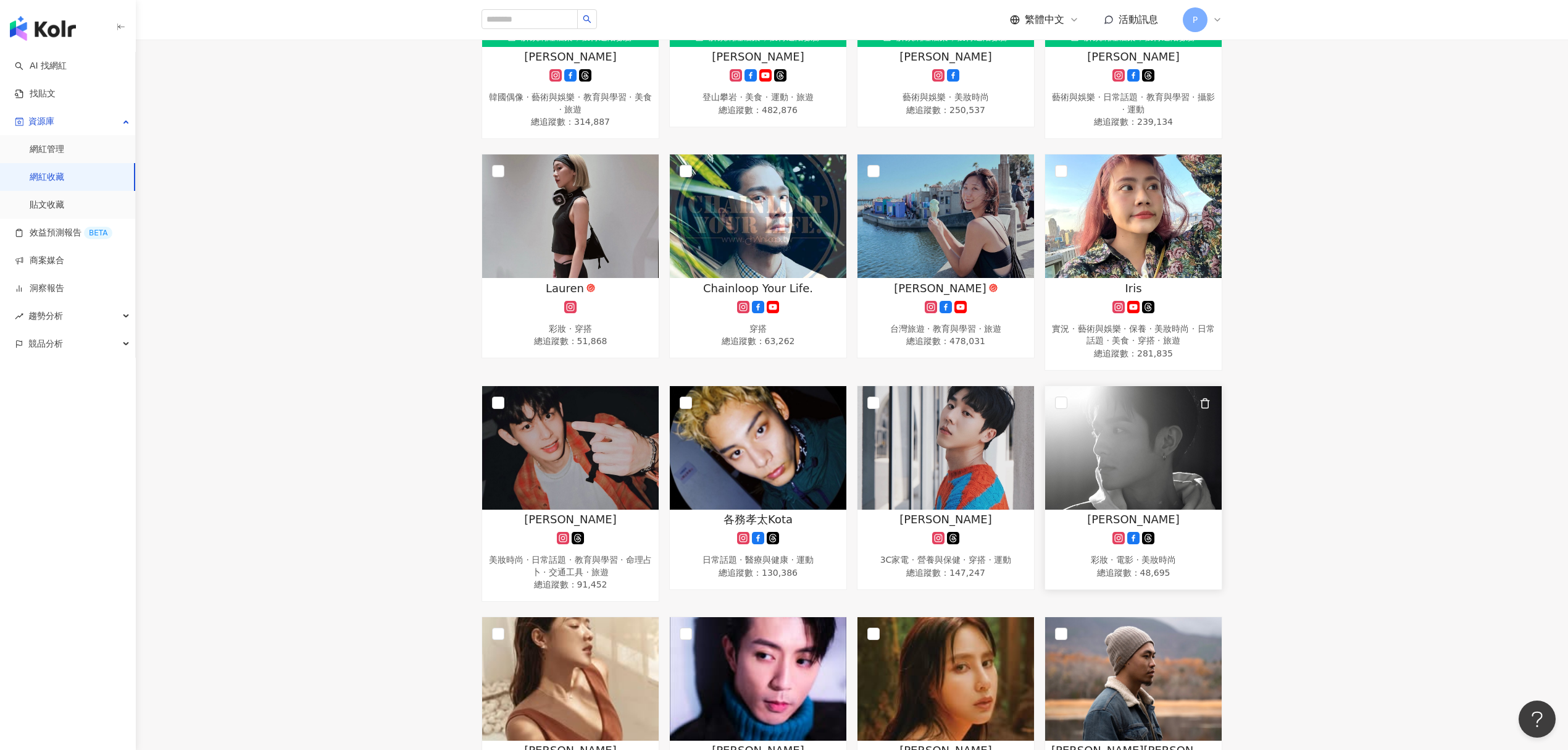
click at [1074, 490] on img at bounding box center [1133, 448] width 177 height 124
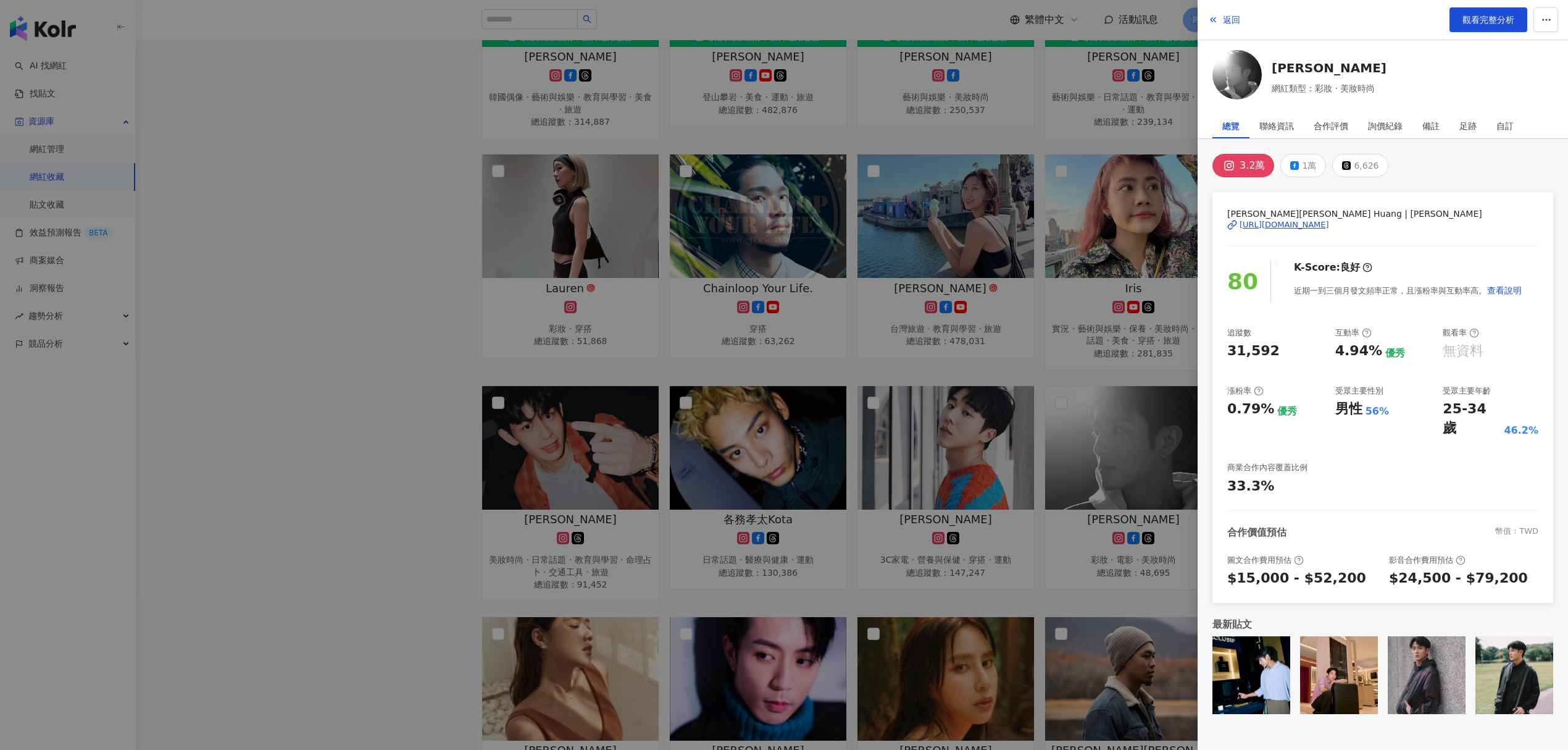
click at [1305, 221] on div "[URL][DOMAIN_NAME]" at bounding box center [1284, 225] width 90 height 11
click at [716, 166] on div at bounding box center [784, 375] width 1568 height 750
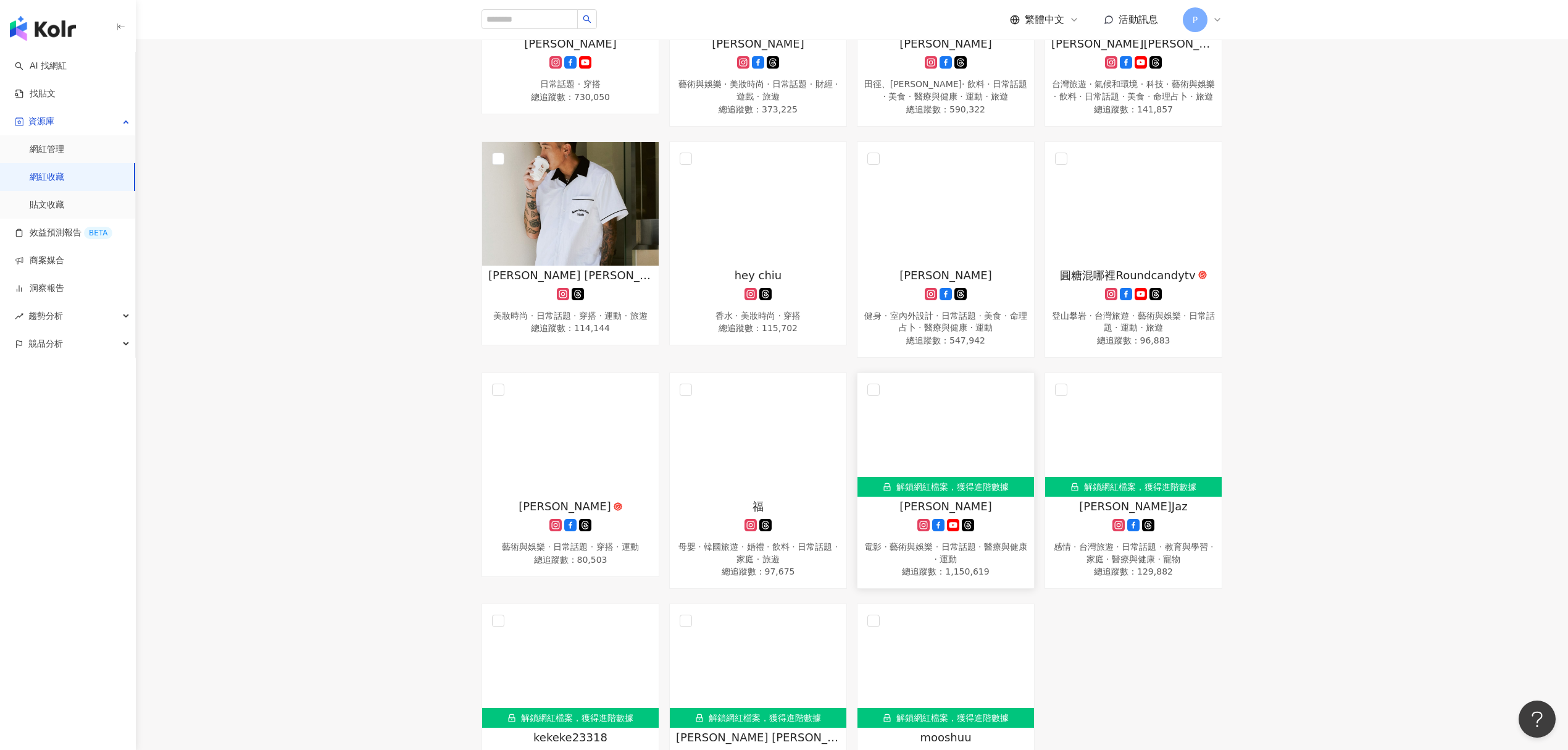
scroll to position [2058, 0]
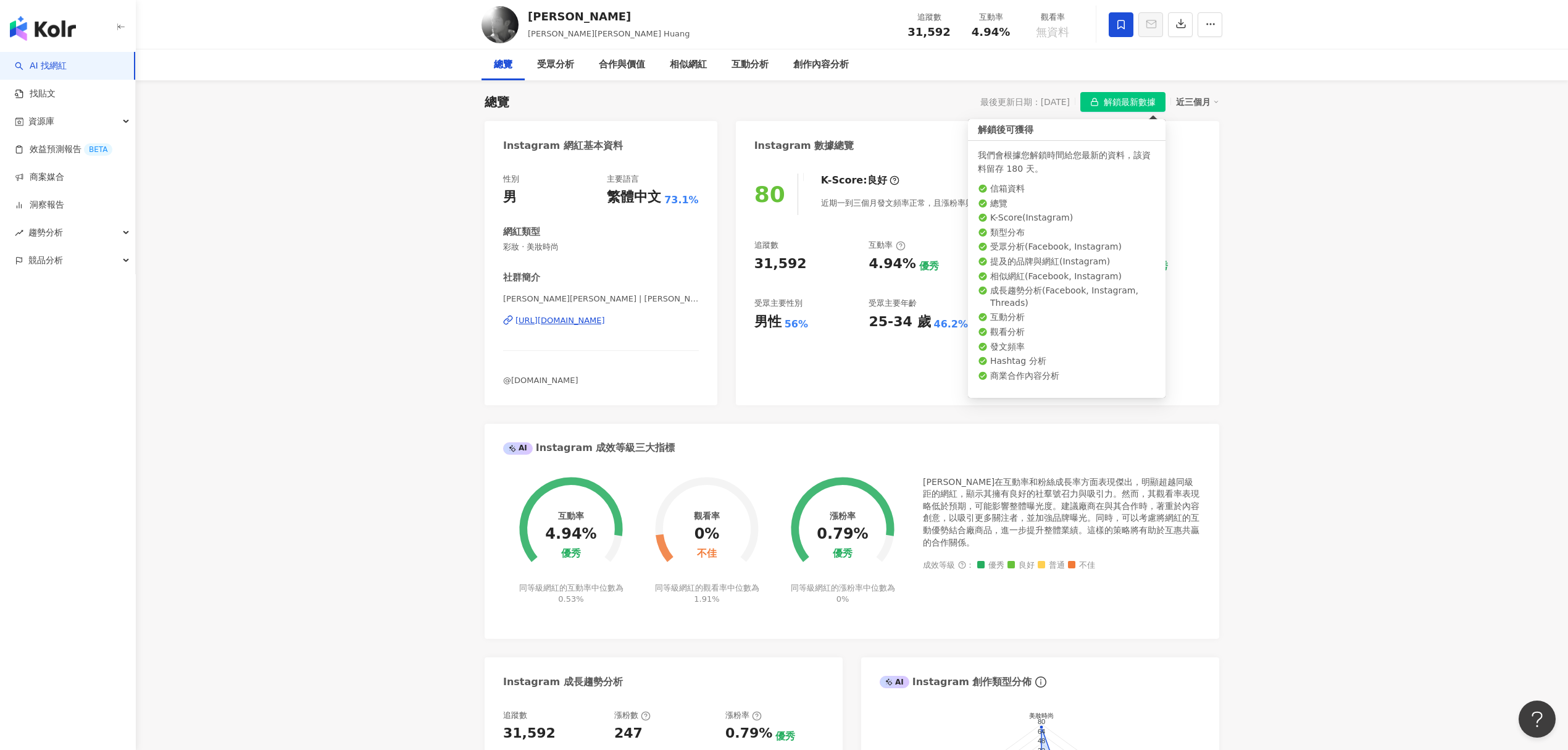
click at [1119, 95] on span "解鎖最新數據" at bounding box center [1130, 102] width 52 height 20
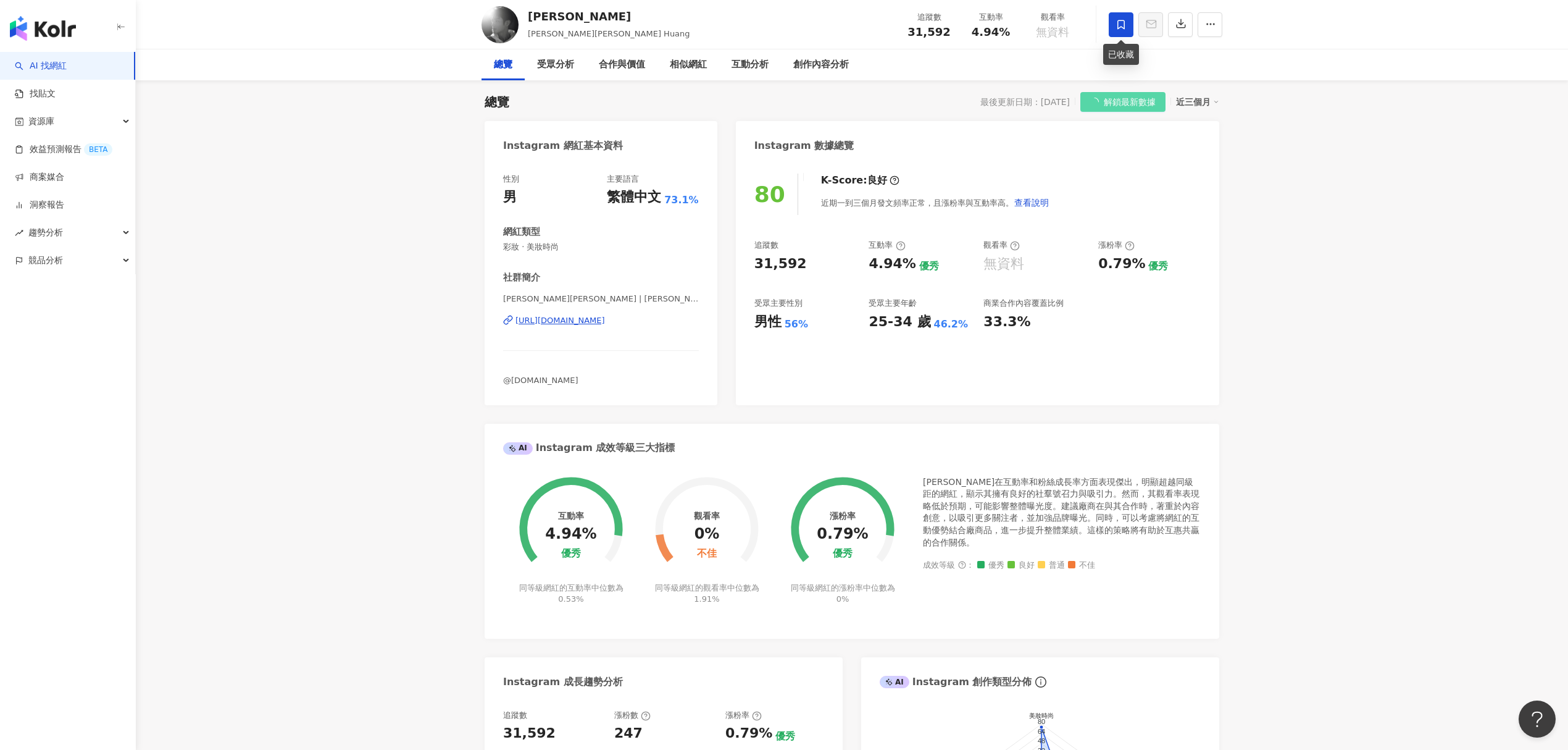
click at [1124, 29] on icon at bounding box center [1121, 24] width 11 height 11
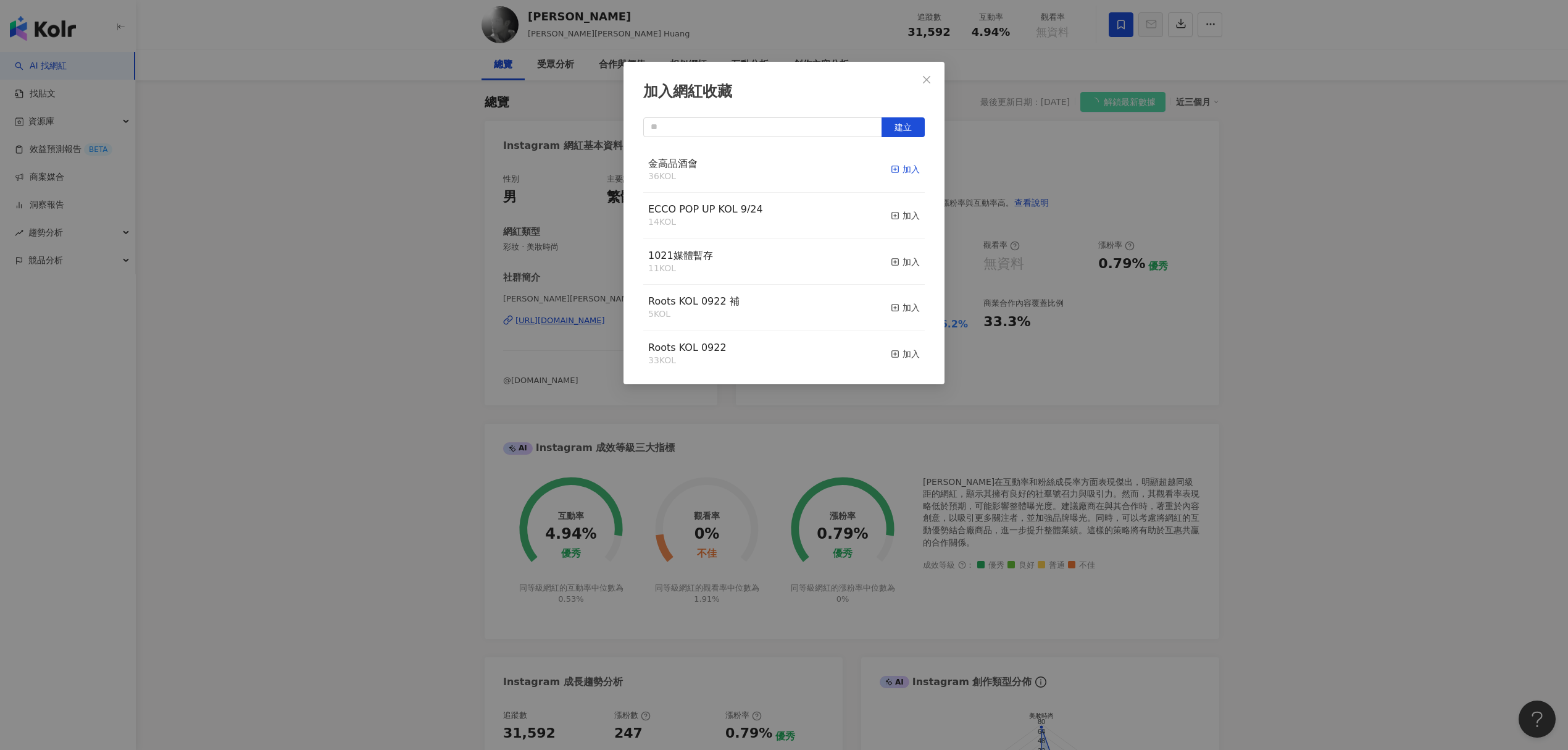
click at [891, 169] on div "加入" at bounding box center [905, 169] width 29 height 14
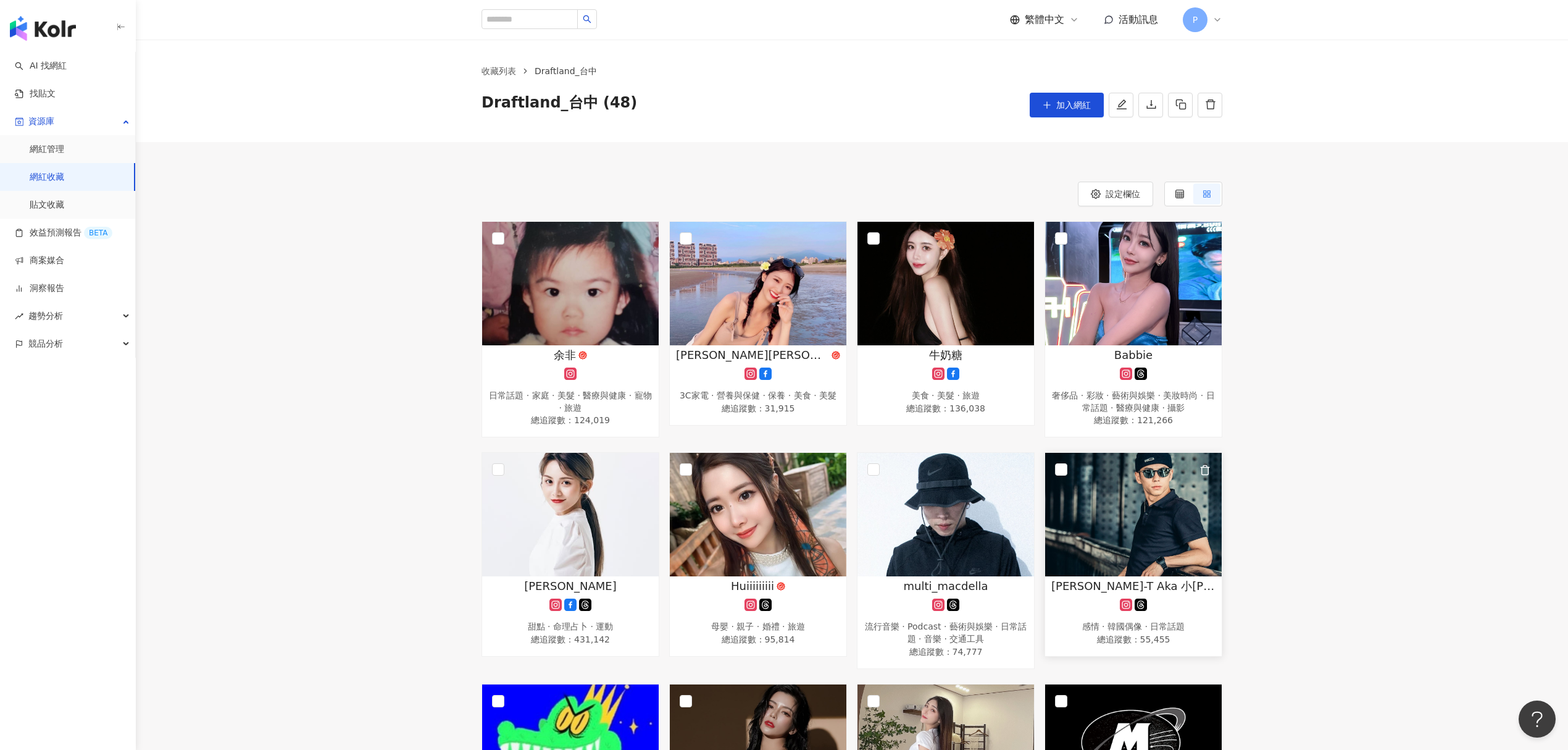
click at [1130, 510] on img at bounding box center [1133, 515] width 177 height 124
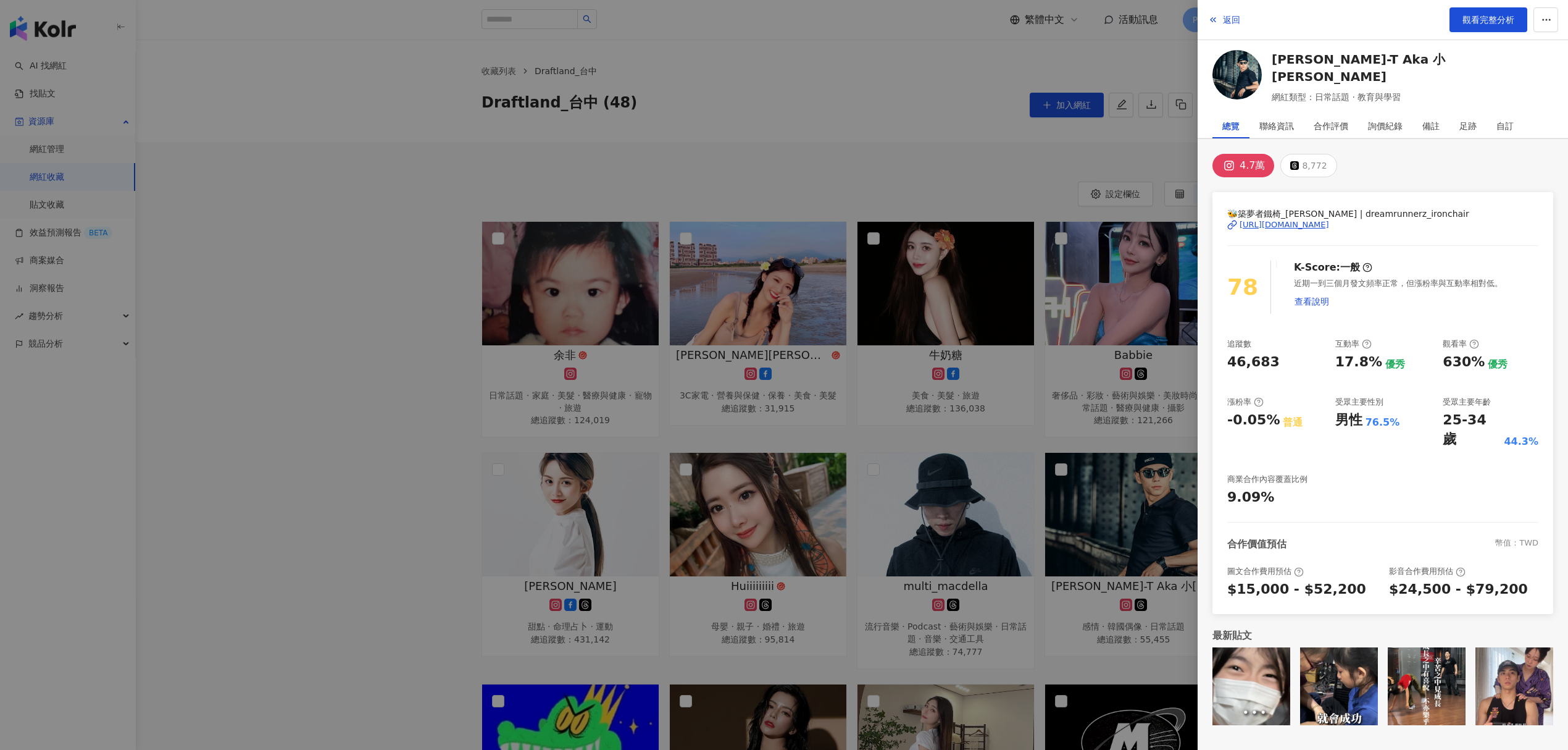
click at [1309, 226] on div "https://www.instagram.com/dreamrunnerz_ironchair/" at bounding box center [1284, 225] width 90 height 11
click at [997, 327] on div at bounding box center [784, 375] width 1568 height 750
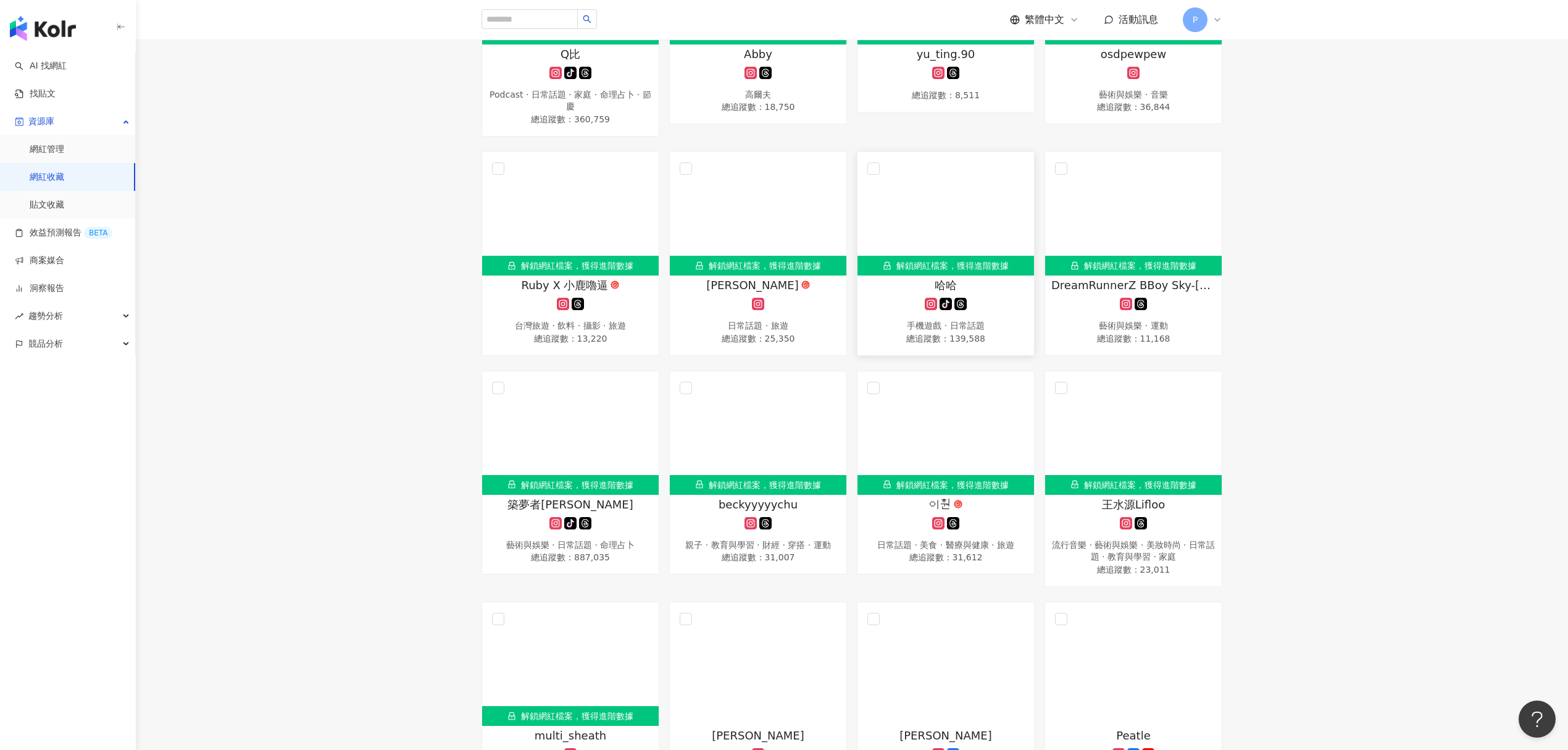
scroll to position [1235, 0]
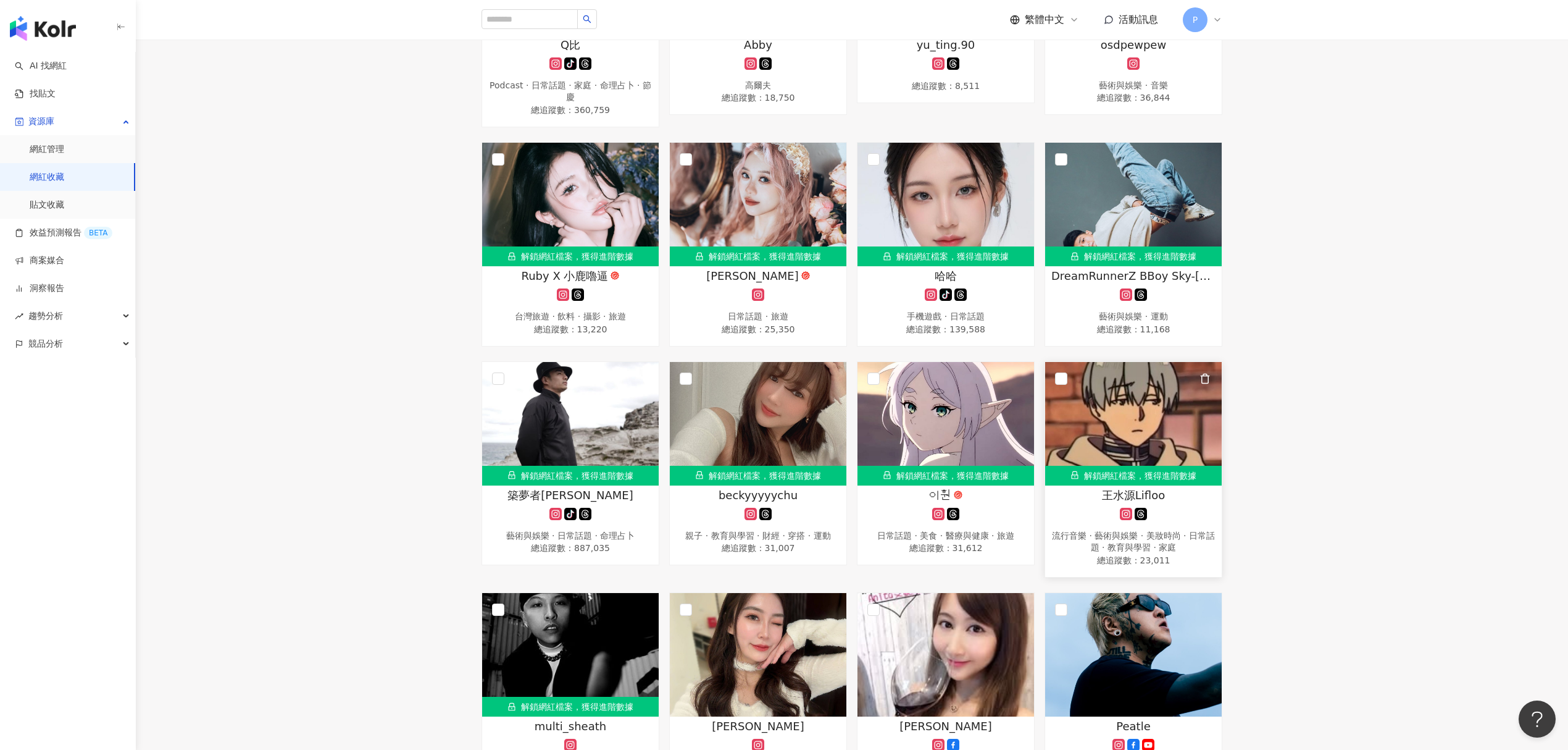
click at [1085, 443] on img at bounding box center [1133, 423] width 177 height 124
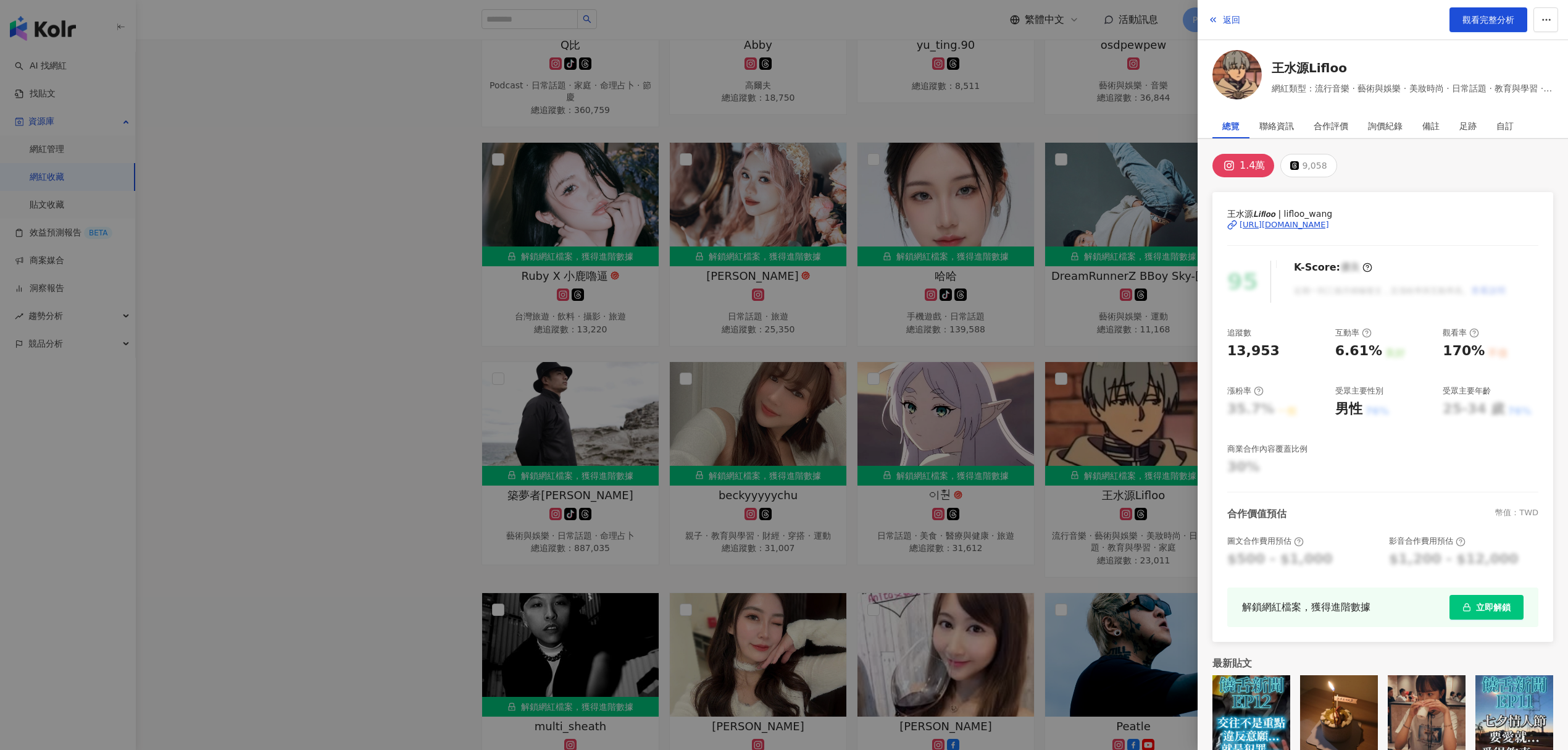
click at [1301, 222] on div "https://www.instagram.com/lifloo_wang/" at bounding box center [1284, 225] width 90 height 11
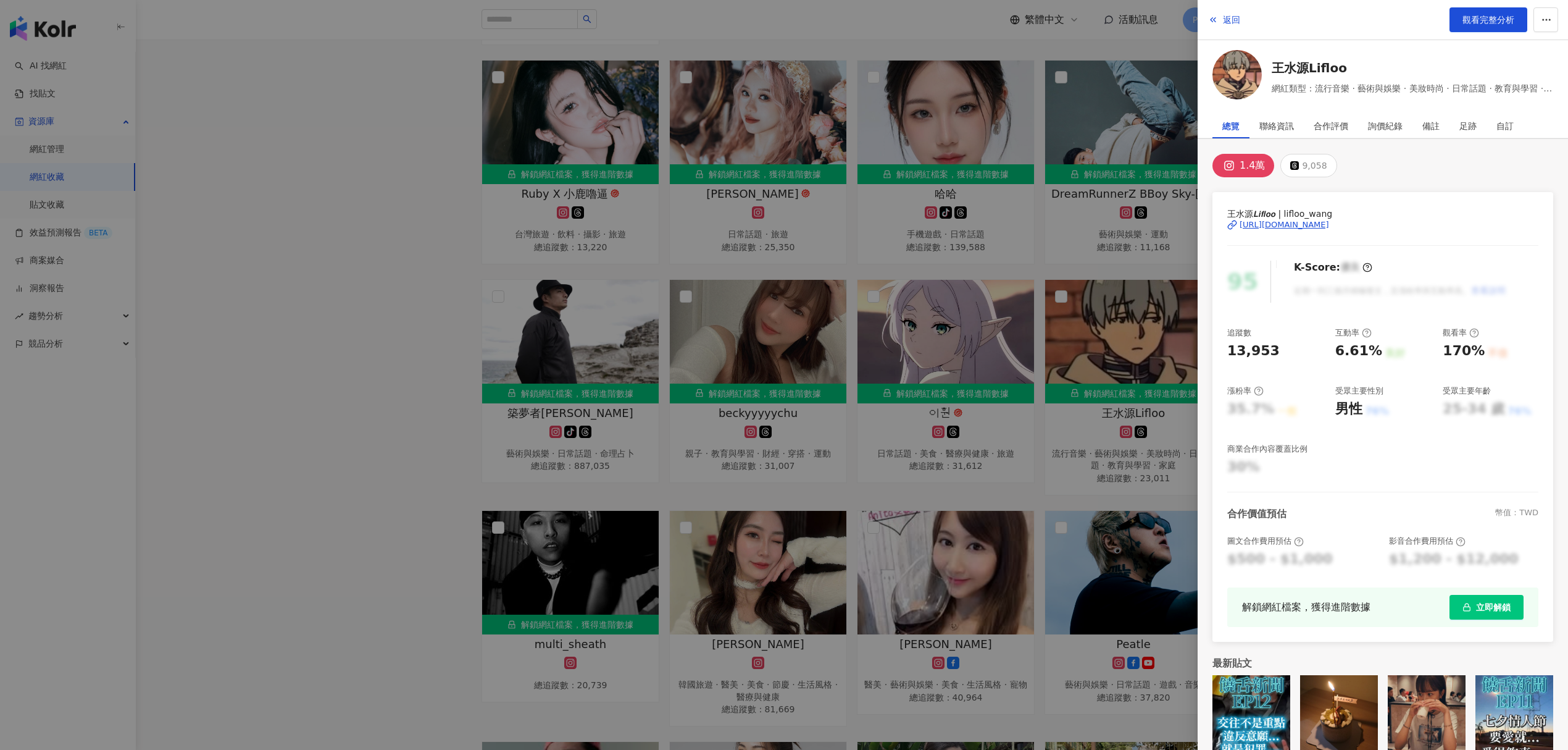
click at [1024, 415] on div at bounding box center [784, 375] width 1568 height 750
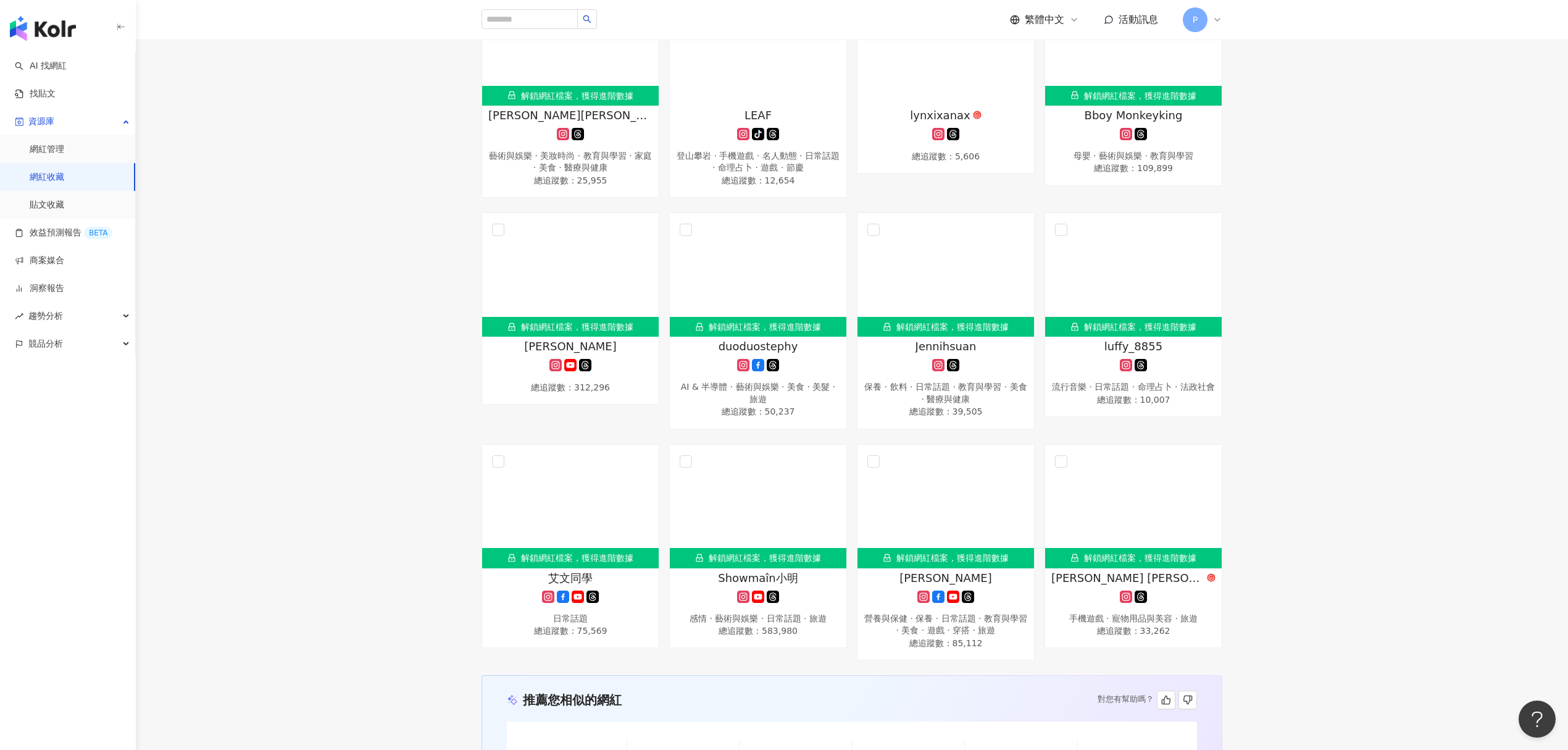
scroll to position [2470, 0]
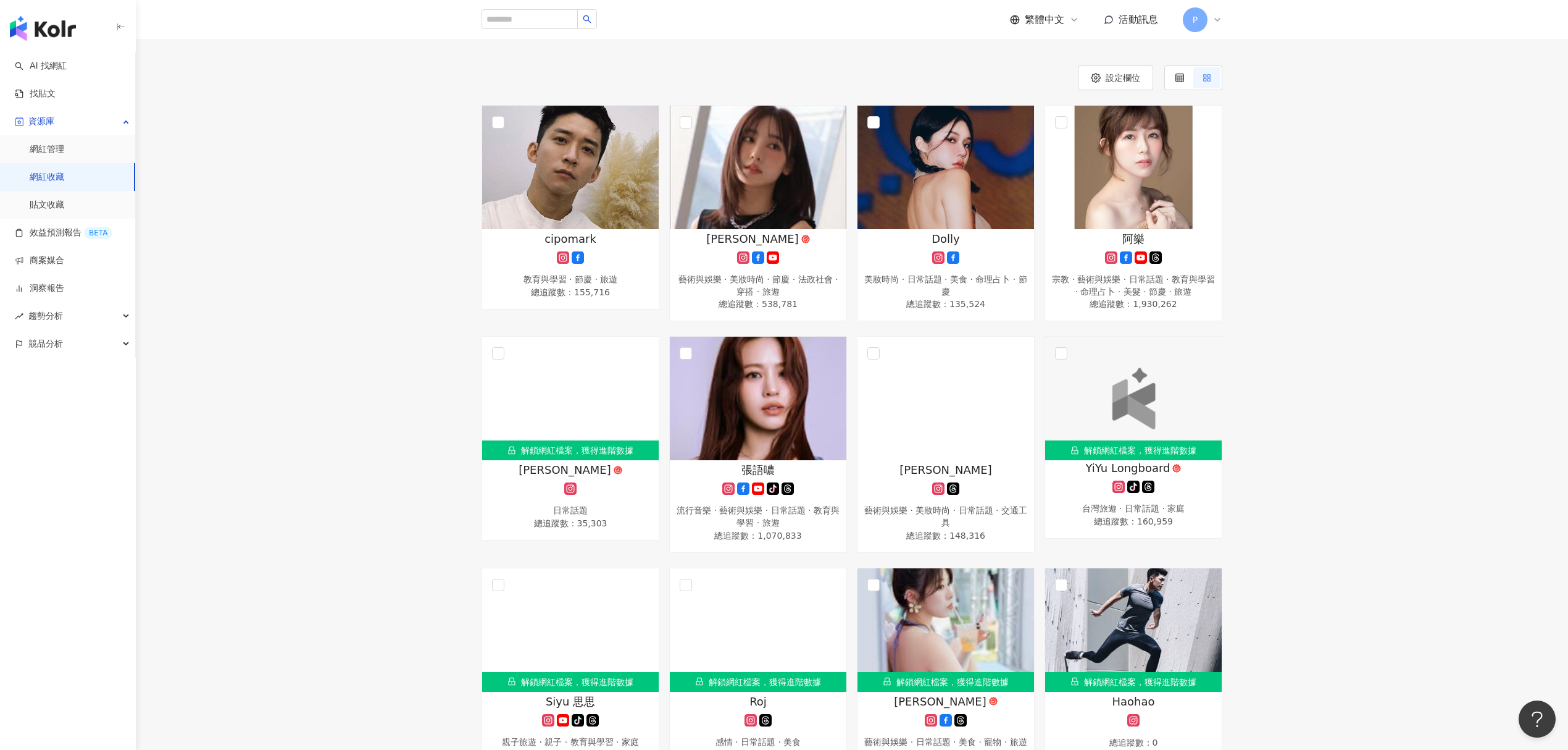
scroll to position [82, 0]
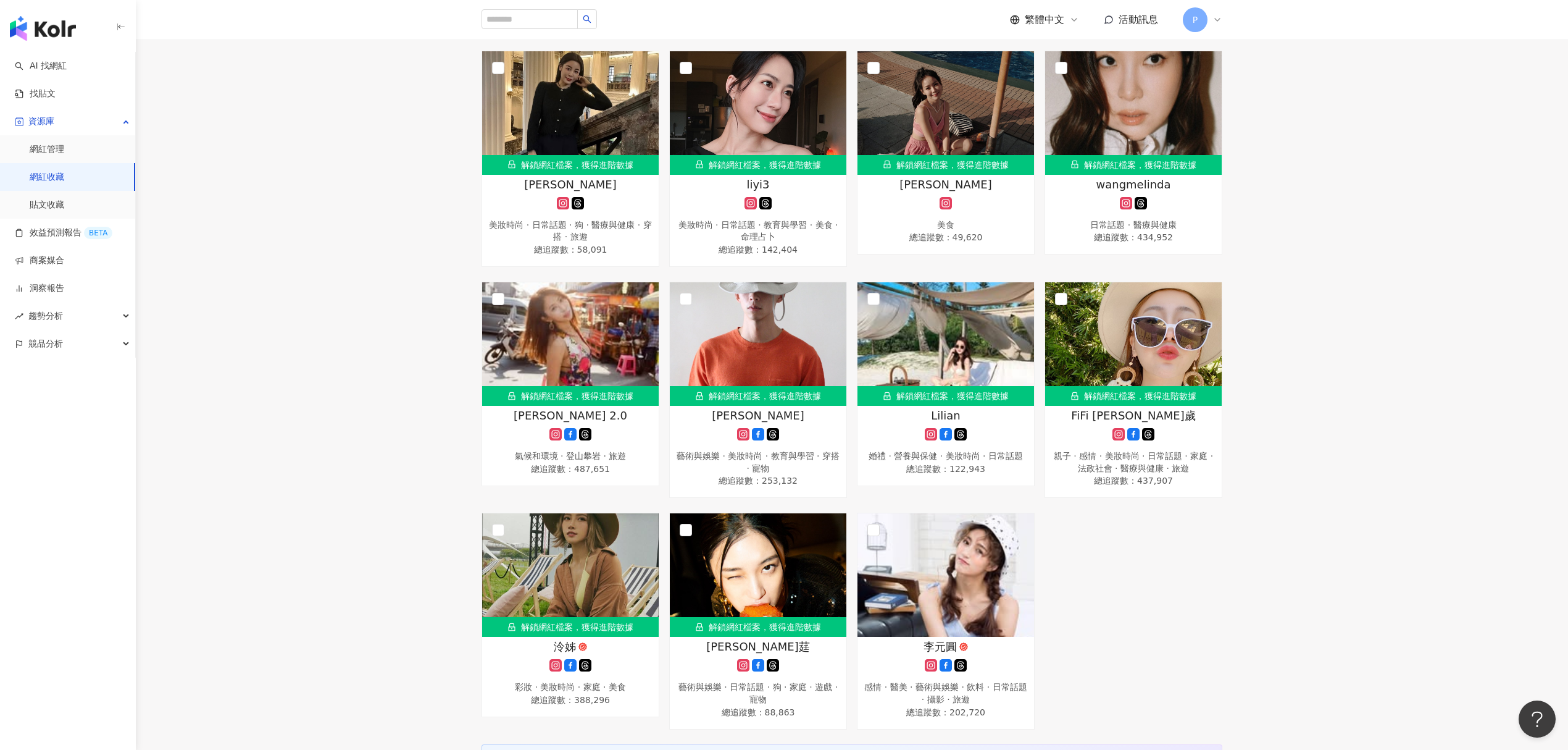
scroll to position [1811, 0]
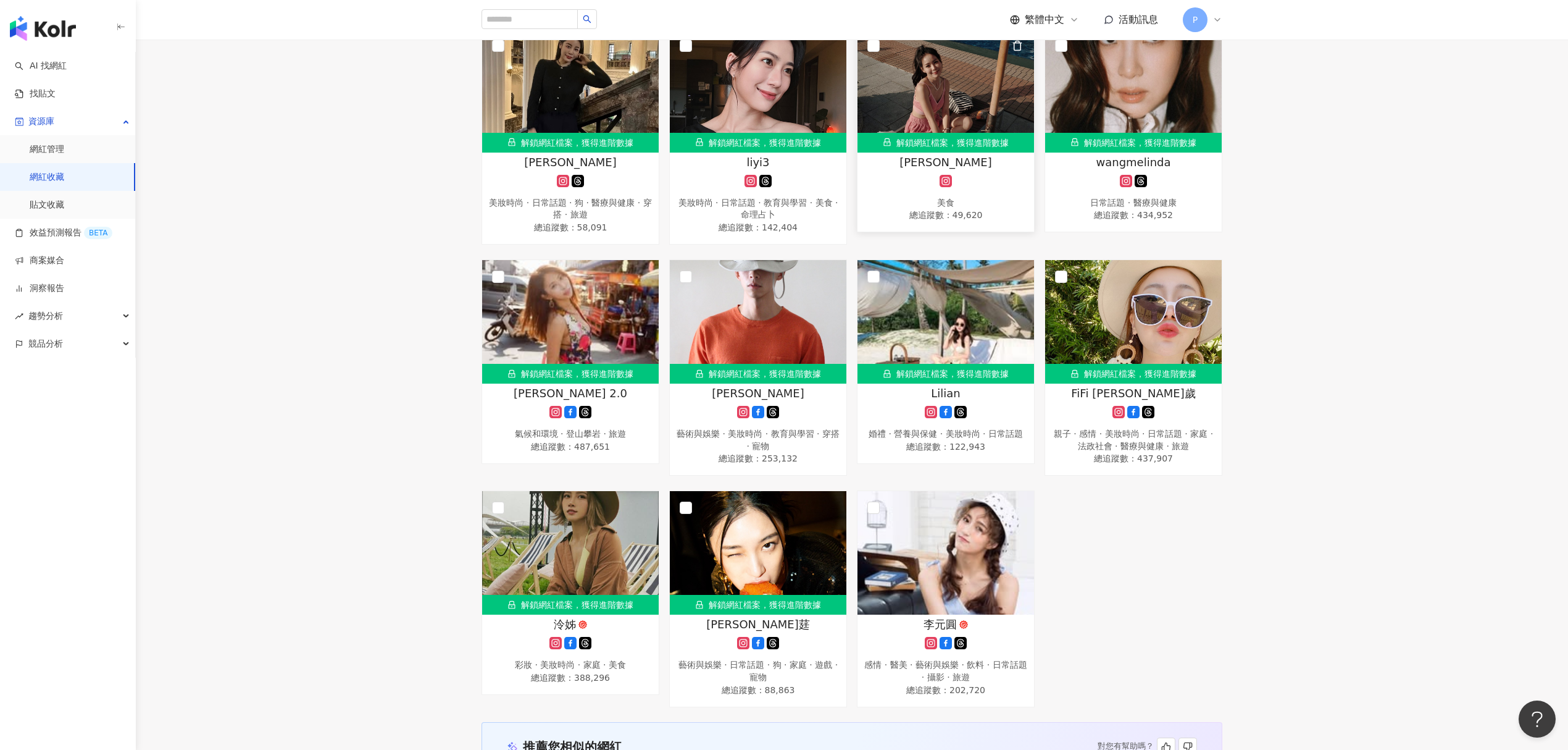
drag, startPoint x: 934, startPoint y: 184, endPoint x: 914, endPoint y: 166, distance: 26.9
click at [914, 166] on div "KING" at bounding box center [946, 162] width 165 height 16
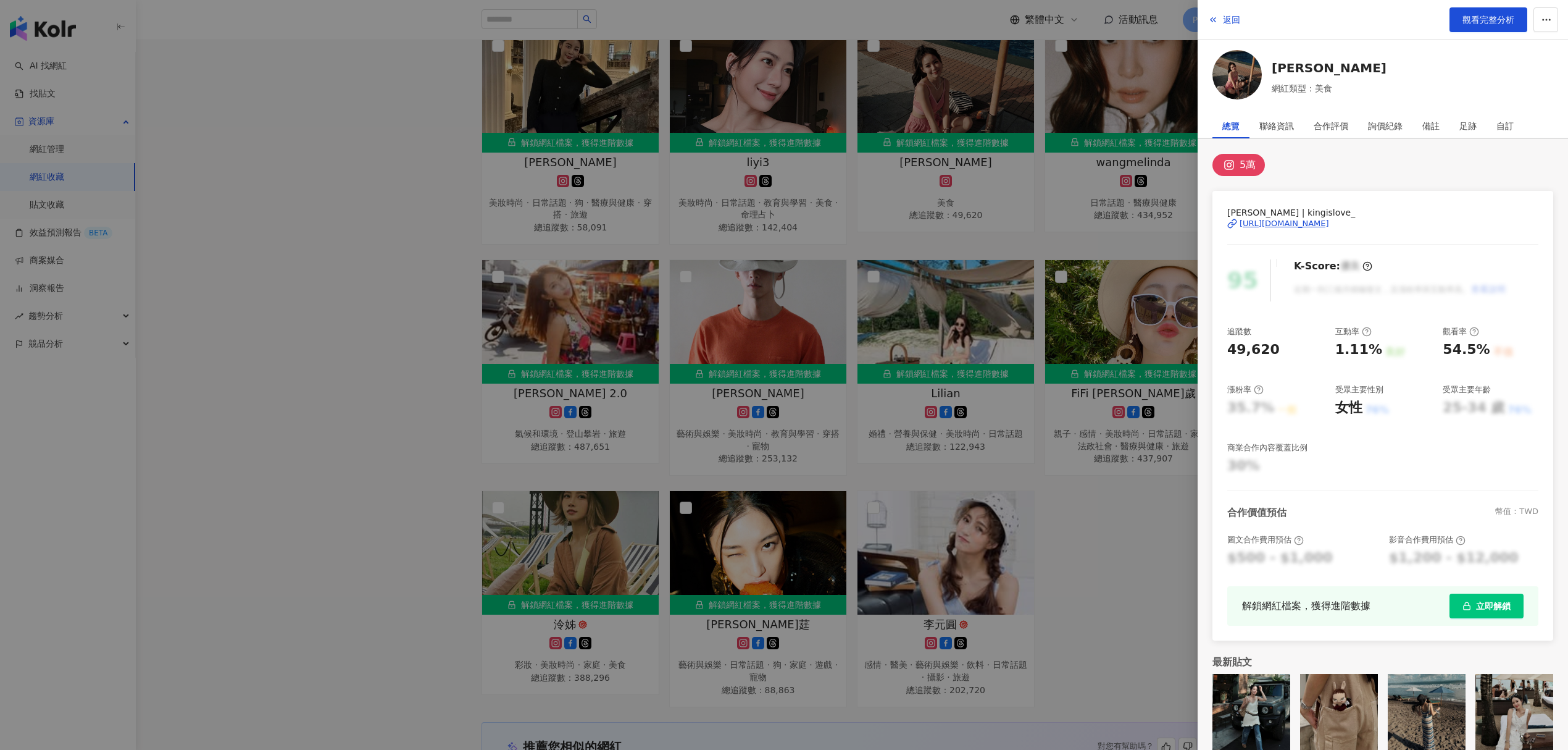
click at [1302, 219] on div "https://www.instagram.com/kingislove_/" at bounding box center [1284, 223] width 90 height 11
click at [1043, 165] on div at bounding box center [784, 375] width 1568 height 750
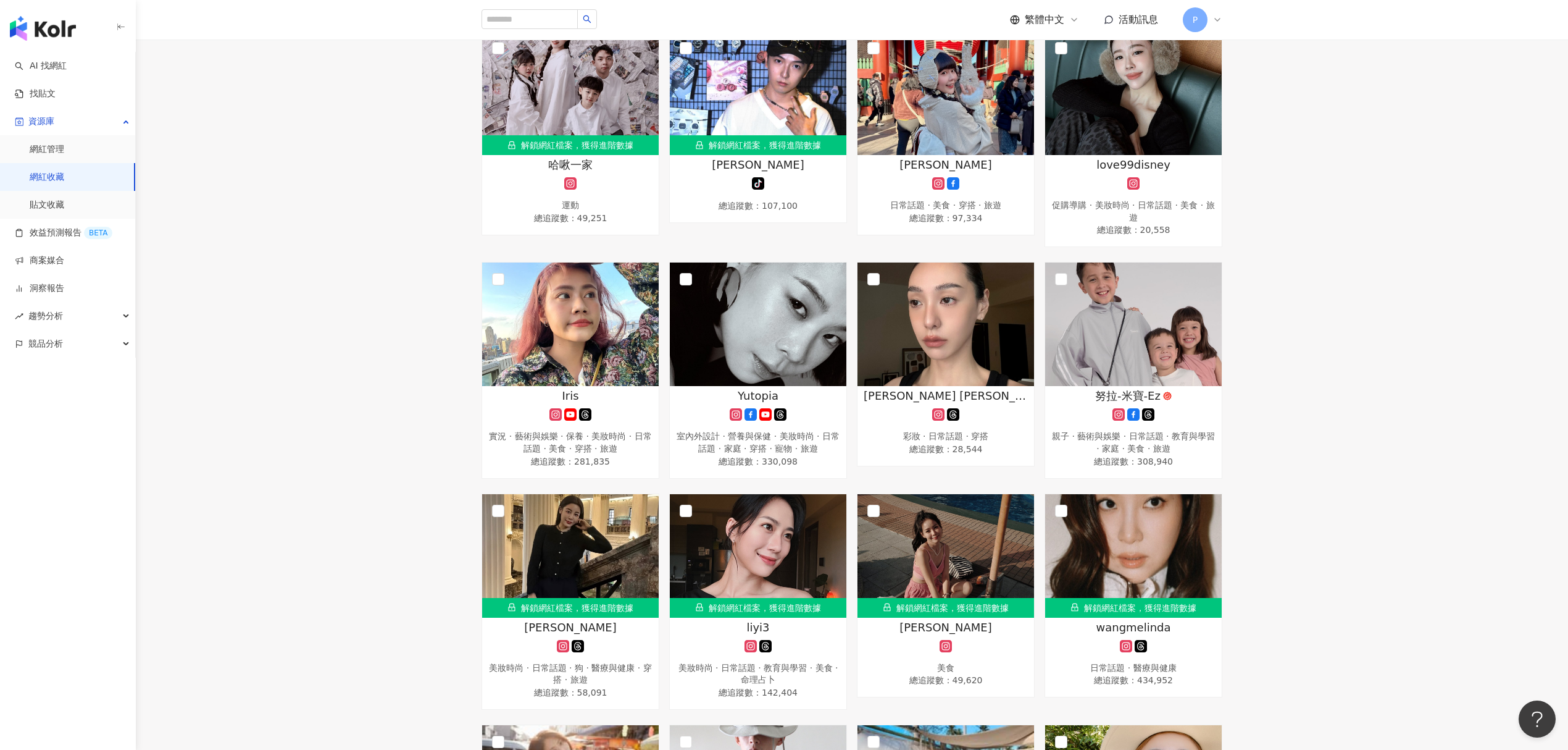
scroll to position [1317, 0]
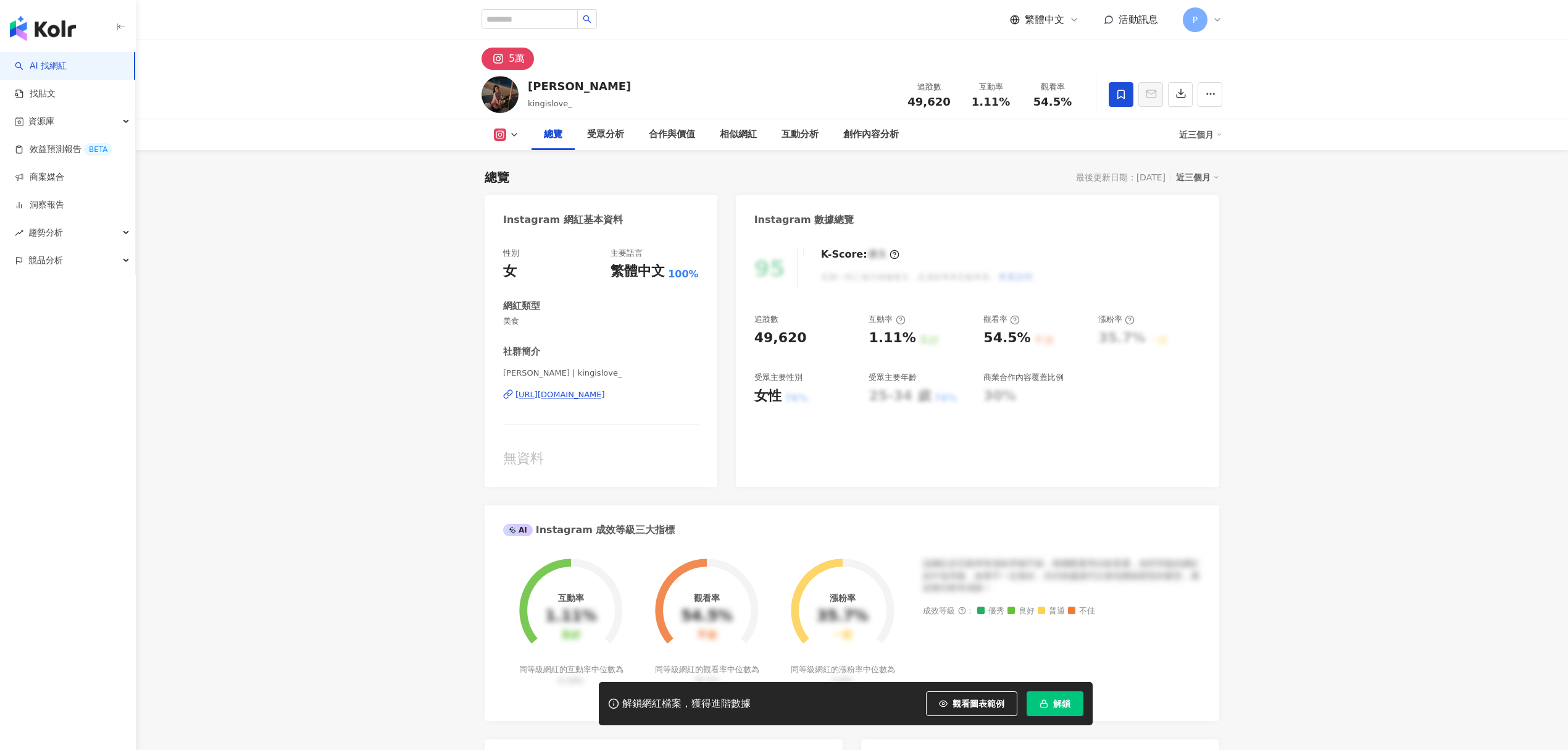
scroll to position [77, 0]
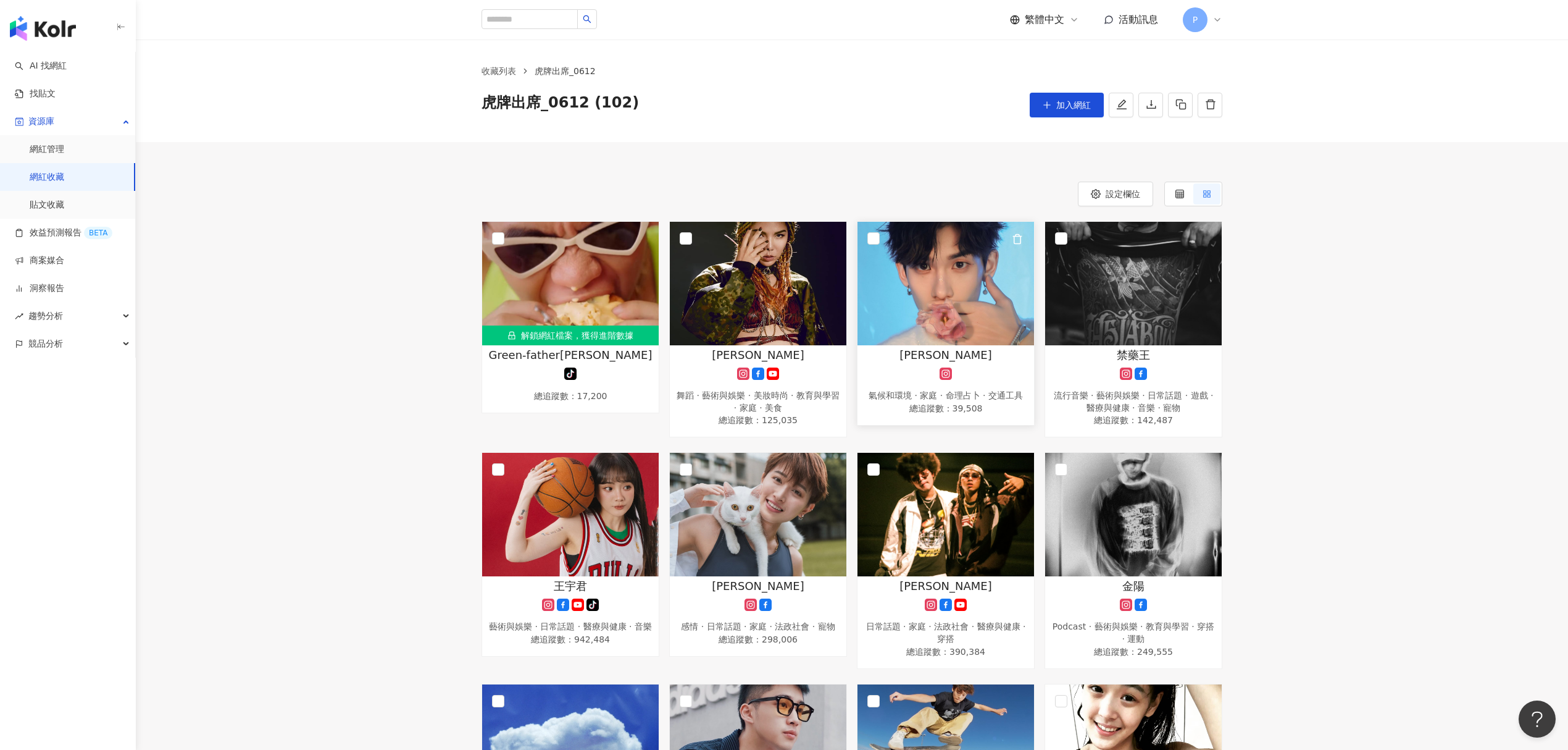
click at [1001, 368] on div at bounding box center [946, 374] width 165 height 12
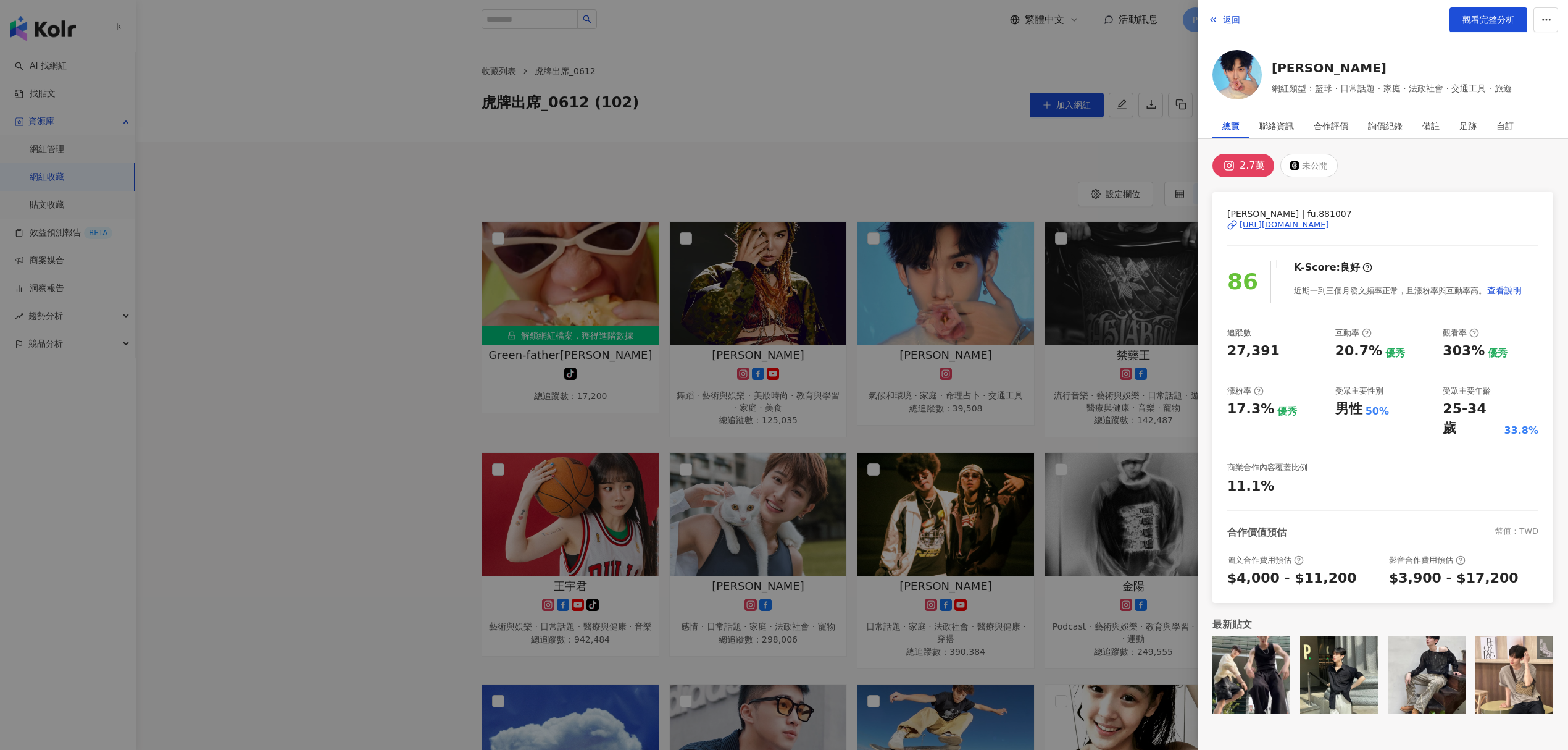
click at [1308, 223] on div "https://www.instagram.com/fu.881007/" at bounding box center [1284, 225] width 90 height 11
click at [977, 79] on div at bounding box center [784, 375] width 1568 height 750
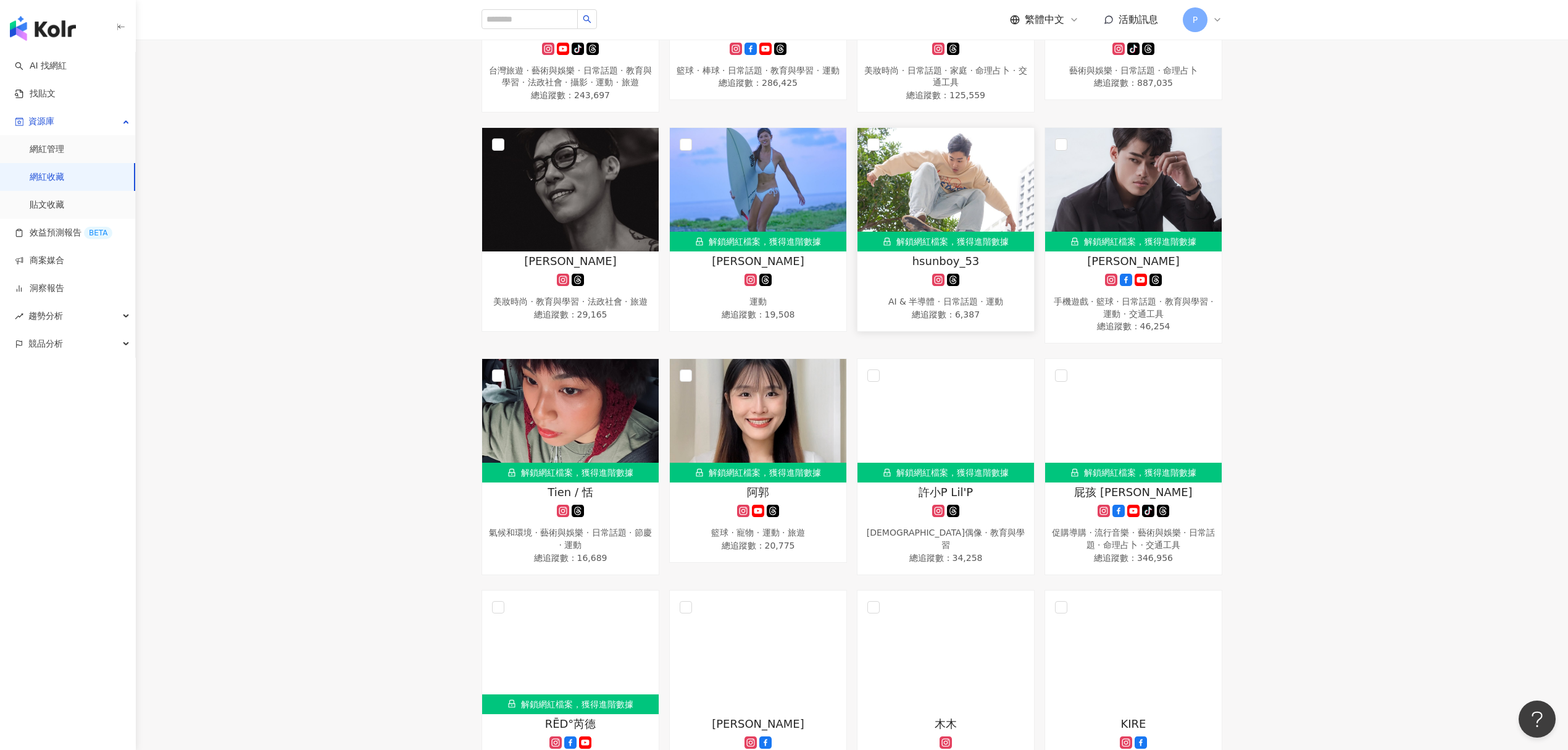
scroll to position [2223, 0]
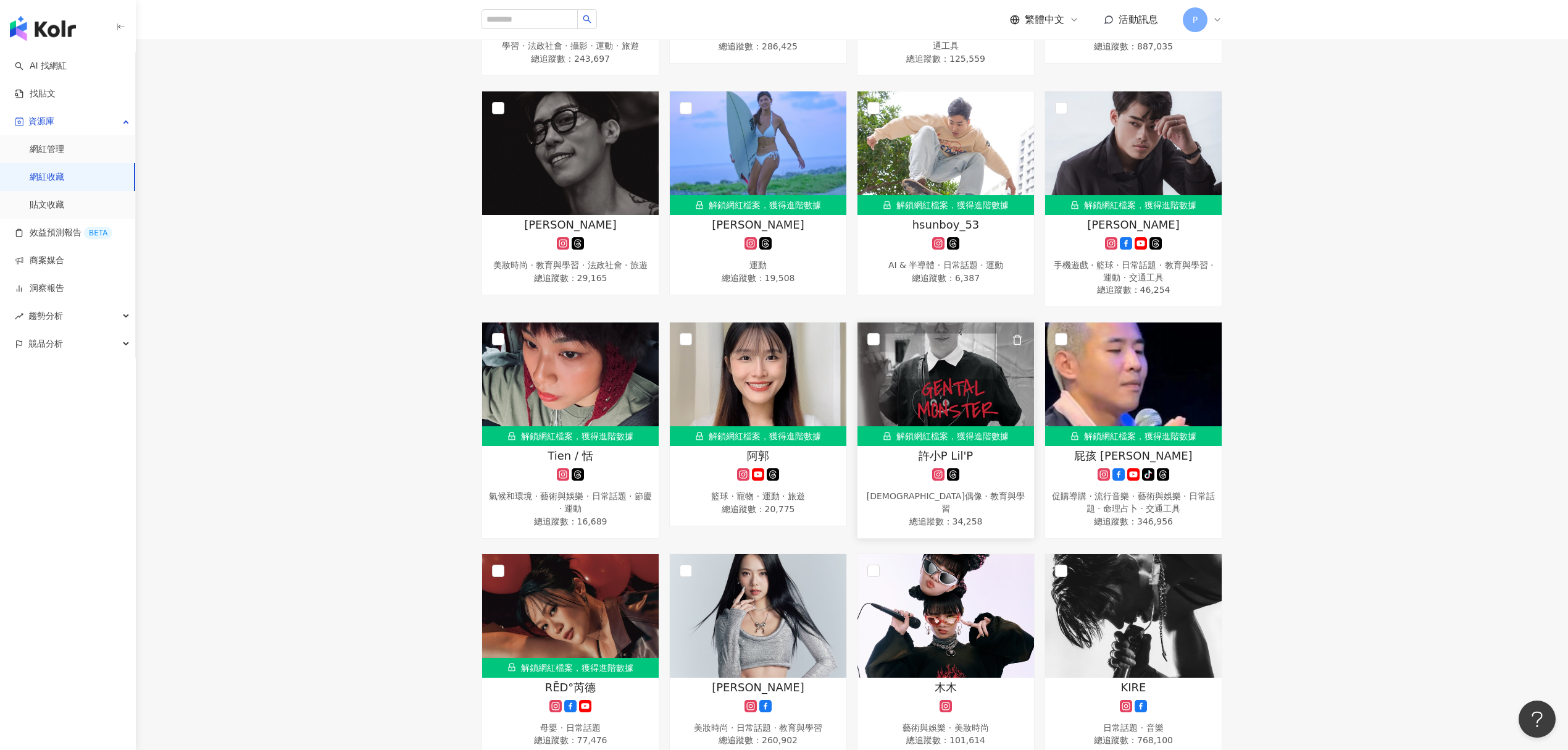
click at [923, 515] on span "總追蹤數 ： 34,258" at bounding box center [946, 521] width 165 height 12
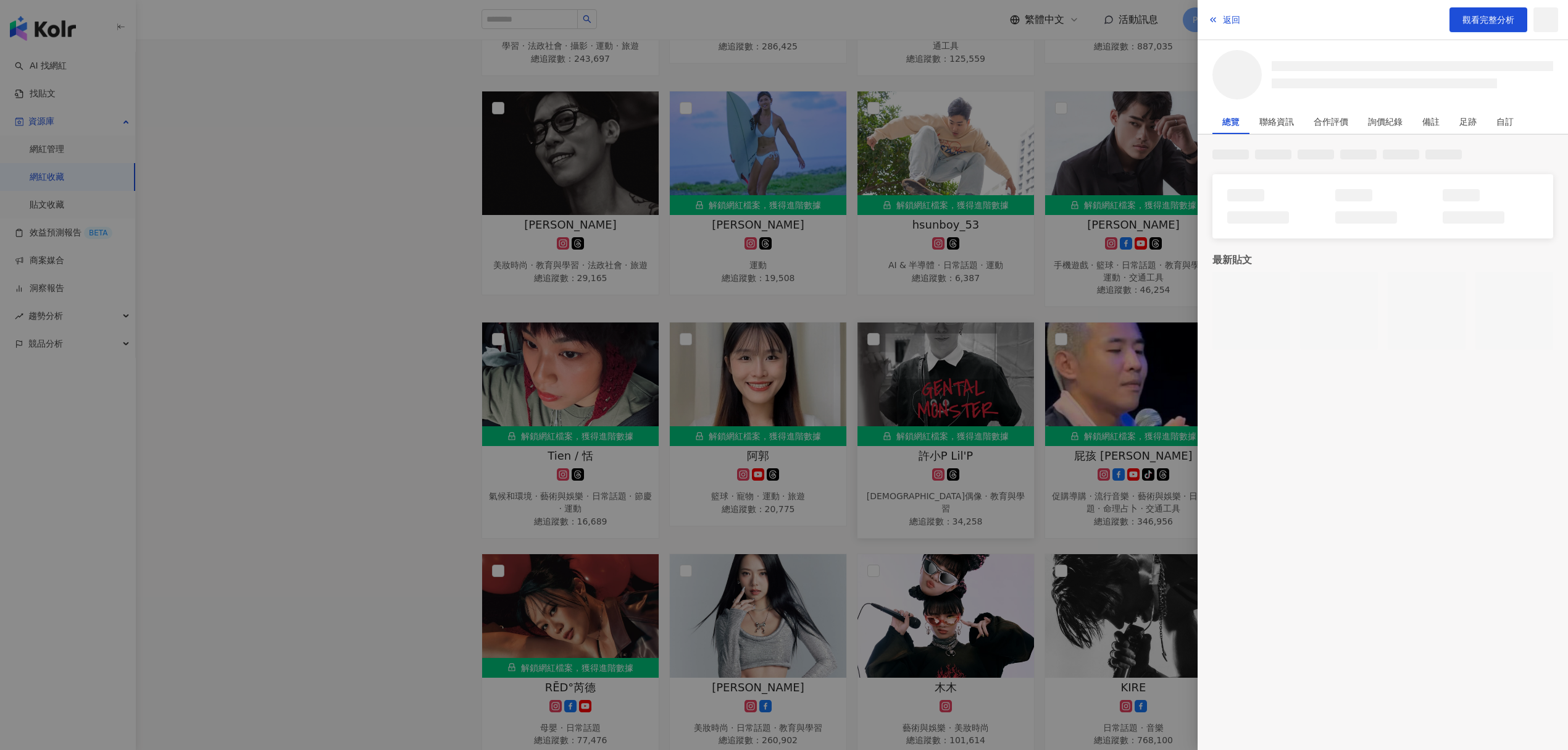
click at [923, 490] on div at bounding box center [784, 375] width 1568 height 750
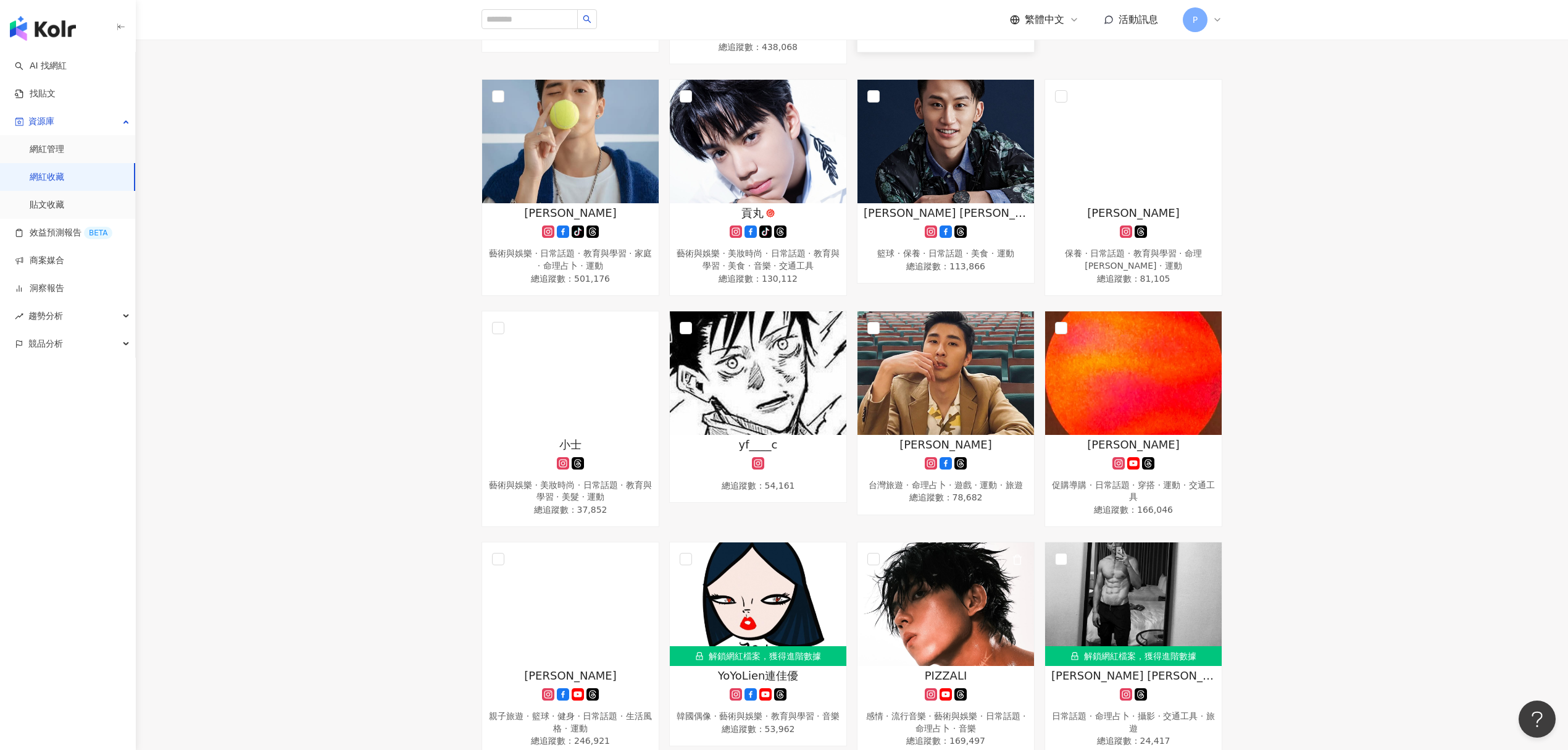
scroll to position [4034, 0]
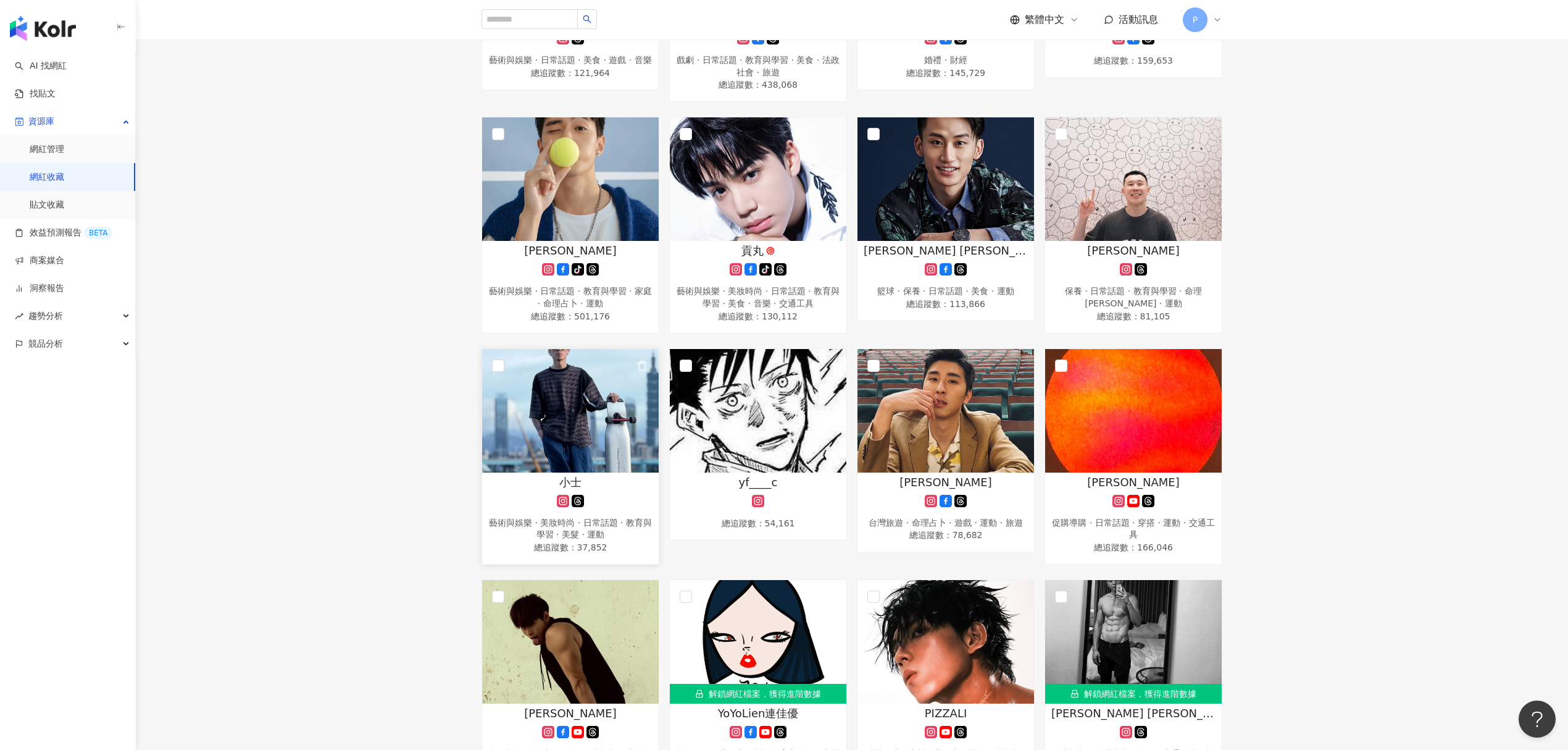
click at [540, 423] on img at bounding box center [571, 410] width 177 height 124
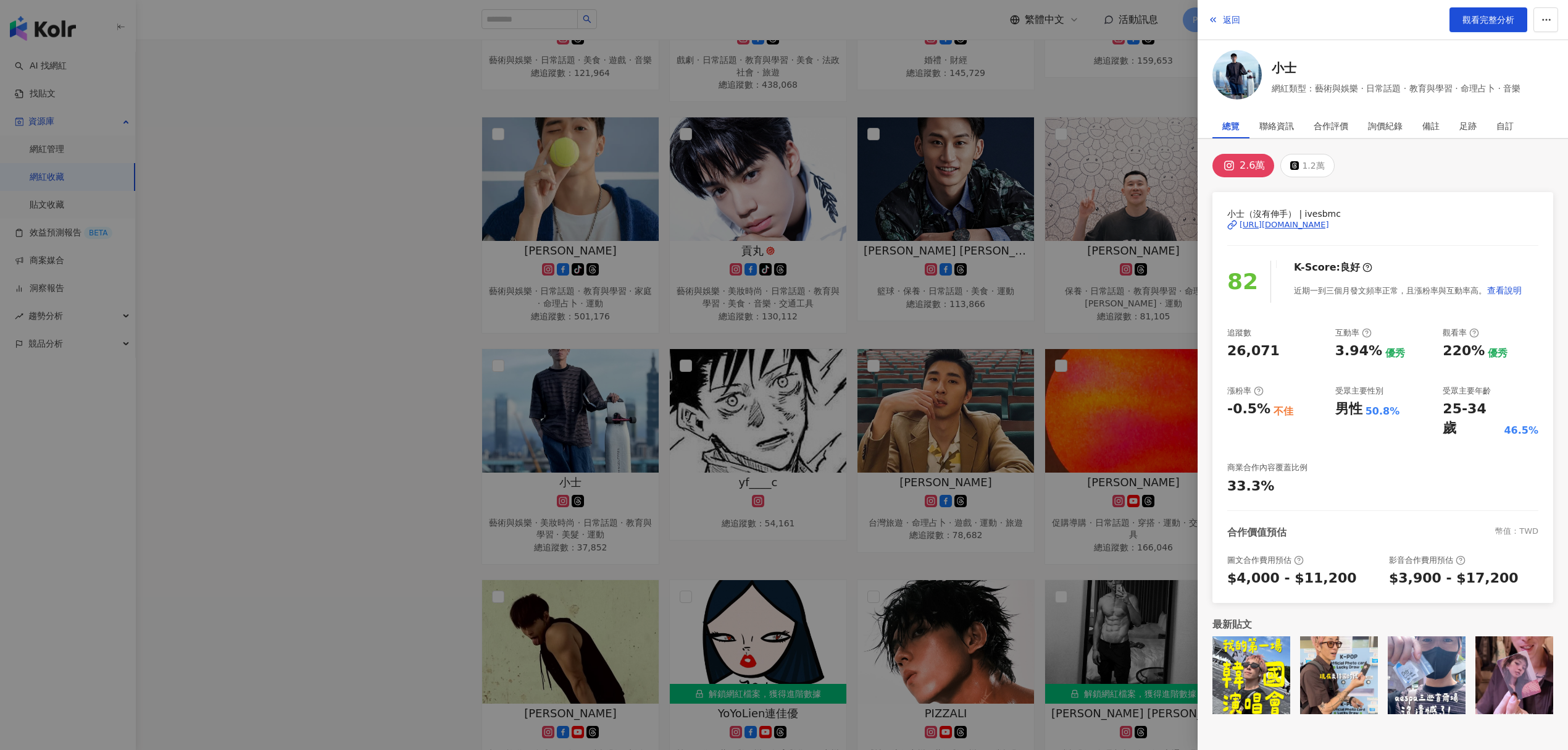
click at [1310, 220] on div "https://www.instagram.com/ivesbmc/" at bounding box center [1284, 225] width 90 height 11
click at [904, 385] on div at bounding box center [784, 375] width 1568 height 750
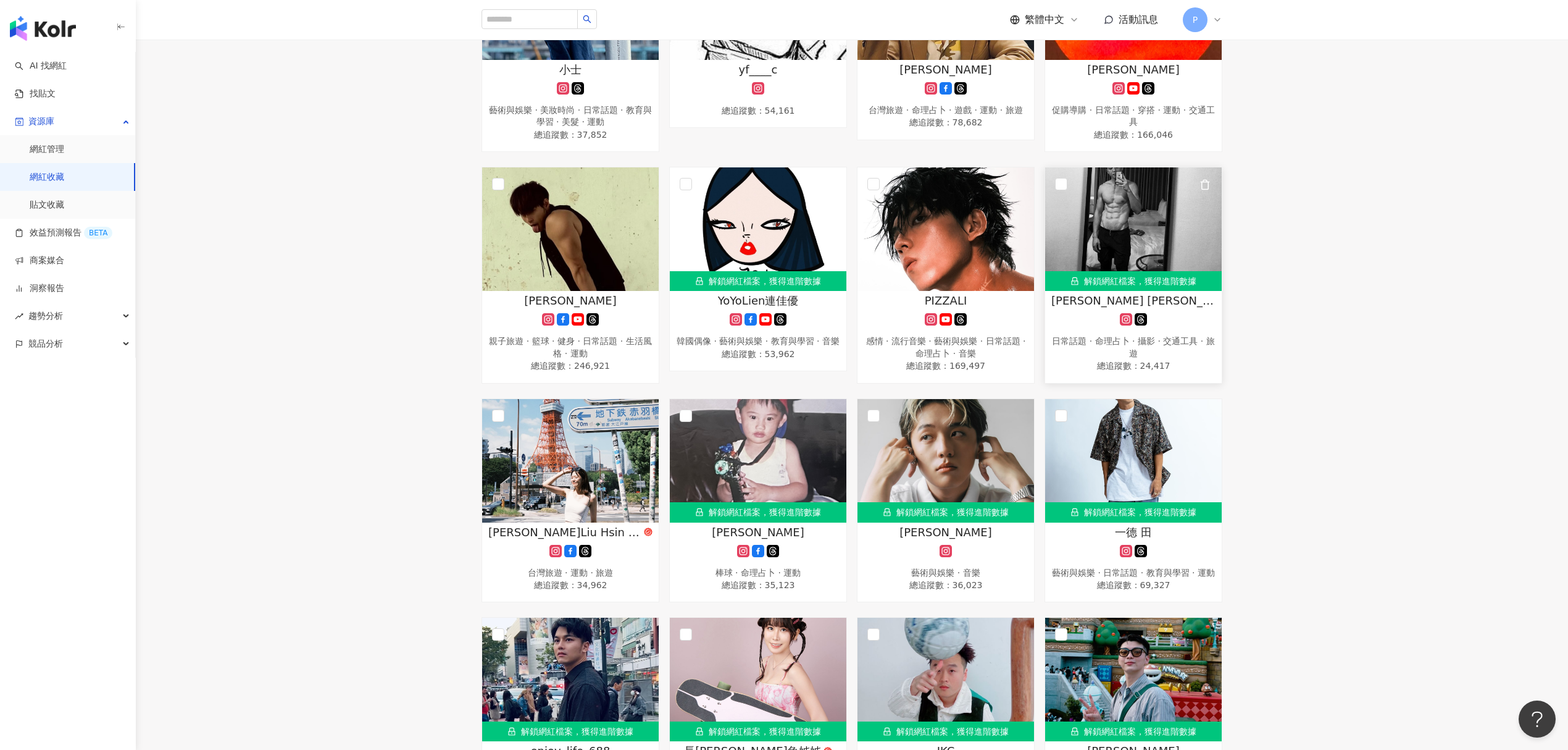
scroll to position [4528, 0]
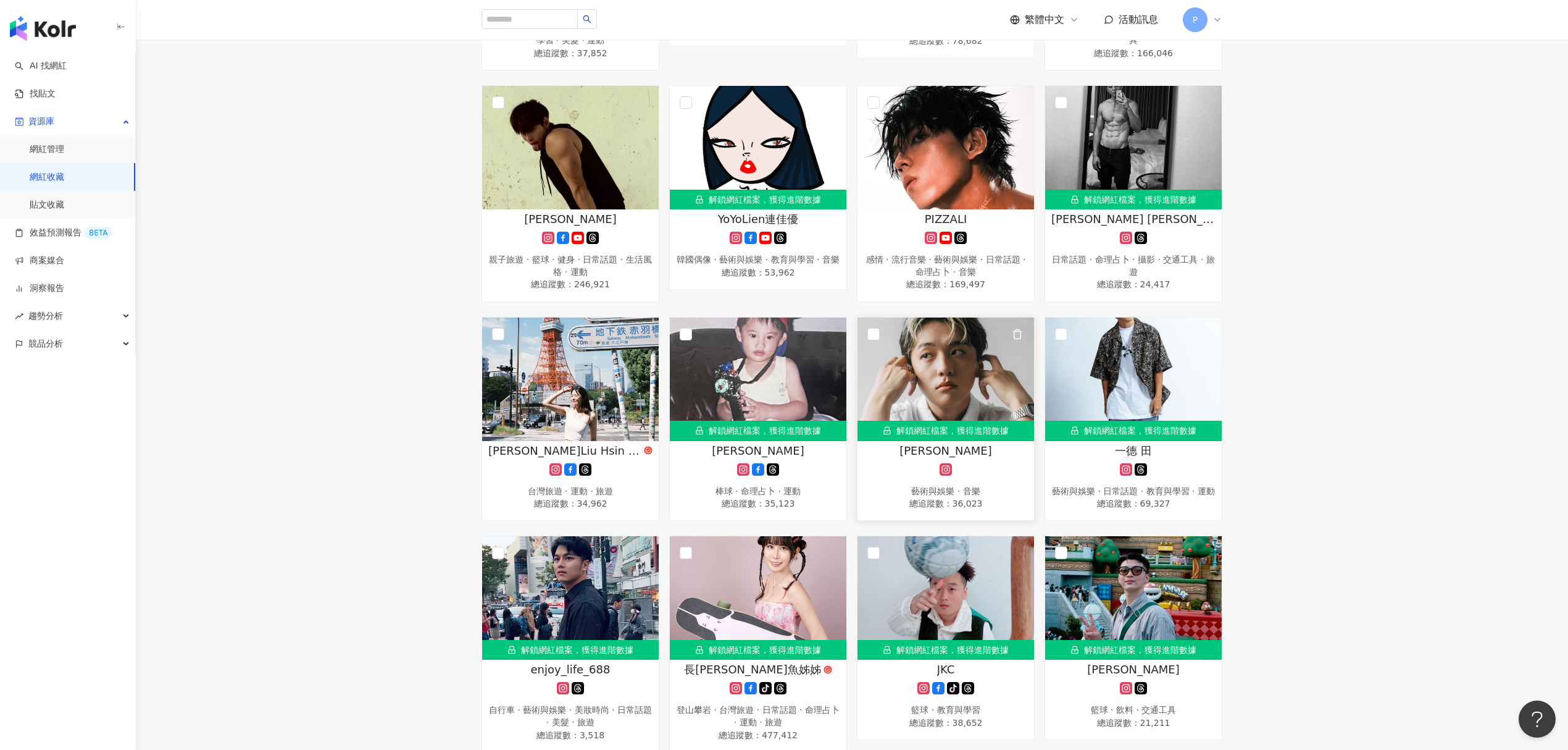
click at [982, 363] on img at bounding box center [946, 379] width 177 height 124
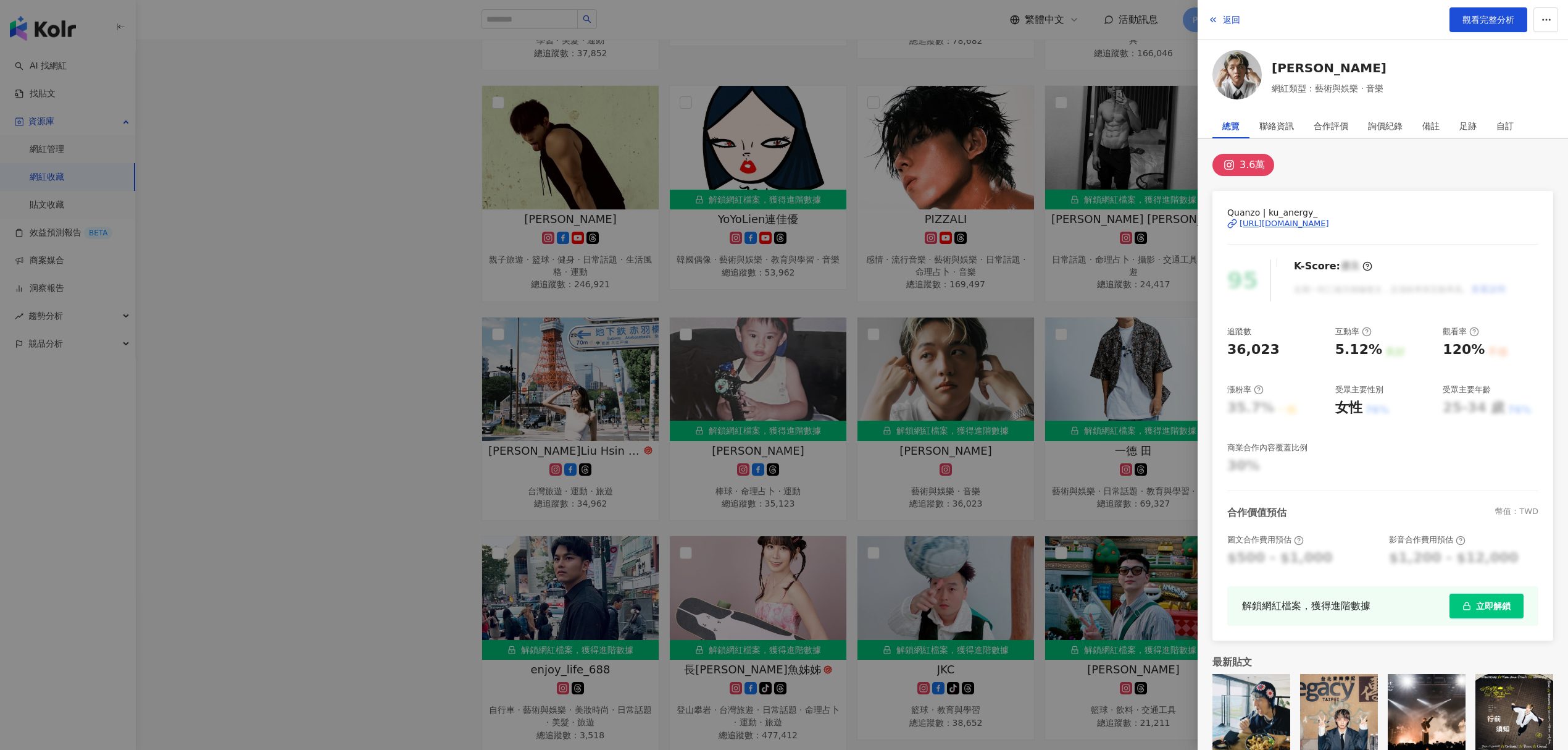
click at [1324, 226] on div "https://www.instagram.com/ku_anergy_/" at bounding box center [1284, 223] width 90 height 11
click at [890, 273] on div at bounding box center [784, 375] width 1568 height 750
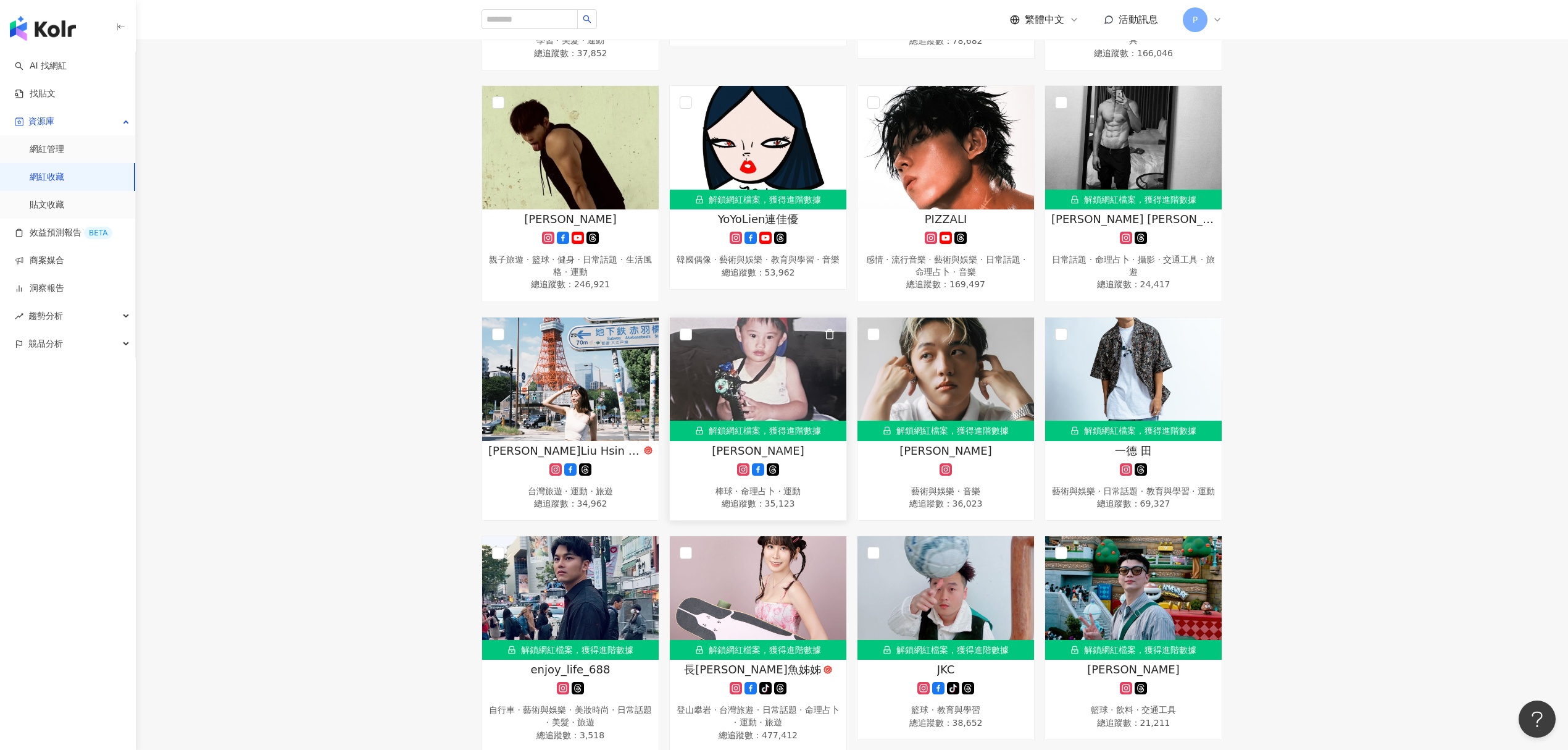
click at [775, 363] on img at bounding box center [758, 379] width 177 height 124
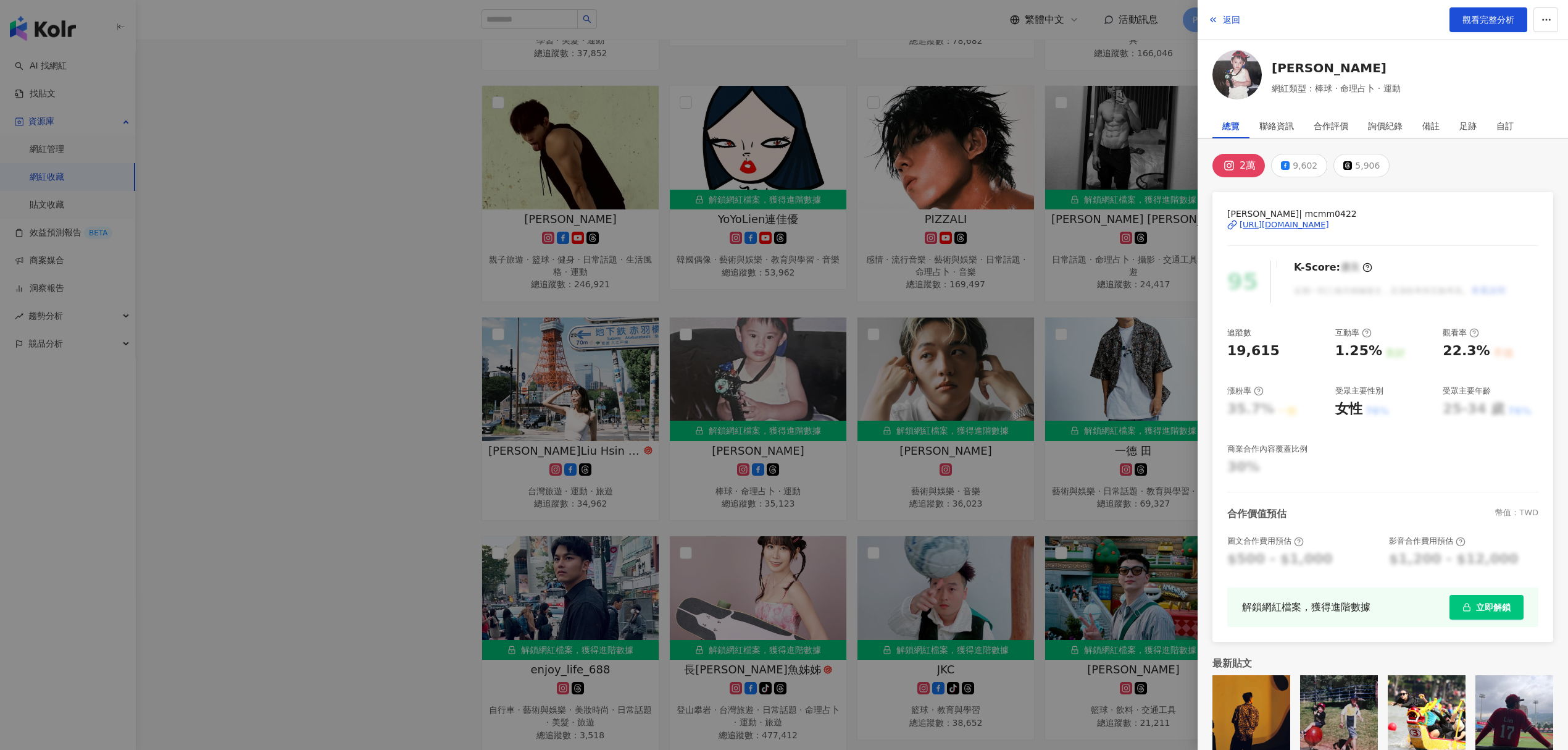
click at [1293, 222] on div "https://www.instagram.com/mcmm0422/" at bounding box center [1284, 225] width 90 height 11
click at [902, 237] on div at bounding box center [784, 375] width 1568 height 750
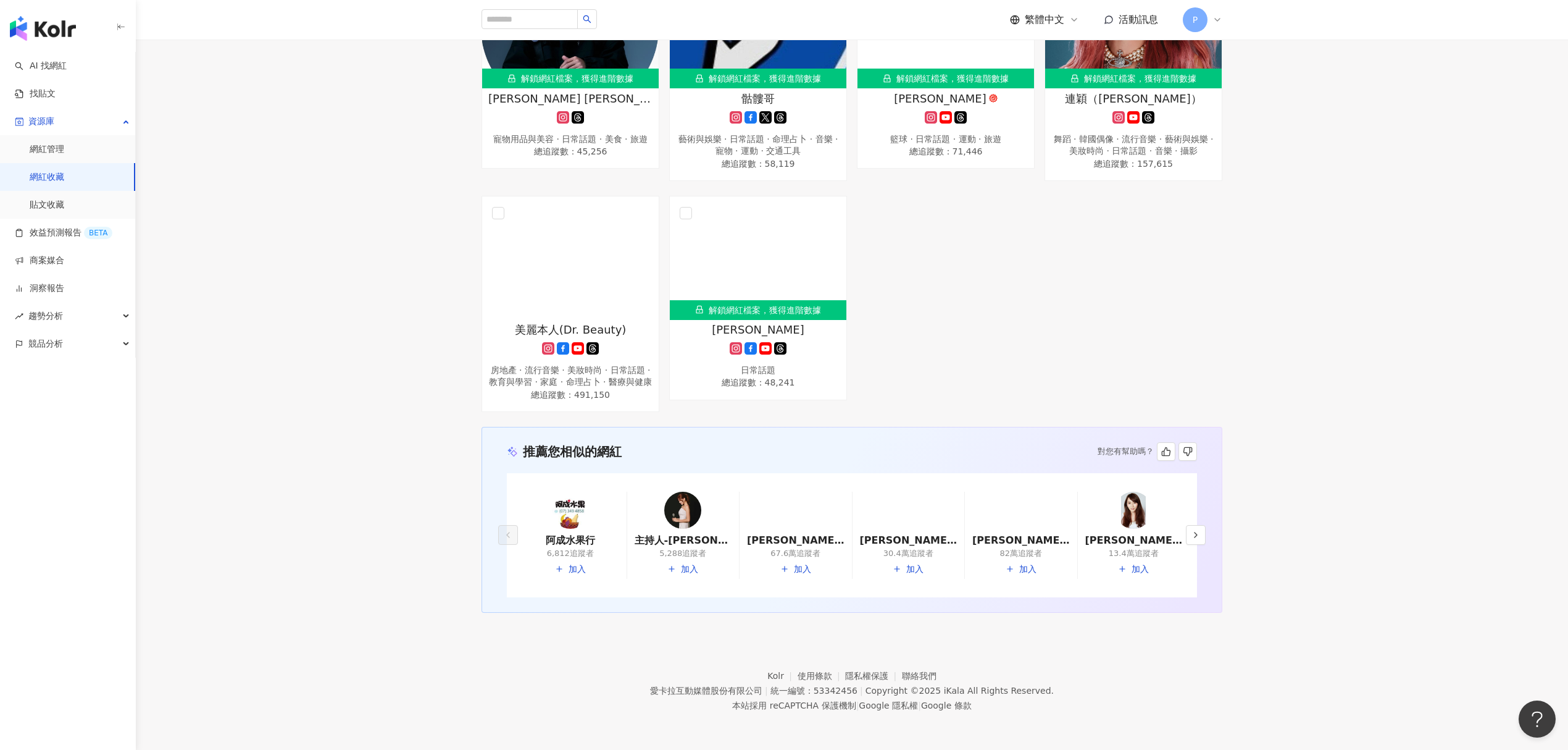
scroll to position [5721, 0]
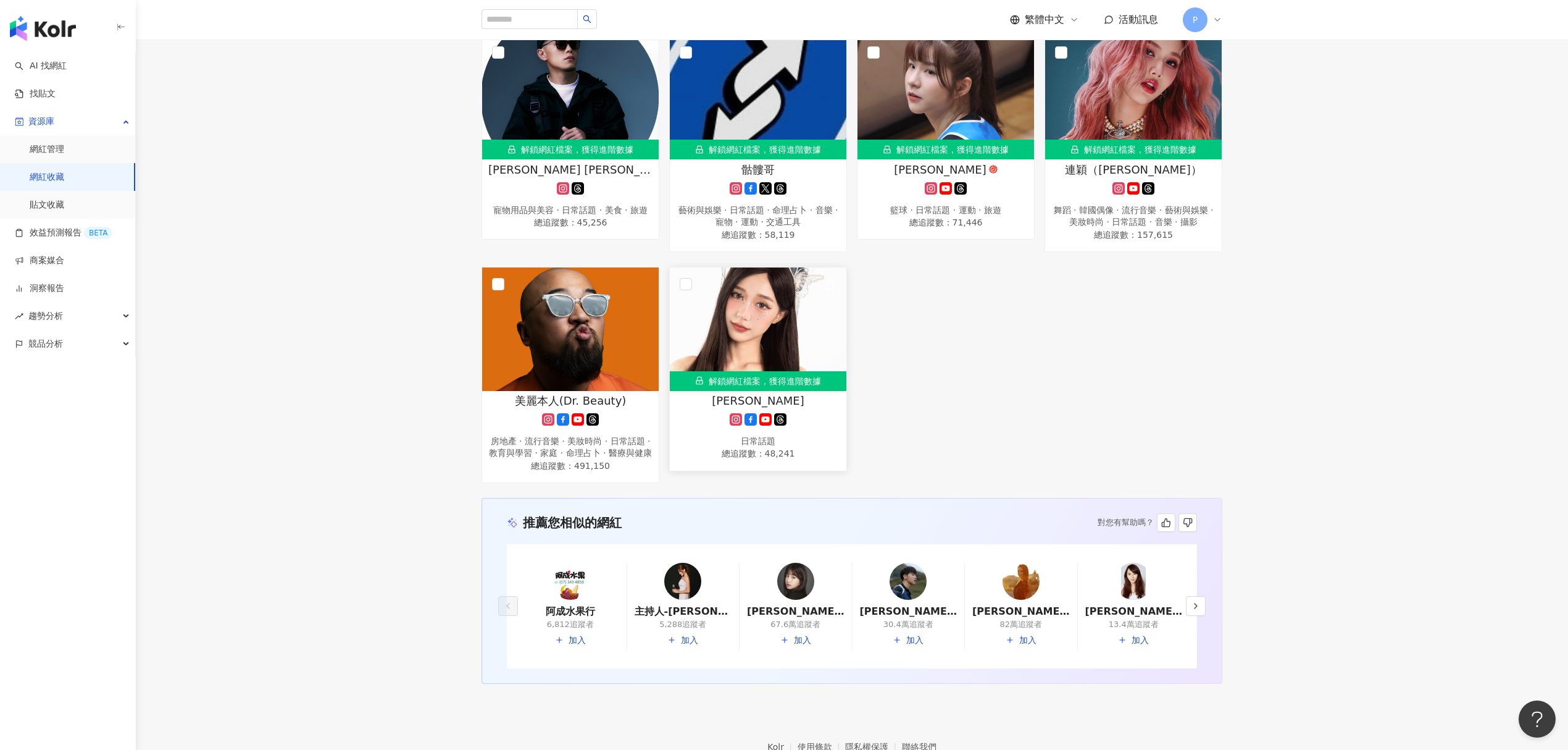
click at [828, 358] on img at bounding box center [758, 329] width 177 height 124
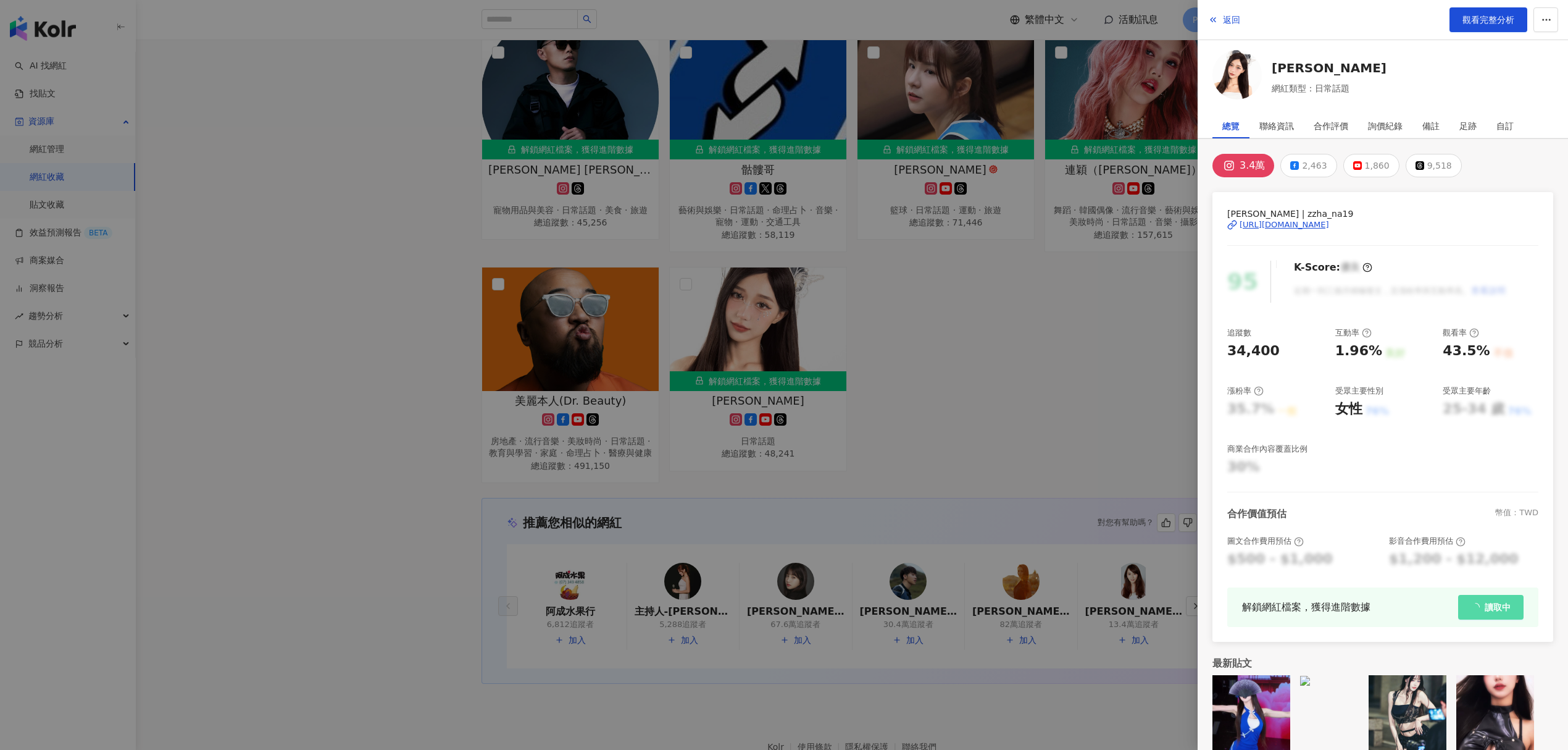
click at [1313, 228] on div "https://www.instagram.com/zzha_na19/" at bounding box center [1284, 225] width 90 height 11
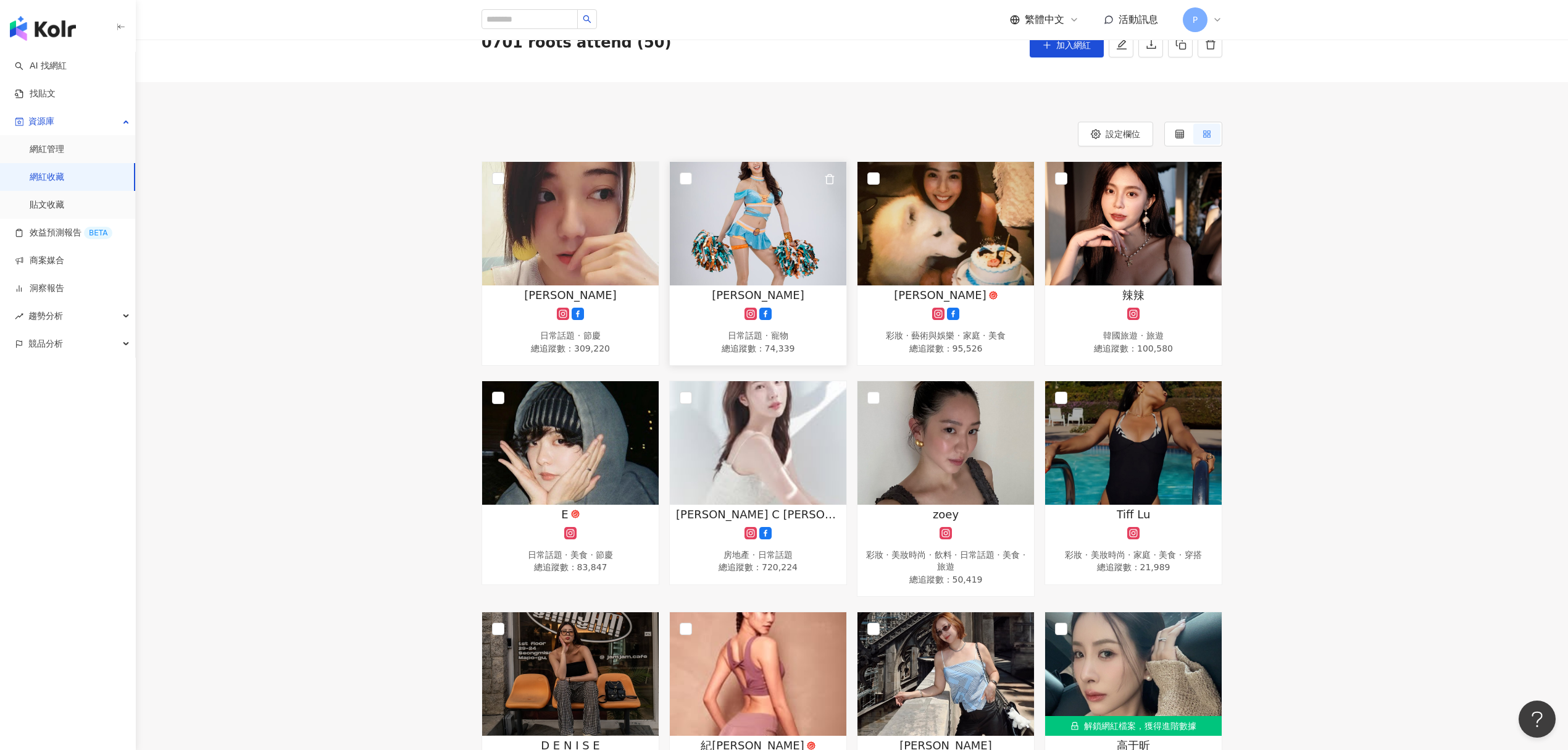
scroll to position [82, 0]
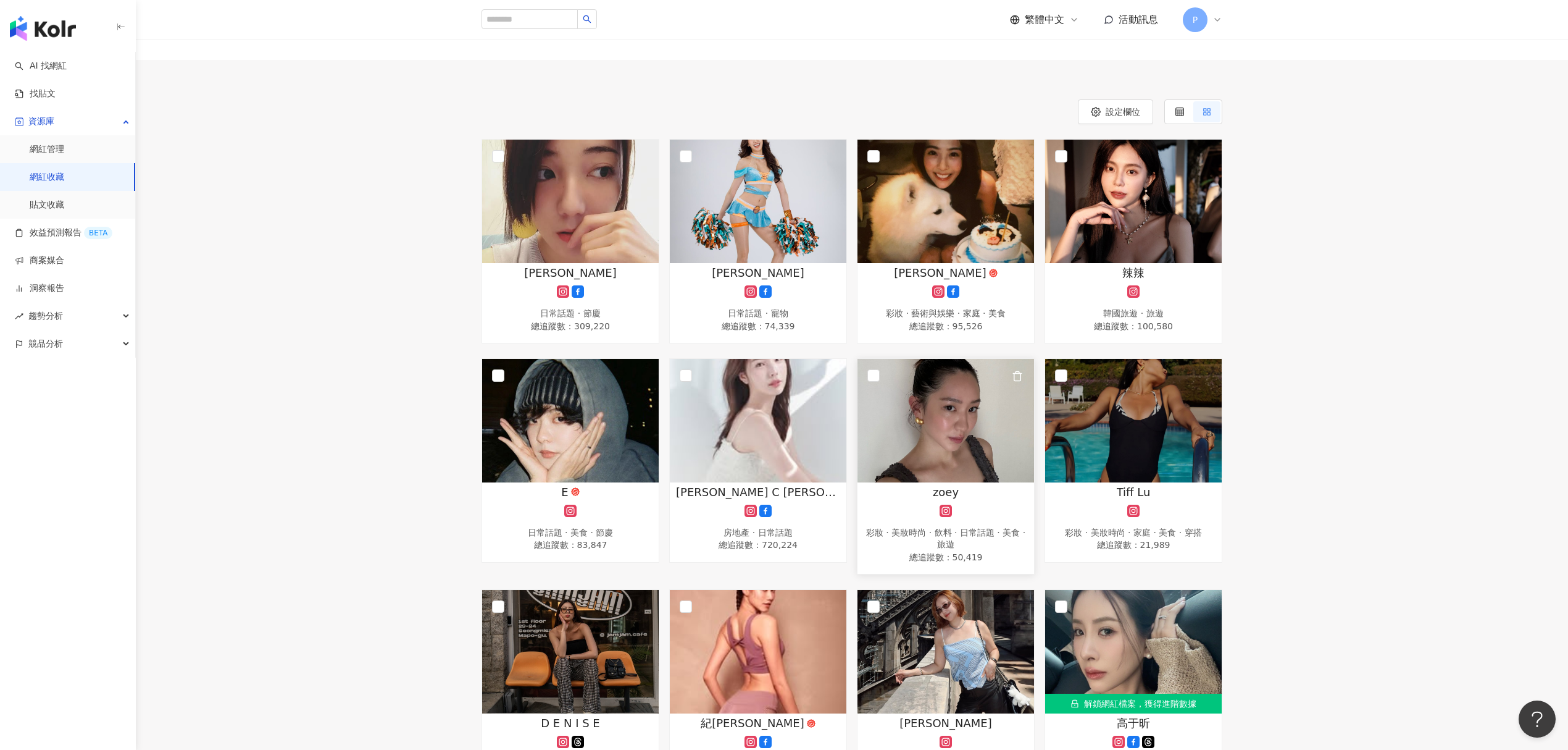
click at [908, 415] on img at bounding box center [946, 421] width 177 height 124
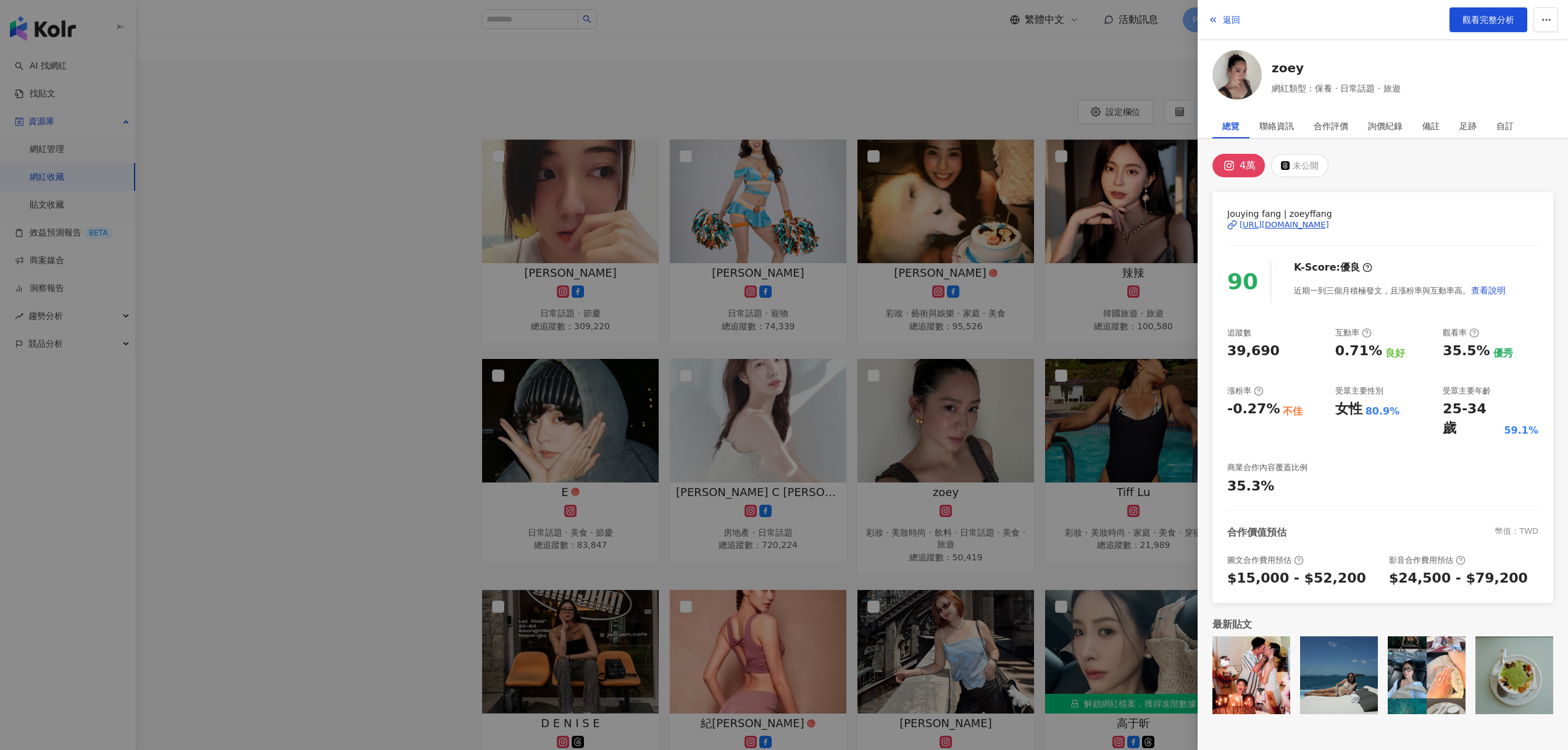
click at [1324, 230] on div "[URL][DOMAIN_NAME]" at bounding box center [1284, 225] width 90 height 11
click at [870, 340] on div at bounding box center [784, 375] width 1568 height 750
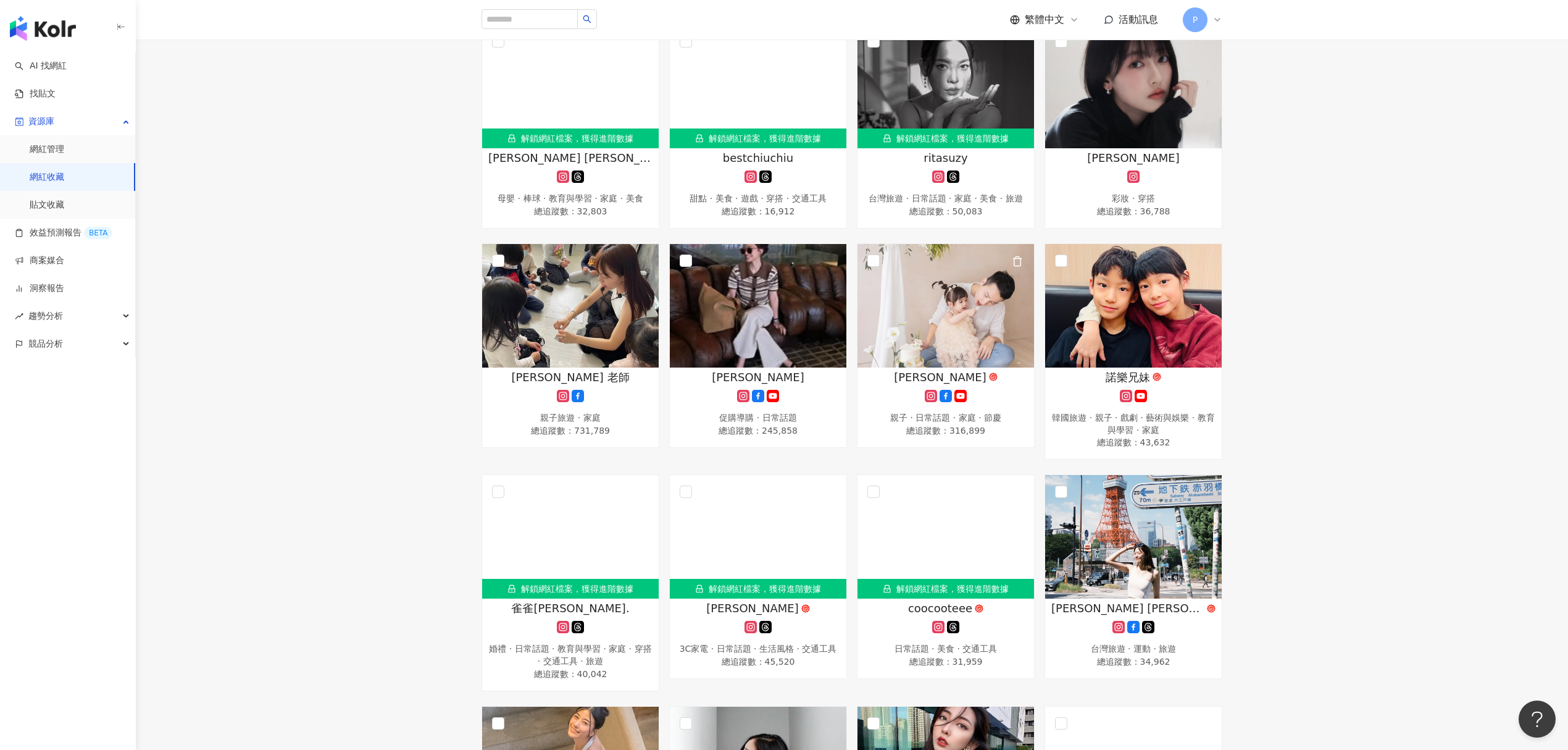
scroll to position [1317, 0]
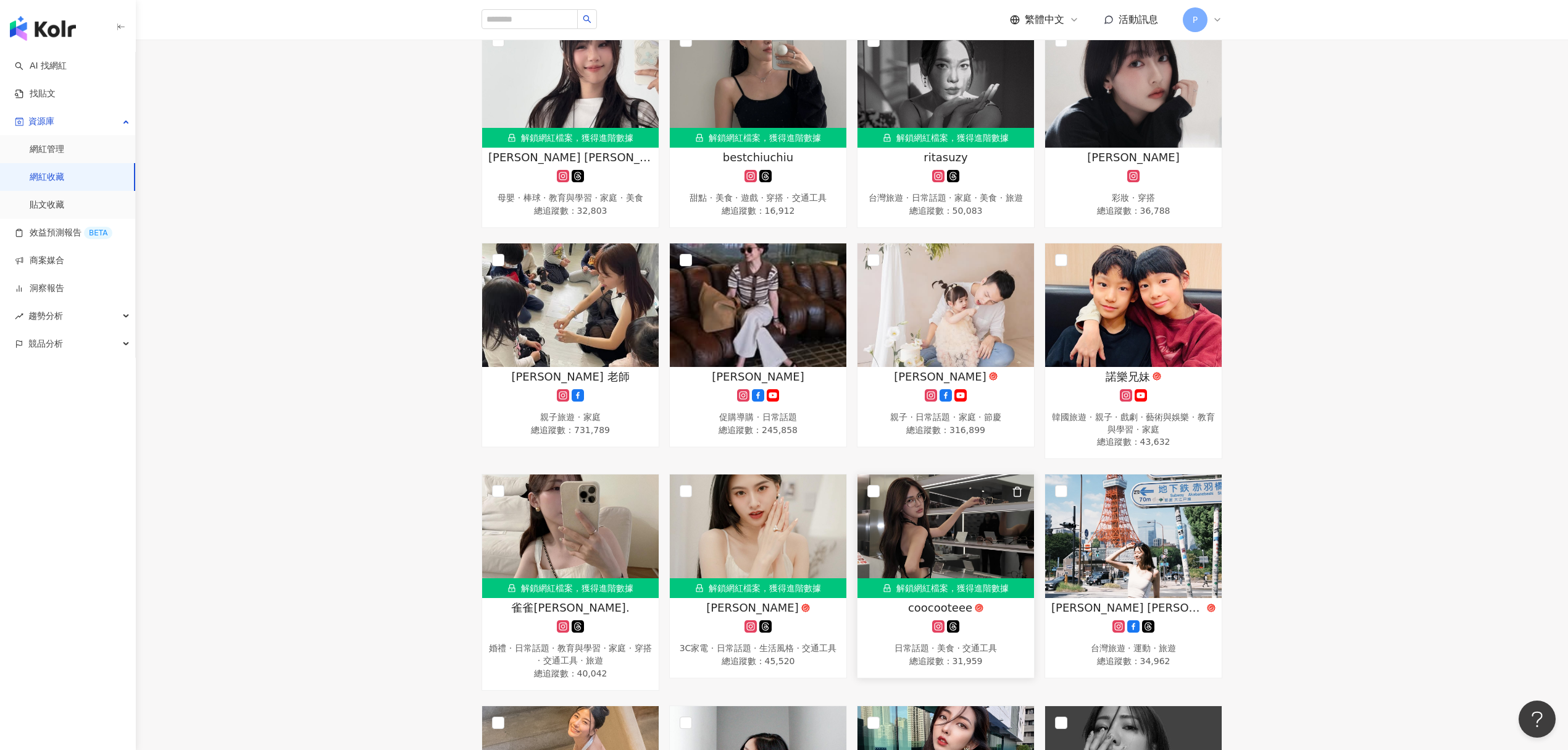
click at [890, 549] on img at bounding box center [946, 536] width 177 height 124
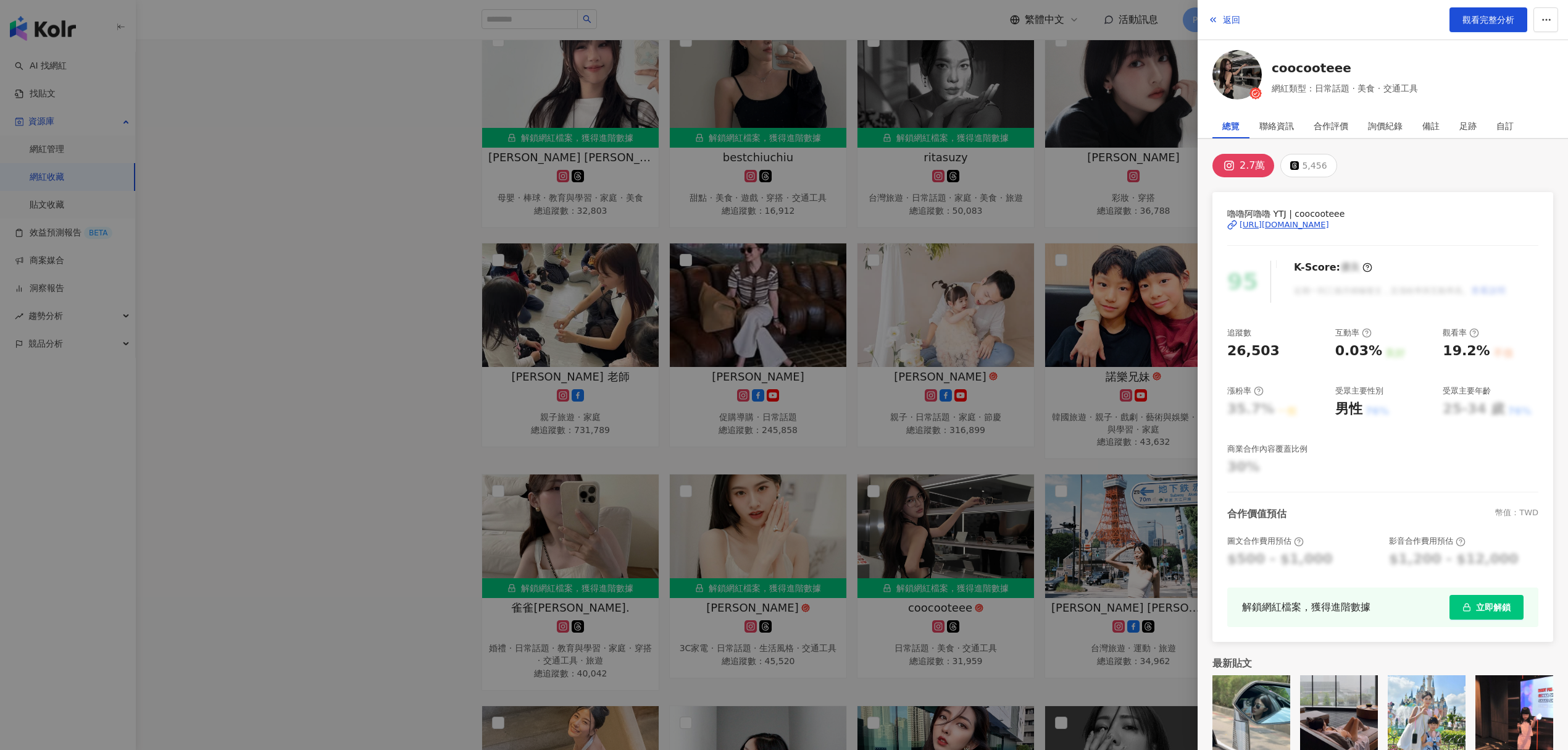
click at [1301, 226] on div "https://www.instagram.com/coocooteee/" at bounding box center [1284, 225] width 90 height 11
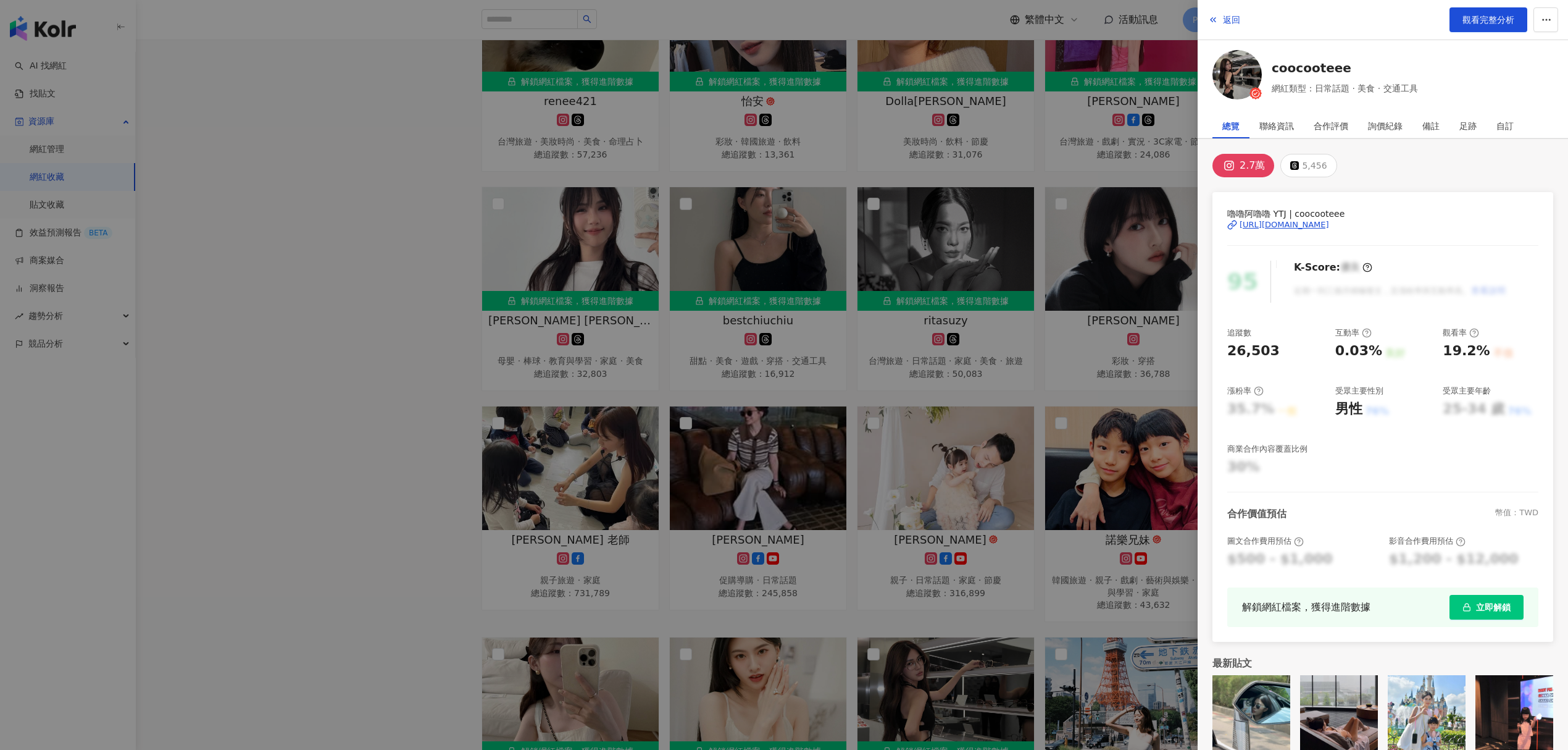
scroll to position [1152, 0]
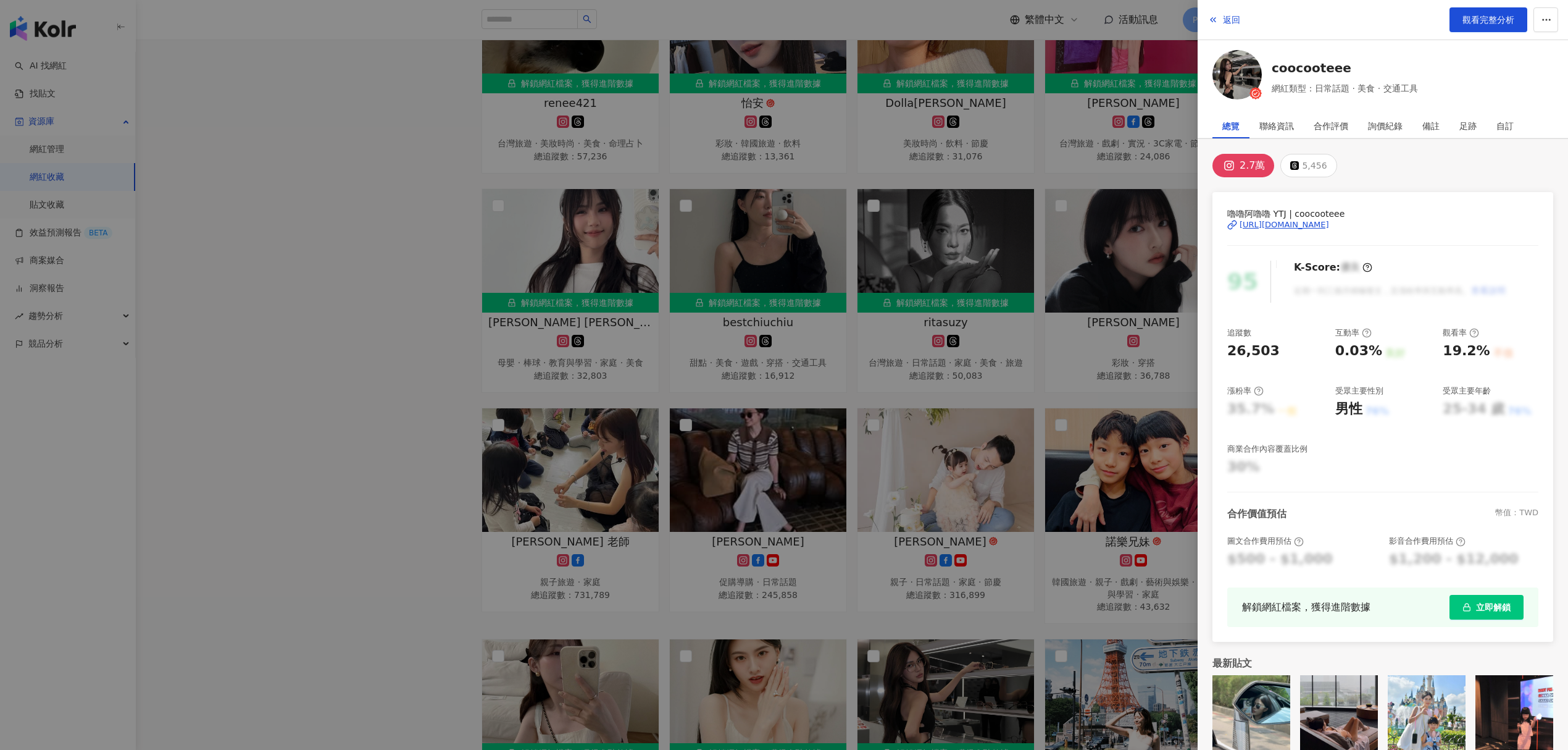
click at [660, 381] on div at bounding box center [784, 375] width 1568 height 750
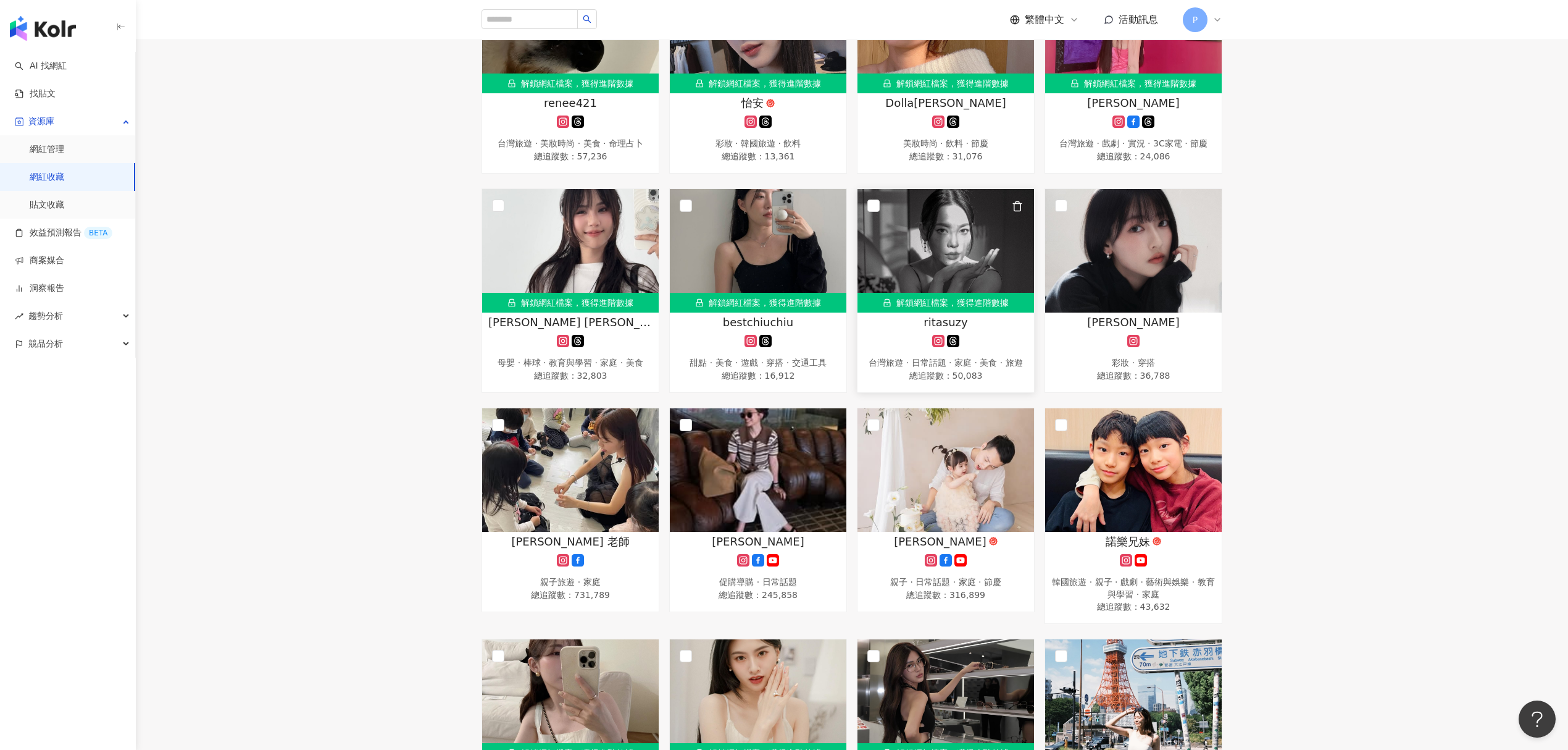
click at [917, 269] on img at bounding box center [946, 251] width 177 height 124
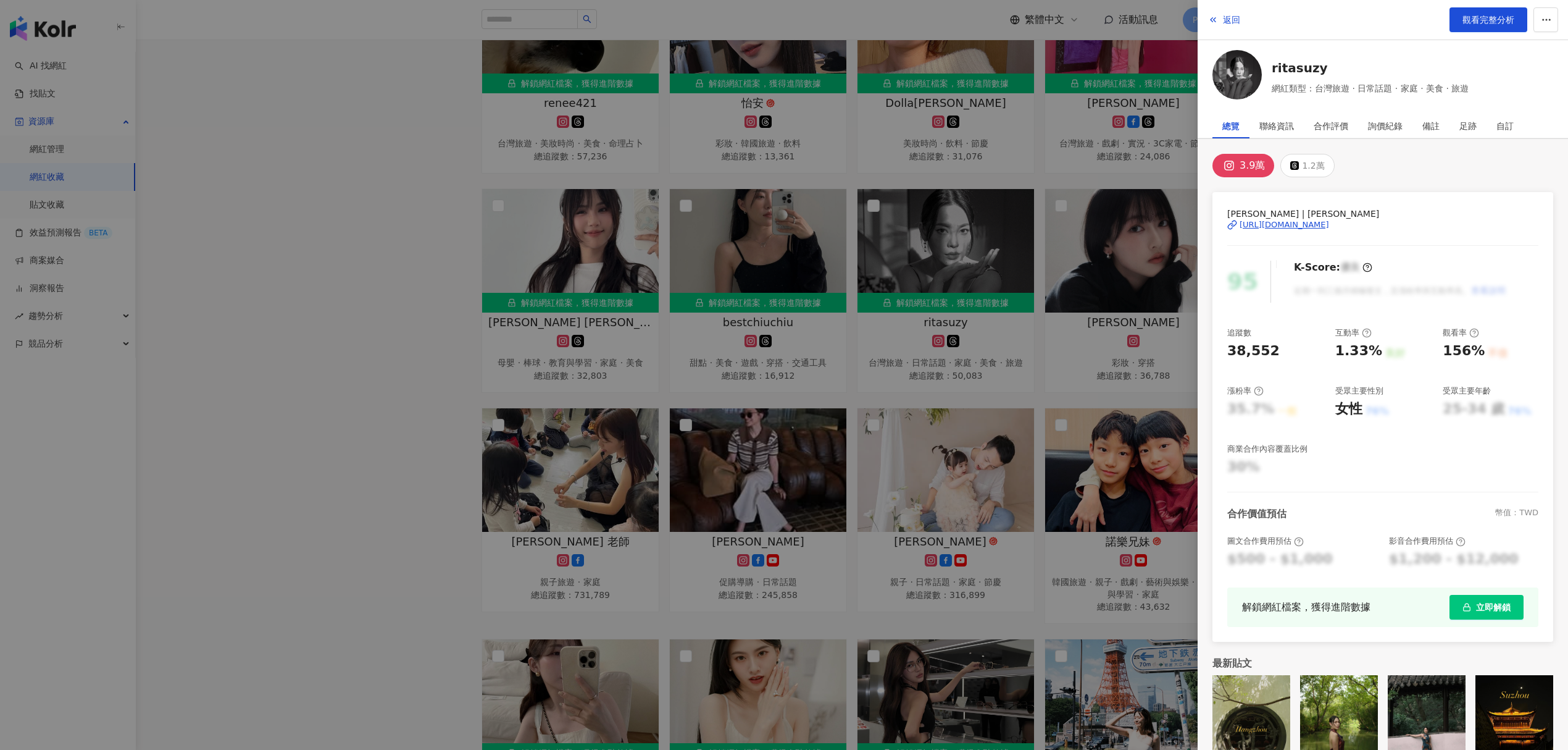
click at [1275, 228] on div "https://www.instagram.com/ritasuzy/" at bounding box center [1284, 225] width 90 height 11
click at [958, 458] on div at bounding box center [784, 375] width 1568 height 750
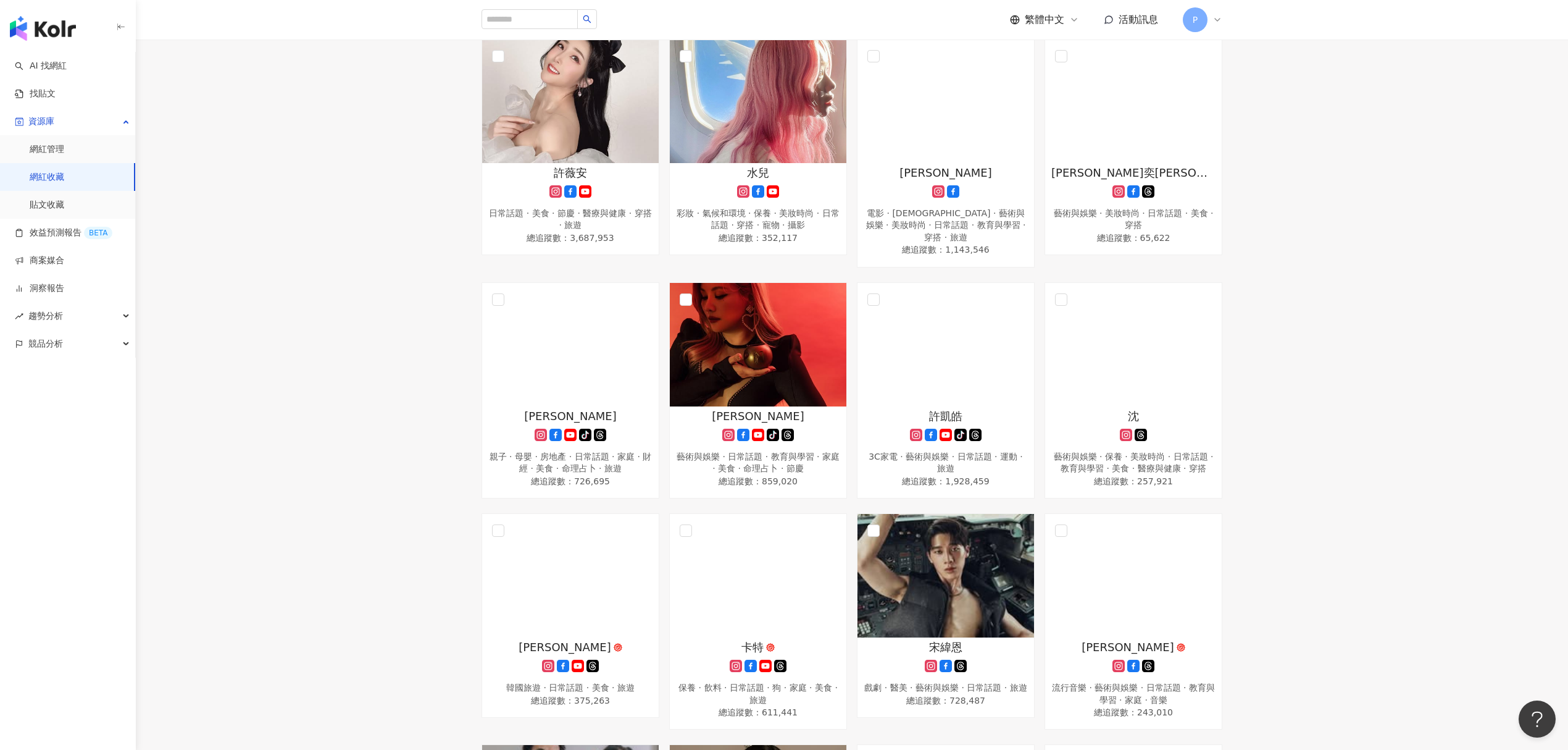
scroll to position [5928, 0]
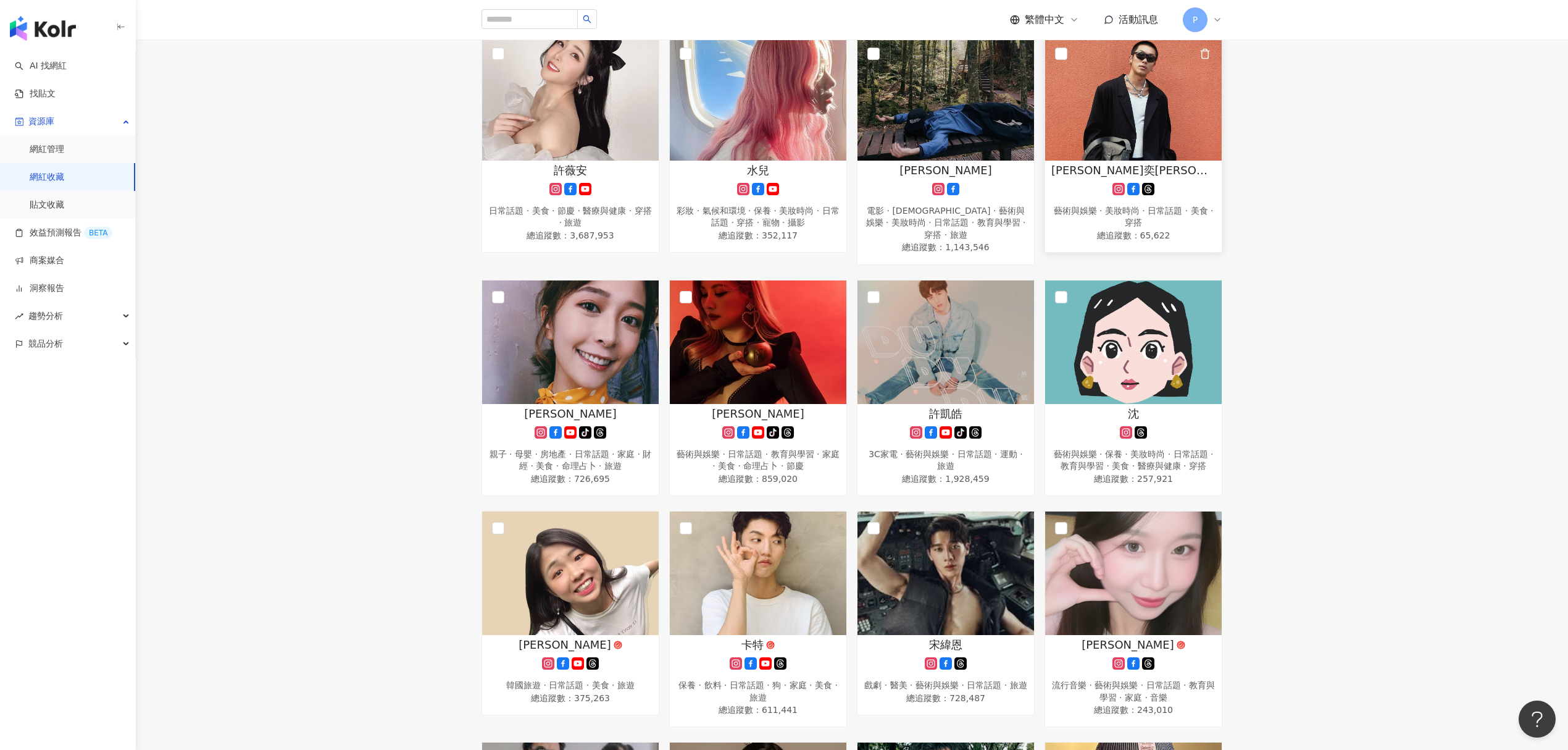
click at [1142, 178] on span "[PERSON_NAME]奕[PERSON_NAME]" at bounding box center [1133, 170] width 165 height 16
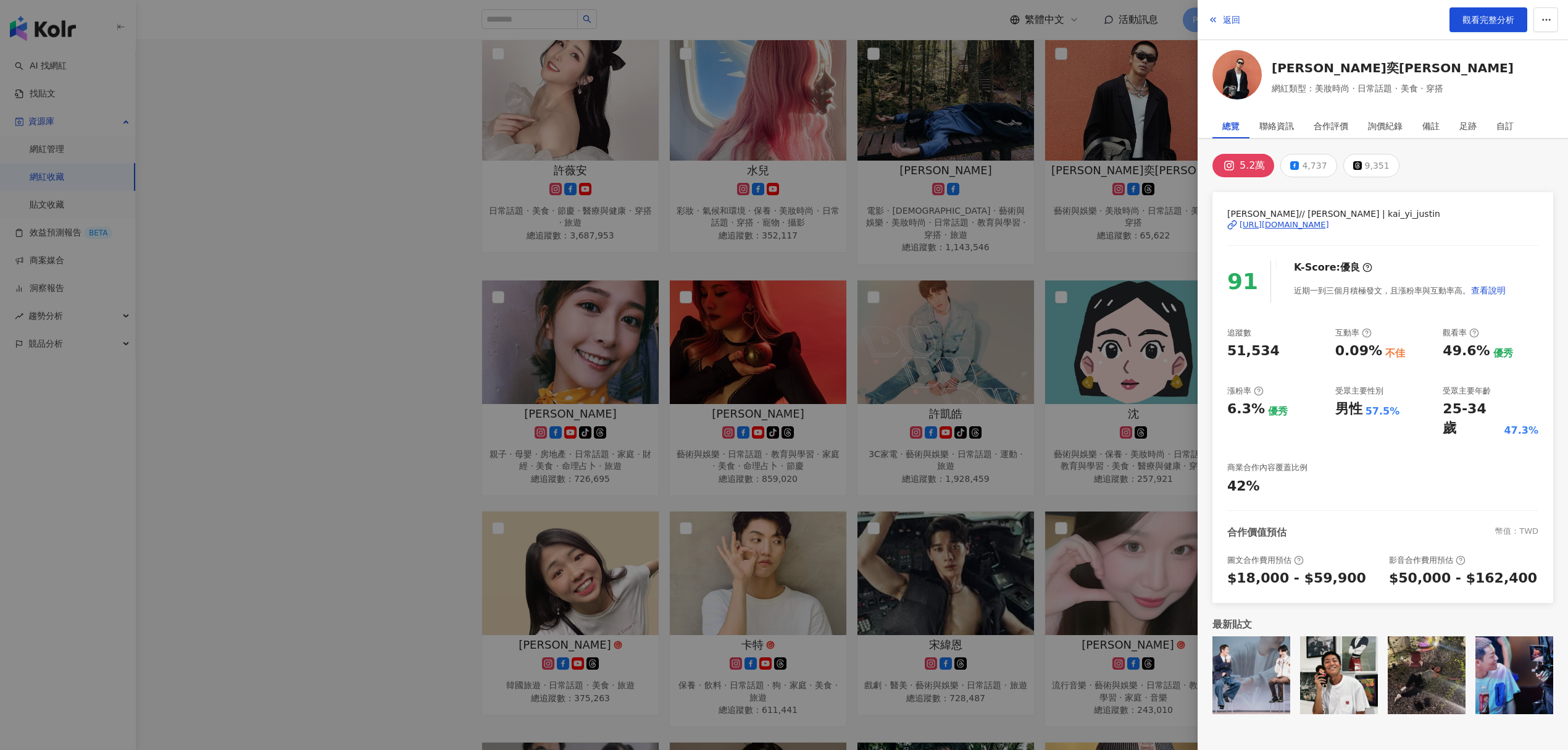
click at [1309, 224] on div "[URL][DOMAIN_NAME]" at bounding box center [1284, 225] width 90 height 11
click at [966, 116] on div at bounding box center [784, 375] width 1568 height 750
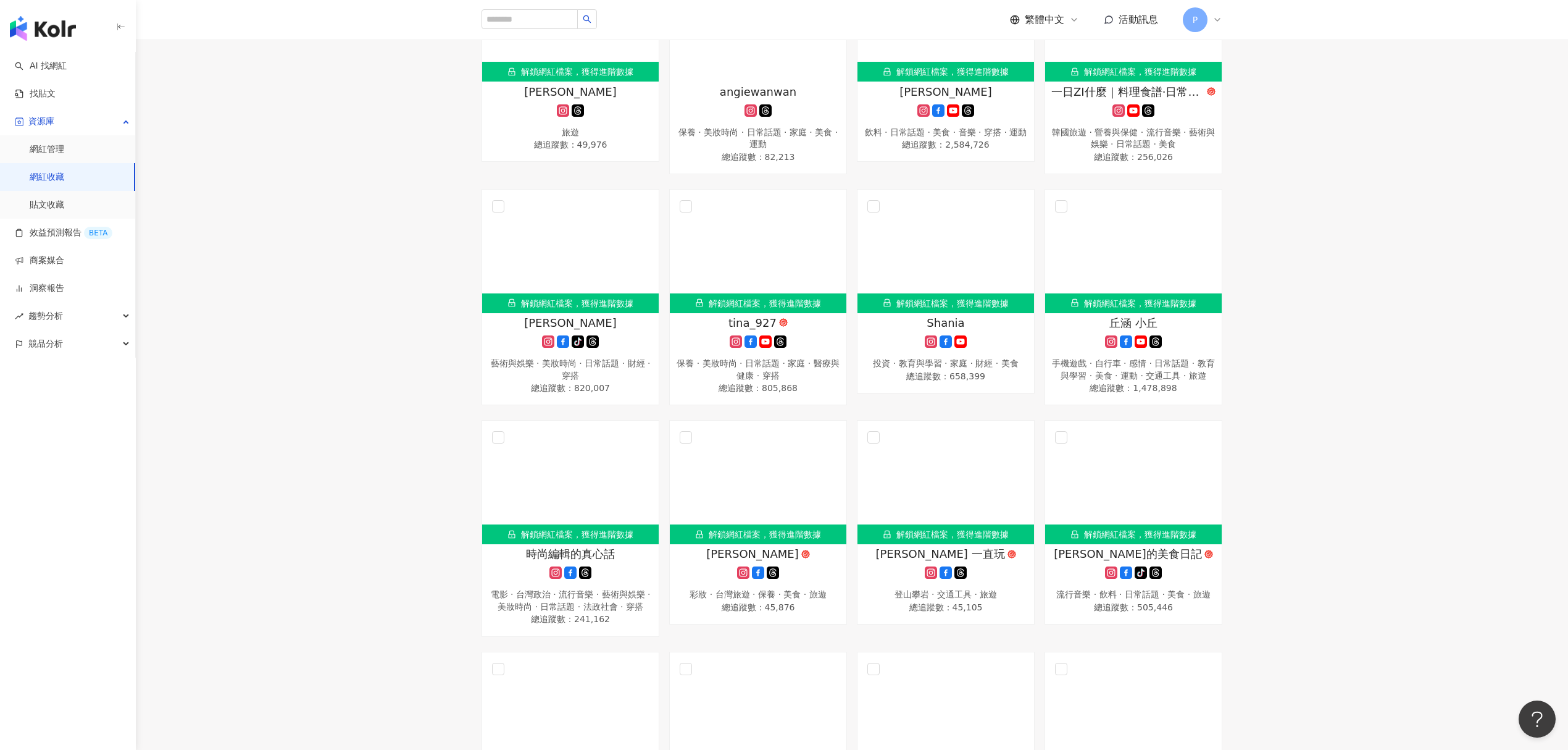
scroll to position [7409, 0]
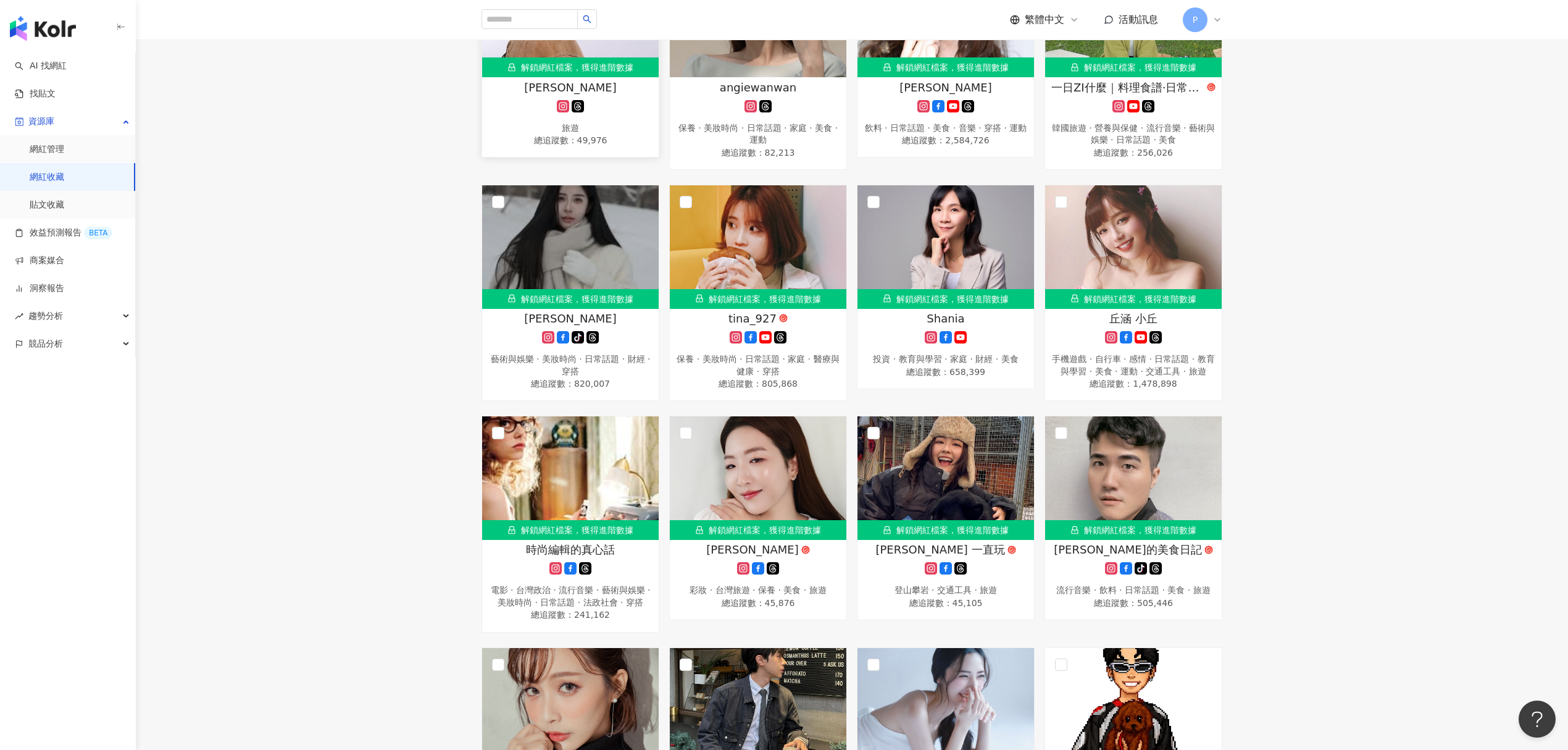
click at [645, 135] on div "旅遊" at bounding box center [571, 128] width 165 height 12
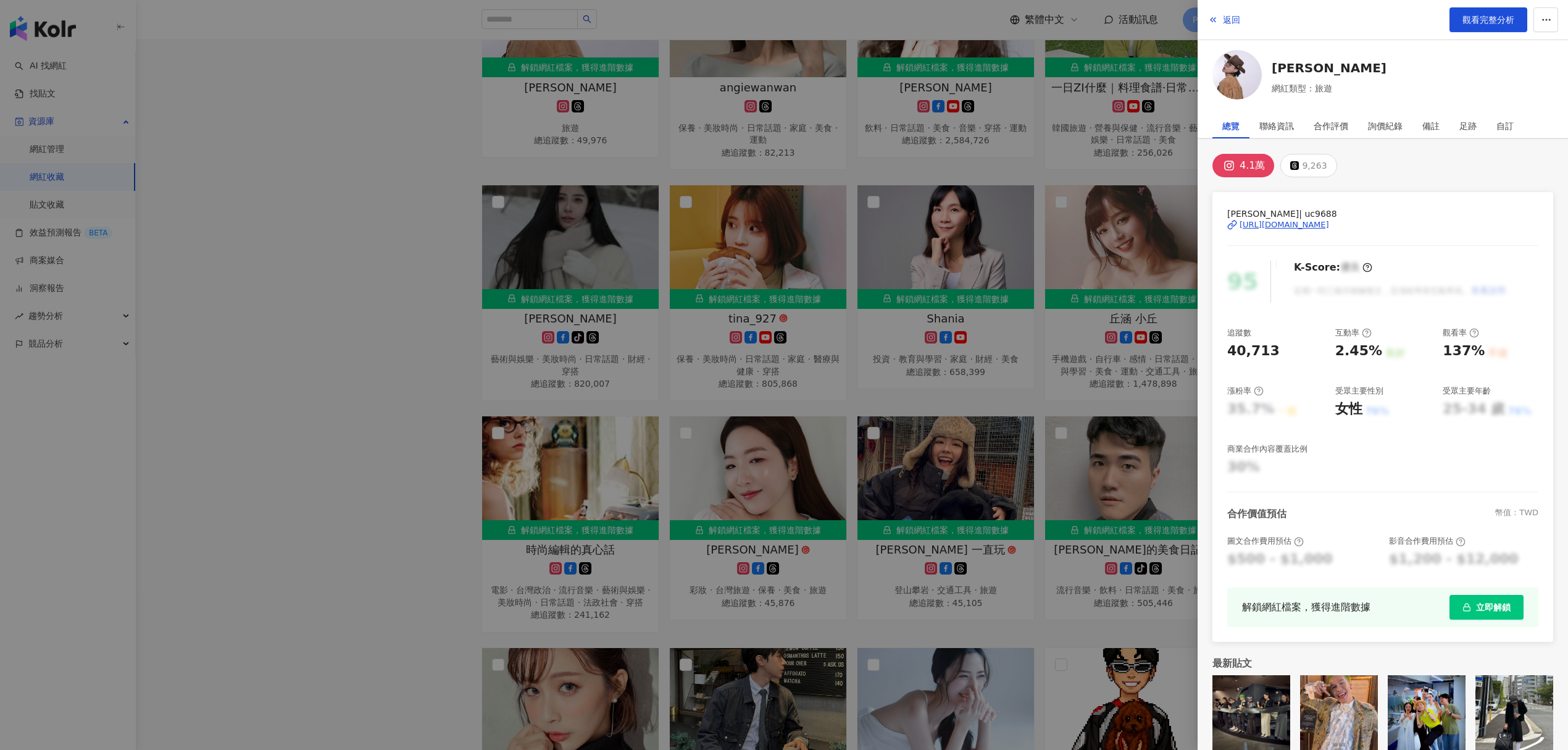
click at [1289, 223] on div "[URL][DOMAIN_NAME]" at bounding box center [1284, 225] width 90 height 11
click at [950, 402] on div at bounding box center [784, 375] width 1568 height 750
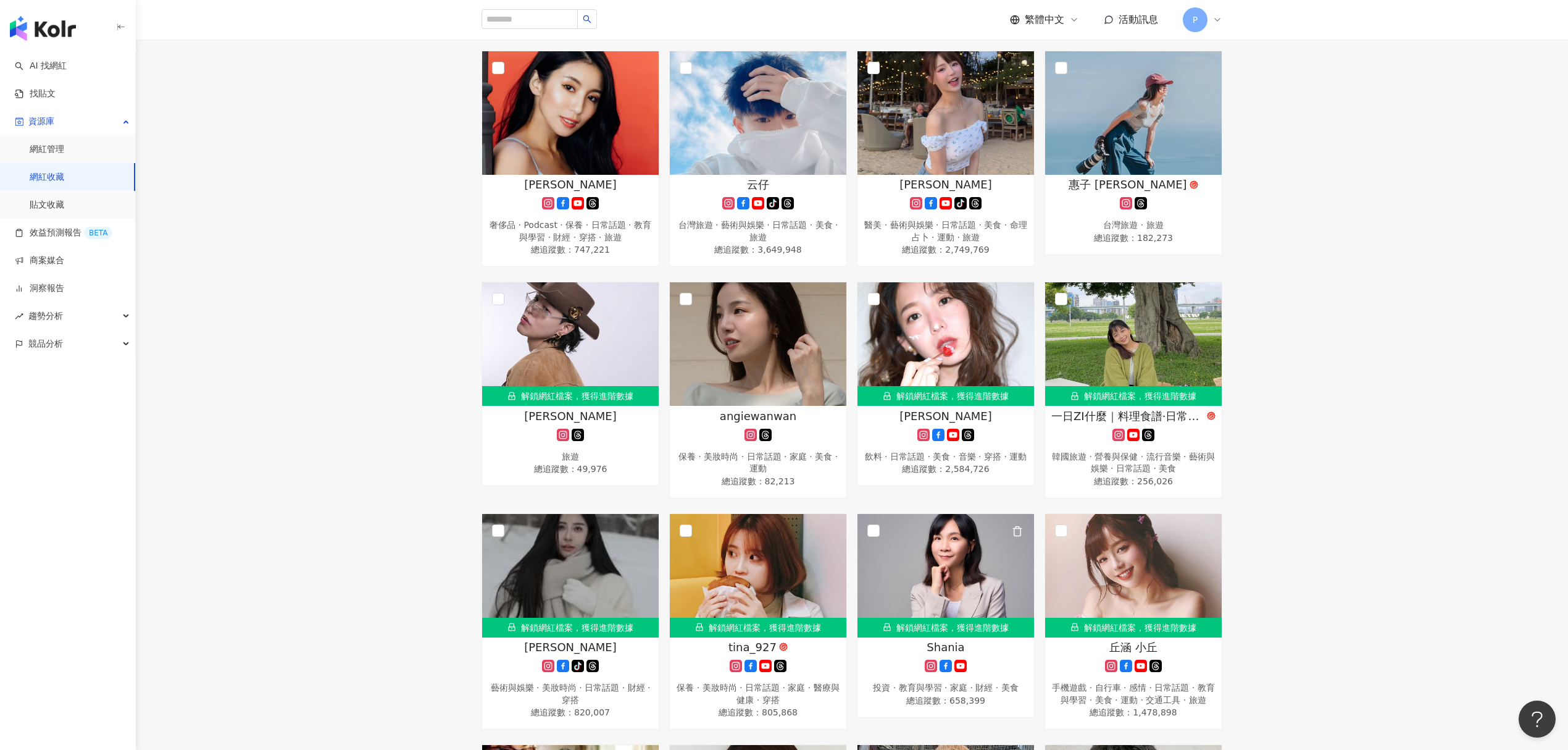
scroll to position [7080, 0]
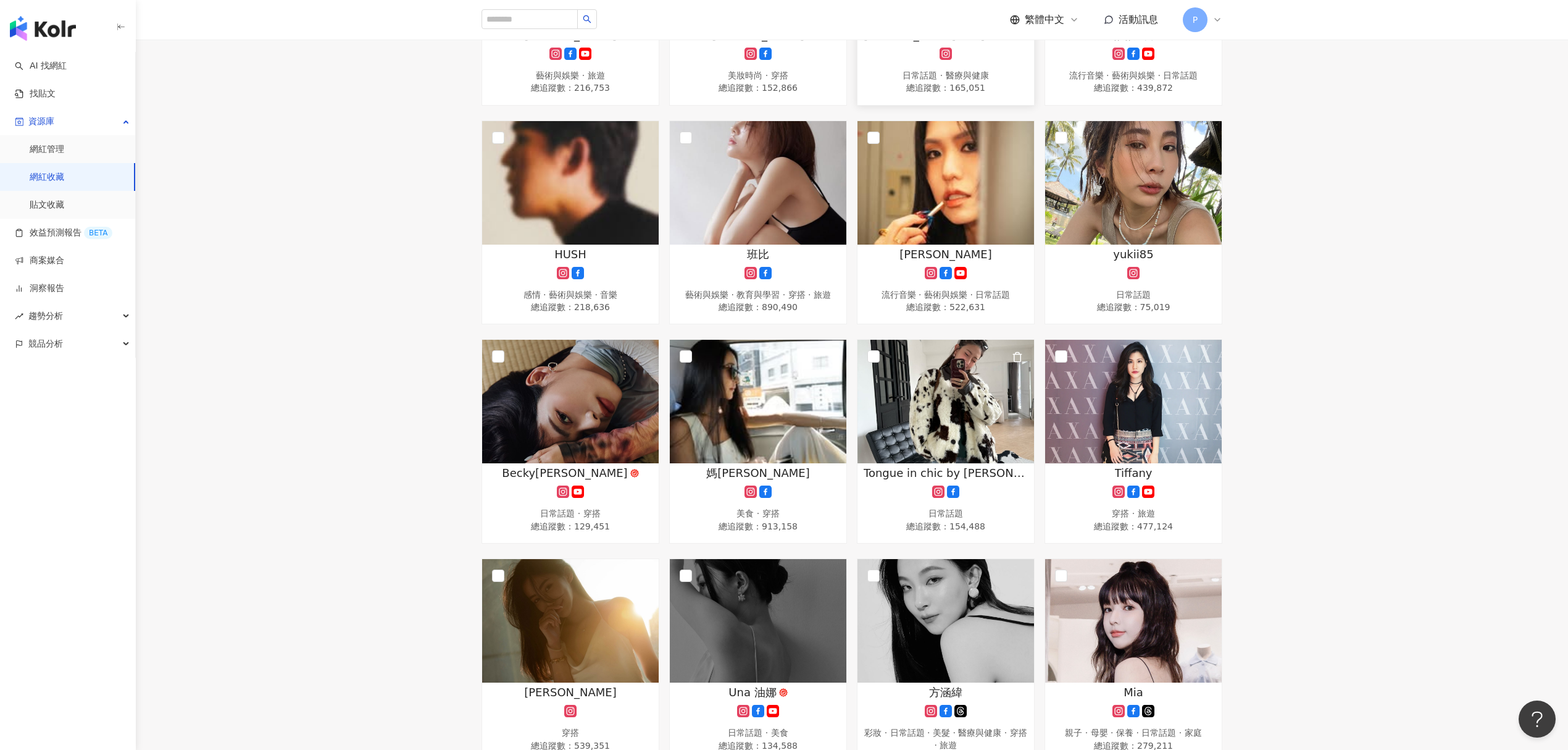
scroll to position [576, 0]
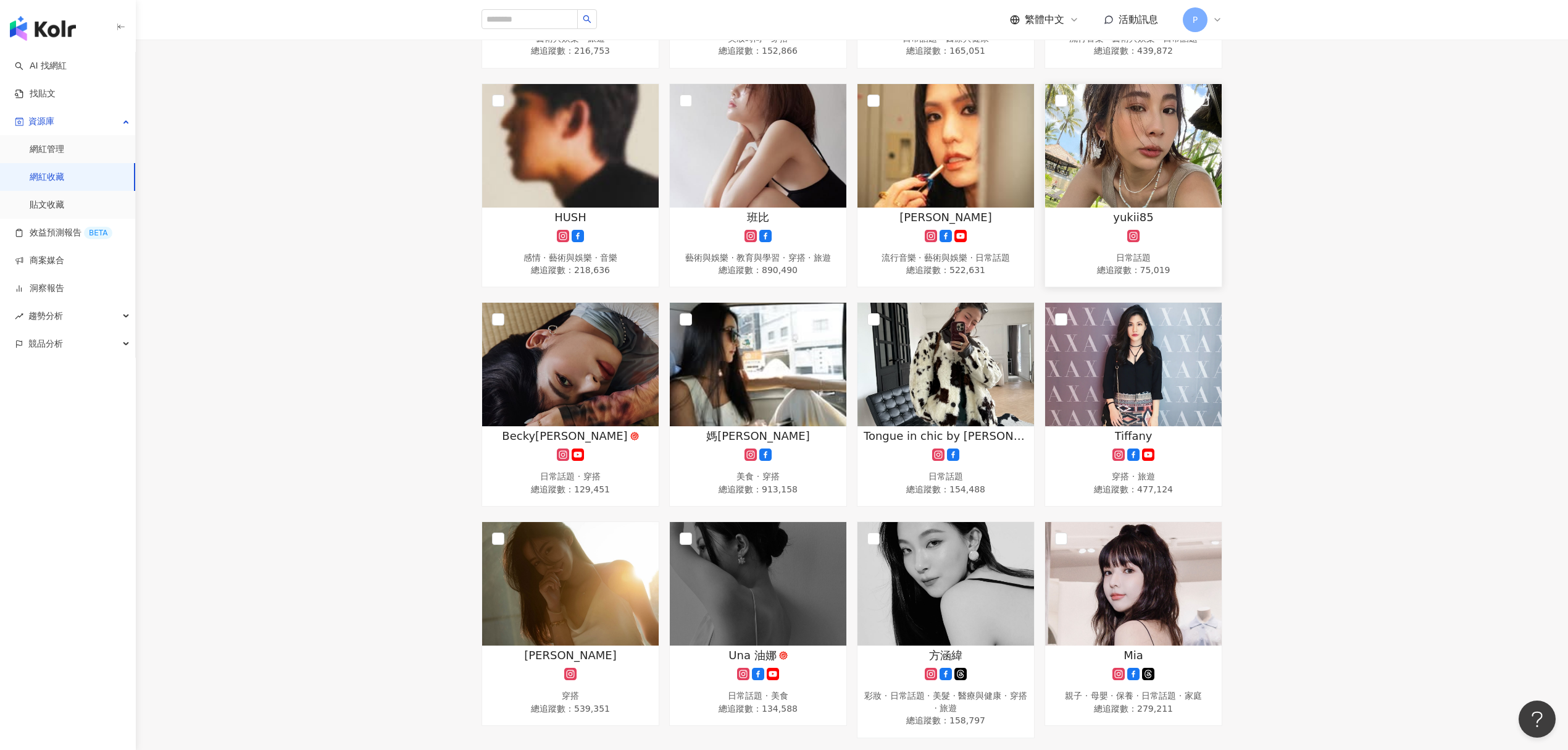
click at [1152, 230] on div at bounding box center [1133, 236] width 165 height 12
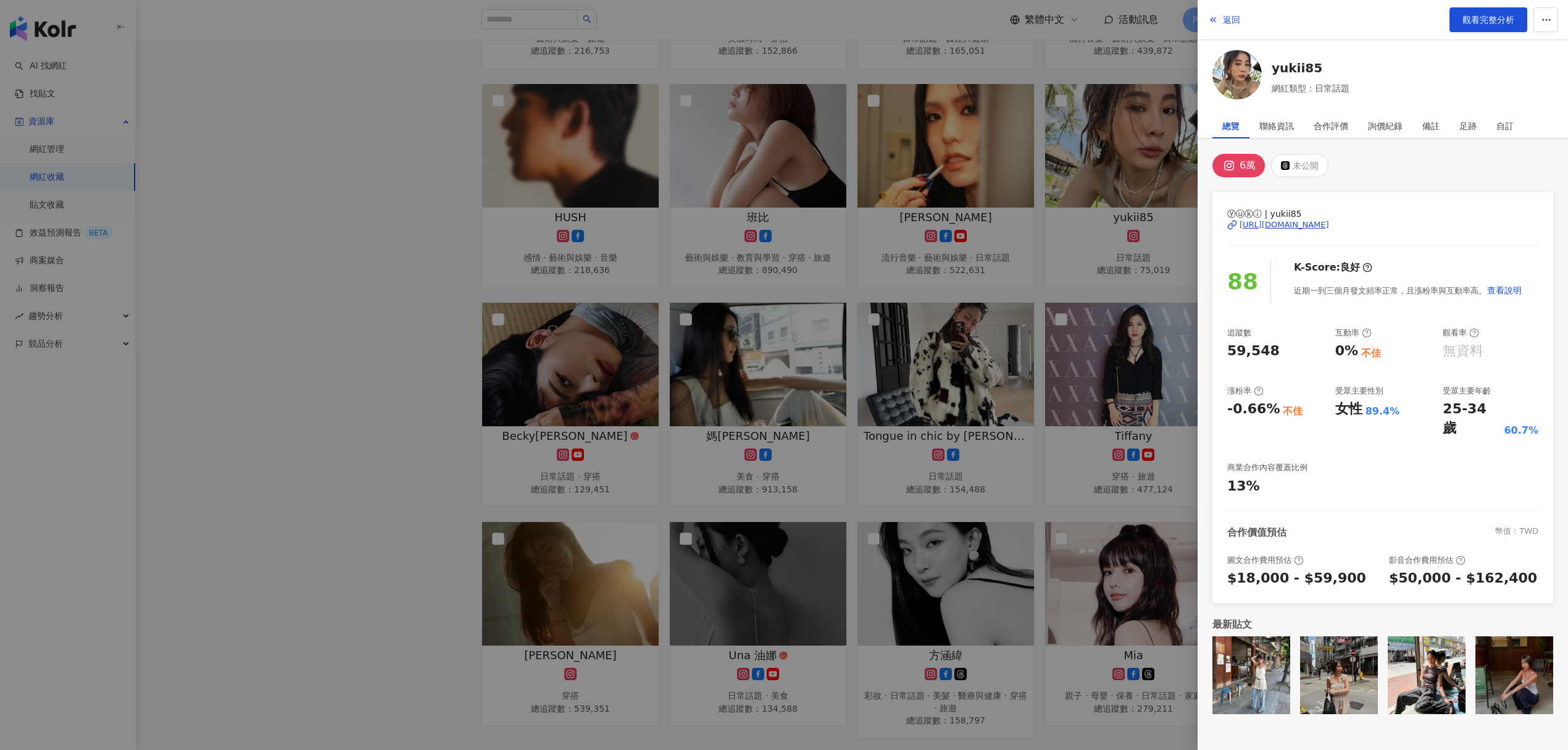
click at [1290, 226] on div "https://www.instagram.com/yukii85/" at bounding box center [1284, 225] width 90 height 11
click at [932, 213] on div at bounding box center [784, 375] width 1568 height 750
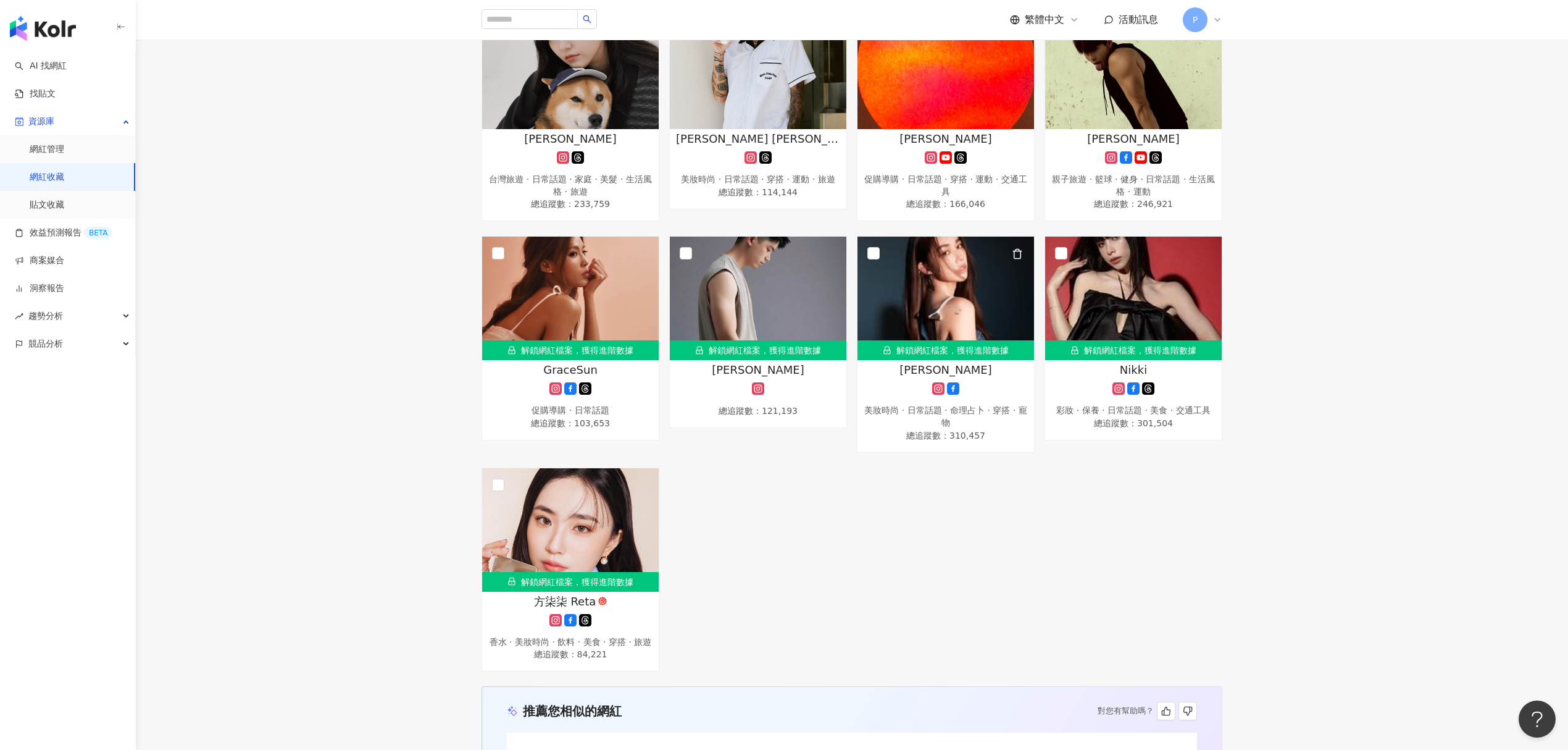
scroll to position [5680, 0]
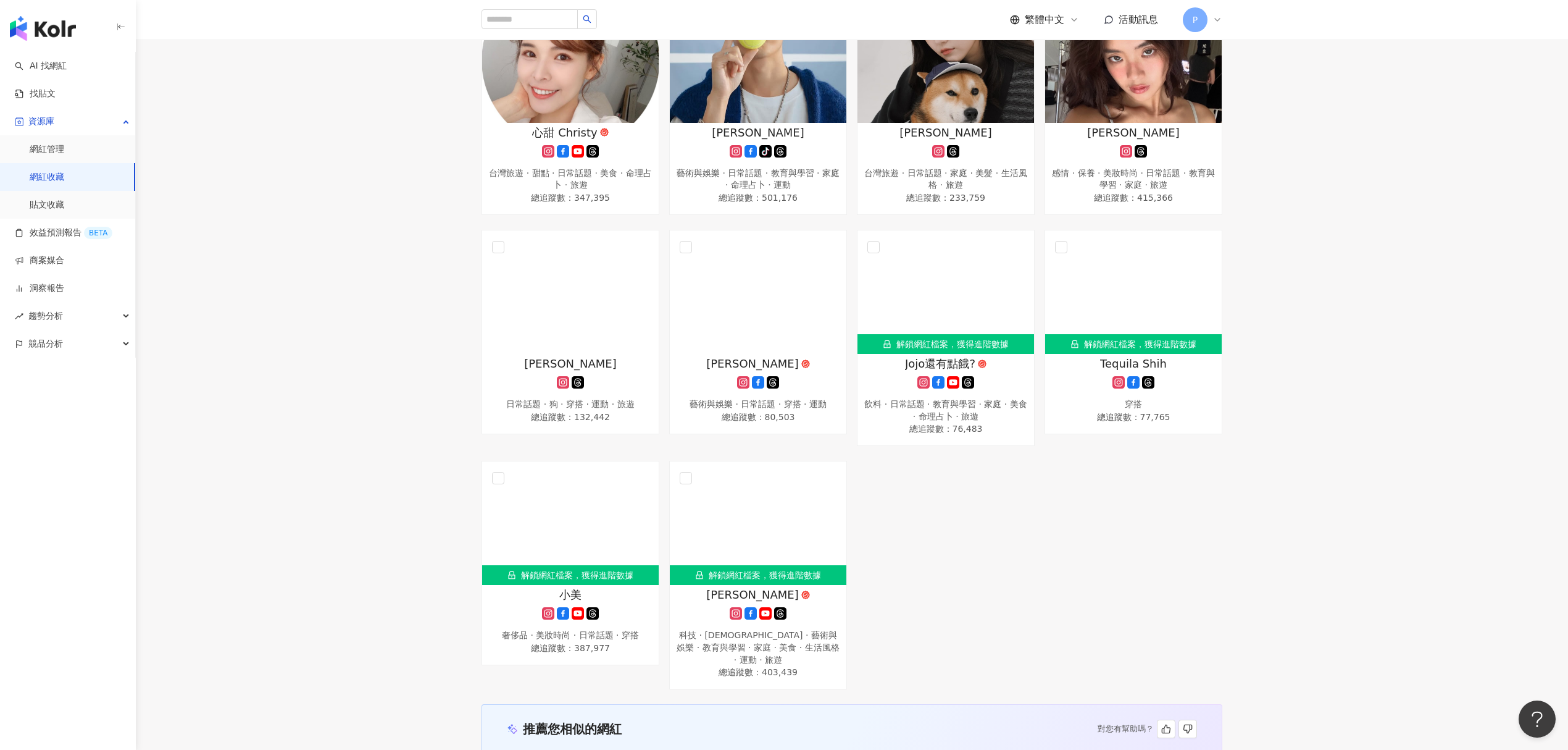
scroll to position [2717, 0]
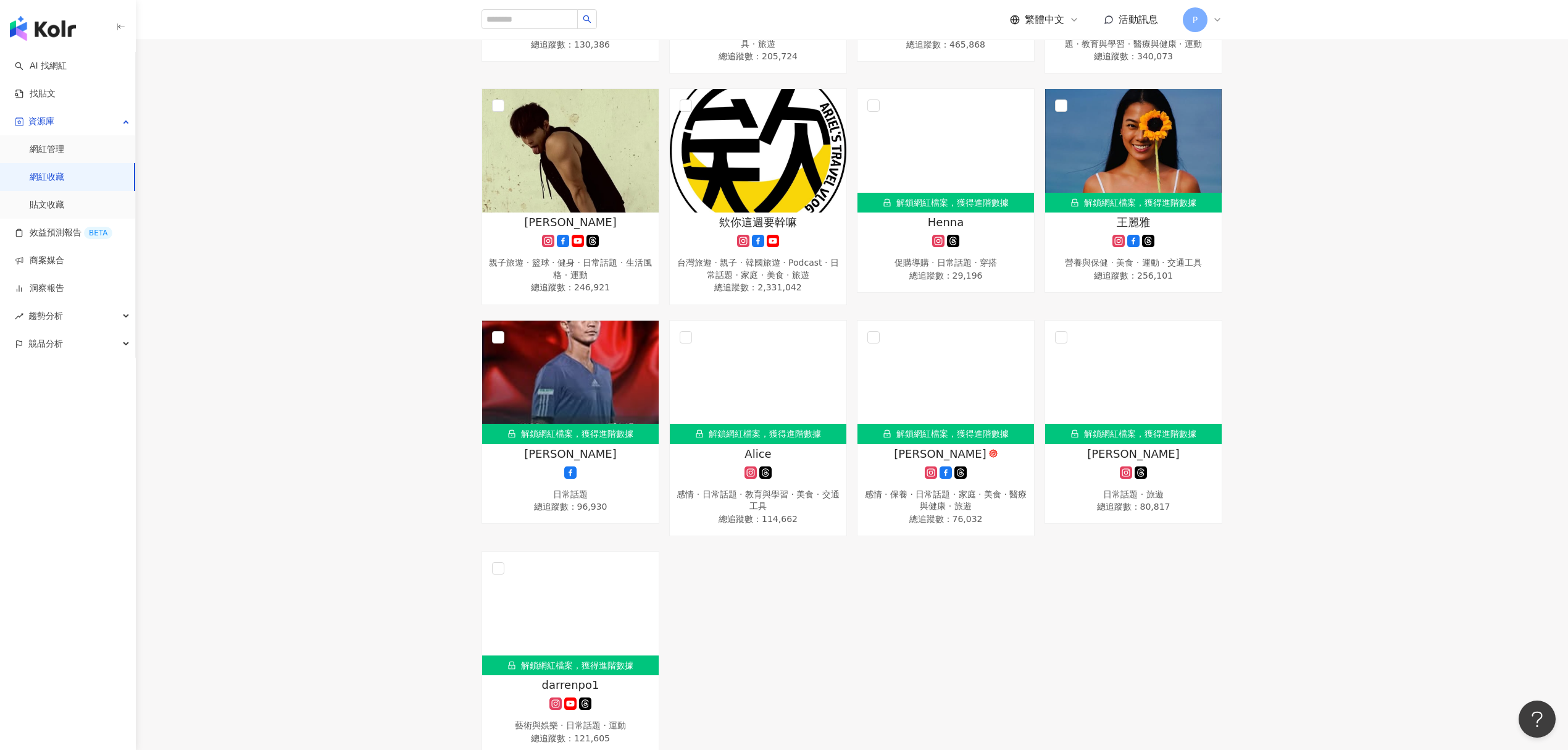
scroll to position [1976, 0]
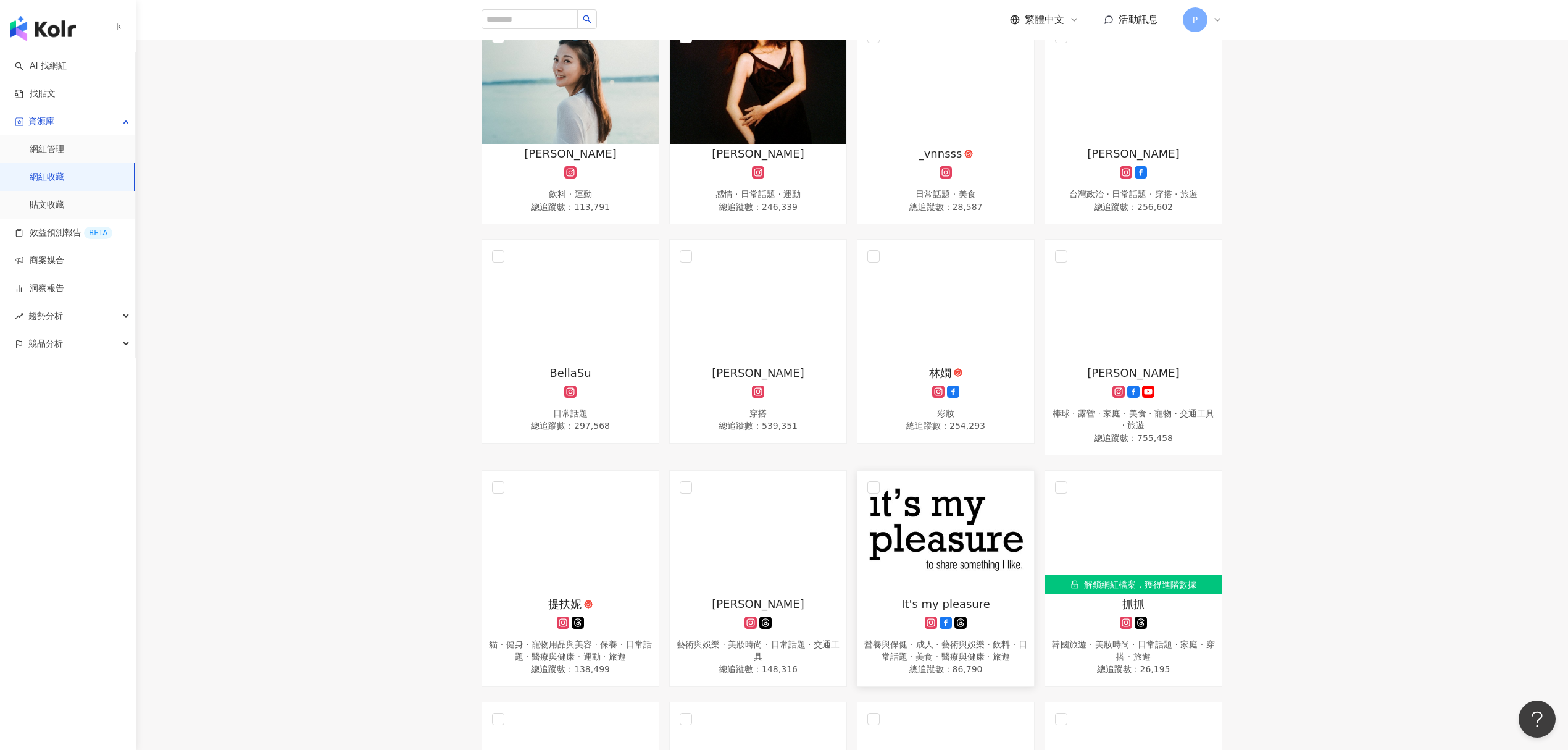
scroll to position [165, 0]
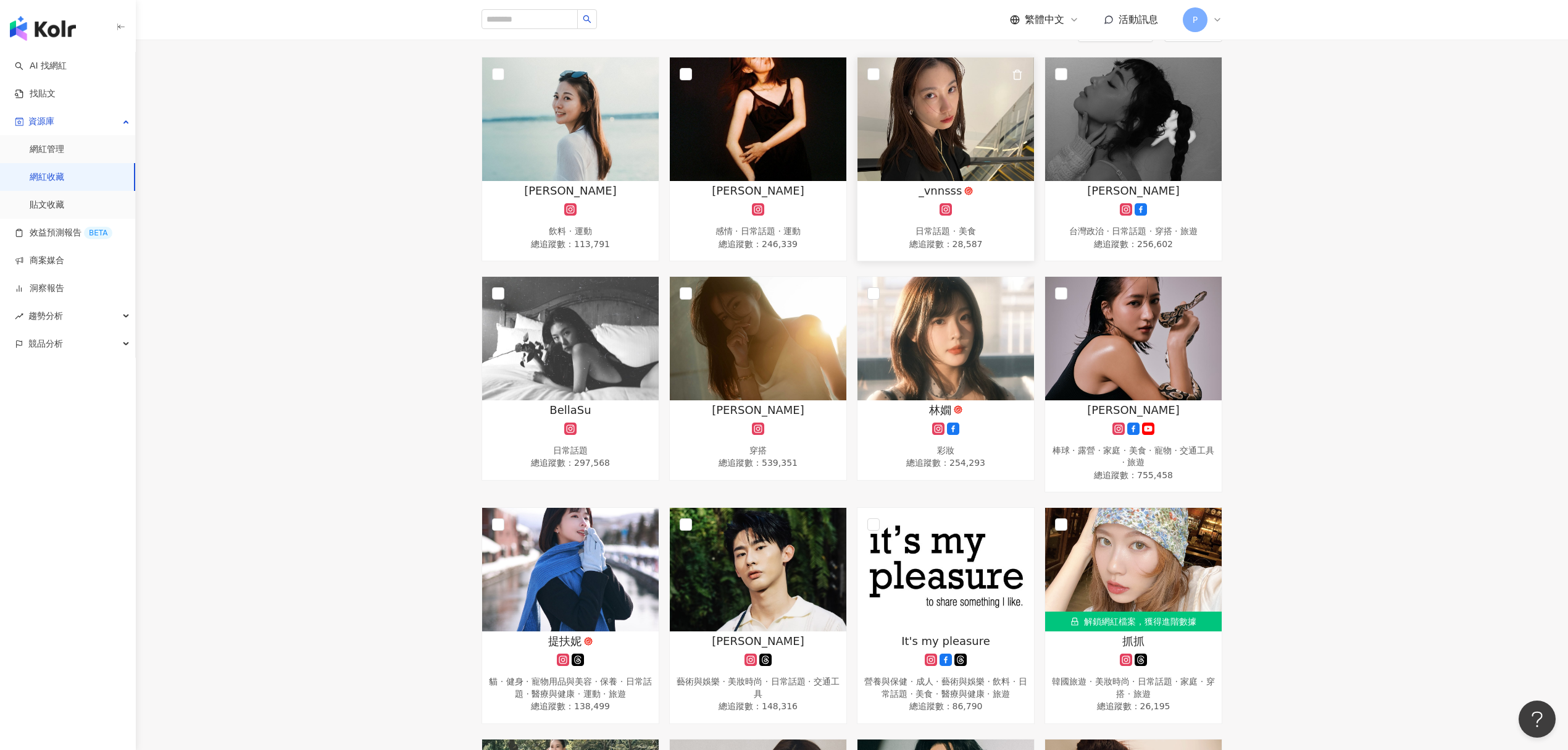
click at [964, 203] on div at bounding box center [946, 209] width 165 height 12
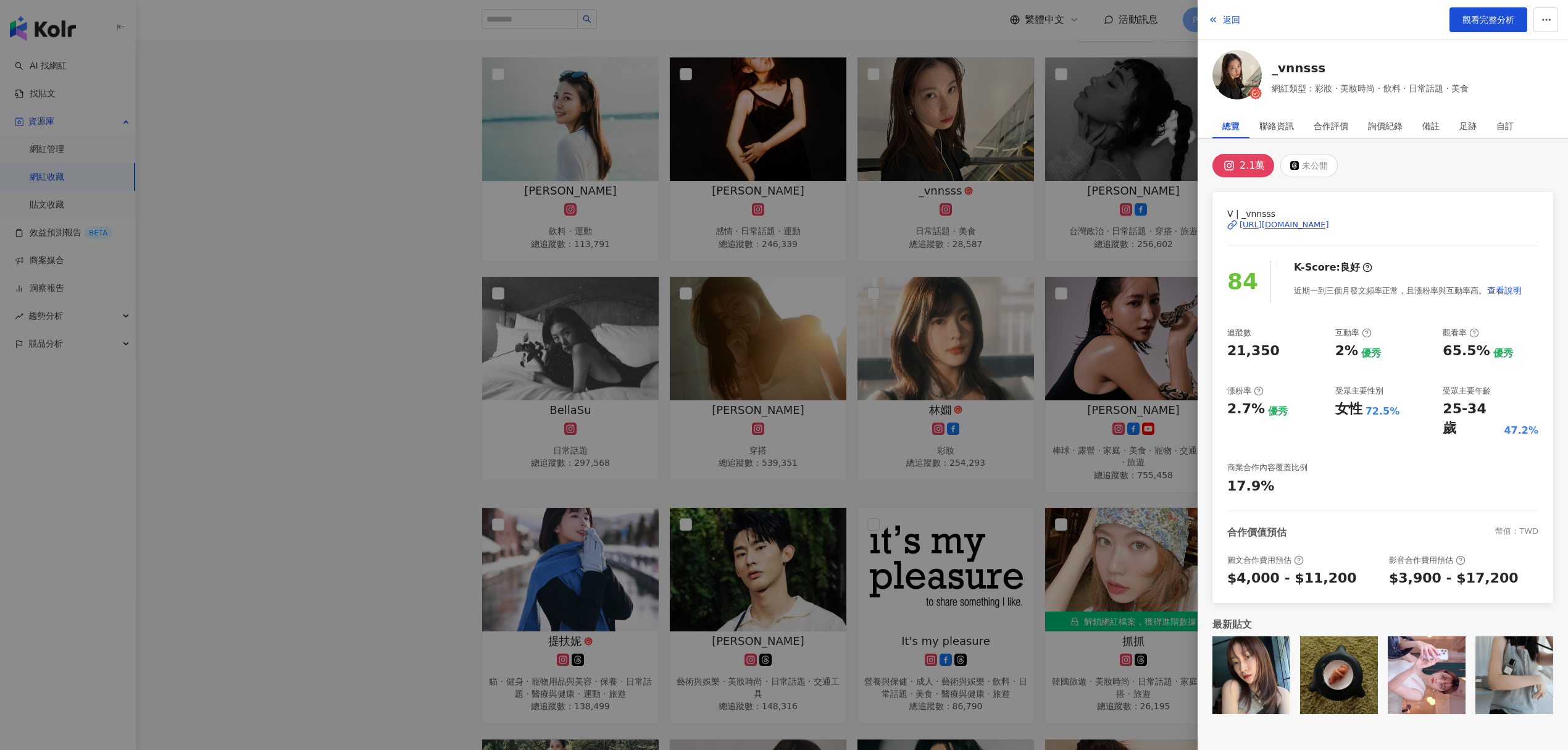
click at [1309, 221] on div "[URL][DOMAIN_NAME]" at bounding box center [1284, 225] width 90 height 11
click at [1137, 274] on div at bounding box center [784, 375] width 1568 height 750
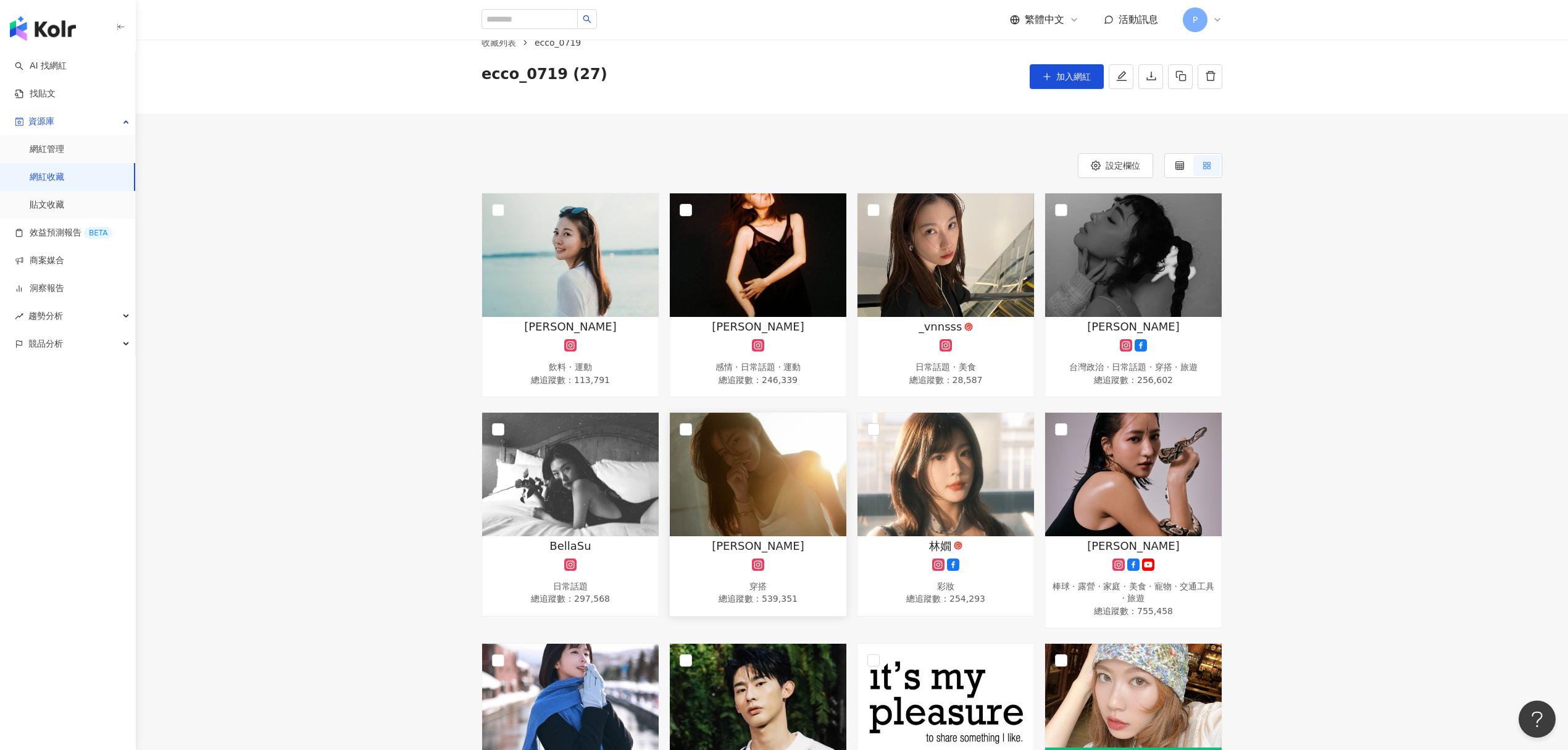
scroll to position [0, 0]
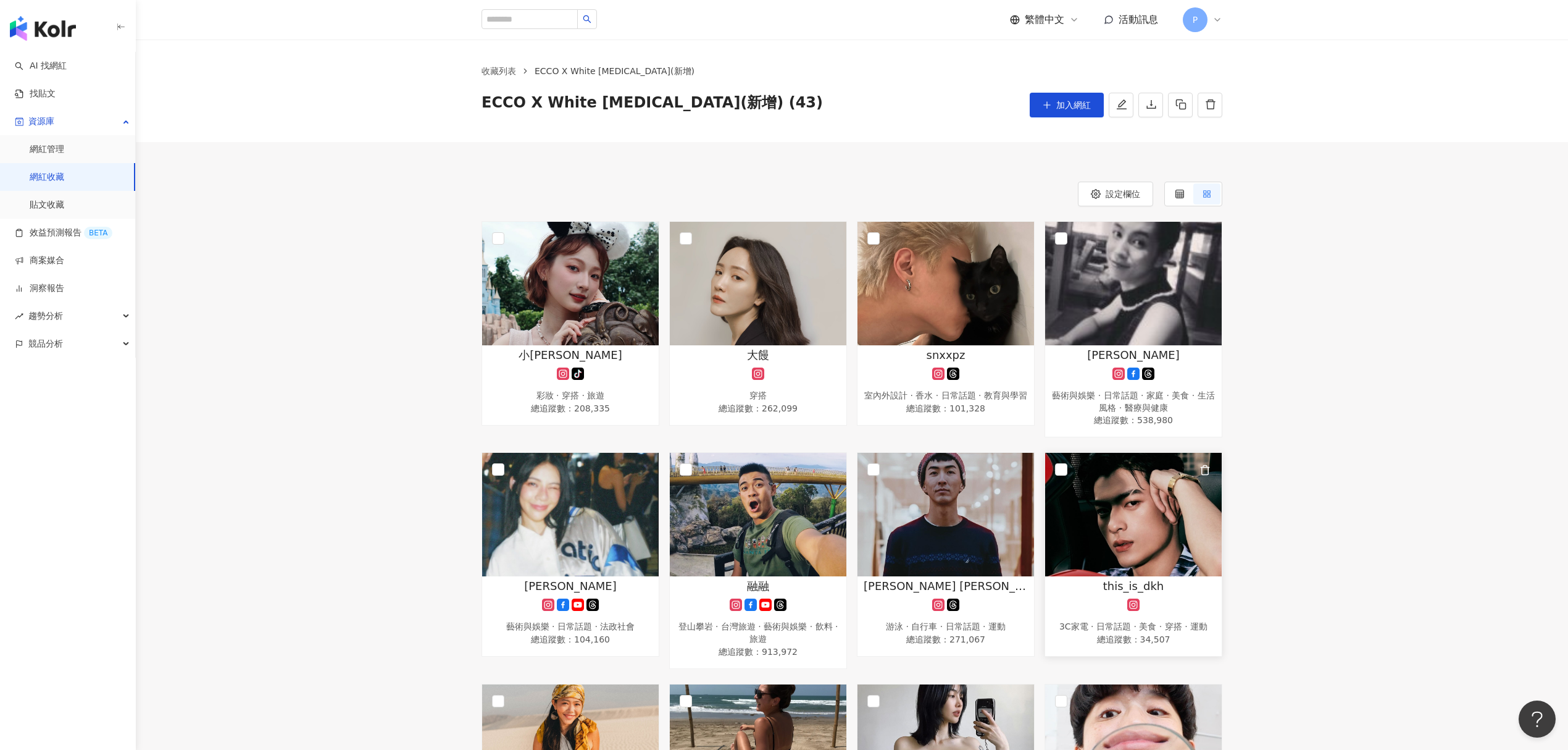
click at [1181, 564] on img at bounding box center [1133, 515] width 177 height 124
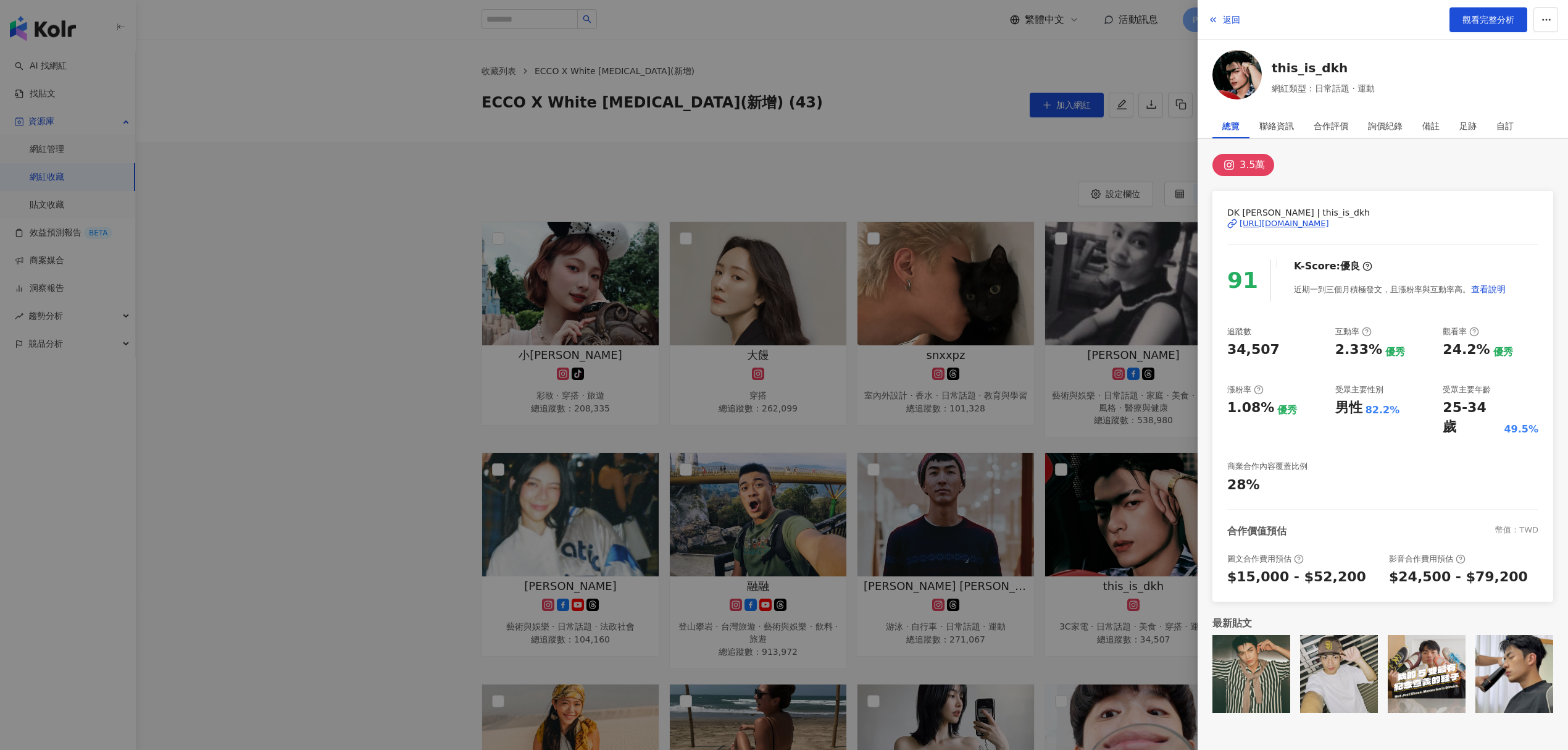
click at [1324, 226] on div "[URL][DOMAIN_NAME]" at bounding box center [1284, 223] width 90 height 11
click at [780, 405] on div at bounding box center [784, 375] width 1568 height 750
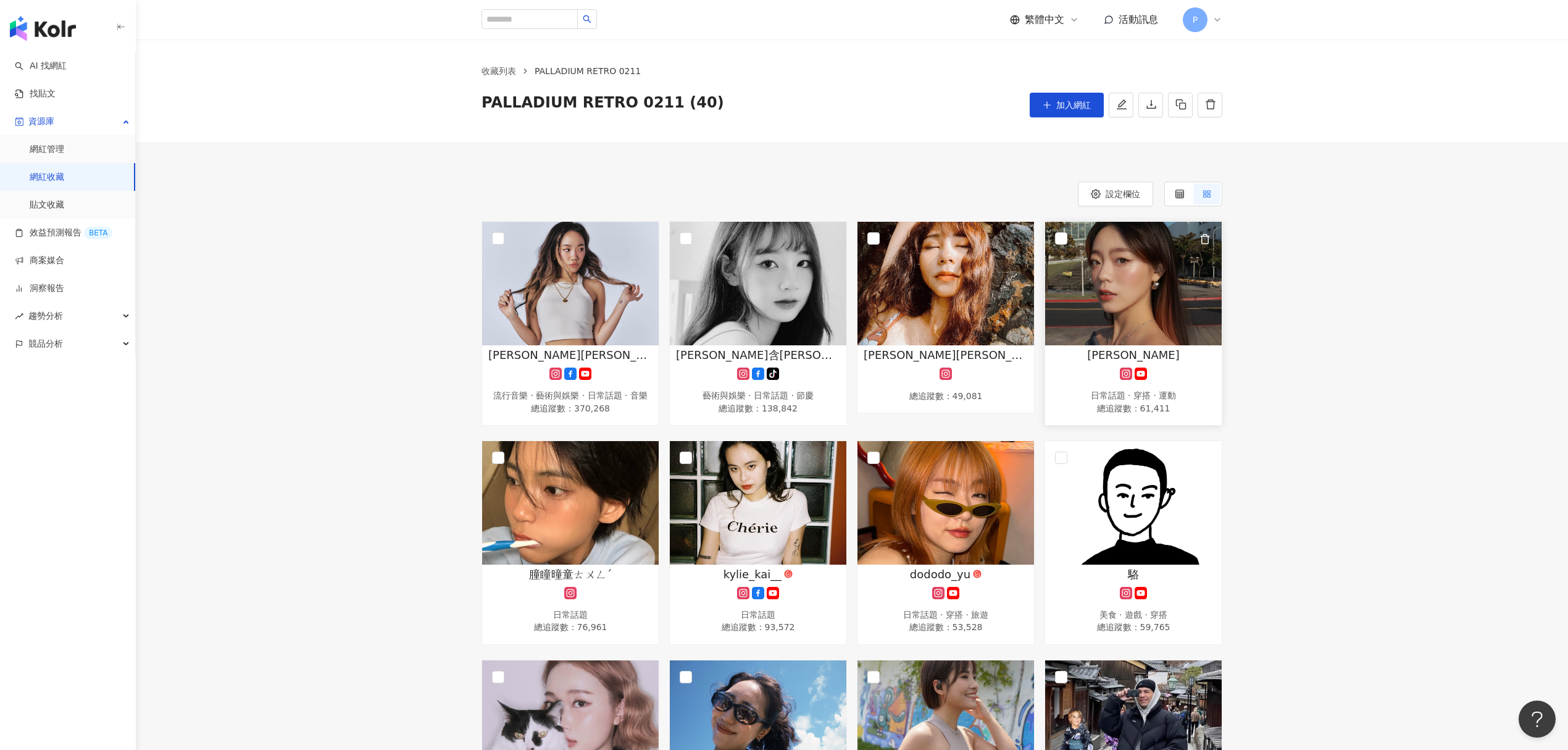
click at [1196, 310] on img at bounding box center [1133, 283] width 177 height 124
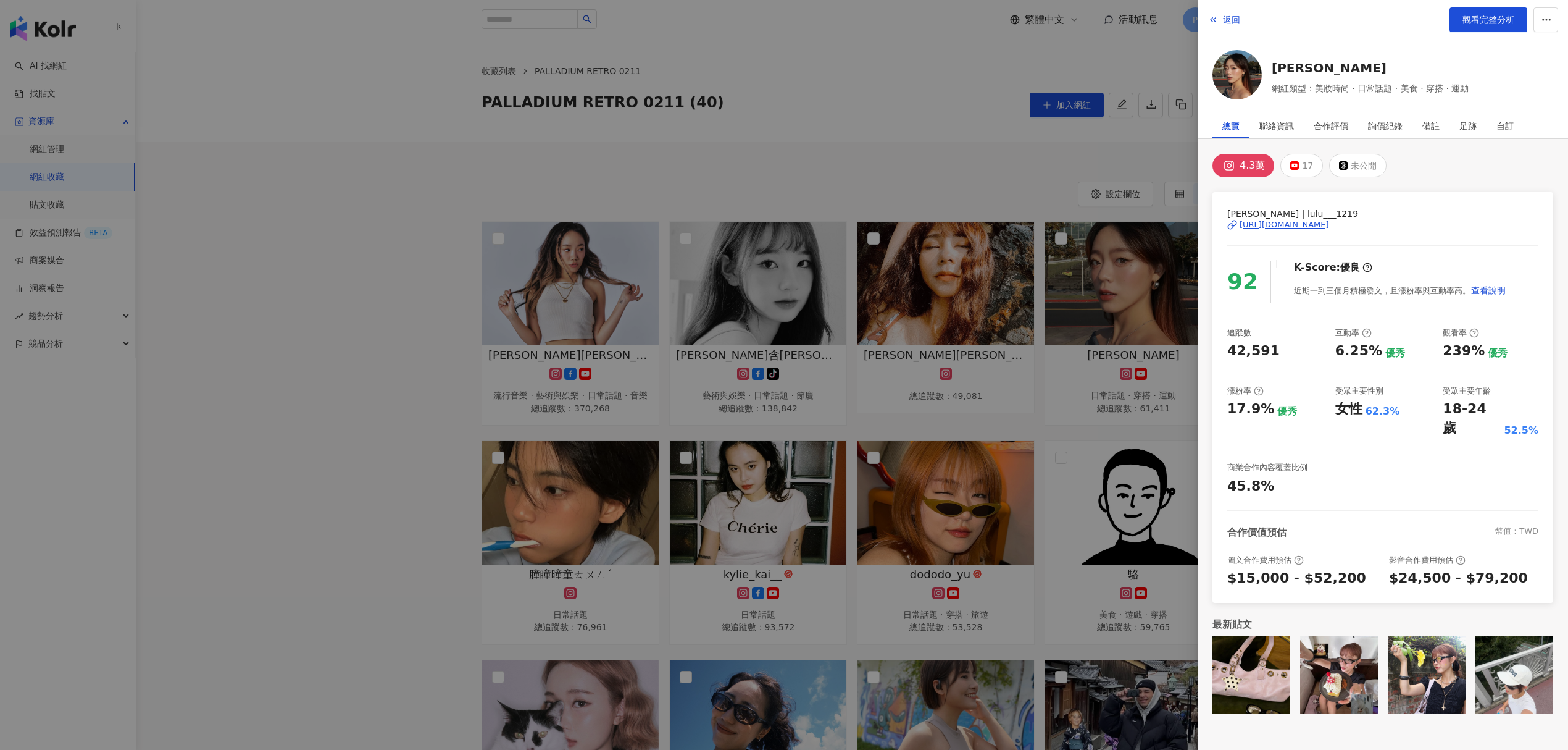
click at [1327, 226] on div "[URL][DOMAIN_NAME]" at bounding box center [1284, 225] width 90 height 11
click at [957, 361] on div at bounding box center [784, 375] width 1568 height 750
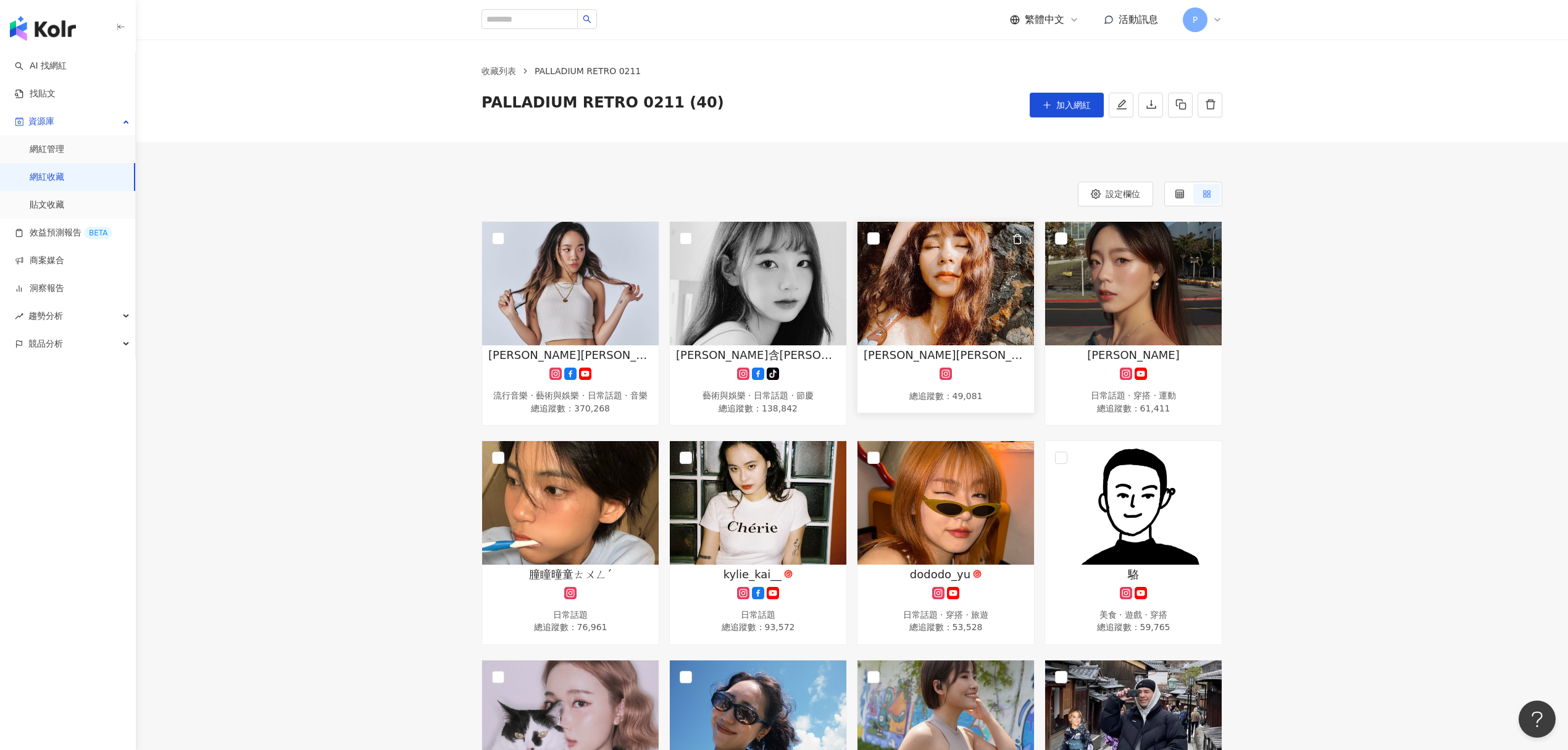
click at [962, 361] on span "[PERSON_NAME][PERSON_NAME] [PERSON_NAME]" at bounding box center [946, 355] width 165 height 16
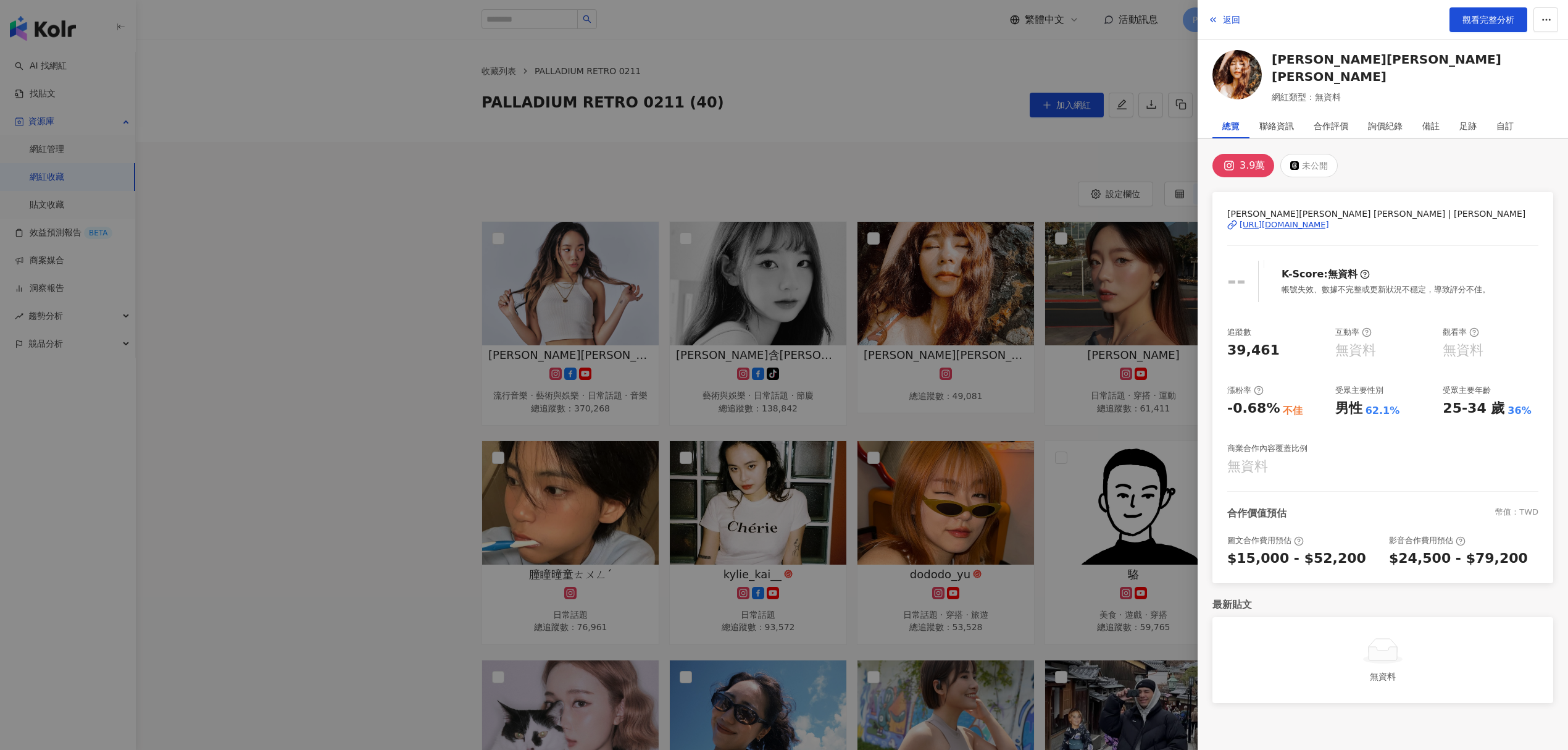
click at [1329, 222] on div "[URL][DOMAIN_NAME]" at bounding box center [1284, 225] width 90 height 11
click at [941, 267] on div at bounding box center [784, 375] width 1568 height 750
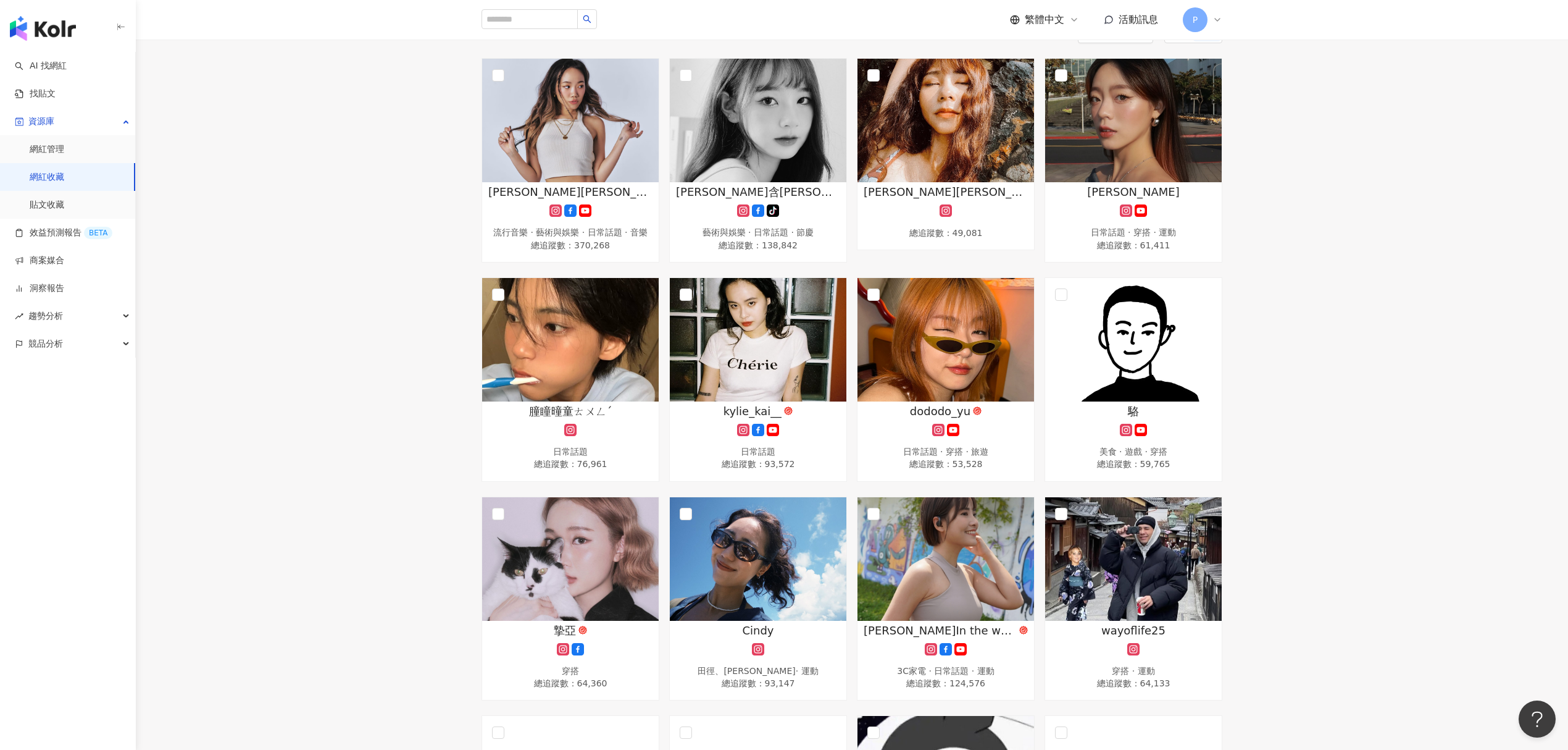
scroll to position [165, 0]
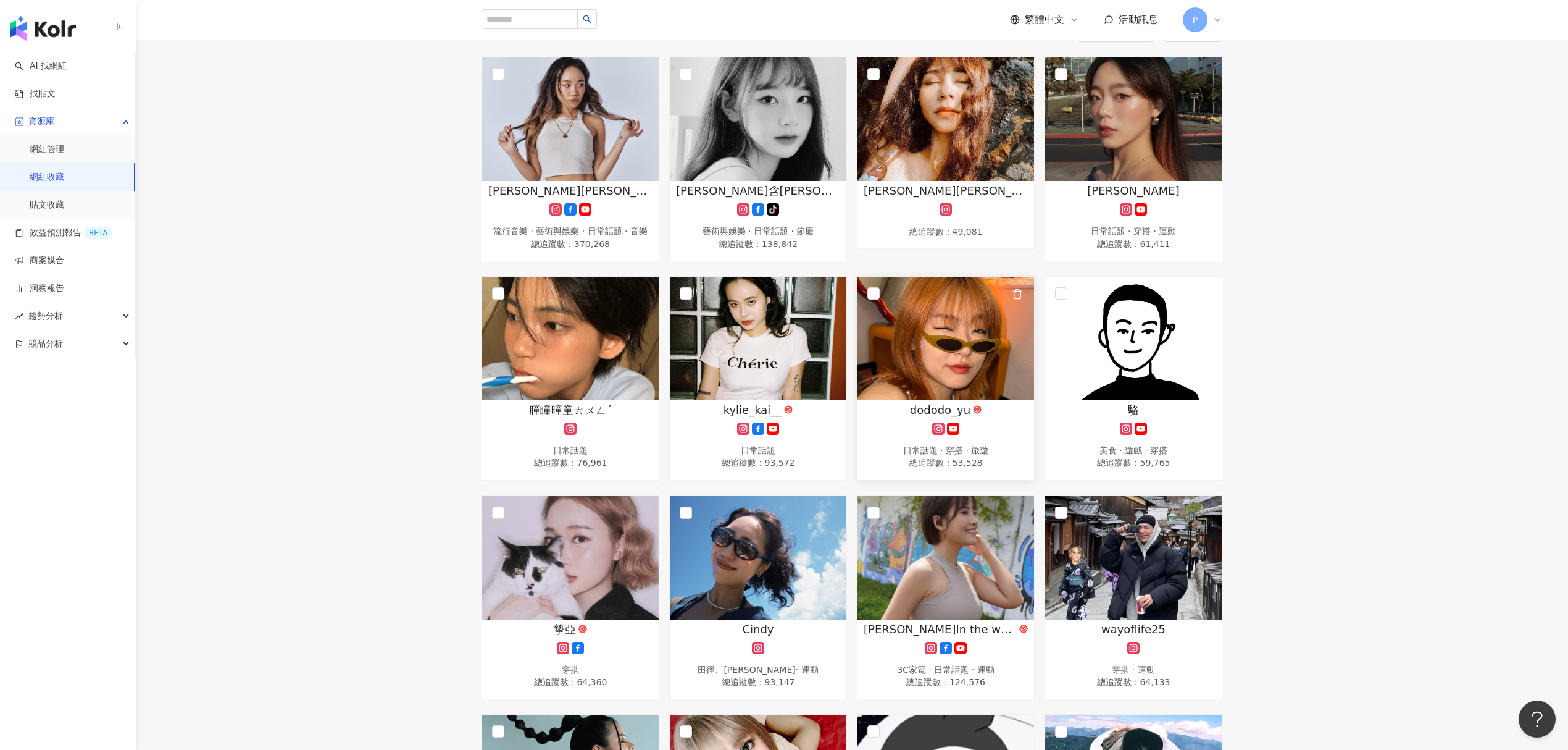
click at [939, 347] on img at bounding box center [946, 339] width 177 height 124
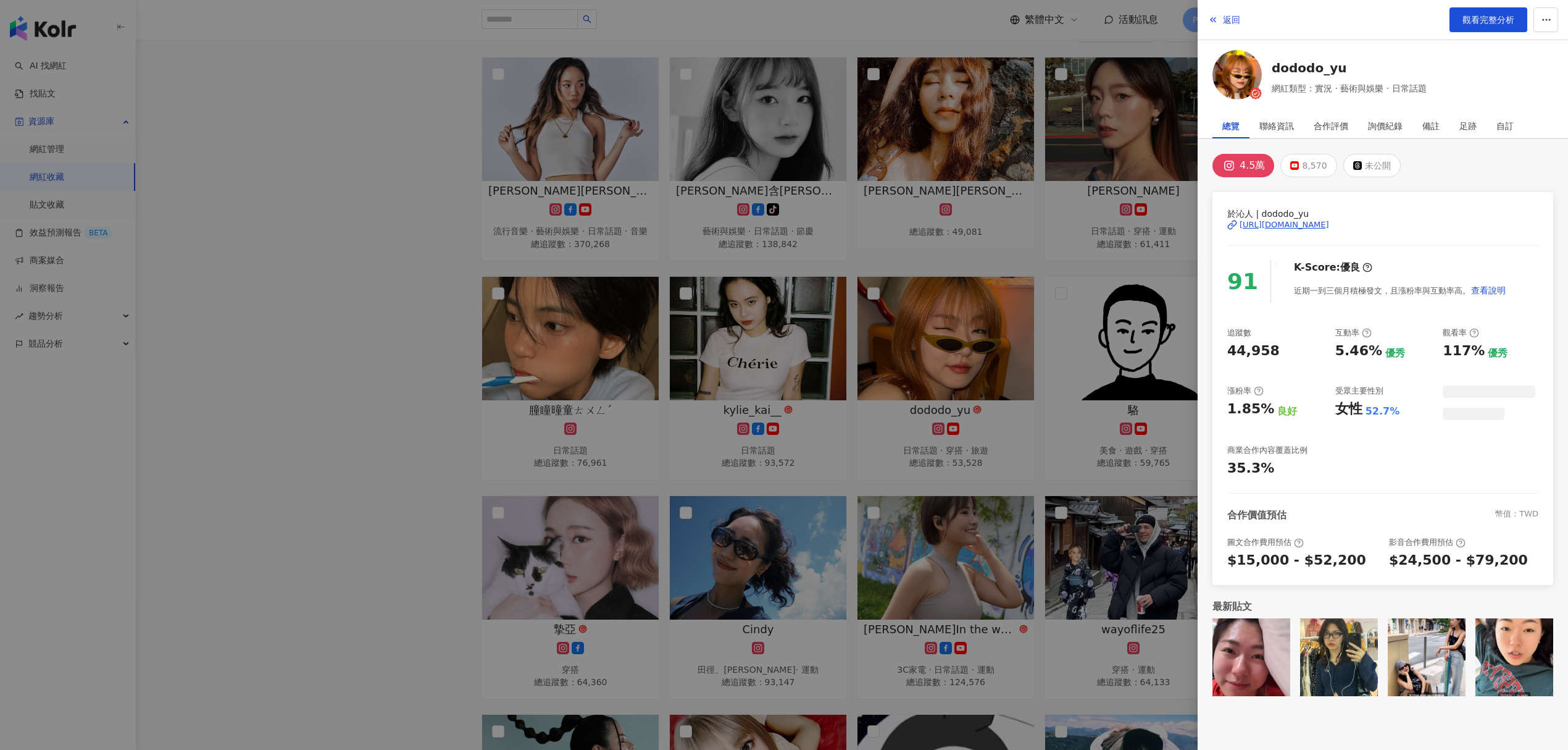
click at [1317, 224] on div "[URL][DOMAIN_NAME]" at bounding box center [1284, 225] width 90 height 11
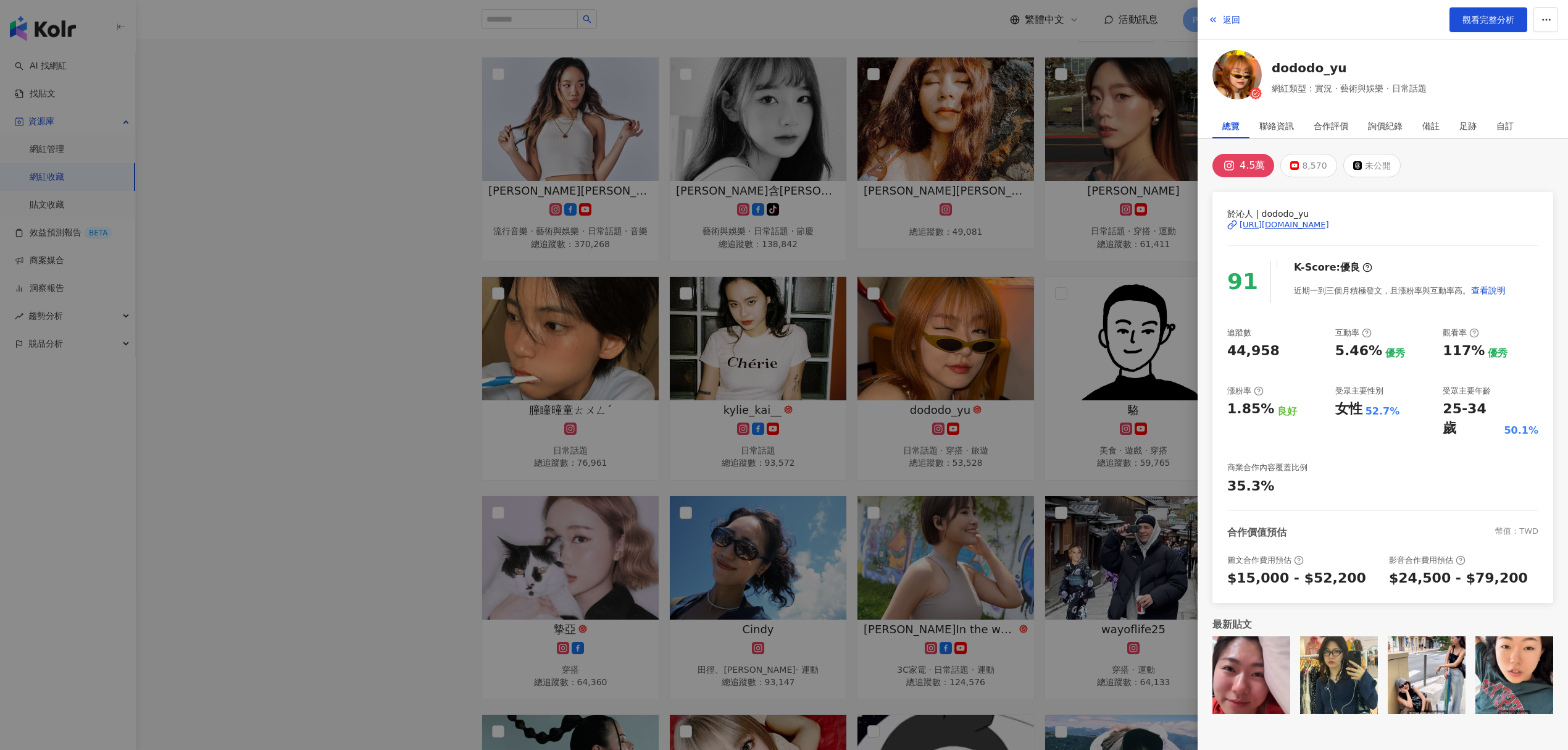
click at [831, 347] on div at bounding box center [784, 375] width 1568 height 750
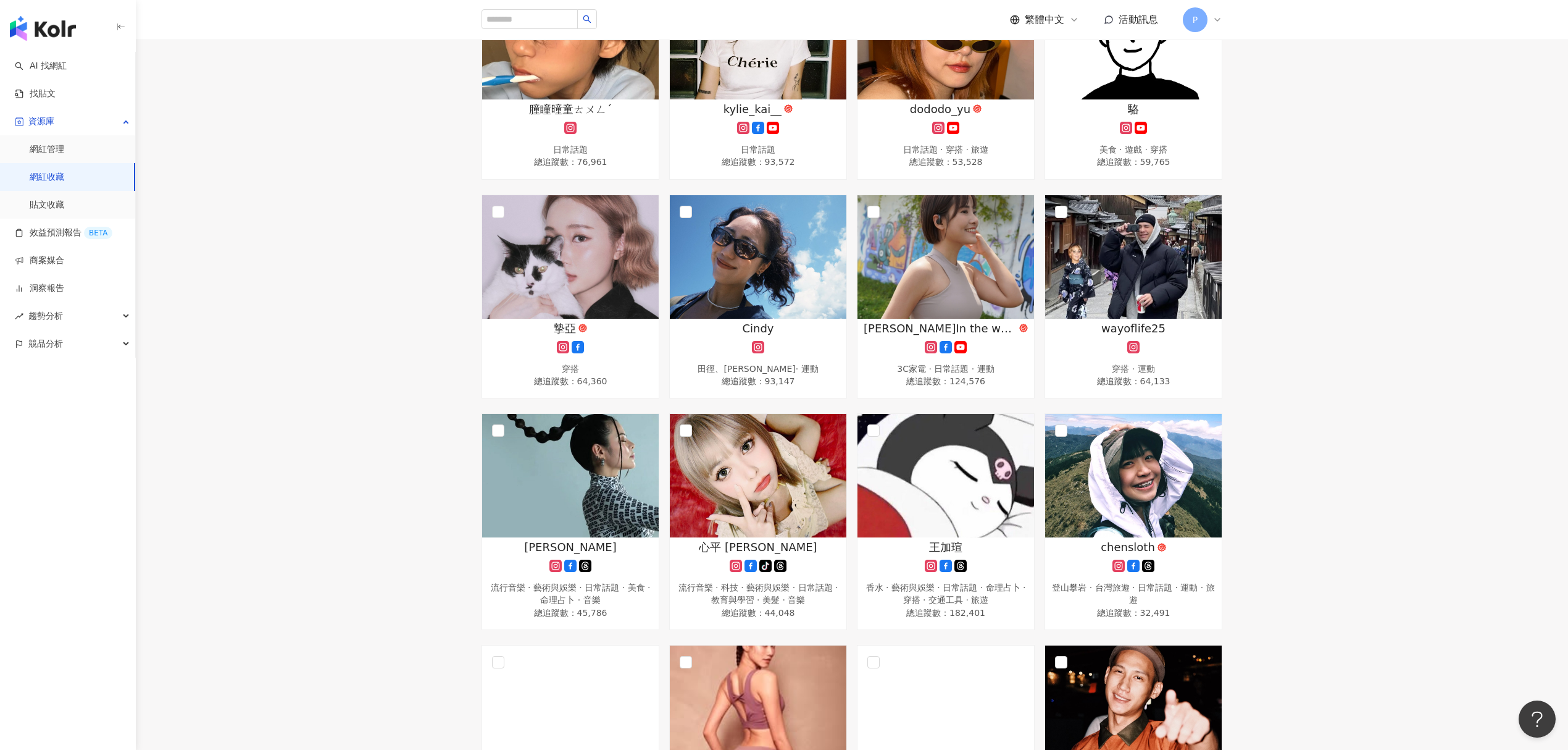
scroll to position [494, 0]
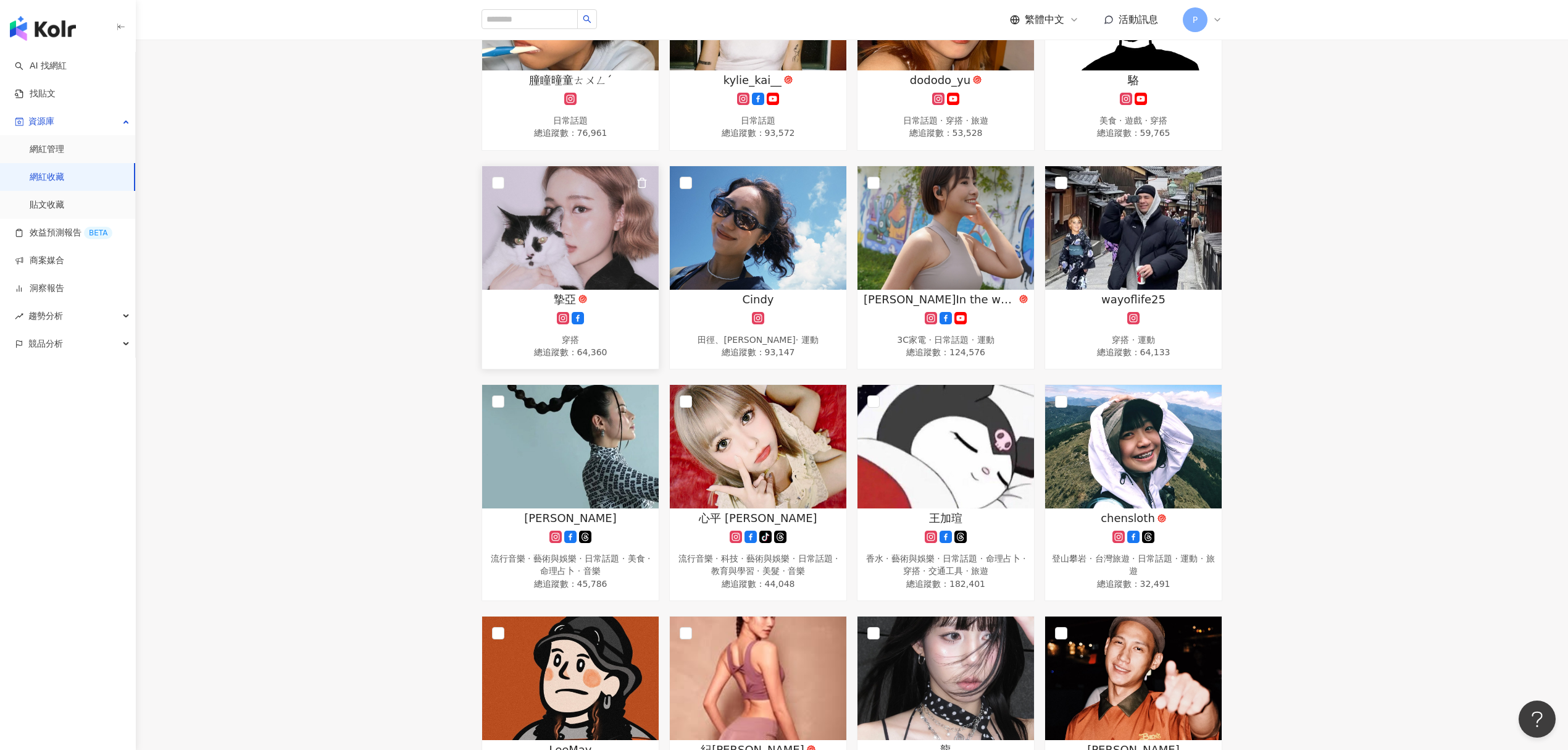
click at [563, 195] on img at bounding box center [571, 228] width 177 height 124
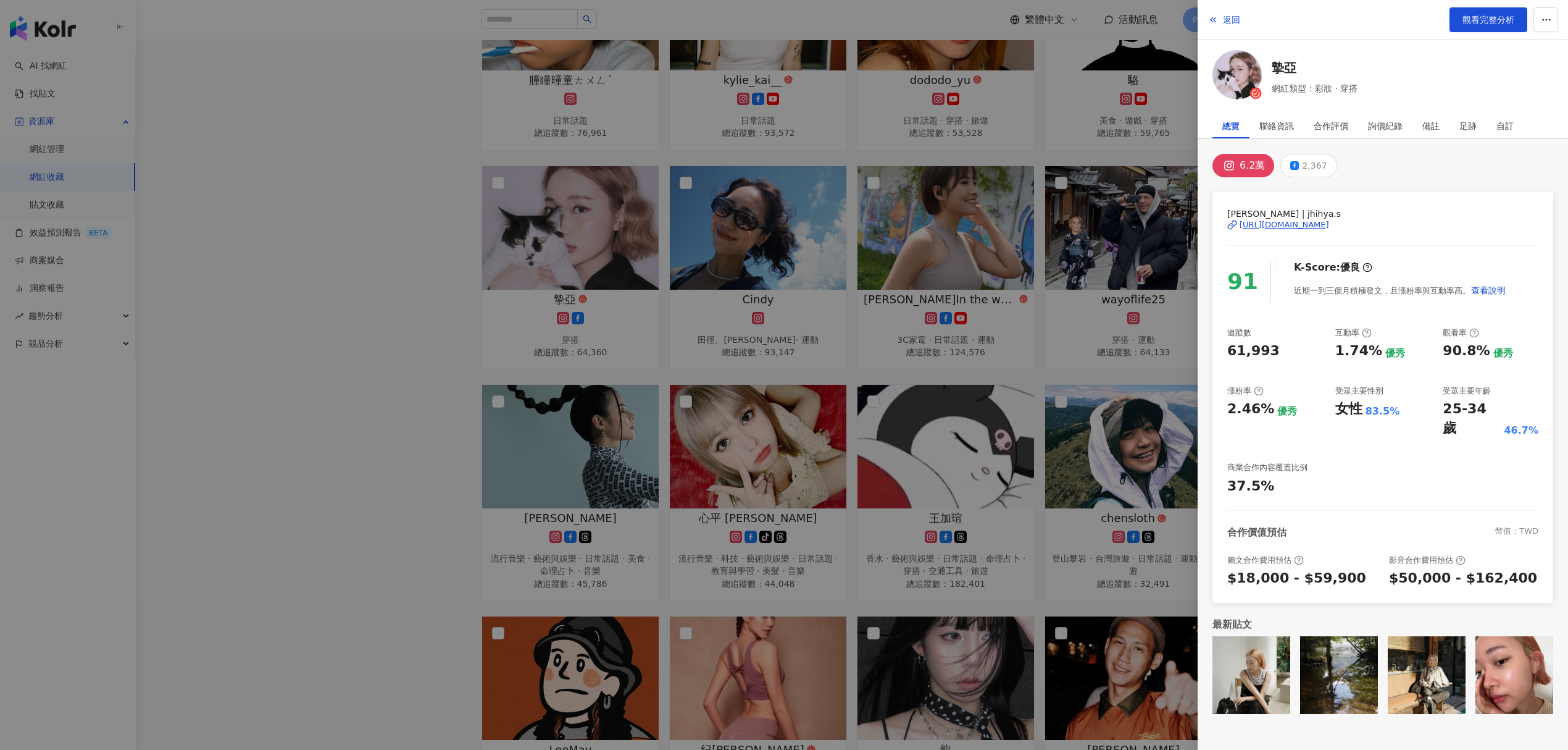
click at [1289, 221] on div "[URL][DOMAIN_NAME]" at bounding box center [1284, 225] width 90 height 11
click at [848, 339] on div at bounding box center [784, 375] width 1568 height 750
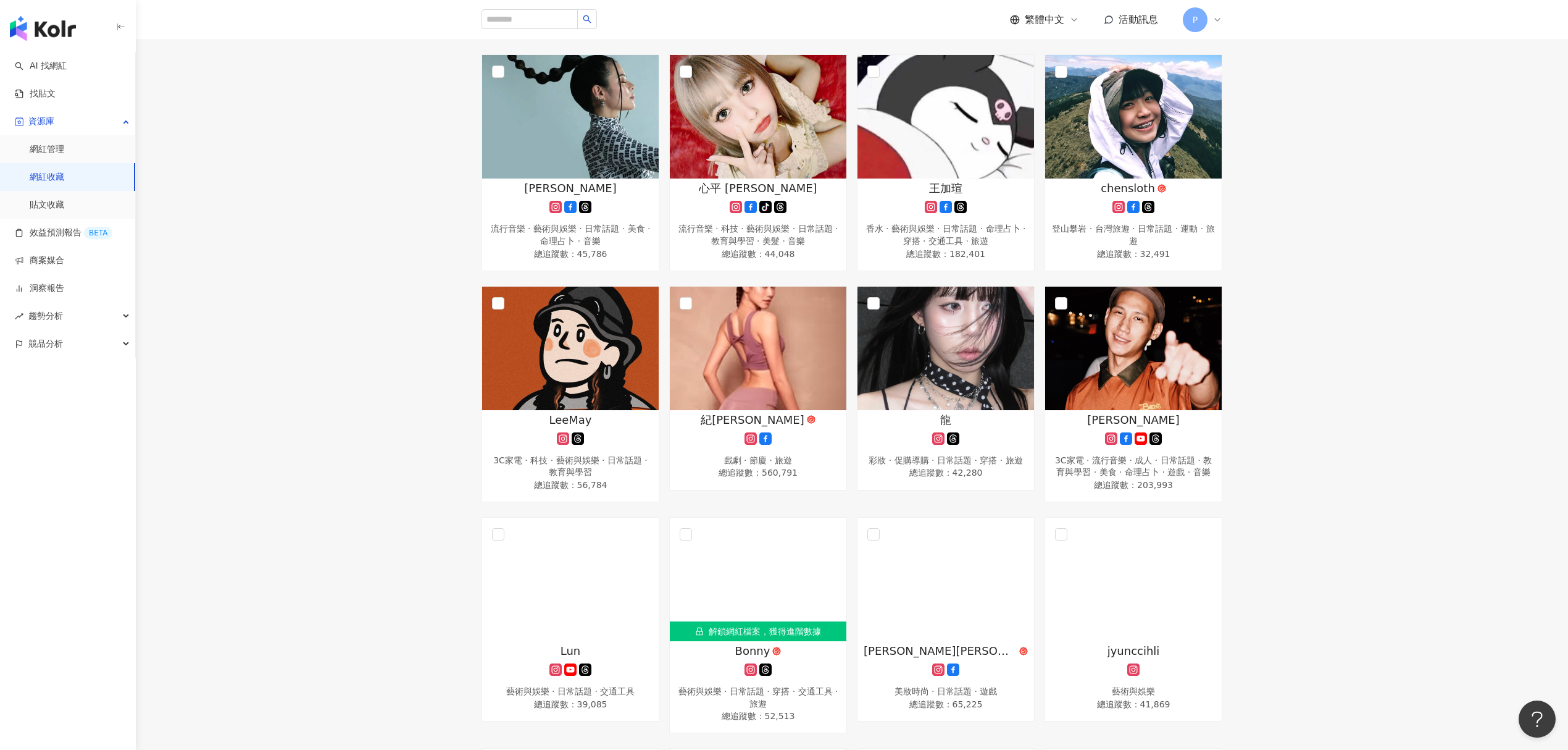
scroll to position [823, 0]
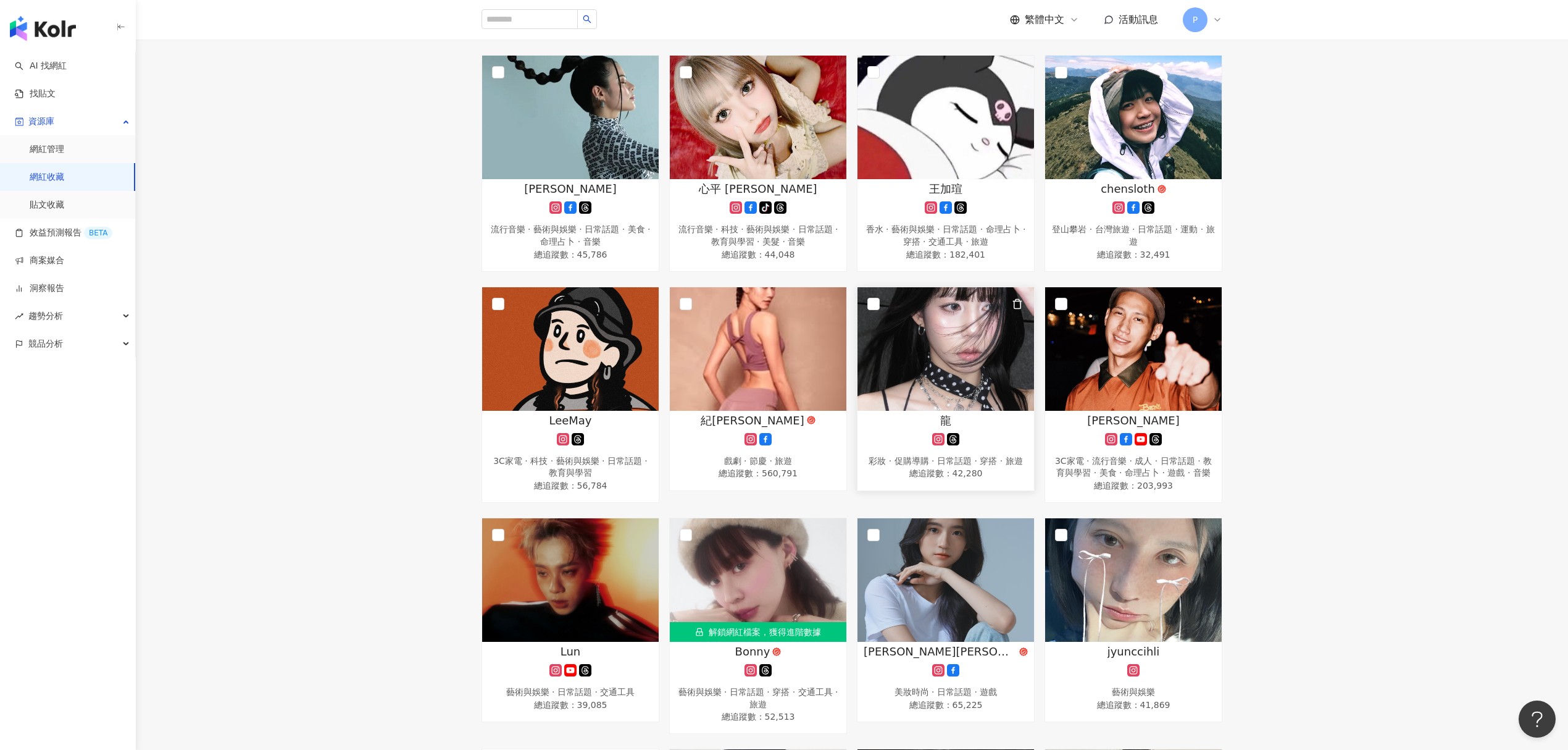
click at [917, 368] on img at bounding box center [946, 349] width 177 height 124
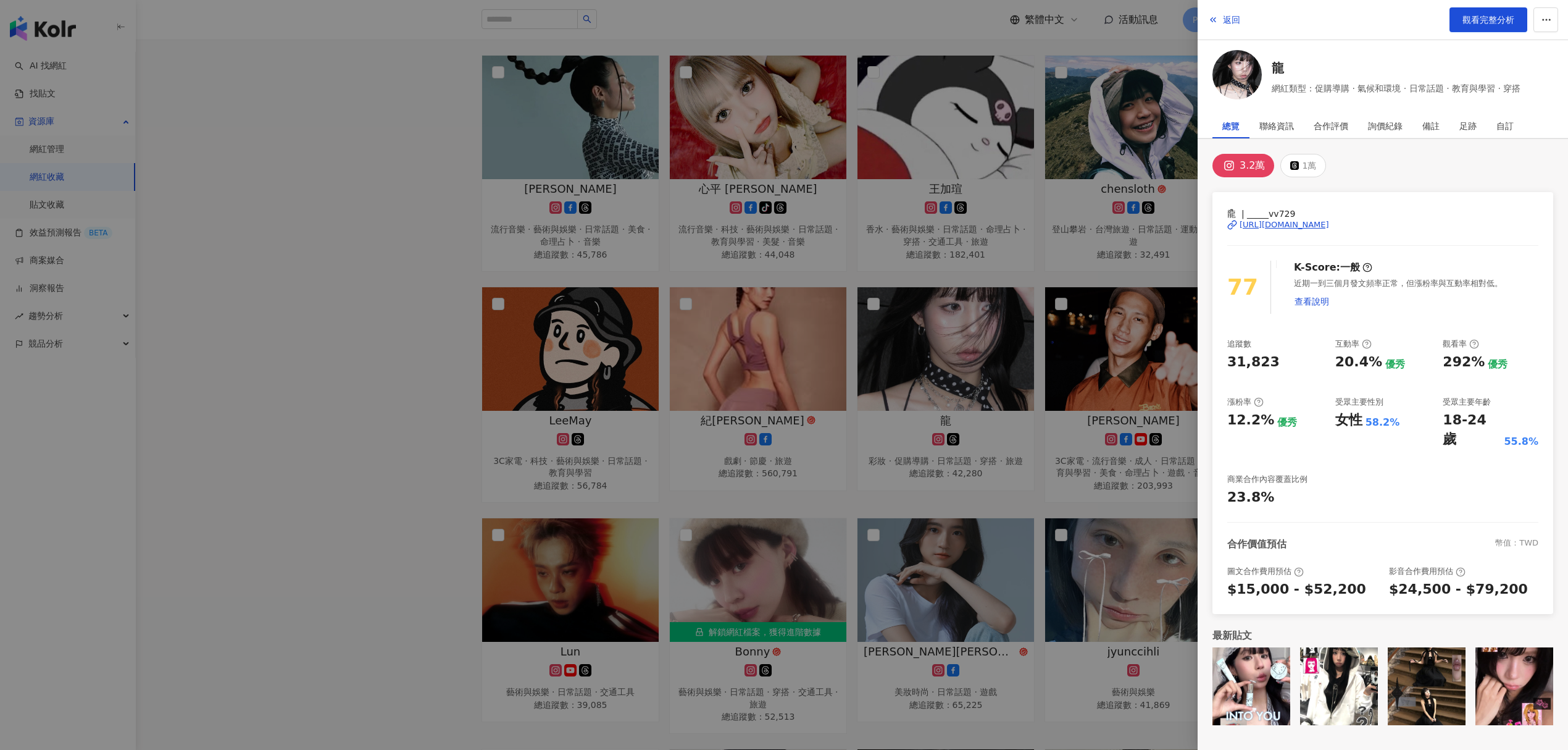
click at [1327, 226] on div "https://www.instagram.com/_____vv729/" at bounding box center [1284, 225] width 90 height 11
click at [1031, 191] on div at bounding box center [784, 375] width 1568 height 750
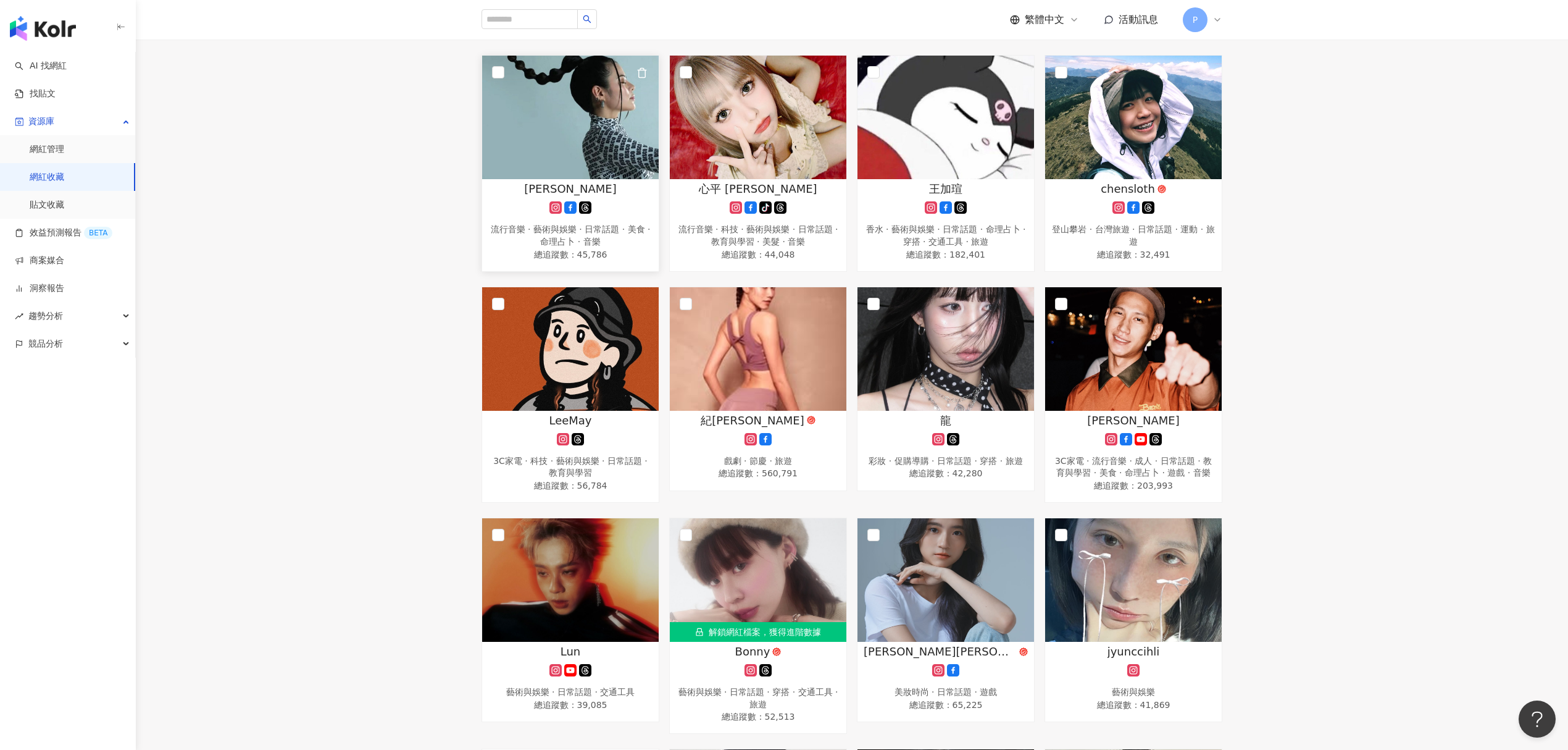
click at [597, 117] on img at bounding box center [571, 118] width 177 height 124
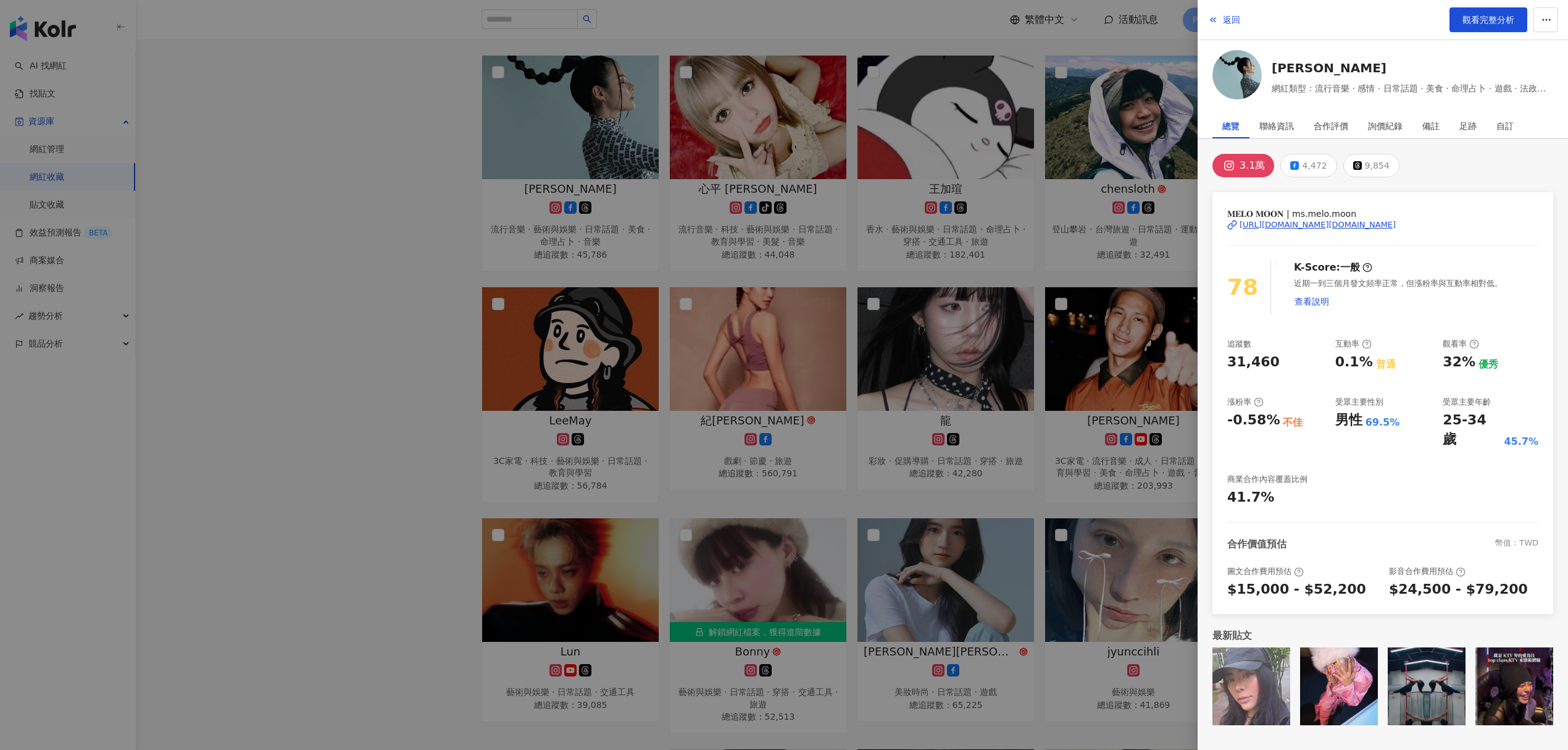
click at [706, 222] on div at bounding box center [784, 375] width 1568 height 750
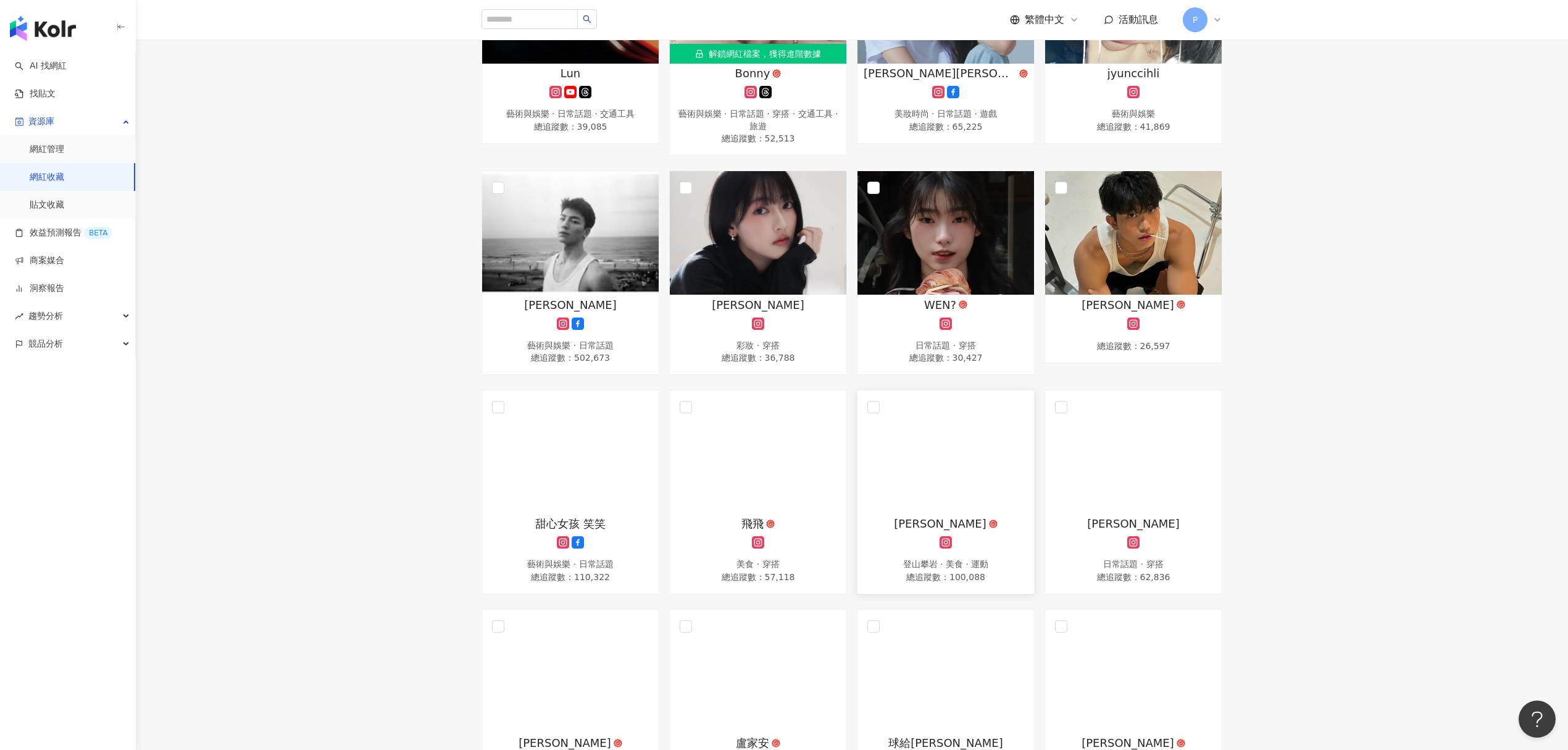
scroll to position [1399, 0]
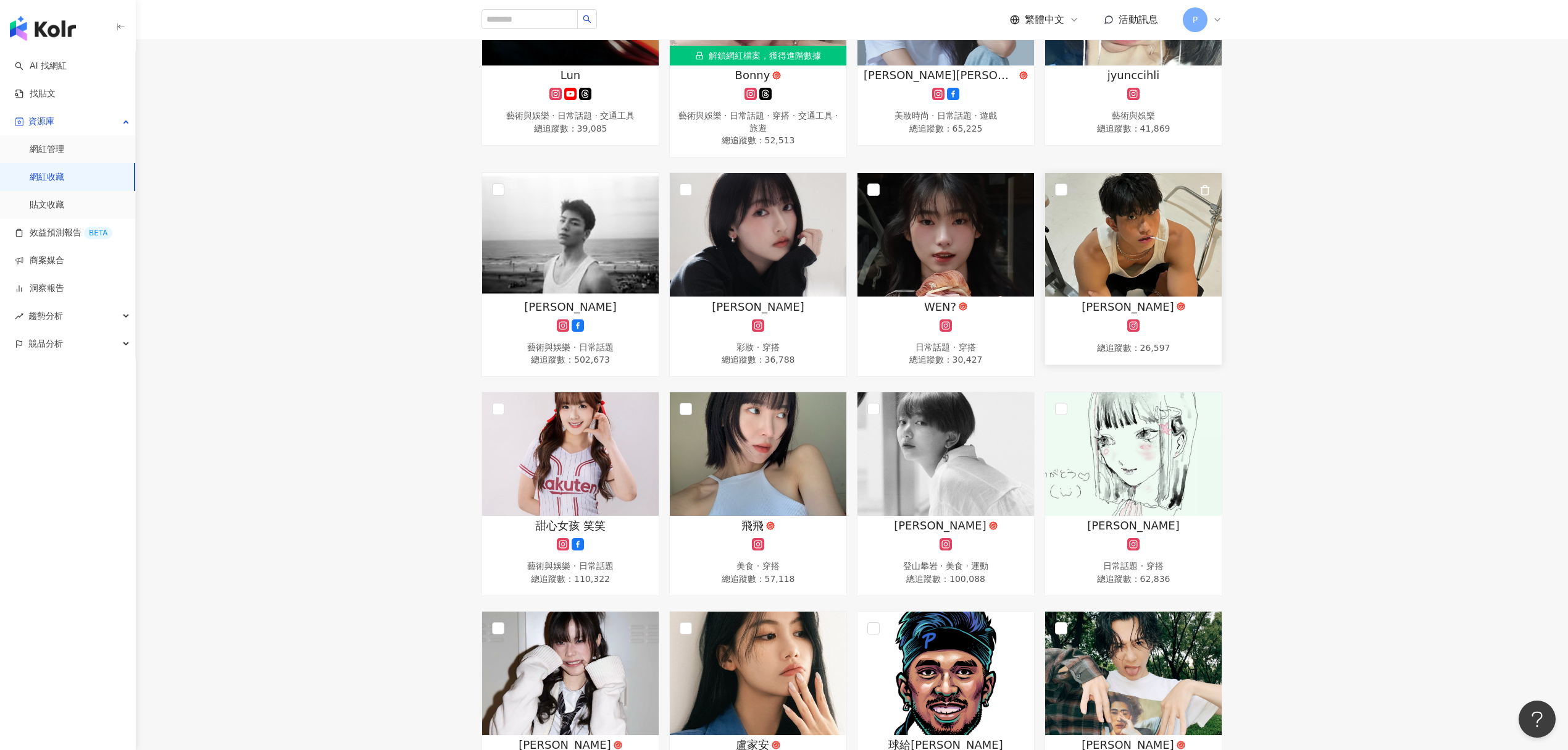
click at [1073, 245] on img at bounding box center [1133, 234] width 177 height 124
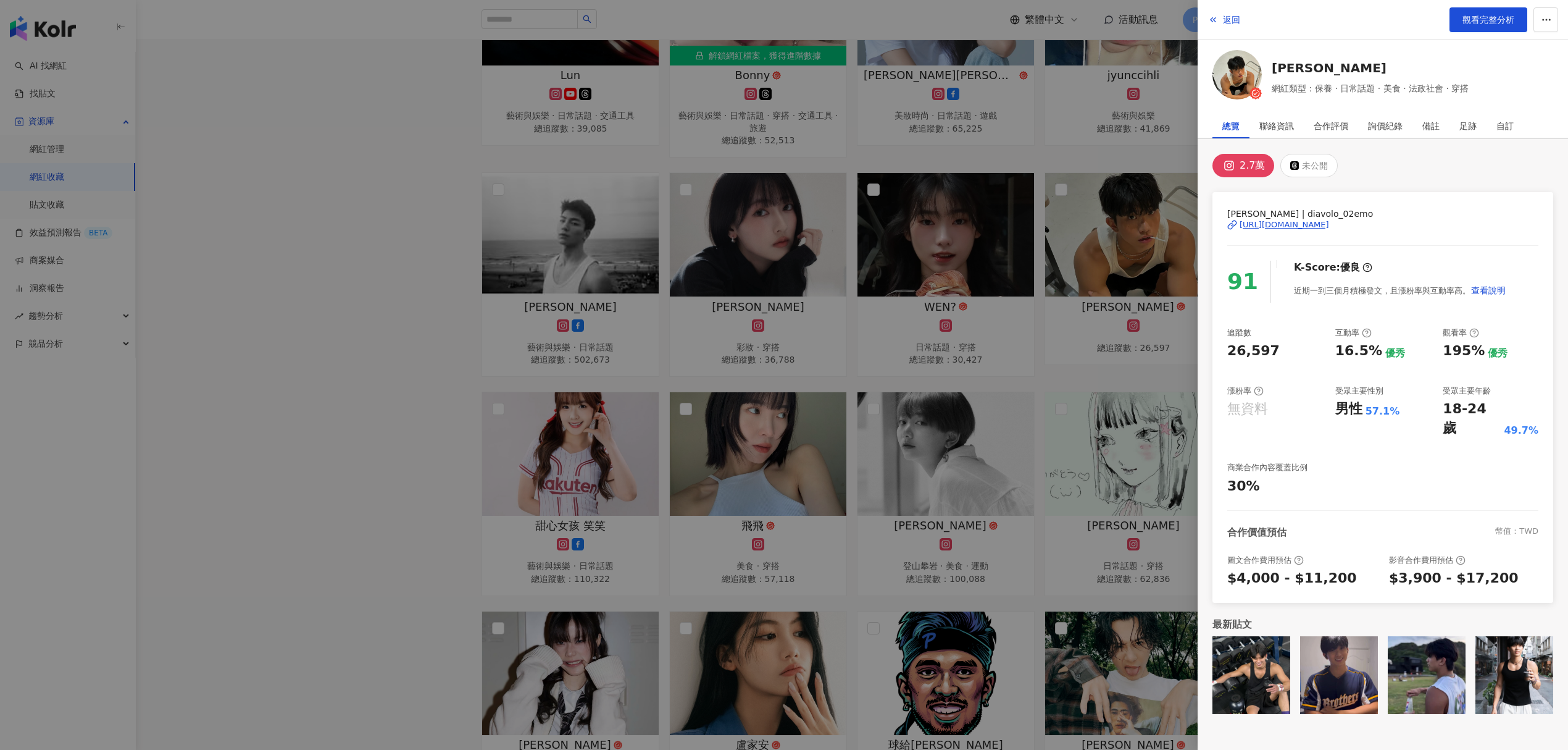
click at [1293, 228] on div "https://www.instagram.com/diavolo_02emo/" at bounding box center [1284, 225] width 90 height 11
drag, startPoint x: 1006, startPoint y: 233, endPoint x: 1009, endPoint y: 226, distance: 7.6
click at [1006, 233] on div at bounding box center [784, 375] width 1568 height 750
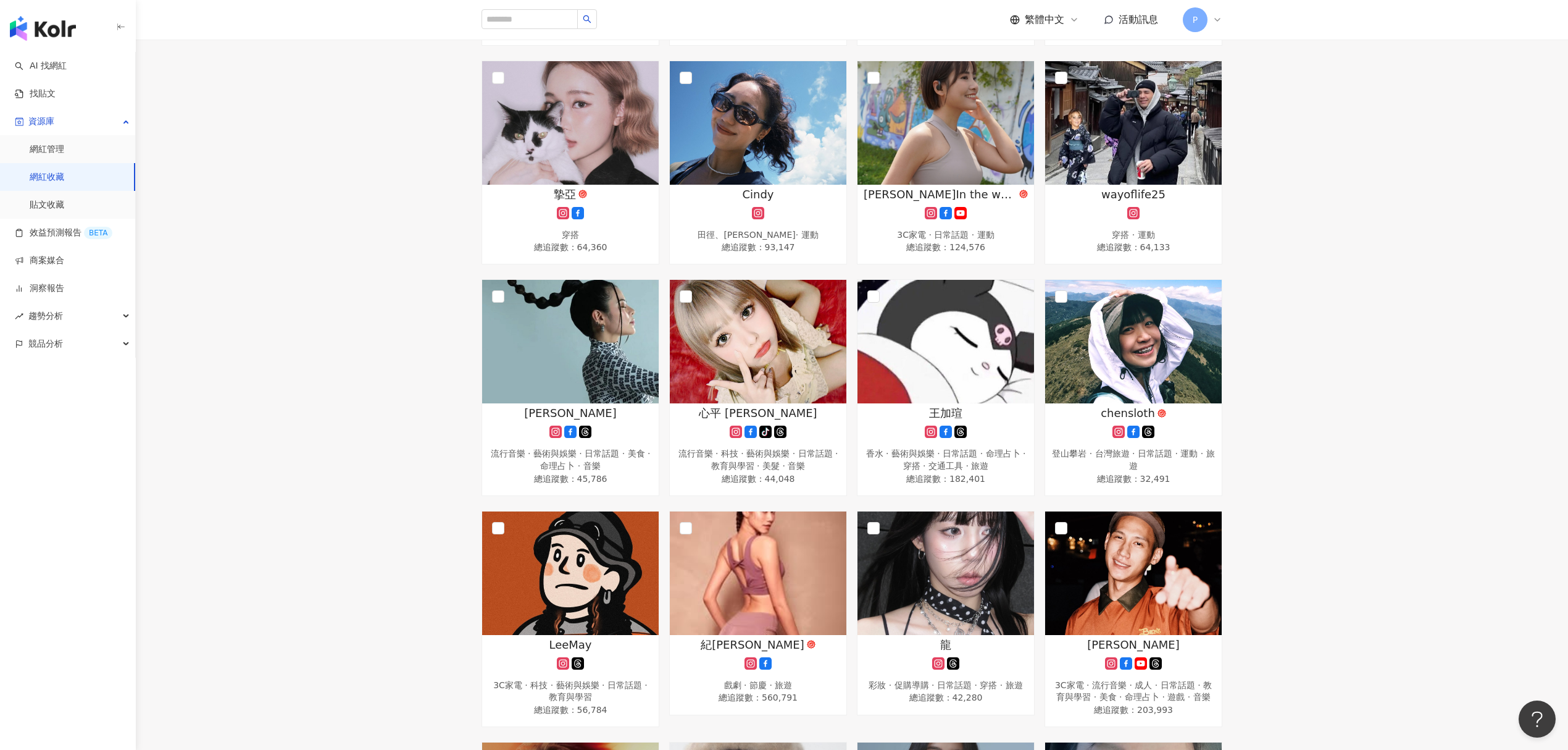
scroll to position [588, 0]
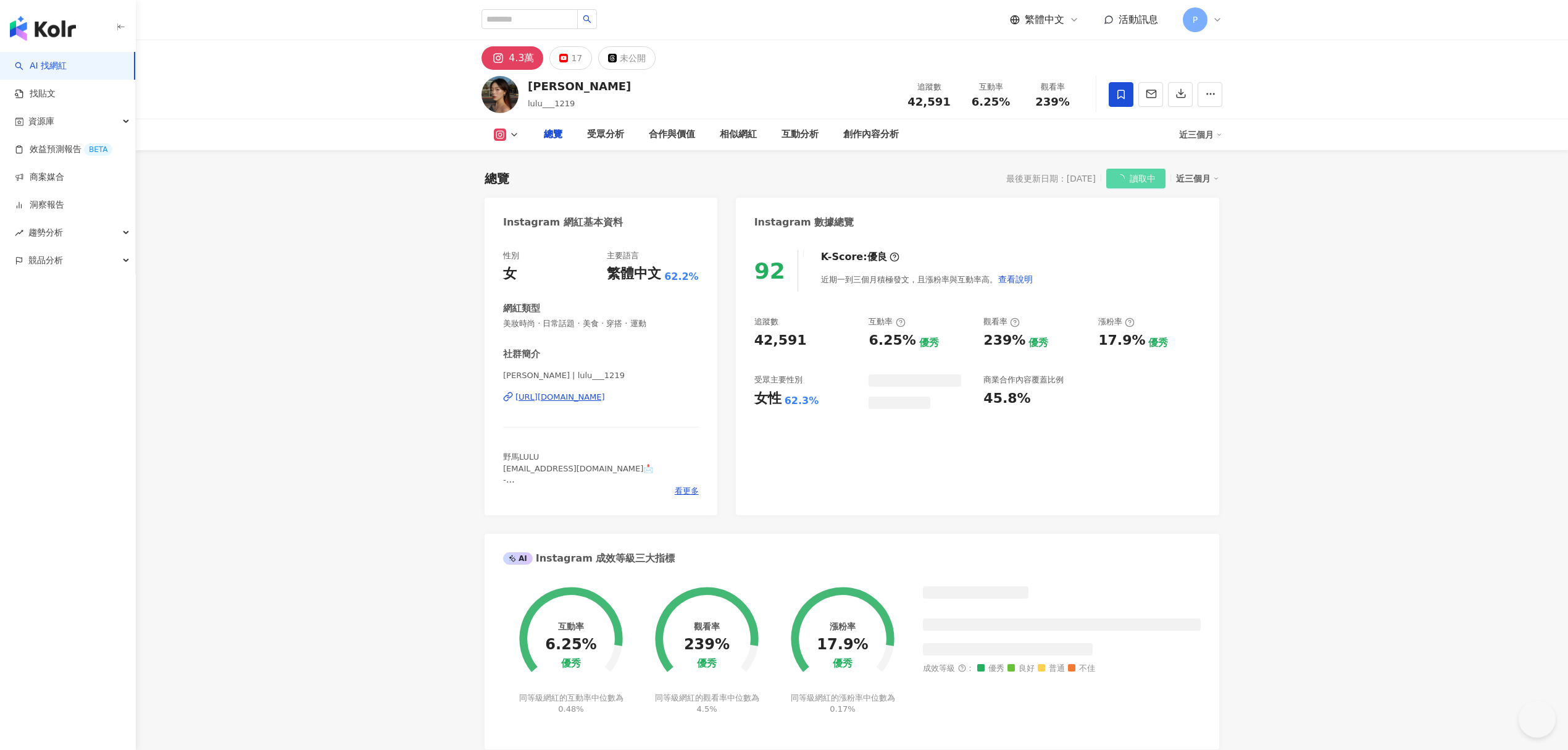
click at [1127, 82] on span at bounding box center [1121, 94] width 24 height 24
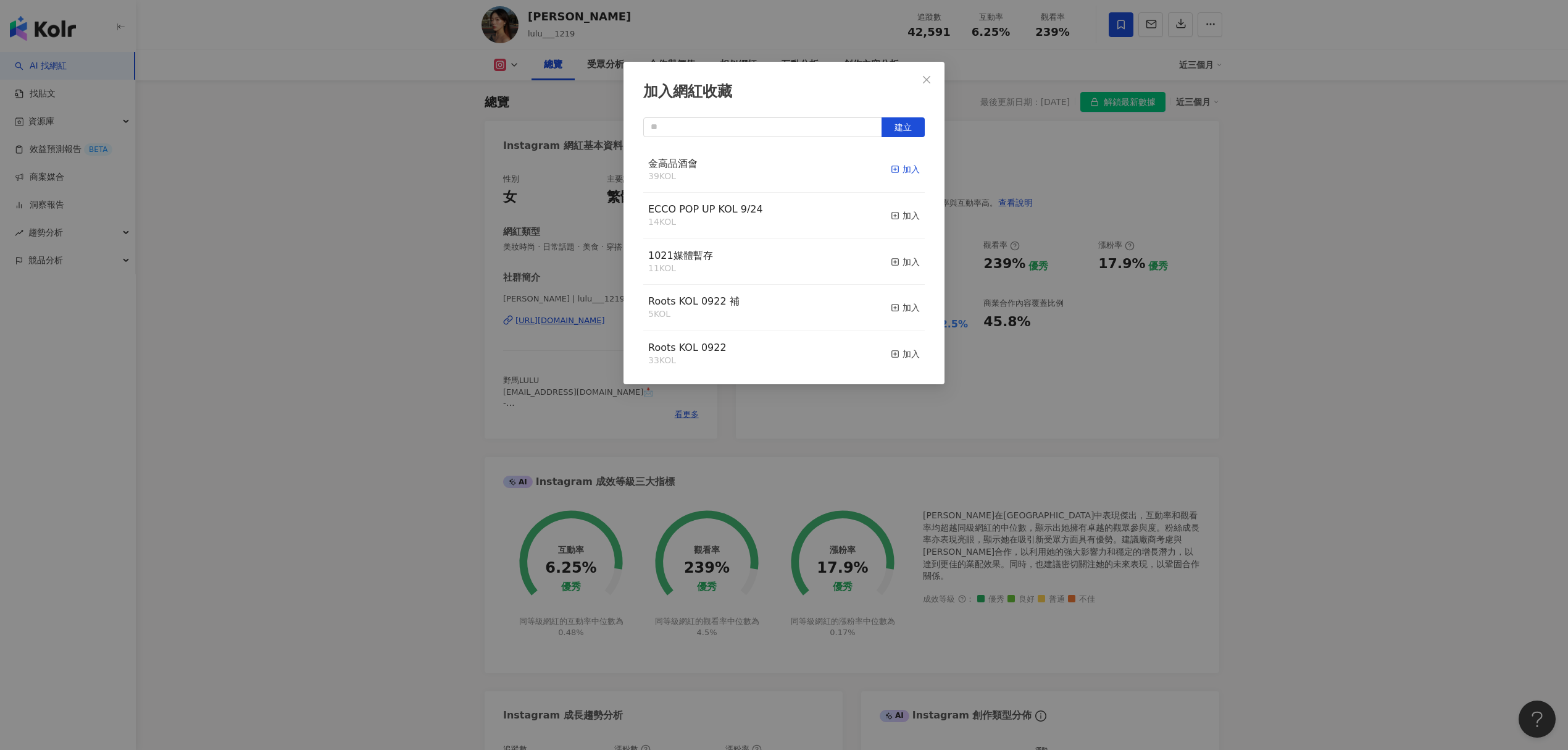
click at [891, 172] on div "加入" at bounding box center [905, 169] width 29 height 14
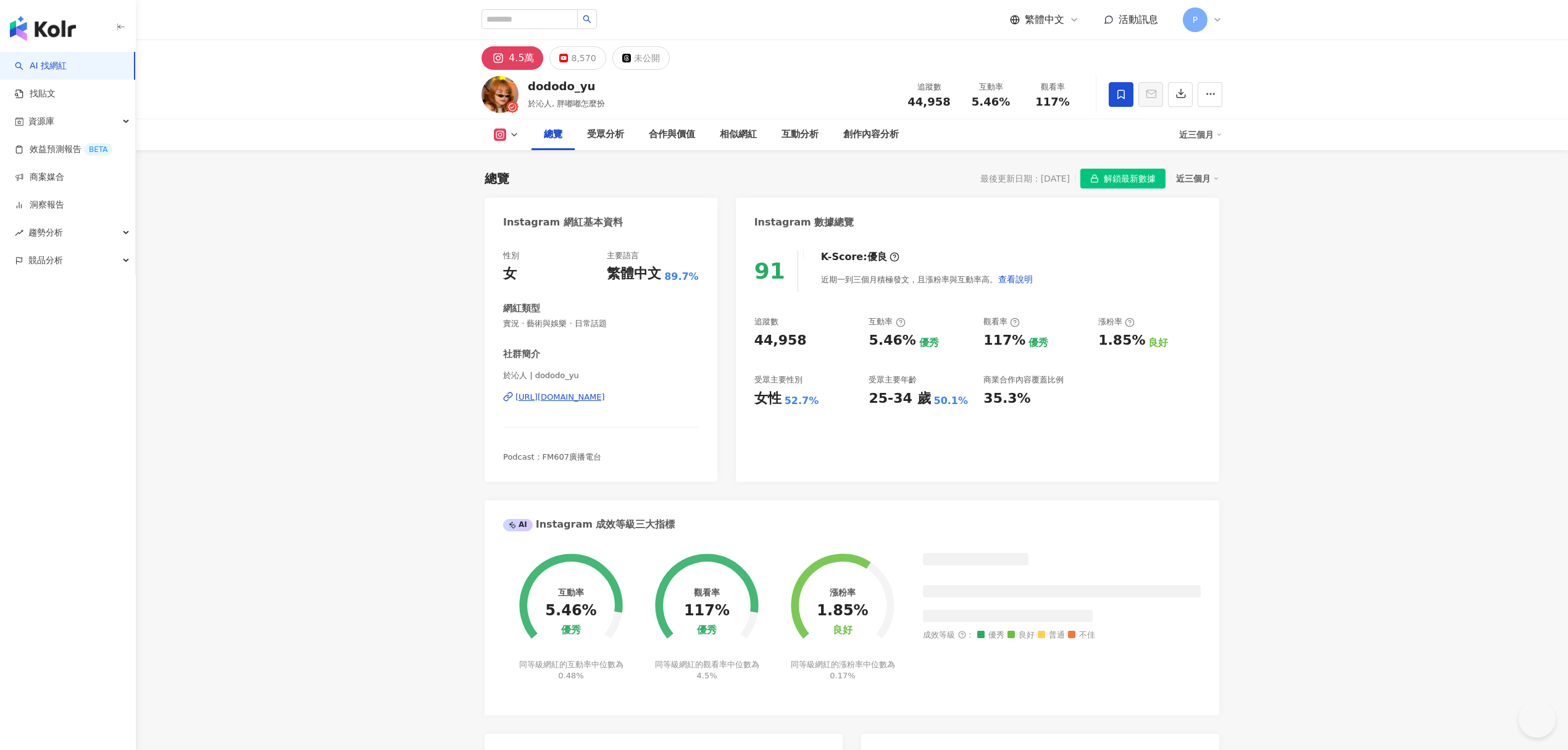
click at [1119, 92] on icon at bounding box center [1121, 94] width 11 height 11
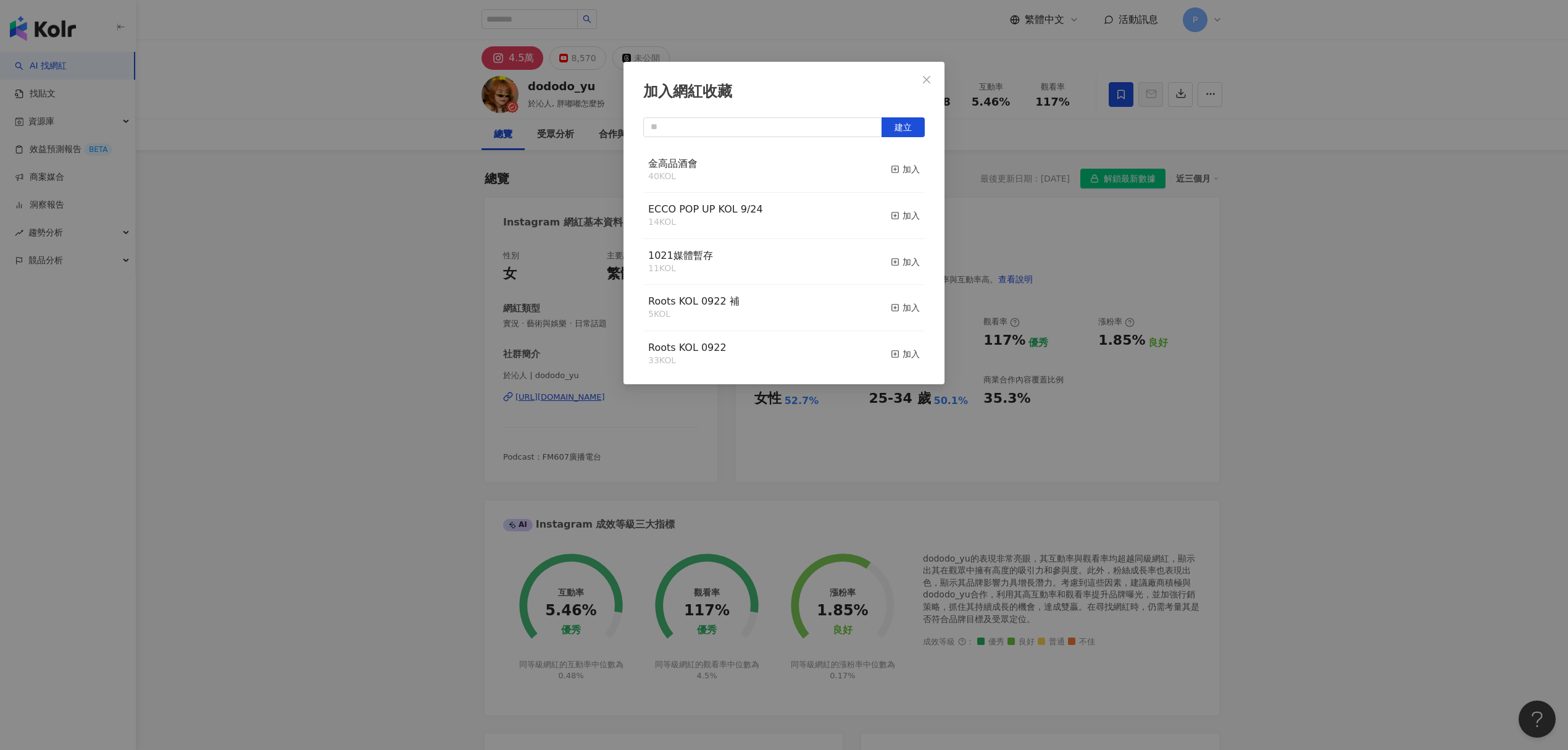
scroll to position [77, 0]
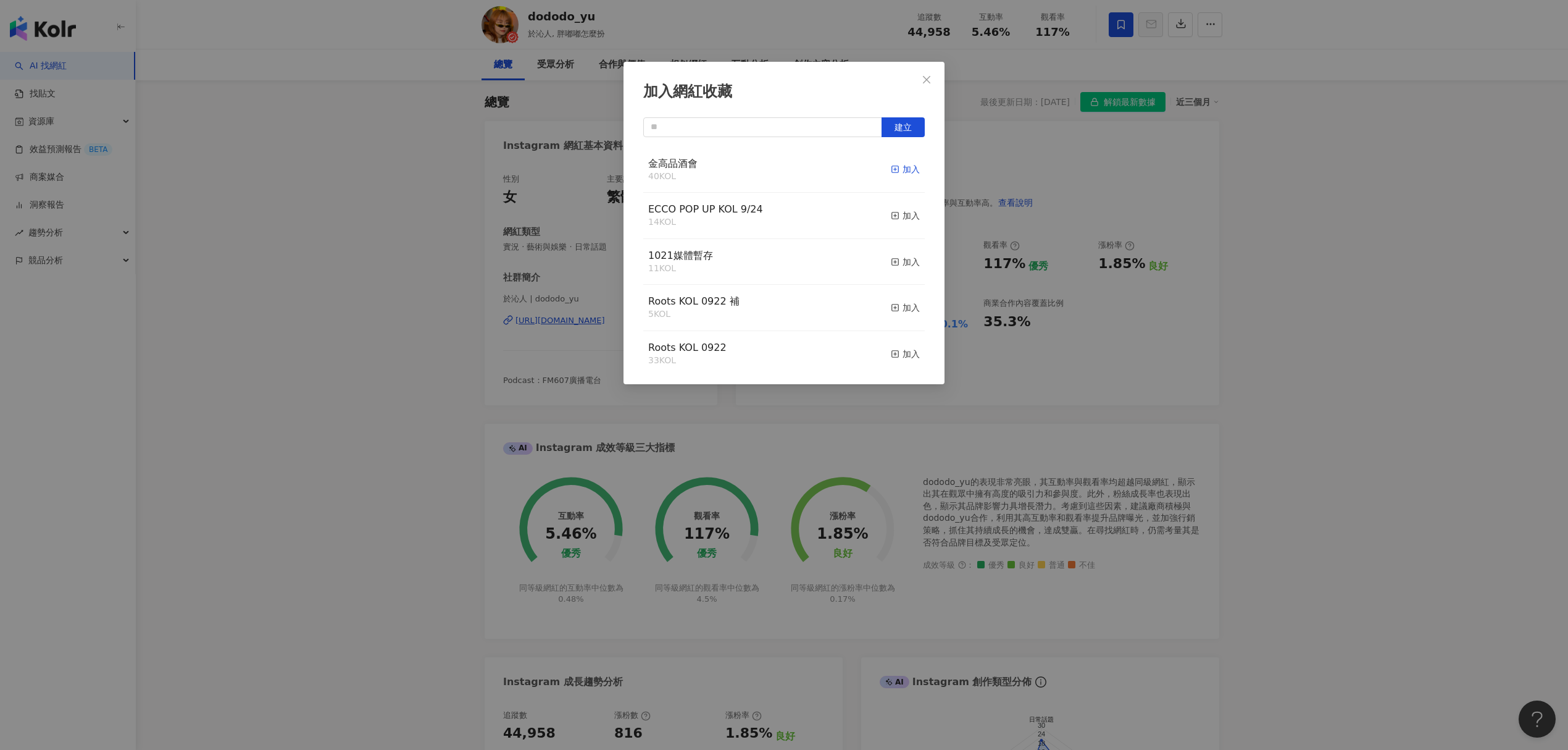
click at [902, 172] on div "加入" at bounding box center [905, 169] width 29 height 14
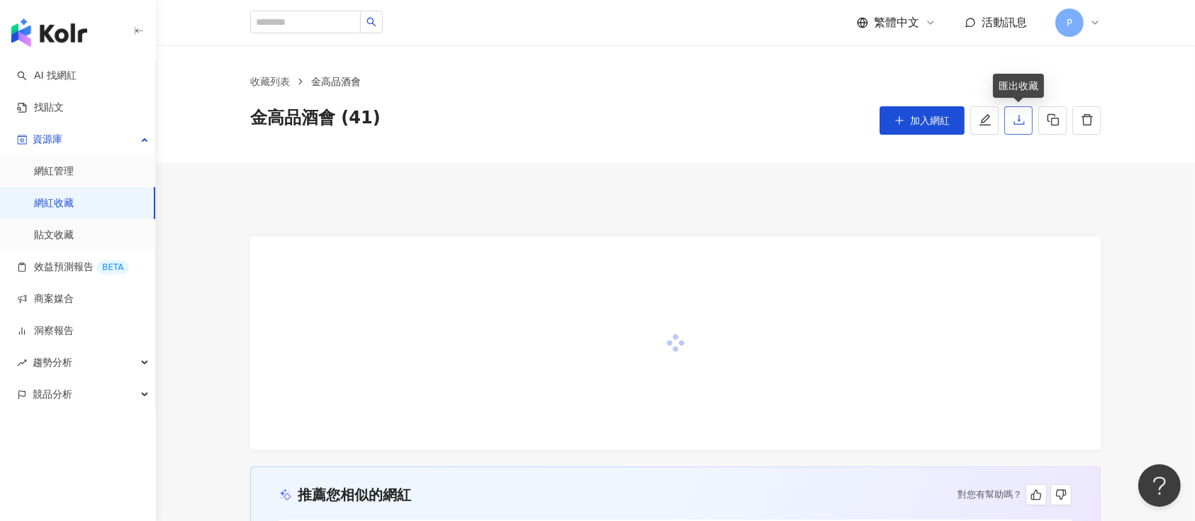
click at [1022, 123] on icon "download" at bounding box center [1019, 119] width 13 height 13
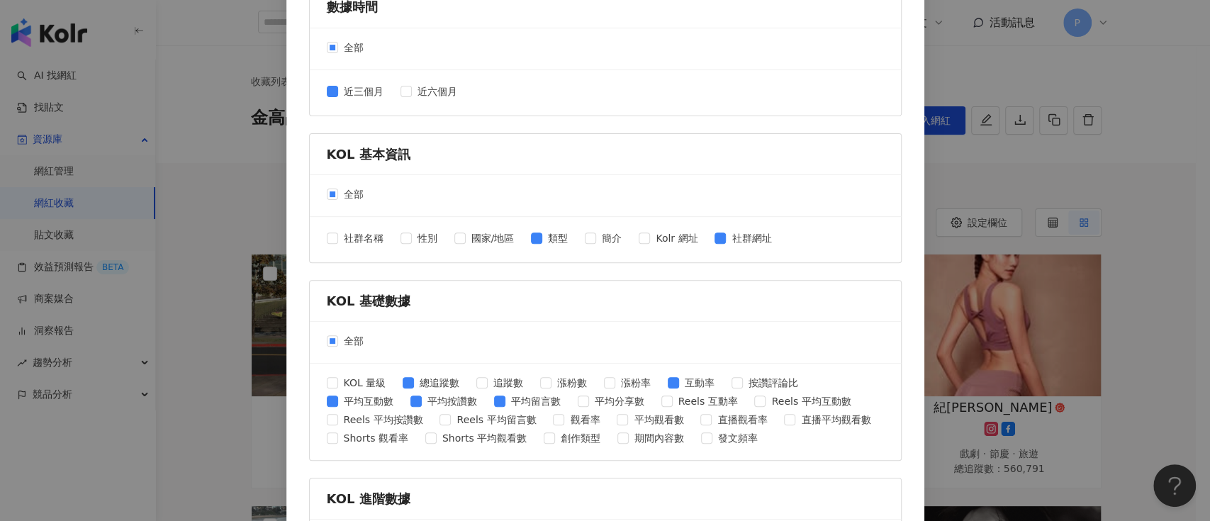
scroll to position [284, 0]
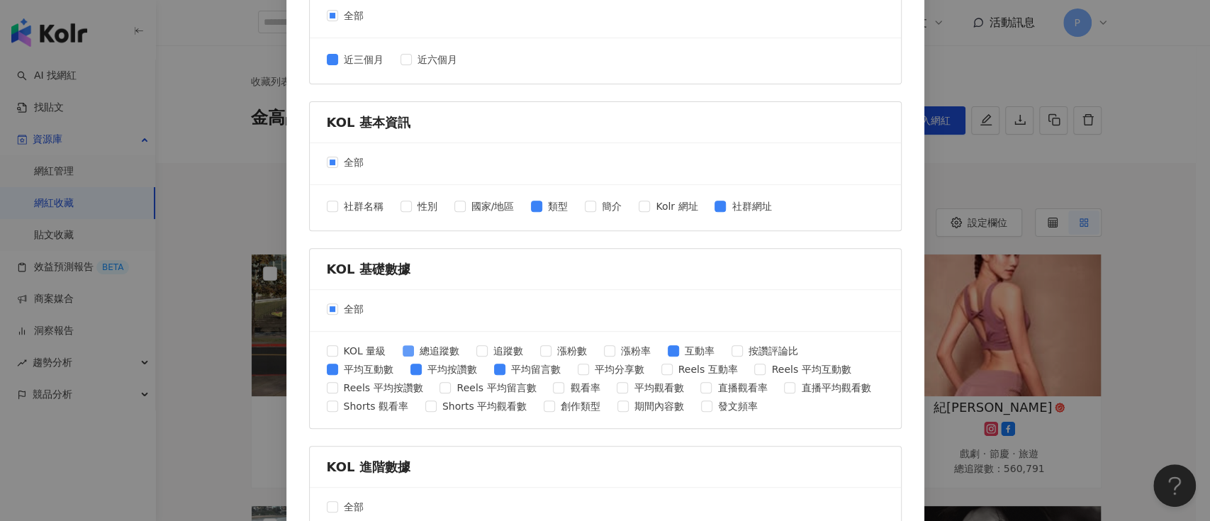
click at [437, 354] on span "總追蹤數" at bounding box center [439, 351] width 51 height 16
click at [493, 352] on span "追蹤數" at bounding box center [508, 351] width 41 height 16
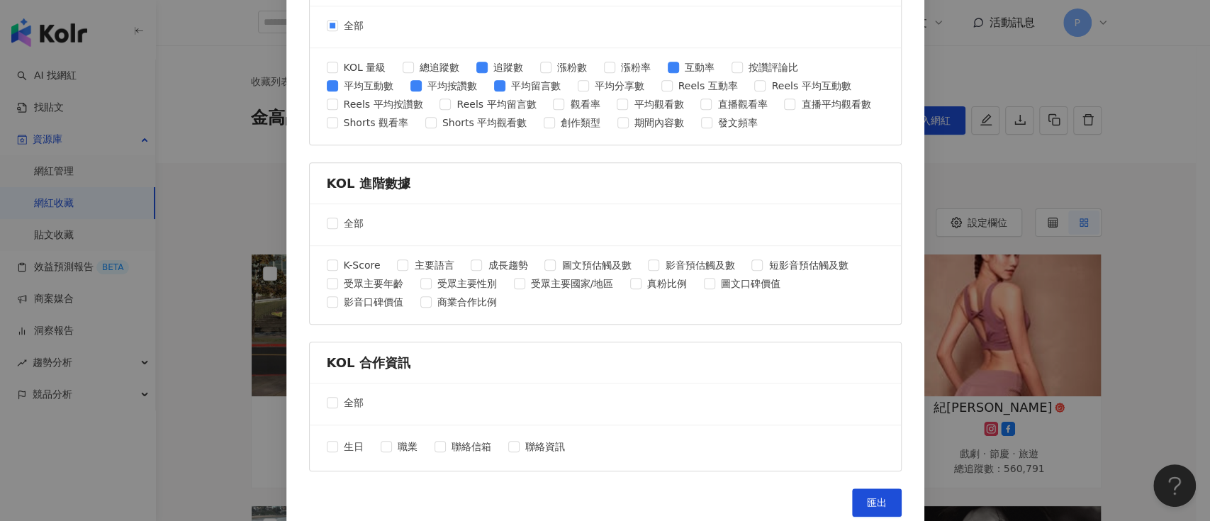
scroll to position [578, 0]
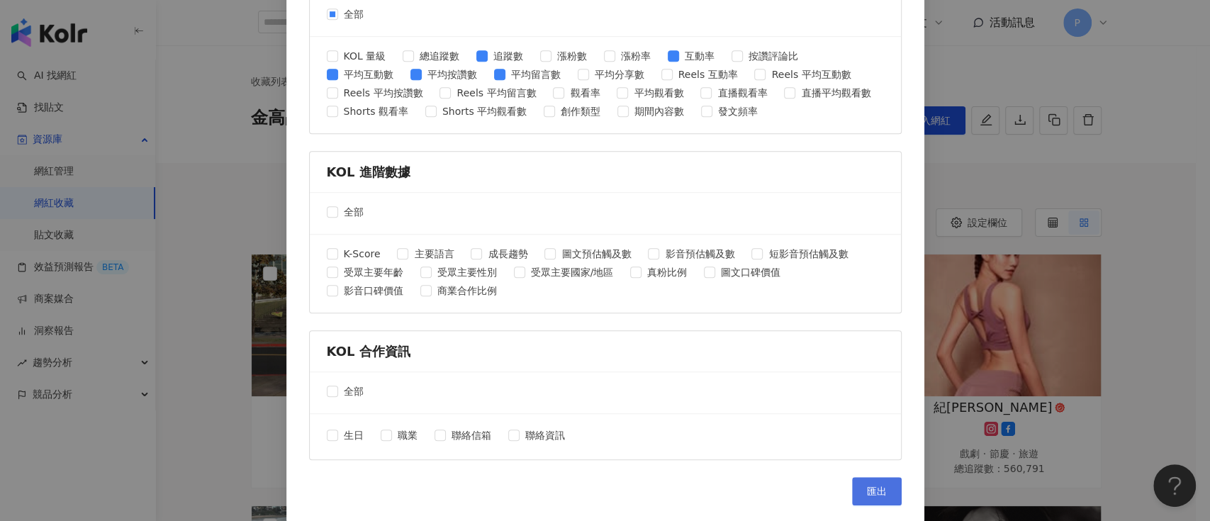
click at [867, 487] on span "匯出" at bounding box center [877, 491] width 20 height 11
